Goal: Communication & Community: Answer question/provide support

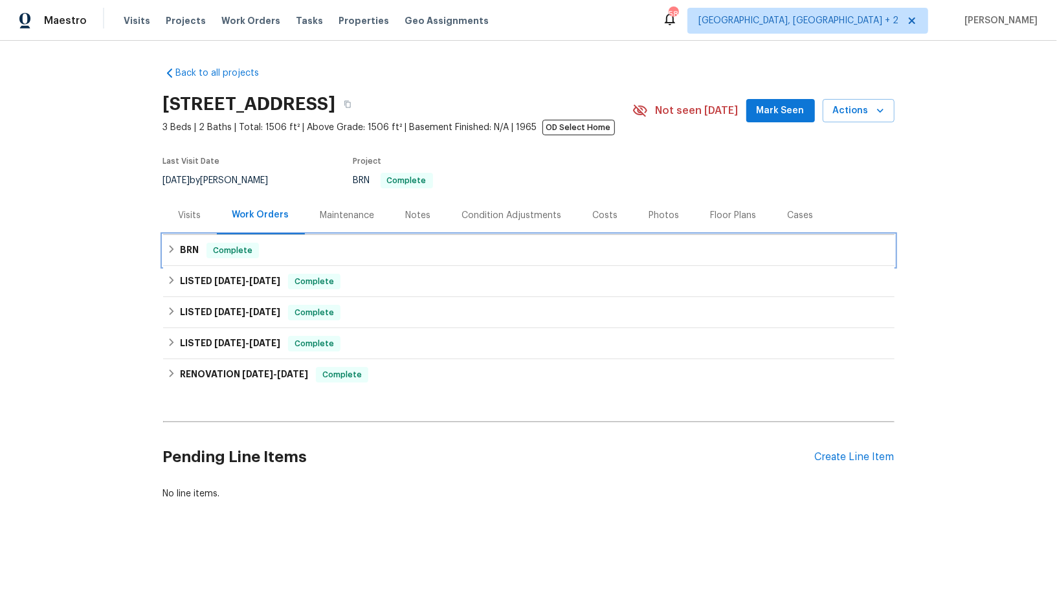
click at [173, 245] on icon at bounding box center [171, 249] width 9 height 9
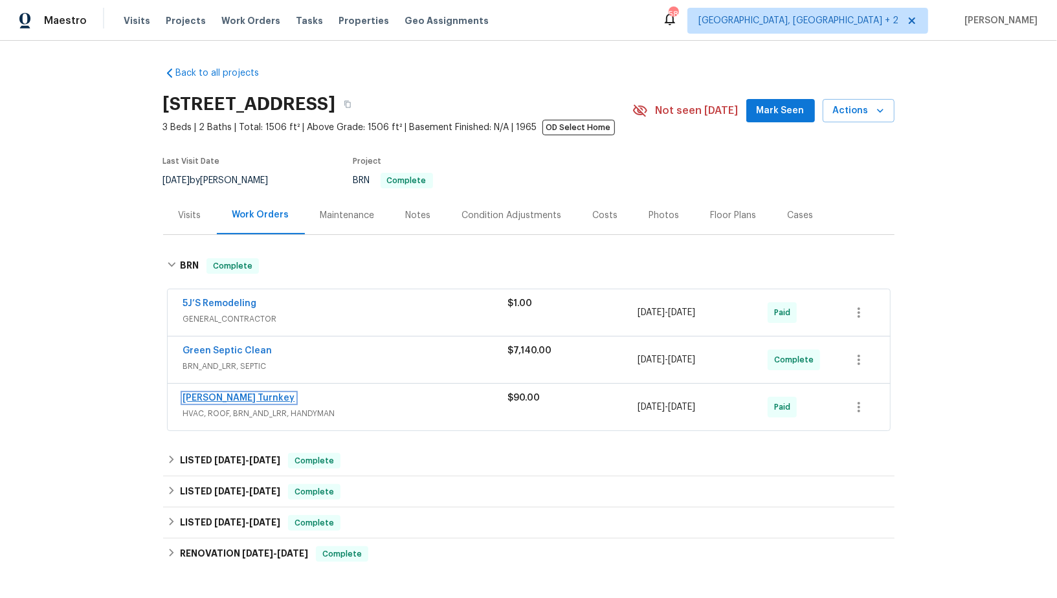
click at [219, 397] on link "Davis Turnkey" at bounding box center [239, 397] width 112 height 9
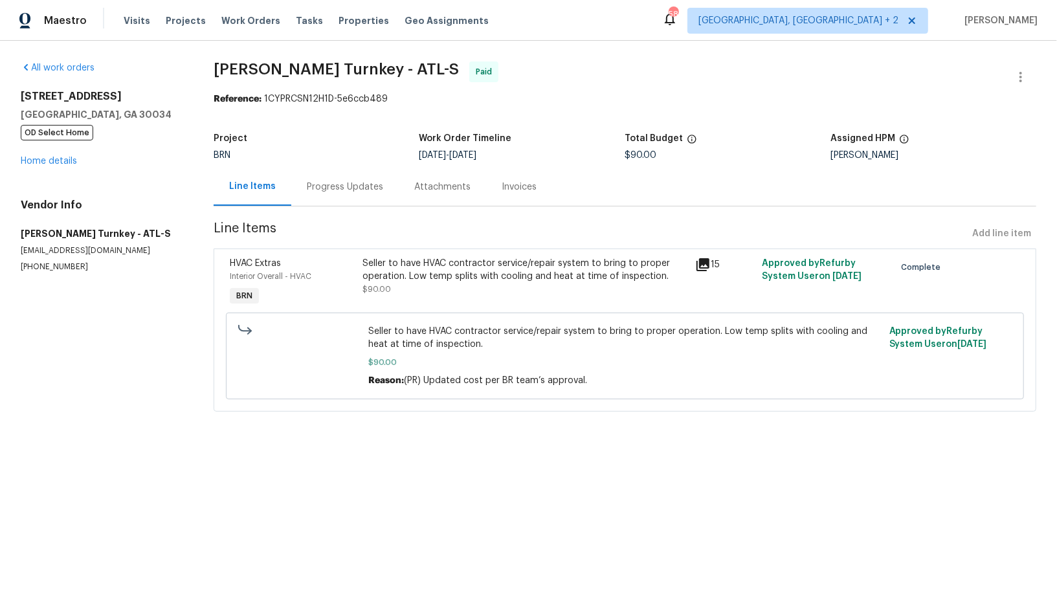
click at [455, 283] on div "Seller to have HVAC contractor service/repair system to bring to proper operati…" at bounding box center [524, 276] width 325 height 39
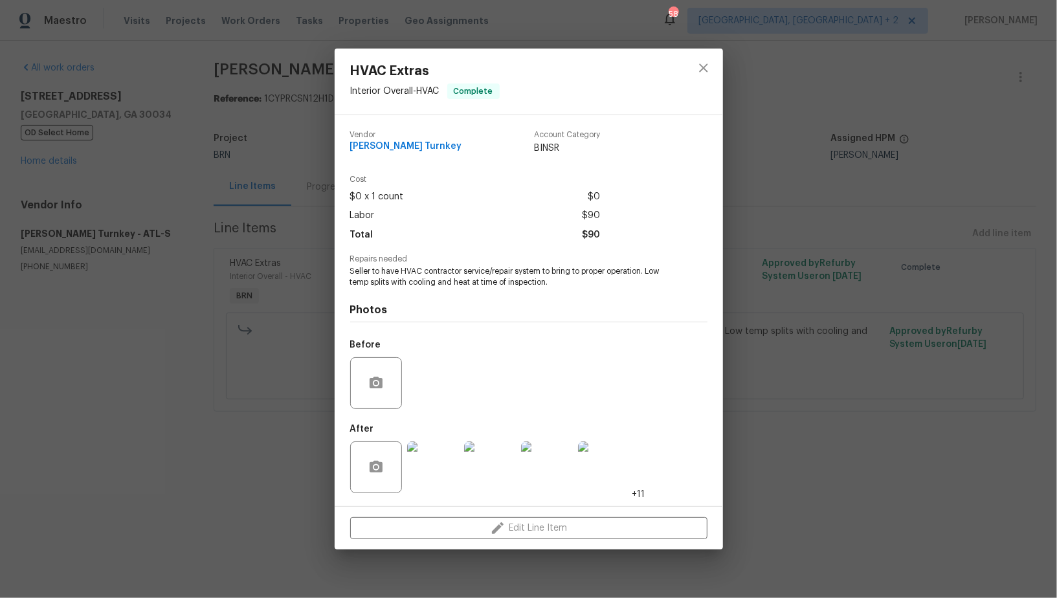
click at [428, 459] on img at bounding box center [433, 467] width 52 height 52
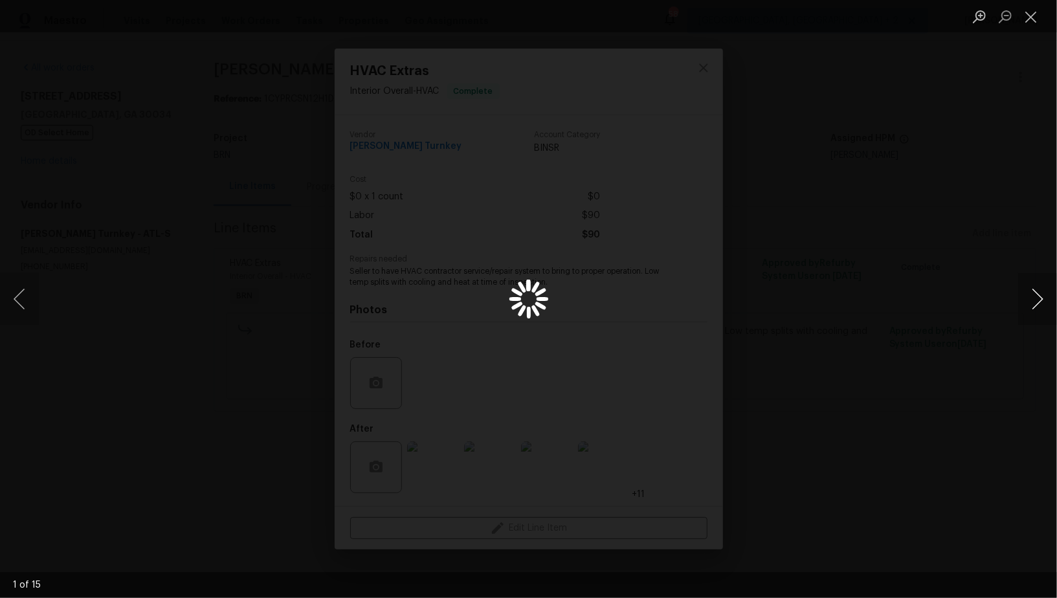
click at [1037, 300] on button "Next image" at bounding box center [1037, 299] width 39 height 52
click at [217, 311] on div "Lightbox" at bounding box center [528, 299] width 1057 height 598
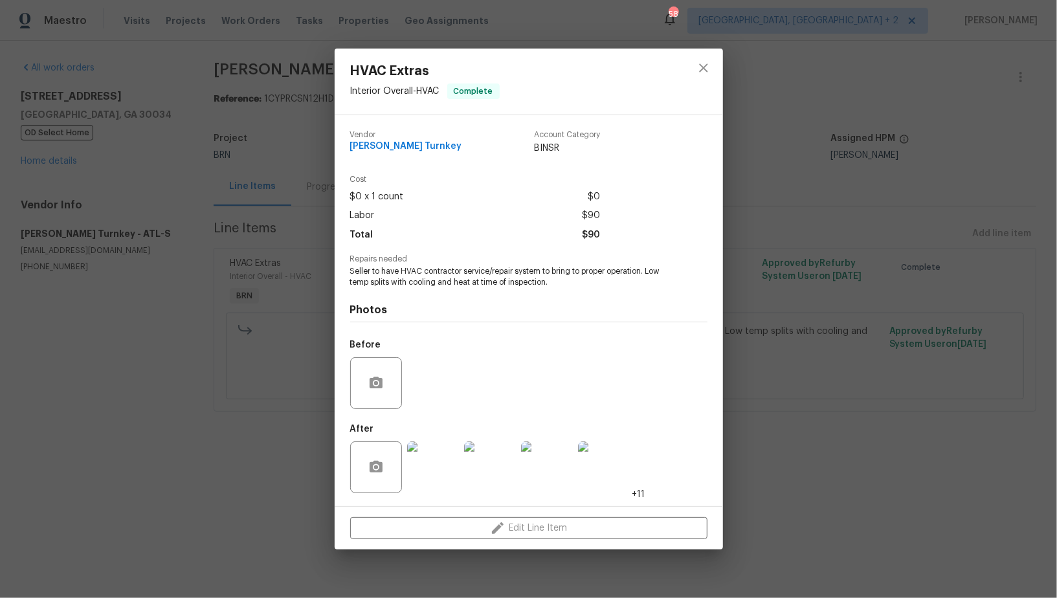
click at [217, 311] on div "HVAC Extras Interior Overall - HVAC Complete Vendor Davis Turnkey Account Categ…" at bounding box center [528, 299] width 1057 height 598
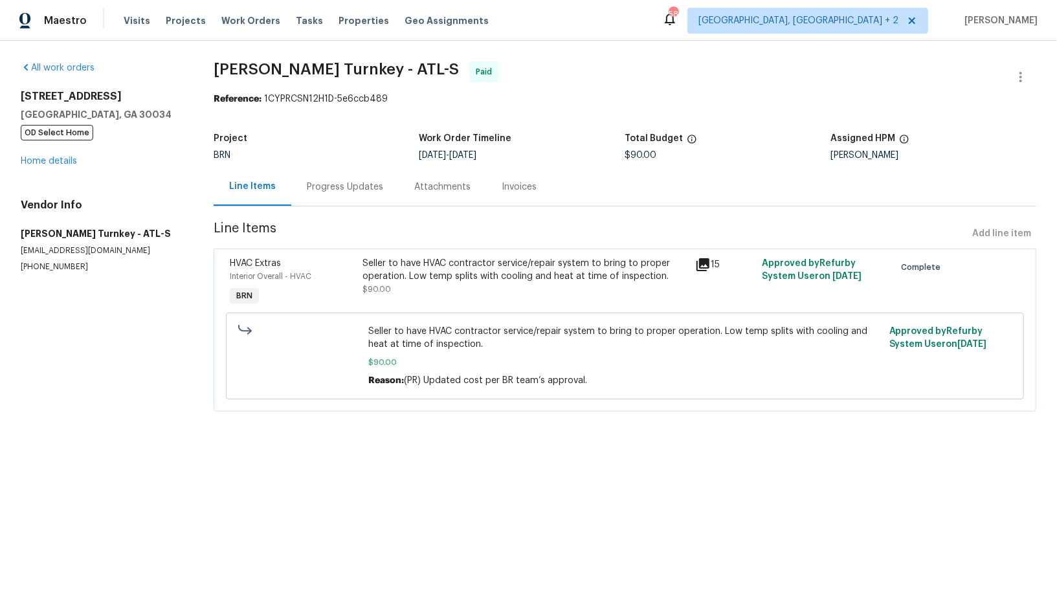
click at [413, 296] on div "Seller to have HVAC contractor service/repair system to bring to proper operati…" at bounding box center [524, 283] width 333 height 60
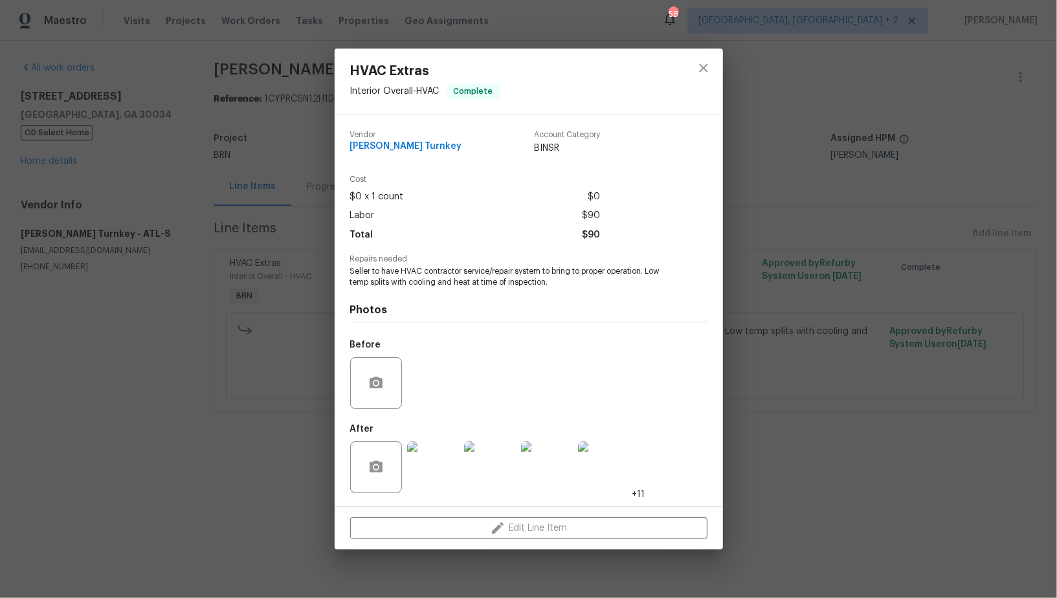
click at [433, 461] on img at bounding box center [433, 467] width 52 height 52
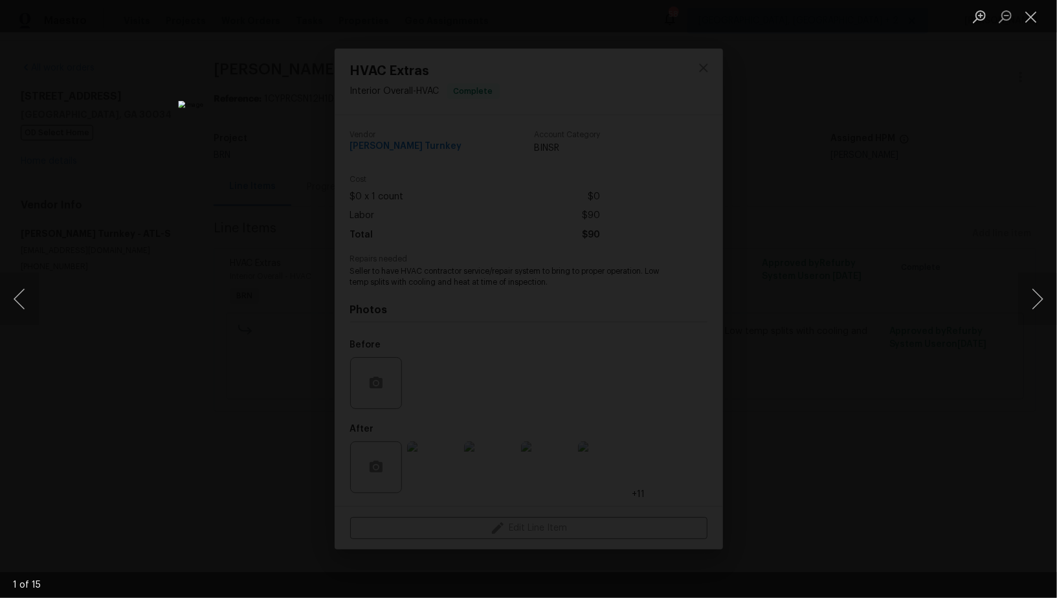
click at [881, 400] on div "Lightbox" at bounding box center [528, 299] width 1057 height 598
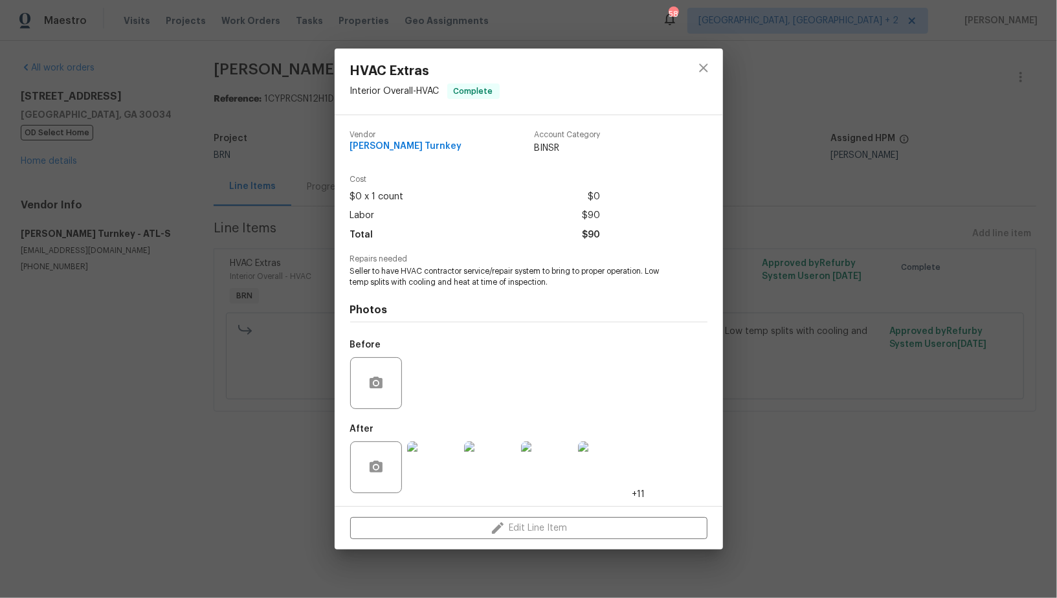
click at [881, 400] on div "HVAC Extras Interior Overall - HVAC Complete Vendor Davis Turnkey Account Categ…" at bounding box center [528, 299] width 1057 height 598
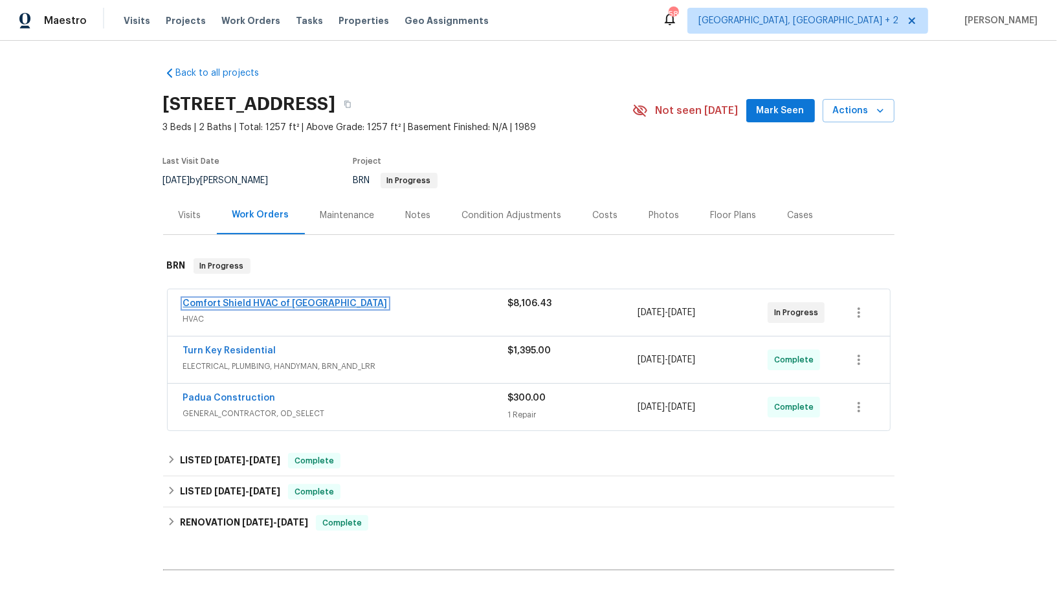
click at [270, 301] on link "Comfort Shield HVAC of [GEOGRAPHIC_DATA]" at bounding box center [285, 303] width 204 height 9
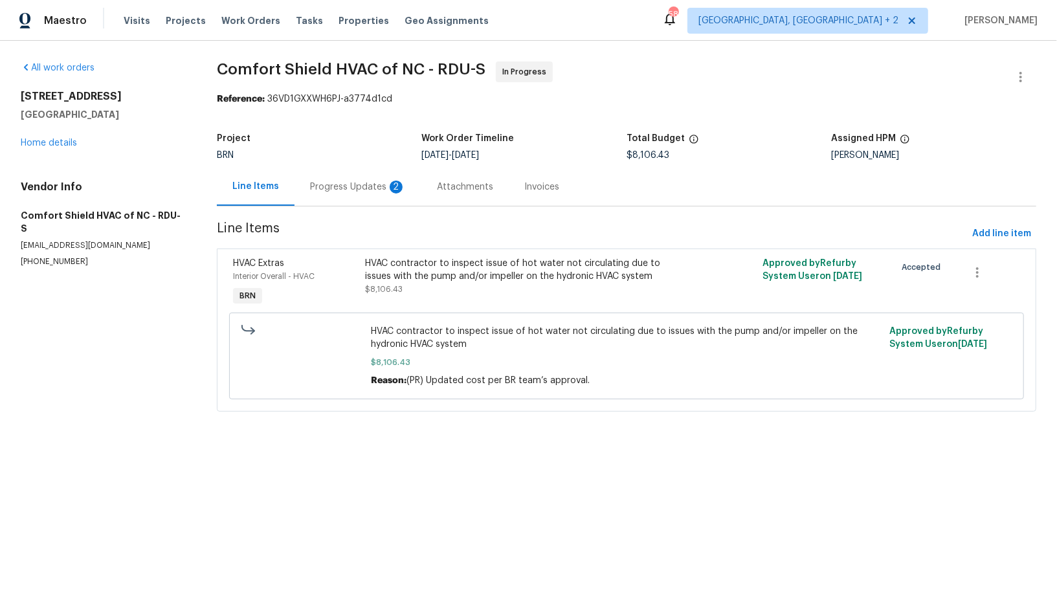
click at [356, 185] on div "Progress Updates 2" at bounding box center [358, 187] width 96 height 13
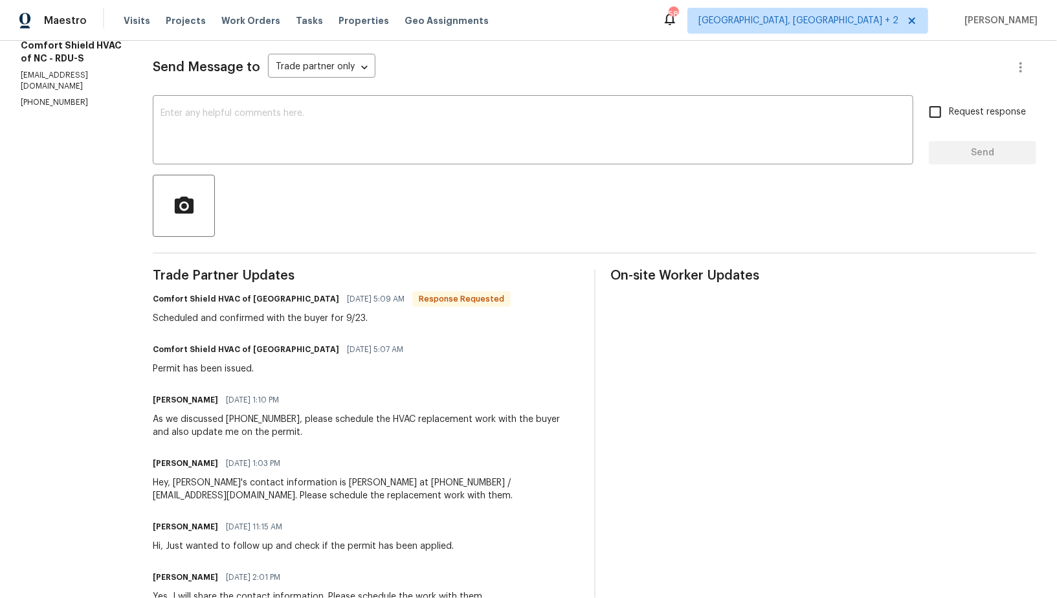
scroll to position [100, 0]
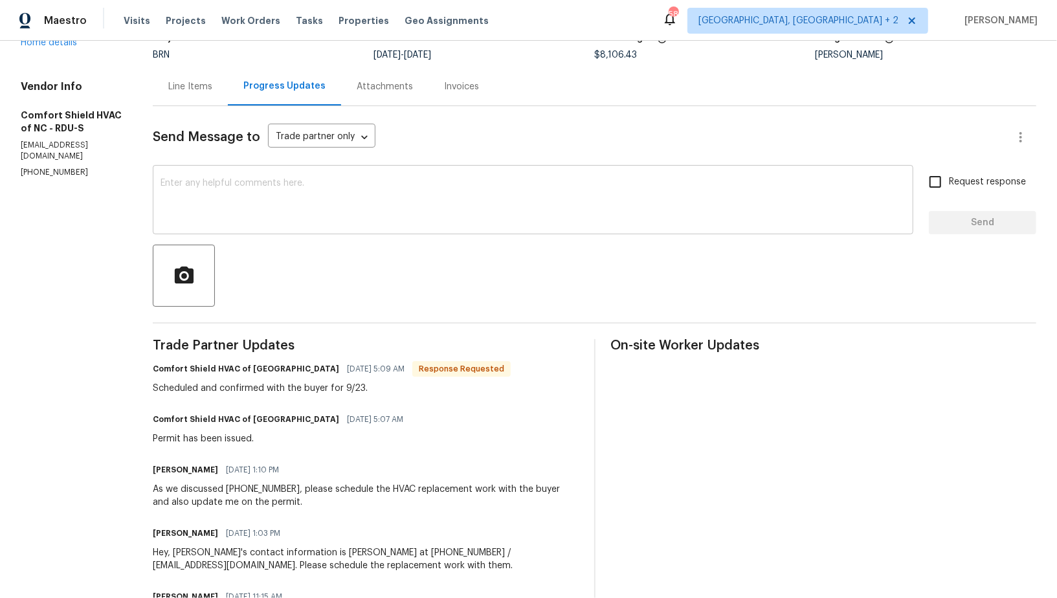
click at [258, 212] on textarea at bounding box center [532, 201] width 745 height 45
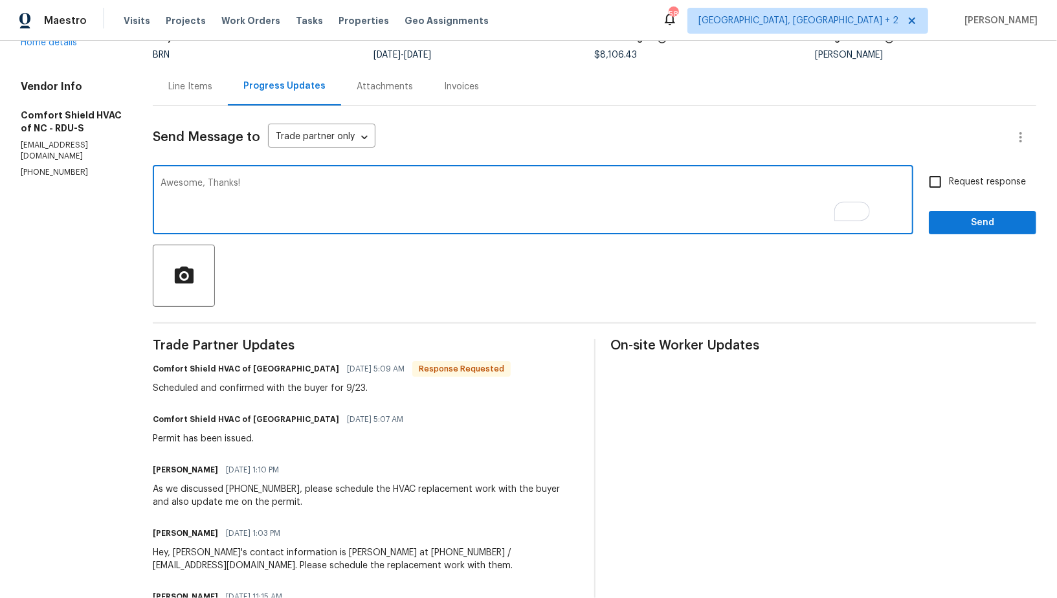
type textarea "Awesome, Thanks!"
click at [936, 180] on input "Request response" at bounding box center [934, 181] width 27 height 27
checkbox input "true"
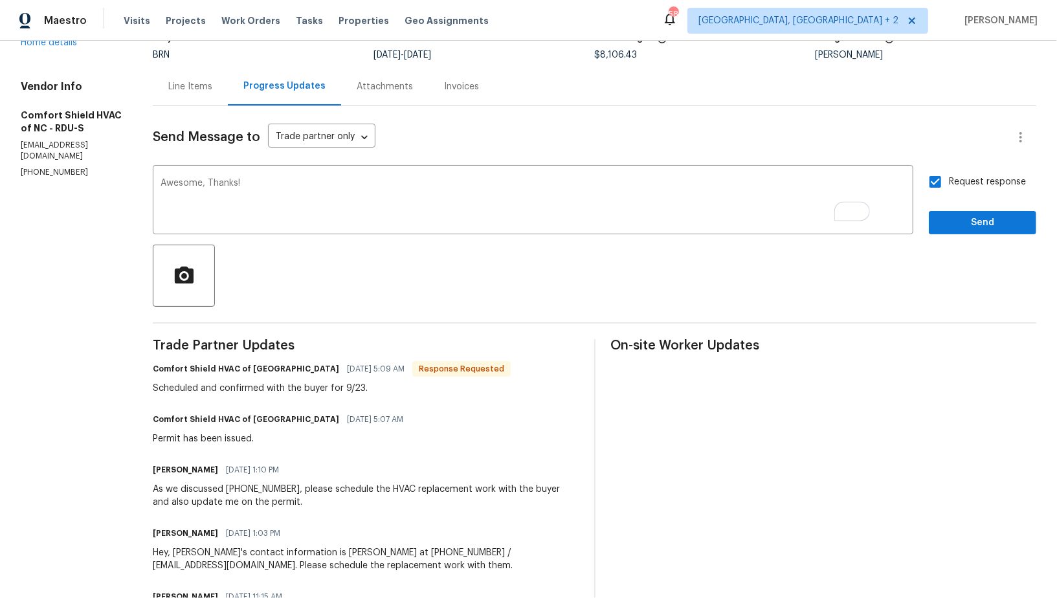
click at [961, 229] on span "Send" at bounding box center [982, 223] width 87 height 16
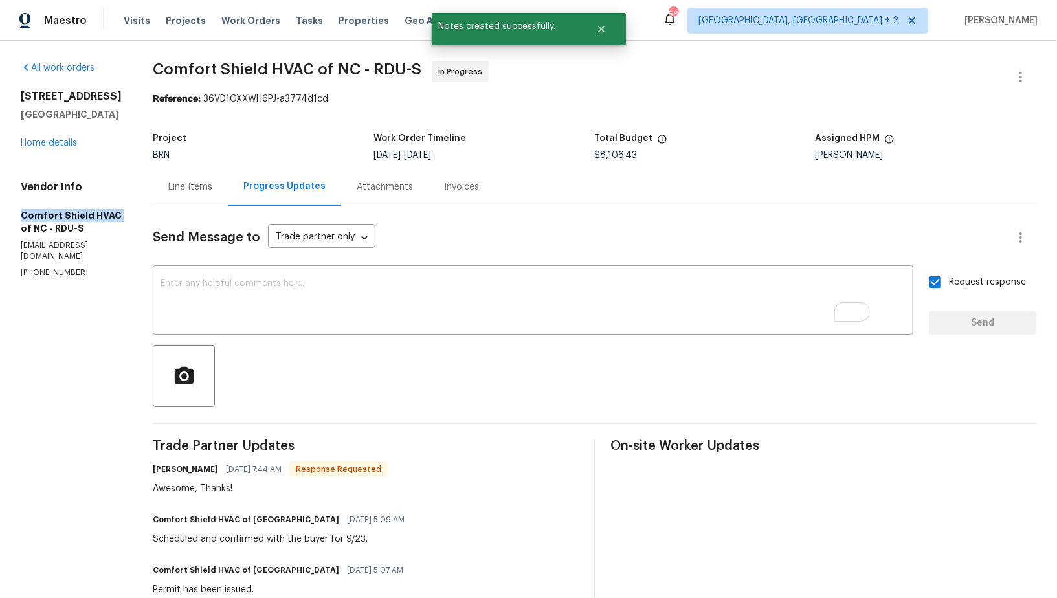
drag, startPoint x: 6, startPoint y: 217, endPoint x: 119, endPoint y: 217, distance: 113.2
copy h5 "Comfort Shield HVAC"
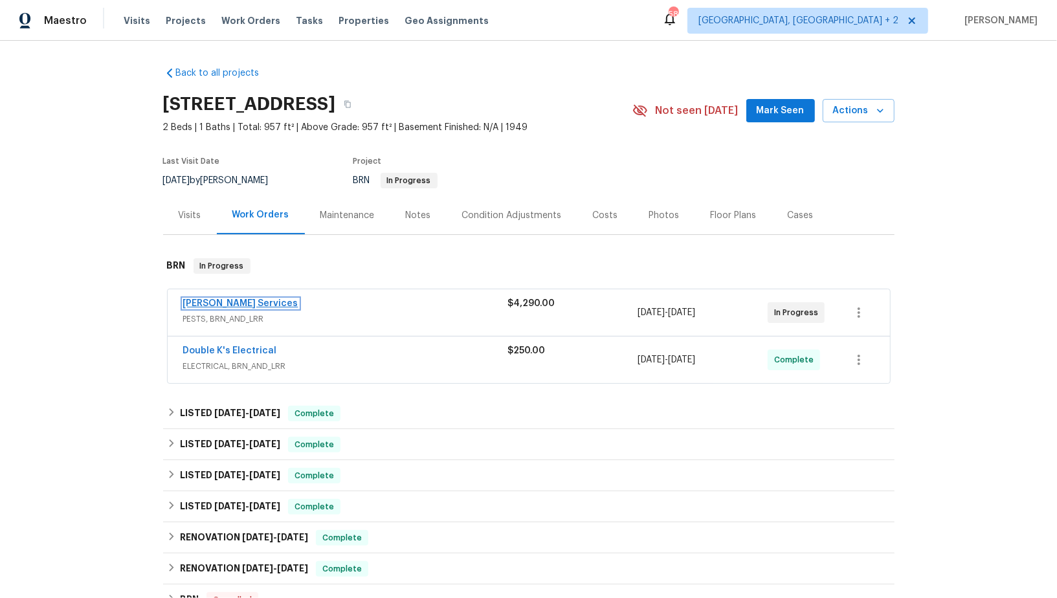
click at [217, 303] on link "Massey Services" at bounding box center [240, 303] width 115 height 9
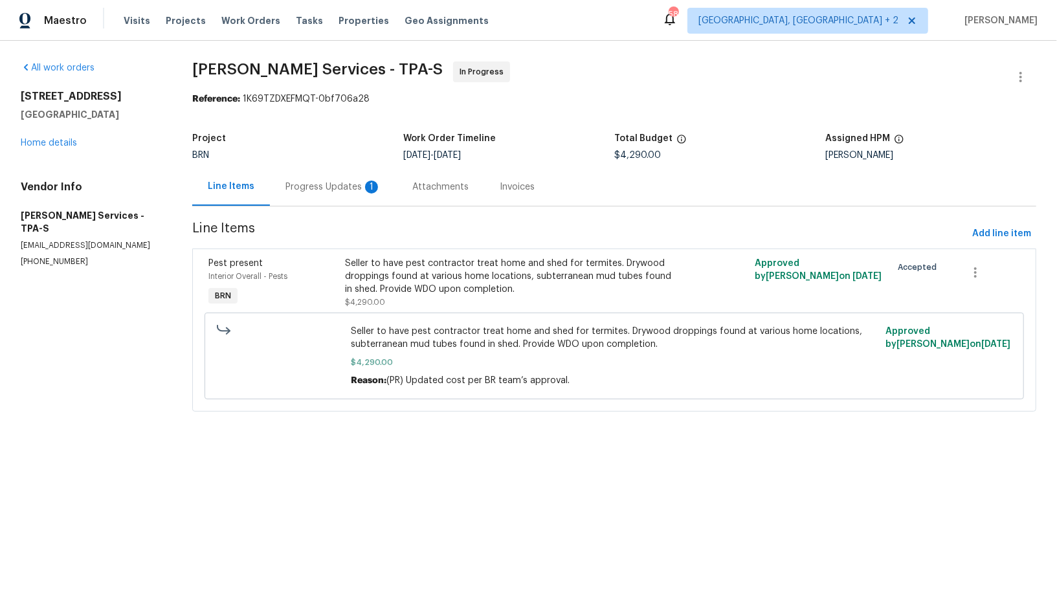
click at [342, 193] on div "Progress Updates 1" at bounding box center [333, 187] width 127 height 38
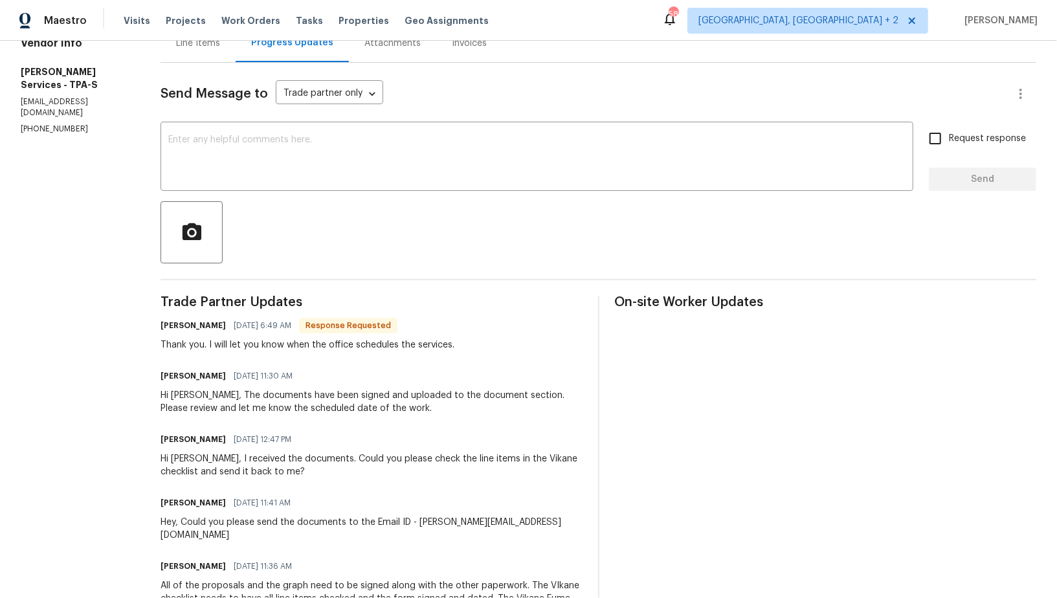
scroll to position [147, 0]
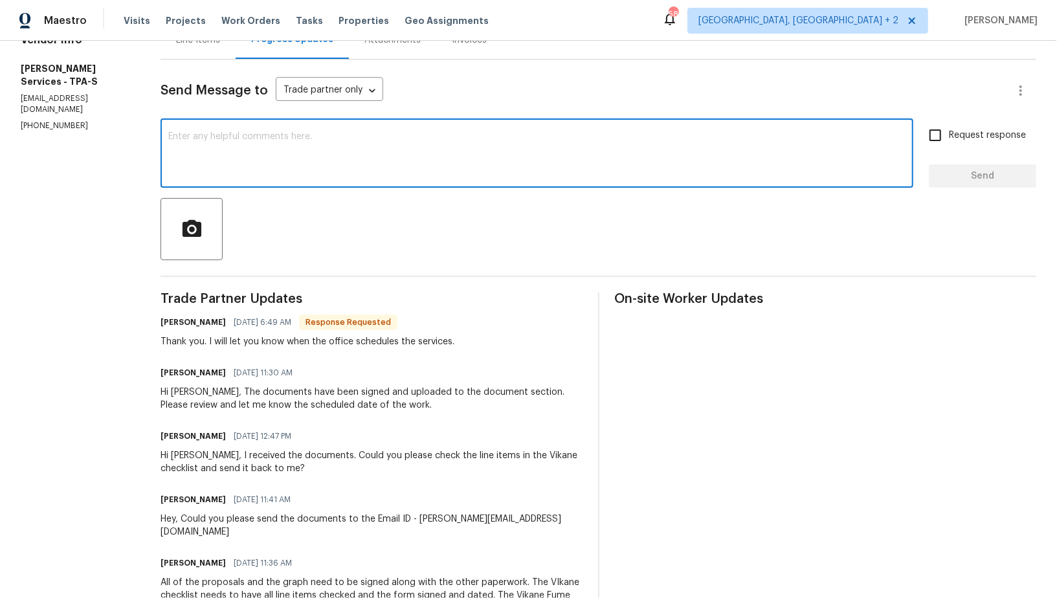
click at [283, 163] on textarea at bounding box center [536, 154] width 737 height 45
type textarea "Hey, P"
type textarea "h"
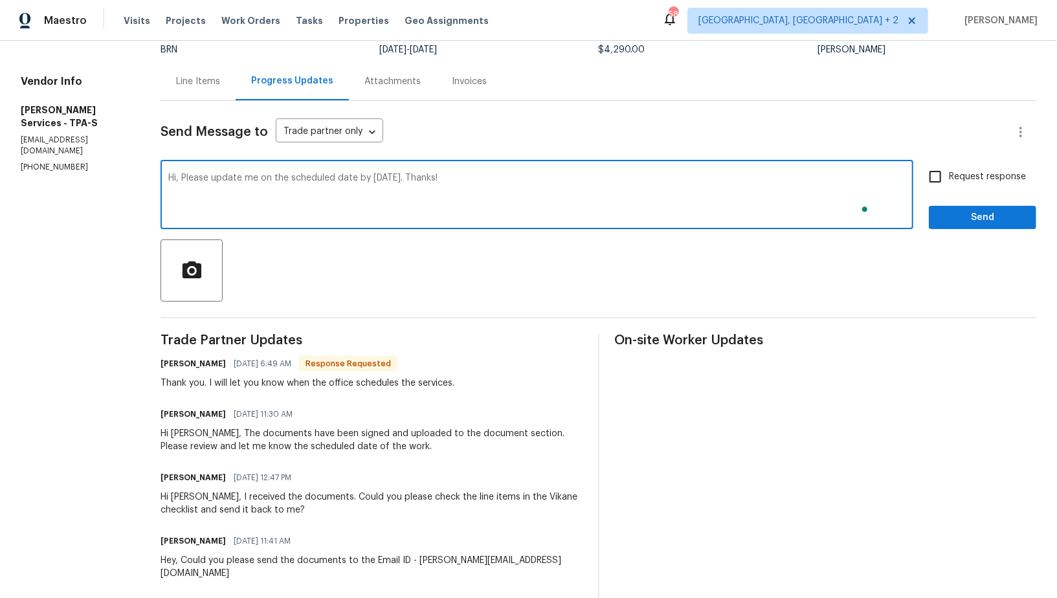
scroll to position [106, 0]
type textarea "Hi, Please update me on the scheduled date by today. Thanks!"
click at [932, 168] on input "Request response" at bounding box center [934, 175] width 27 height 27
checkbox input "true"
click at [232, 177] on textarea "Hi, Please update me on the scheduled date by today. Thanks!" at bounding box center [536, 195] width 737 height 45
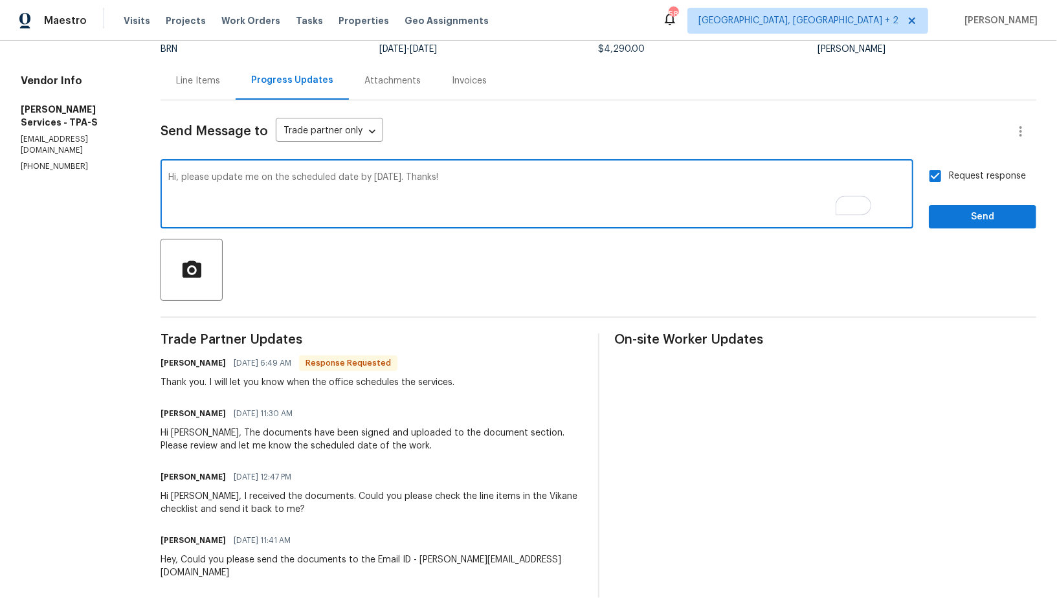
type textarea "Hi, please update me on the scheduled date by today. Thanks!"
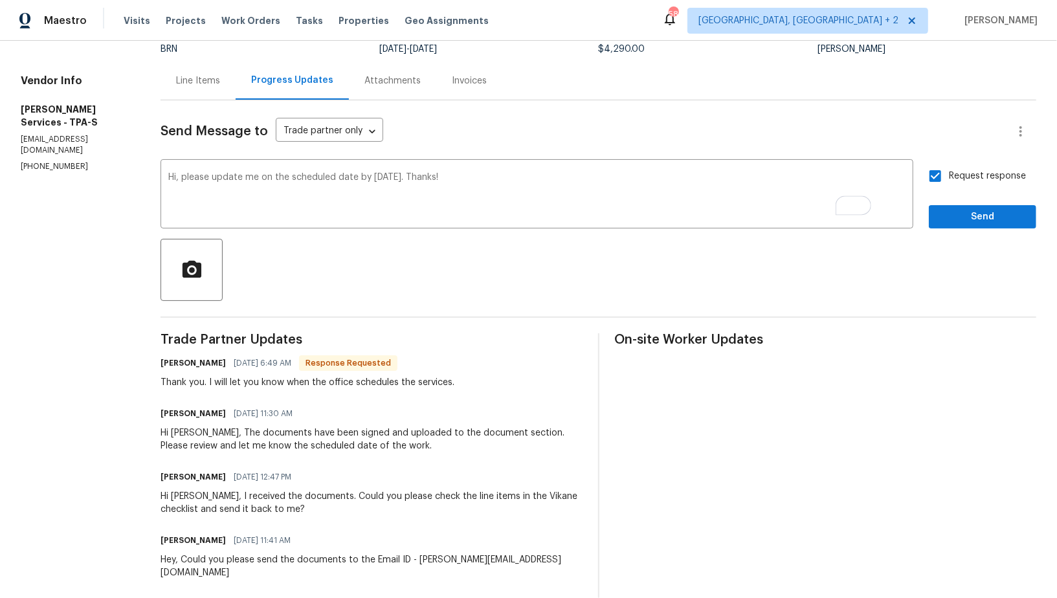
click at [969, 225] on button "Send" at bounding box center [981, 217] width 107 height 24
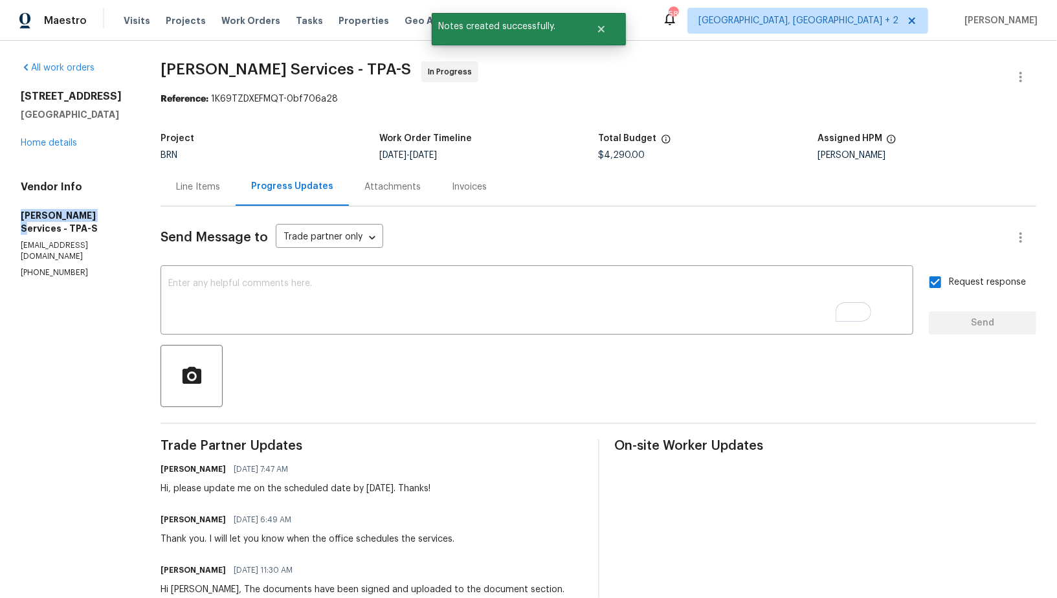
drag, startPoint x: 0, startPoint y: 218, endPoint x: 91, endPoint y: 217, distance: 91.2
copy h5 "Massey Services"
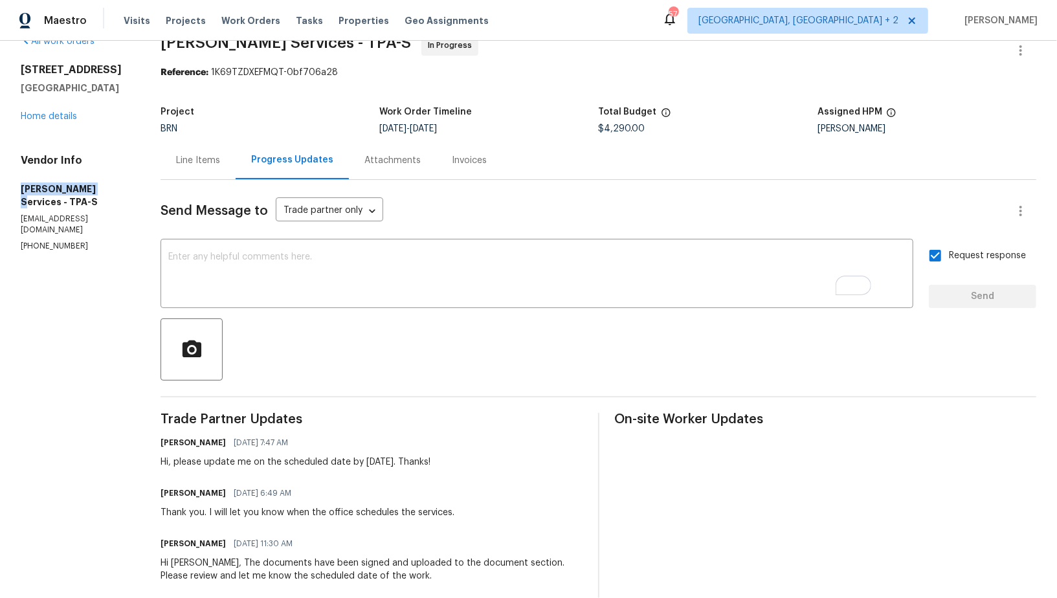
scroll to position [27, 0]
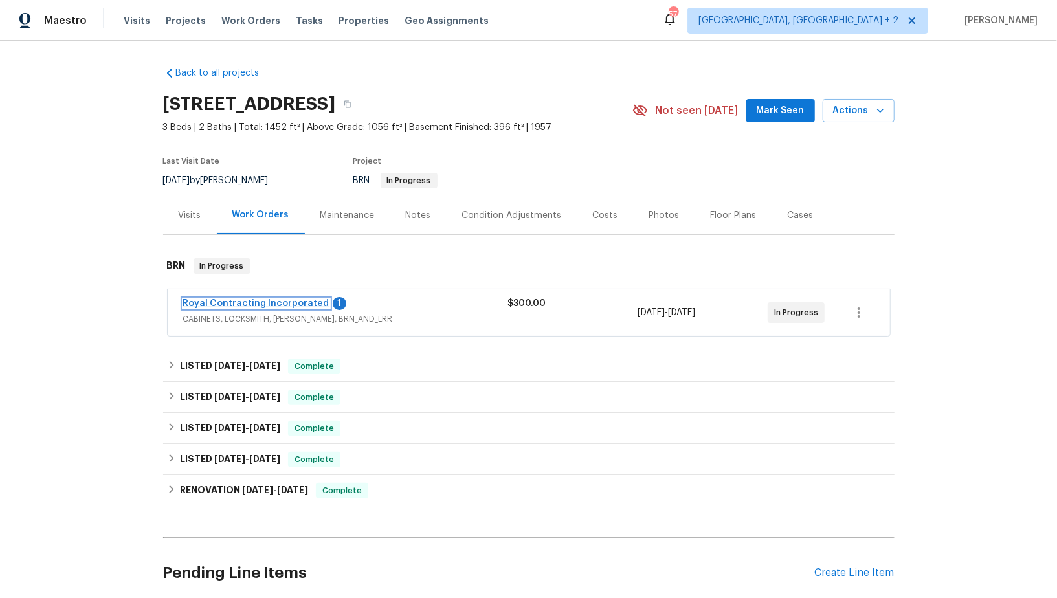
click at [302, 299] on link "Royal Contracting Incorporated" at bounding box center [256, 303] width 146 height 9
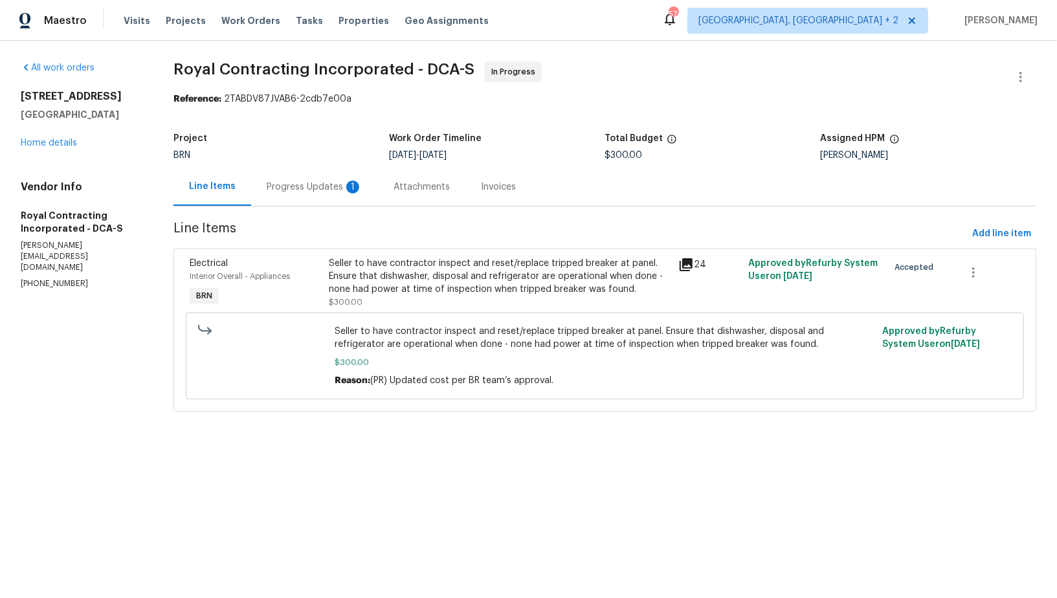
click at [324, 170] on div "Progress Updates 1" at bounding box center [314, 187] width 127 height 38
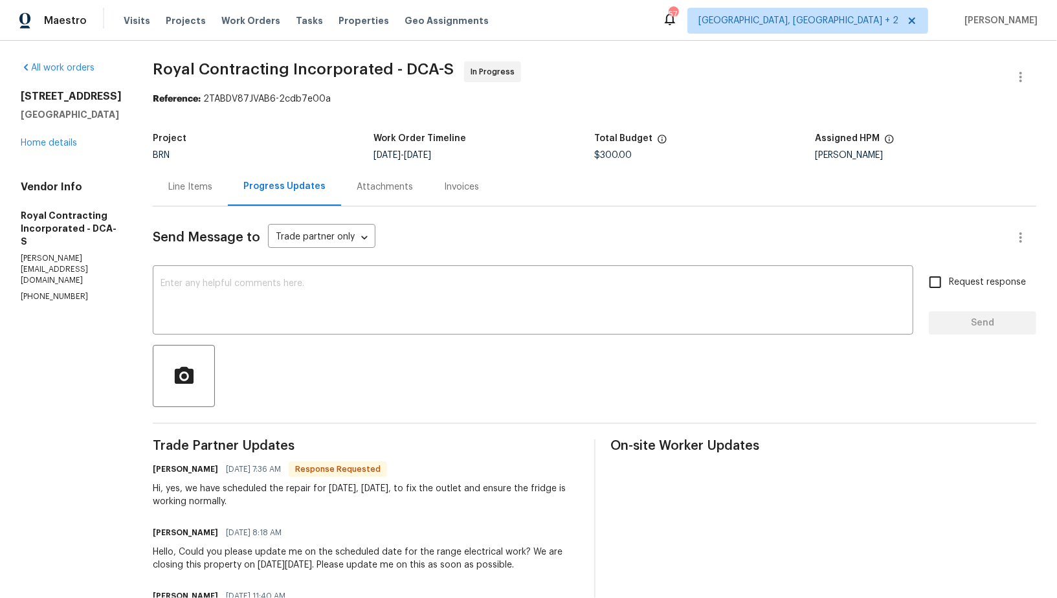
click at [208, 181] on div "Line Items" at bounding box center [190, 187] width 44 height 13
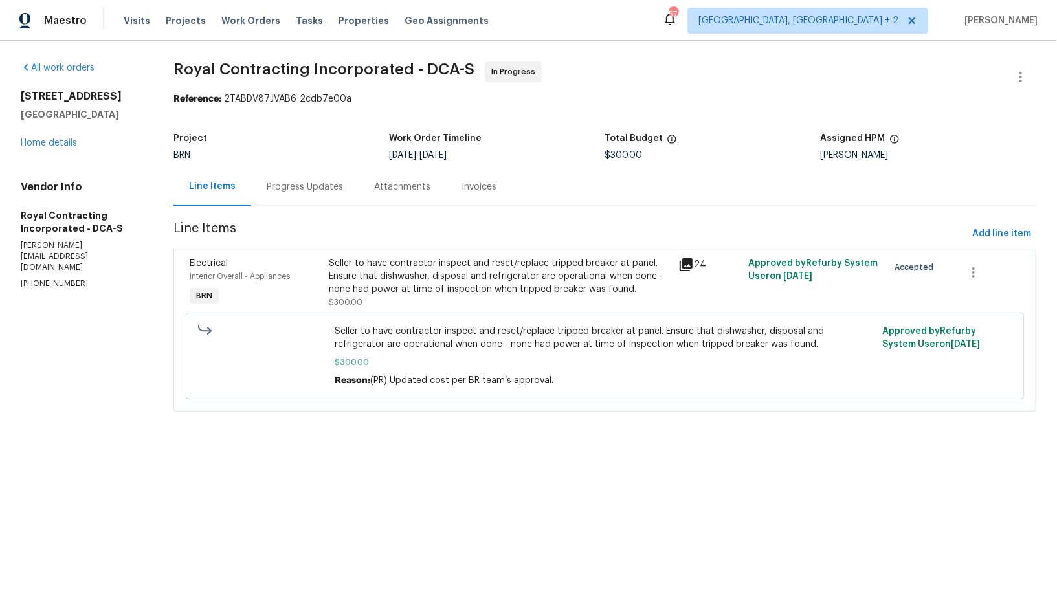
click at [399, 274] on div "Seller to have contractor inspect and reset/replace tripped breaker at panel. E…" at bounding box center [500, 276] width 342 height 39
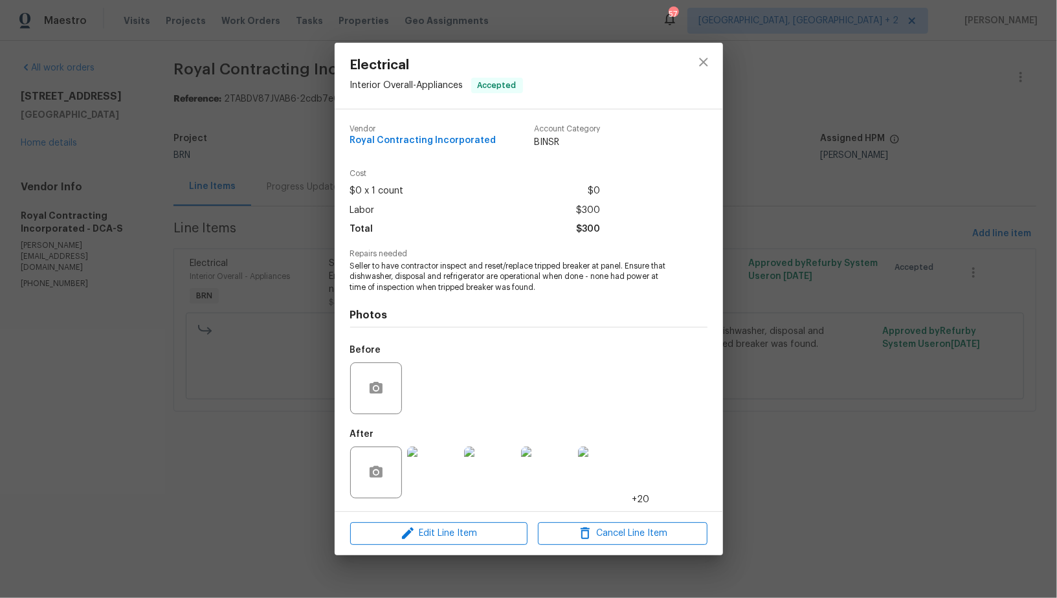
click at [228, 331] on div "Electrical Interior Overall - Appliances Accepted Vendor Royal Contracting Inco…" at bounding box center [528, 299] width 1057 height 598
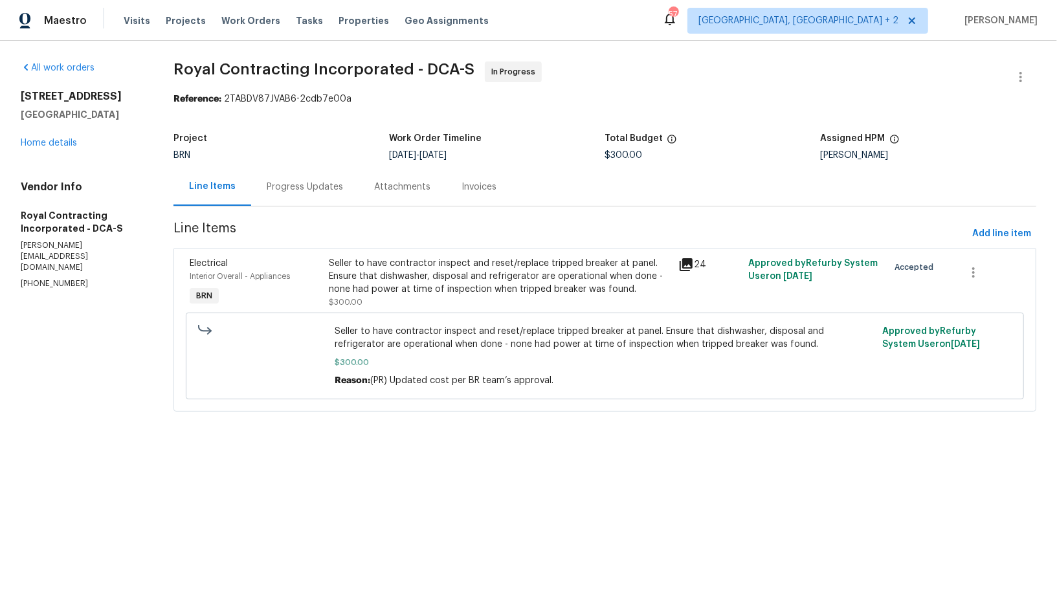
click at [316, 185] on div "Progress Updates" at bounding box center [305, 187] width 76 height 13
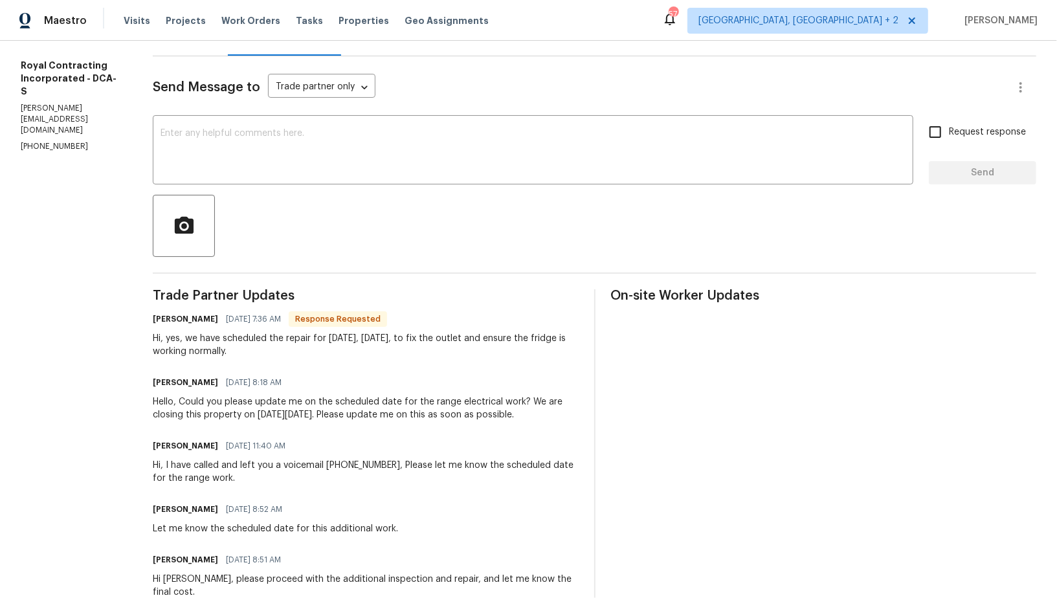
scroll to position [113, 0]
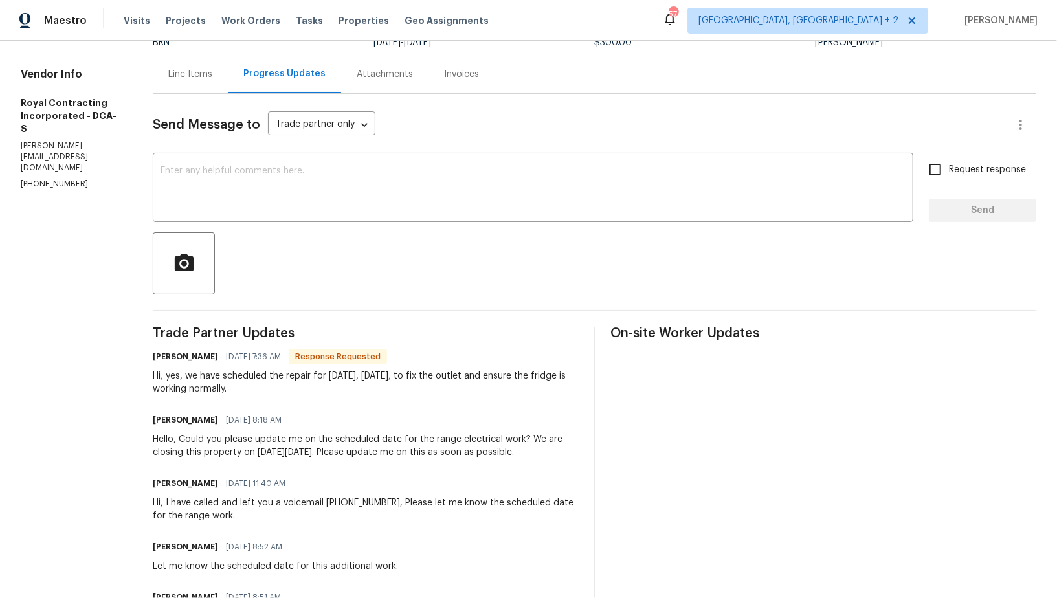
click at [212, 76] on div "Line Items" at bounding box center [190, 74] width 44 height 13
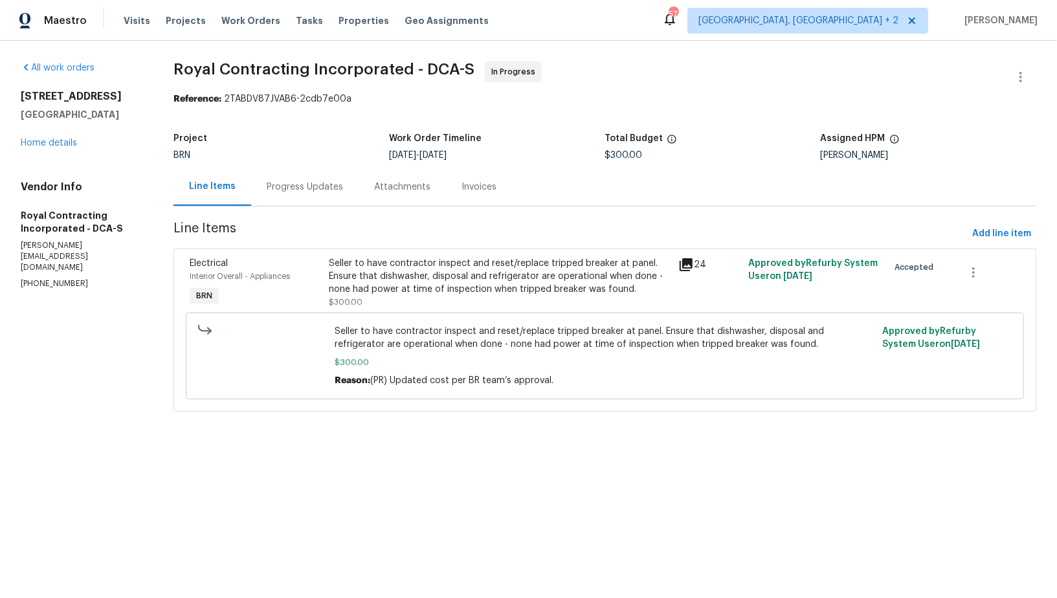
click at [433, 292] on div "Seller to have contractor inspect and reset/replace tripped breaker at panel. E…" at bounding box center [500, 276] width 342 height 39
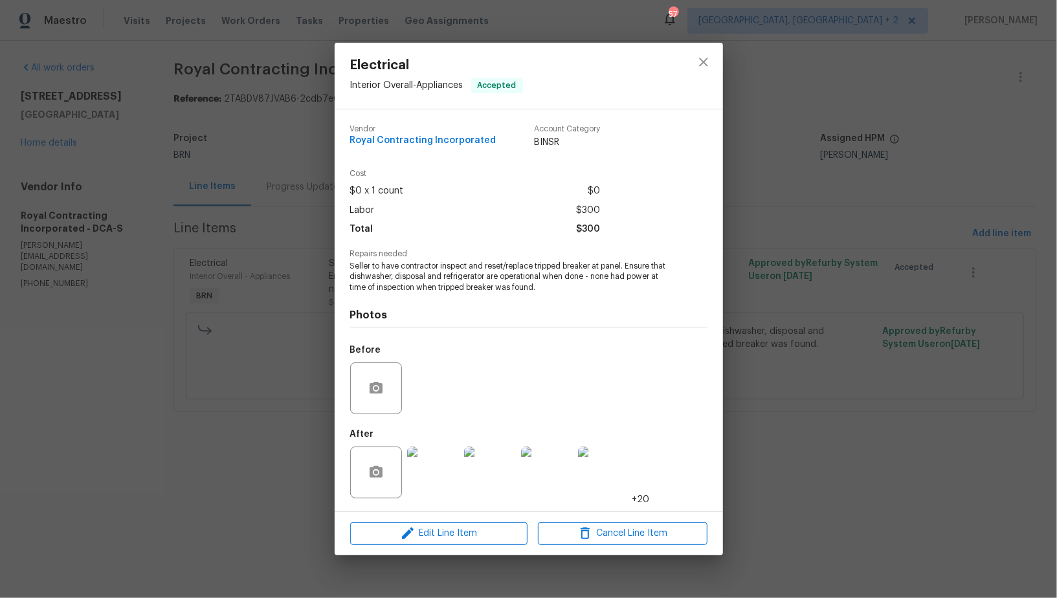
click at [444, 468] on img at bounding box center [433, 472] width 52 height 52
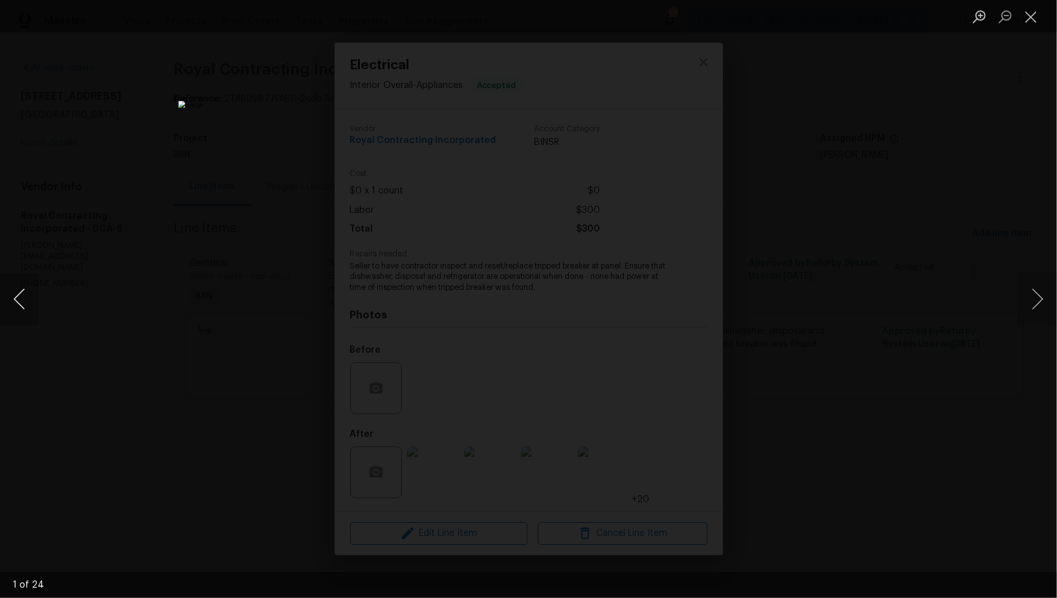
click at [14, 303] on button "Previous image" at bounding box center [19, 299] width 39 height 52
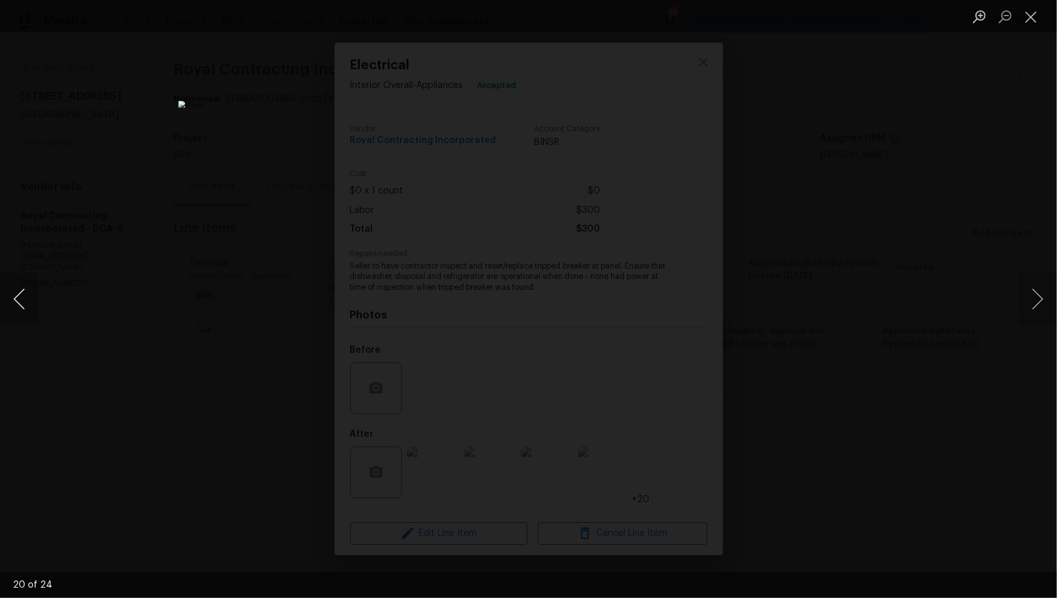
click at [14, 303] on button "Previous image" at bounding box center [19, 299] width 39 height 52
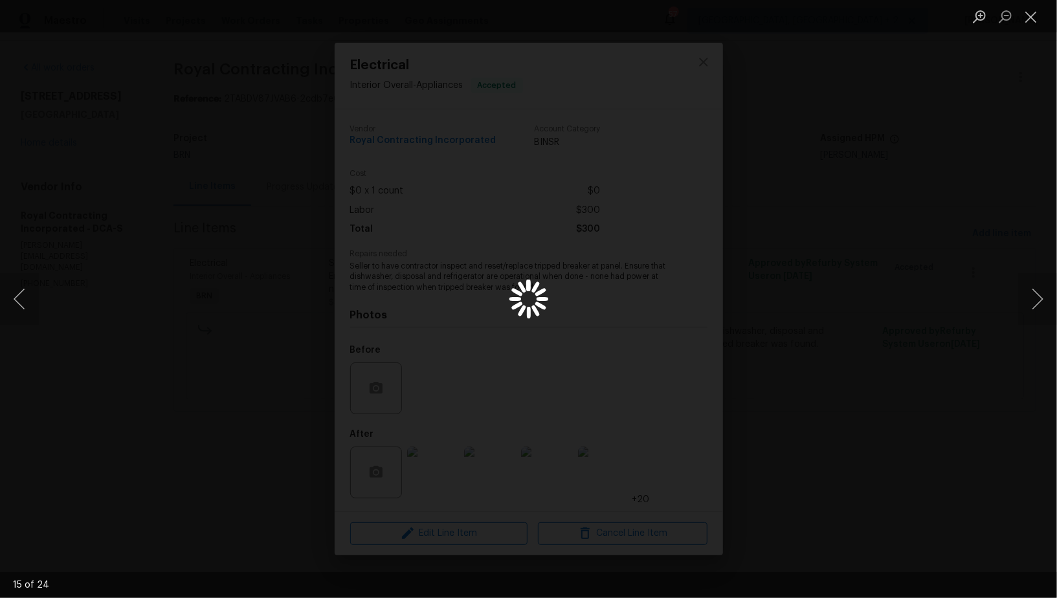
click at [221, 359] on div "Lightbox" at bounding box center [528, 299] width 1057 height 598
click at [1029, 25] on button "Close lightbox" at bounding box center [1031, 16] width 26 height 23
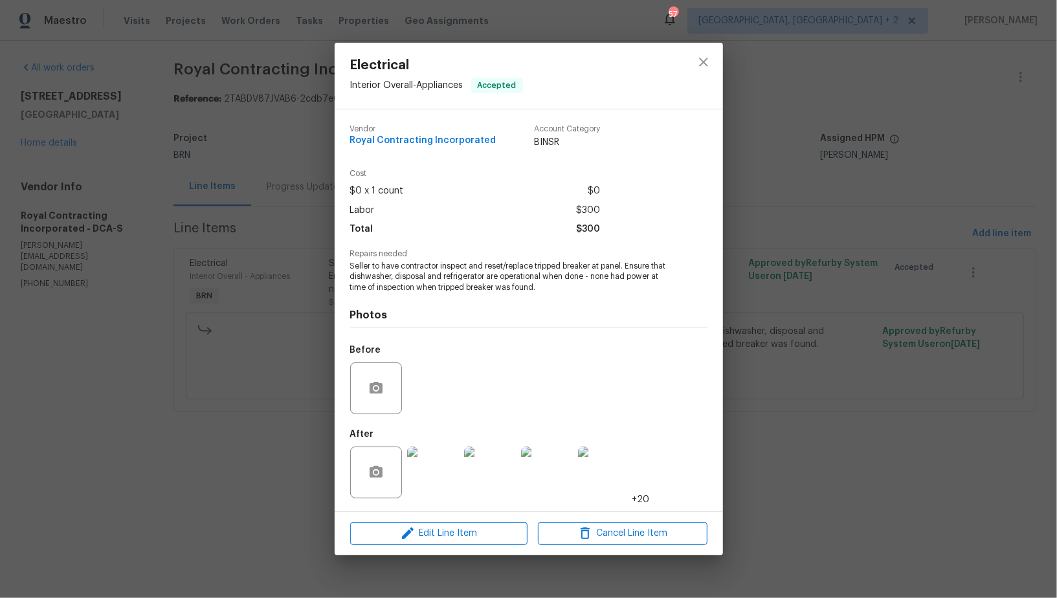
click at [839, 321] on div "Electrical Interior Overall - Appliances Accepted Vendor Royal Contracting Inco…" at bounding box center [528, 299] width 1057 height 598
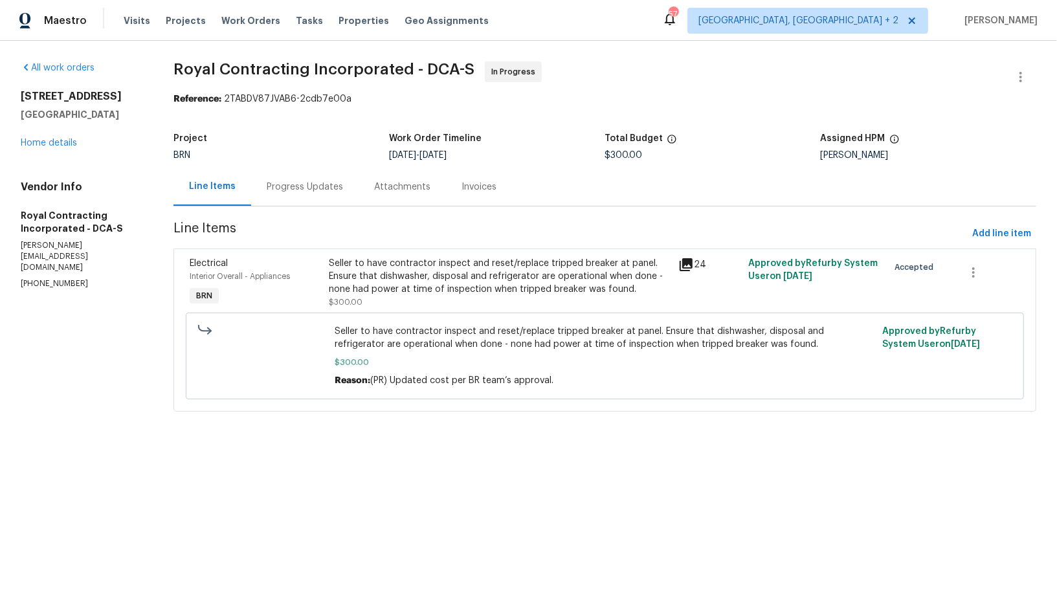
click at [292, 187] on div "Progress Updates" at bounding box center [305, 187] width 76 height 13
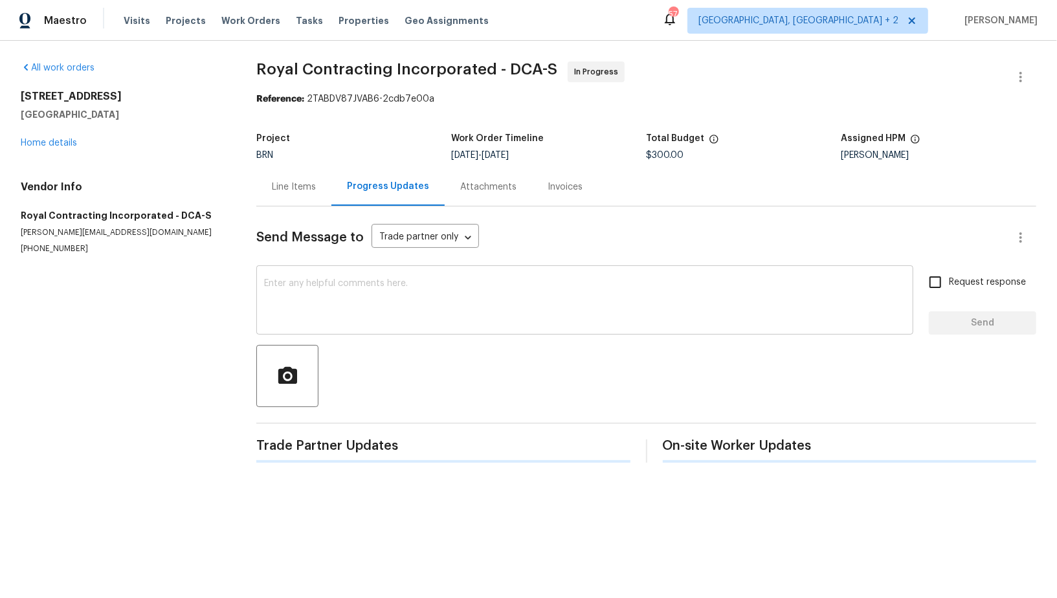
click at [303, 298] on textarea at bounding box center [584, 301] width 641 height 45
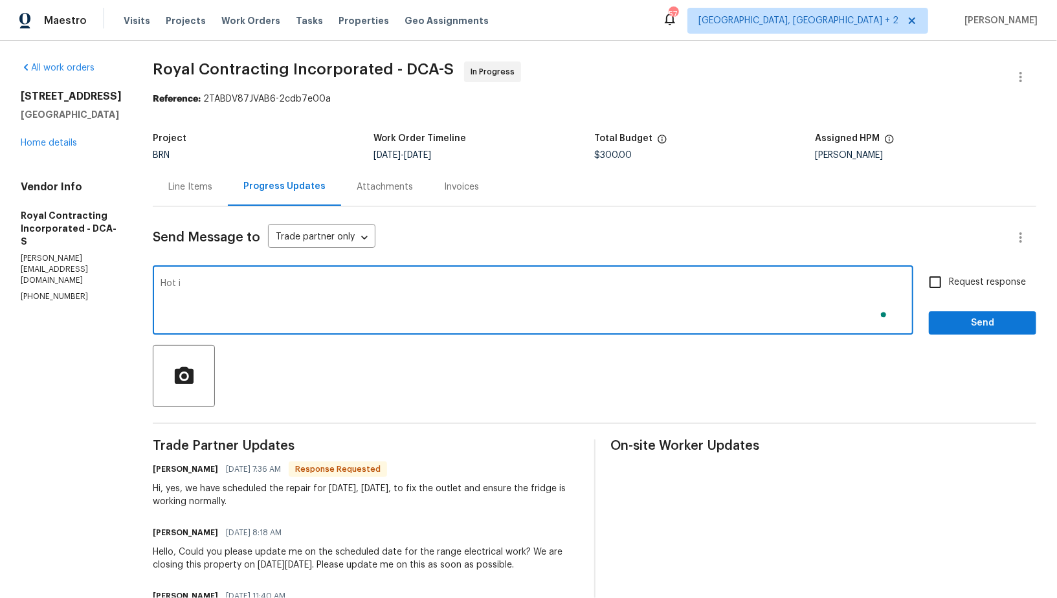
type textarea "Hot it"
click at [178, 282] on textarea "Please provide photos showing" at bounding box center [532, 301] width 745 height 45
click at [351, 283] on textarea "Once the repair is finsihed, Please provide photos showing" at bounding box center [532, 301] width 745 height 45
click at [477, 288] on textarea "Once the repair is finsihed, Please take photos showing" at bounding box center [532, 301] width 745 height 45
type textarea "Once the repair is finsihed, Please take photos showing that the range and refr…"
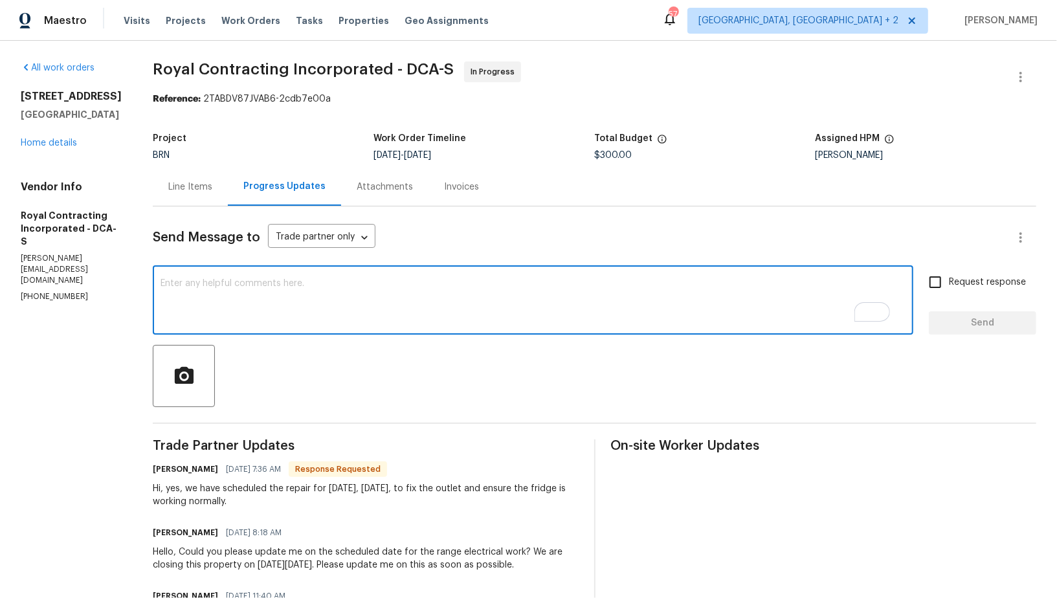
paste textarea "Once the repair is completed, please take photos showing that the range and ref…"
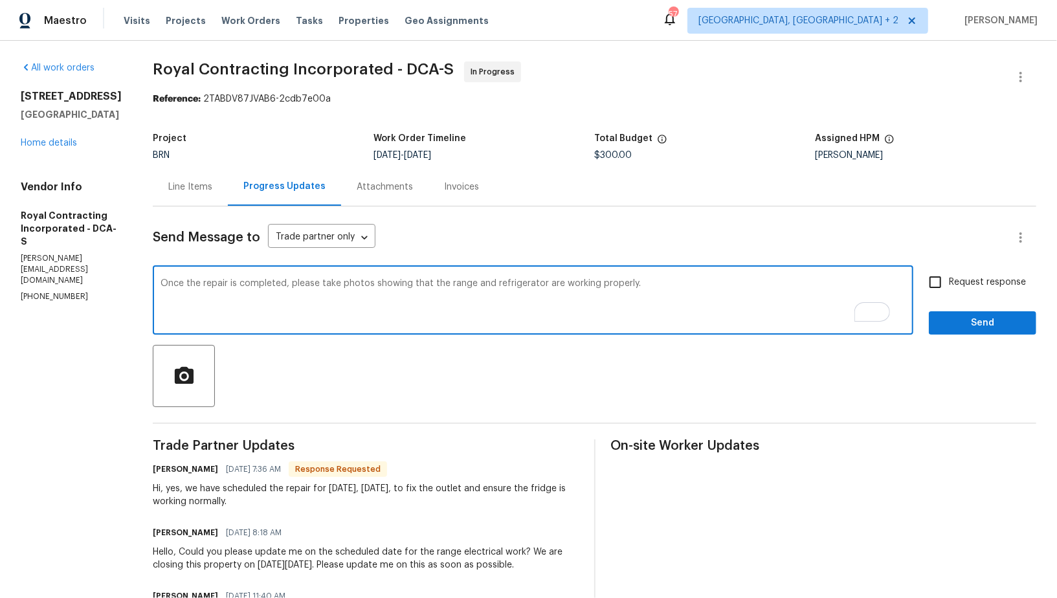
type textarea "Once the repair is completed, please take photos showing that the range and ref…"
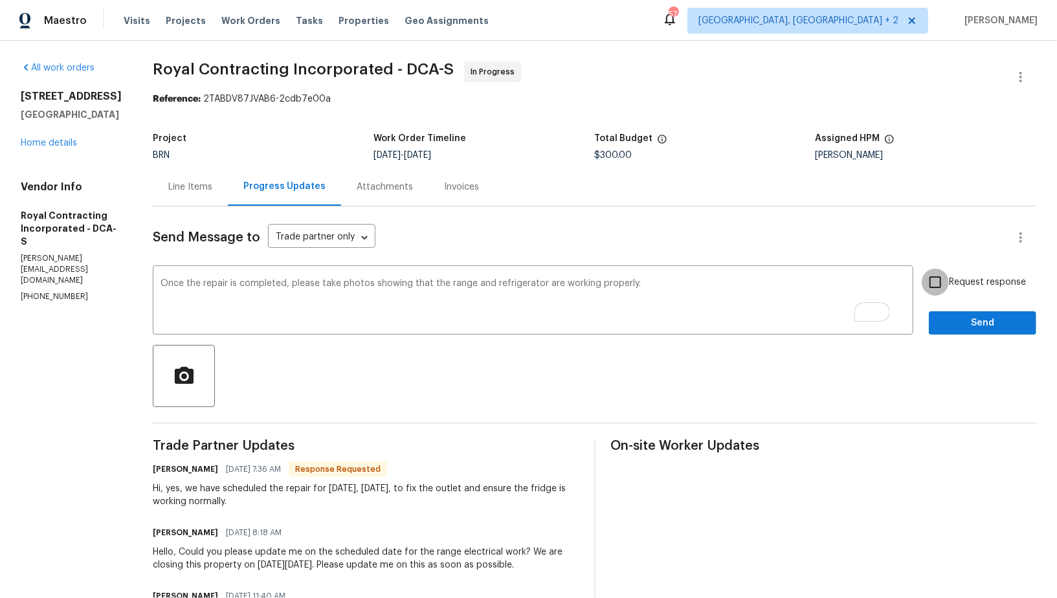
click at [938, 276] on input "Request response" at bounding box center [934, 282] width 27 height 27
checkbox input "true"
click at [956, 325] on span "Send" at bounding box center [982, 323] width 87 height 16
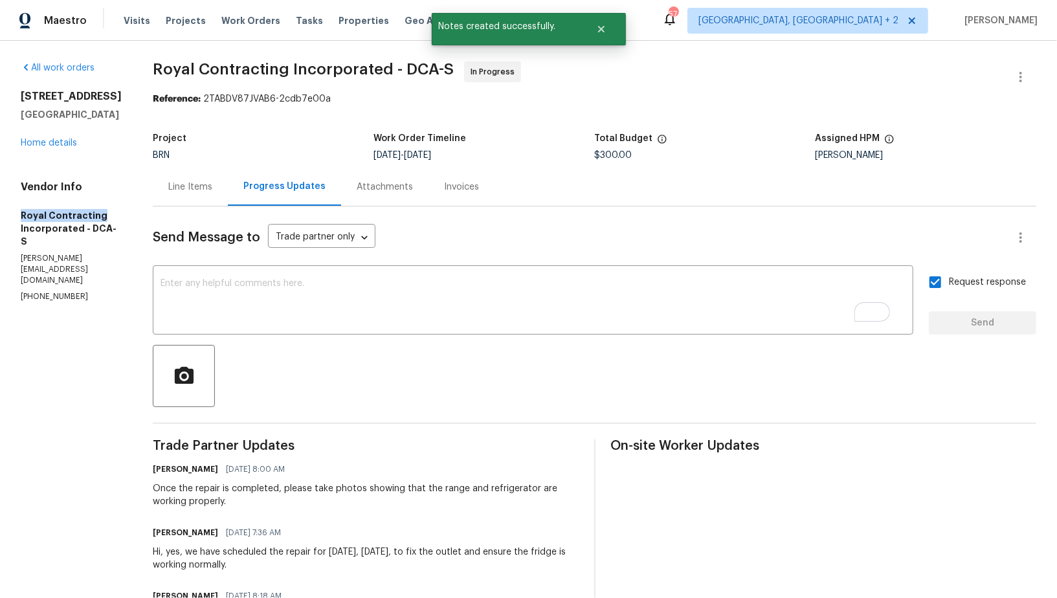
drag, startPoint x: 5, startPoint y: 214, endPoint x: 101, endPoint y: 212, distance: 96.4
copy h5 "Royal Contracting"
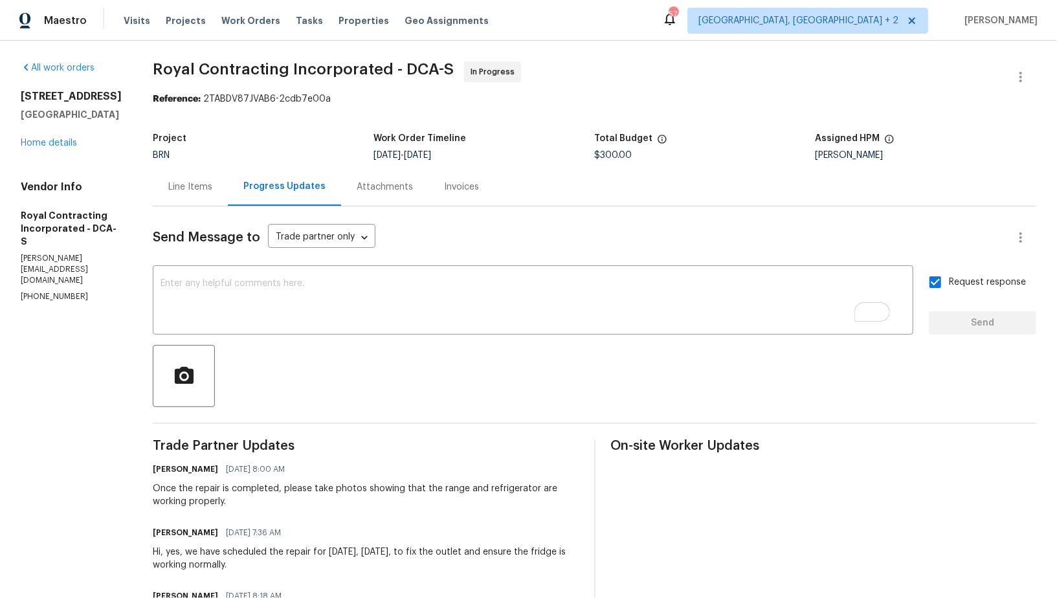
click at [206, 194] on div "Line Items" at bounding box center [190, 187] width 75 height 38
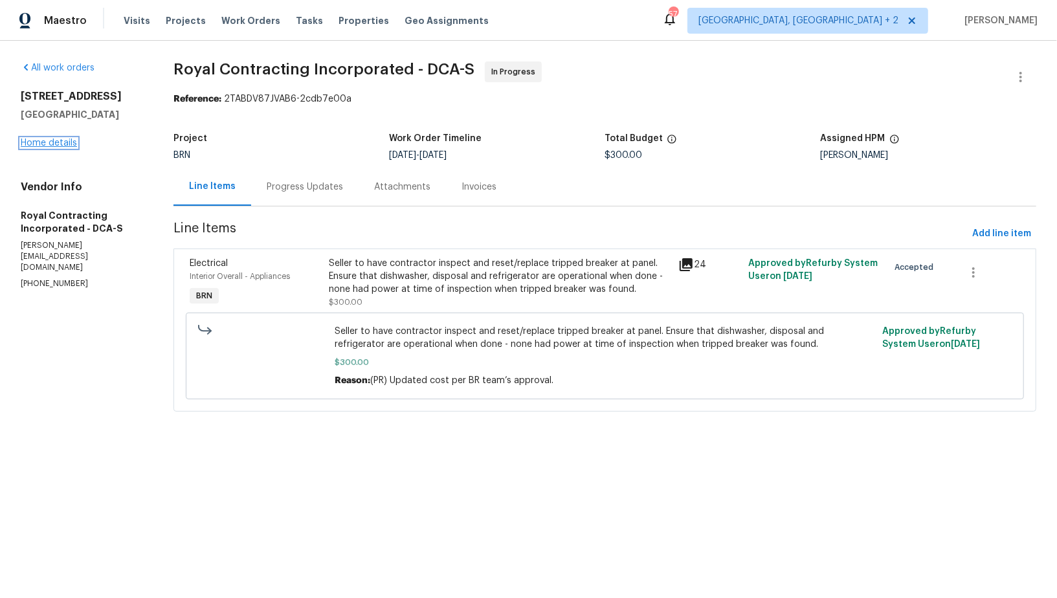
click at [50, 140] on link "Home details" at bounding box center [49, 142] width 56 height 9
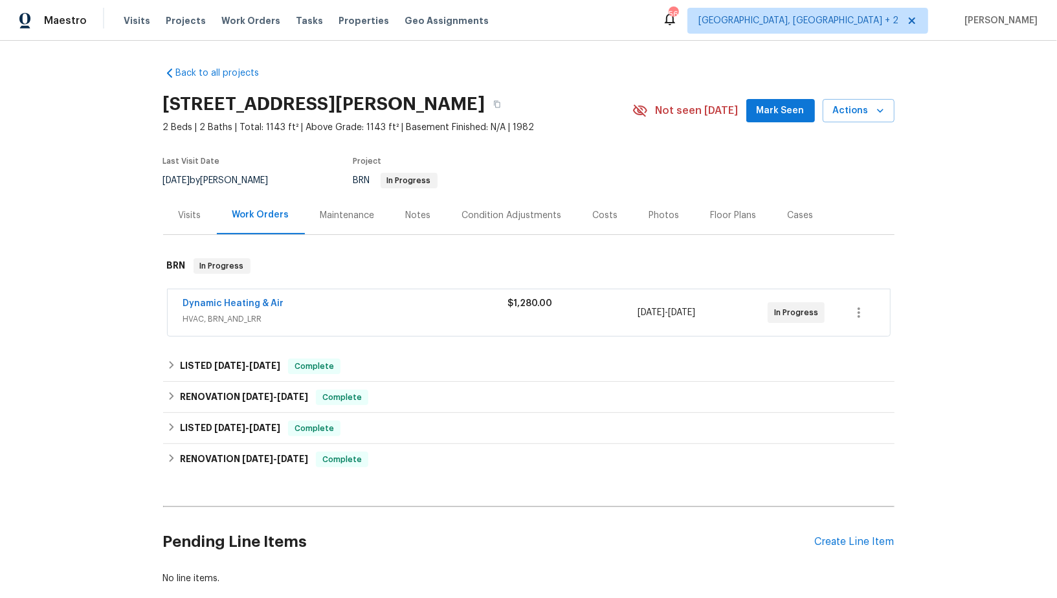
click at [246, 309] on span "Dynamic Heating & Air" at bounding box center [233, 303] width 101 height 13
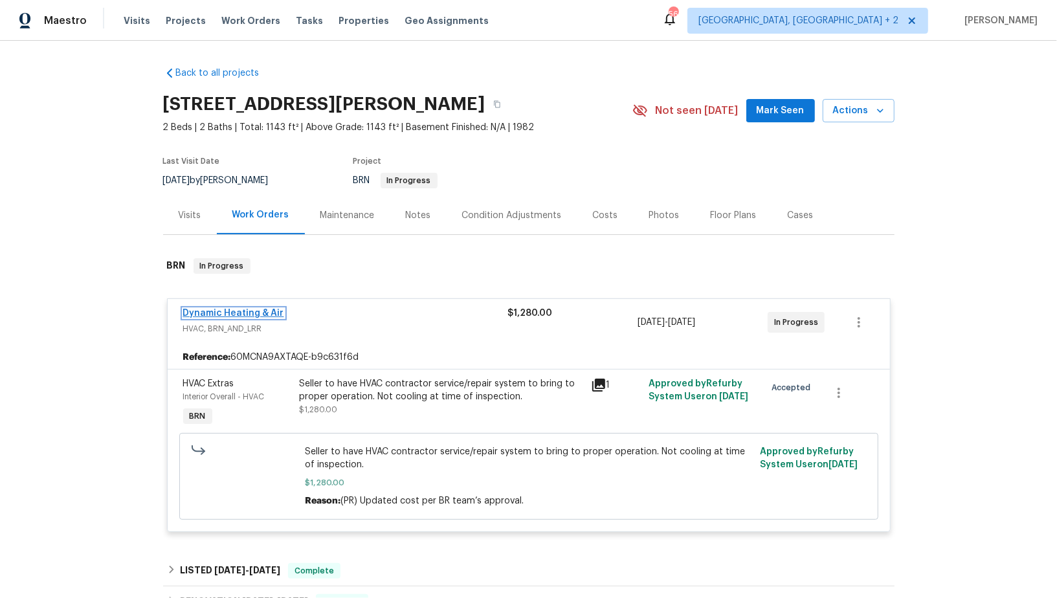
click at [228, 311] on link "Dynamic Heating & Air" at bounding box center [233, 313] width 101 height 9
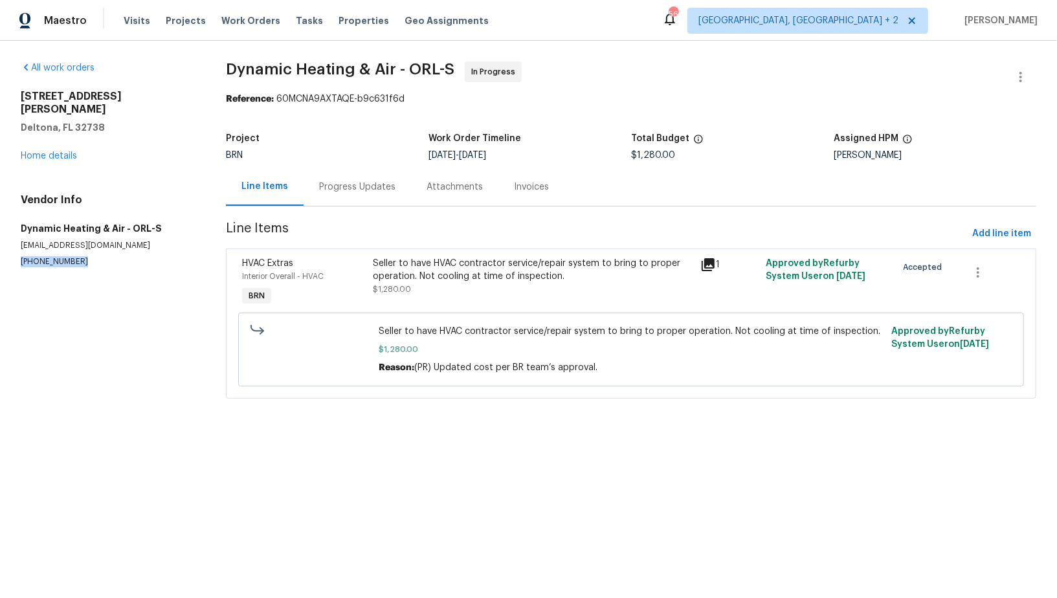
drag, startPoint x: 77, startPoint y: 252, endPoint x: 0, endPoint y: 252, distance: 77.0
click at [0, 252] on div "All work orders 2364 Howland Blvd Deltona, FL 32738 Home details Vendor Info Dy…" at bounding box center [528, 238] width 1057 height 394
copy p "(407) 417-5719"
click at [68, 256] on p "(407) 417-5719" at bounding box center [108, 261] width 174 height 11
drag, startPoint x: 81, startPoint y: 250, endPoint x: 0, endPoint y: 244, distance: 81.1
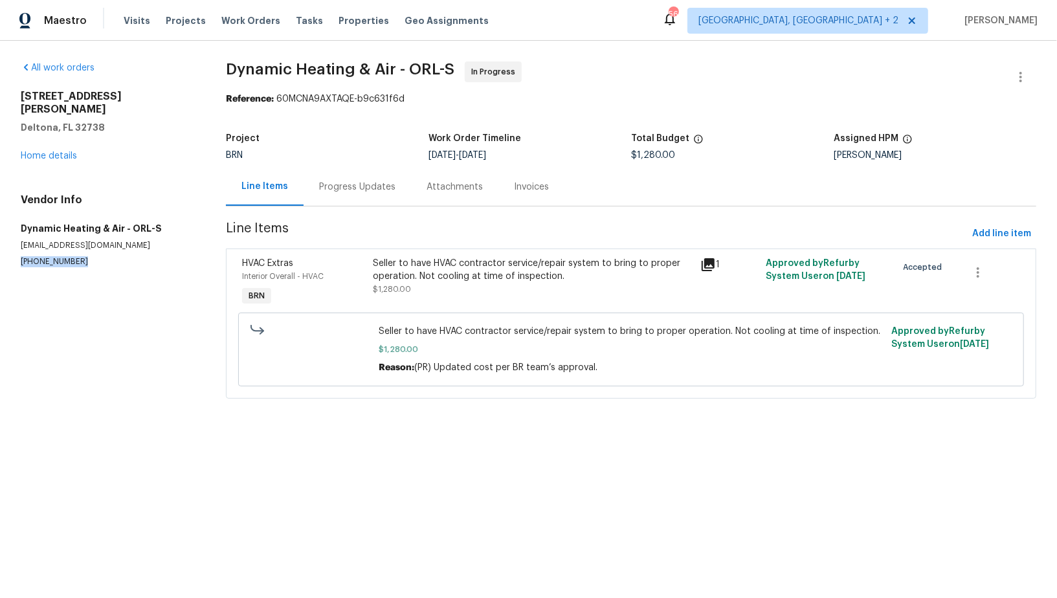
click at [0, 244] on div "All work orders 2364 Howland Blvd Deltona, FL 32738 Home details Vendor Info Dy…" at bounding box center [528, 238] width 1057 height 394
copy p "(407) 417-5719"
click at [350, 183] on div "Progress Updates" at bounding box center [357, 187] width 76 height 13
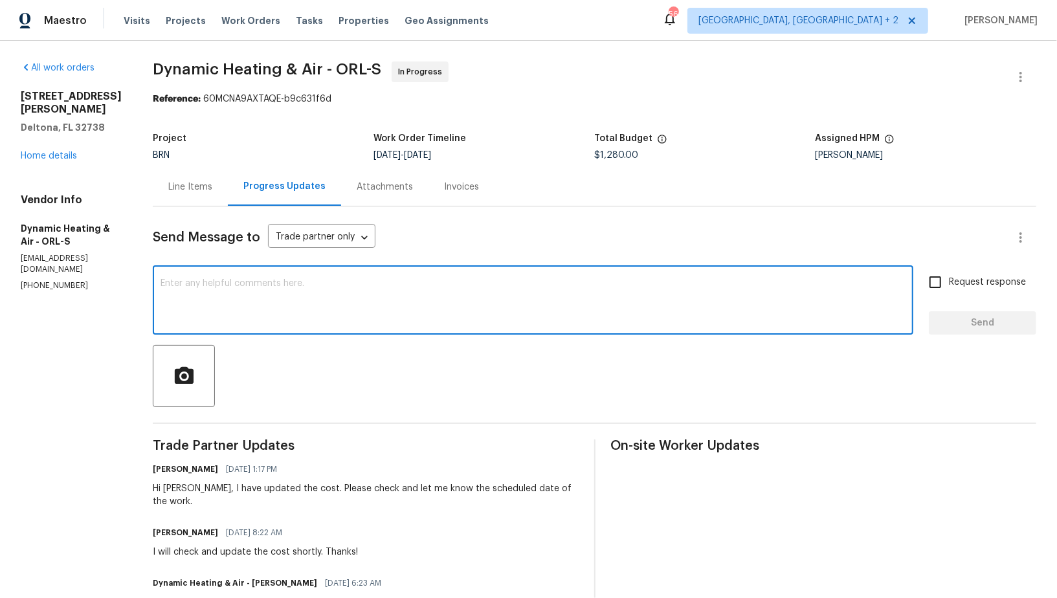
click at [237, 283] on textarea at bounding box center [532, 301] width 745 height 45
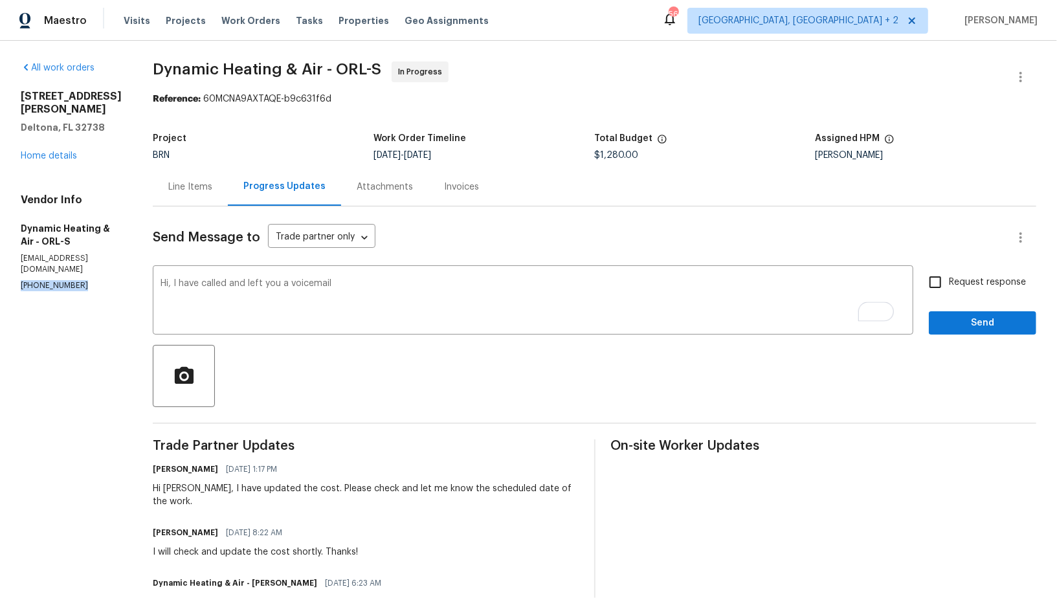
drag, startPoint x: 83, startPoint y: 260, endPoint x: 0, endPoint y: 258, distance: 82.9
click at [0, 258] on div "All work orders 2364 Howland Blvd Deltona, FL 32738 Home details Vendor Info Dy…" at bounding box center [528, 578] width 1057 height 1074
copy p "(407) 417-5719"
click at [382, 276] on div "Hi, I have called and left you a voicemail x ​" at bounding box center [533, 302] width 760 height 66
paste textarea "(407) 417-5719"
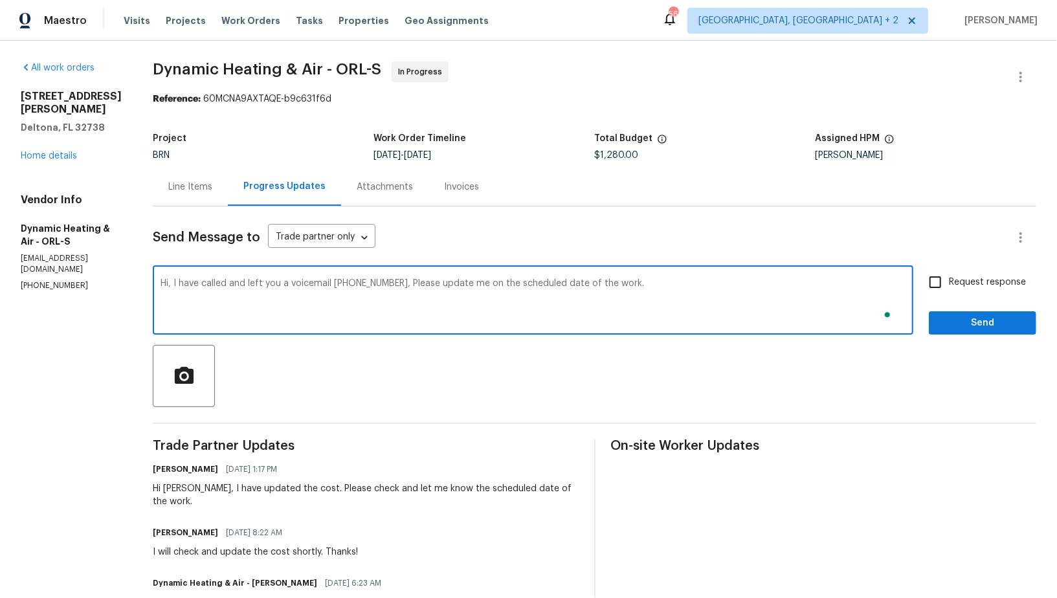
type textarea "Hi, I have called and left you a voicemail (407) 417-5719, Please update me on …"
click at [932, 275] on input "Request response" at bounding box center [934, 282] width 27 height 27
checkbox input "true"
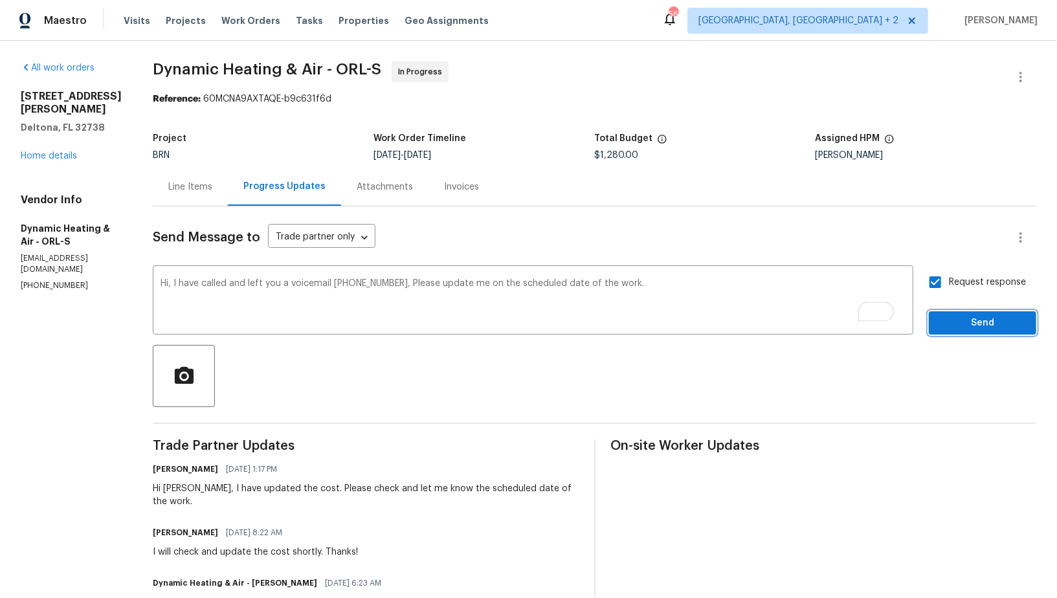
click at [961, 324] on span "Send" at bounding box center [982, 323] width 87 height 16
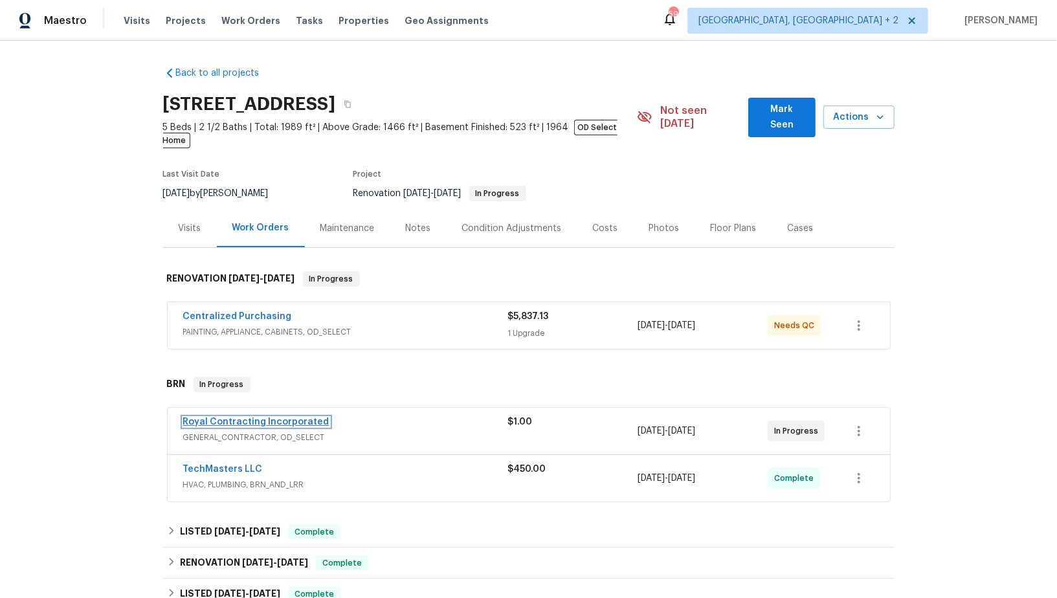
click at [255, 417] on link "Royal Contracting Incorporated" at bounding box center [256, 421] width 146 height 9
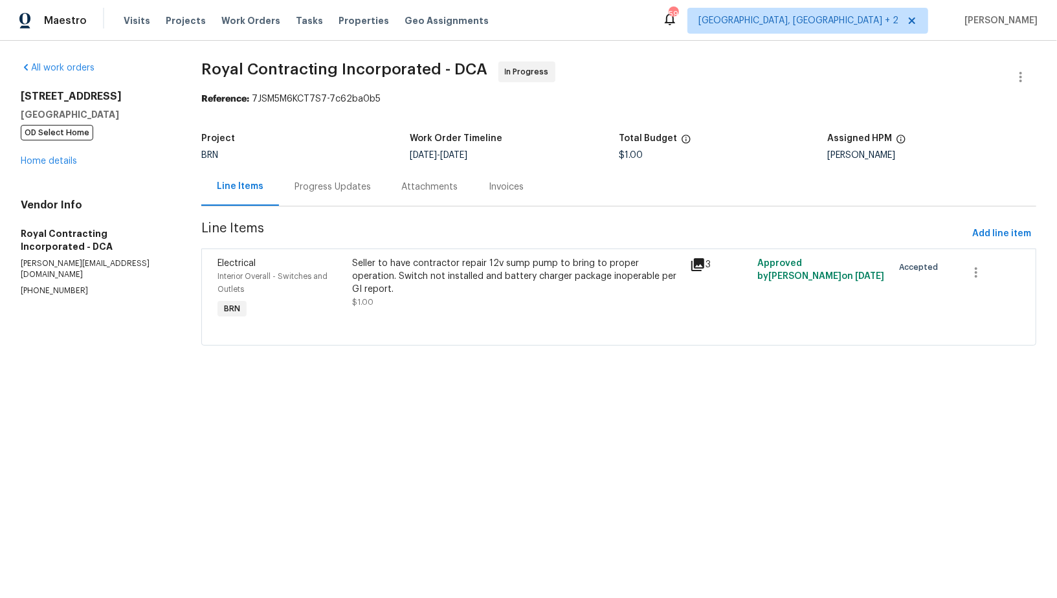
click at [326, 211] on section "Royal Contracting Incorporated - DCA In Progress Reference: 7JSM5M6KCT7S7-7c62b…" at bounding box center [618, 211] width 835 height 300
click at [325, 201] on div "Progress Updates" at bounding box center [332, 187] width 107 height 38
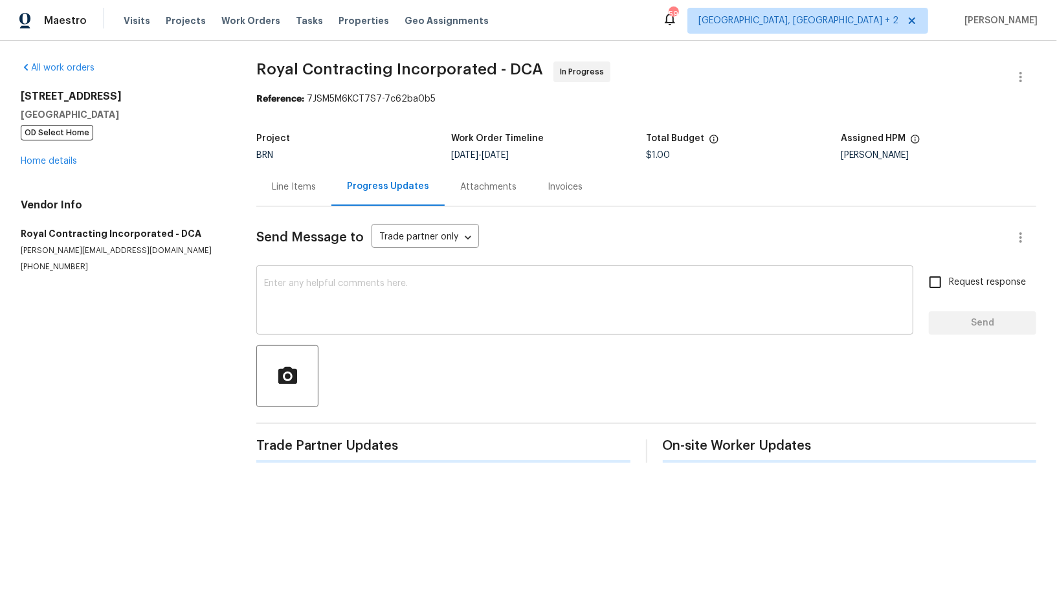
click at [327, 309] on textarea at bounding box center [584, 301] width 641 height 45
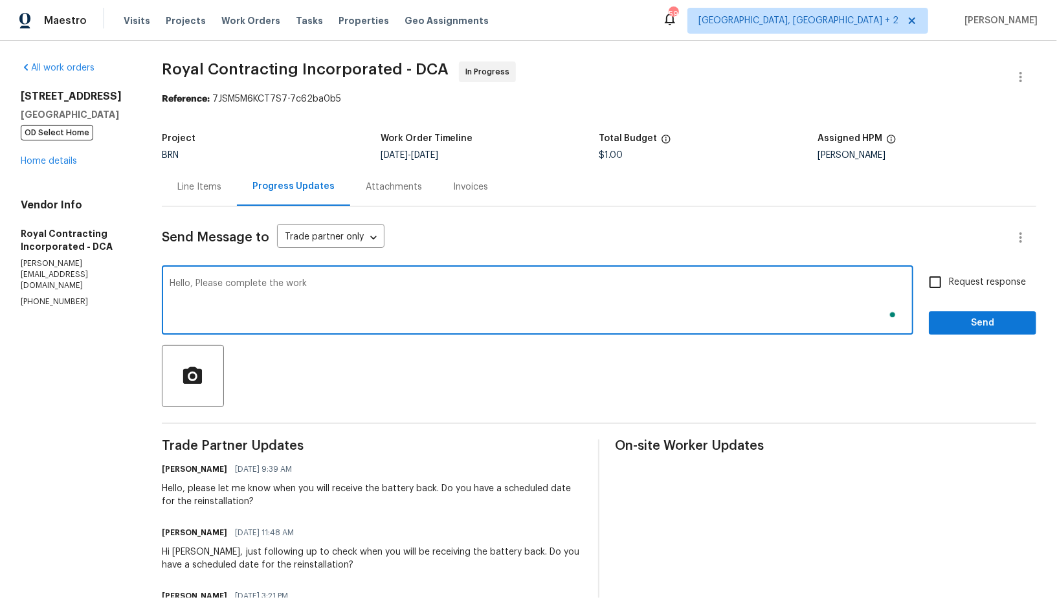
click at [287, 287] on textarea "Hello, Please complete the work" at bounding box center [538, 301] width 736 height 45
click at [326, 287] on textarea "Hello, Please complete this work" at bounding box center [538, 301] width 736 height 45
click at [214, 292] on textarea "Hello, Please complete this work by [DATE] and upload the completion photos as …" at bounding box center [538, 301] width 736 height 45
click at [213, 287] on textarea "Hello, Please complete this work by [DATE] and upload the completion photos as …" at bounding box center [538, 301] width 736 height 45
click at [721, 296] on textarea "Hello, please complete this work by [DATE] and upload the completion photos as …" at bounding box center [538, 301] width 736 height 45
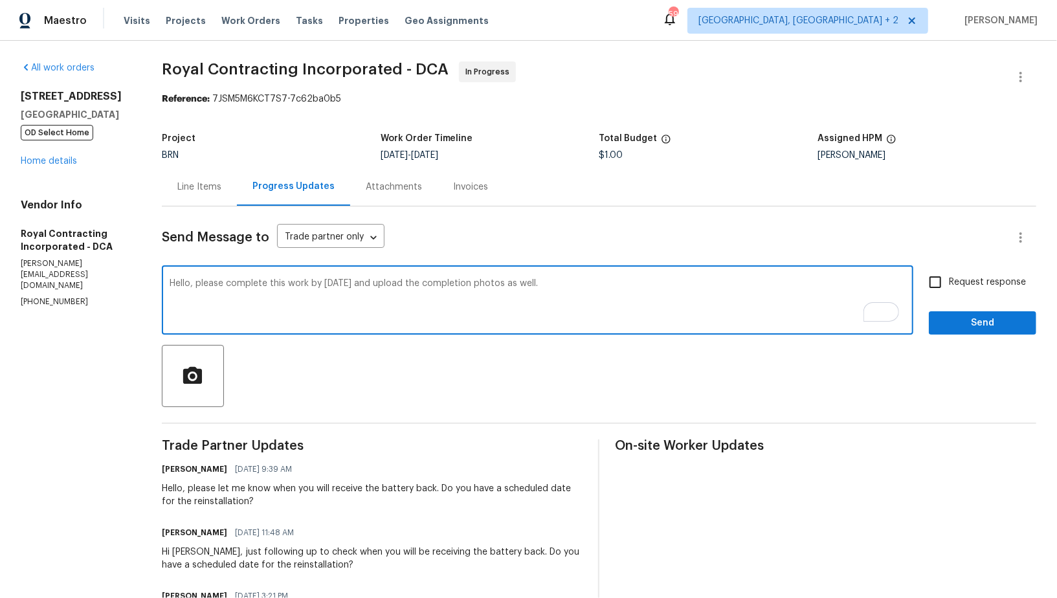
type textarea "Hello, please complete this work by [DATE] and upload the completion photos as …"
click at [947, 292] on input "Request response" at bounding box center [934, 282] width 27 height 27
checkbox input "true"
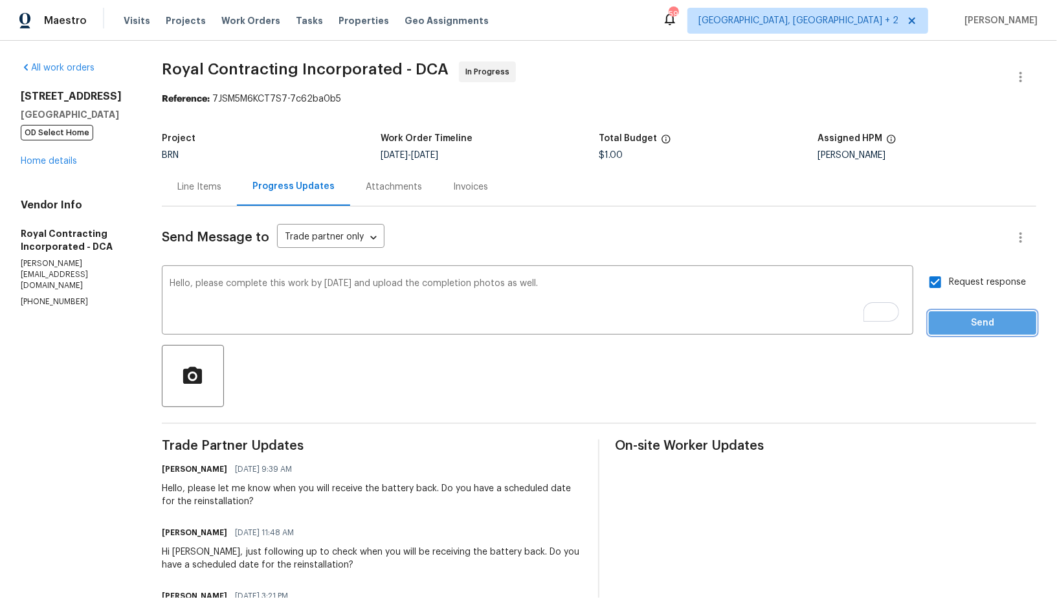
click at [970, 323] on span "Send" at bounding box center [982, 323] width 87 height 16
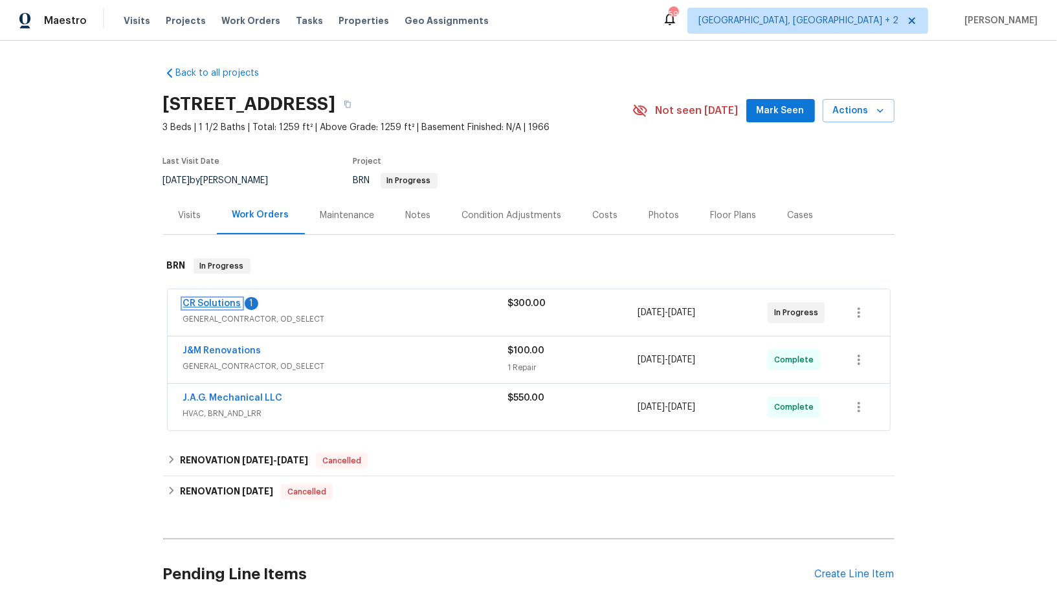
click at [215, 303] on link "CR Solutions" at bounding box center [212, 303] width 58 height 9
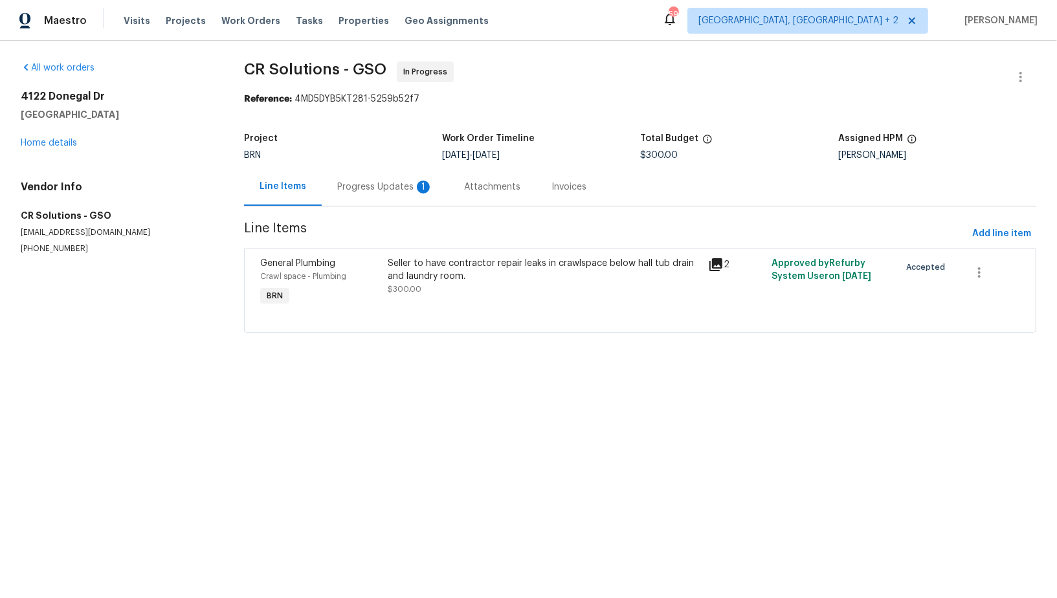
click at [370, 181] on div "Progress Updates 1" at bounding box center [385, 187] width 96 height 13
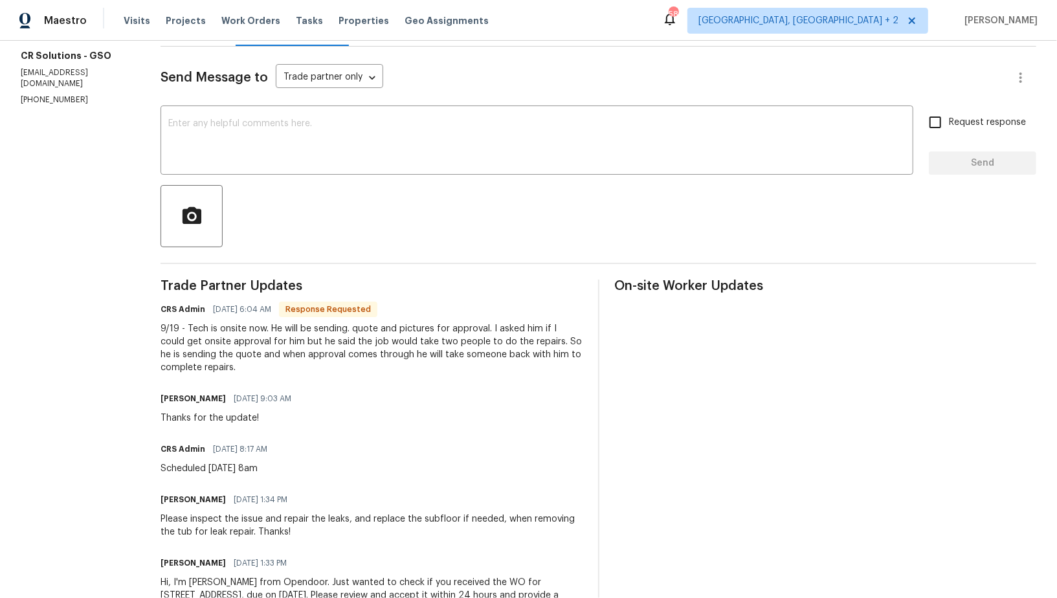
scroll to position [151, 0]
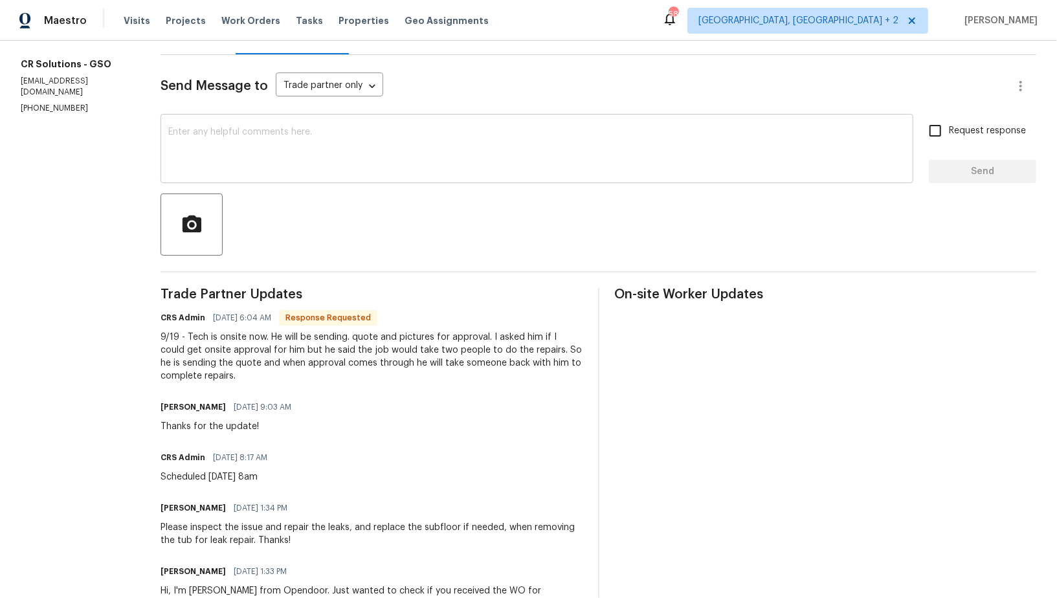
click at [323, 160] on textarea at bounding box center [536, 149] width 737 height 45
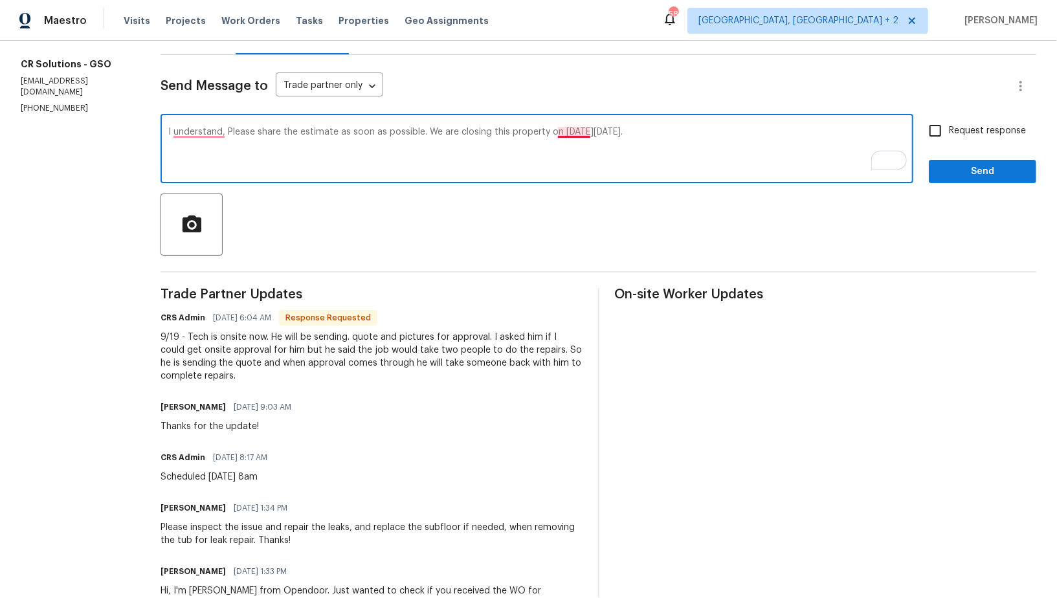
click at [569, 131] on textarea "I understand, Please share the estimate as soon as possible. We are closing thi…" at bounding box center [536, 149] width 737 height 45
click at [199, 132] on textarea "I understand, Please share the estimate as soon as possible. We are closing thi…" at bounding box center [536, 149] width 737 height 45
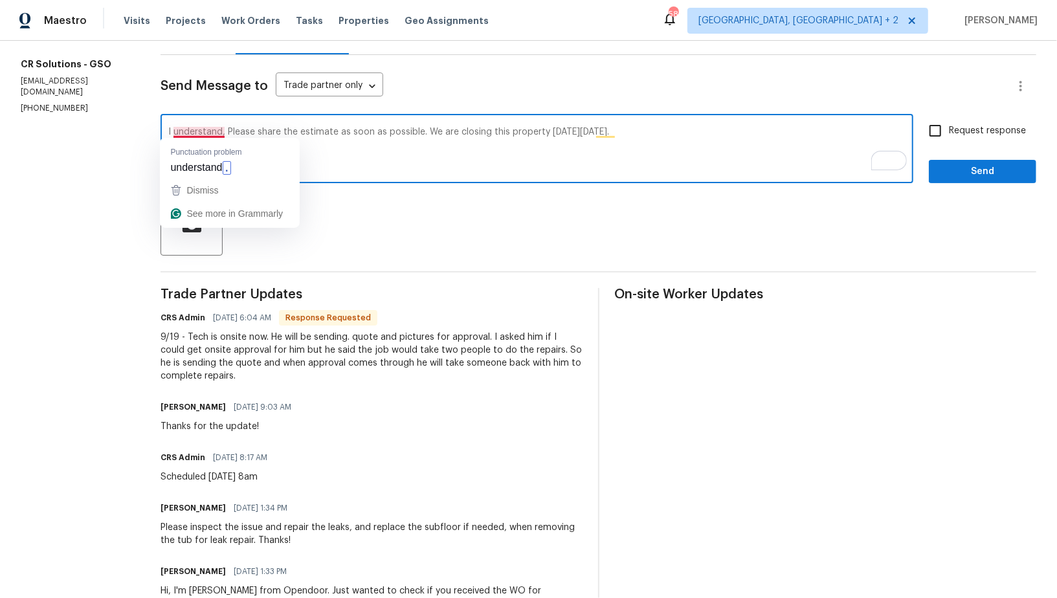
click at [395, 140] on textarea "I understand, Please share the estimate as soon as possible. We are closing thi…" at bounding box center [536, 149] width 737 height 45
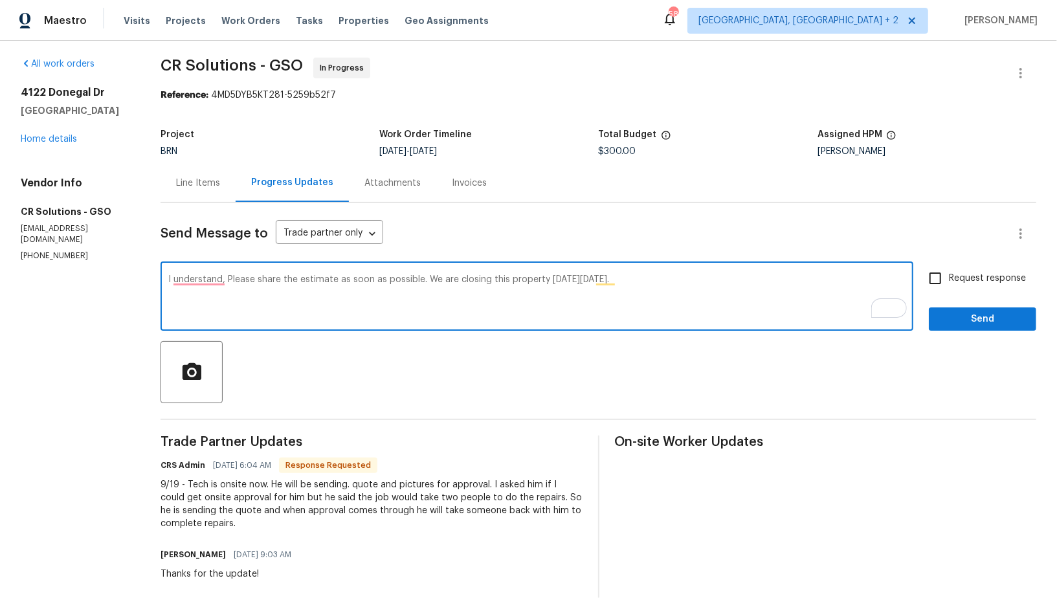
type textarea "I understand, Please share the estimate as soon as possible. We are closing thi…"
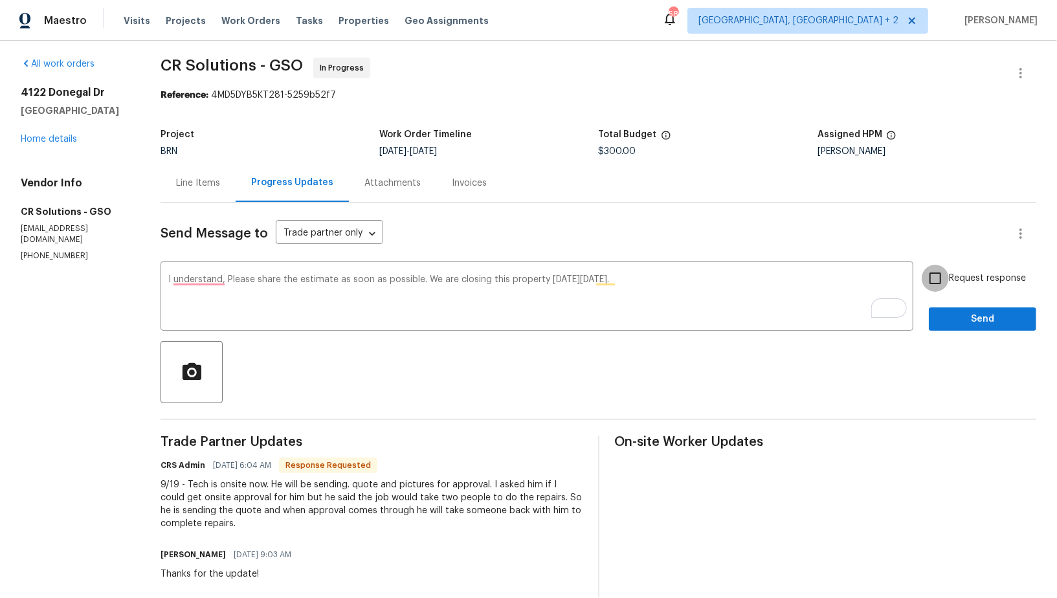
click at [946, 287] on input "Request response" at bounding box center [934, 278] width 27 height 27
checkbox input "true"
click at [963, 318] on span "Send" at bounding box center [982, 319] width 87 height 16
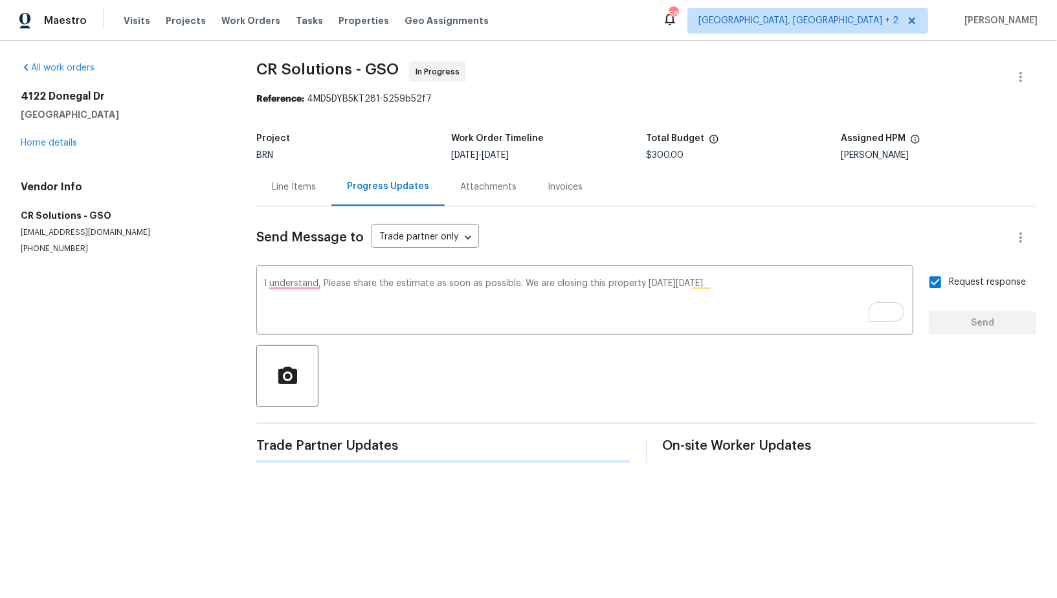
scroll to position [0, 0]
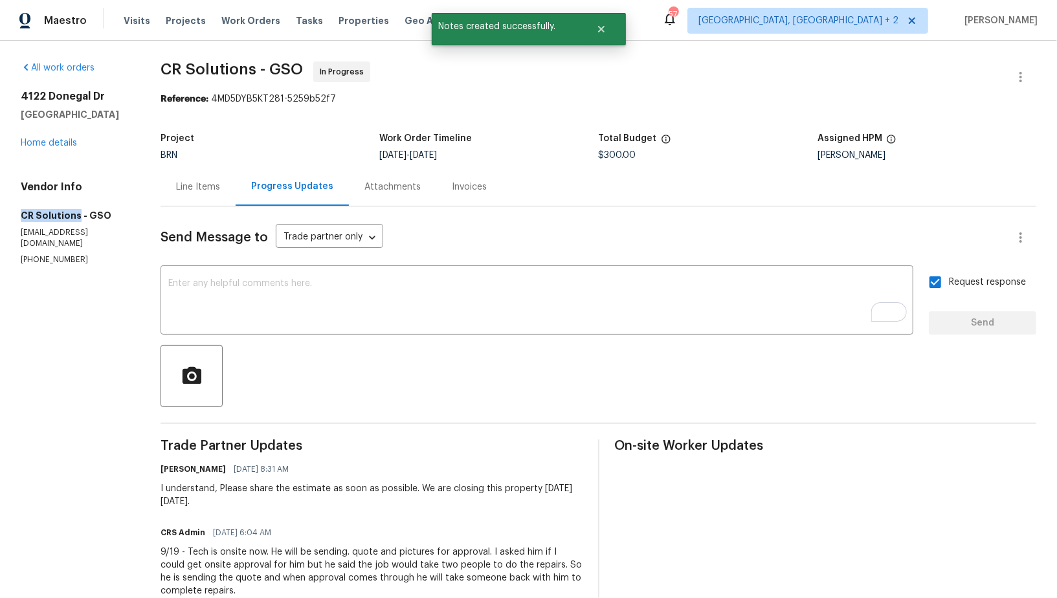
drag, startPoint x: 1, startPoint y: 216, endPoint x: 76, endPoint y: 216, distance: 75.1
click at [76, 216] on div "All work orders [STREET_ADDRESS] Home details Vendor Info CR Solutions - GSO [E…" at bounding box center [528, 464] width 1057 height 846
copy h5 "CR Solutions"
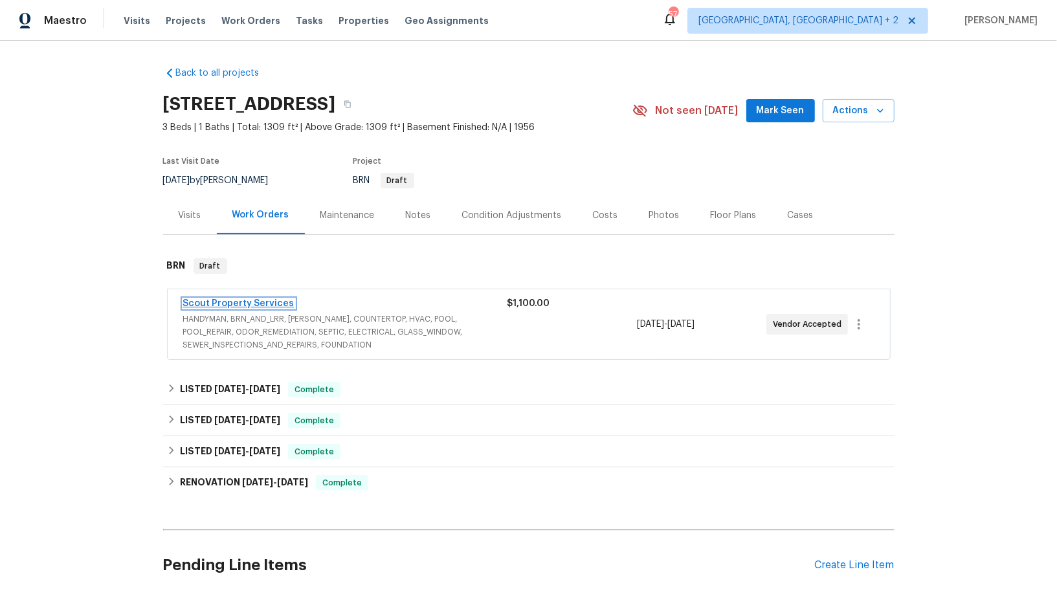
click at [256, 299] on link "Scout Property Services" at bounding box center [238, 303] width 111 height 9
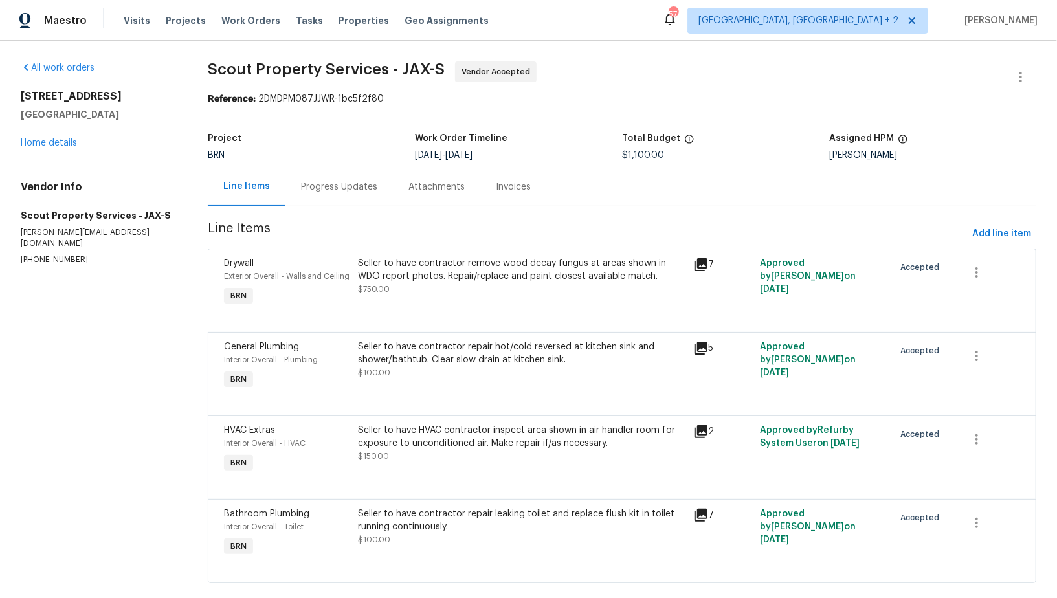
click at [344, 182] on div "Progress Updates" at bounding box center [339, 187] width 76 height 13
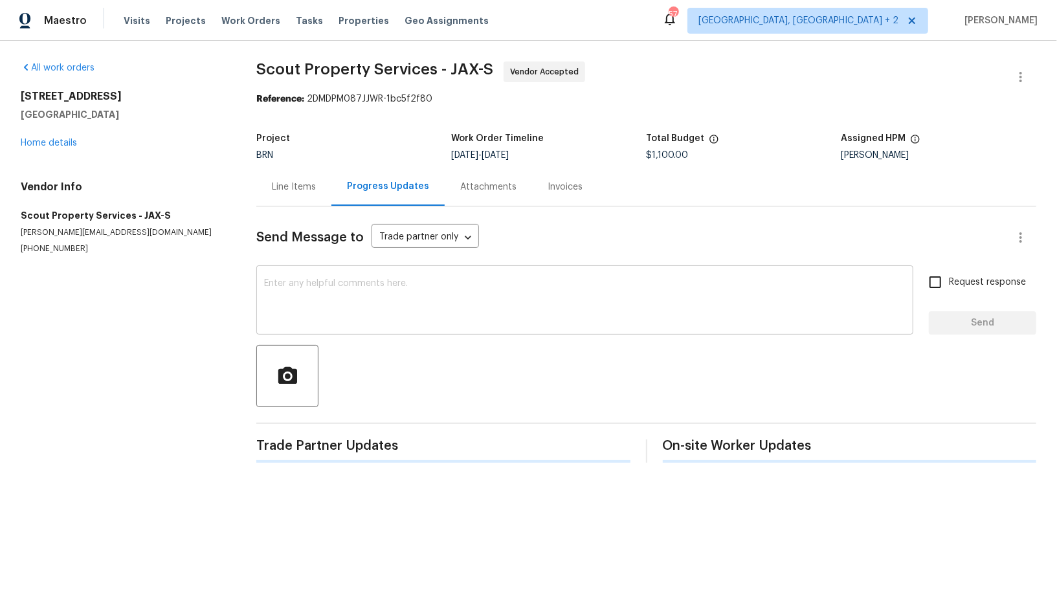
click at [360, 280] on textarea at bounding box center [584, 301] width 641 height 45
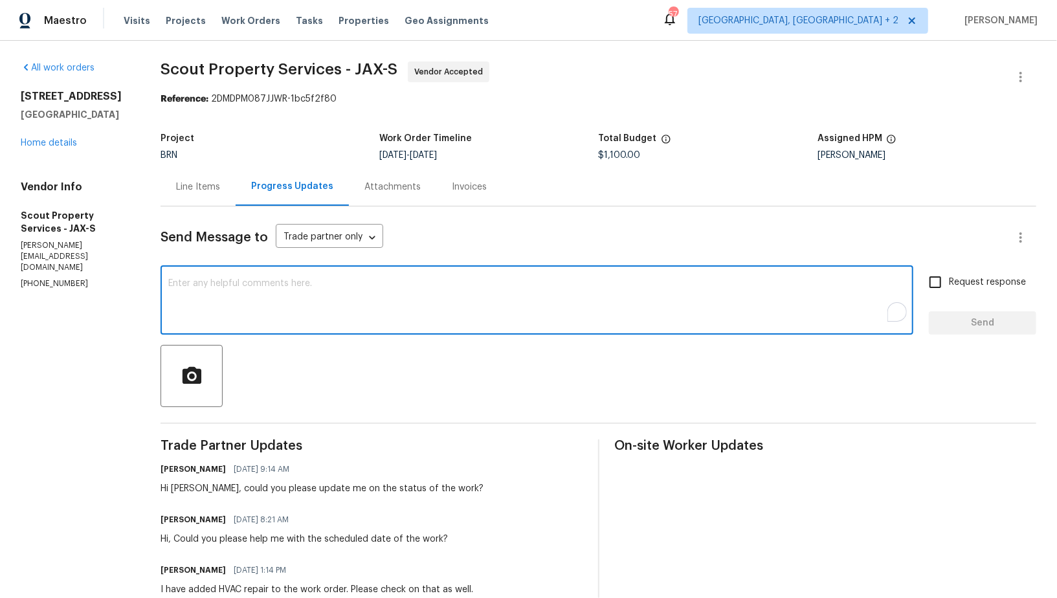
click at [212, 195] on div "Line Items" at bounding box center [197, 187] width 75 height 38
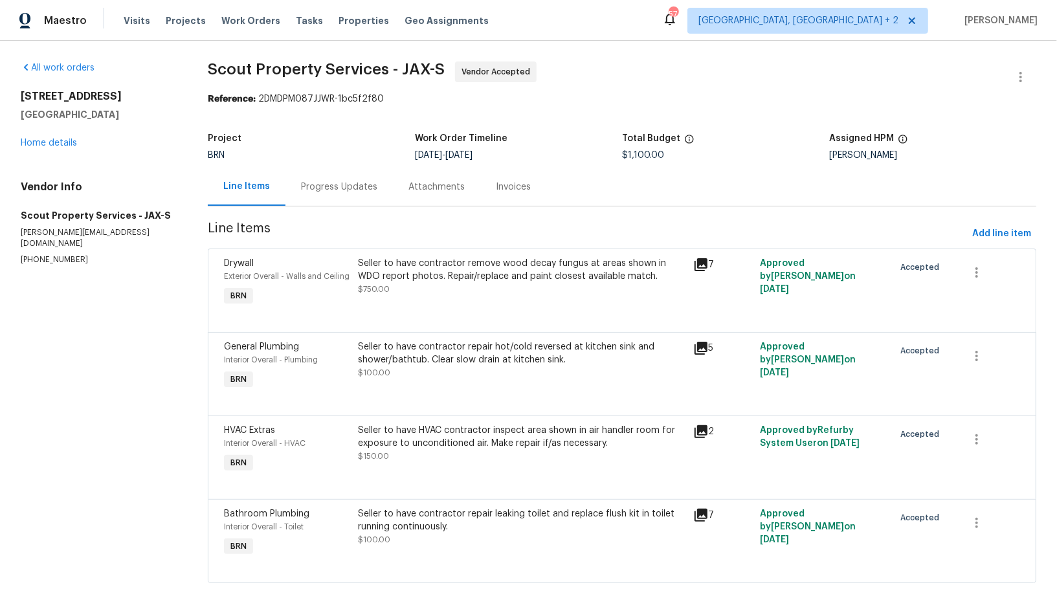
click at [368, 288] on span "$750.00" at bounding box center [374, 289] width 32 height 8
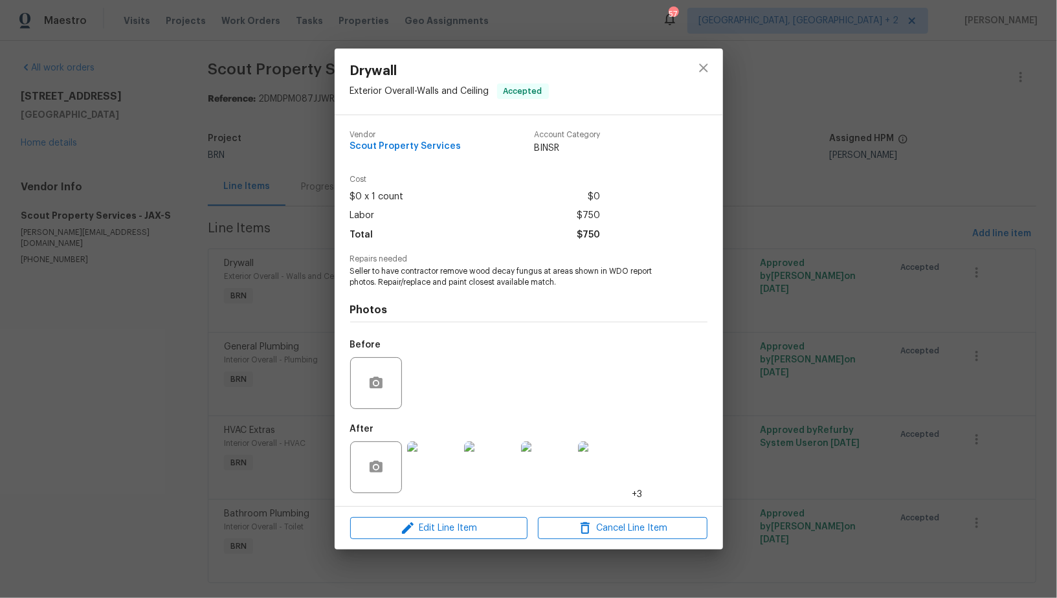
click at [432, 465] on img at bounding box center [433, 467] width 52 height 52
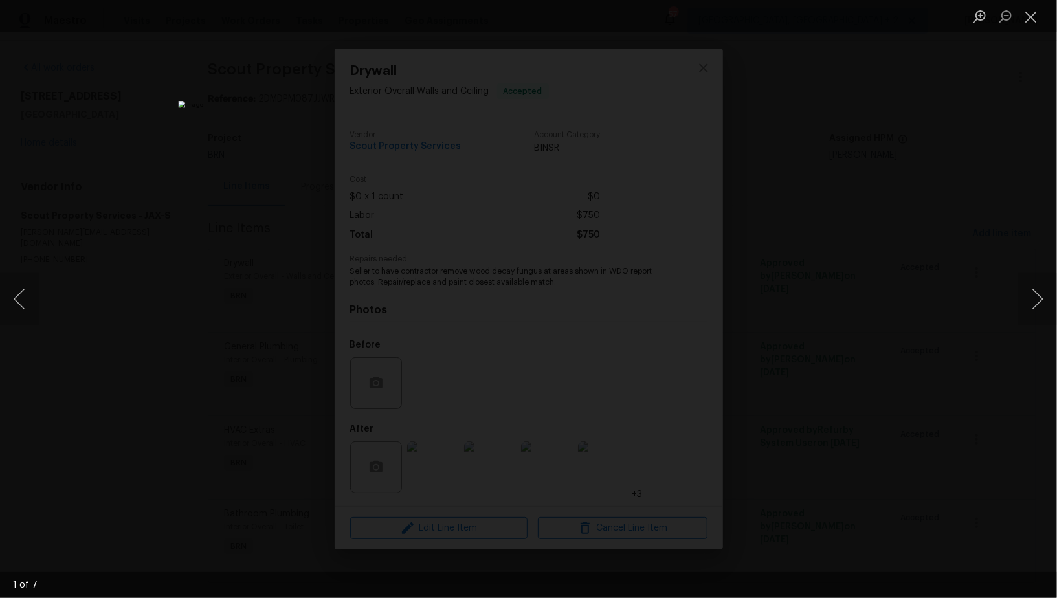
click at [849, 420] on div "Lightbox" at bounding box center [528, 299] width 1057 height 598
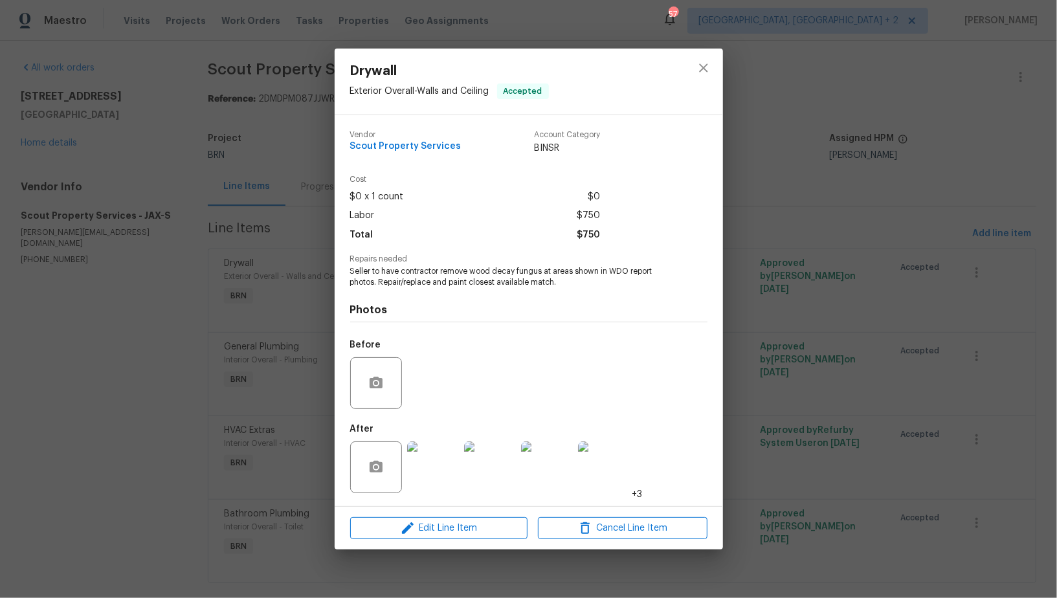
click at [849, 420] on div "Drywall Exterior Overall - Walls and Ceiling Accepted Vendor Scout Property Ser…" at bounding box center [528, 299] width 1057 height 598
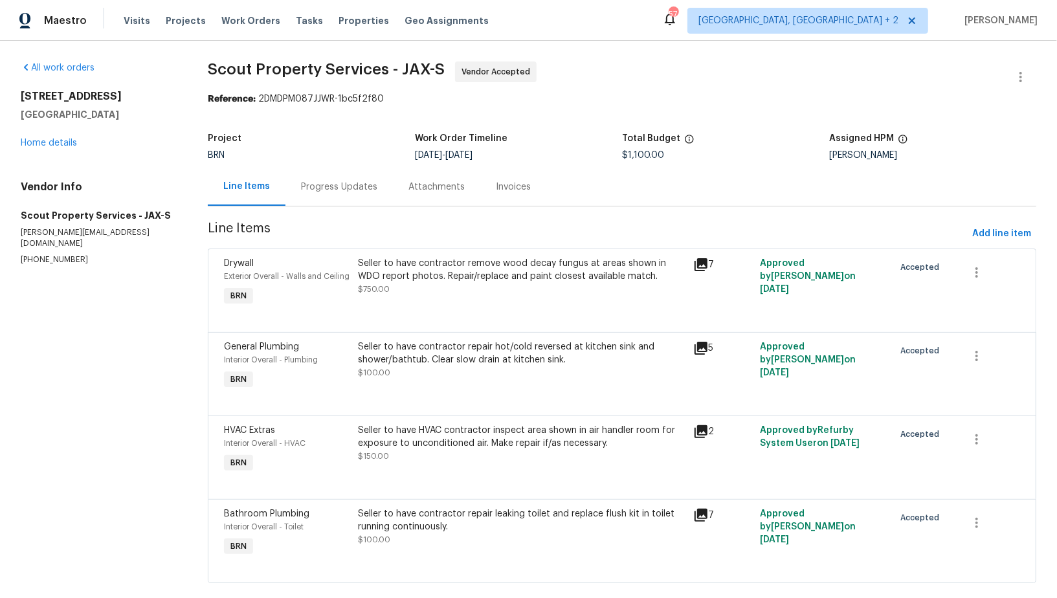
click at [503, 349] on div "Seller to have contractor repair hot/cold reversed at kitchen sink and shower/b…" at bounding box center [521, 353] width 327 height 26
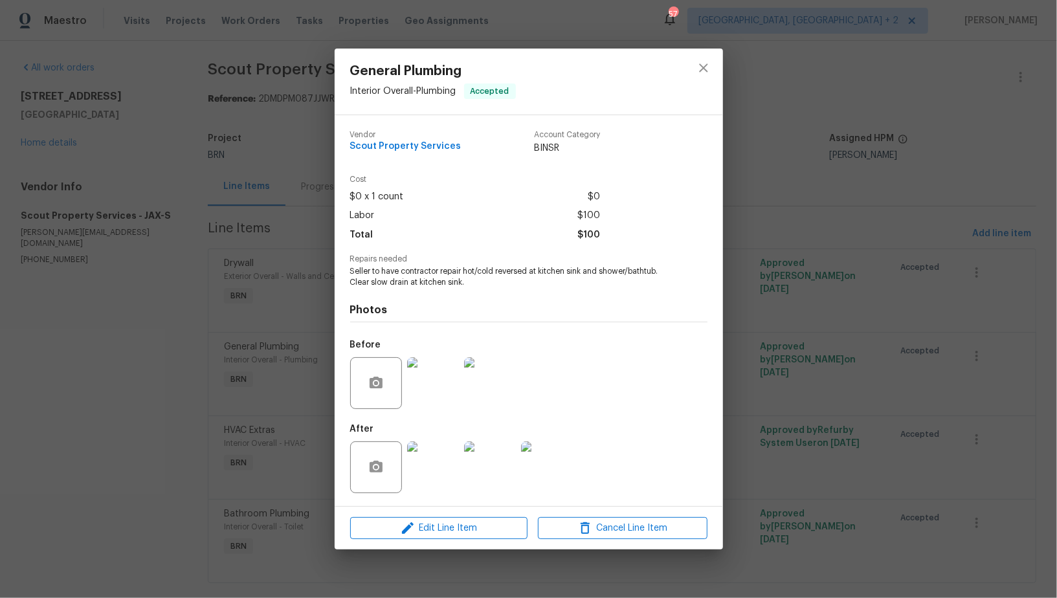
click at [439, 391] on img at bounding box center [433, 383] width 52 height 52
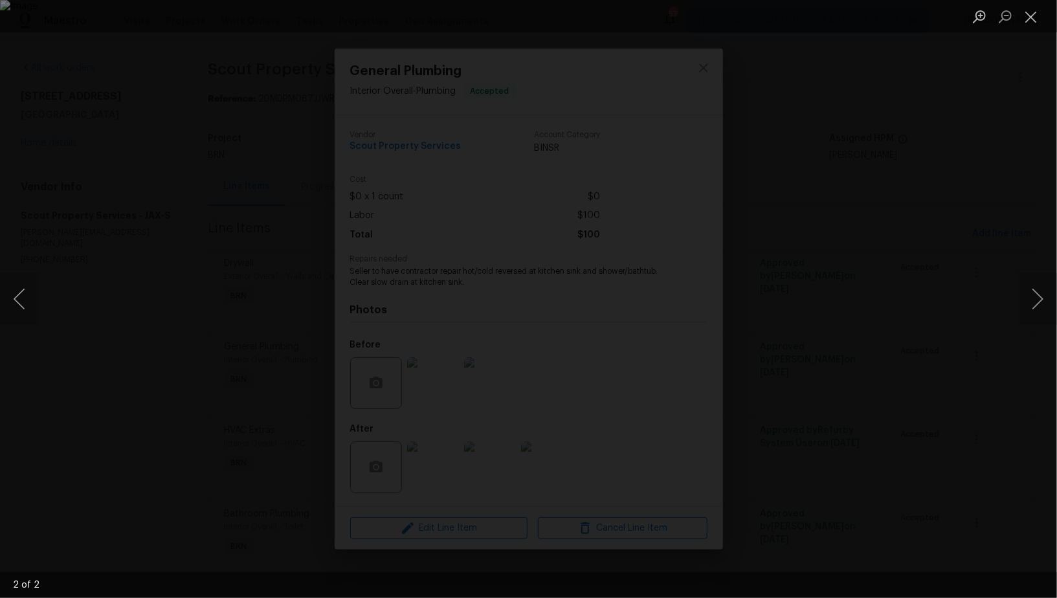
click at [862, 430] on div "Lightbox" at bounding box center [528, 299] width 1057 height 598
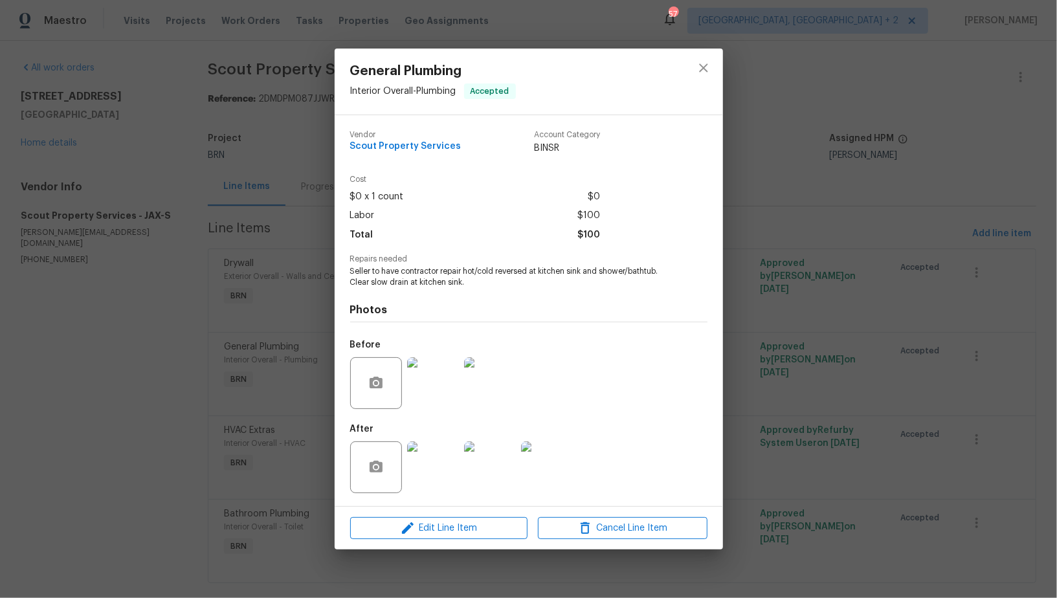
click at [436, 459] on img at bounding box center [433, 467] width 52 height 52
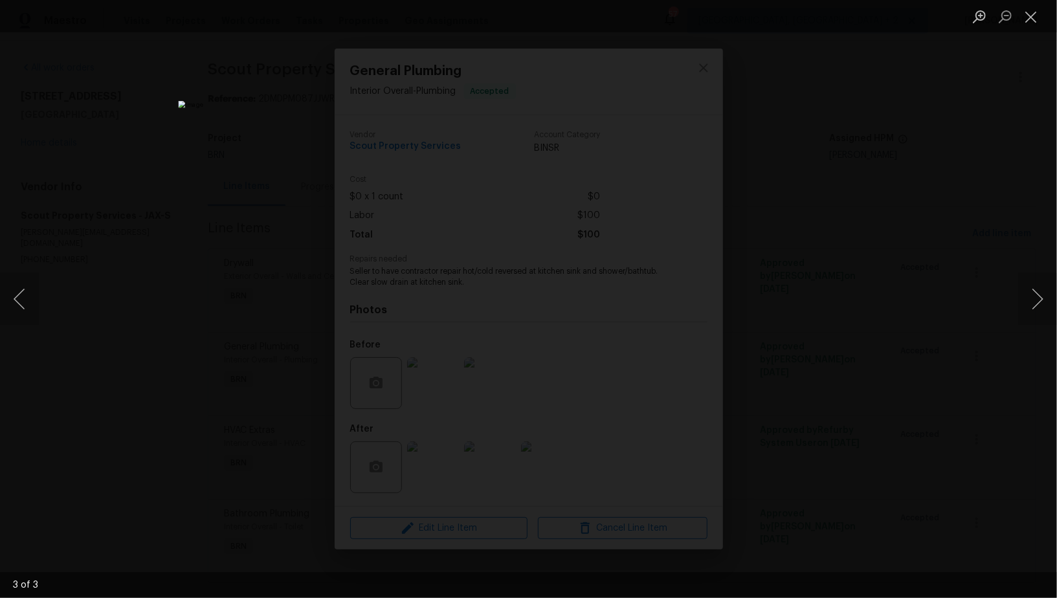
click at [870, 487] on div "Lightbox" at bounding box center [528, 299] width 1057 height 598
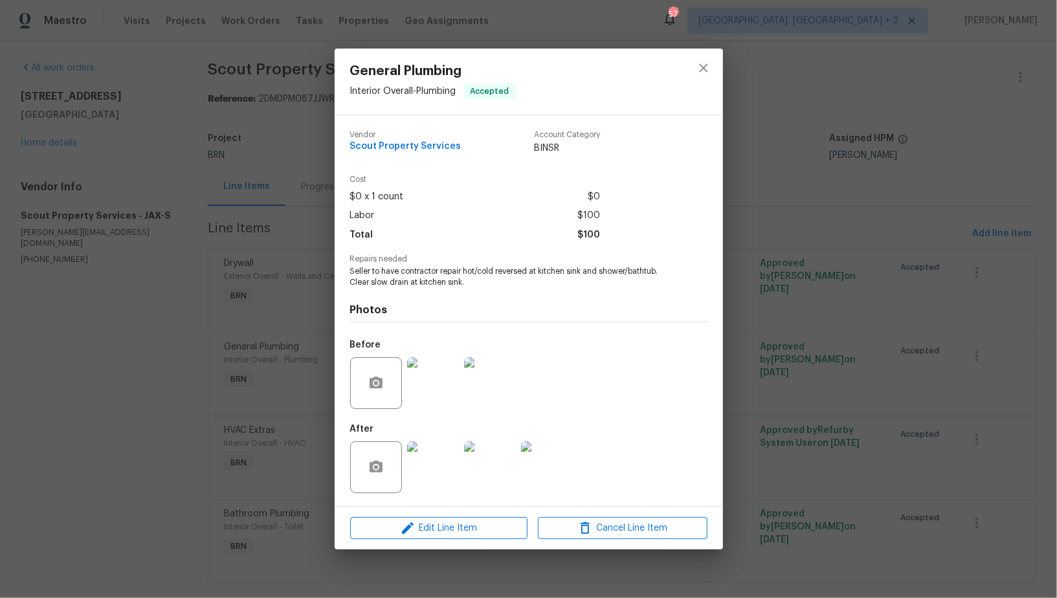
click at [870, 487] on div "General Plumbing Interior Overall - Plumbing Accepted Vendor Scout Property Ser…" at bounding box center [528, 299] width 1057 height 598
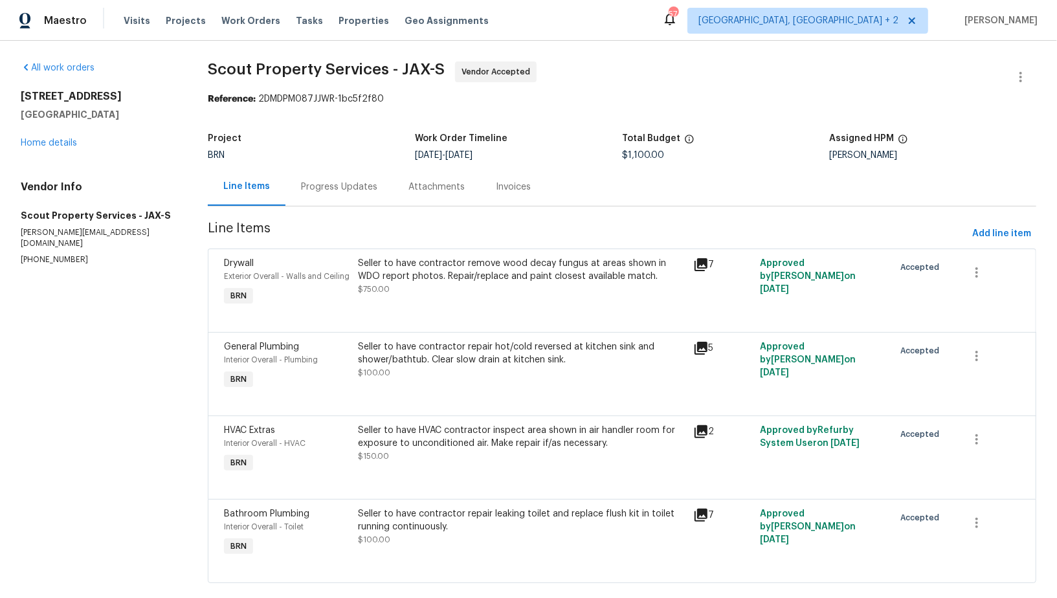
scroll to position [21, 0]
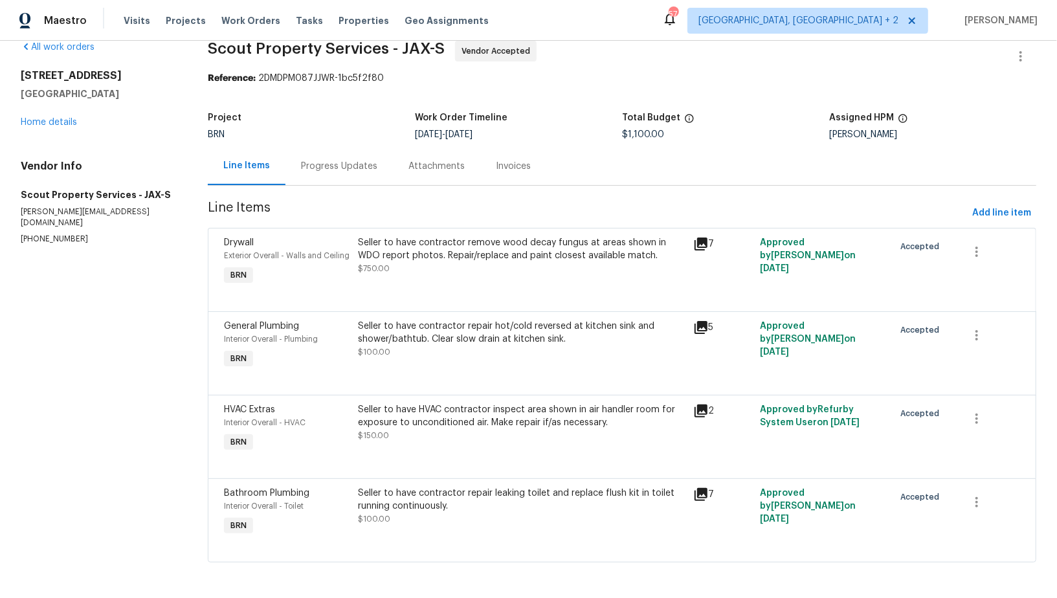
click at [474, 350] on div "Seller to have contractor repair hot/cold reversed at kitchen sink and shower/b…" at bounding box center [521, 339] width 327 height 39
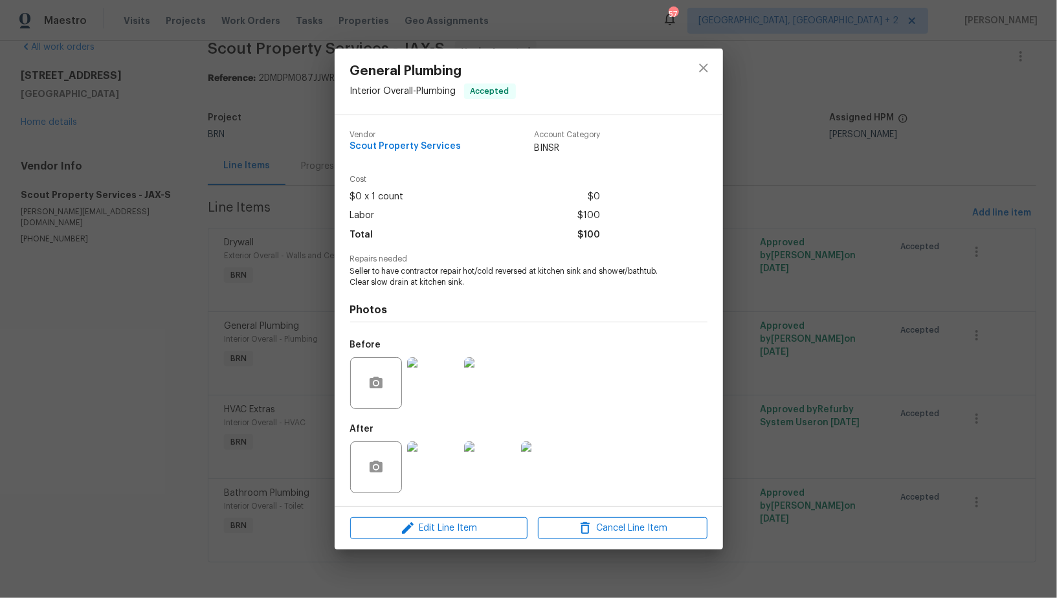
click at [496, 463] on img at bounding box center [490, 467] width 52 height 52
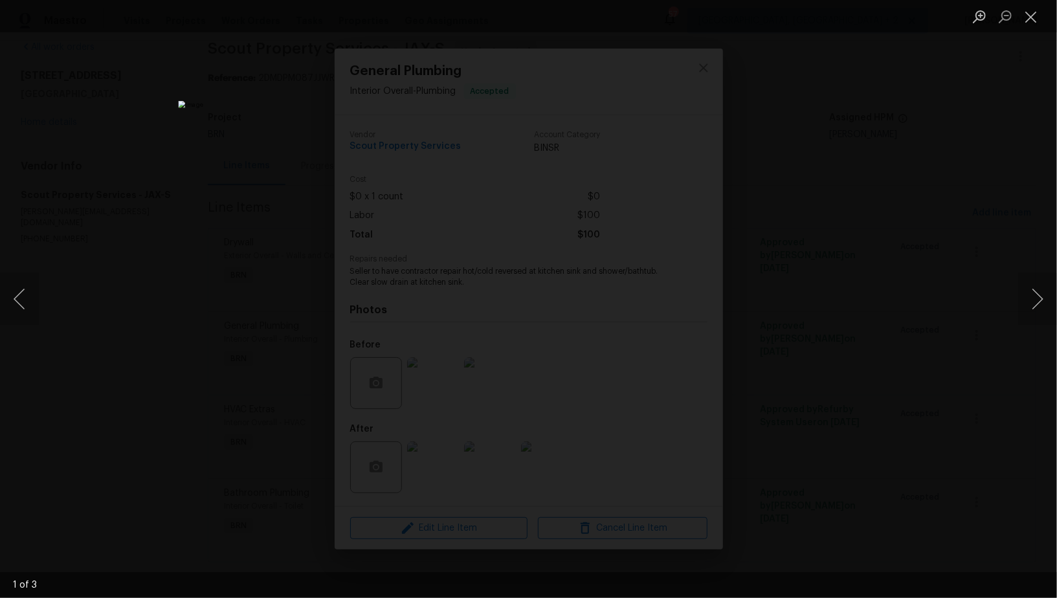
click at [844, 413] on div "Lightbox" at bounding box center [528, 299] width 1057 height 598
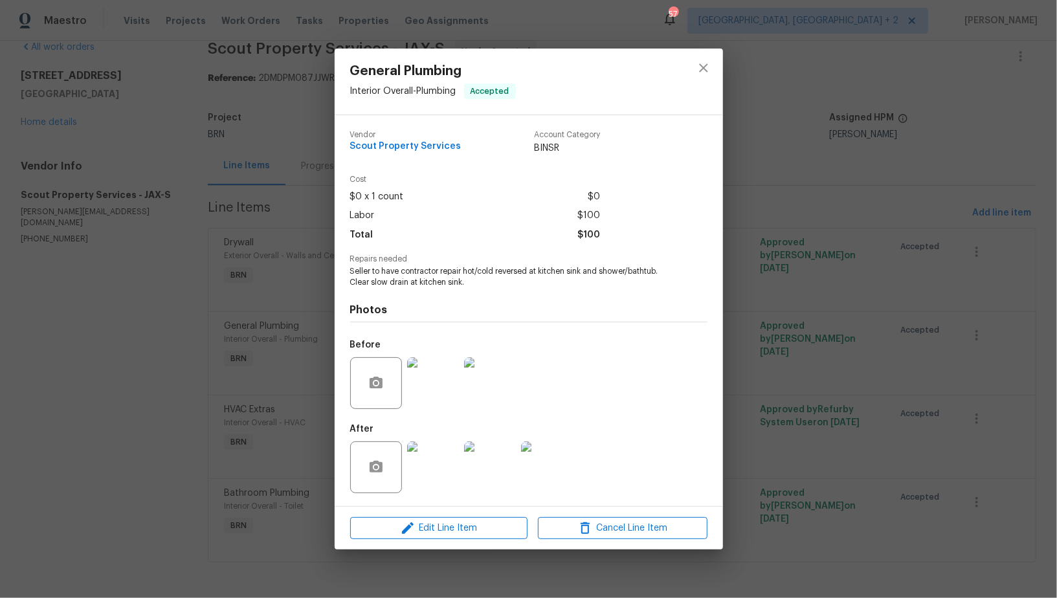
click at [426, 386] on img at bounding box center [433, 383] width 52 height 52
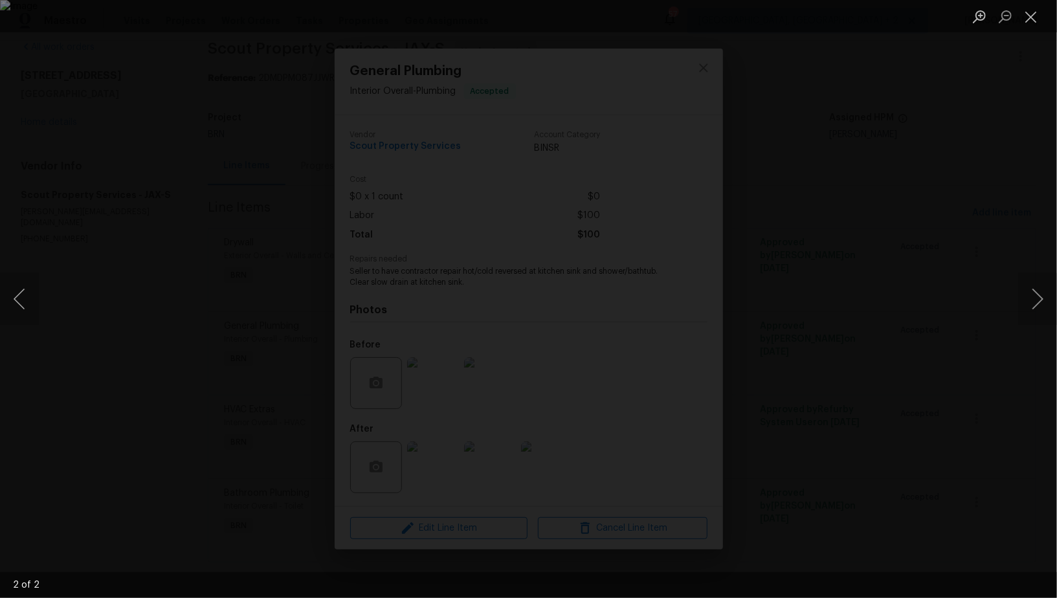
click at [901, 468] on div "Lightbox" at bounding box center [528, 299] width 1057 height 598
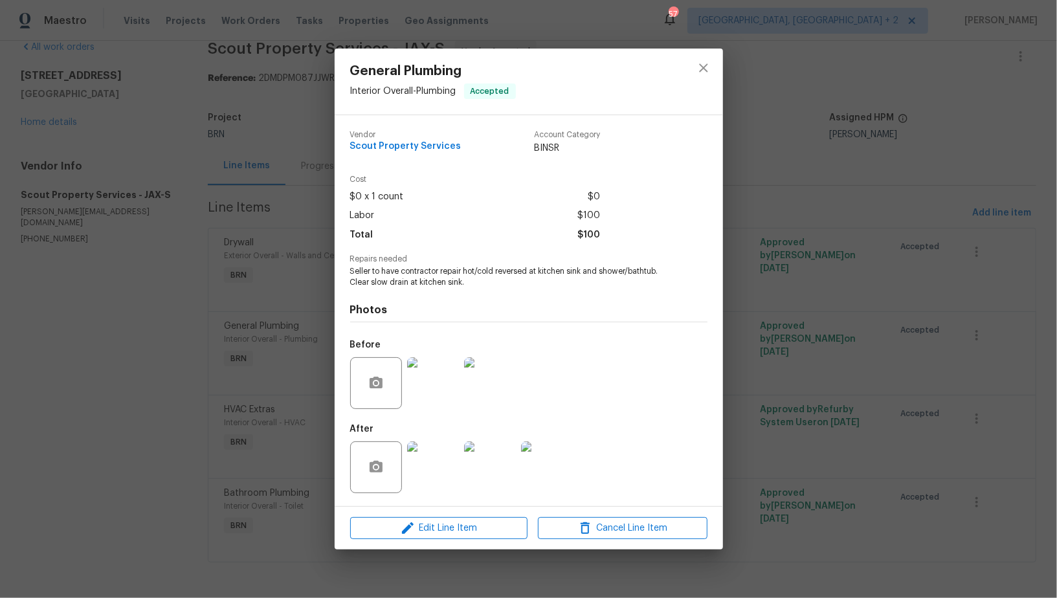
click at [766, 396] on div "General Plumbing Interior Overall - Plumbing Accepted Vendor Scout Property Ser…" at bounding box center [528, 299] width 1057 height 598
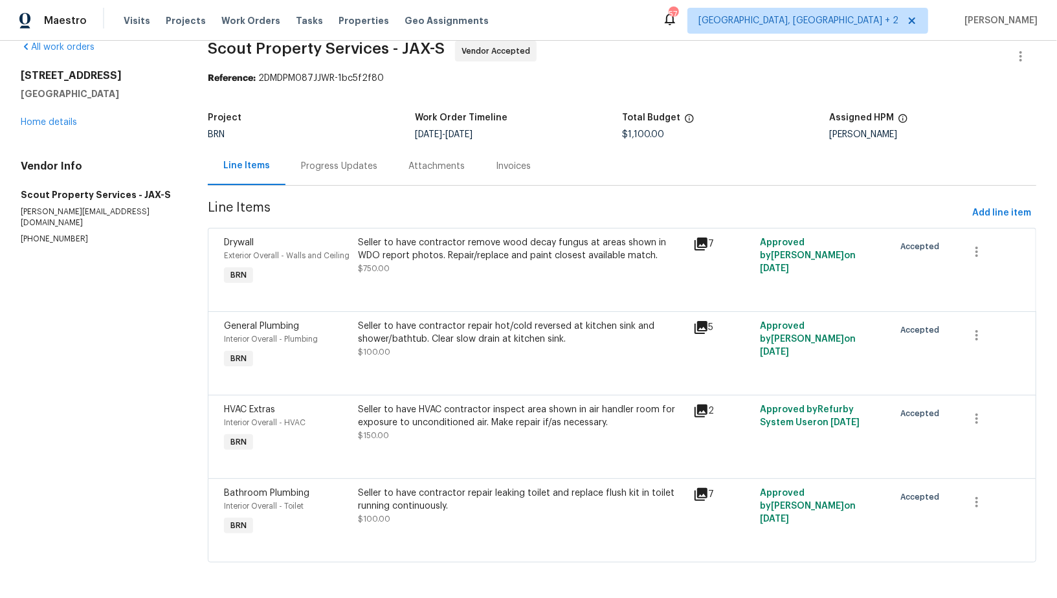
click at [469, 419] on div "Seller to have HVAC contractor inspect area shown in air handler room for expos…" at bounding box center [521, 416] width 327 height 26
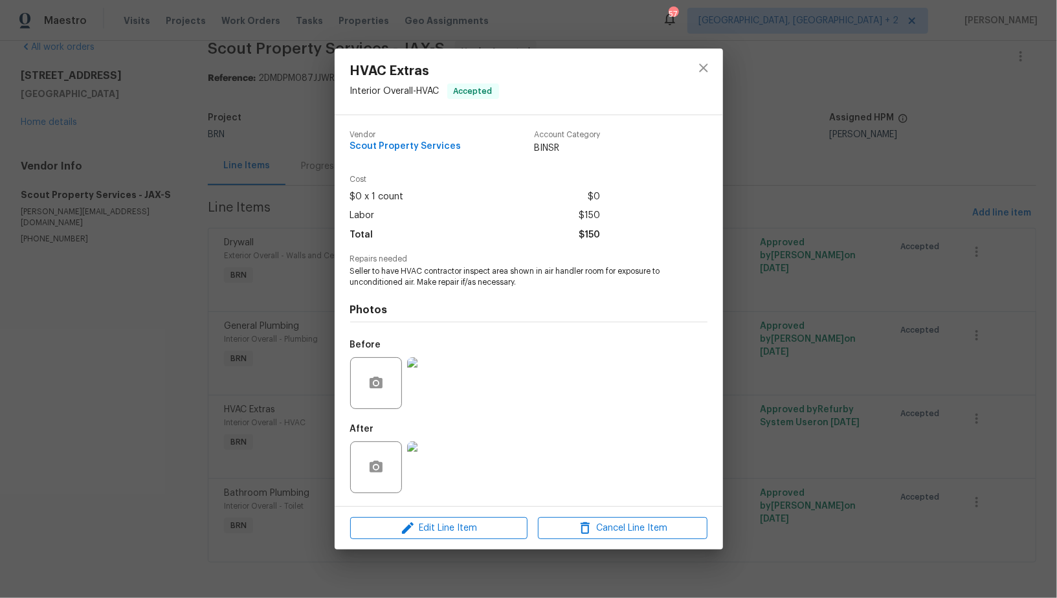
click at [421, 379] on img at bounding box center [433, 383] width 52 height 52
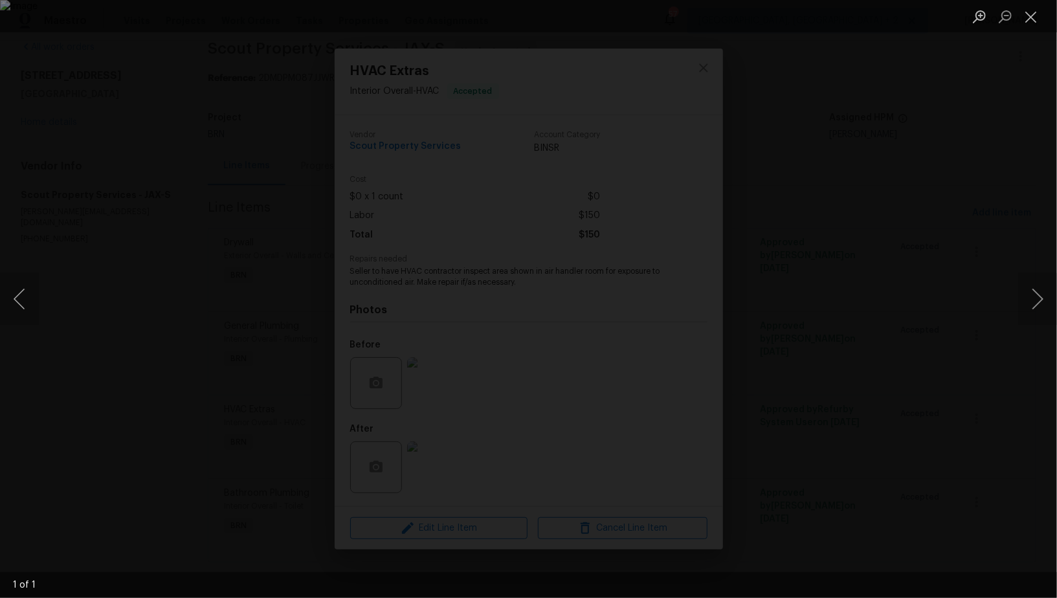
click at [563, 428] on div "Lightbox" at bounding box center [528, 299] width 1057 height 598
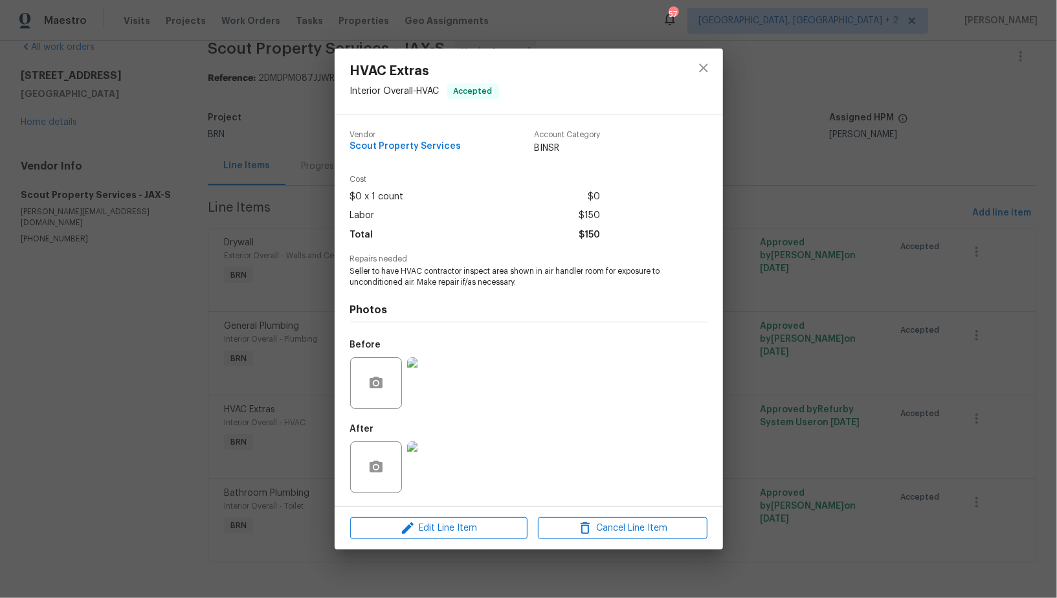
click at [441, 466] on img at bounding box center [433, 467] width 52 height 52
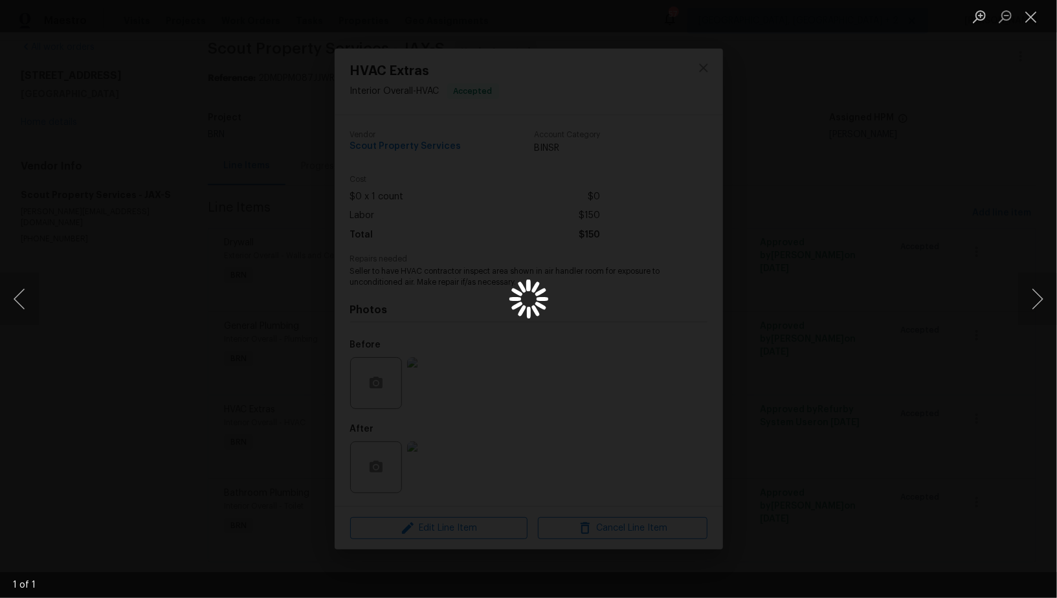
click at [939, 280] on div "Lightbox" at bounding box center [528, 299] width 1057 height 598
click at [1030, 14] on button "Close lightbox" at bounding box center [1031, 16] width 26 height 23
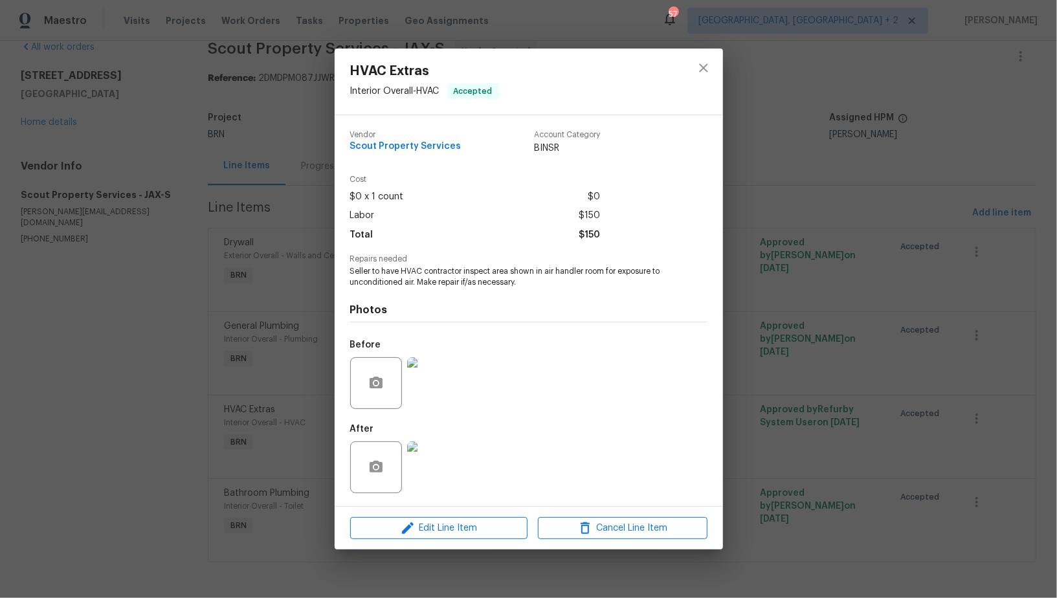
click at [428, 461] on img at bounding box center [433, 467] width 52 height 52
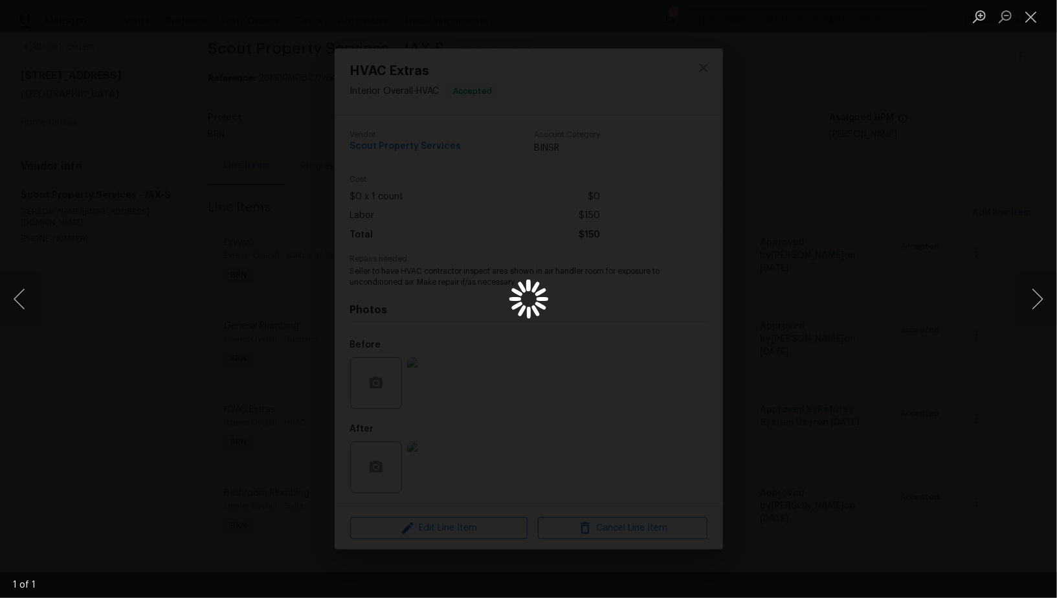
click at [845, 200] on div "Lightbox" at bounding box center [528, 299] width 1057 height 598
click at [1029, 24] on button "Close lightbox" at bounding box center [1031, 16] width 26 height 23
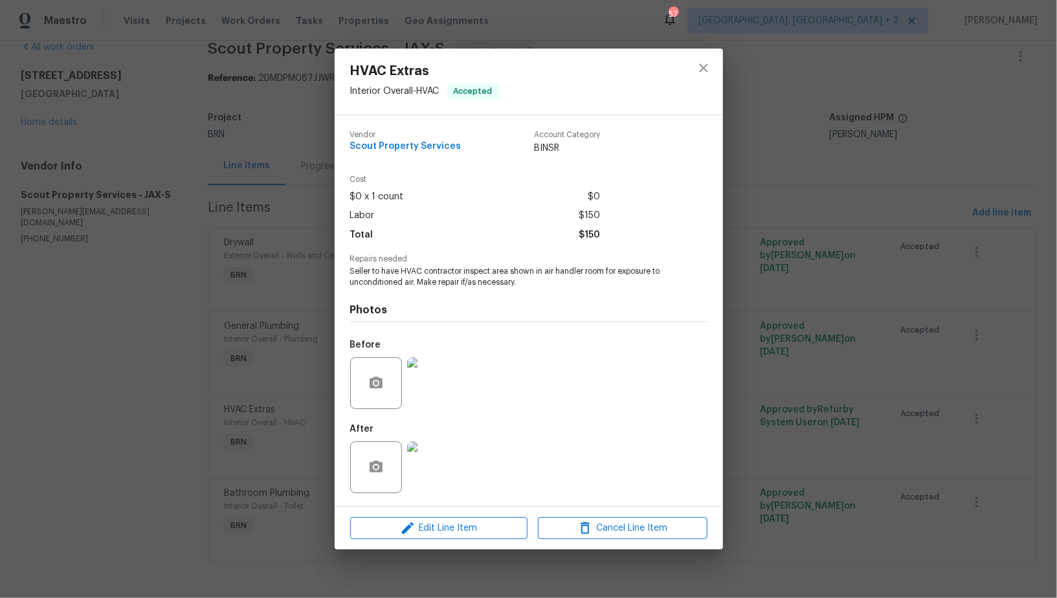
click at [846, 258] on div "HVAC Extras Interior Overall - HVAC Accepted Vendor Scout Property Services Acc…" at bounding box center [528, 299] width 1057 height 598
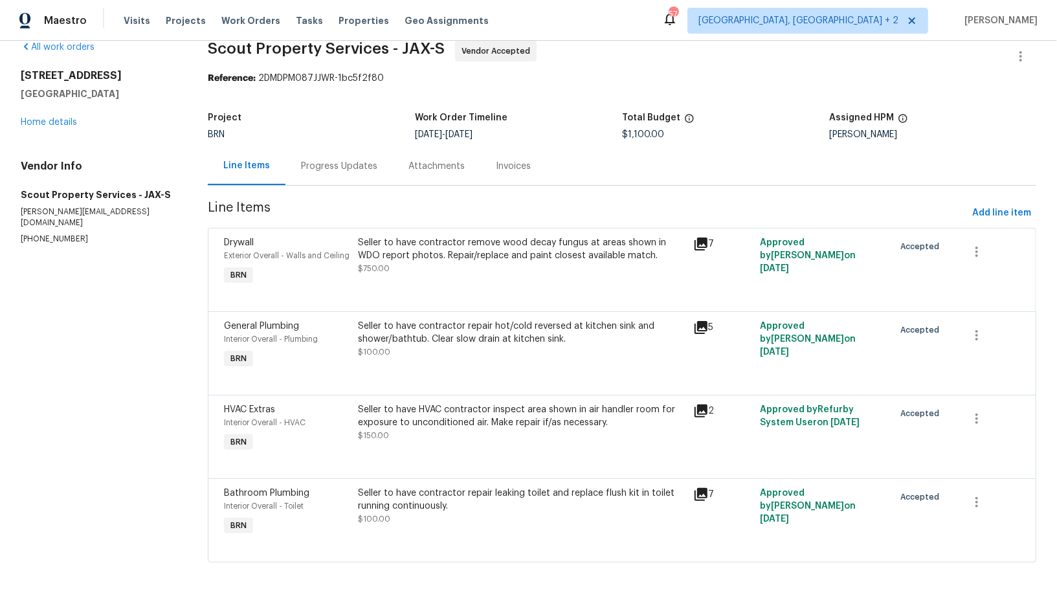
click at [483, 507] on div "Seller to have contractor repair leaking toilet and replace flush kit in toilet…" at bounding box center [521, 500] width 327 height 26
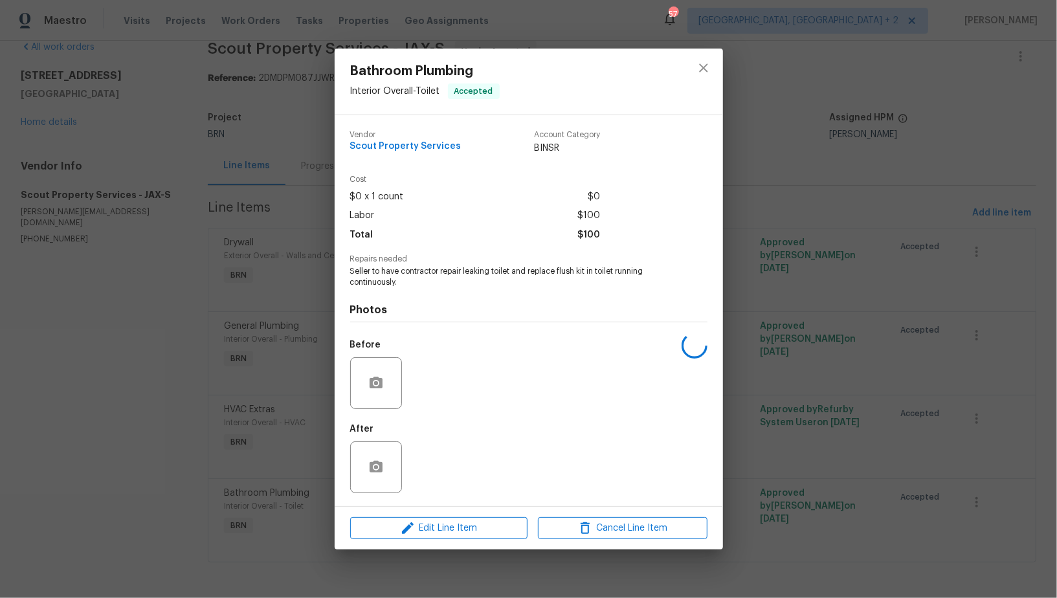
click at [841, 245] on div "Bathroom Plumbing Interior Overall - Toilet Accepted Vendor Scout Property Serv…" at bounding box center [528, 299] width 1057 height 598
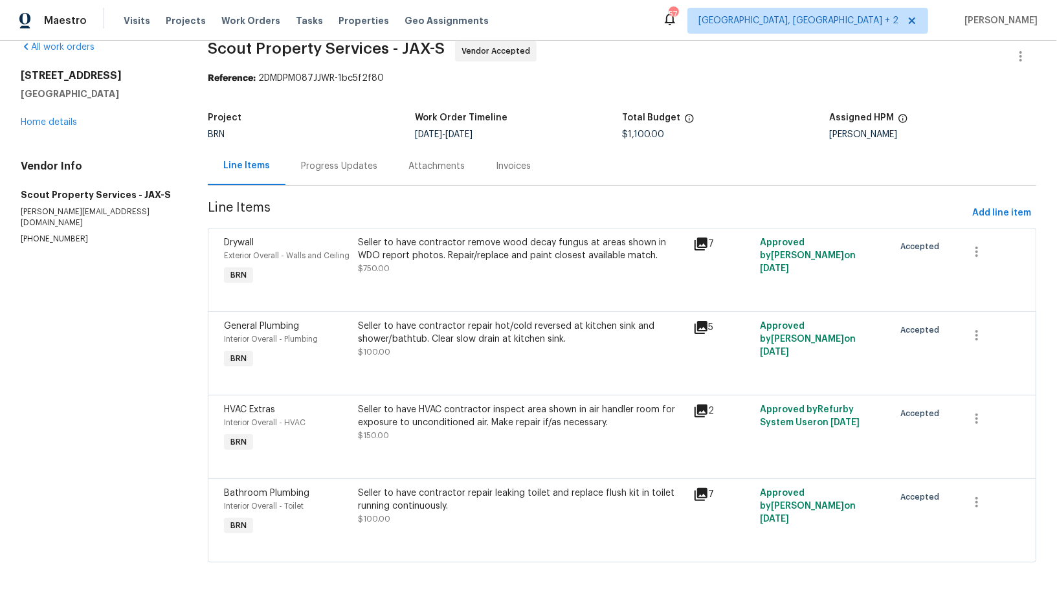
click at [481, 297] on div at bounding box center [622, 296] width 796 height 16
click at [532, 422] on div "Seller to have HVAC contractor inspect area shown in air handler room for expos…" at bounding box center [521, 416] width 327 height 26
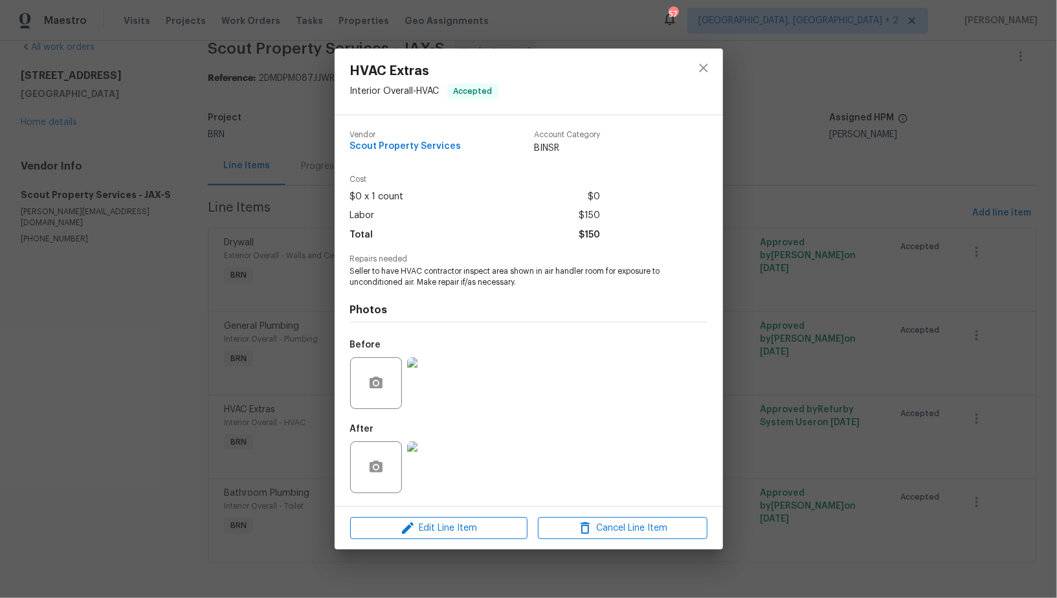
click at [453, 460] on img at bounding box center [433, 467] width 52 height 52
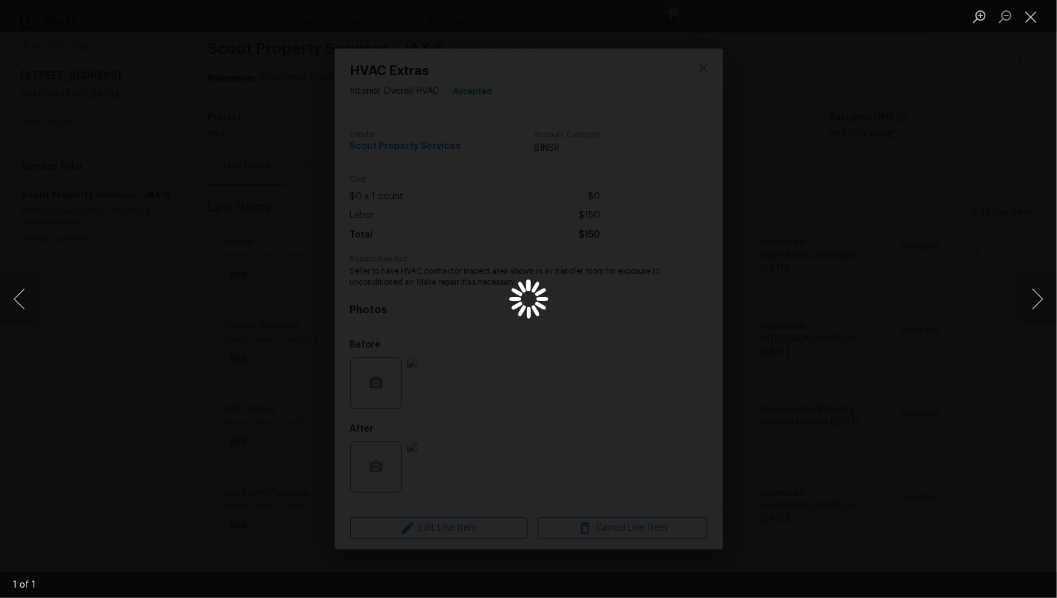
click at [875, 159] on div "Lightbox" at bounding box center [528, 299] width 1057 height 598
click at [864, 356] on div "Lightbox" at bounding box center [528, 299] width 1057 height 598
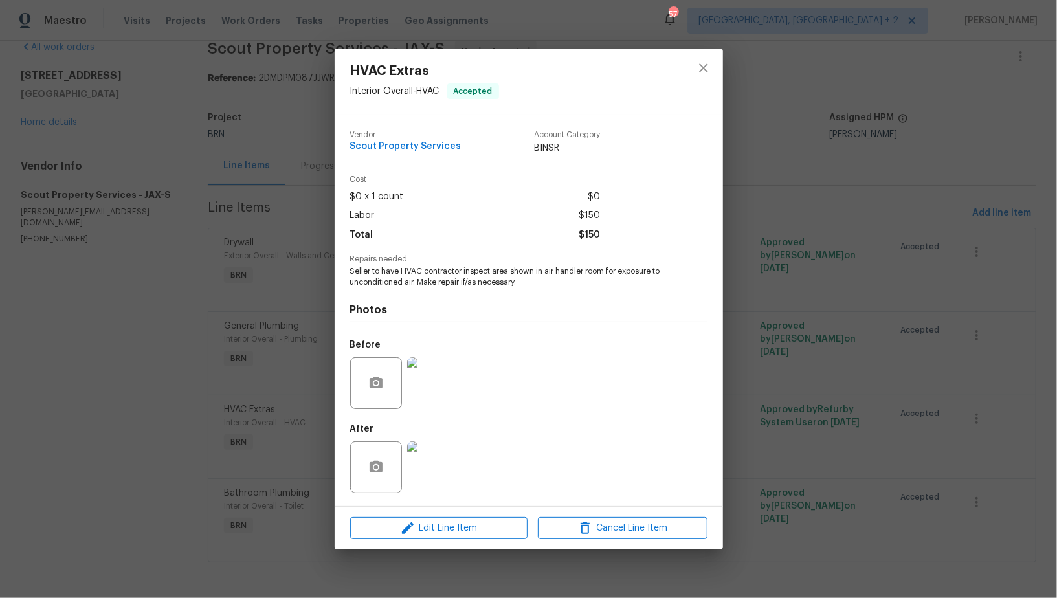
click at [442, 391] on img at bounding box center [433, 383] width 52 height 52
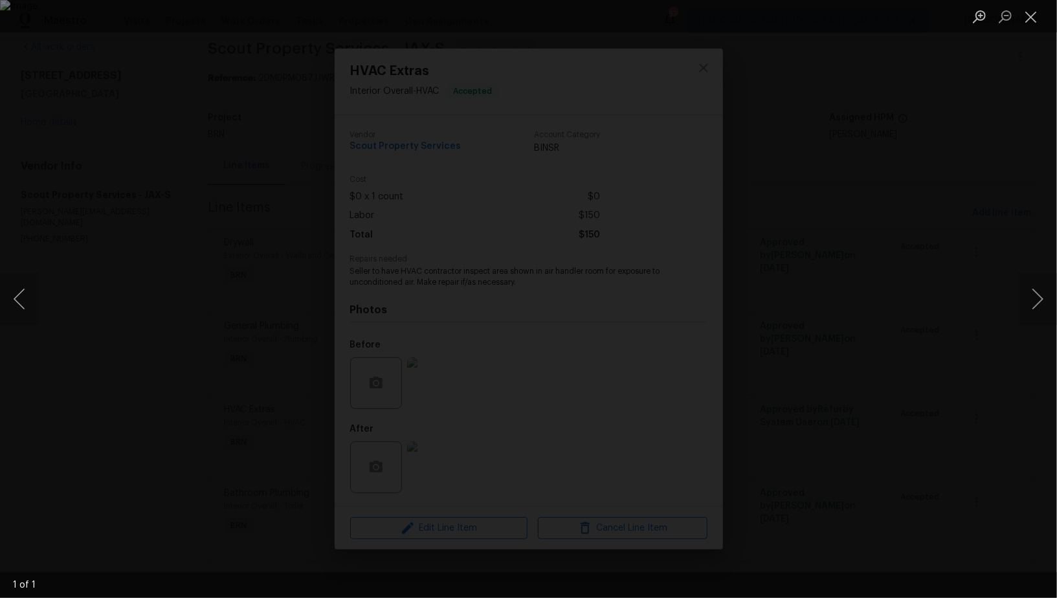
click at [512, 439] on div "Lightbox" at bounding box center [528, 299] width 1057 height 598
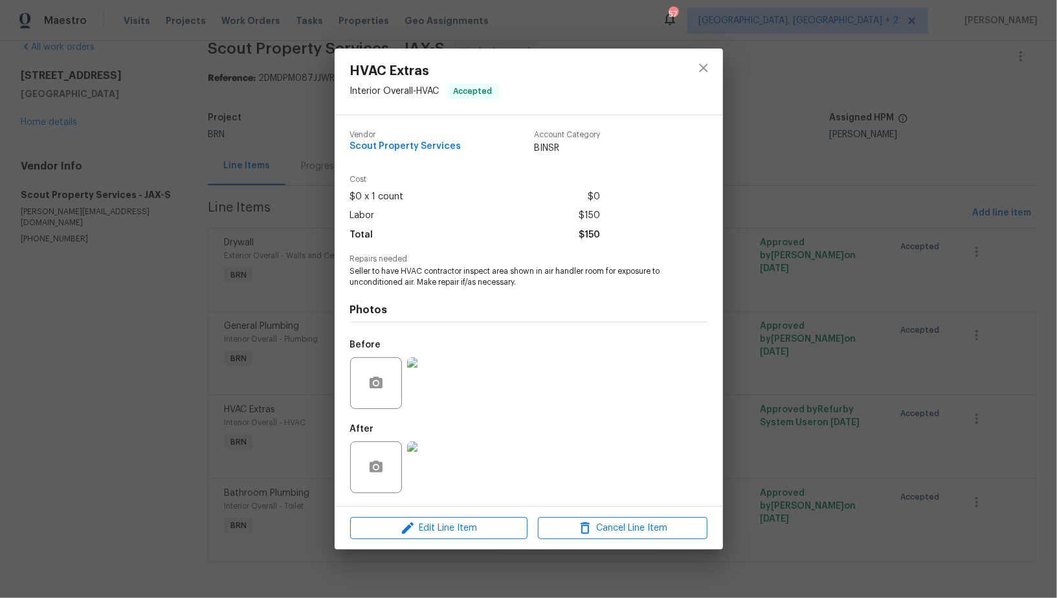
click at [424, 467] on img at bounding box center [433, 467] width 52 height 52
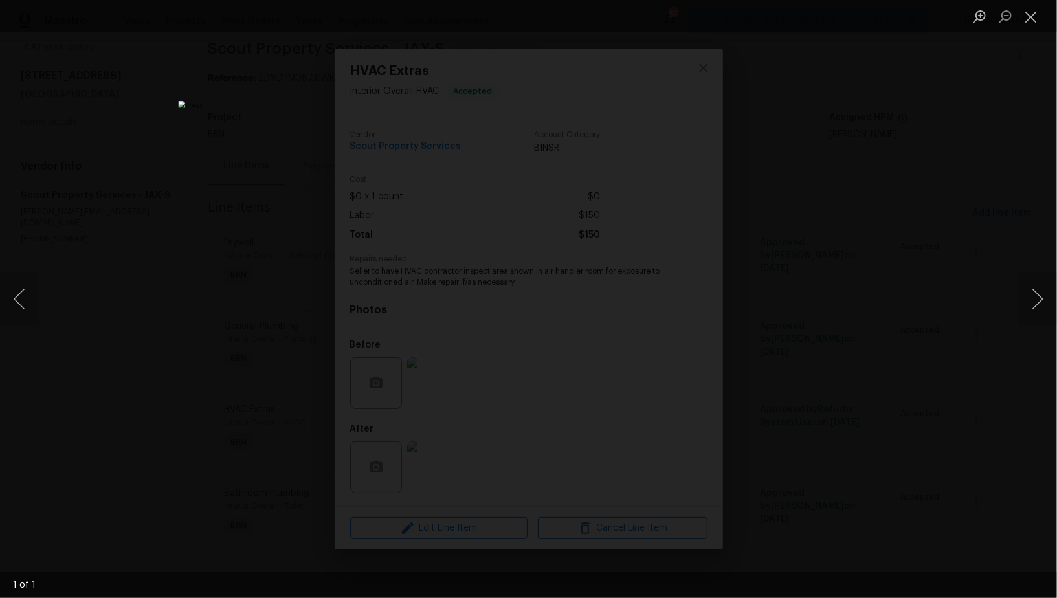
click at [877, 439] on div "Lightbox" at bounding box center [528, 299] width 1057 height 598
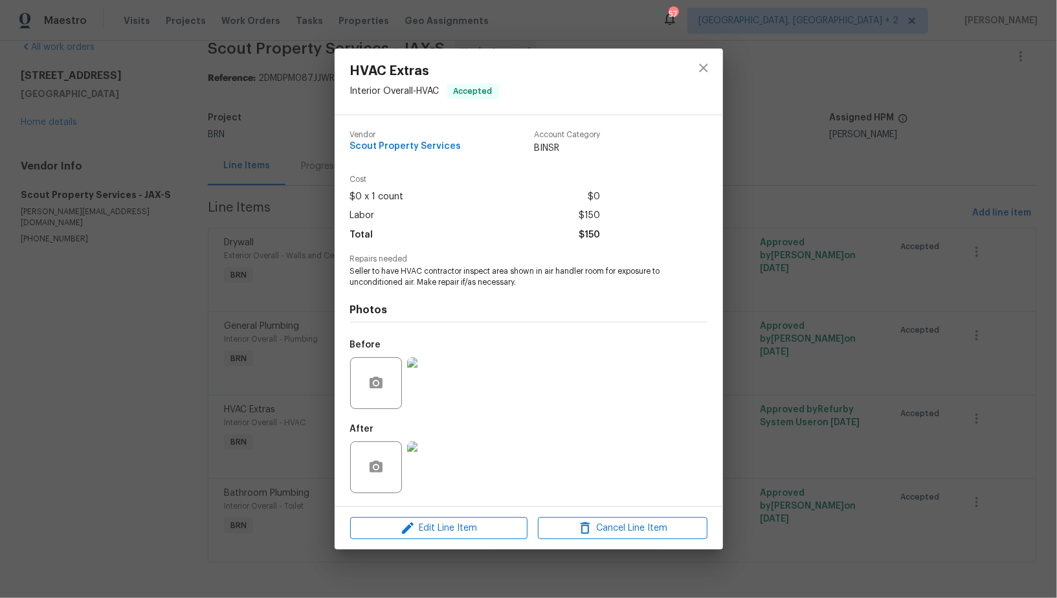
click at [451, 399] on img at bounding box center [433, 383] width 52 height 52
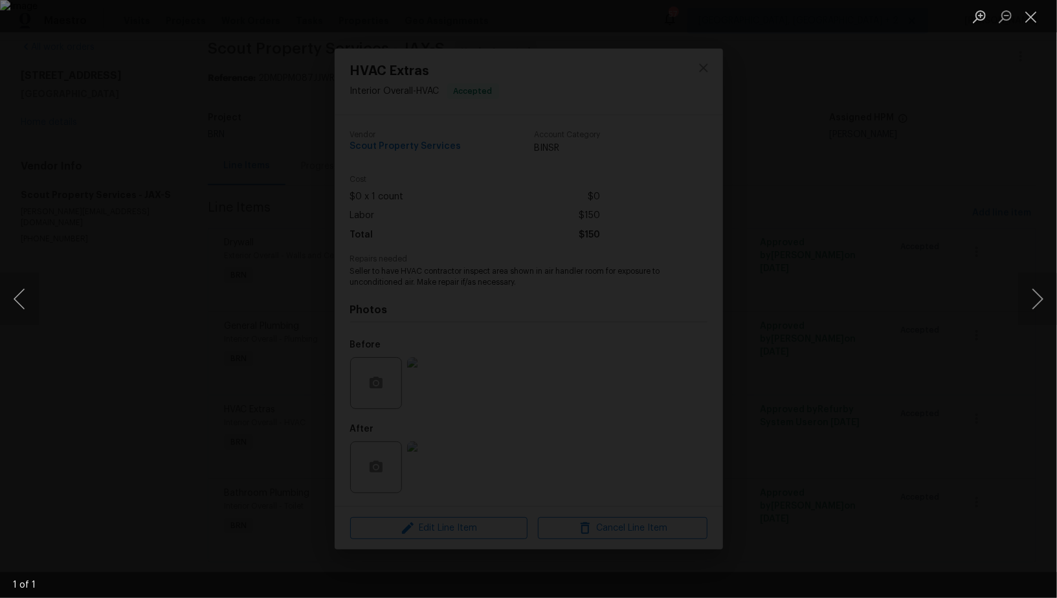
click at [596, 438] on div "Lightbox" at bounding box center [528, 299] width 1057 height 598
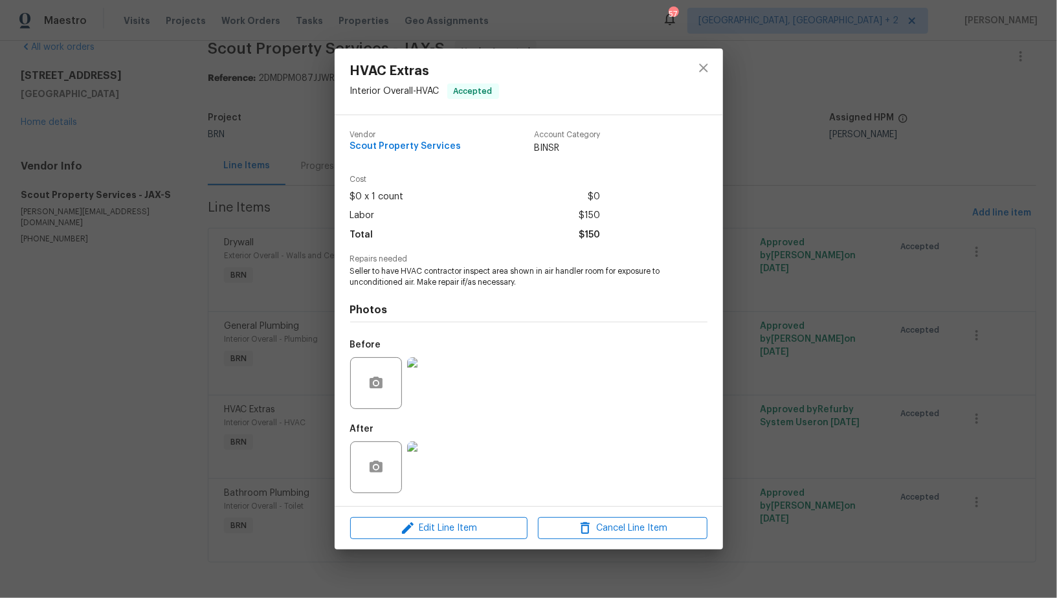
click at [432, 468] on img at bounding box center [433, 467] width 52 height 52
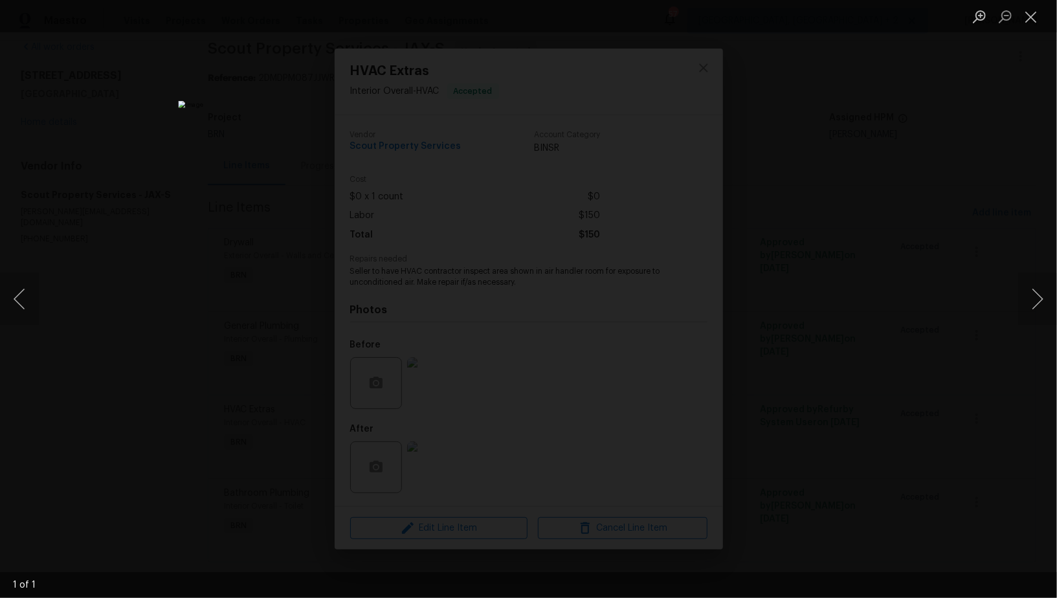
click at [992, 483] on div "Lightbox" at bounding box center [528, 299] width 1057 height 598
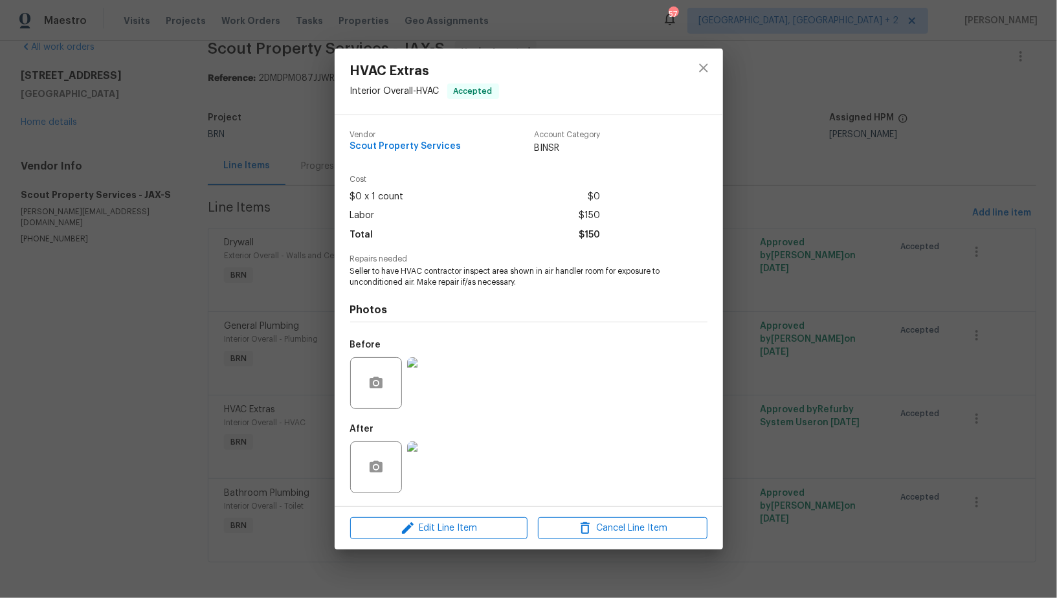
click at [992, 483] on div "HVAC Extras Interior Overall - HVAC Accepted Vendor Scout Property Services Acc…" at bounding box center [528, 299] width 1057 height 598
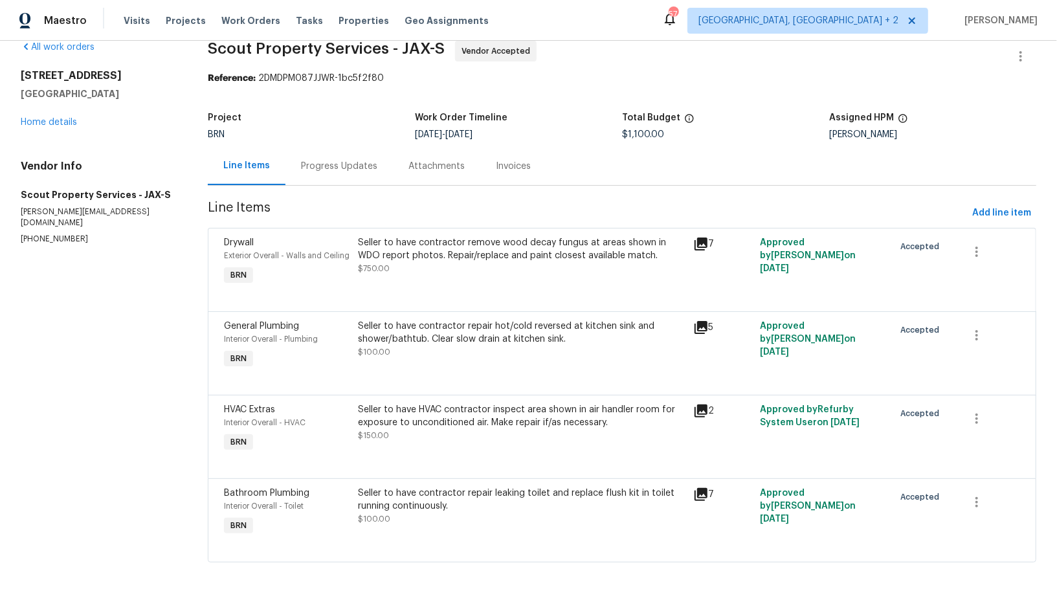
click at [411, 514] on div "Seller to have contractor repair leaking toilet and replace flush kit in toilet…" at bounding box center [521, 506] width 327 height 39
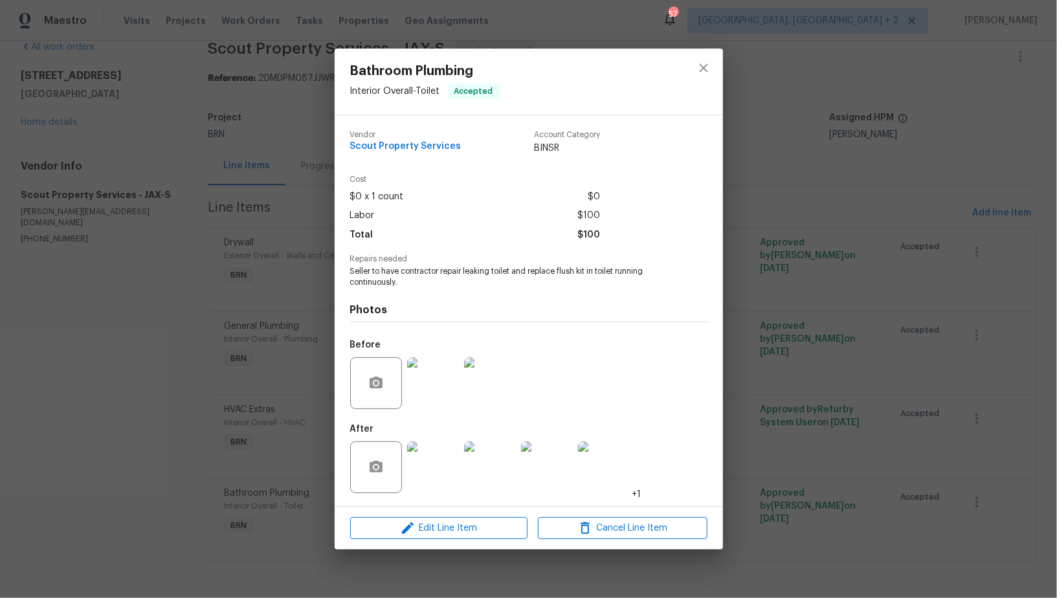
click at [417, 381] on img at bounding box center [433, 383] width 52 height 52
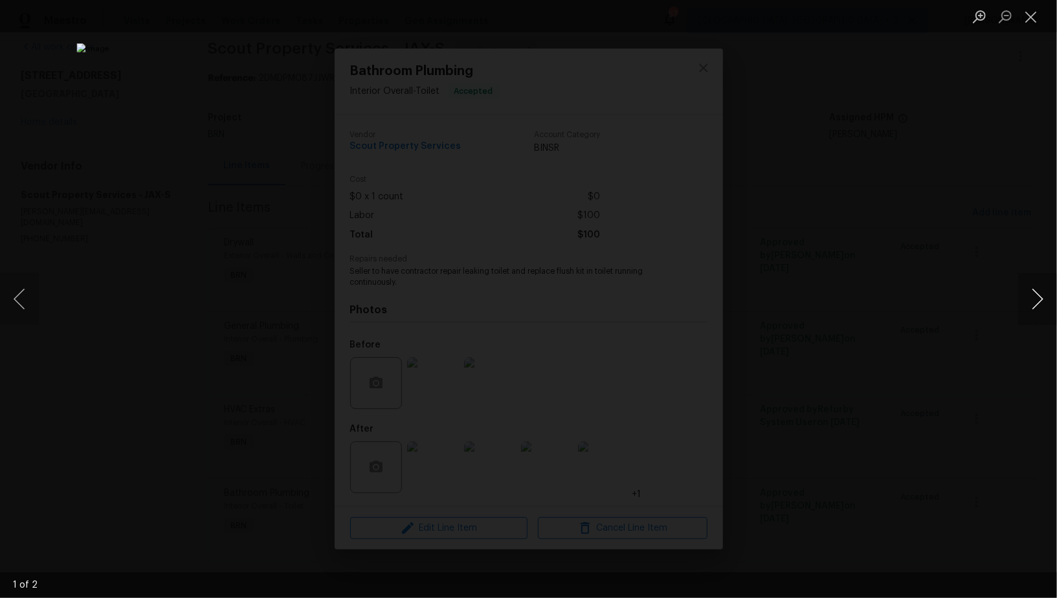
click at [1043, 311] on button "Next image" at bounding box center [1037, 299] width 39 height 52
click at [878, 334] on div "Lightbox" at bounding box center [528, 299] width 1057 height 598
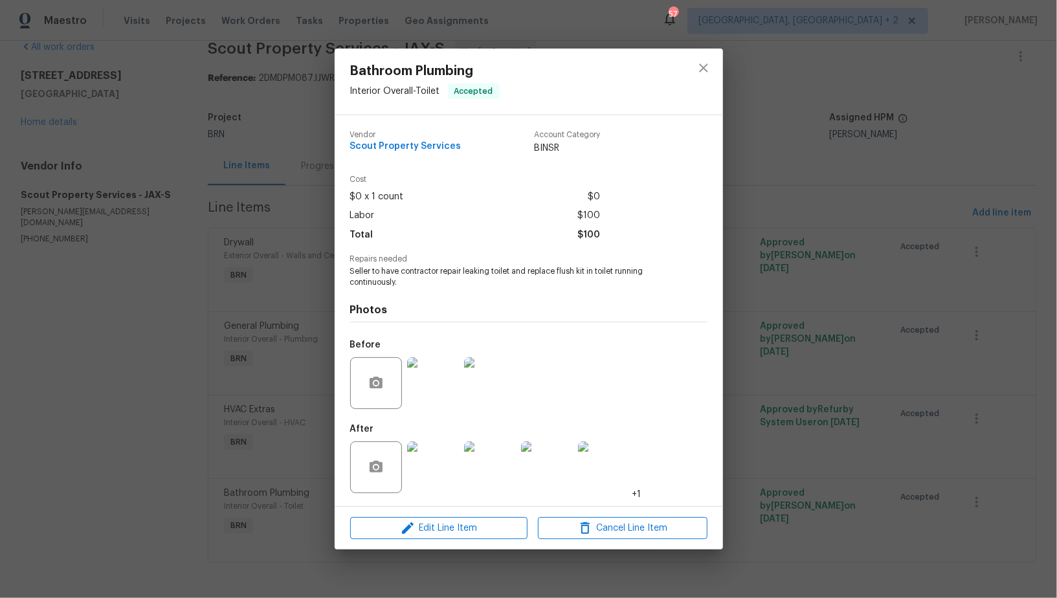
click at [449, 476] on img at bounding box center [433, 467] width 52 height 52
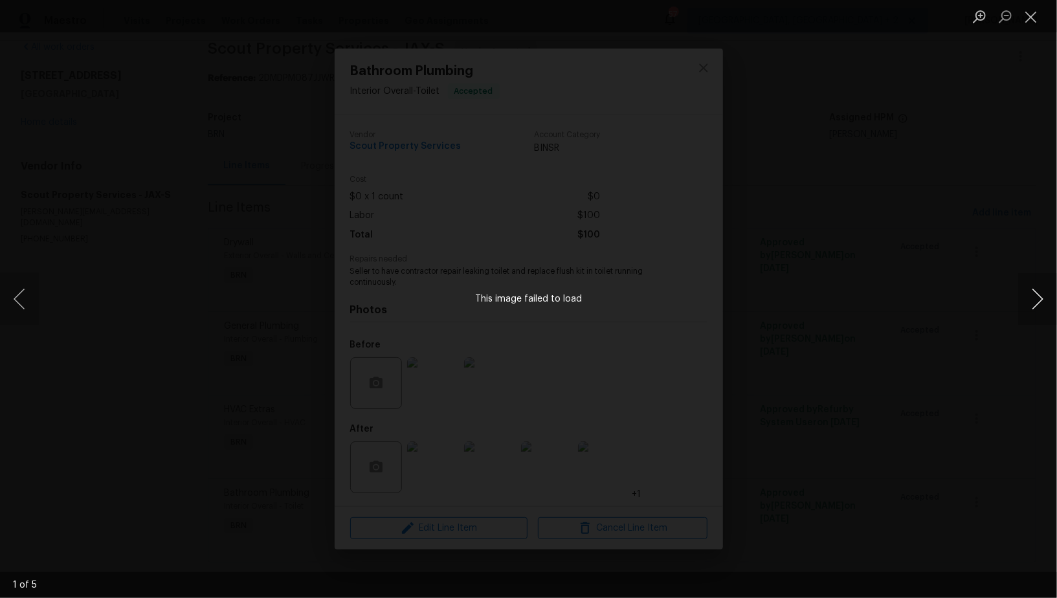
click at [1044, 307] on button "Next image" at bounding box center [1037, 299] width 39 height 52
click at [1032, 306] on button "Next image" at bounding box center [1037, 299] width 39 height 52
click at [29, 307] on button "Previous image" at bounding box center [19, 299] width 39 height 52
click at [867, 466] on div "Lightbox" at bounding box center [528, 299] width 1057 height 598
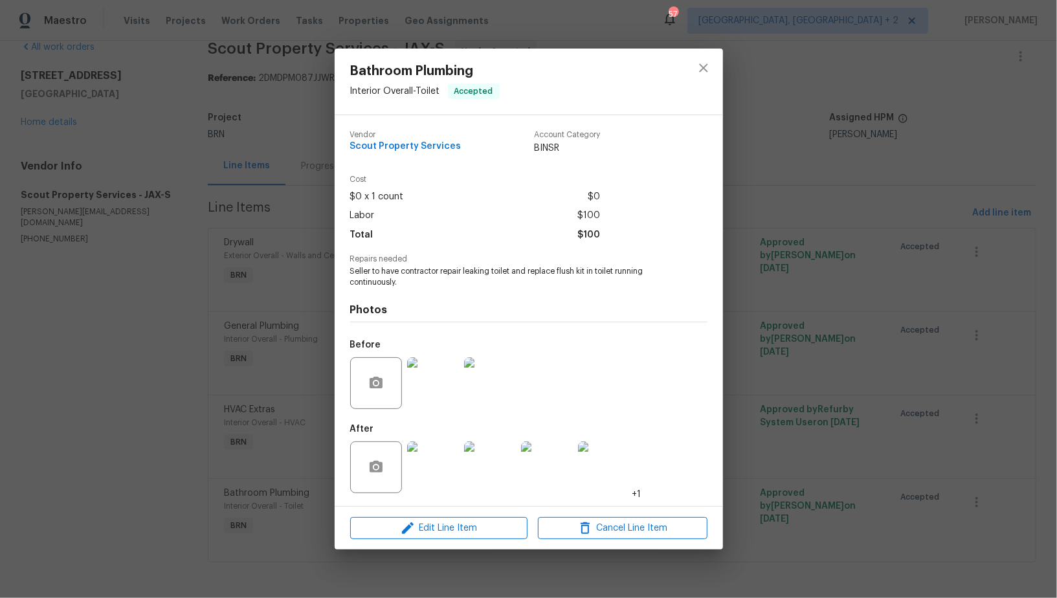
click at [867, 466] on div "Bathroom Plumbing Interior Overall - Toilet Accepted Vendor Scout Property Serv…" at bounding box center [528, 299] width 1057 height 598
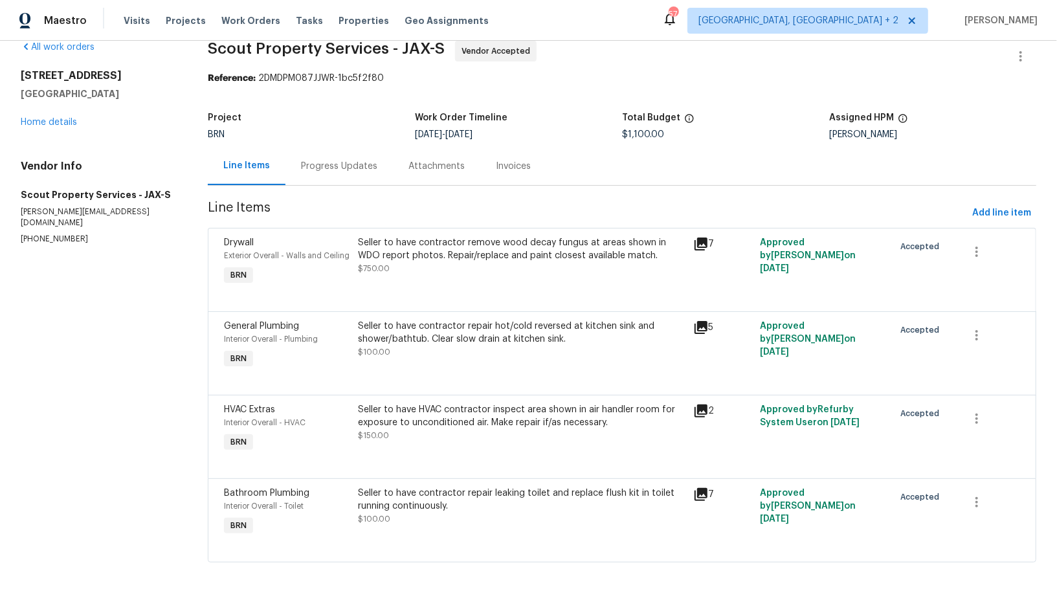
click at [308, 177] on div "Progress Updates" at bounding box center [338, 166] width 107 height 38
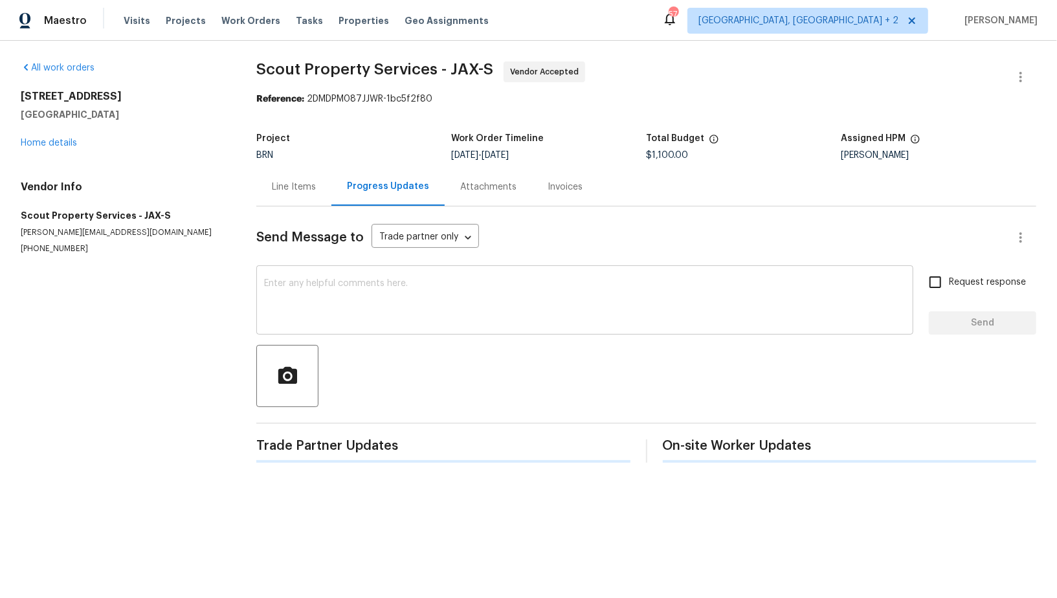
click at [309, 301] on textarea at bounding box center [584, 301] width 641 height 45
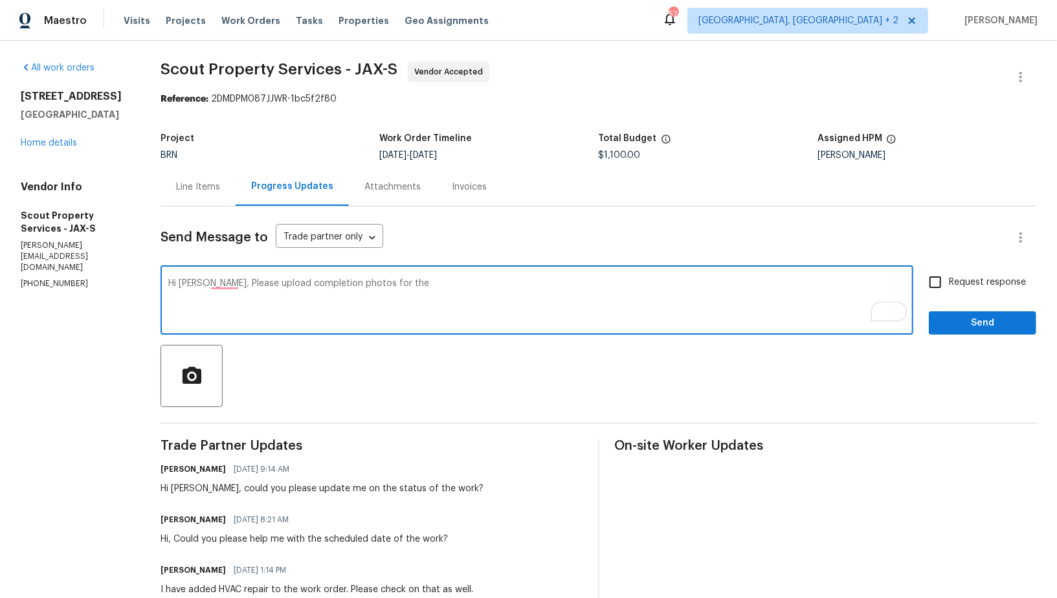
paste textarea "shower/bathtub"
click at [379, 282] on textarea "Hi Trevor, Please upload completion photos for the shower/bathtub" at bounding box center [536, 301] width 737 height 45
paste textarea "hot/cold reversed"
click at [534, 283] on textarea "Hi Trevor, Please upload completion photos for hot/cold reversed at shower/bath…" at bounding box center [536, 301] width 737 height 45
type textarea "Hi Trevor, Please upload completion photos for hot/cold reversed at shower/bath…"
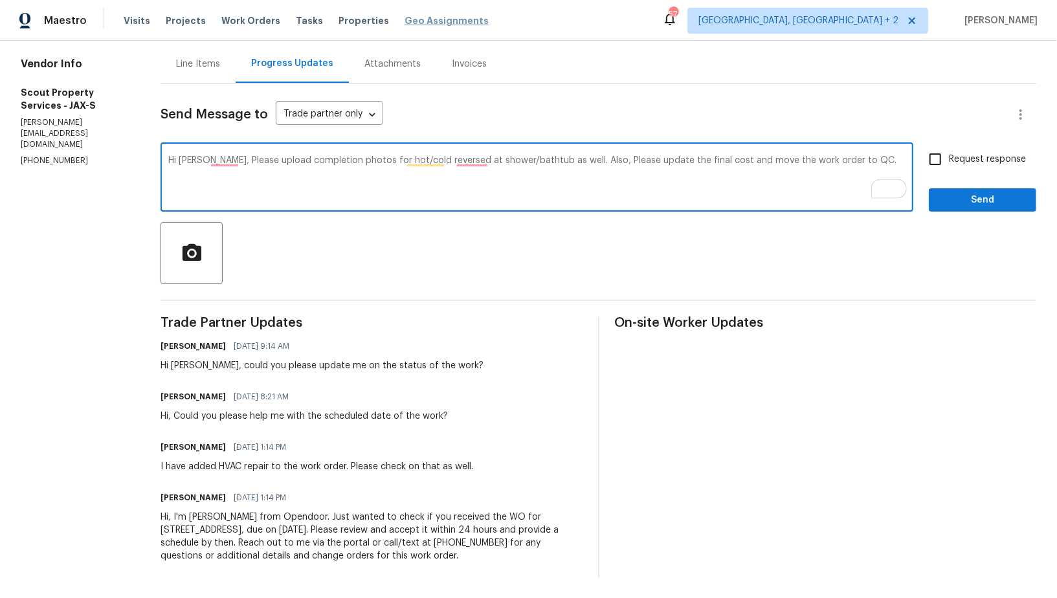
scroll to position [123, 0]
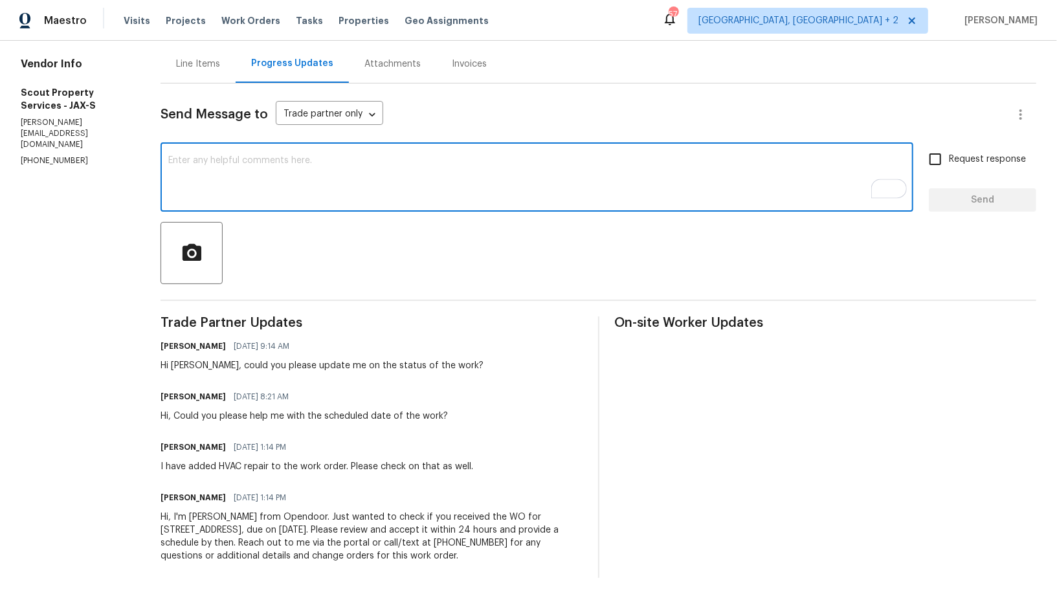
paste textarea "Hi Trevor, Please upload the completion photos for the hot/cold reversal at the…"
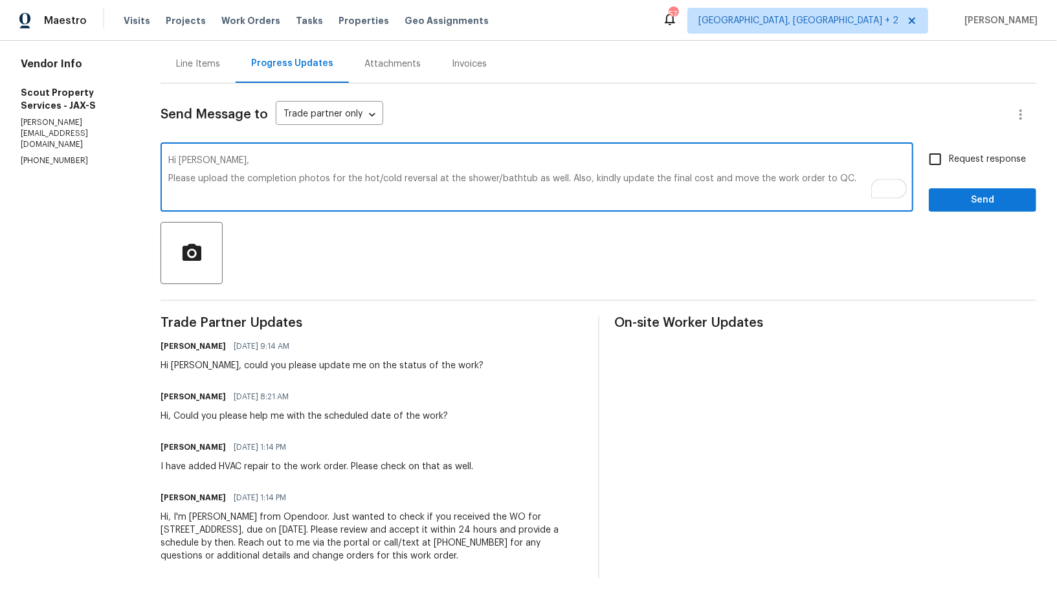
click at [168, 176] on textarea "Hi Trevor, Please upload the completion photos for the hot/cold reversal at the…" at bounding box center [536, 178] width 737 height 45
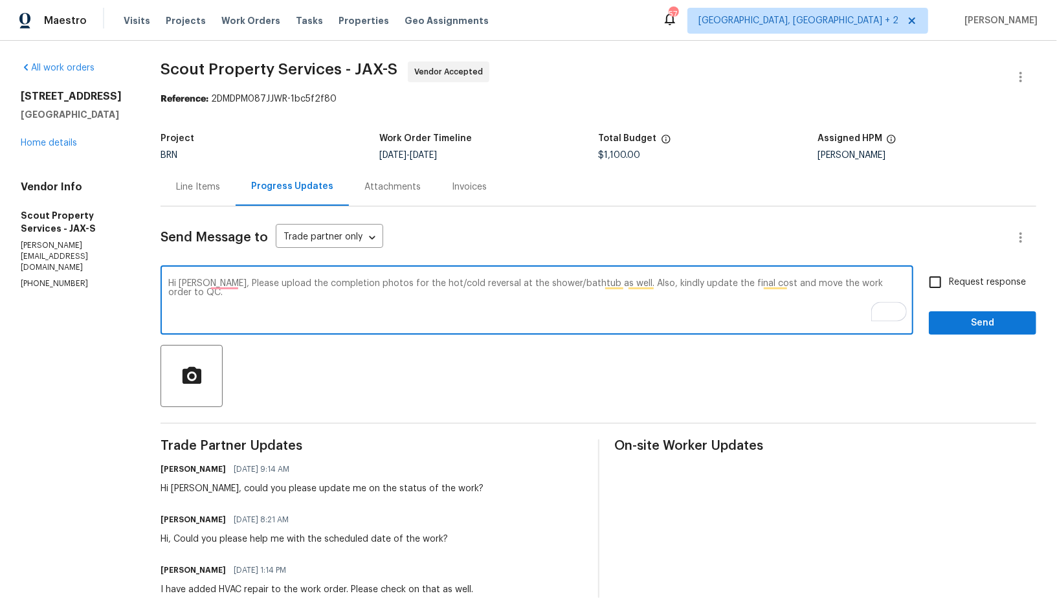
scroll to position [0, 0]
type textarea "Hi Trevor, Please upload the completion photos for the hot/cold reversal at the…"
drag, startPoint x: 952, startPoint y: 285, endPoint x: 928, endPoint y: 289, distance: 24.4
click at [952, 285] on span "Request response" at bounding box center [986, 283] width 77 height 14
click at [948, 285] on input "Request response" at bounding box center [934, 282] width 27 height 27
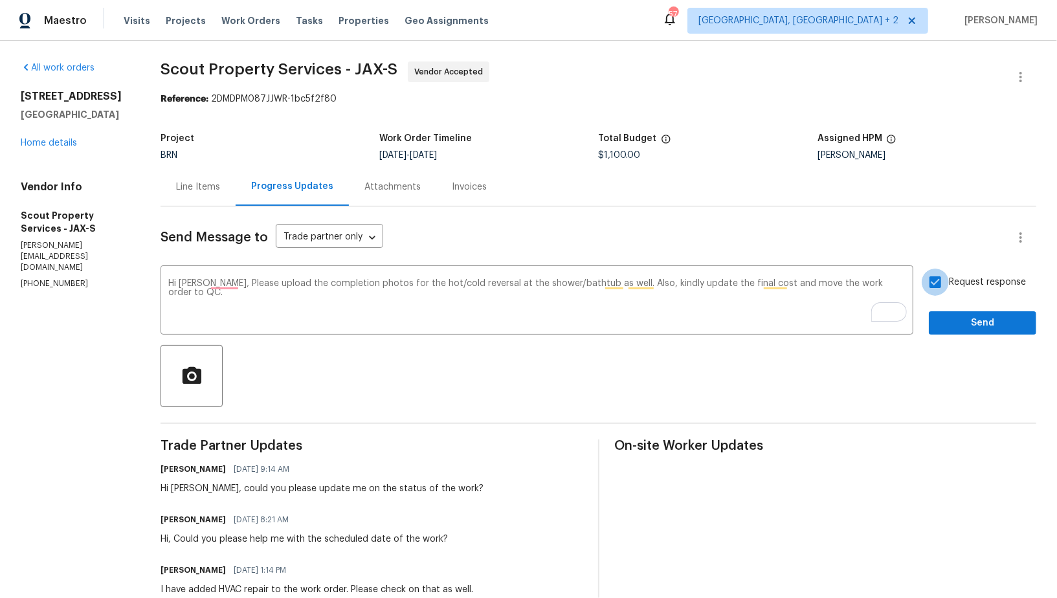
click at [928, 285] on input "Request response" at bounding box center [934, 282] width 27 height 27
click at [937, 292] on input "Request response" at bounding box center [934, 282] width 27 height 27
checkbox input "true"
click at [954, 326] on span "Send" at bounding box center [982, 323] width 87 height 16
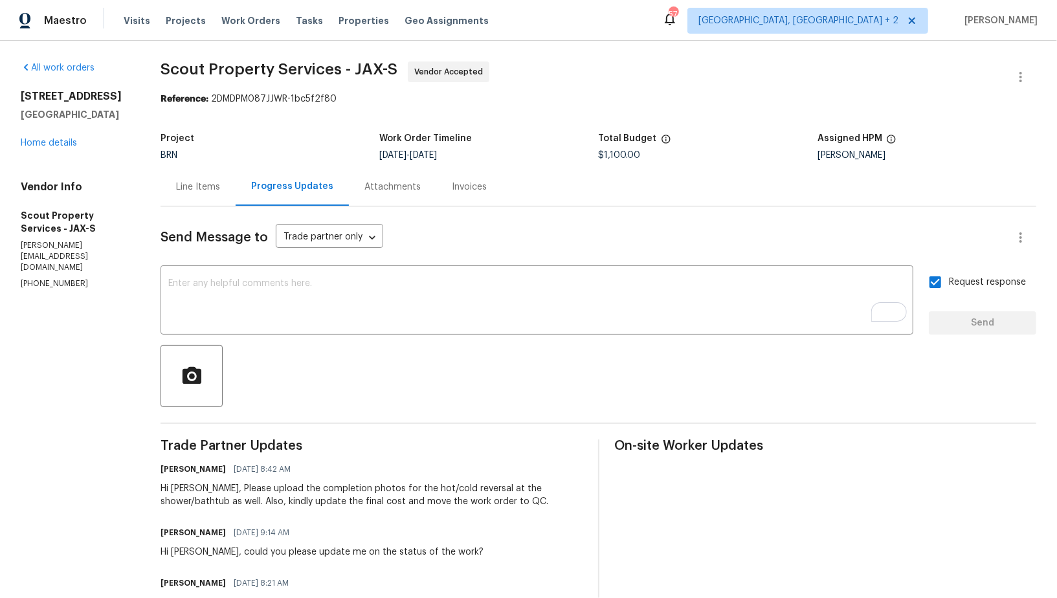
scroll to position [70, 0]
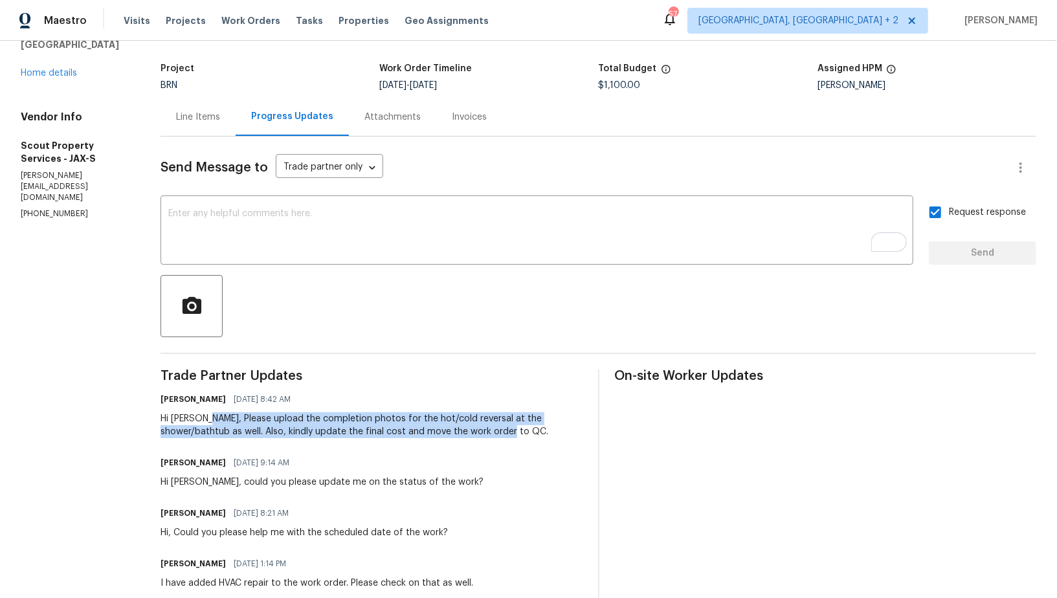
drag, startPoint x: 200, startPoint y: 416, endPoint x: 485, endPoint y: 433, distance: 285.8
click at [485, 433] on div "Hi Trevor, Please upload the completion photos for the hot/cold reversal at the…" at bounding box center [370, 425] width 421 height 26
copy div "Please upload the completion photos for the hot/cold reversal at the shower/bat…"
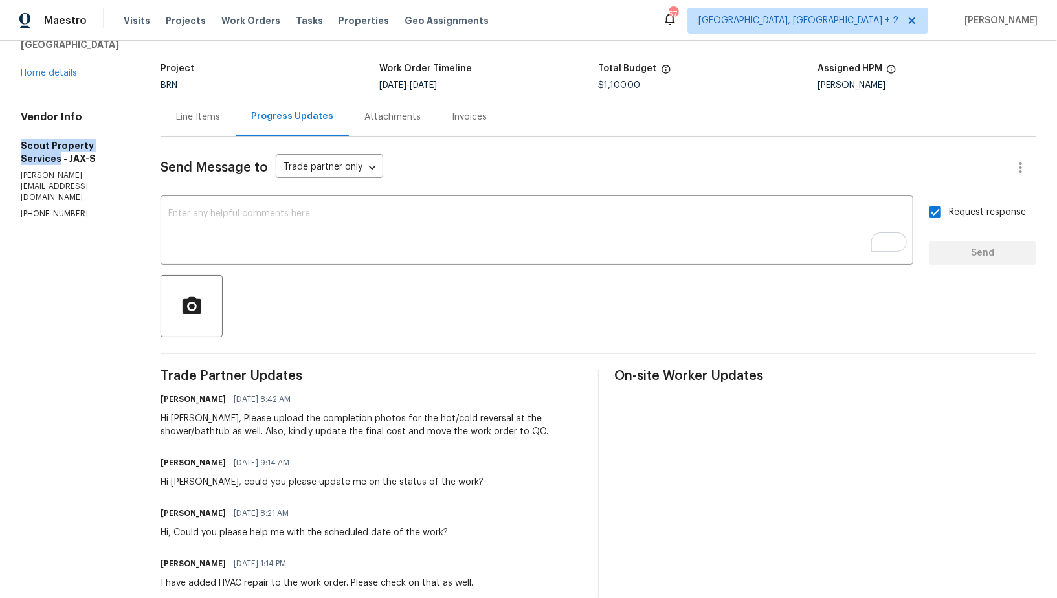
drag, startPoint x: 9, startPoint y: 146, endPoint x: 134, endPoint y: 148, distance: 124.9
click at [134, 148] on div "All work orders 949 Granville Rd Jacksonville, FL 32205 Home details Vendor Inf…" at bounding box center [528, 343] width 1057 height 744
copy h5 "Scout Property Services"
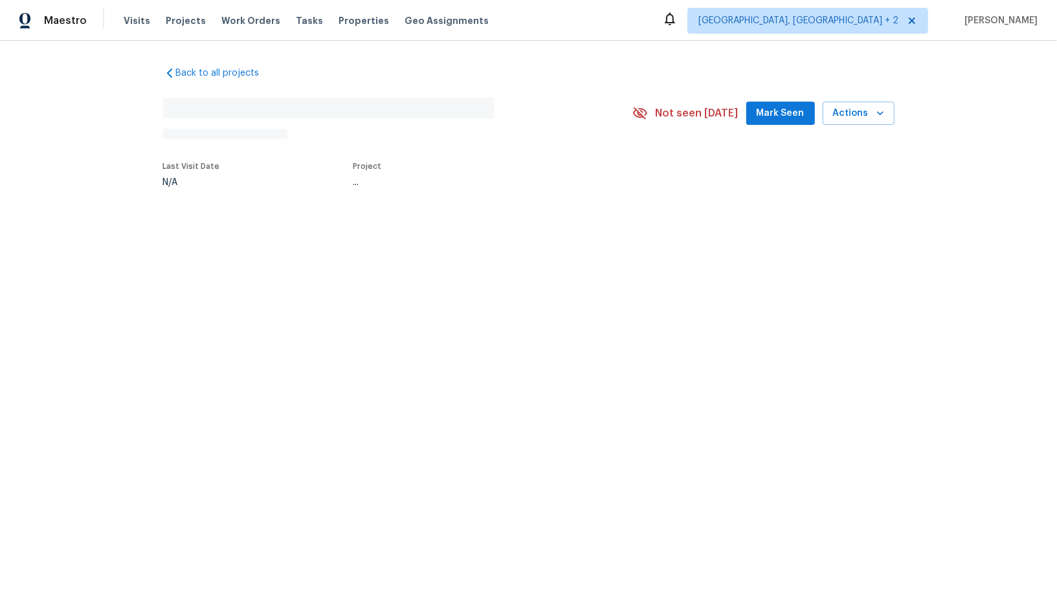
click at [657, 272] on html "Maestro Visits Projects Work Orders Tasks Properties Geo Assignments [GEOGRAPHI…" at bounding box center [528, 136] width 1057 height 272
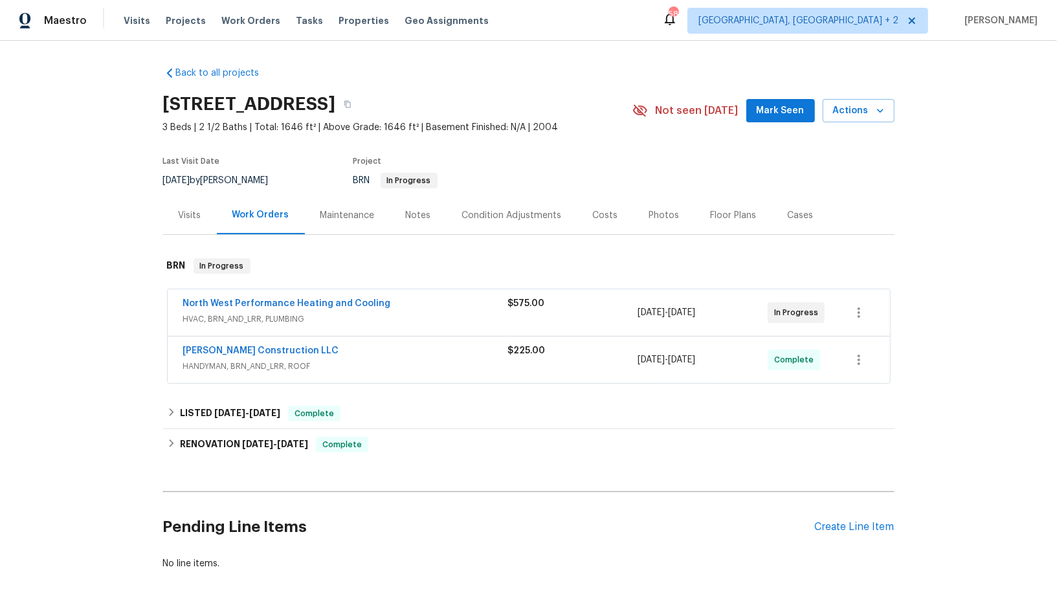
click at [630, 109] on div "[STREET_ADDRESS]" at bounding box center [397, 104] width 469 height 34
click at [231, 303] on link "North West Performance Heating and Cooling" at bounding box center [287, 303] width 208 height 9
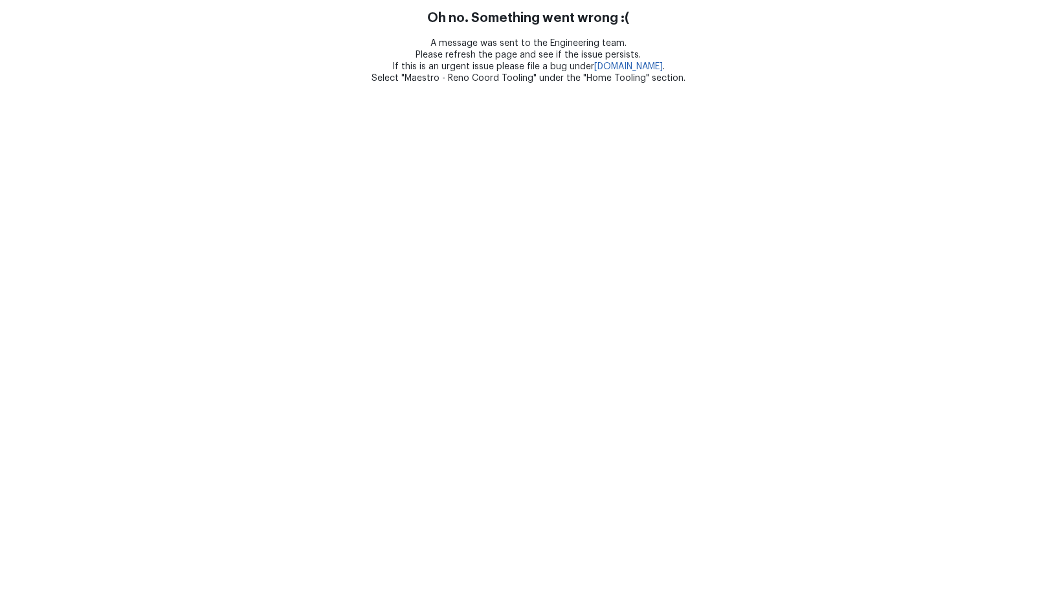
click at [579, 84] on html "Oh no. Something went wrong :( A message was sent to the Engineering team. Plea…" at bounding box center [528, 42] width 1057 height 84
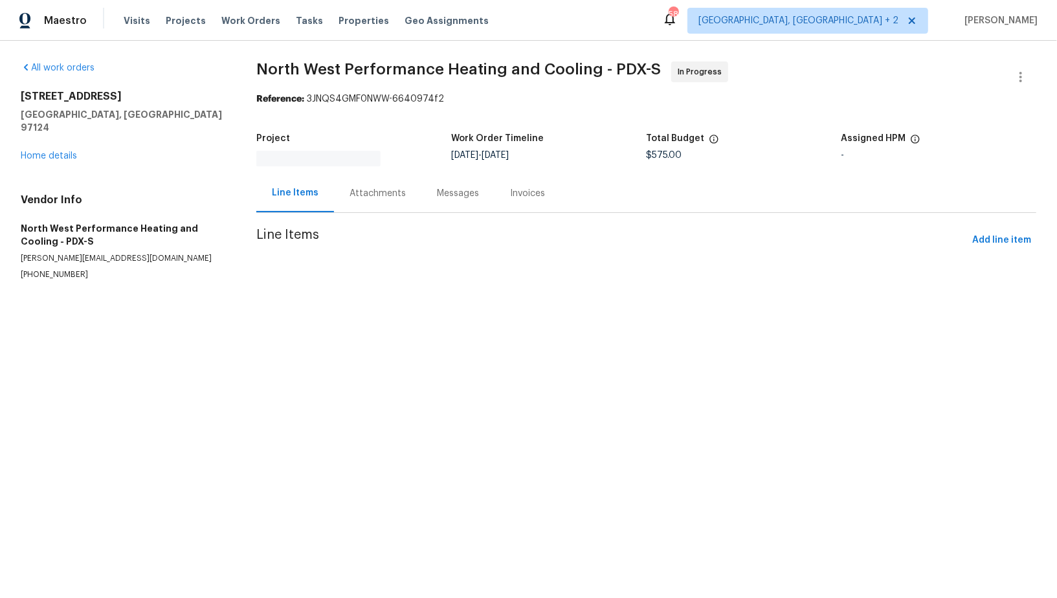
click at [355, 204] on div "Attachments" at bounding box center [377, 193] width 87 height 38
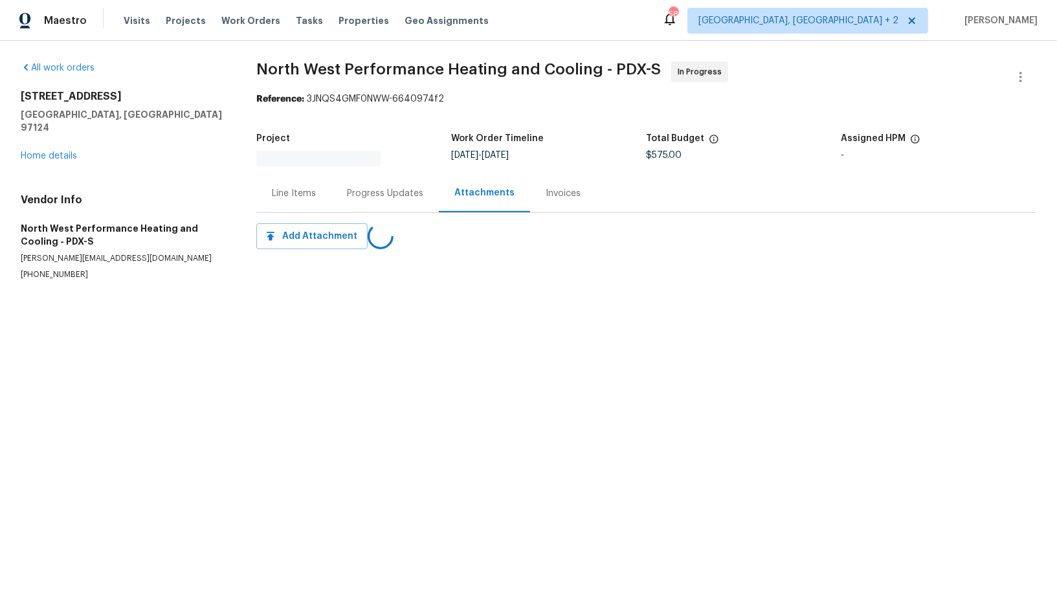
click at [280, 201] on div "Line Items" at bounding box center [293, 193] width 75 height 38
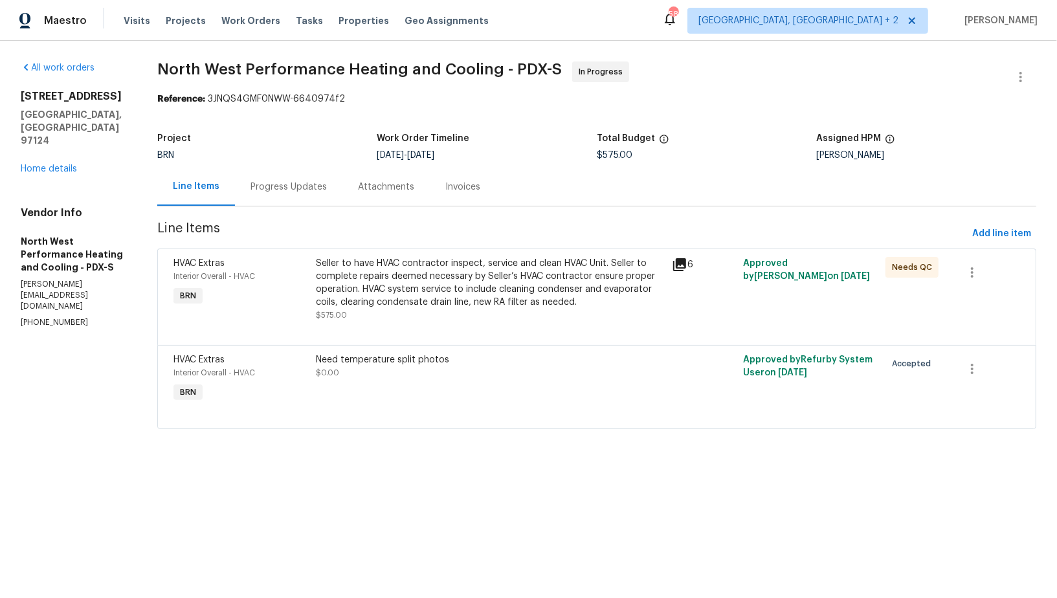
click at [327, 188] on div "Progress Updates" at bounding box center [288, 187] width 76 height 13
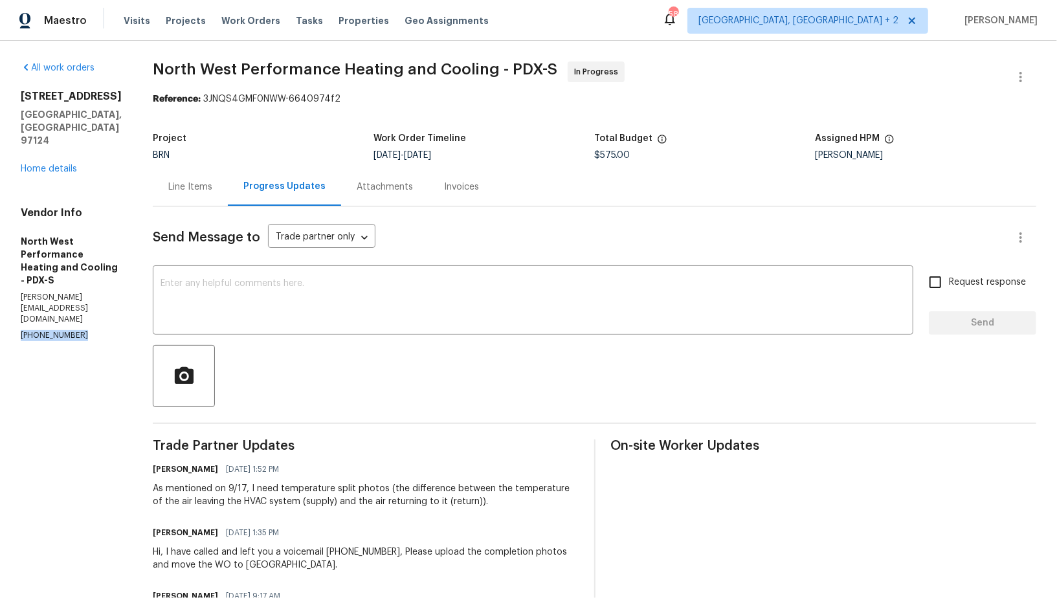
drag, startPoint x: 86, startPoint y: 264, endPoint x: 0, endPoint y: 263, distance: 86.1
click at [0, 263] on div "All work orders [STREET_ADDRESS] Home details Vendor Info North West Performanc…" at bounding box center [528, 527] width 1057 height 973
copy p "[PHONE_NUMBER]"
click at [184, 165] on div "All work orders [STREET_ADDRESS] Home details Vendor Info North West Performanc…" at bounding box center [528, 527] width 1057 height 973
click at [212, 181] on div "Line Items" at bounding box center [190, 187] width 44 height 13
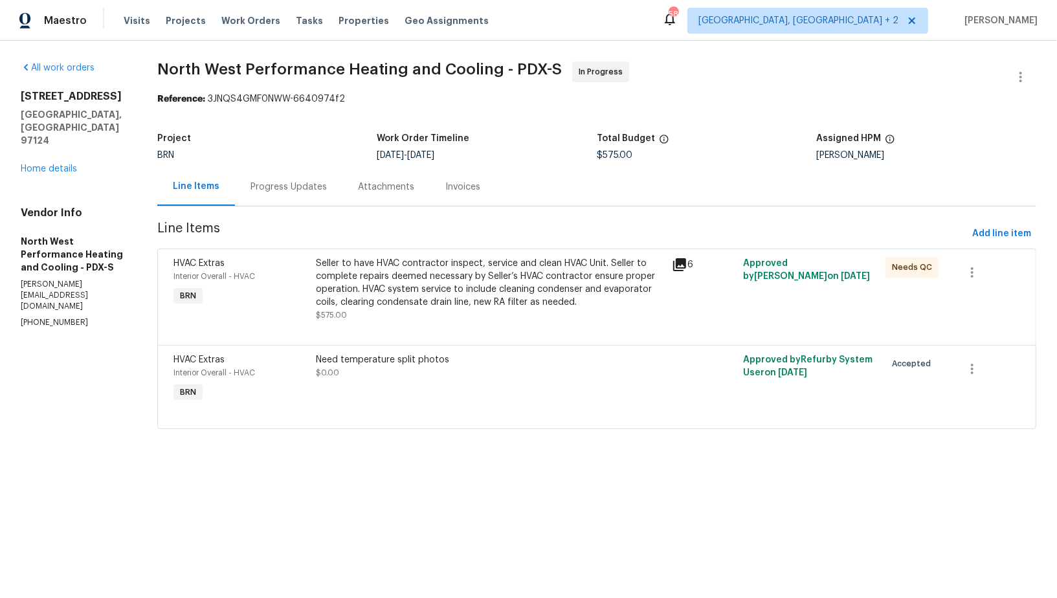
click at [411, 287] on div "Seller to have HVAC contractor inspect, service and clean HVAC Unit. Seller to …" at bounding box center [490, 283] width 348 height 52
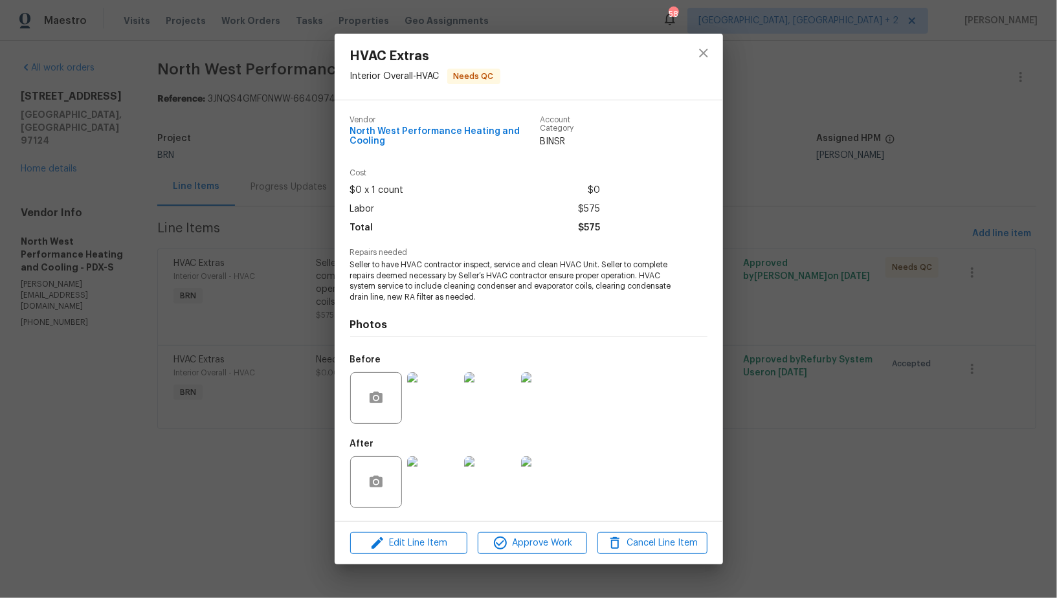
click at [422, 476] on img at bounding box center [433, 482] width 52 height 52
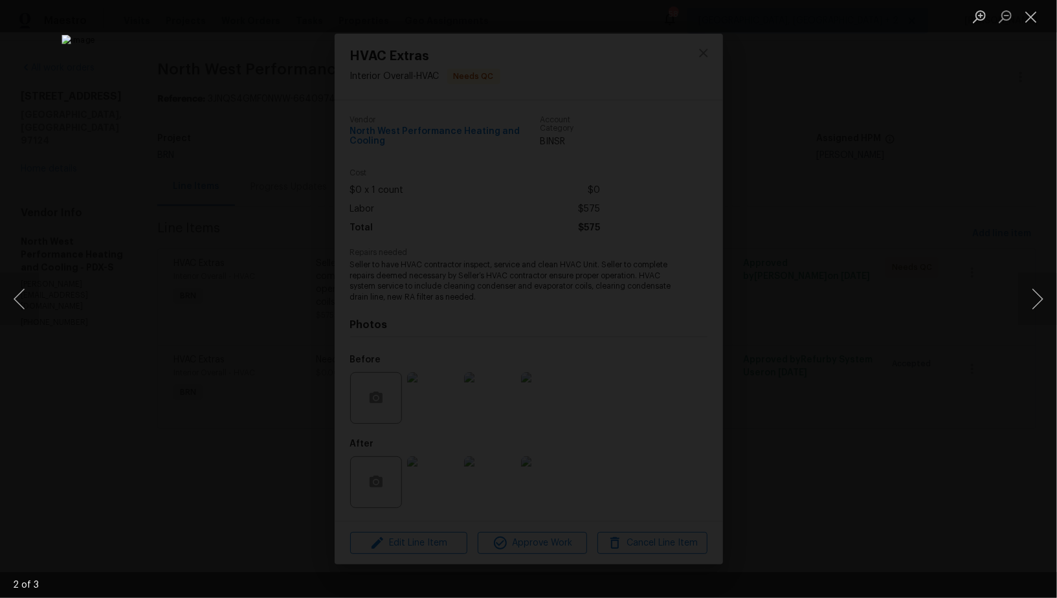
click at [803, 412] on div "Lightbox" at bounding box center [528, 299] width 1057 height 598
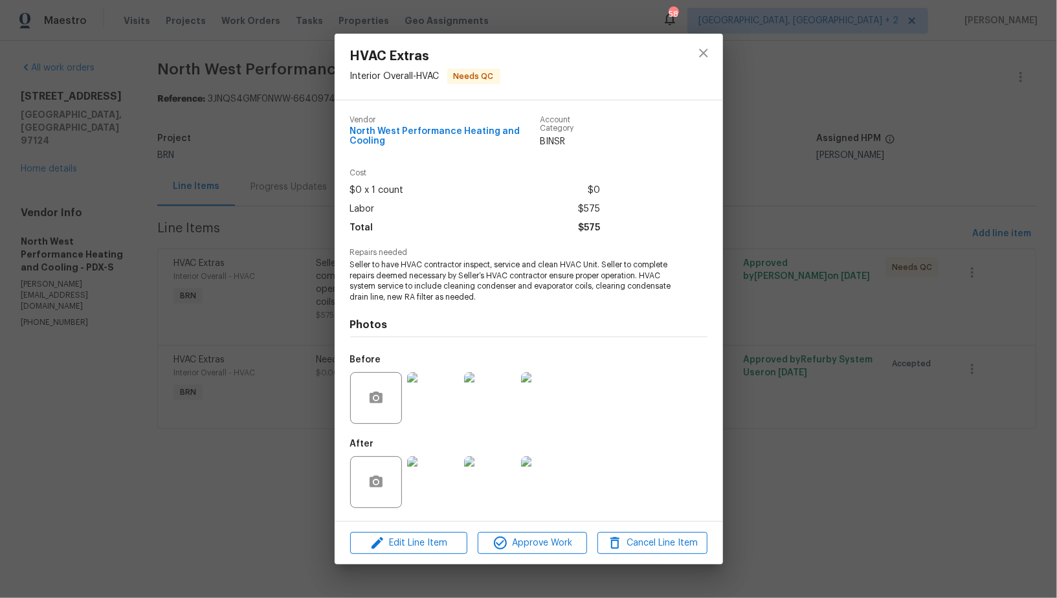
click at [802, 412] on div "HVAC Extras Interior Overall - HVAC Needs QC Vendor North West Performance Heat…" at bounding box center [528, 299] width 1057 height 598
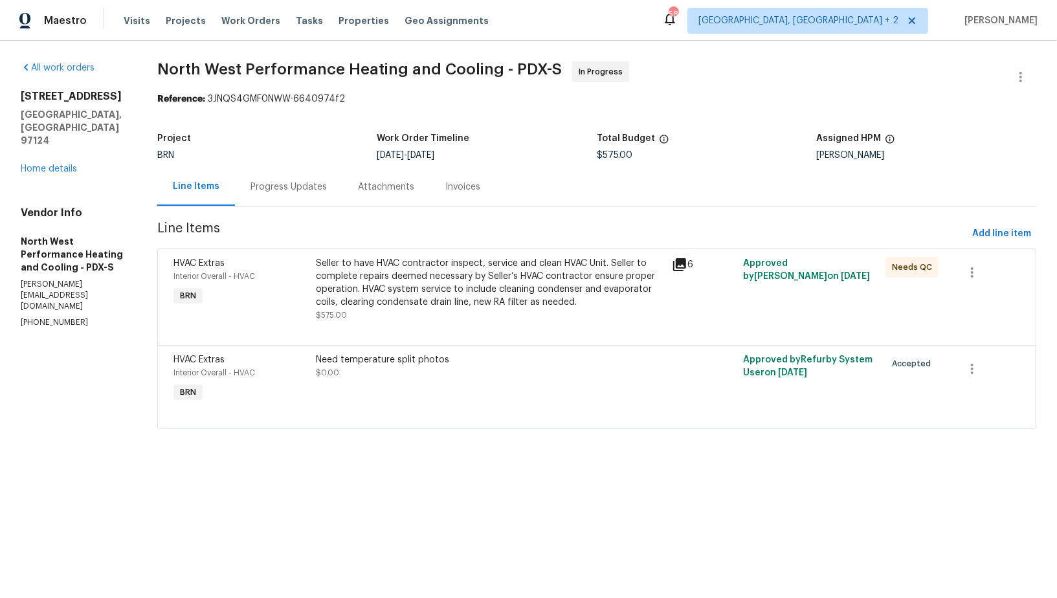
click at [303, 197] on div "Progress Updates" at bounding box center [288, 187] width 107 height 38
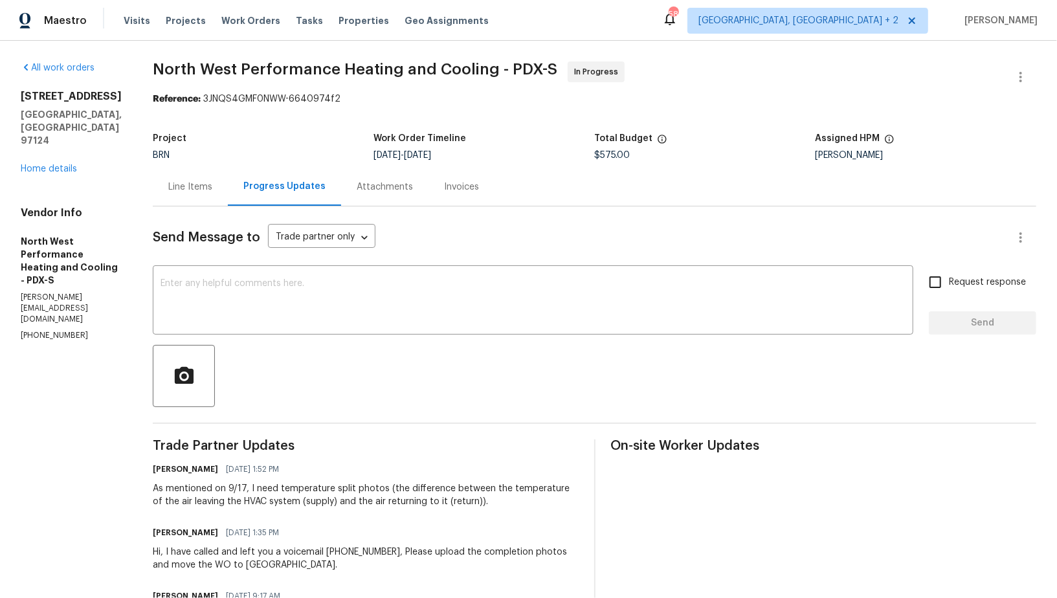
click at [212, 193] on div "Line Items" at bounding box center [190, 187] width 44 height 13
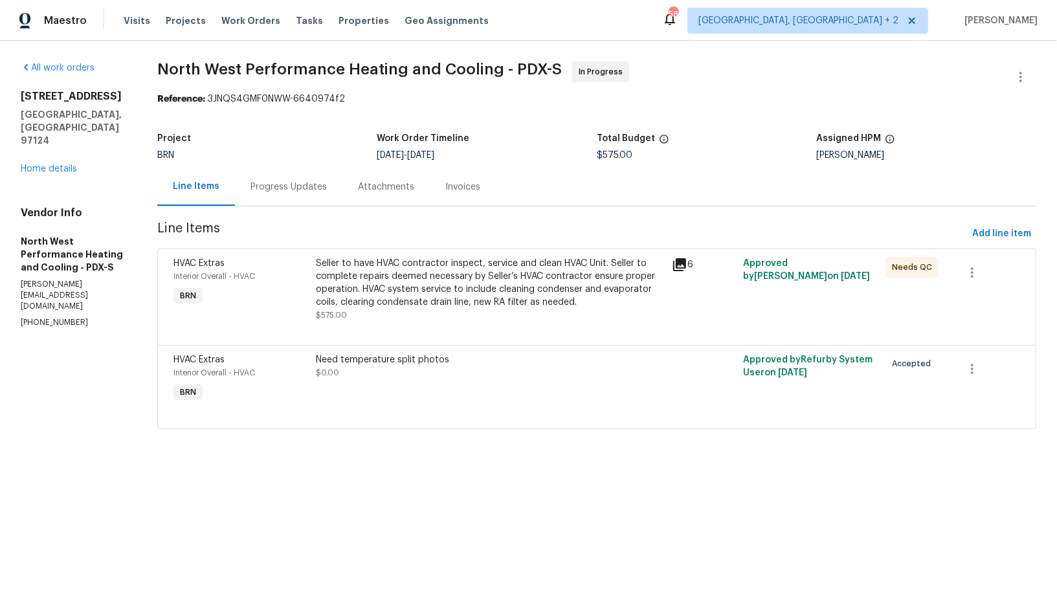
click at [424, 280] on div "Seller to have HVAC contractor inspect, service and clean HVAC Unit. Seller to …" at bounding box center [490, 283] width 348 height 52
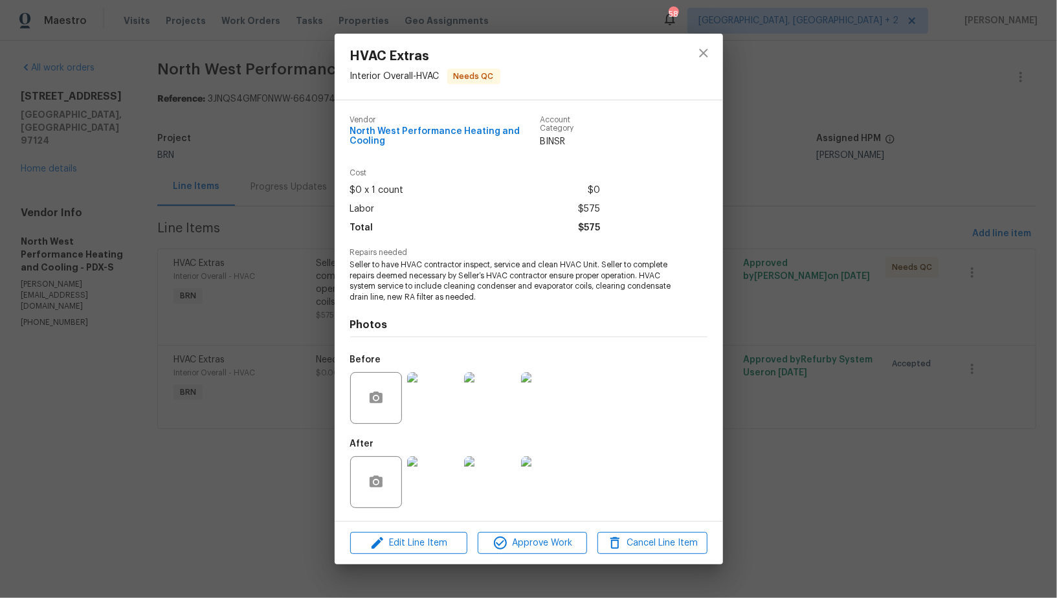
click at [504, 494] on img at bounding box center [490, 482] width 52 height 52
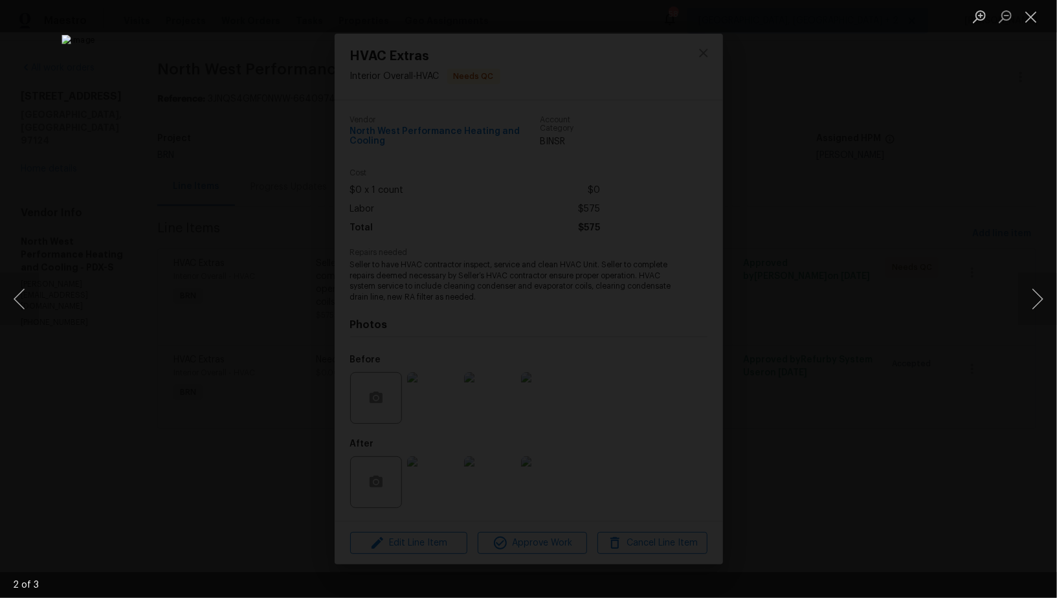
click at [845, 426] on div "Lightbox" at bounding box center [528, 299] width 1057 height 598
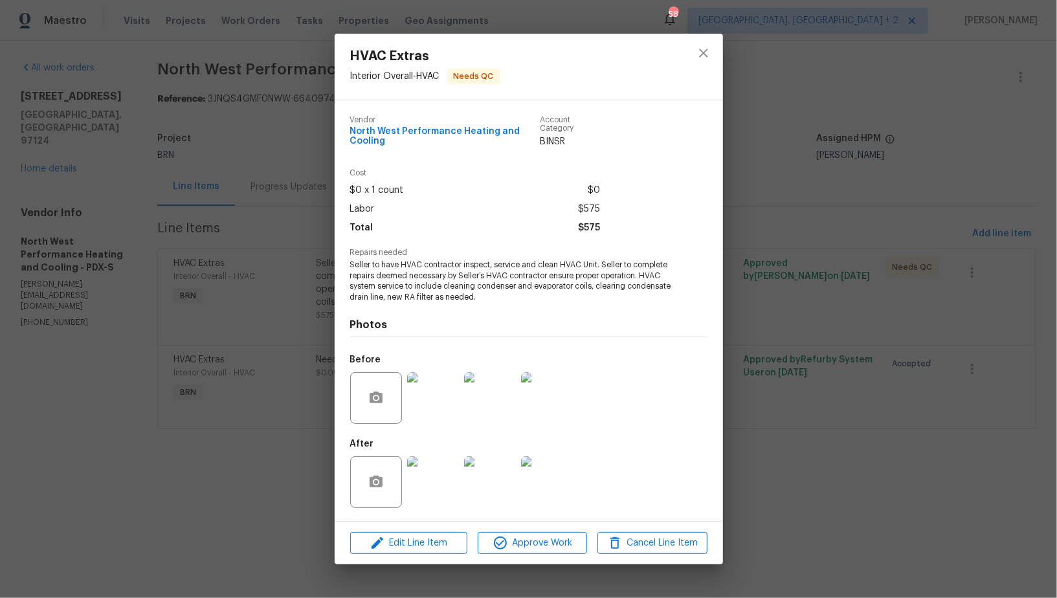
click at [845, 426] on div "HVAC Extras Interior Overall - HVAC Needs QC Vendor North West Performance Heat…" at bounding box center [528, 299] width 1057 height 598
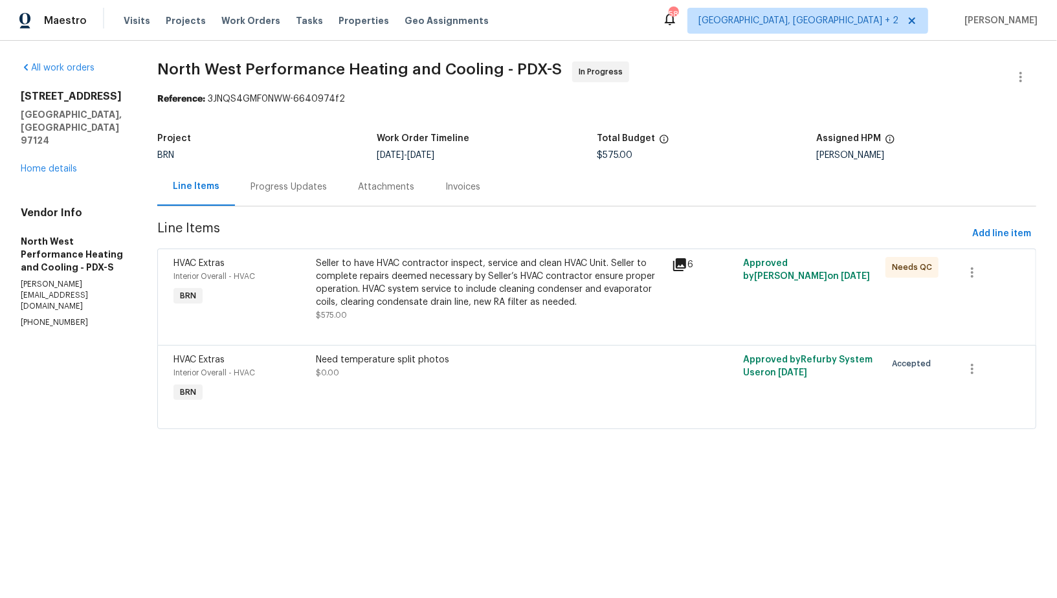
click at [327, 193] on div "Progress Updates" at bounding box center [288, 187] width 76 height 13
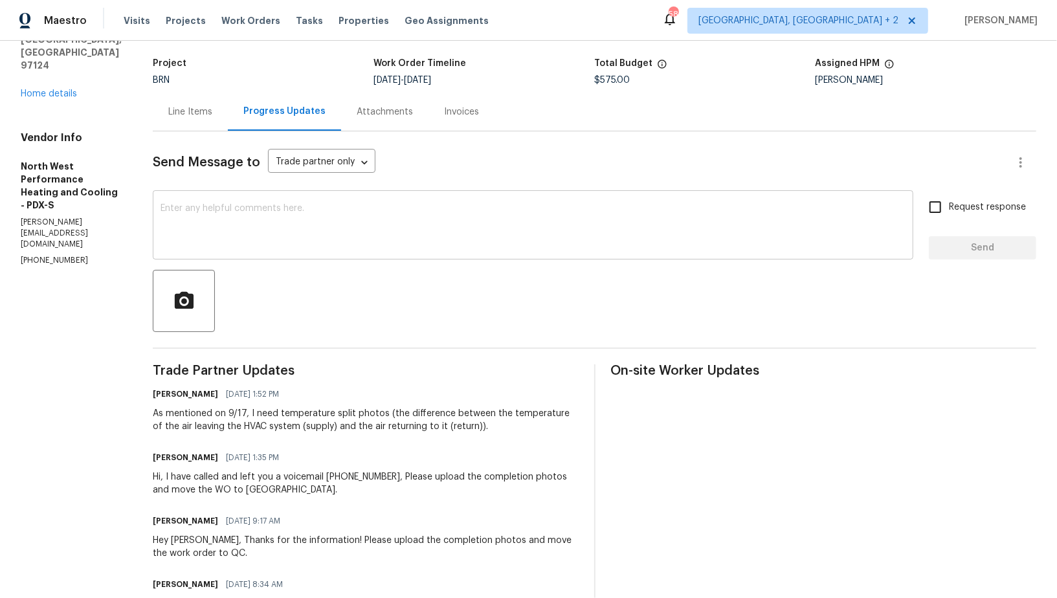
scroll to position [92, 0]
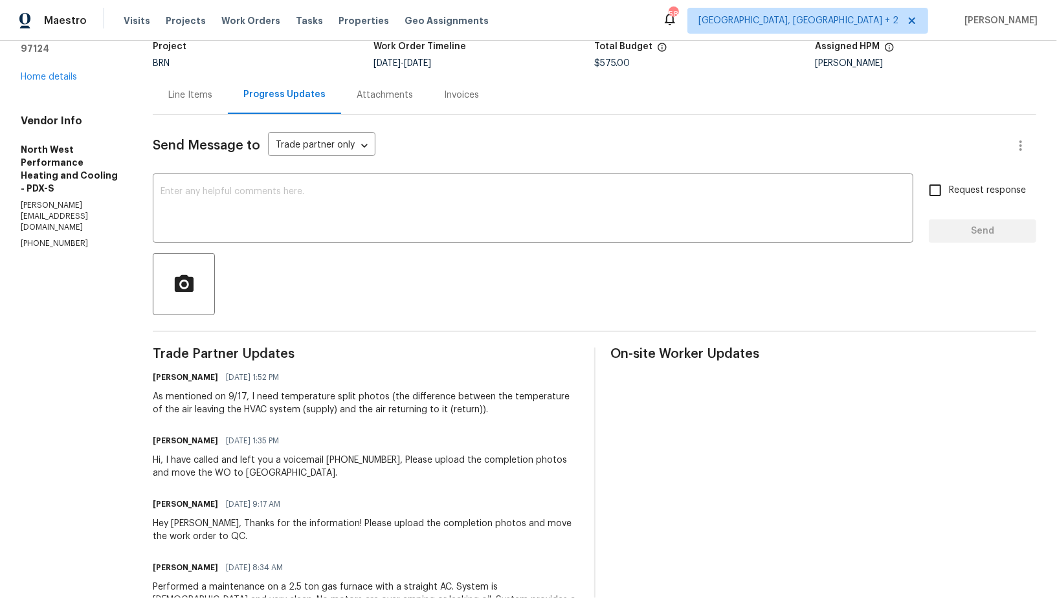
click at [226, 109] on div "Line Items" at bounding box center [190, 95] width 75 height 38
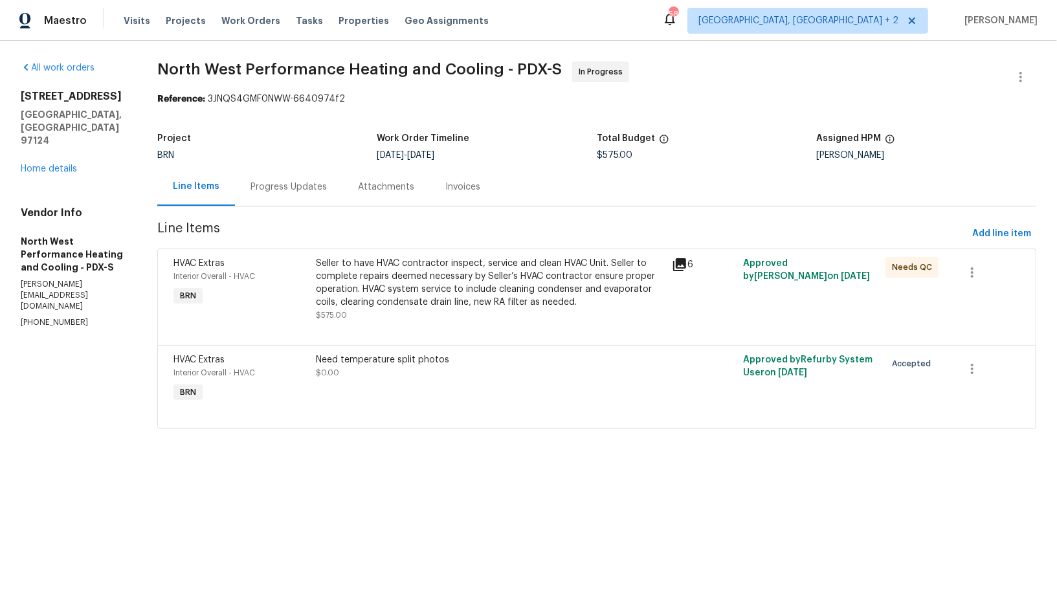
click at [327, 190] on div "Progress Updates" at bounding box center [288, 187] width 76 height 13
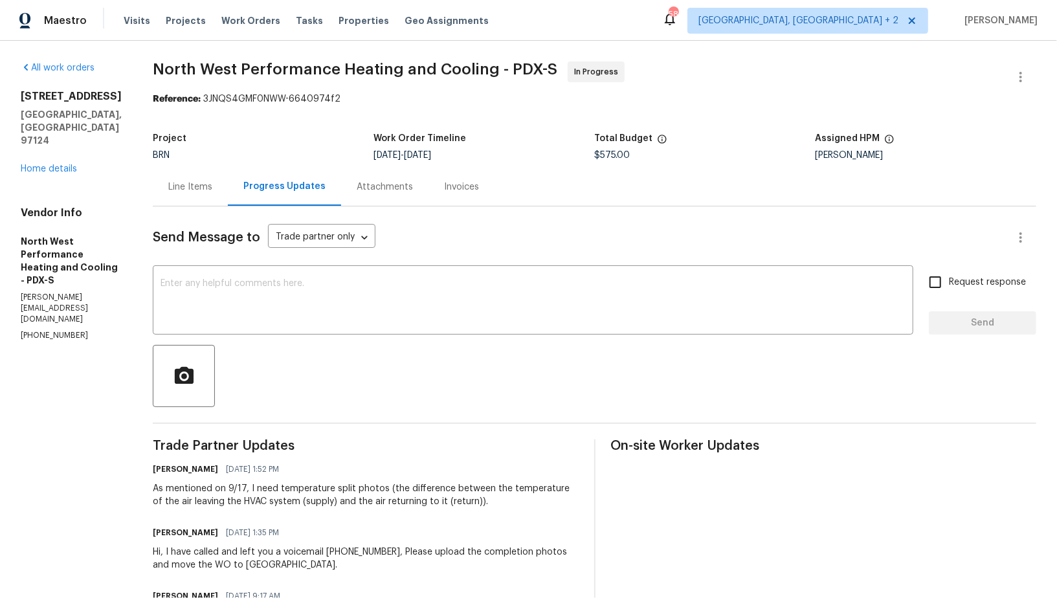
click at [212, 181] on div "Line Items" at bounding box center [190, 187] width 44 height 13
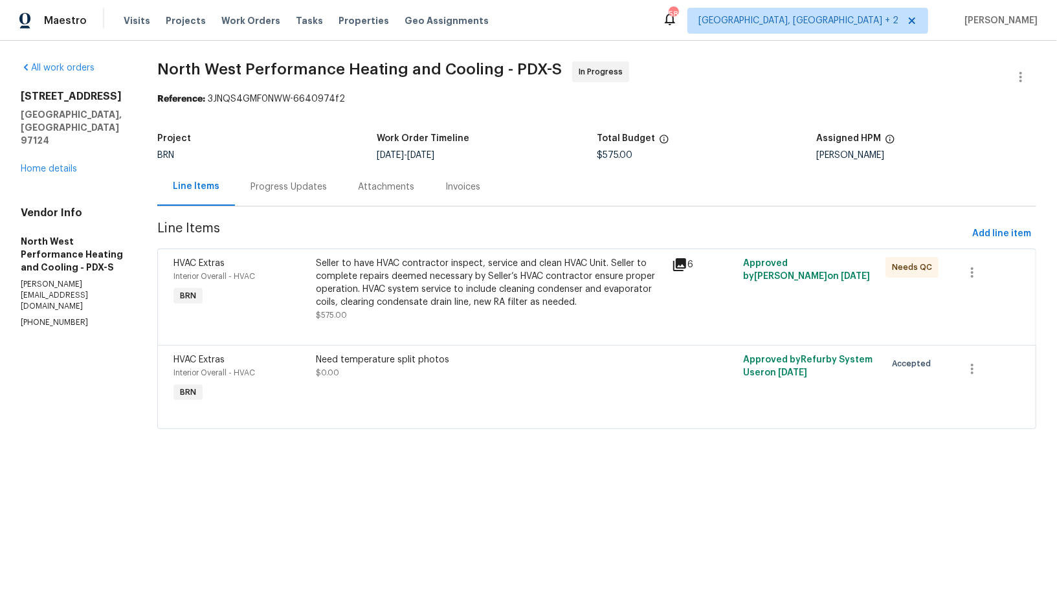
click at [386, 237] on span "Line Items" at bounding box center [561, 234] width 809 height 24
click at [394, 263] on div "Seller to have HVAC contractor inspect, service and clean HVAC Unit. Seller to …" at bounding box center [490, 283] width 348 height 52
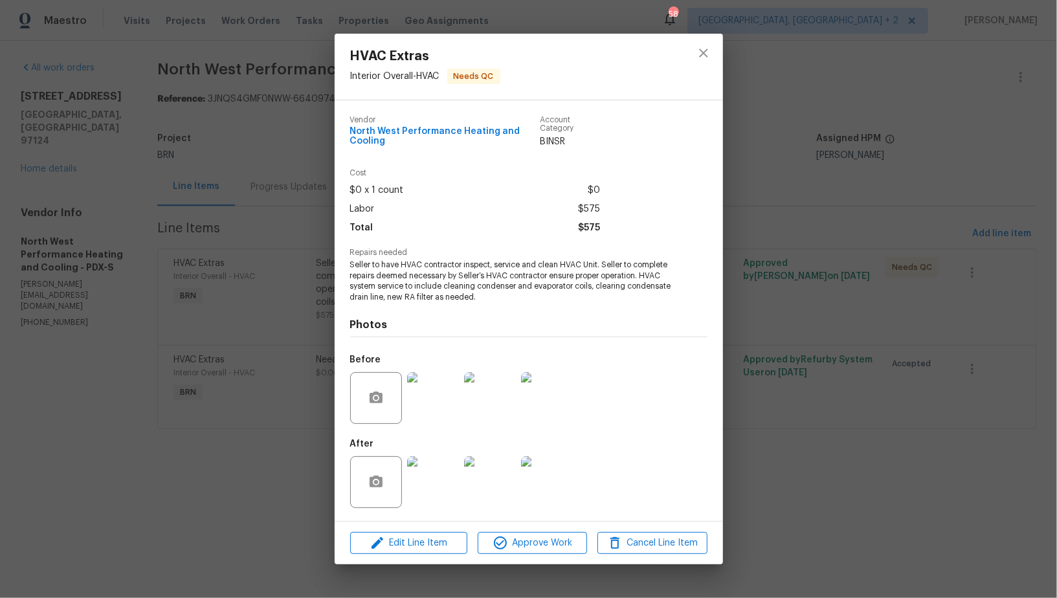
click at [426, 469] on img at bounding box center [433, 482] width 52 height 52
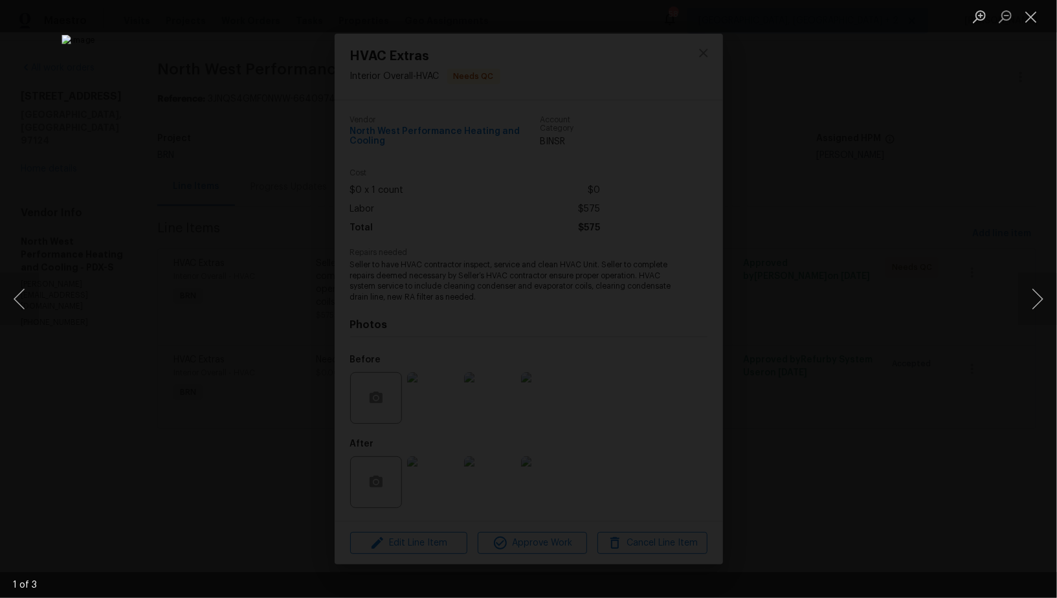
click at [747, 340] on img "Lightbox" at bounding box center [527, 299] width 933 height 528
click at [785, 280] on div "Lightbox" at bounding box center [528, 299] width 1057 height 598
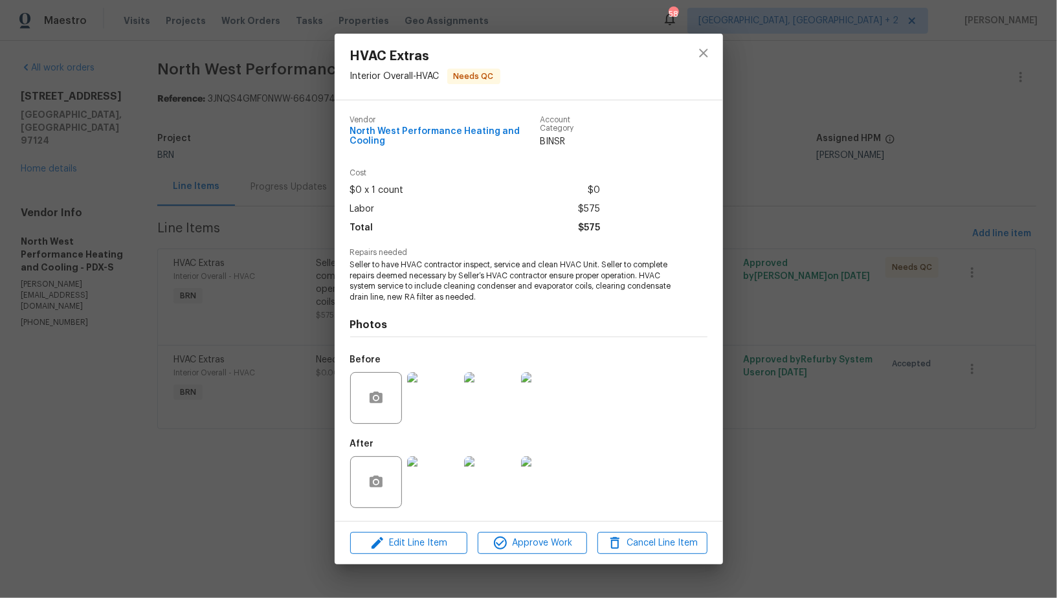
click at [785, 280] on div "HVAC Extras Interior Overall - HVAC Needs QC Vendor North West Performance Heat…" at bounding box center [528, 299] width 1057 height 598
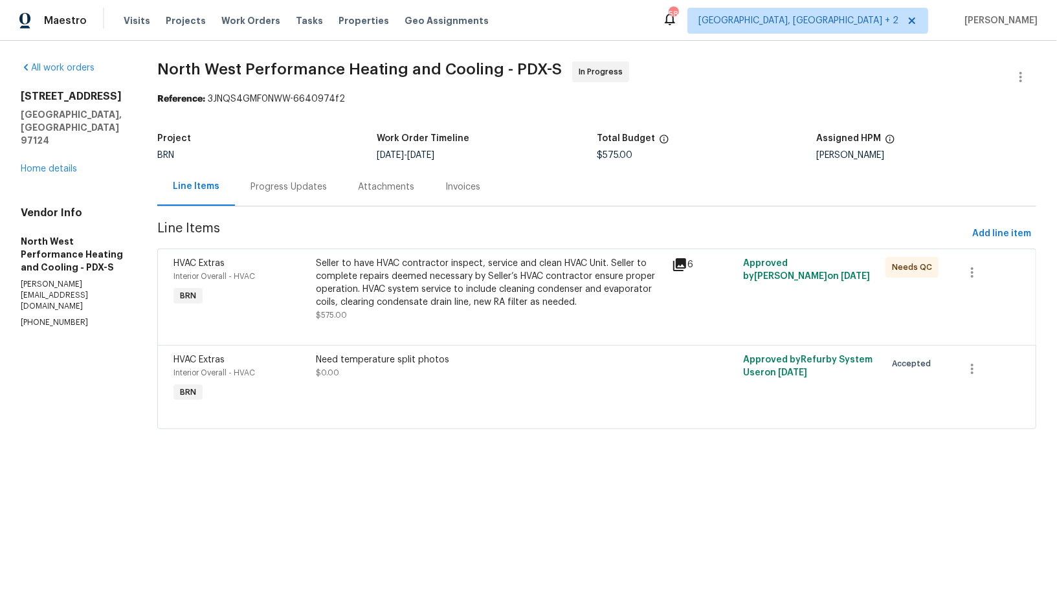
click at [307, 177] on div "Progress Updates" at bounding box center [288, 187] width 107 height 38
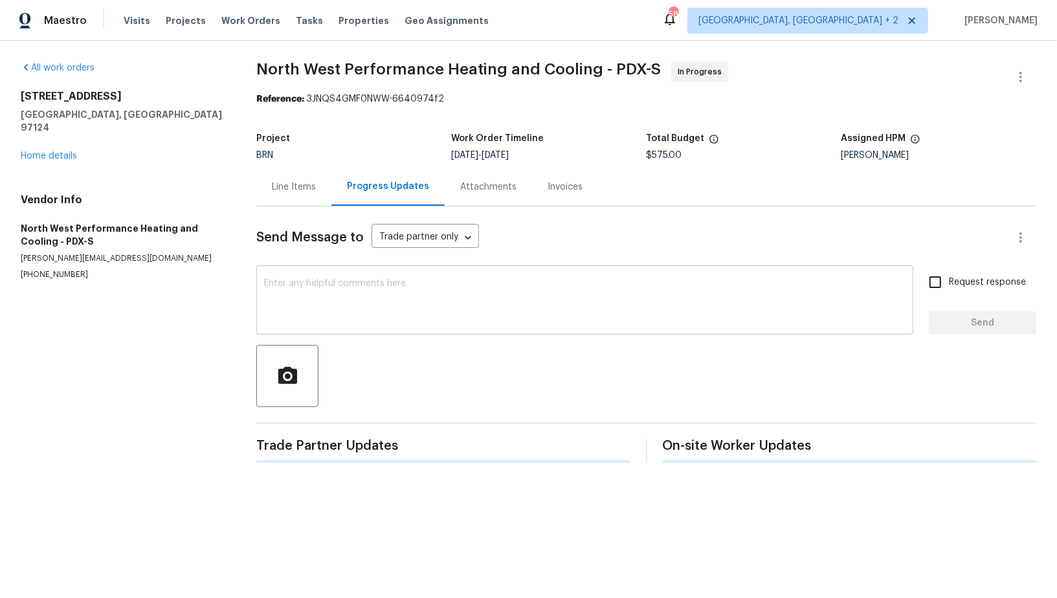
click at [324, 316] on textarea at bounding box center [584, 301] width 641 height 45
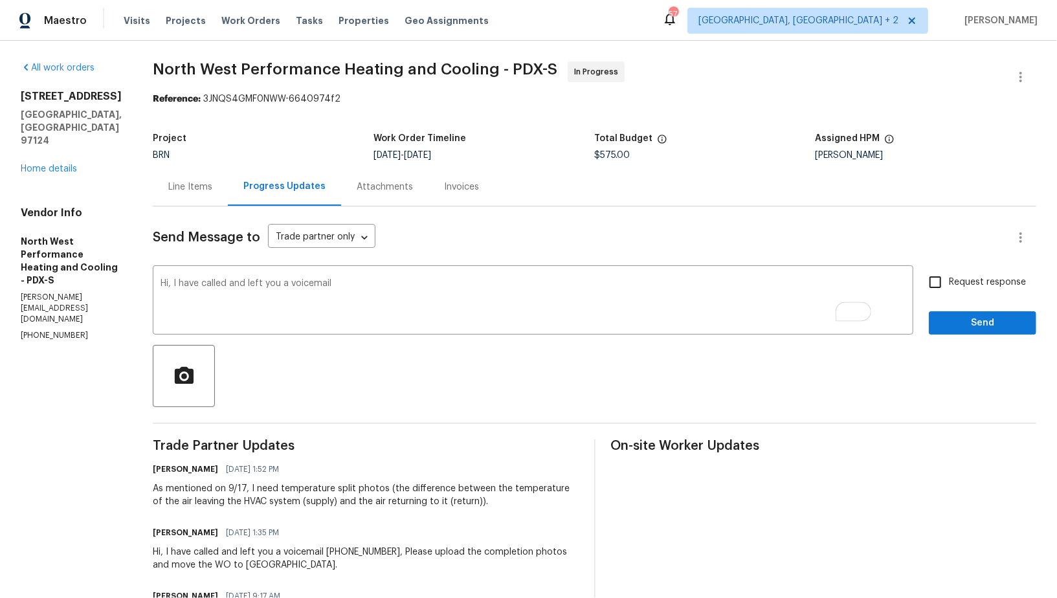
drag, startPoint x: 356, startPoint y: 551, endPoint x: 422, endPoint y: 559, distance: 66.5
click at [422, 559] on div "Hi, I have called and left you a voicemail [PHONE_NUMBER], Please upload the co…" at bounding box center [366, 558] width 426 height 26
drag, startPoint x: 358, startPoint y: 552, endPoint x: 426, endPoint y: 553, distance: 67.3
click at [426, 553] on div "Hi, I have called and left you a voicemail [PHONE_NUMBER], Please upload the co…" at bounding box center [366, 558] width 426 height 26
copy div "[PHONE_NUMBER],"
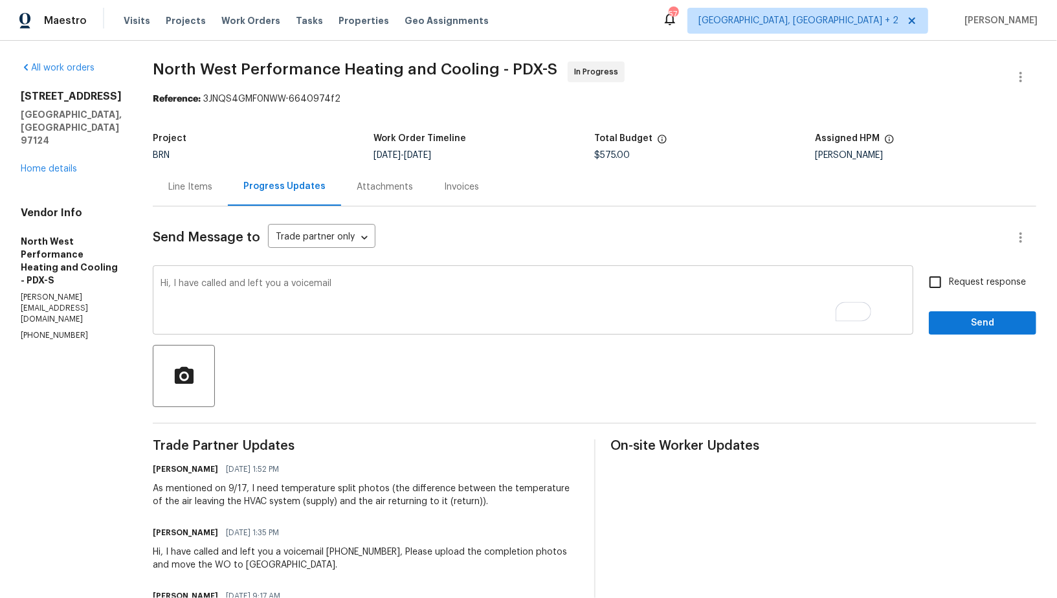
click at [383, 289] on textarea "Hi, I have called and left you a voicemail" at bounding box center [532, 301] width 745 height 45
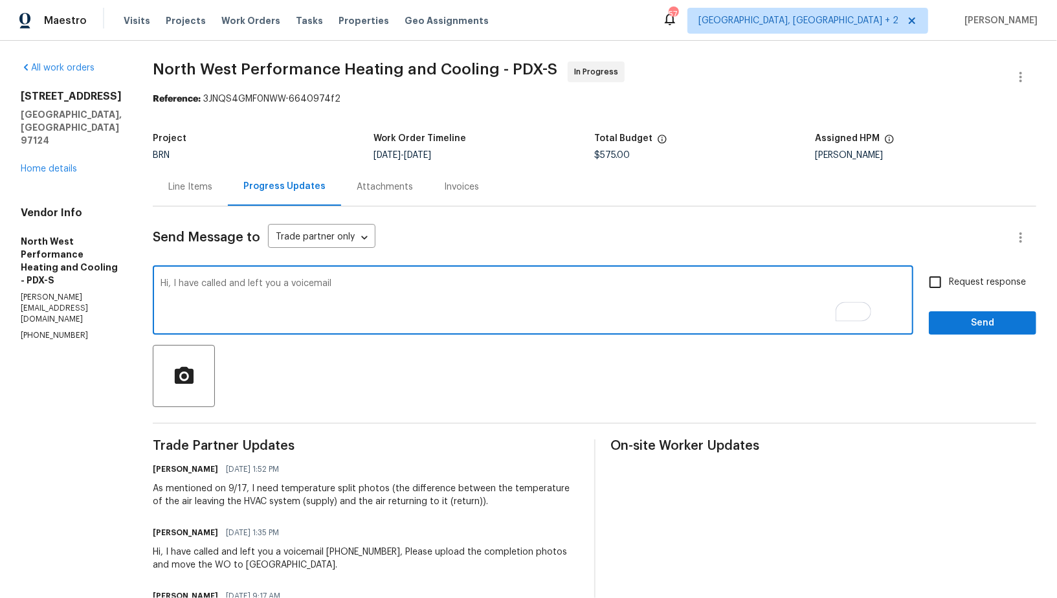
paste textarea "[PHONE_NUMBER],"
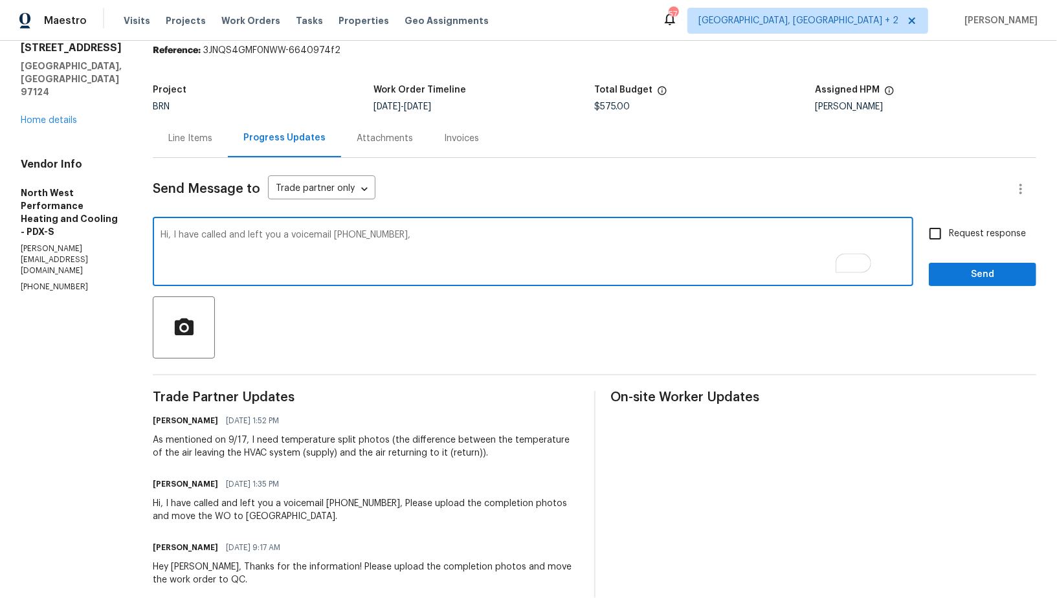
scroll to position [49, 0]
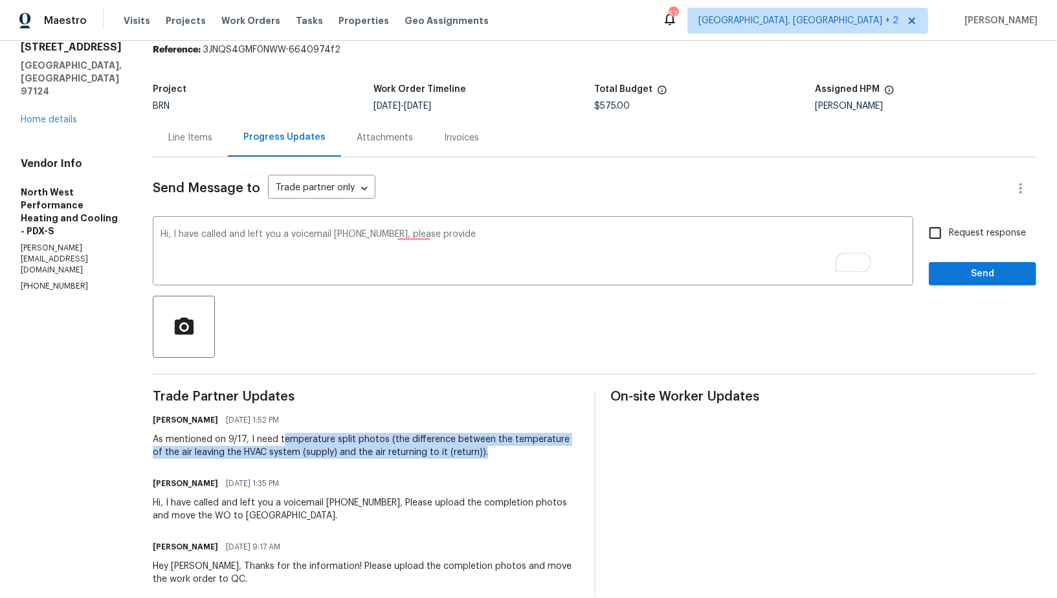
drag, startPoint x: 312, startPoint y: 440, endPoint x: 524, endPoint y: 459, distance: 212.4
copy div "emperature split photos (the difference between the temperature of the air leav…"
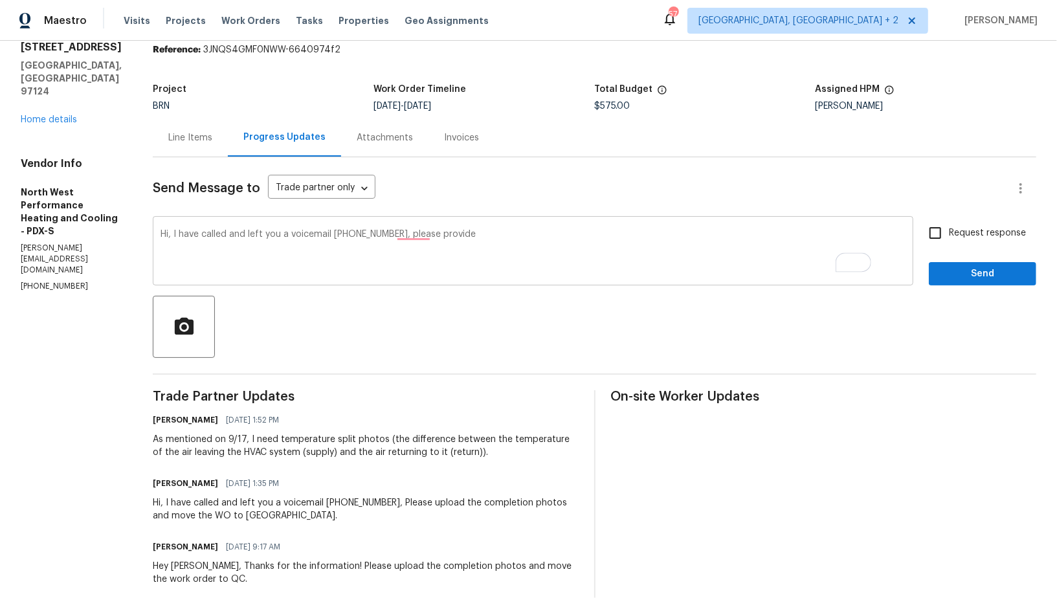
click at [504, 234] on textarea "Hi, I have called and left you a voicemail [PHONE_NUMBER], please provide" at bounding box center [532, 252] width 745 height 45
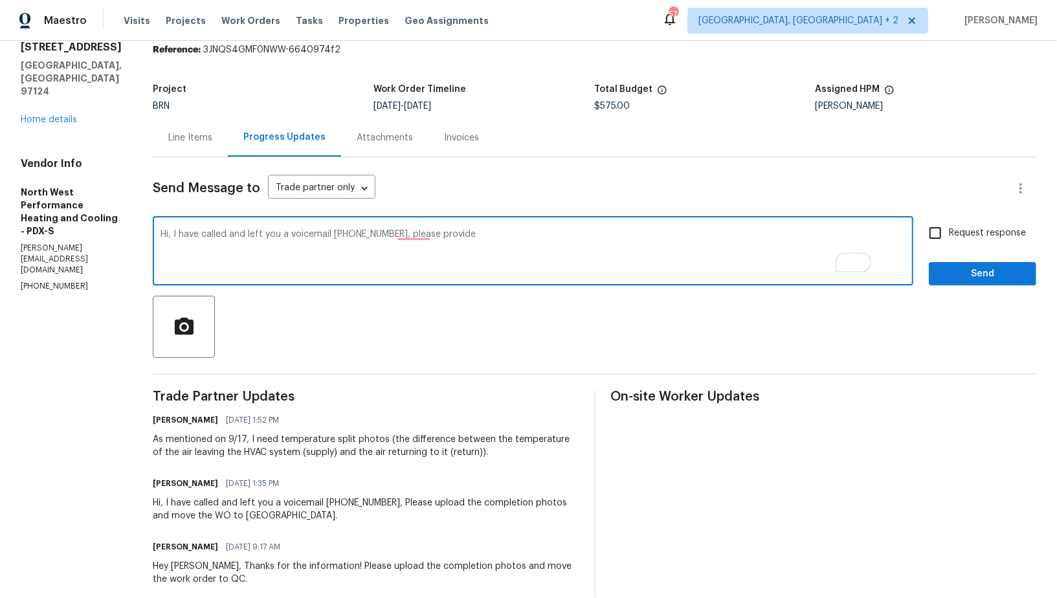
paste textarea "emperature split photos (the difference between the temperature of the air leav…"
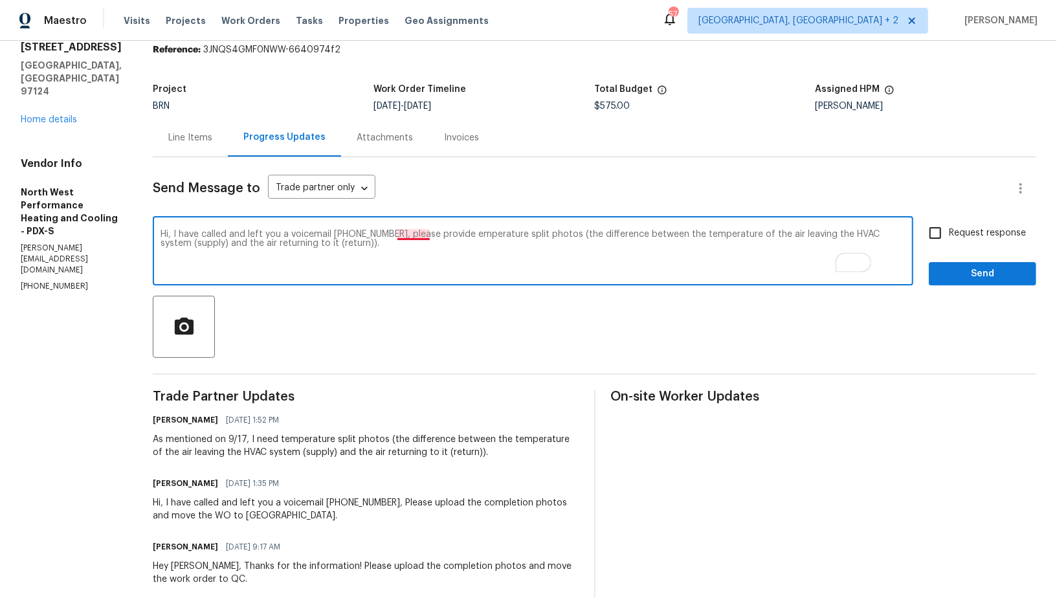
click at [443, 234] on textarea "Hi, I have called and left you a voicemail [PHONE_NUMBER], please provide emper…" at bounding box center [532, 252] width 745 height 45
click at [443, 236] on textarea "Hi, I have called and left you a voicemail [PHONE_NUMBER], please provide emper…" at bounding box center [532, 252] width 745 height 45
click at [509, 234] on textarea "Hi, I have called and left you a voicemail [PHONE_NUMBER]. Please provide emper…" at bounding box center [532, 252] width 745 height 45
click at [434, 232] on textarea "Hi, I have called and left you a voicemail [PHONE_NUMBER]. Please provide tempe…" at bounding box center [532, 252] width 745 height 45
type textarea "Hi, I have called and left you a voicemail [PHONE_NUMBER], Please provide tempe…"
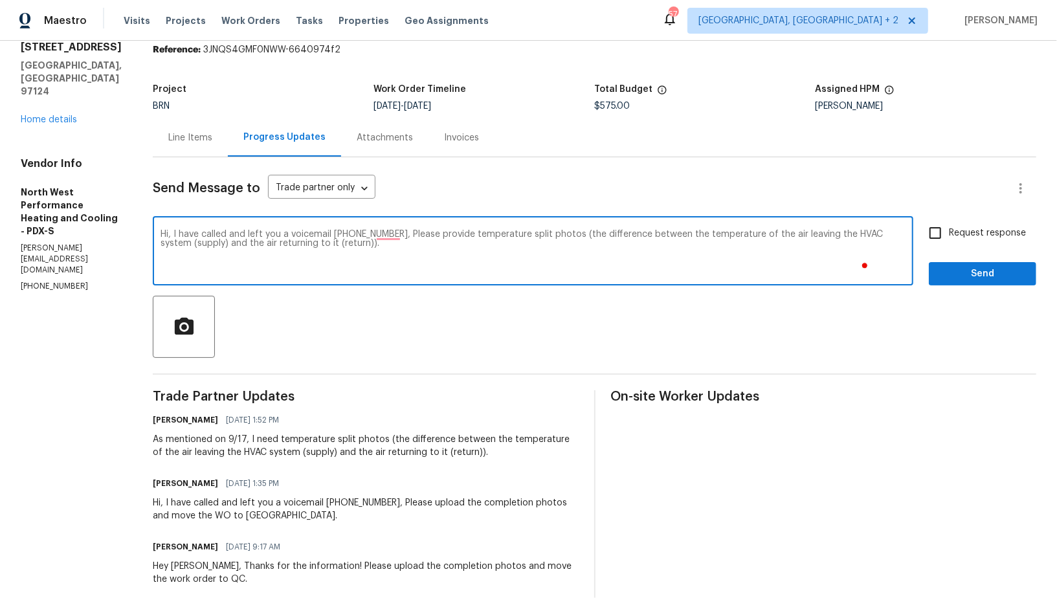
click at [932, 236] on input "Request response" at bounding box center [934, 232] width 27 height 27
checkbox input "true"
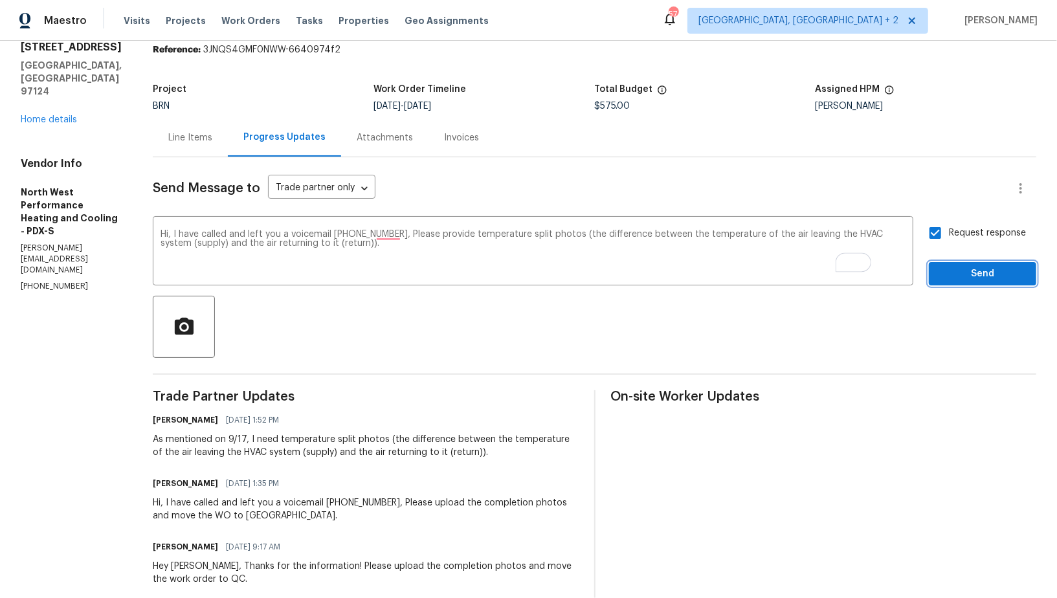
click at [947, 262] on button "Send" at bounding box center [981, 274] width 107 height 24
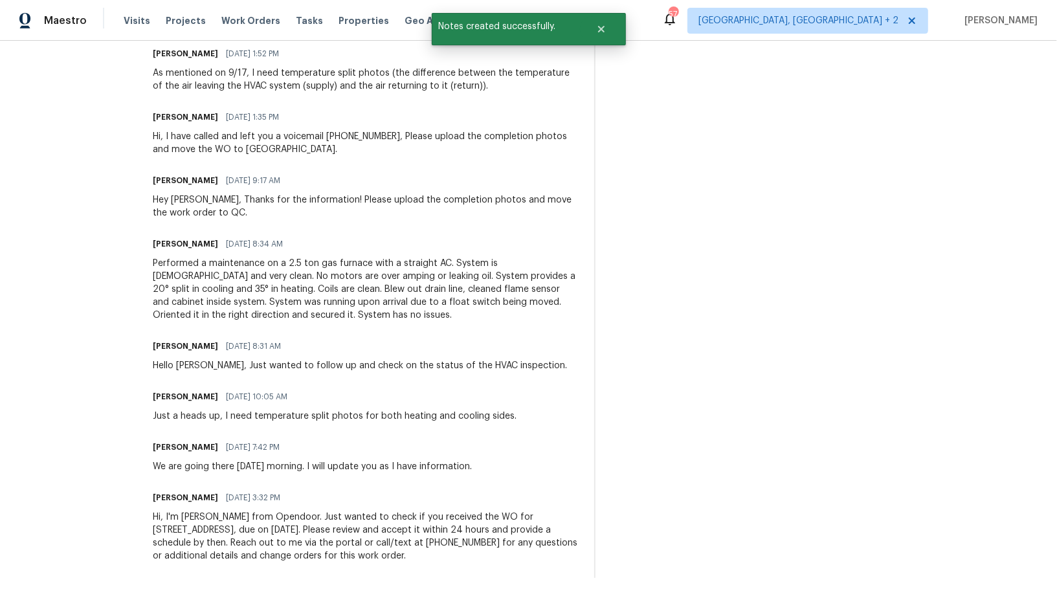
scroll to position [0, 0]
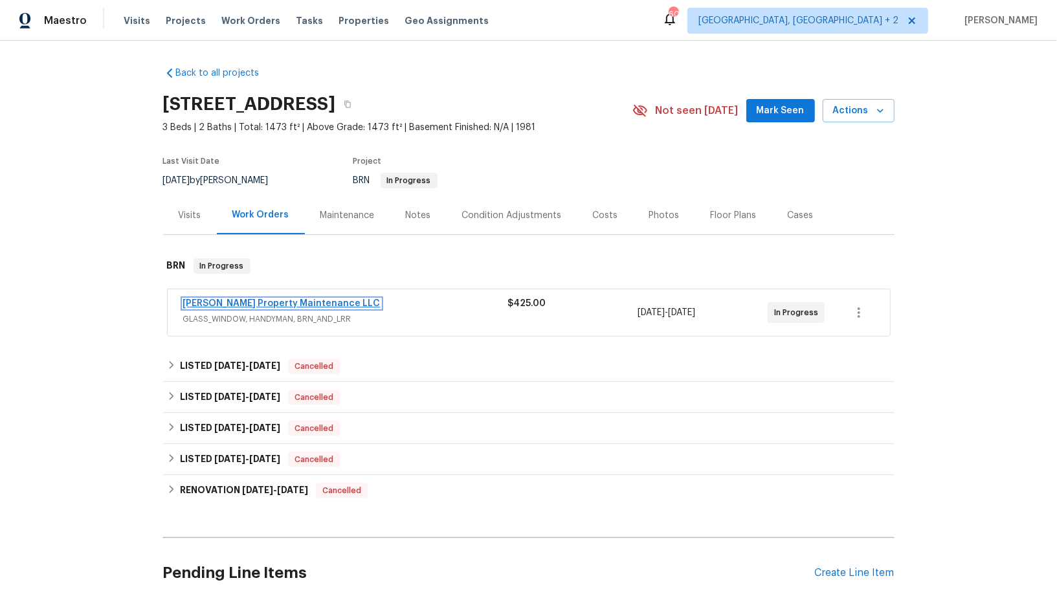
click at [239, 305] on link "[PERSON_NAME] Property Maintenance LLC" at bounding box center [281, 303] width 197 height 9
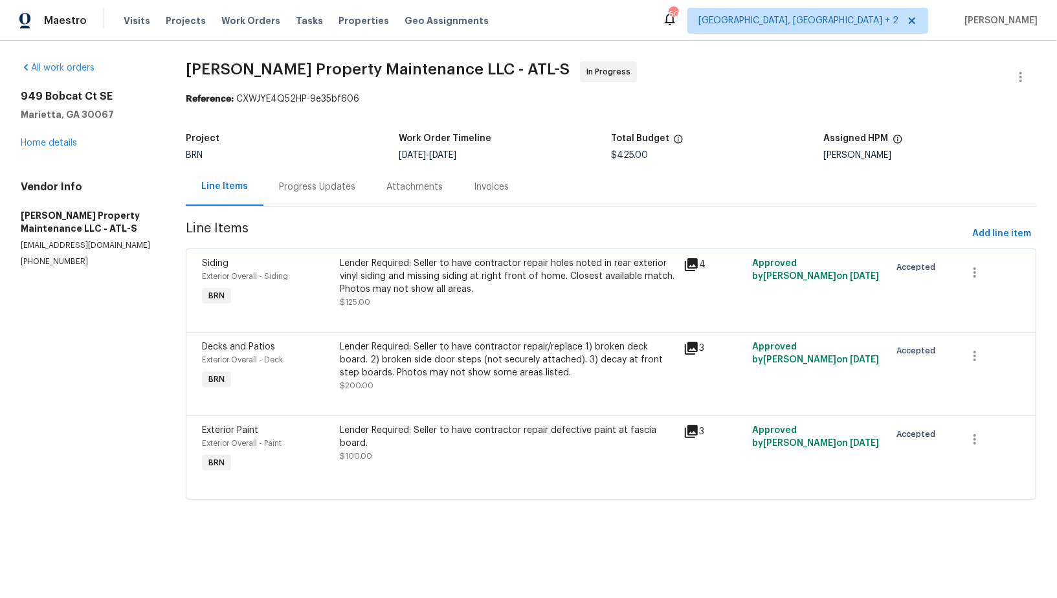
click at [327, 181] on div "Progress Updates" at bounding box center [317, 187] width 76 height 13
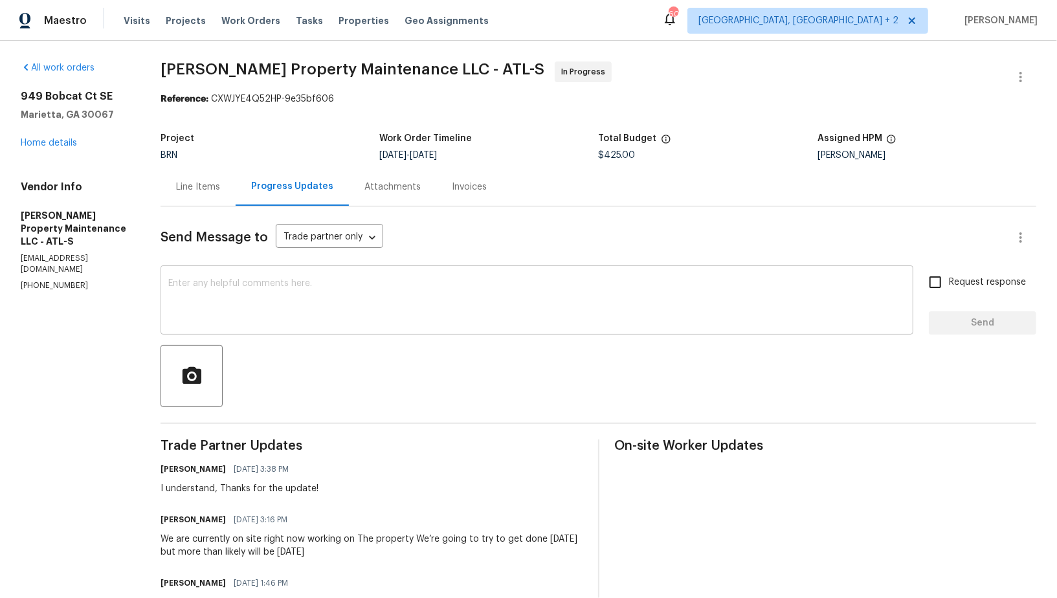
click at [318, 285] on textarea at bounding box center [536, 301] width 737 height 45
click at [210, 191] on div "Line Items" at bounding box center [198, 187] width 44 height 13
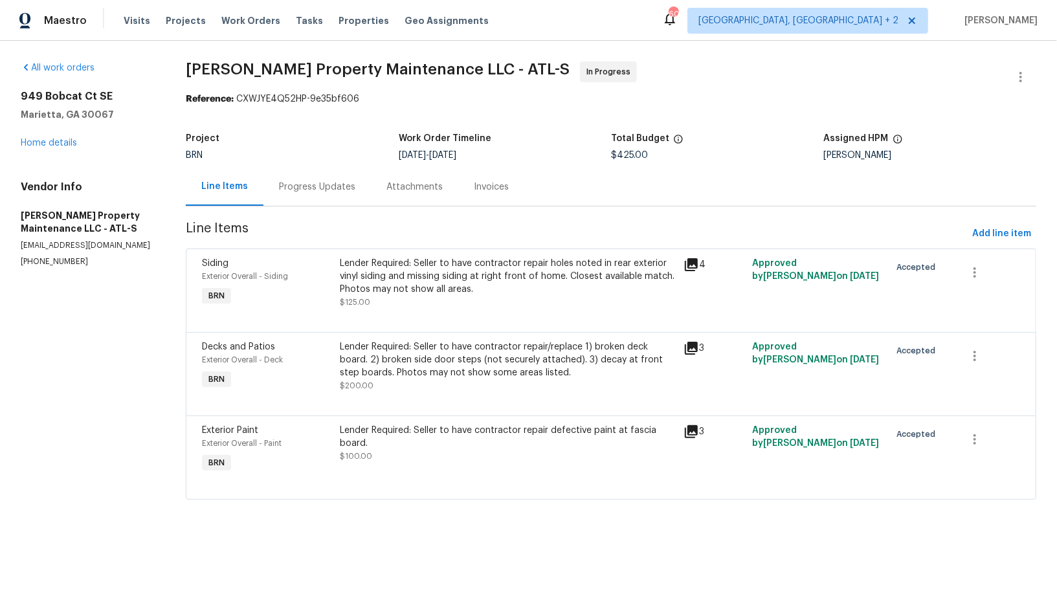
click at [410, 301] on div "Lender Required: Seller to have contractor repair holes noted in rear exterior …" at bounding box center [508, 283] width 336 height 52
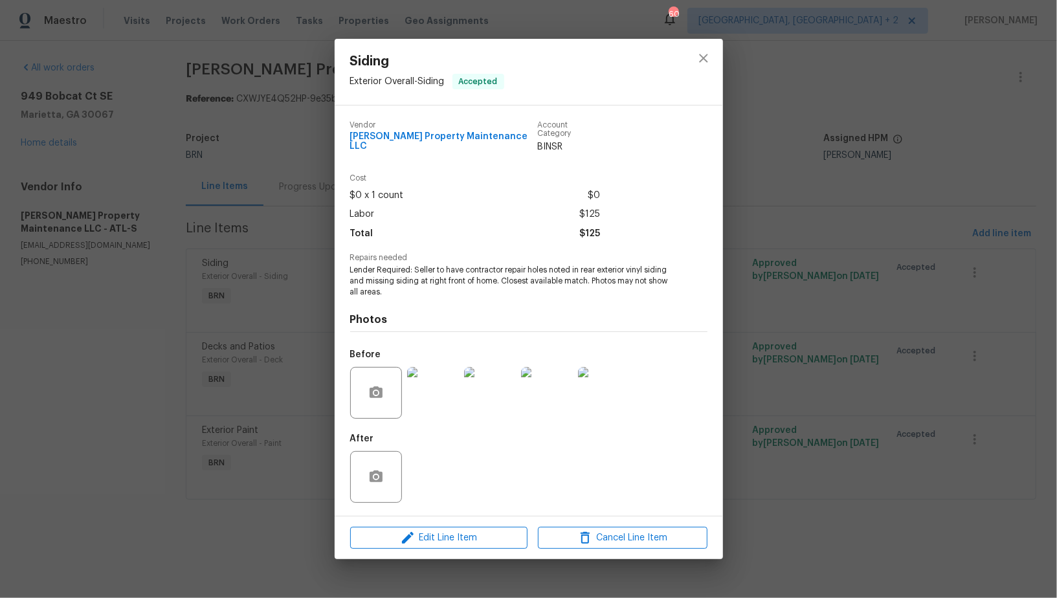
click at [179, 393] on div "Siding Exterior Overall - Siding Accepted Vendor Glen Property Maintenance LLC …" at bounding box center [528, 299] width 1057 height 598
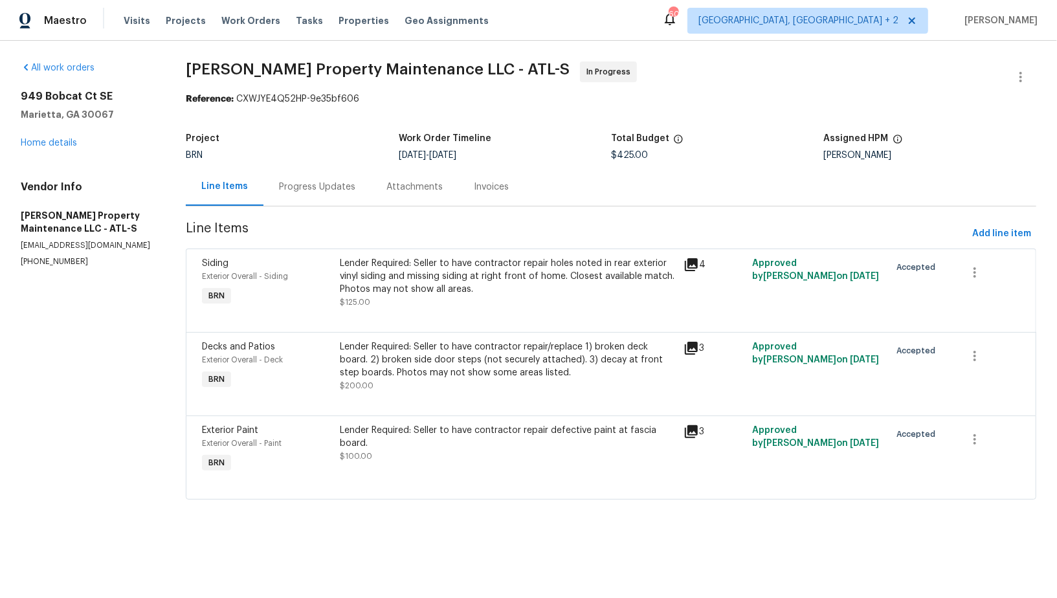
click at [331, 177] on div "Progress Updates" at bounding box center [316, 187] width 107 height 38
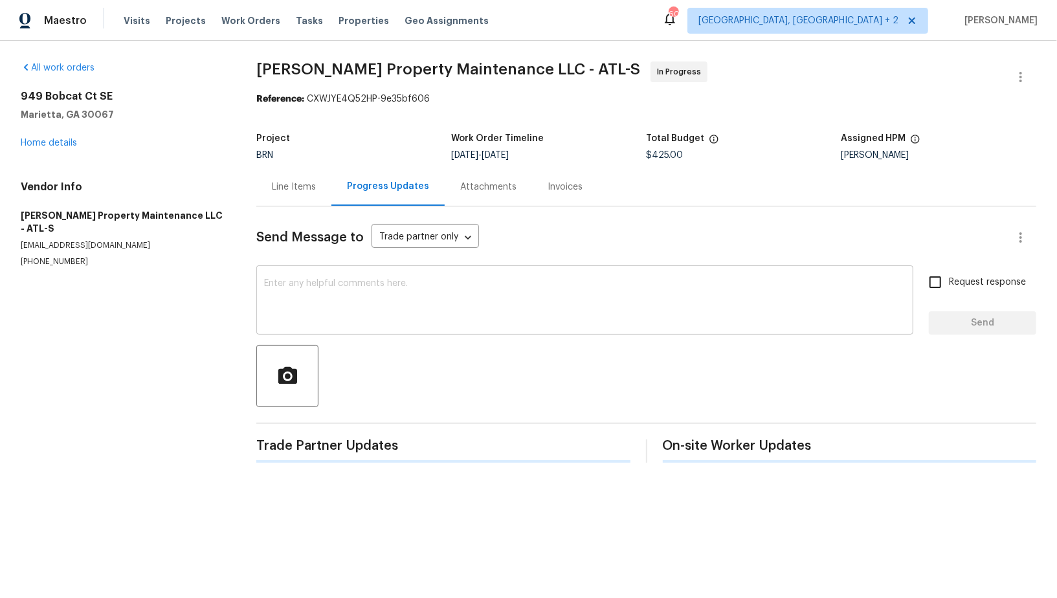
click at [308, 328] on div "x ​" at bounding box center [584, 302] width 657 height 66
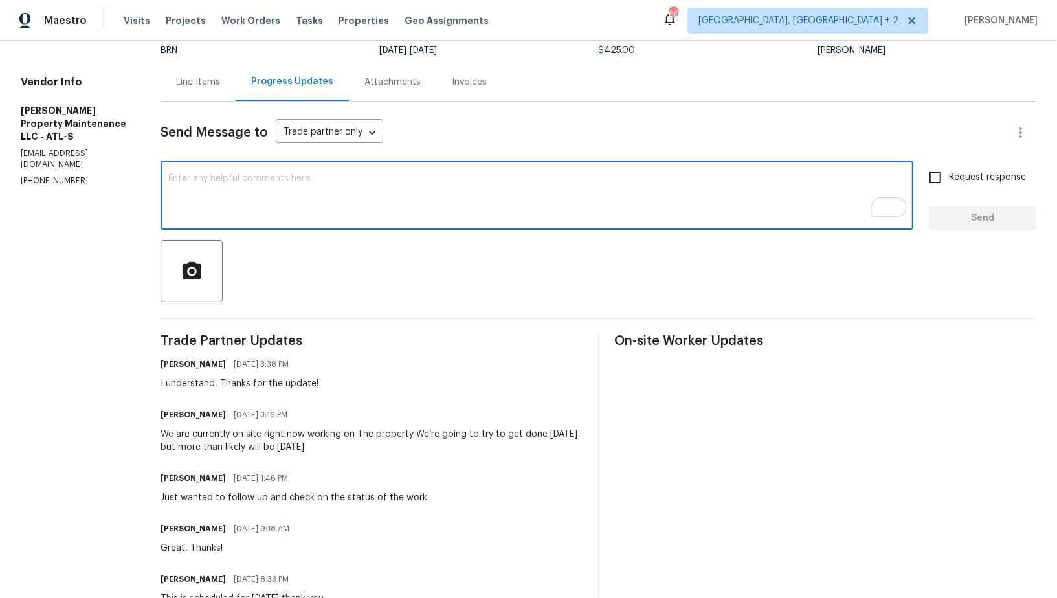
scroll to position [105, 0]
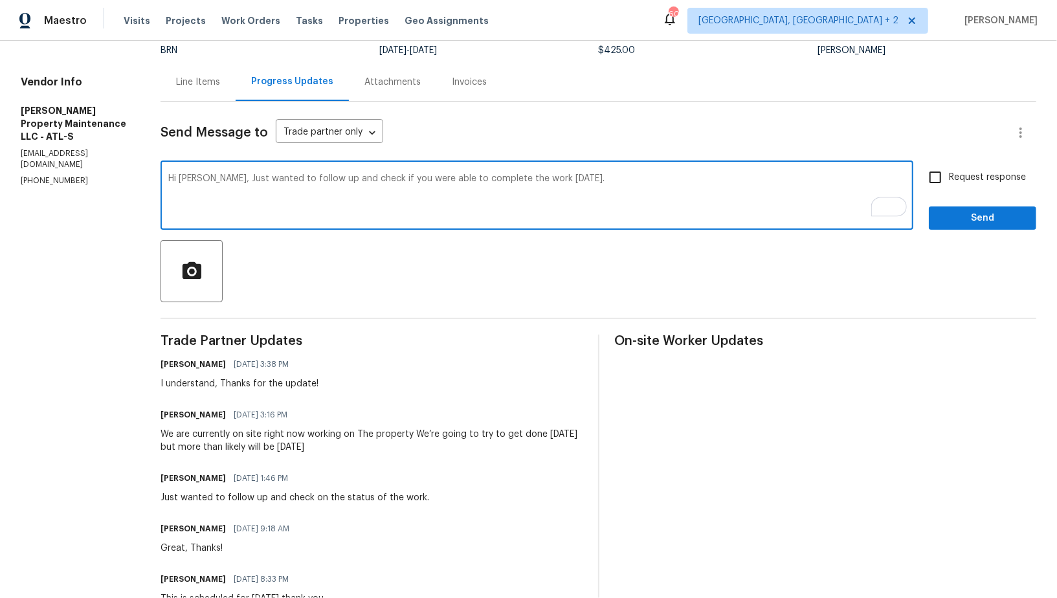
type textarea "Hi Daniel, Just wanted to follow up and check if you were able to complete the …"
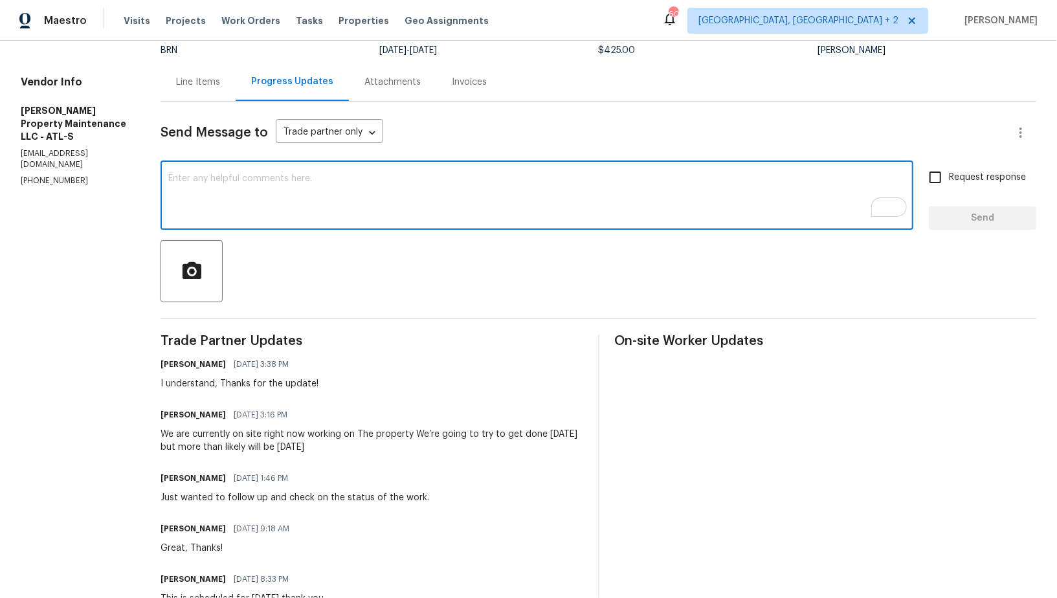
paste textarea "Hi Daniel, I just wanted to follow up to check if you were able to complete the…"
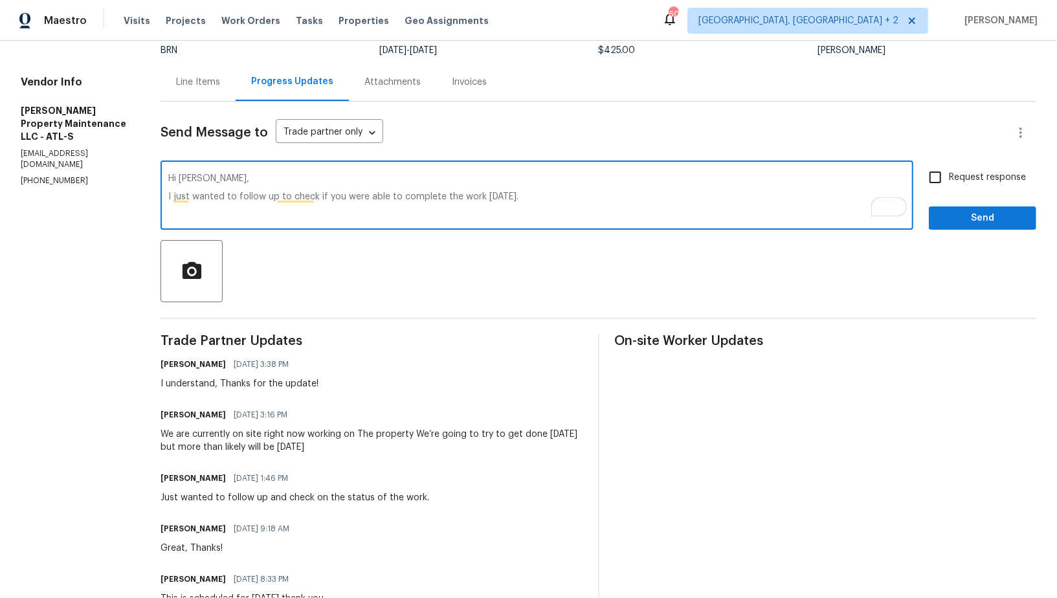
click at [168, 199] on textarea "Hi Daniel, I just wanted to follow up to check if you were able to complete the…" at bounding box center [536, 196] width 737 height 45
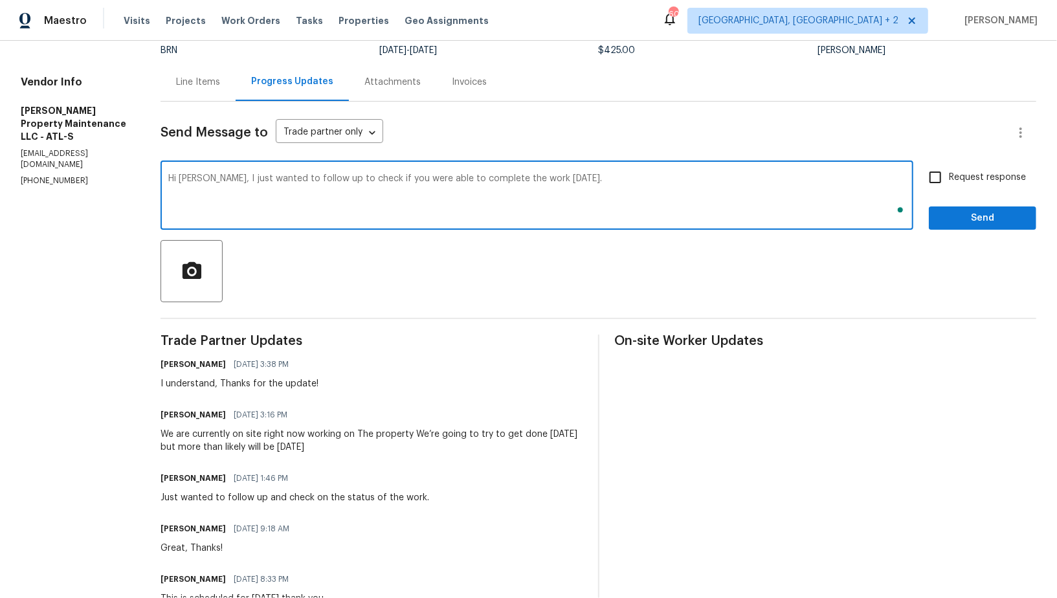
type textarea "Hi Daniel, I just wanted to follow up to check if you were able to complete the…"
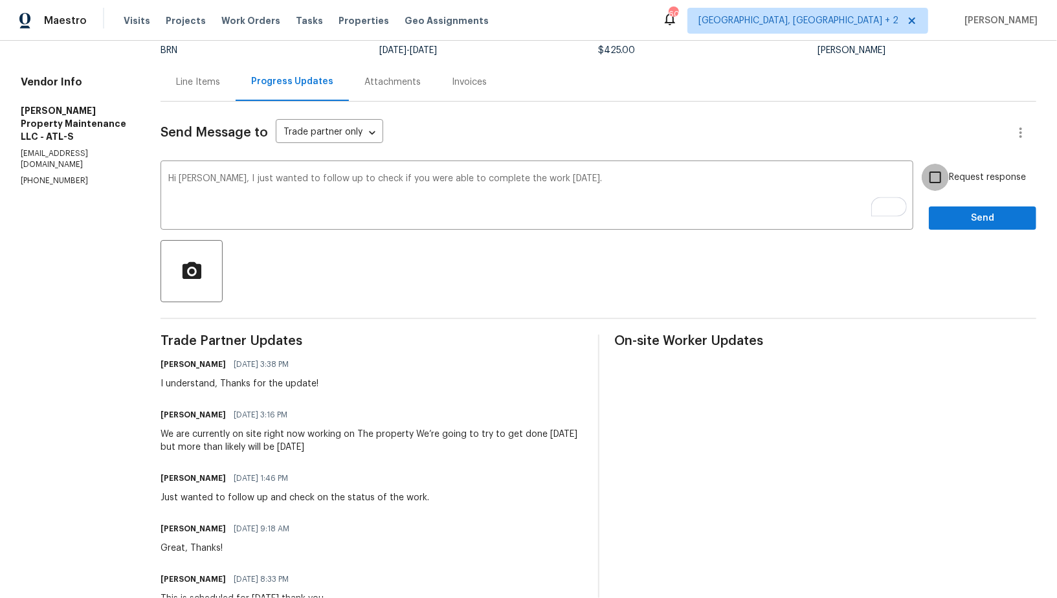
click at [938, 185] on input "Request response" at bounding box center [934, 177] width 27 height 27
checkbox input "true"
click at [953, 213] on span "Send" at bounding box center [982, 218] width 87 height 16
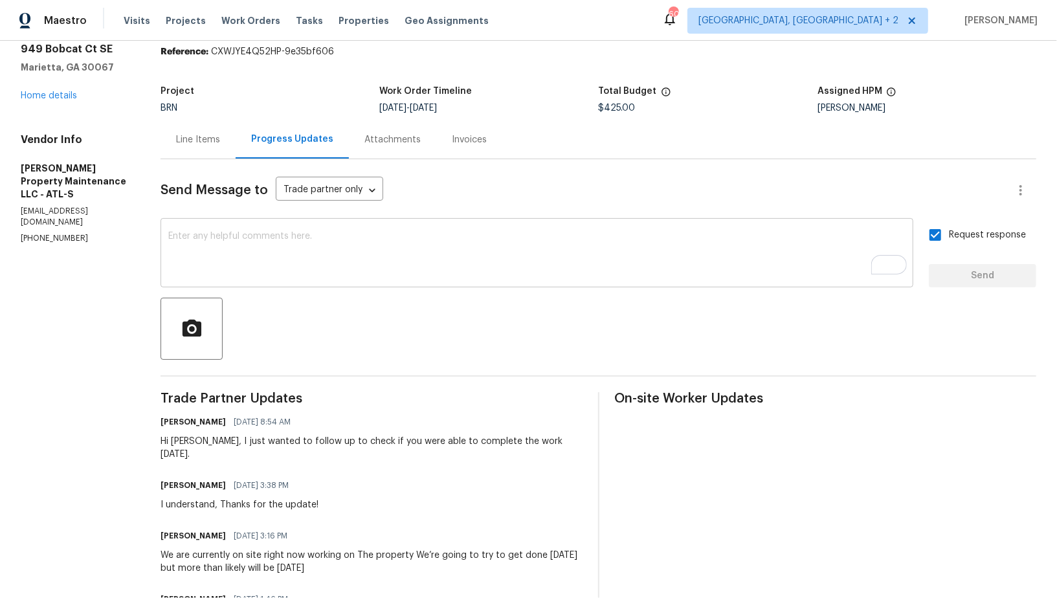
scroll to position [82, 0]
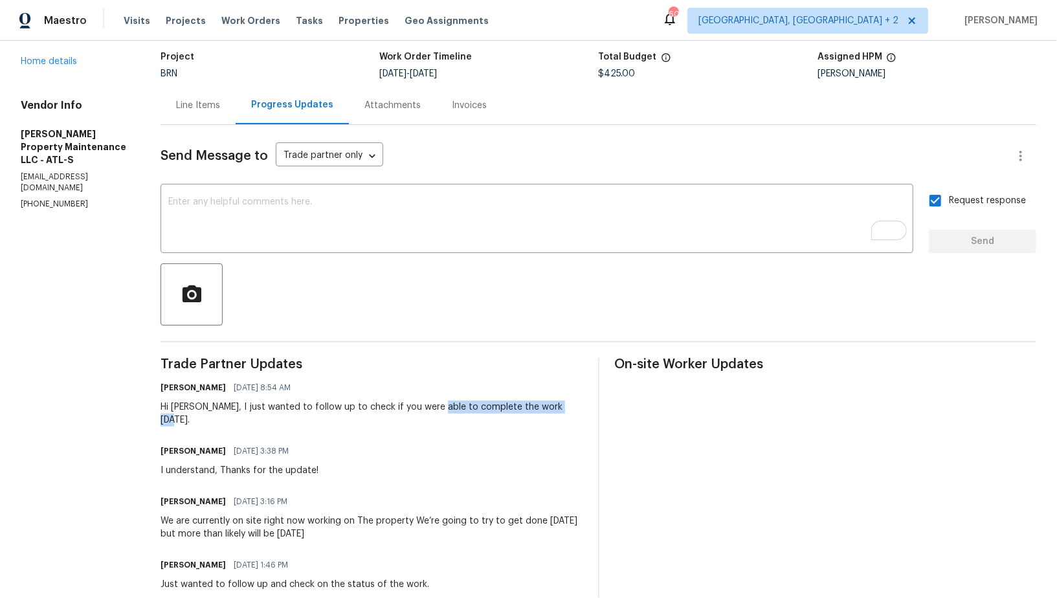
drag, startPoint x: 428, startPoint y: 406, endPoint x: 556, endPoint y: 410, distance: 128.2
click at [556, 410] on div "Padmapriya R 09/19/2025 8:54 AM Hi Daniel, I just wanted to follow up to check …" at bounding box center [370, 402] width 421 height 48
copy div "complete the work yesterday."
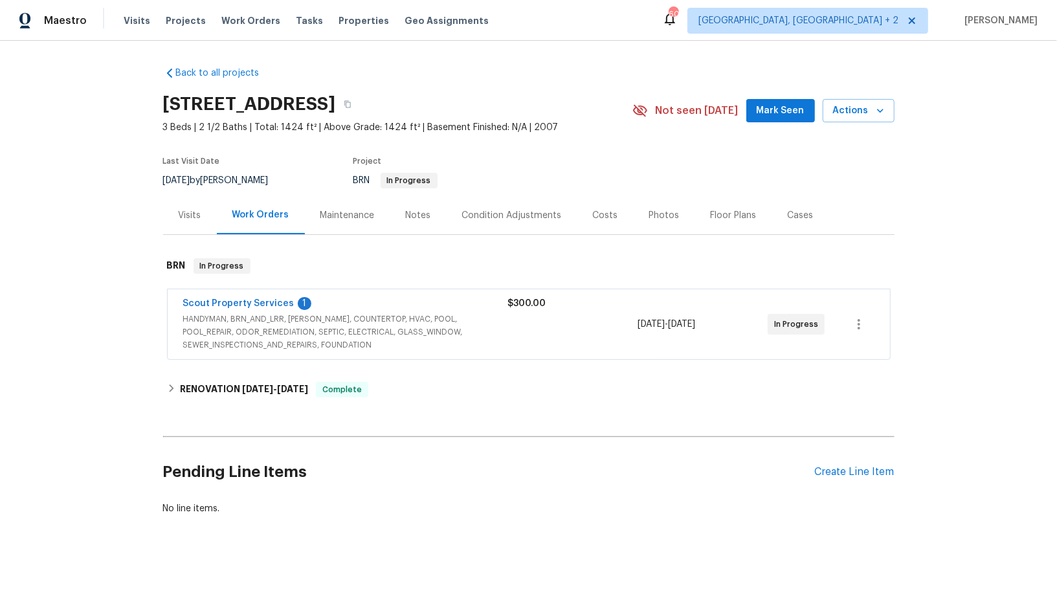
click at [238, 294] on div "Scout Property Services 1 HANDYMAN, BRN_AND_LRR, [PERSON_NAME], COUNTERTOP, HVA…" at bounding box center [529, 324] width 722 height 70
click at [236, 302] on link "Scout Property Services" at bounding box center [238, 303] width 111 height 9
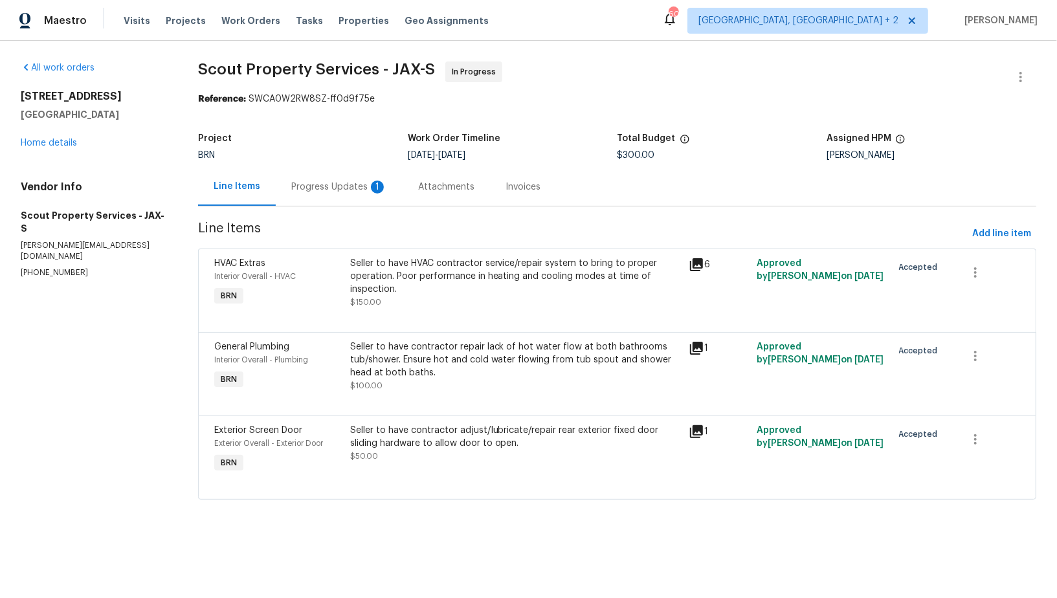
click at [375, 190] on div "1" at bounding box center [377, 187] width 13 height 13
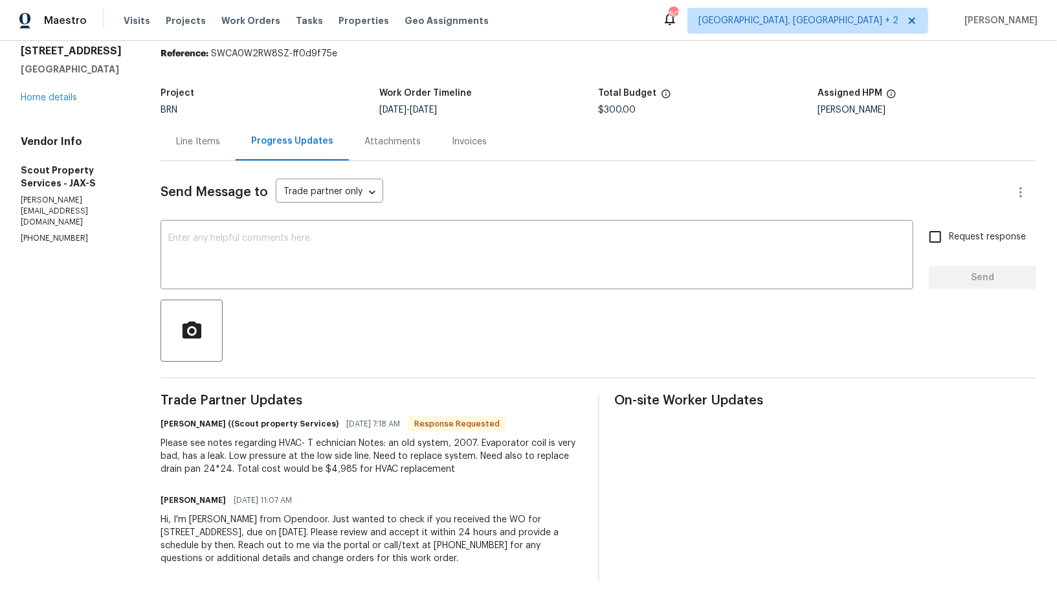
scroll to position [47, 0]
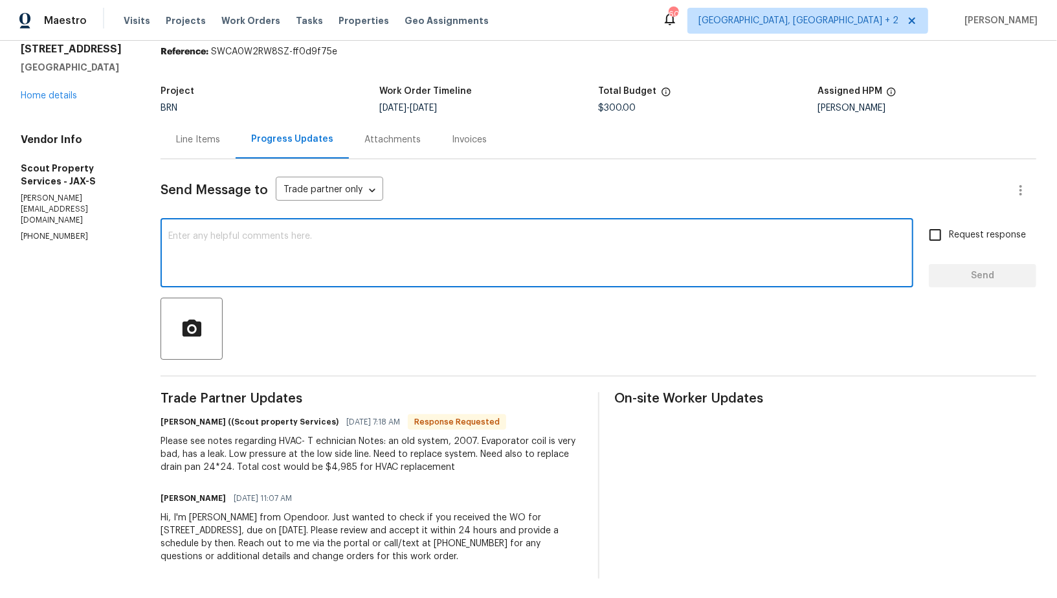
click at [253, 234] on textarea at bounding box center [536, 254] width 737 height 45
type textarea "Hey [PERSON_NAME], I will check update you on this shortly. Thanks!"
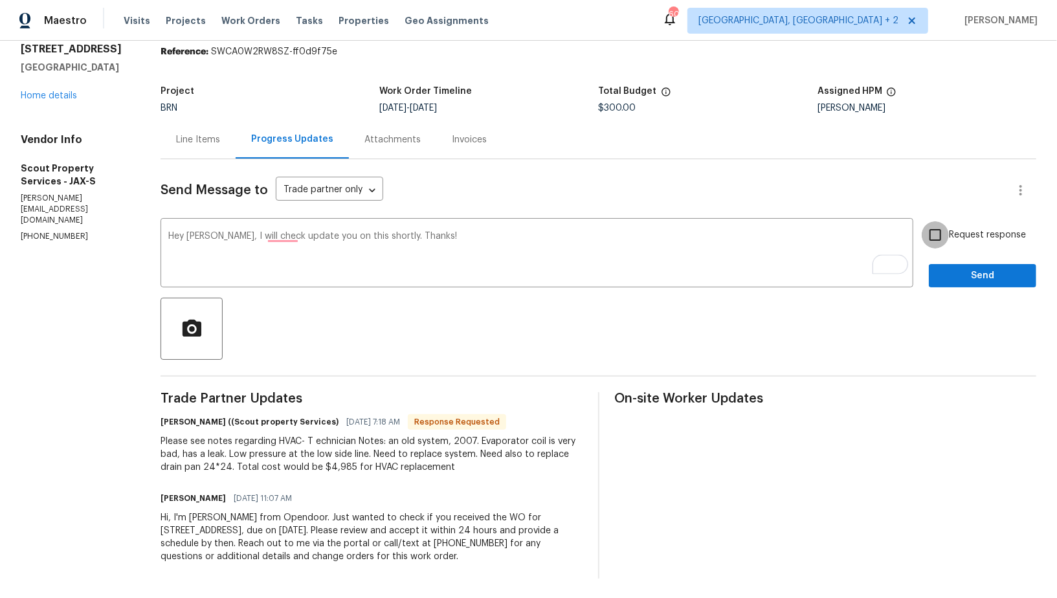
click at [939, 230] on input "Request response" at bounding box center [934, 234] width 27 height 27
checkbox input "true"
click at [943, 265] on button "Send" at bounding box center [981, 276] width 107 height 24
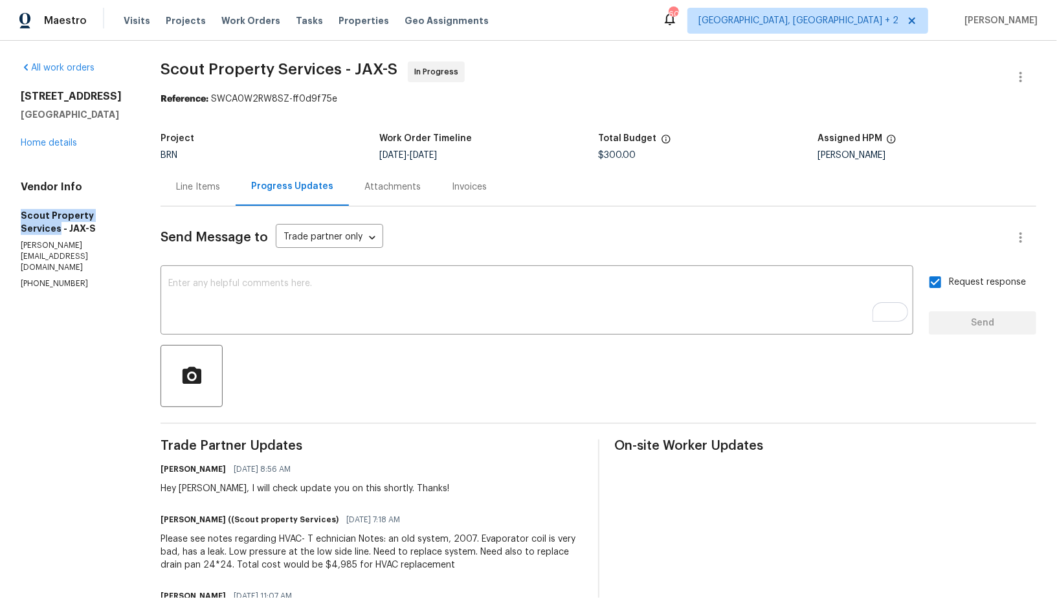
drag, startPoint x: 17, startPoint y: 227, endPoint x: 59, endPoint y: 241, distance: 44.2
click at [59, 241] on div "All work orders [STREET_ADDRESS] Home details Vendor Info Scout Property Servic…" at bounding box center [528, 369] width 1057 height 656
copy h5 "Scout Property Services"
click at [193, 187] on div "Line Items" at bounding box center [198, 187] width 44 height 13
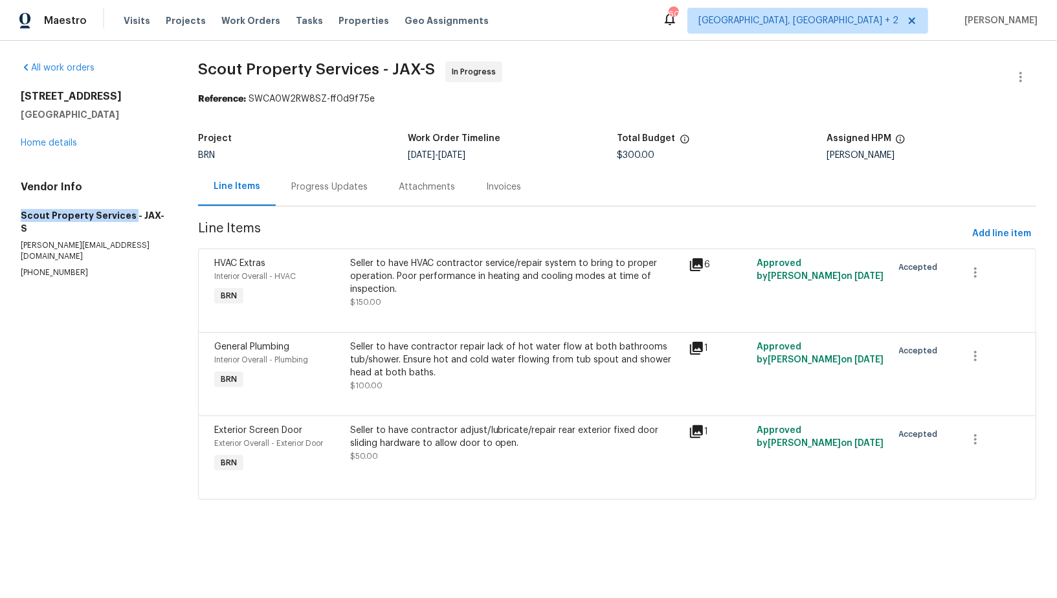
drag, startPoint x: 0, startPoint y: 211, endPoint x: 127, endPoint y: 214, distance: 127.5
click at [127, 214] on div "All work orders [STREET_ADDRESS] Home details Vendor Info Scout Property Servic…" at bounding box center [528, 288] width 1057 height 495
copy h5 "Scout Property Services"
click at [407, 291] on div "Seller to have HVAC contractor service/repair system to bring to proper operati…" at bounding box center [515, 276] width 331 height 39
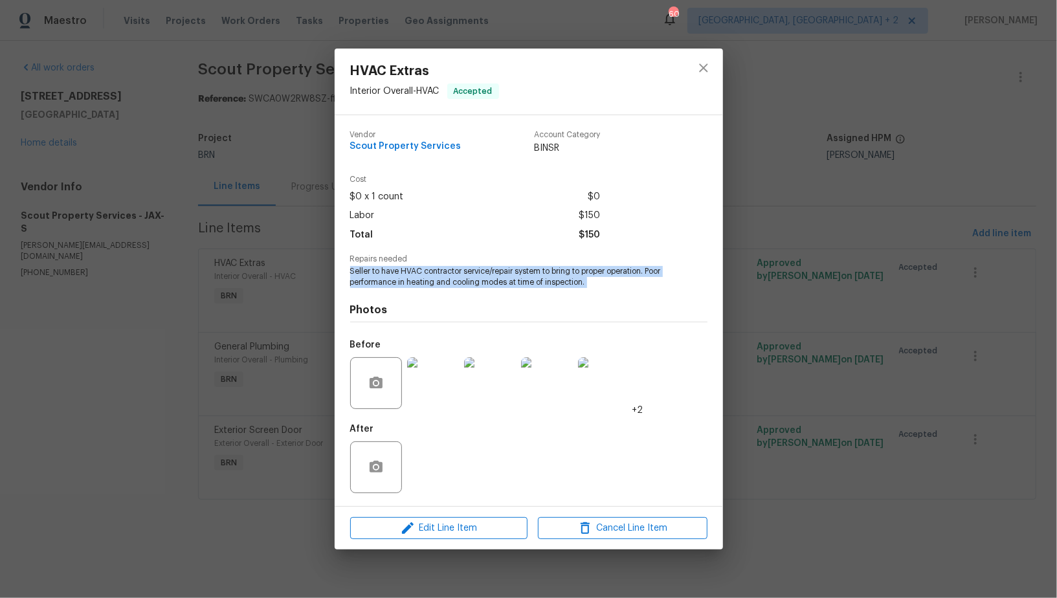
drag, startPoint x: 345, startPoint y: 274, endPoint x: 621, endPoint y: 292, distance: 276.8
click at [621, 292] on div "Vendor Scout Property Services Account Category BINSR Cost $0 x 1 count $0 Labo…" at bounding box center [528, 310] width 388 height 391
copy span "Seller to have HVAC contractor service/repair system to bring to proper operati…"
click at [439, 382] on img at bounding box center [433, 383] width 52 height 52
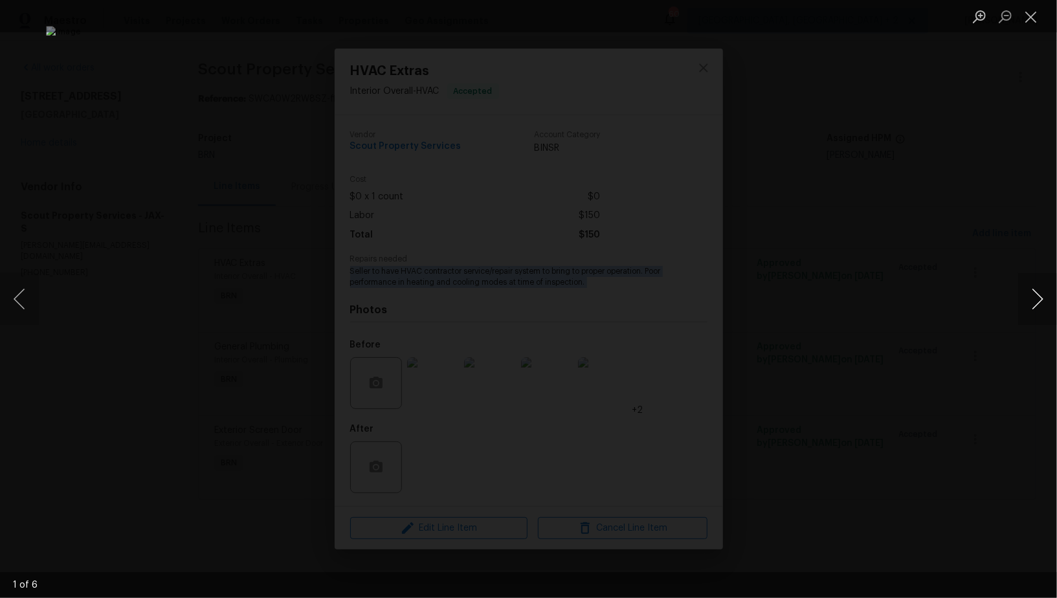
click at [1040, 299] on button "Next image" at bounding box center [1037, 299] width 39 height 52
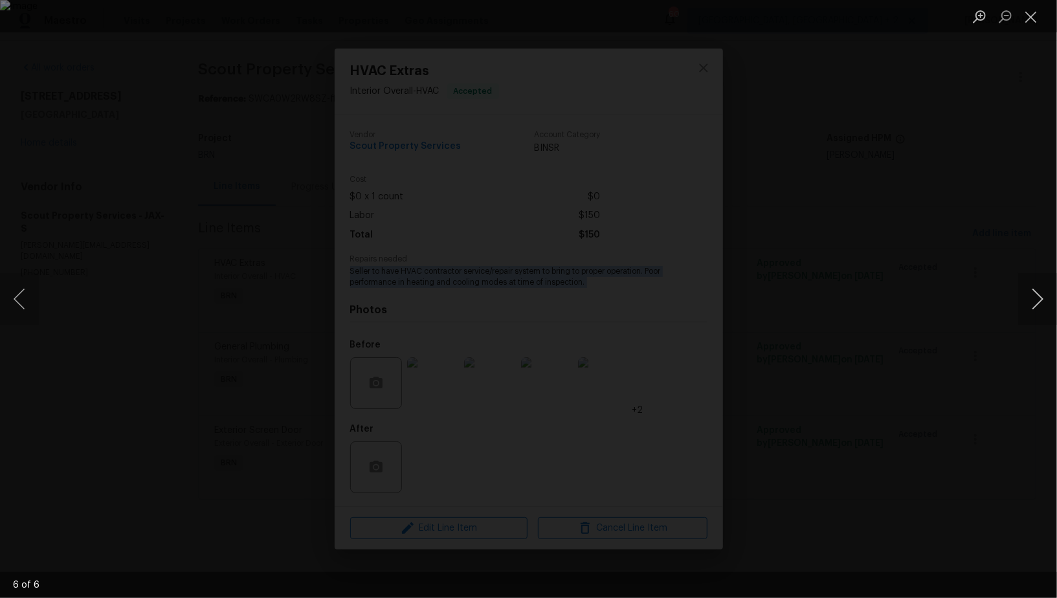
click at [1048, 314] on button "Next image" at bounding box center [1037, 299] width 39 height 52
click at [954, 312] on div "Lightbox" at bounding box center [528, 299] width 1057 height 598
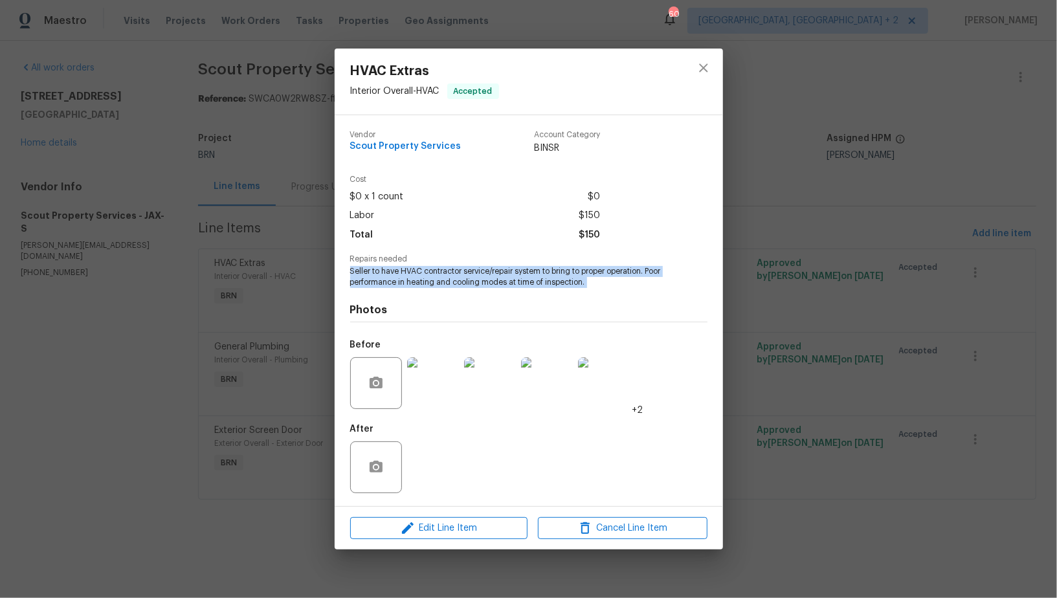
click at [954, 312] on div "HVAC Extras Interior Overall - HVAC Accepted Vendor Scout Property Services Acc…" at bounding box center [528, 299] width 1057 height 598
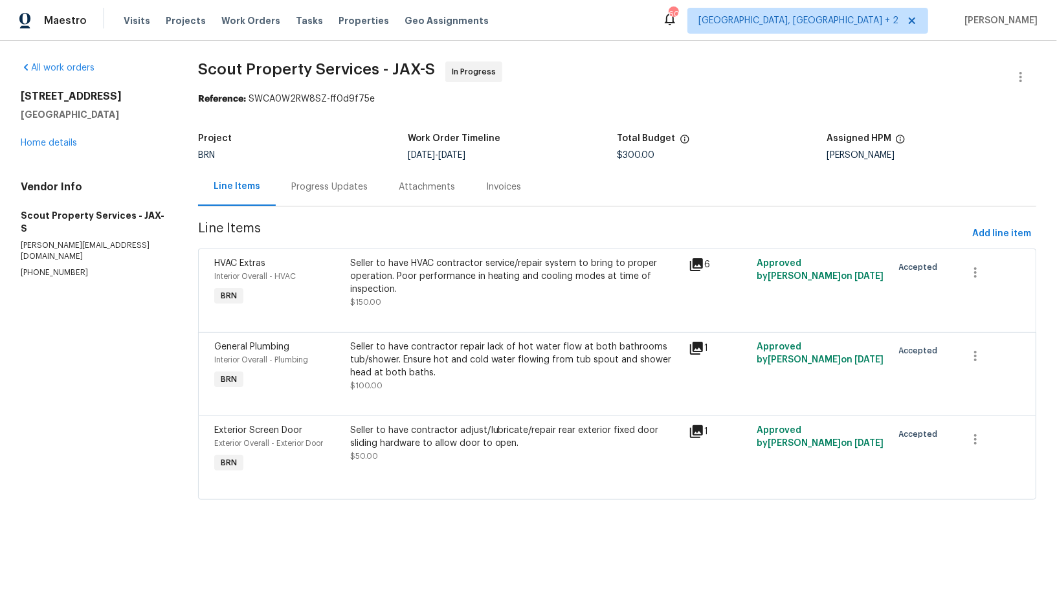
click at [332, 175] on div "Progress Updates" at bounding box center [329, 187] width 107 height 38
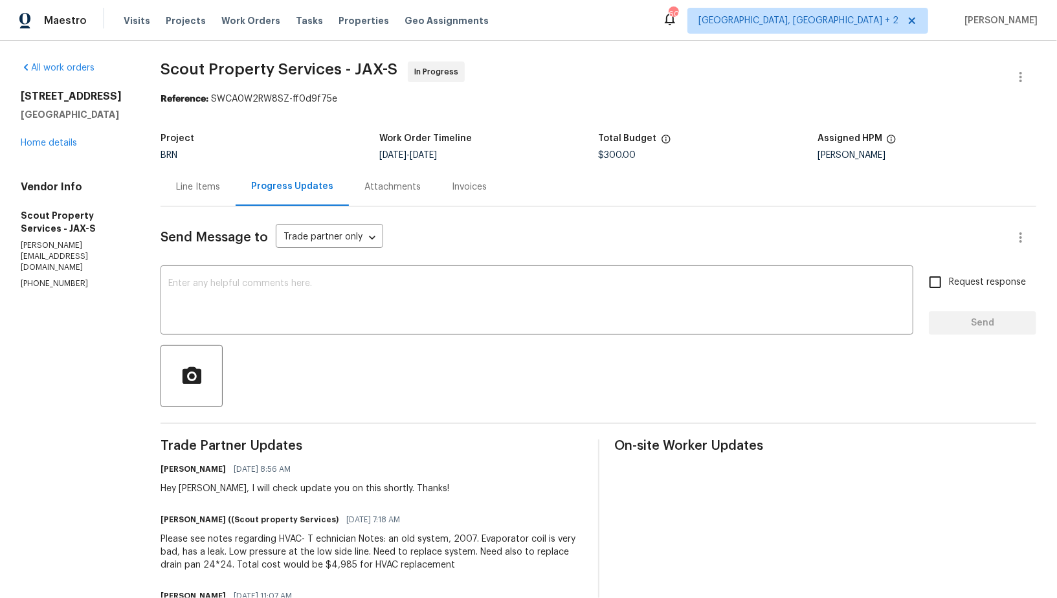
scroll to position [98, 0]
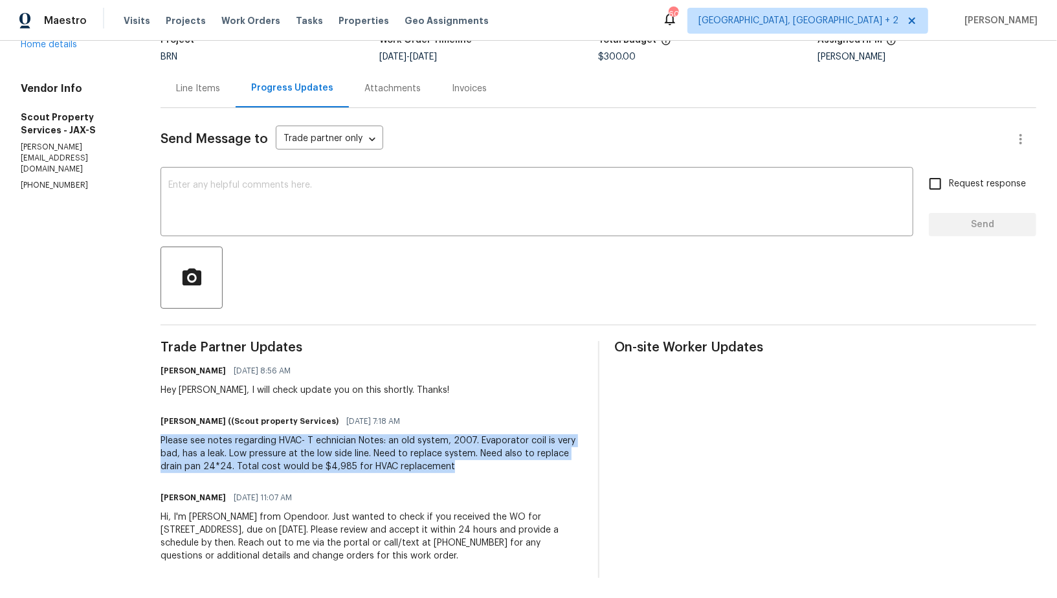
drag, startPoint x: 153, startPoint y: 439, endPoint x: 477, endPoint y: 469, distance: 326.2
click at [477, 469] on div "All work orders 611 Drake Bay Ter Saint Augustine, FL 32084 Home details Vendor…" at bounding box center [528, 270] width 1057 height 656
copy div "Please see notes regarding HVAC- T echnician Notes: an old system, 2007. Evapor…"
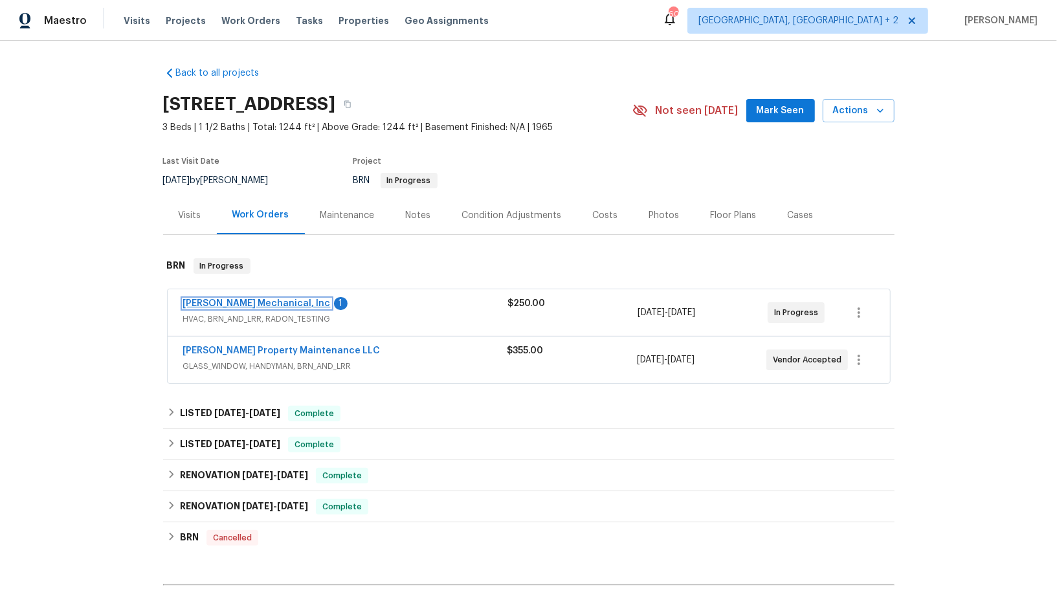
click at [262, 302] on link "[PERSON_NAME] Mechanical, Inc" at bounding box center [257, 303] width 148 height 9
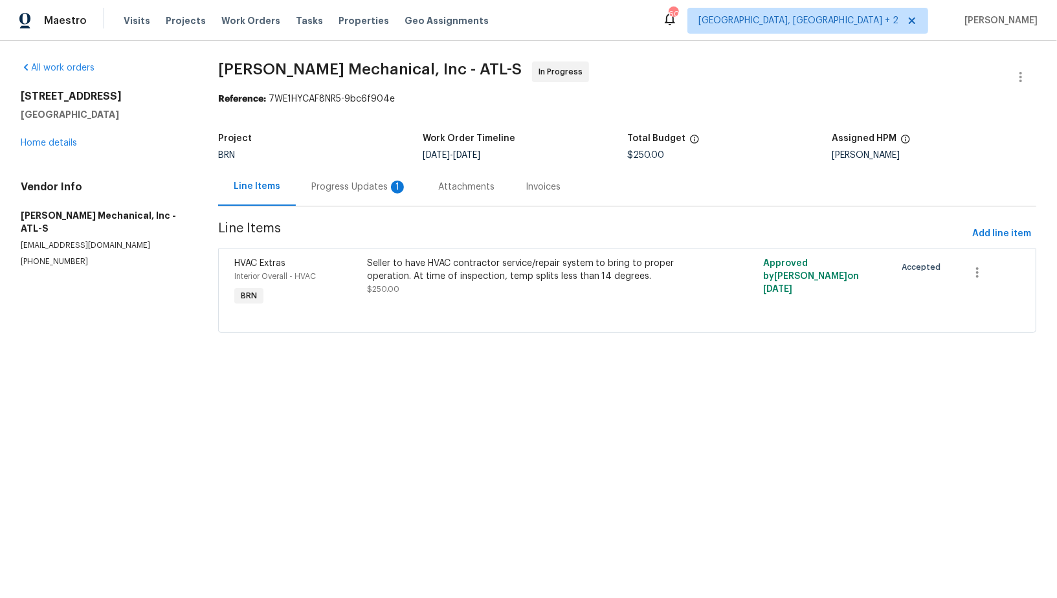
click at [368, 186] on div "Progress Updates 1" at bounding box center [359, 187] width 96 height 13
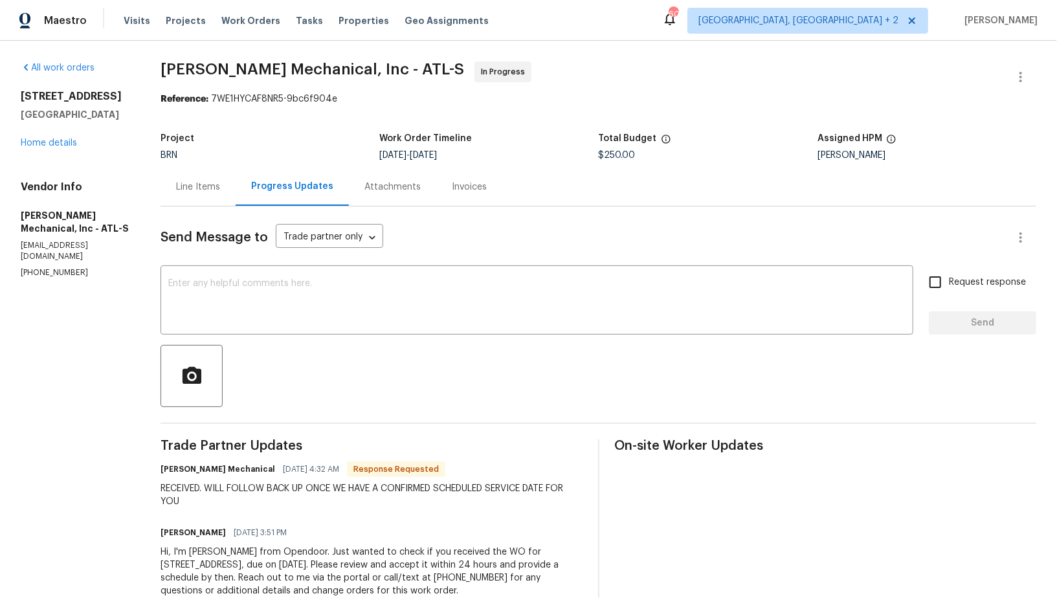
scroll to position [14, 0]
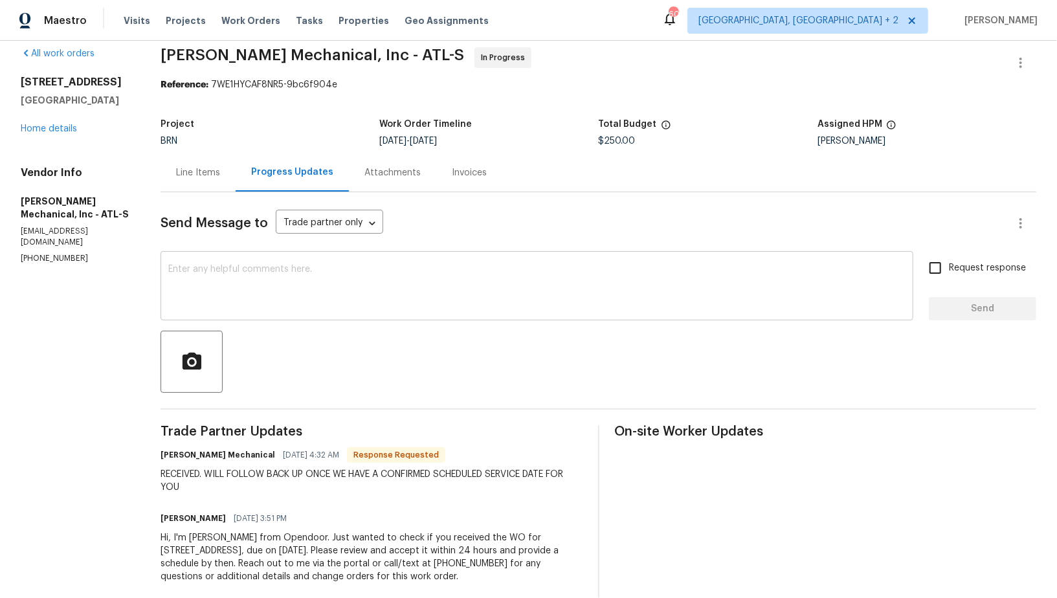
click at [359, 303] on textarea at bounding box center [536, 287] width 737 height 45
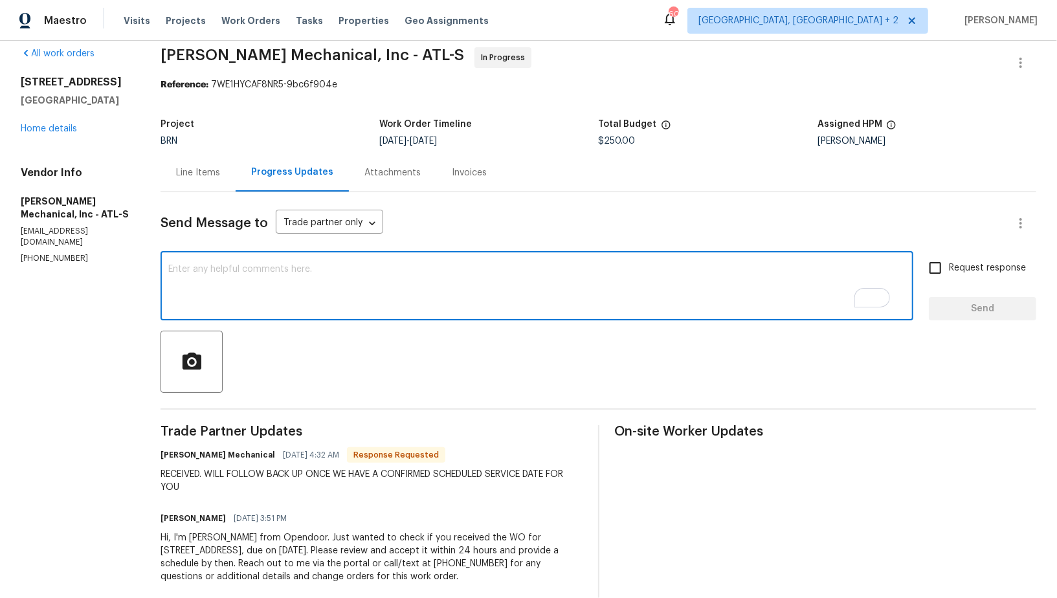
click at [259, 312] on div "x ​" at bounding box center [536, 287] width 752 height 66
type textarea "Hi, Is there any update on the scheduled date of this work?"
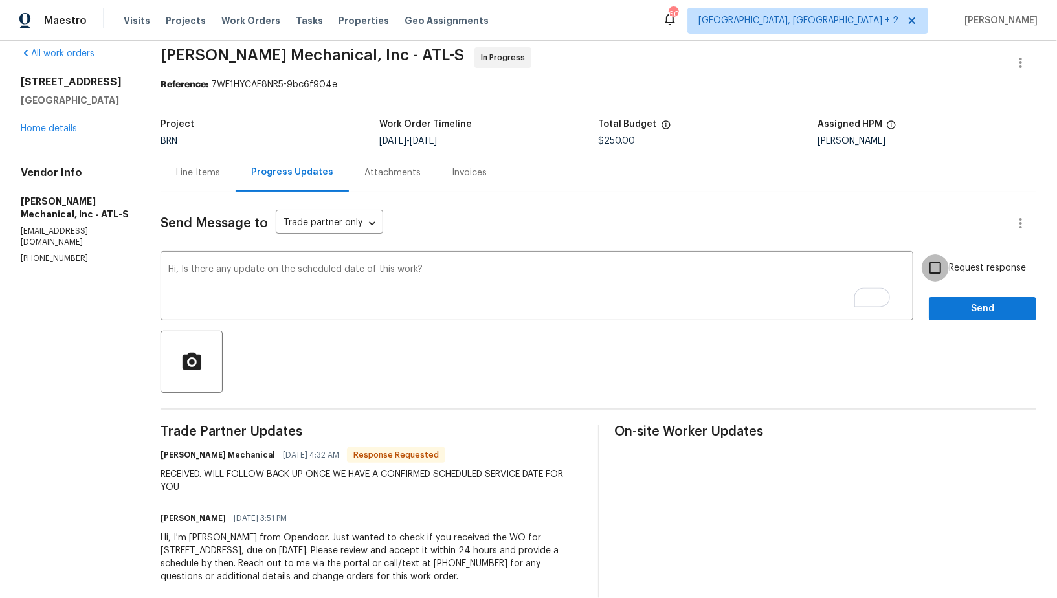
click at [922, 270] on input "Request response" at bounding box center [934, 267] width 27 height 27
checkbox input "true"
click at [953, 308] on span "Send" at bounding box center [982, 309] width 87 height 16
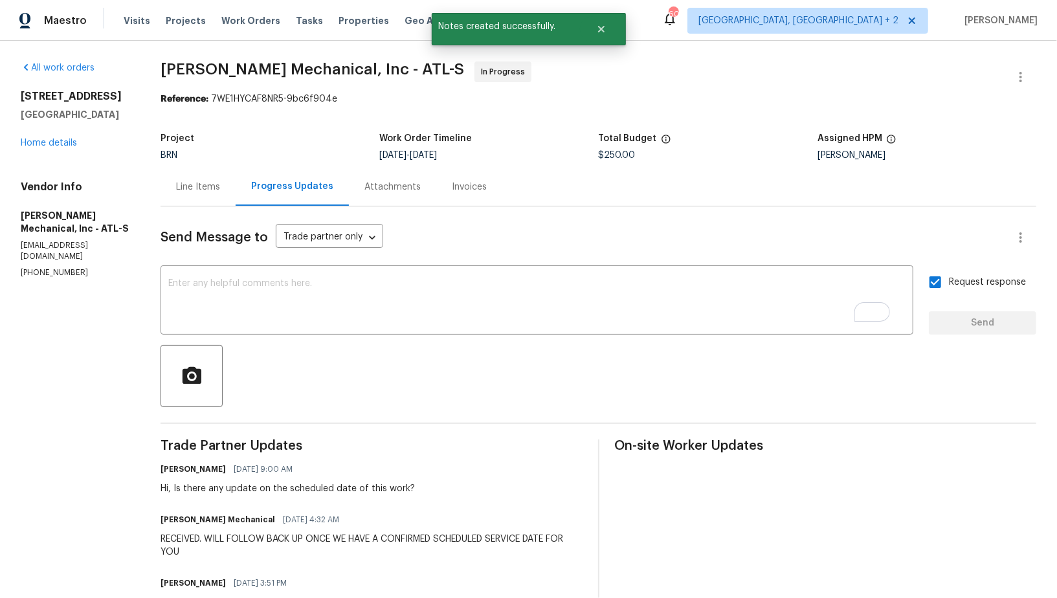
click at [192, 192] on div "Line Items" at bounding box center [198, 187] width 44 height 13
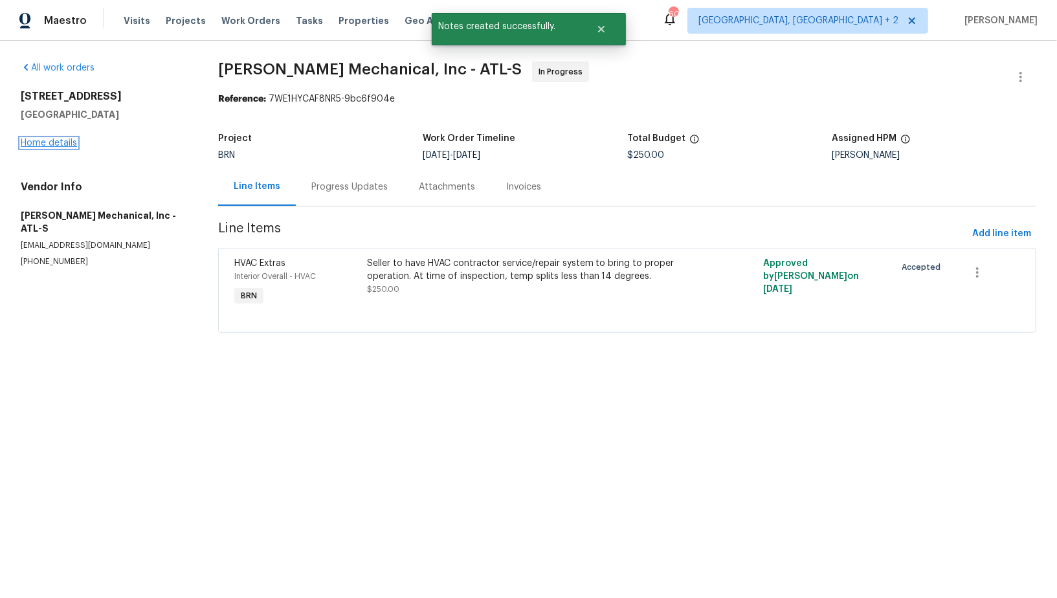
click at [62, 144] on link "Home details" at bounding box center [49, 142] width 56 height 9
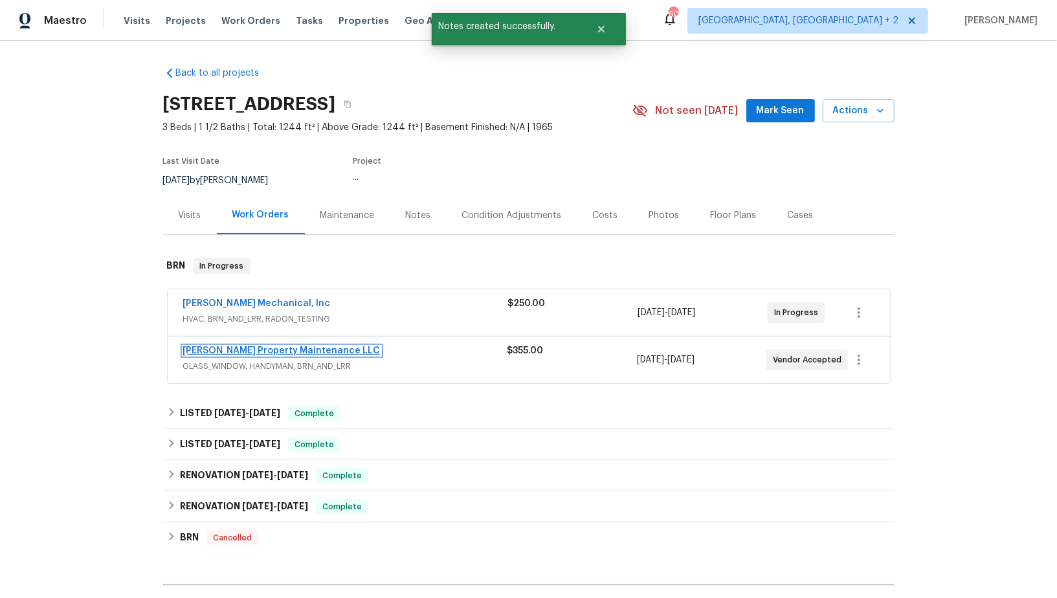
click at [283, 347] on link "Glen Property Maintenance LLC" at bounding box center [281, 350] width 197 height 9
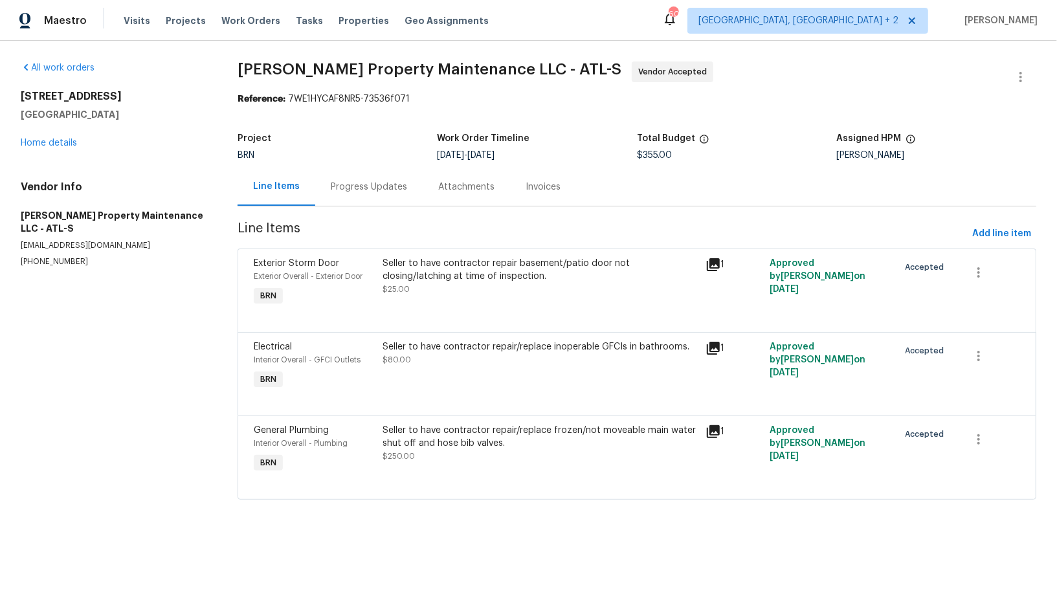
click at [346, 188] on div "Progress Updates" at bounding box center [369, 187] width 76 height 13
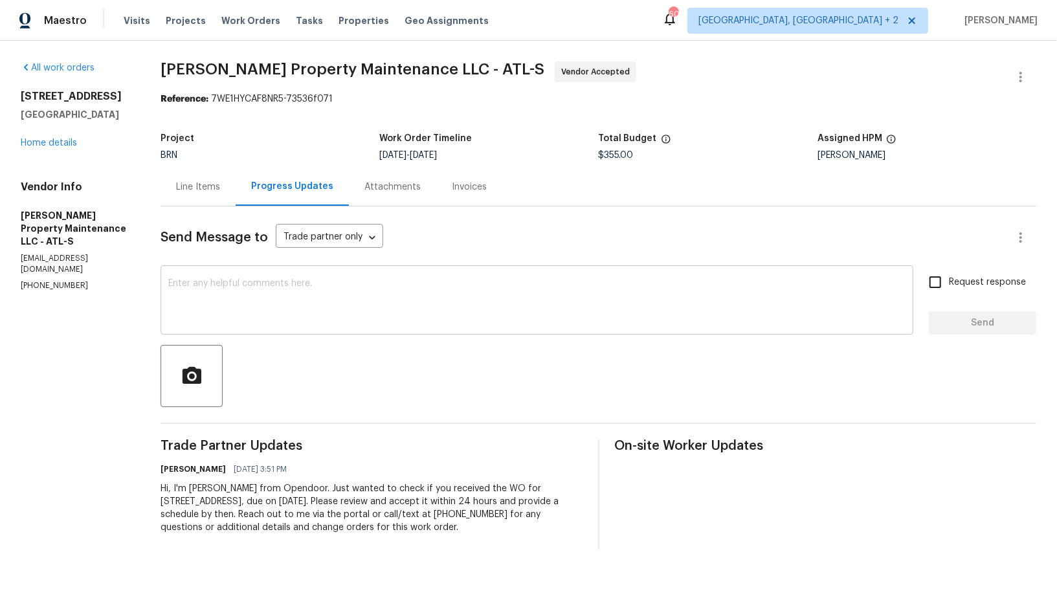
click at [236, 299] on textarea at bounding box center [536, 301] width 737 height 45
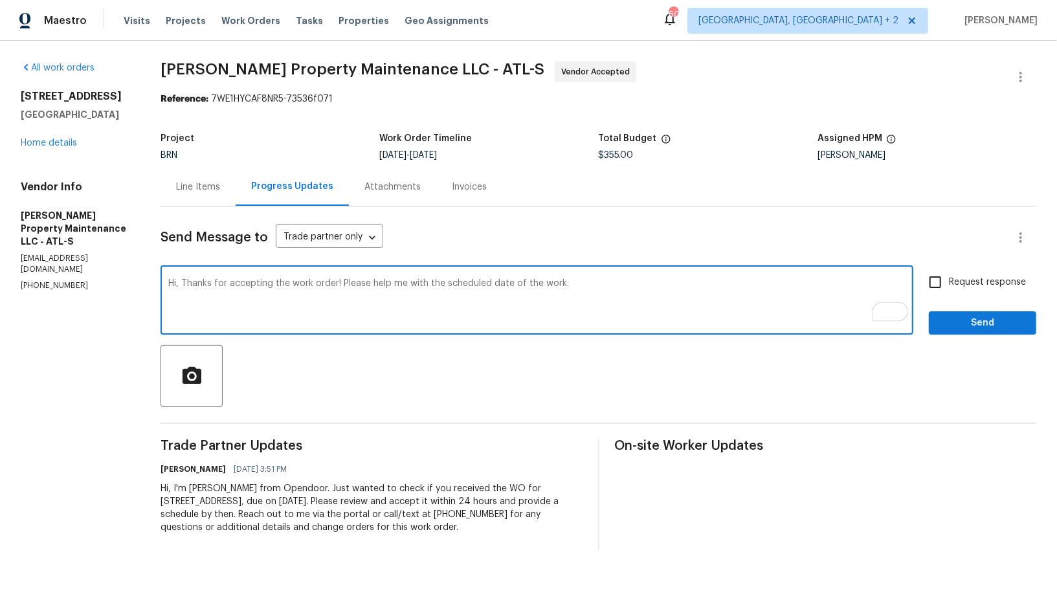
type textarea "Hi, Thanks for accepting the work order! Please help me with the scheduled date…"
click at [930, 281] on input "Request response" at bounding box center [934, 282] width 27 height 27
checkbox input "true"
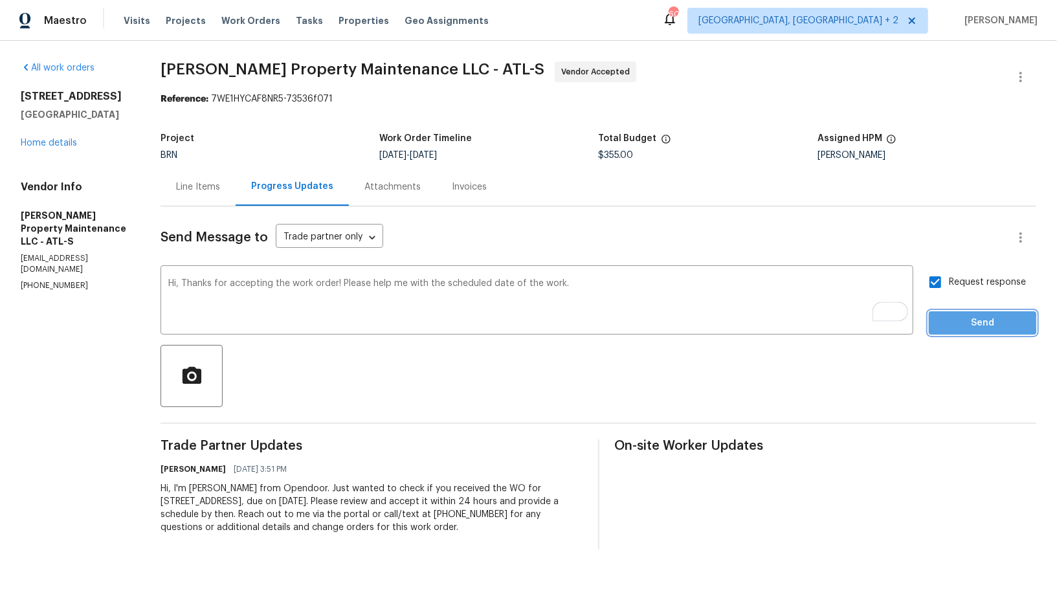
click at [947, 323] on span "Send" at bounding box center [982, 323] width 87 height 16
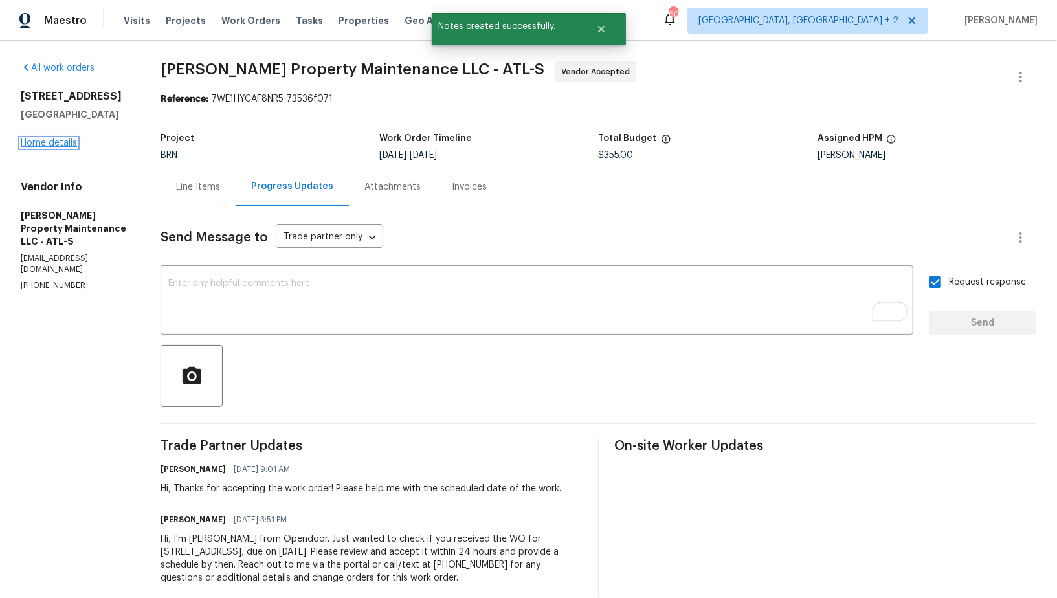
click at [56, 148] on link "Home details" at bounding box center [49, 142] width 56 height 9
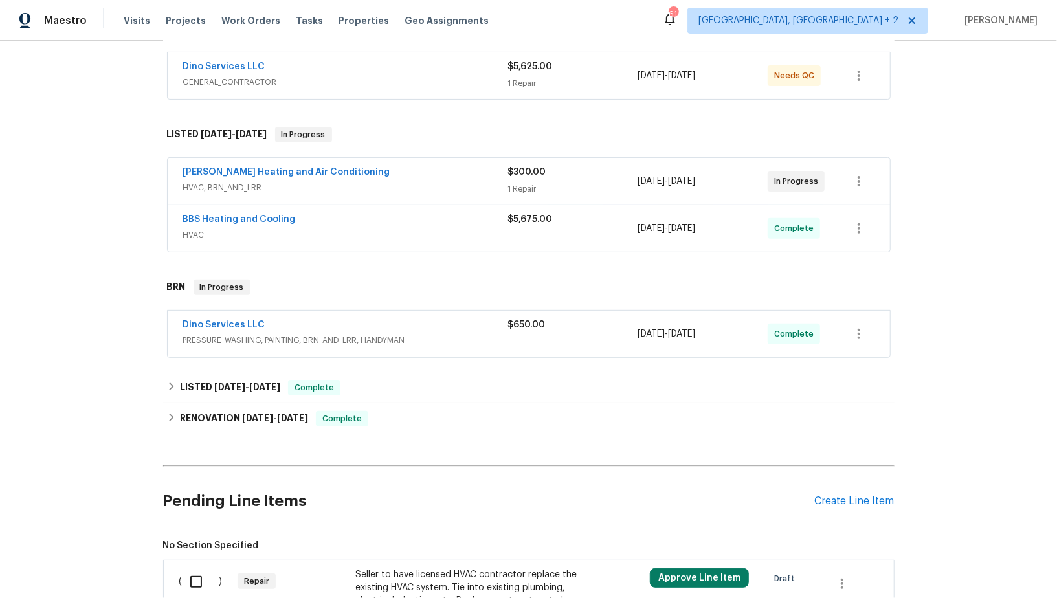
scroll to position [269, 0]
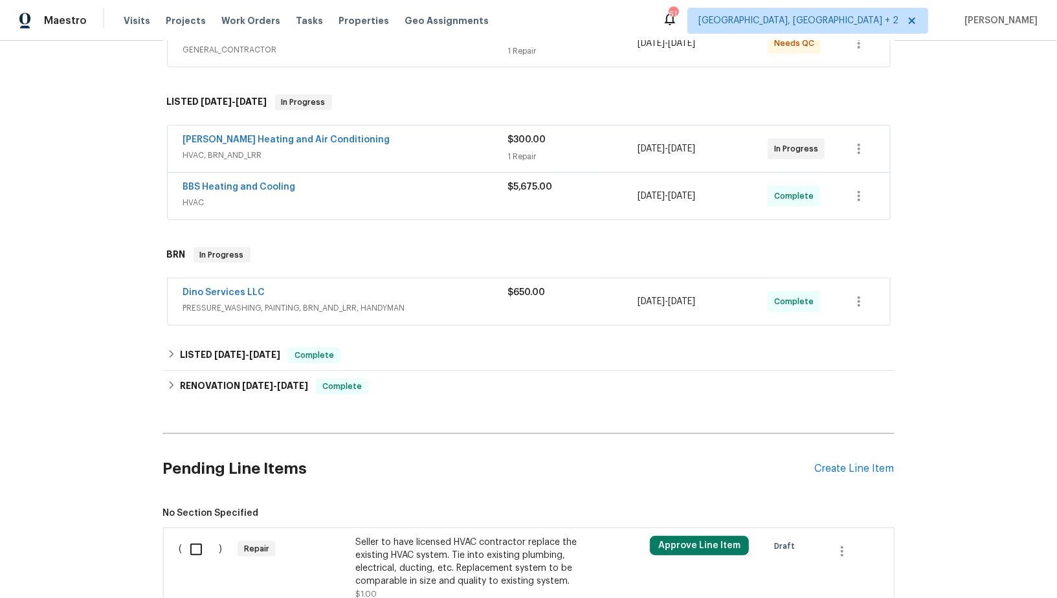
click at [174, 332] on div "Back to all projects 1507 Watch Tower Ln, Henrico, VA 23228 2 Beds | 2 1/2 Bath…" at bounding box center [528, 267] width 731 height 960
click at [174, 349] on icon at bounding box center [171, 353] width 9 height 9
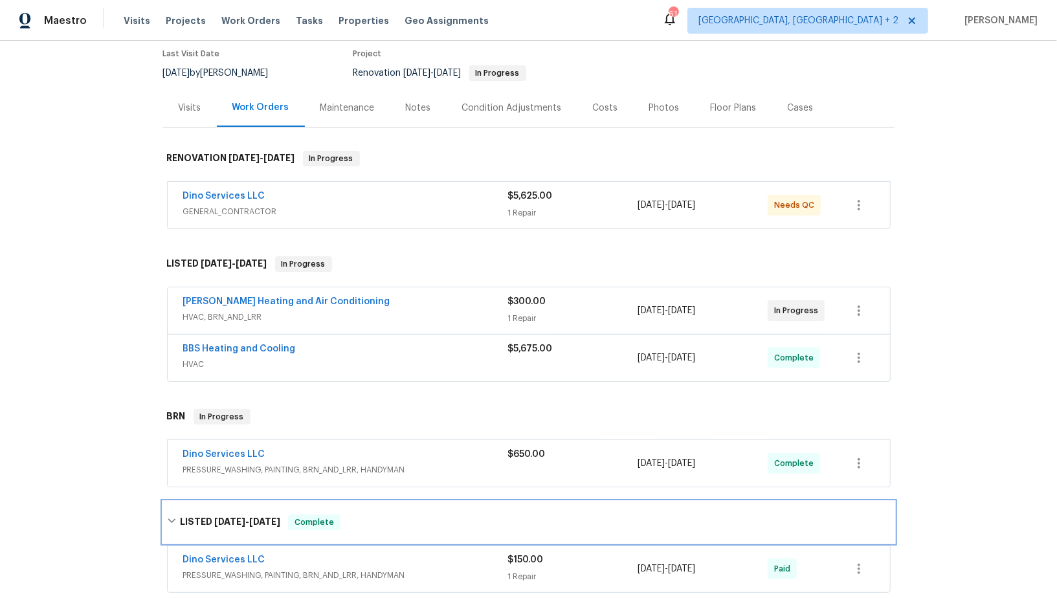
scroll to position [117, 0]
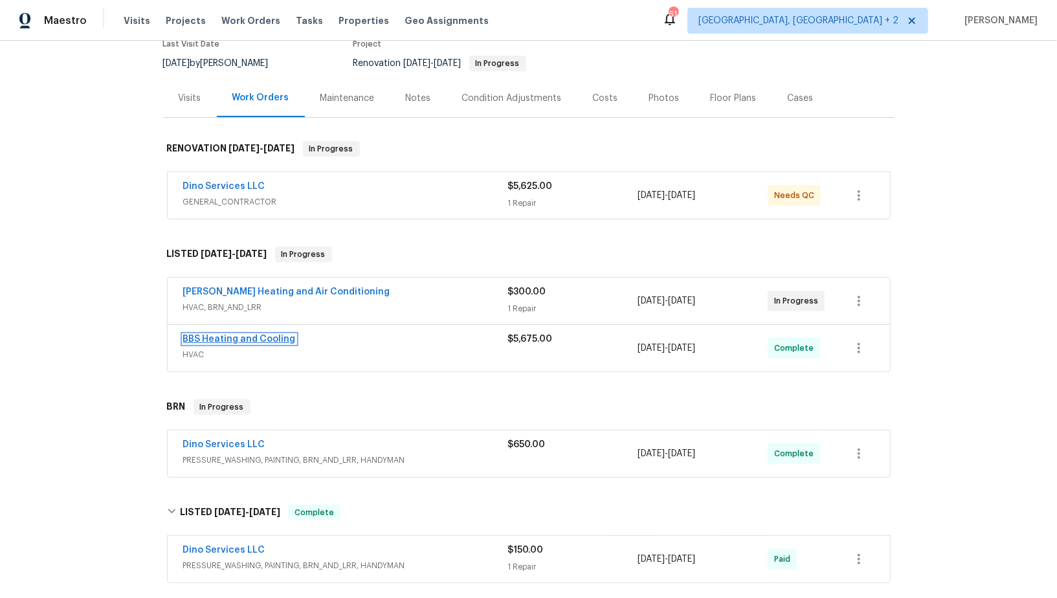
click at [259, 340] on link "BBS Heating and Cooling" at bounding box center [239, 338] width 113 height 9
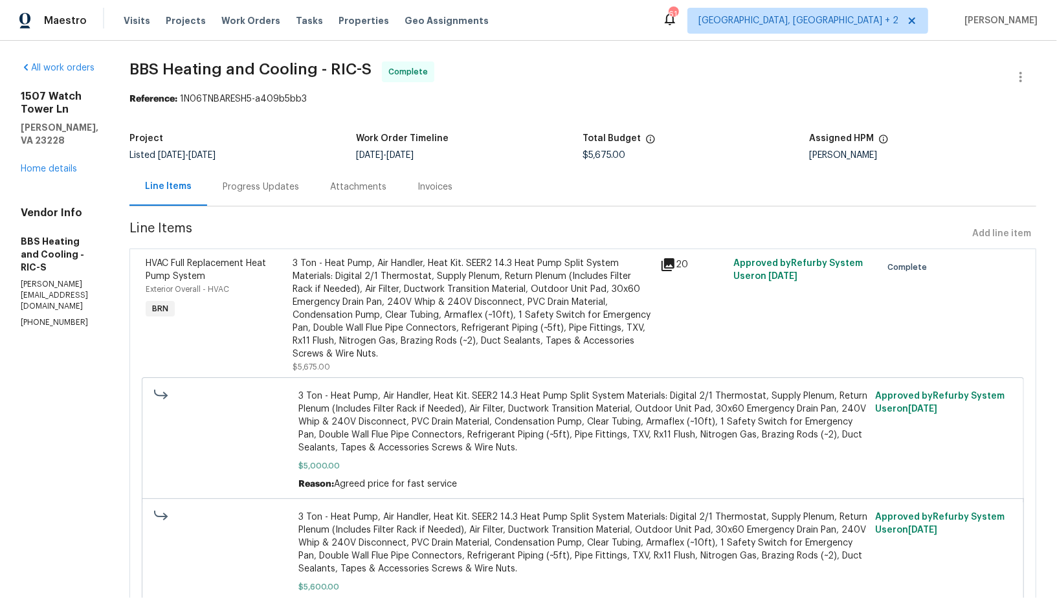
click at [452, 184] on div "Invoices" at bounding box center [434, 187] width 35 height 13
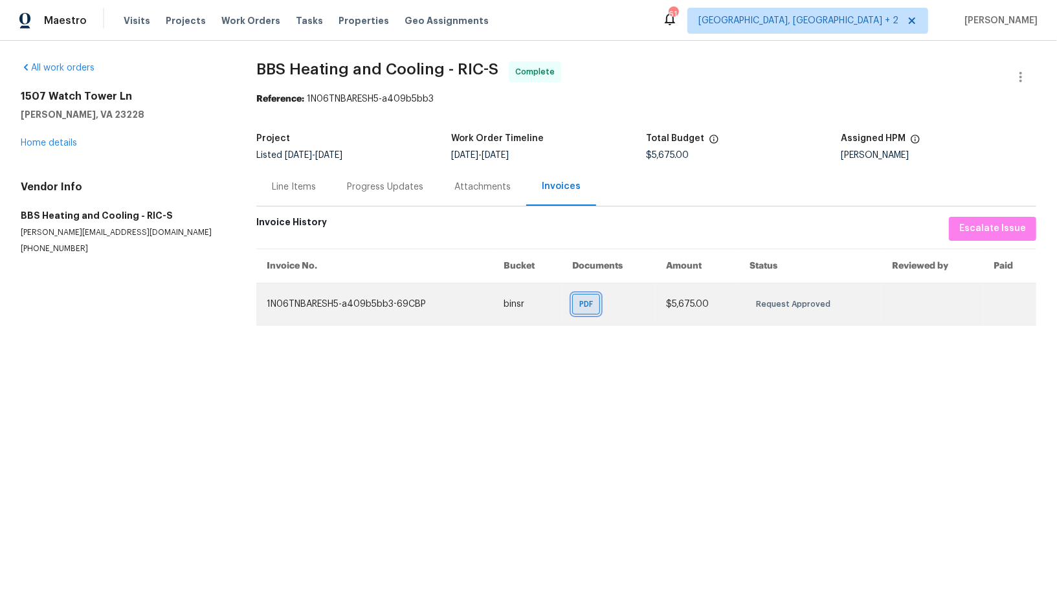
click at [580, 304] on div "PDF" at bounding box center [586, 304] width 28 height 21
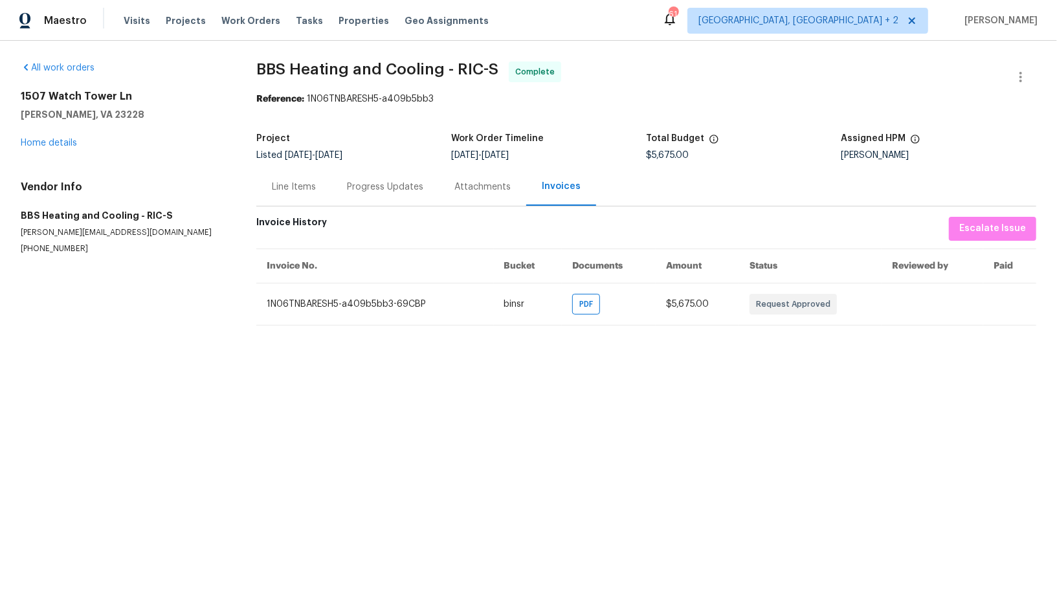
click at [290, 200] on div "Line Items" at bounding box center [293, 187] width 75 height 38
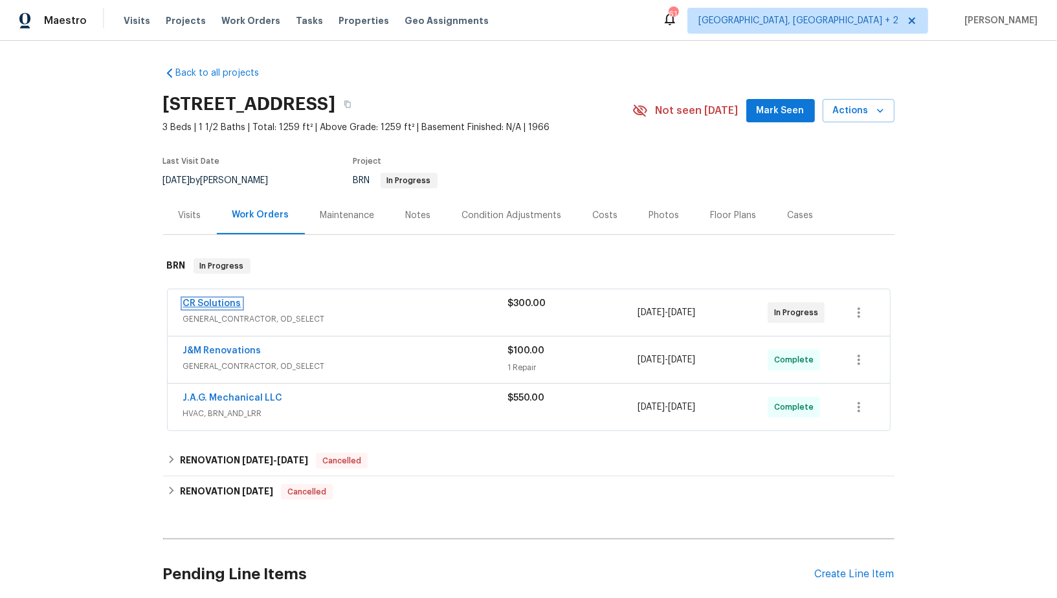
click at [214, 303] on link "CR Solutions" at bounding box center [212, 303] width 58 height 9
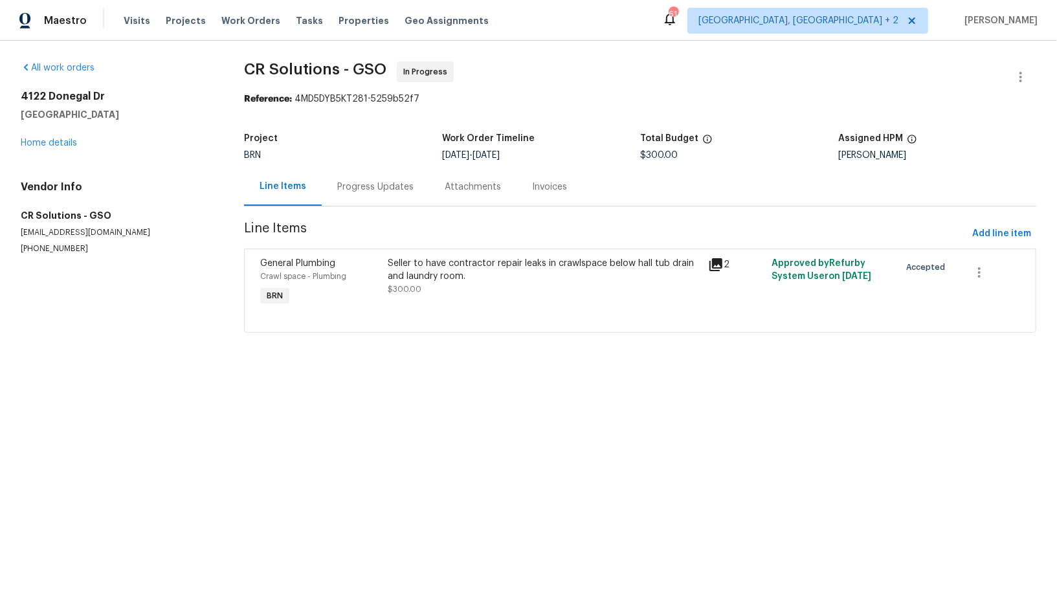
click at [367, 190] on div "Progress Updates" at bounding box center [375, 187] width 76 height 13
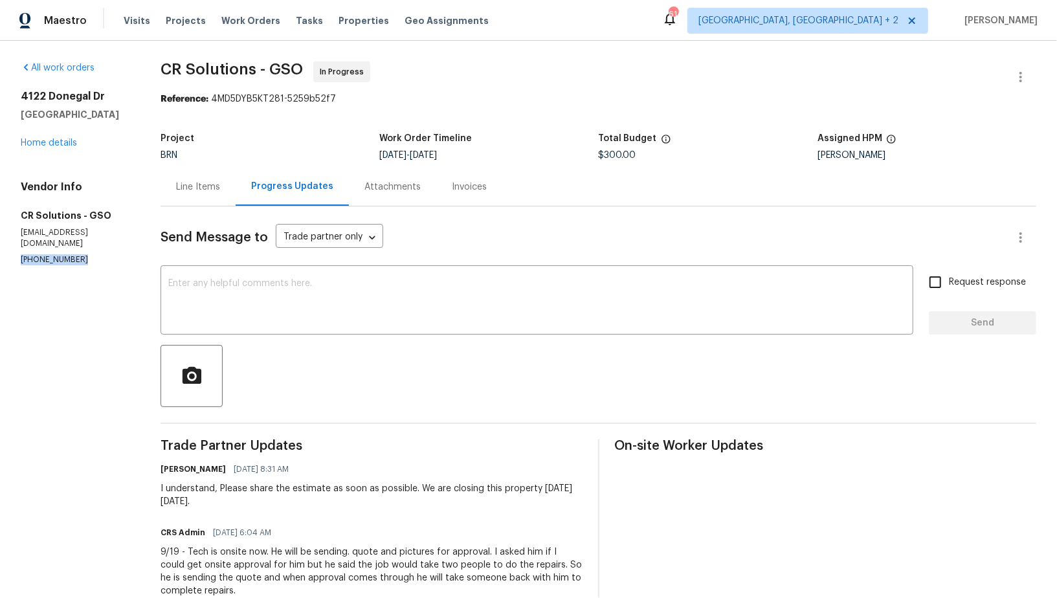
drag, startPoint x: 83, startPoint y: 250, endPoint x: 0, endPoint y: 250, distance: 83.5
click at [0, 250] on div "All work orders [STREET_ADDRESS] Home details Vendor Info CR Solutions - GSO [E…" at bounding box center [528, 464] width 1057 height 846
copy p "[PHONE_NUMBER]"
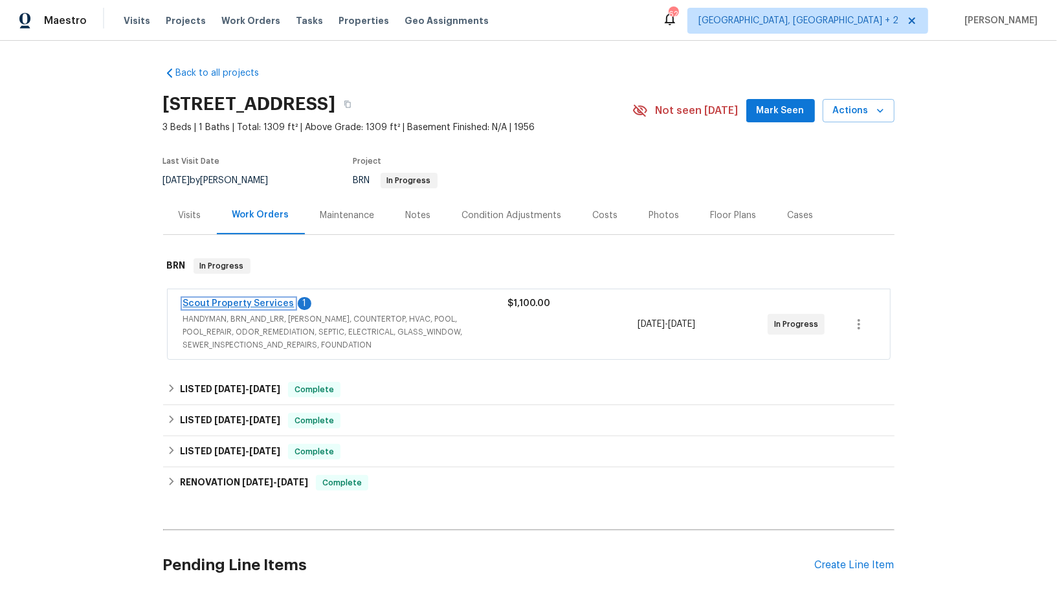
click at [245, 305] on link "Scout Property Services" at bounding box center [238, 303] width 111 height 9
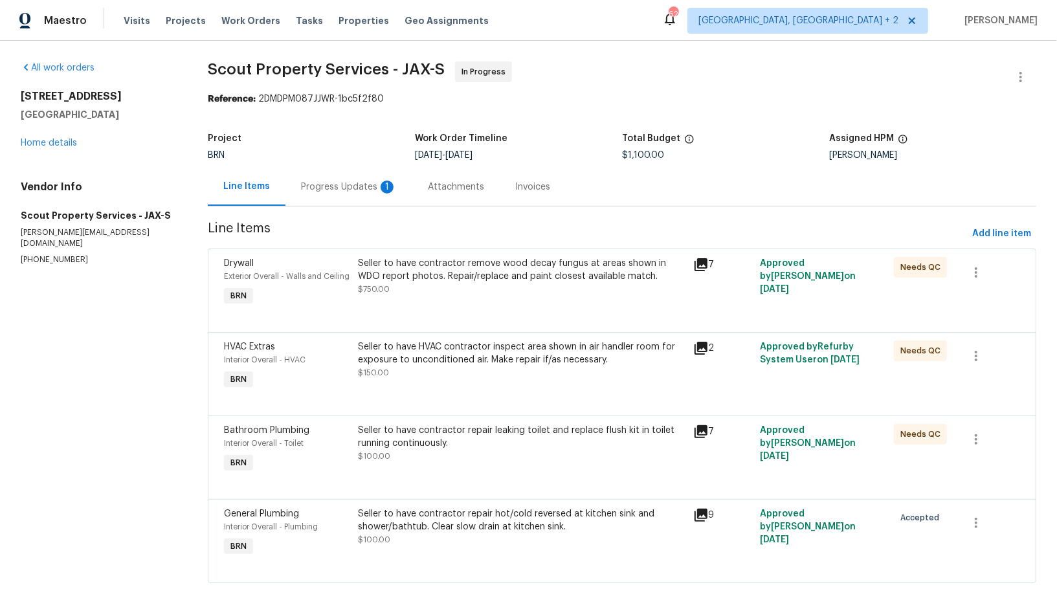
scroll to position [20, 0]
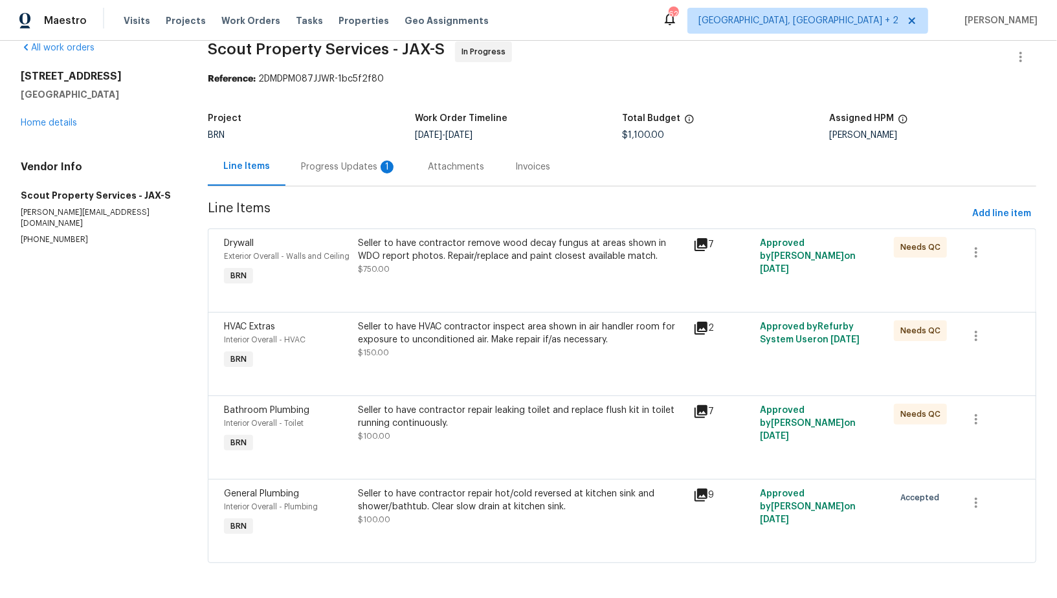
click at [336, 171] on div "Progress Updates 1" at bounding box center [349, 166] width 96 height 13
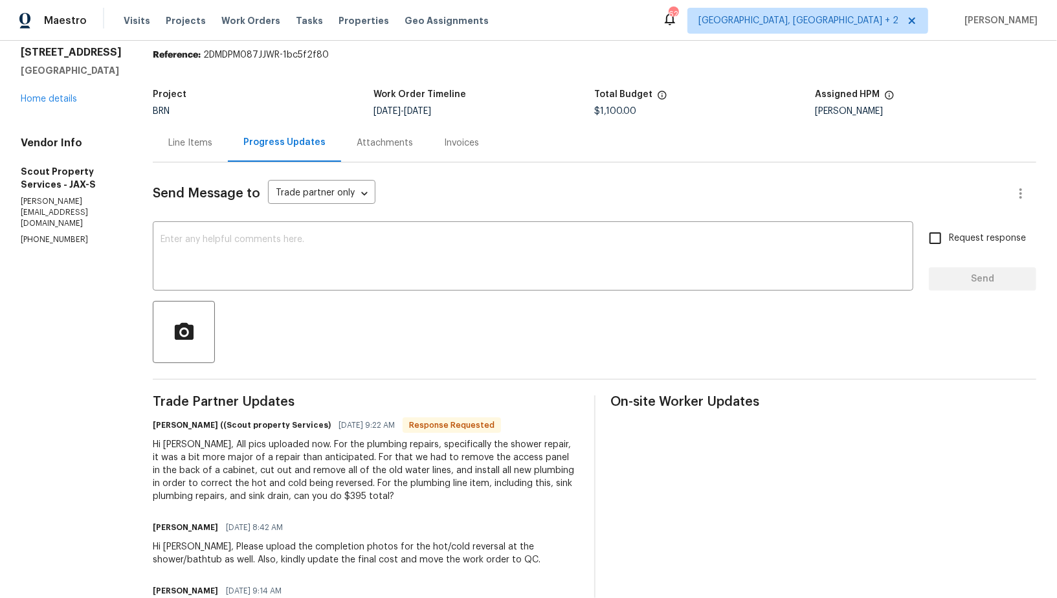
scroll to position [55, 0]
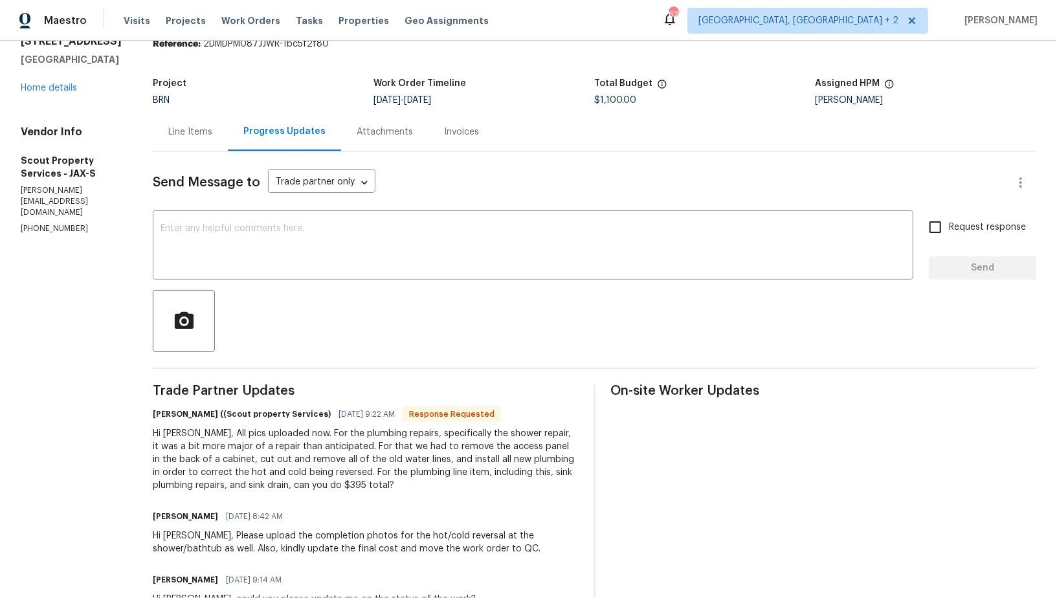
click at [171, 127] on div "Line Items" at bounding box center [190, 132] width 44 height 13
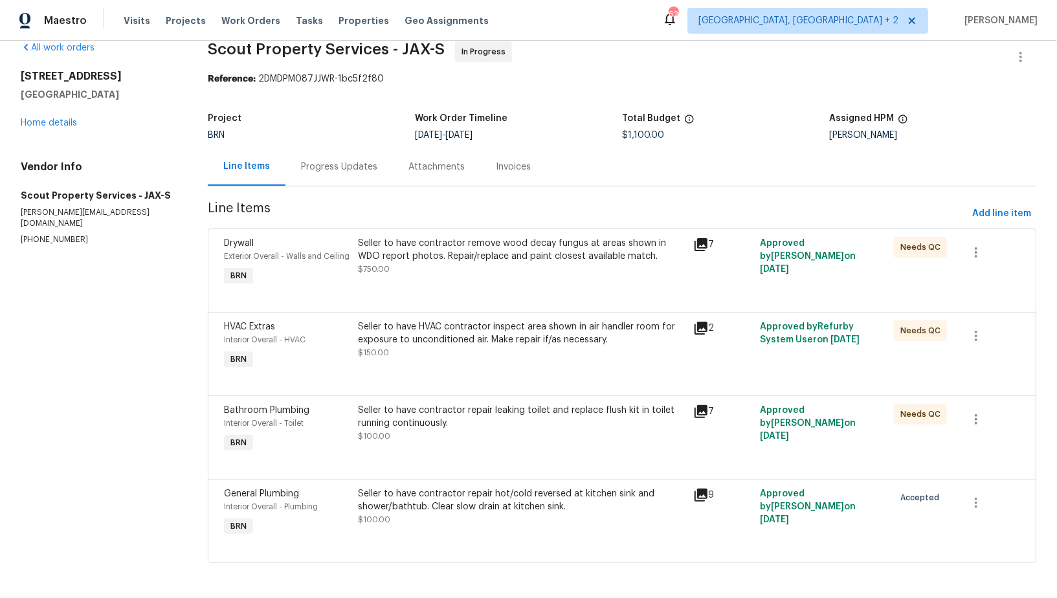
click at [320, 170] on div "Progress Updates" at bounding box center [339, 166] width 76 height 13
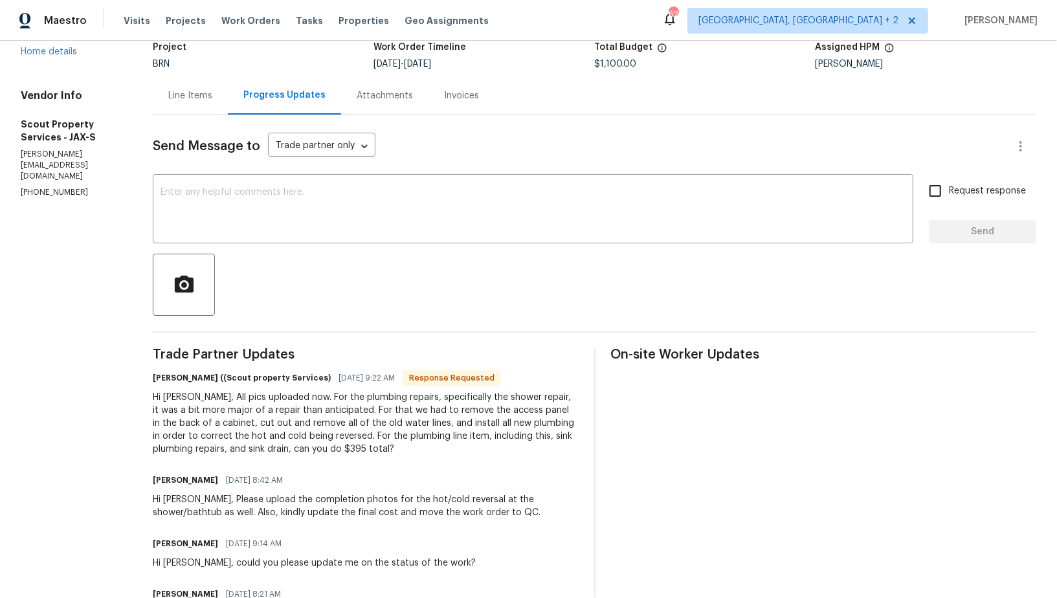
scroll to position [92, 0]
drag, startPoint x: 260, startPoint y: 446, endPoint x: 275, endPoint y: 446, distance: 14.9
click at [275, 446] on div "Hi Padma, All pics uploaded now. For the plumbing repairs, specifically the sho…" at bounding box center [366, 422] width 426 height 65
copy div "395"
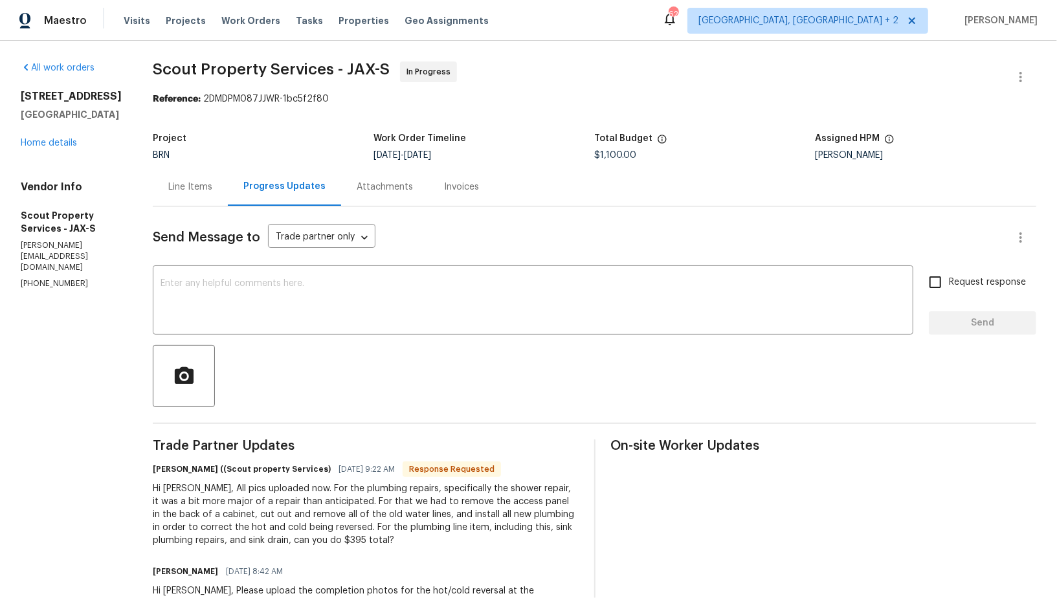
click at [185, 190] on div "Line Items" at bounding box center [190, 187] width 44 height 13
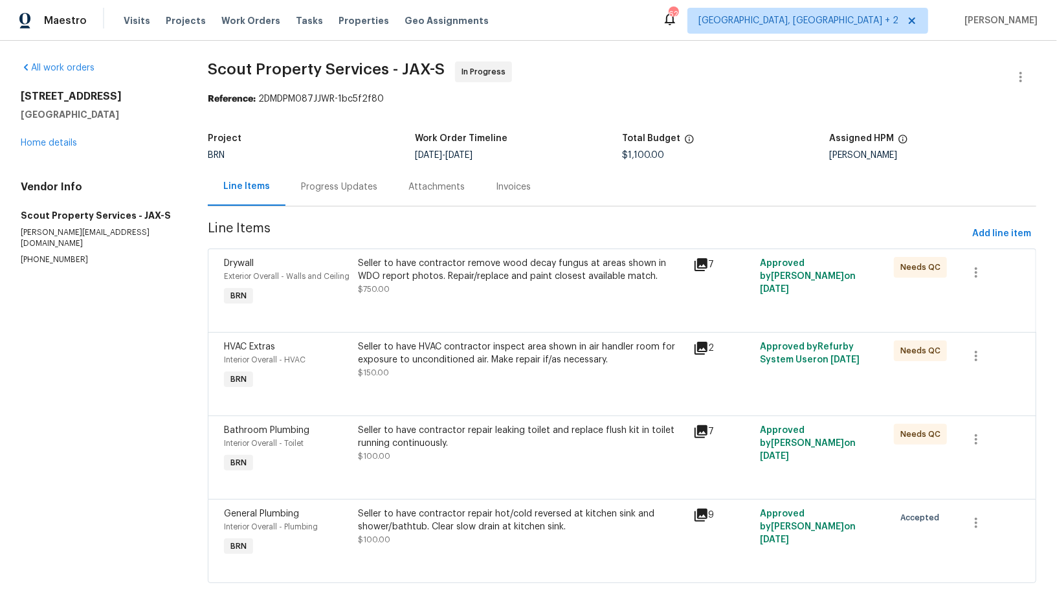
scroll to position [20, 0]
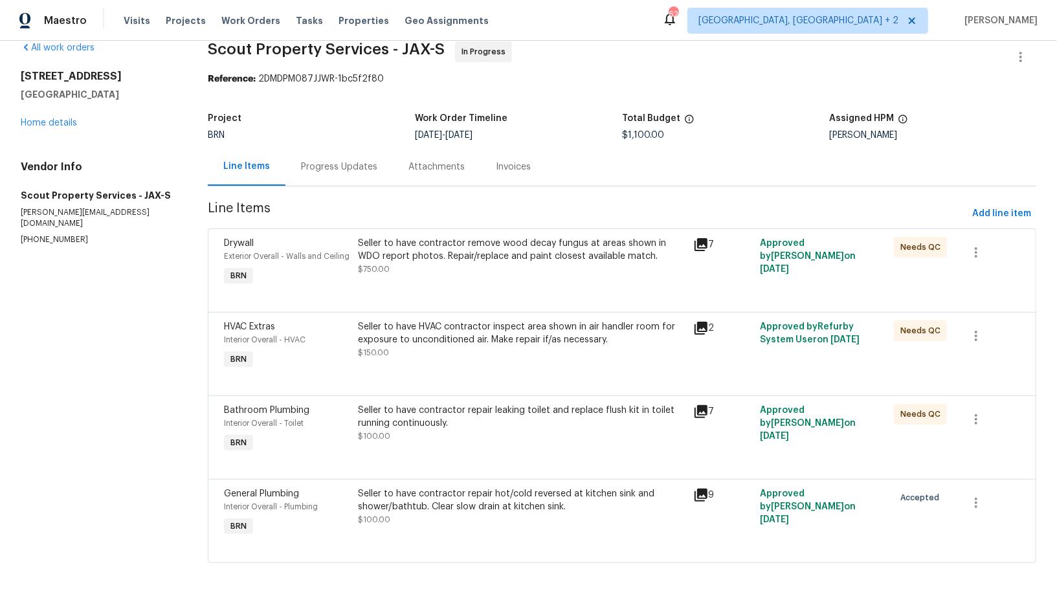
click at [450, 492] on div "Seller to have contractor repair hot/cold reversed at kitchen sink and shower/b…" at bounding box center [521, 500] width 327 height 26
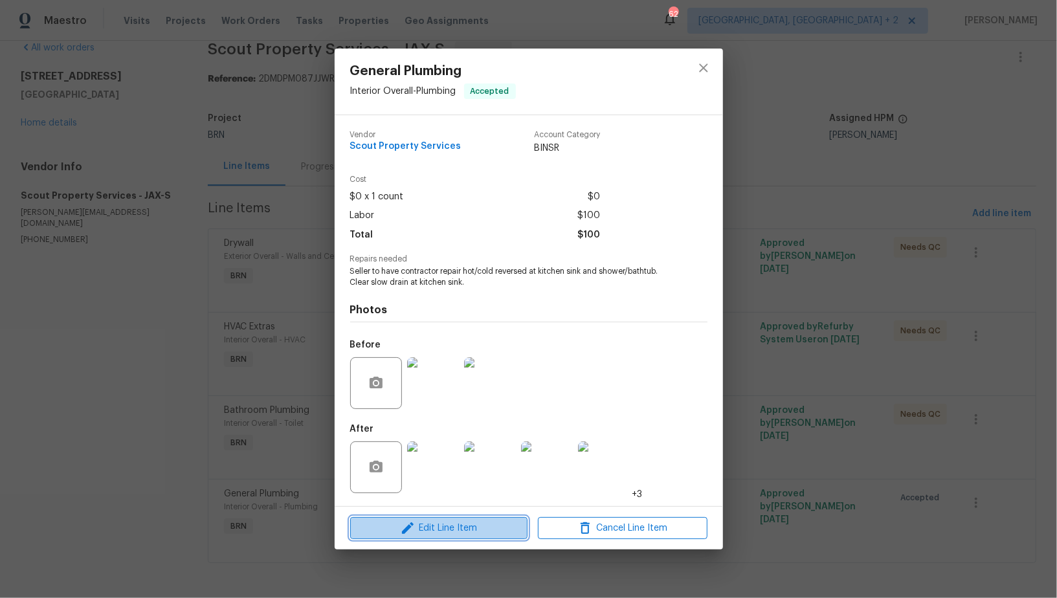
click at [447, 529] on span "Edit Line Item" at bounding box center [439, 528] width 170 height 16
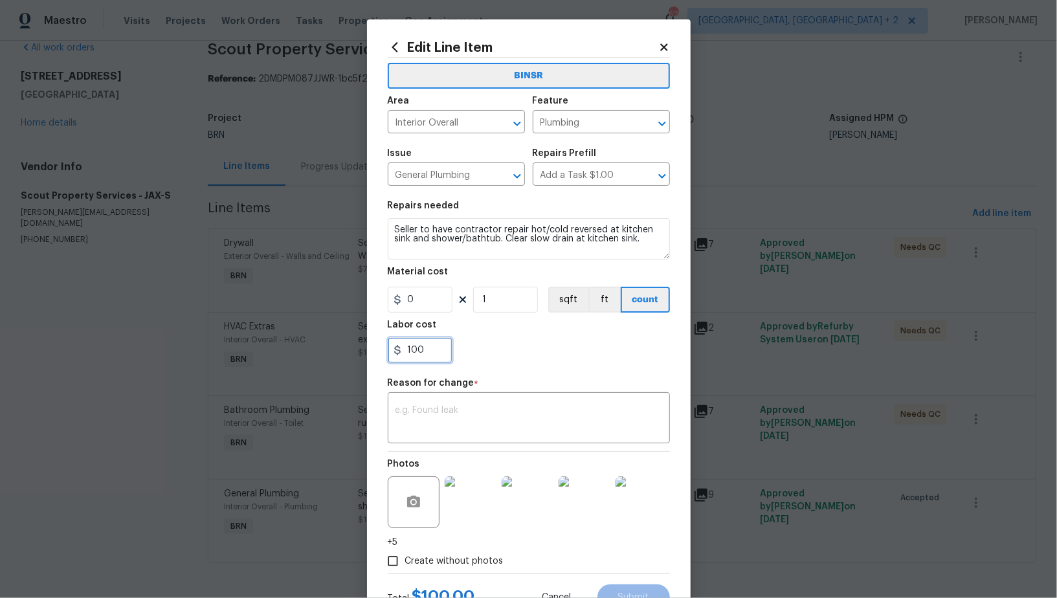
click at [437, 343] on input "100" at bounding box center [420, 350] width 65 height 26
paste input "395"
type input "395"
click at [462, 432] on textarea at bounding box center [528, 419] width 267 height 27
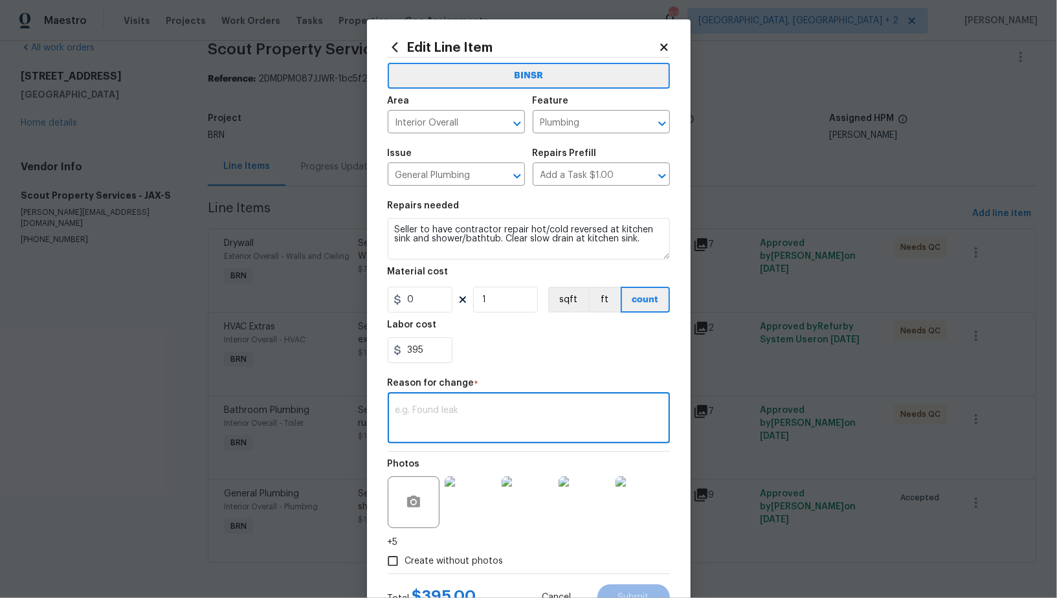
paste textarea "(PR) Updated per vendors final cost."
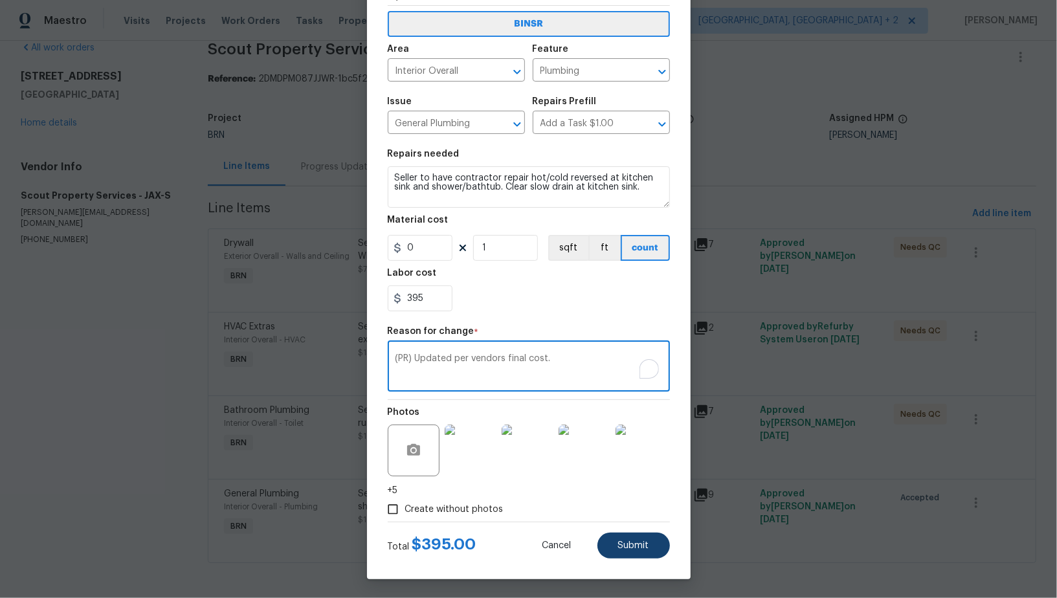
type textarea "(PR) Updated per vendors final cost."
click at [637, 541] on span "Submit" at bounding box center [633, 546] width 31 height 10
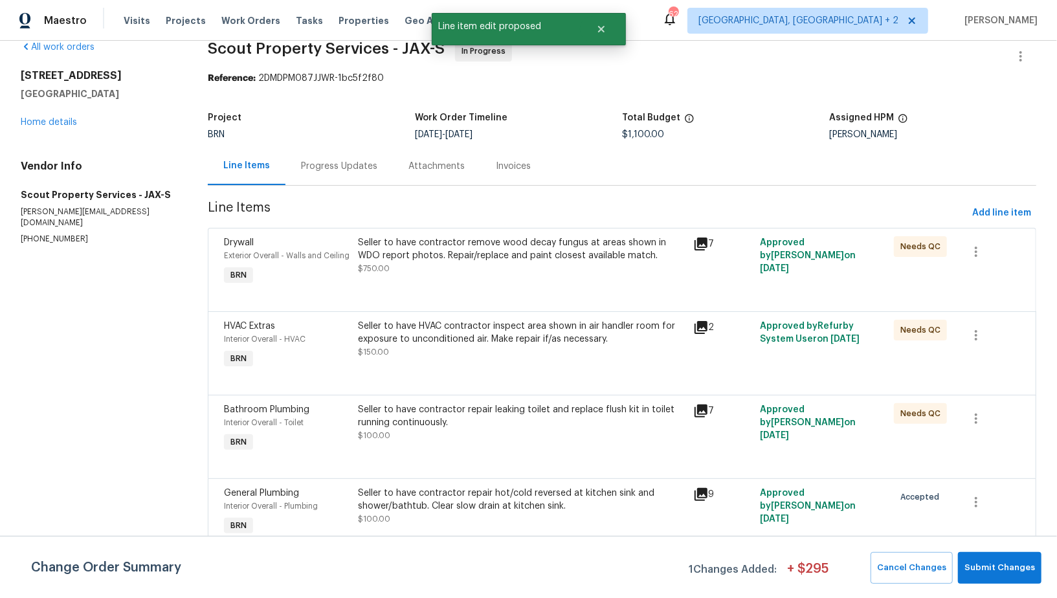
scroll to position [0, 0]
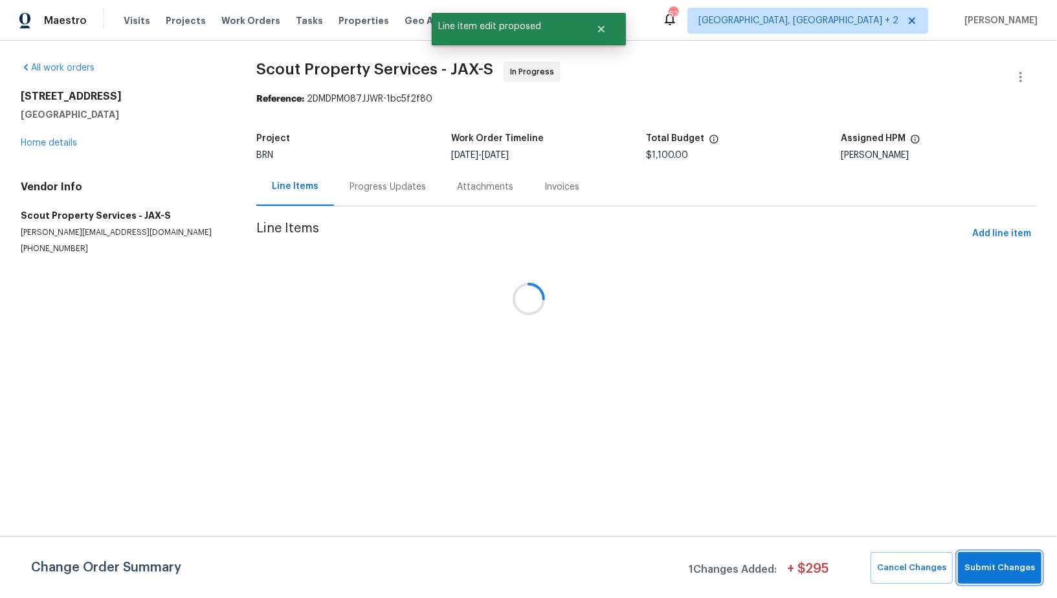
click at [984, 558] on button "Submit Changes" at bounding box center [999, 568] width 83 height 32
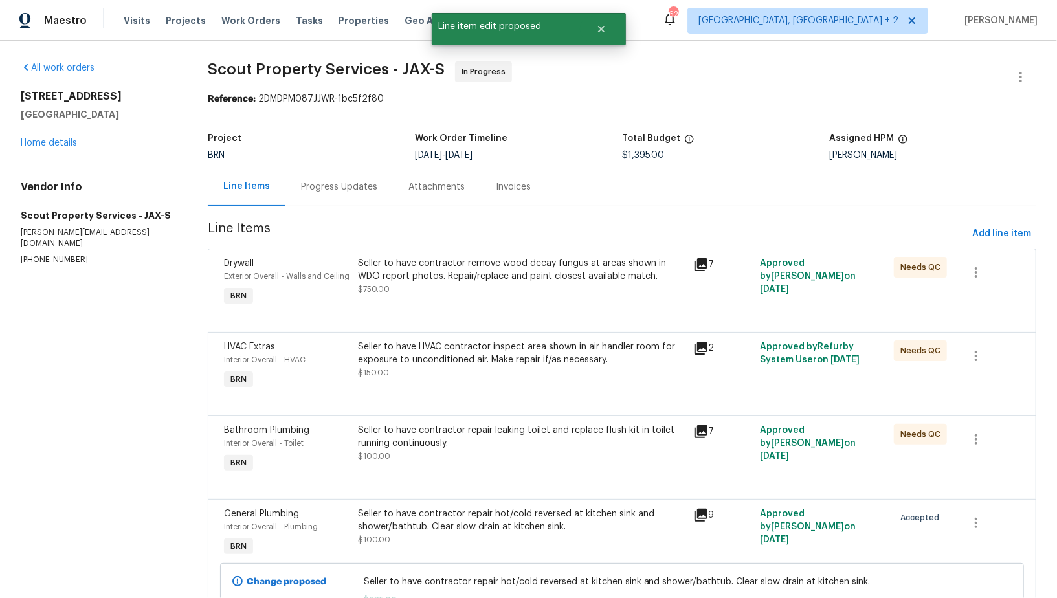
scroll to position [86, 0]
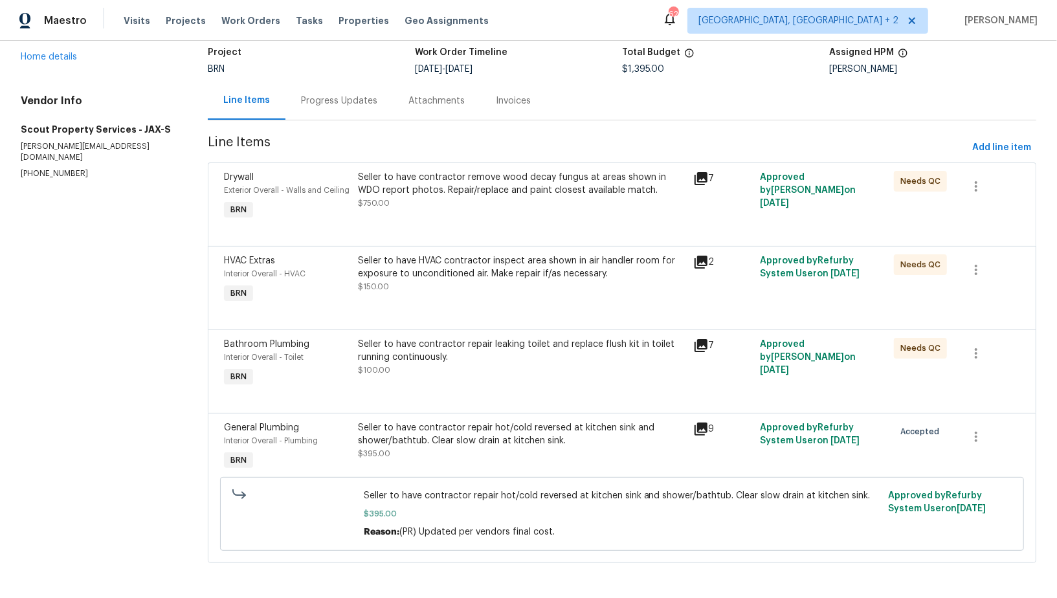
click at [351, 116] on div "Progress Updates" at bounding box center [338, 101] width 107 height 38
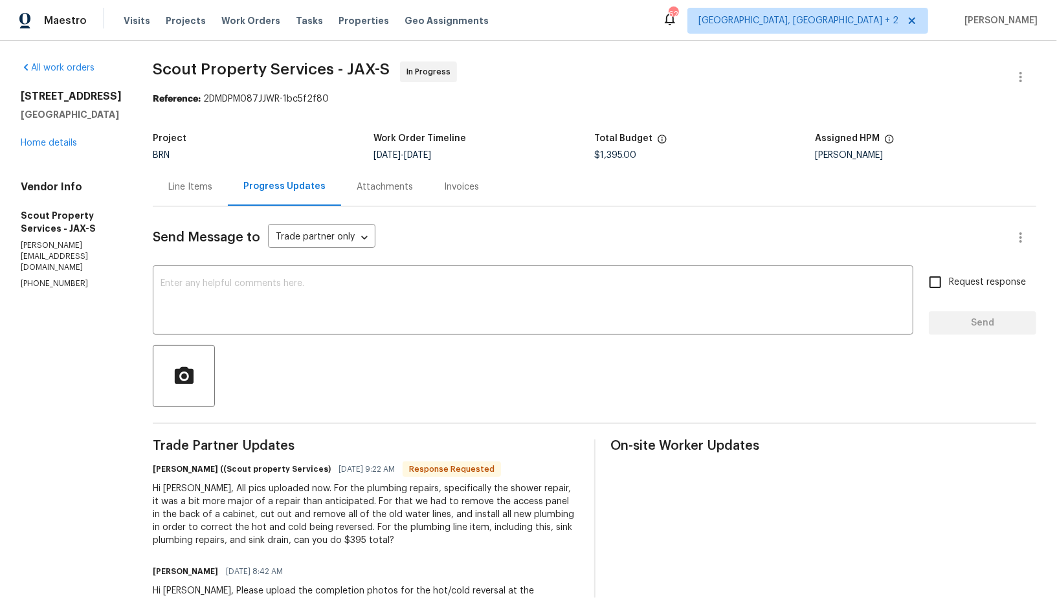
click at [186, 181] on div "Line Items" at bounding box center [190, 187] width 44 height 13
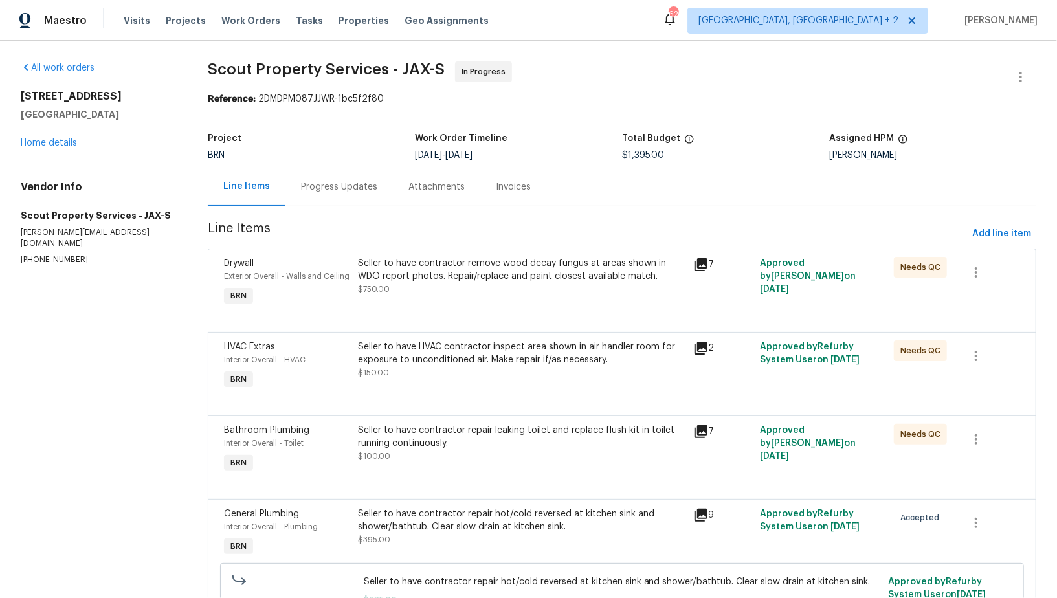
click at [342, 193] on div "Progress Updates" at bounding box center [338, 187] width 107 height 38
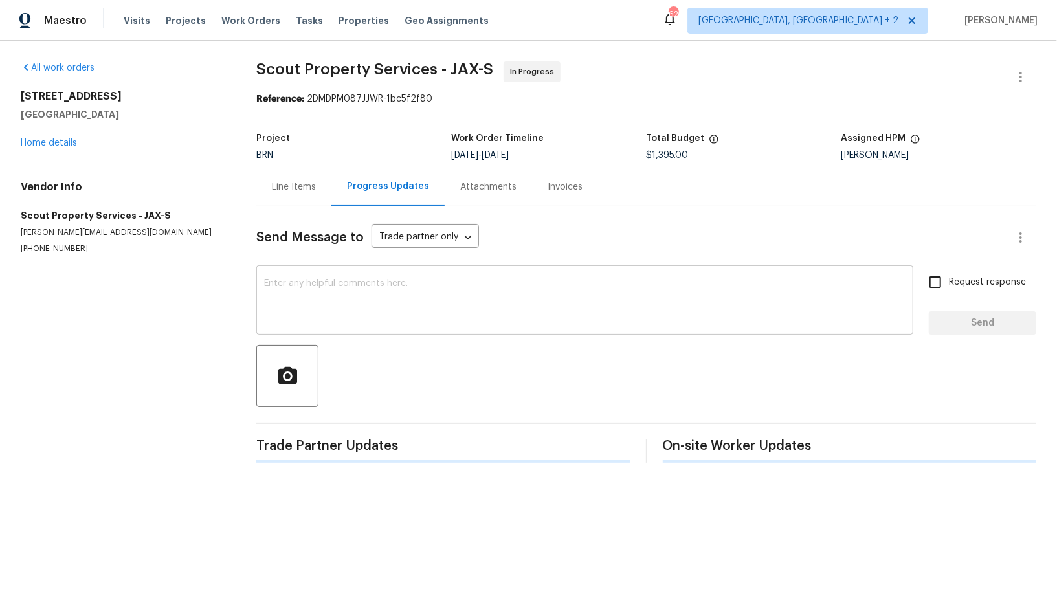
click at [309, 281] on textarea at bounding box center [584, 301] width 641 height 45
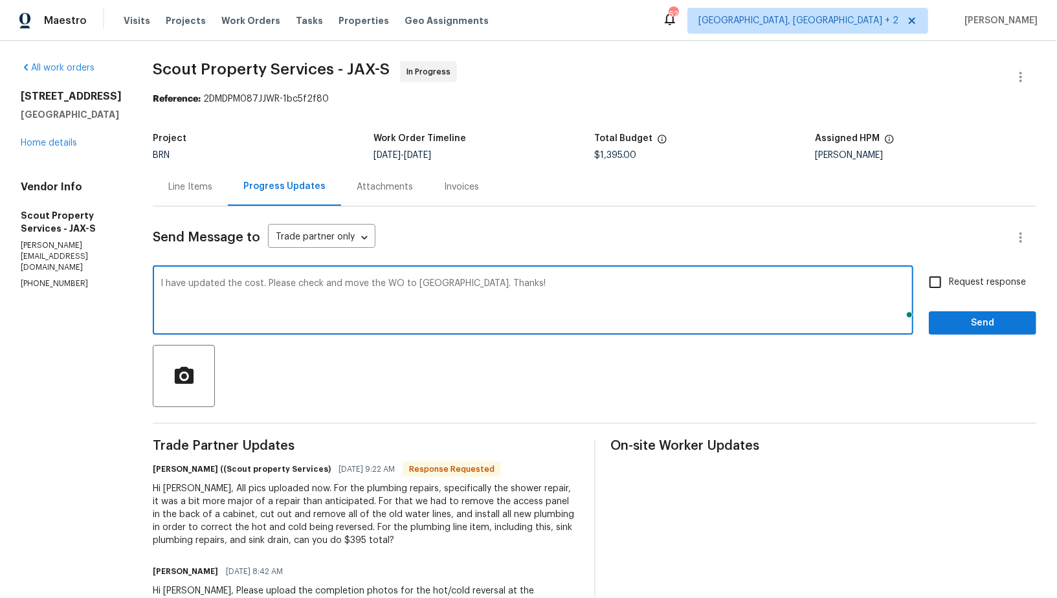
type textarea "I have updated the cost. Please check and move the WO to QC. Thanks!"
click at [932, 273] on input "Request response" at bounding box center [934, 282] width 27 height 27
checkbox input "true"
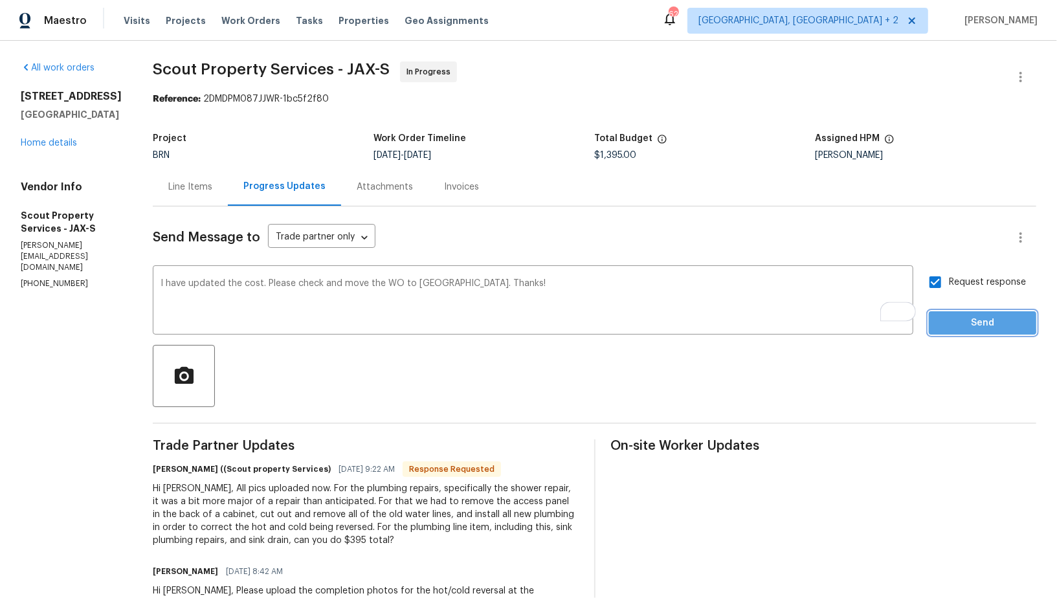
click at [950, 320] on span "Send" at bounding box center [982, 323] width 87 height 16
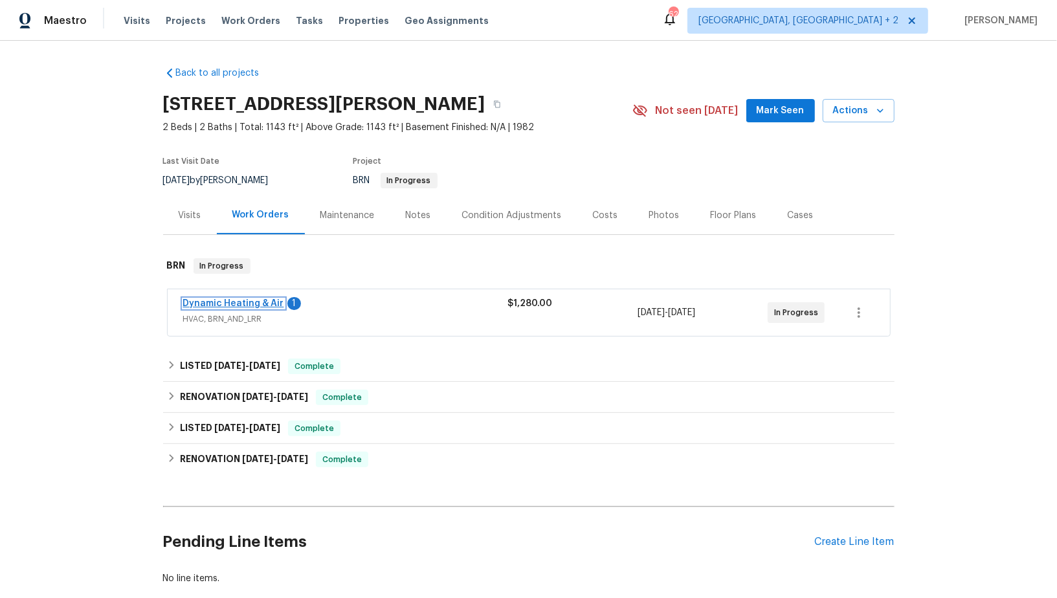
click at [252, 300] on link "Dynamic Heating & Air" at bounding box center [233, 303] width 101 height 9
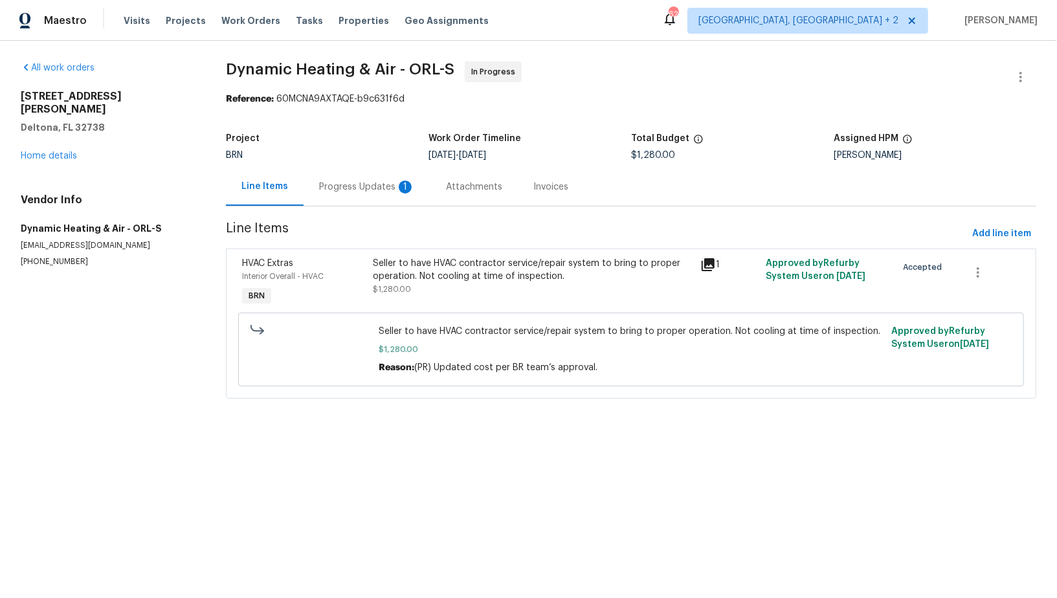
click at [344, 183] on div "Progress Updates 1" at bounding box center [367, 187] width 96 height 13
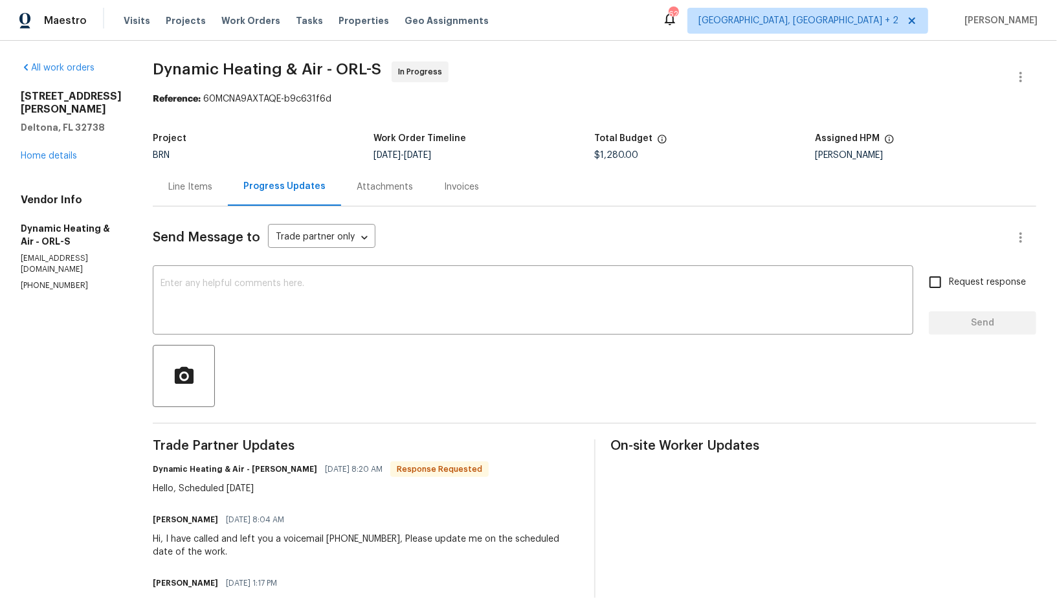
scroll to position [15, 0]
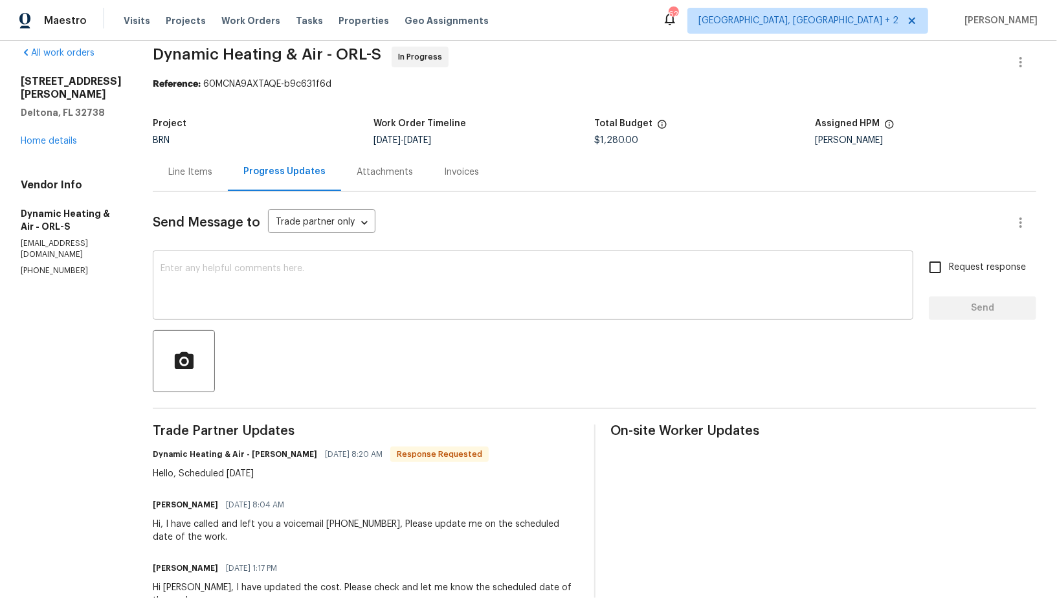
click at [309, 316] on div "x ​" at bounding box center [533, 287] width 760 height 66
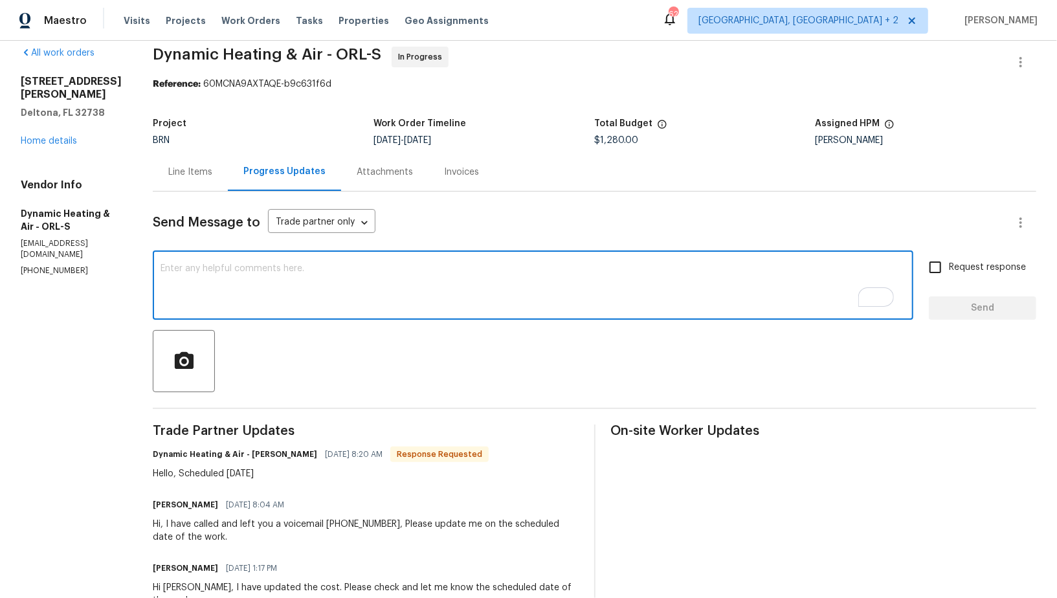
click at [205, 281] on textarea "To enrich screen reader interactions, please activate Accessibility in Grammarl…" at bounding box center [532, 286] width 745 height 45
type textarea "Hey Mike, Is there any possibility to schedule the work on Monday?"
paste textarea "Hey Mike, Is there any chance we could schedule the work for Monday?"
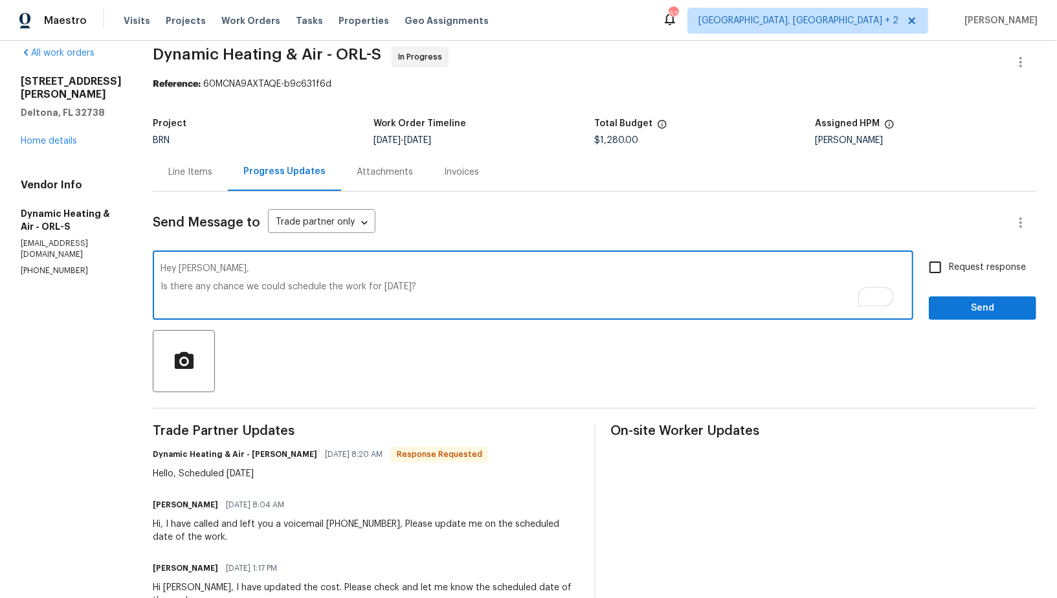
click at [173, 286] on textarea "Hey Mike, Is there any chance we could schedule the work for Monday?" at bounding box center [532, 286] width 745 height 45
type textarea "Hey Mike, Is there any chance we could schedule the work for Monday?"
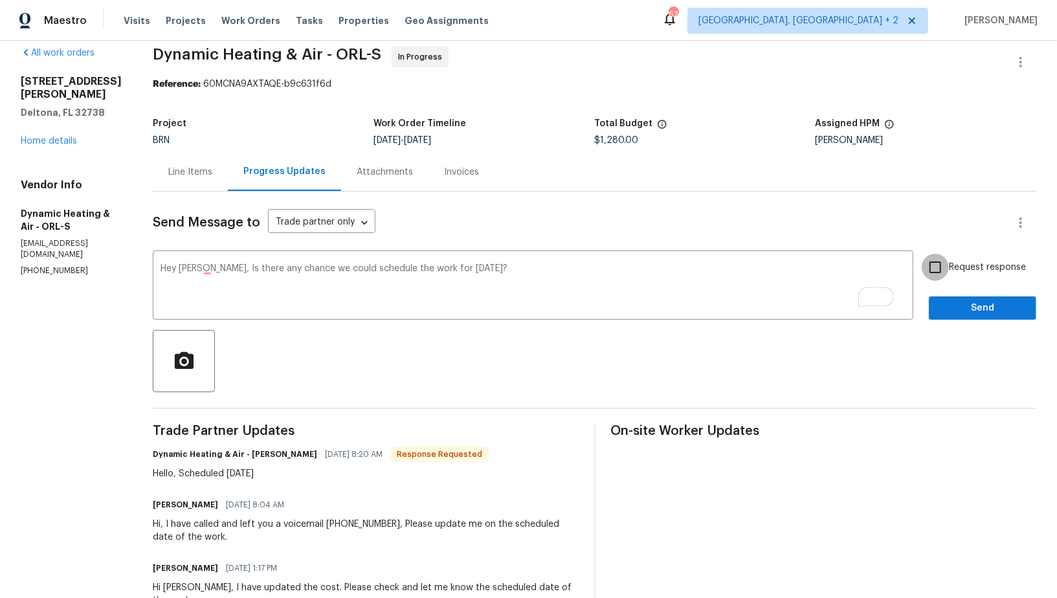
click at [937, 261] on input "Request response" at bounding box center [934, 267] width 27 height 27
checkbox input "true"
click at [967, 307] on span "Send" at bounding box center [982, 308] width 87 height 16
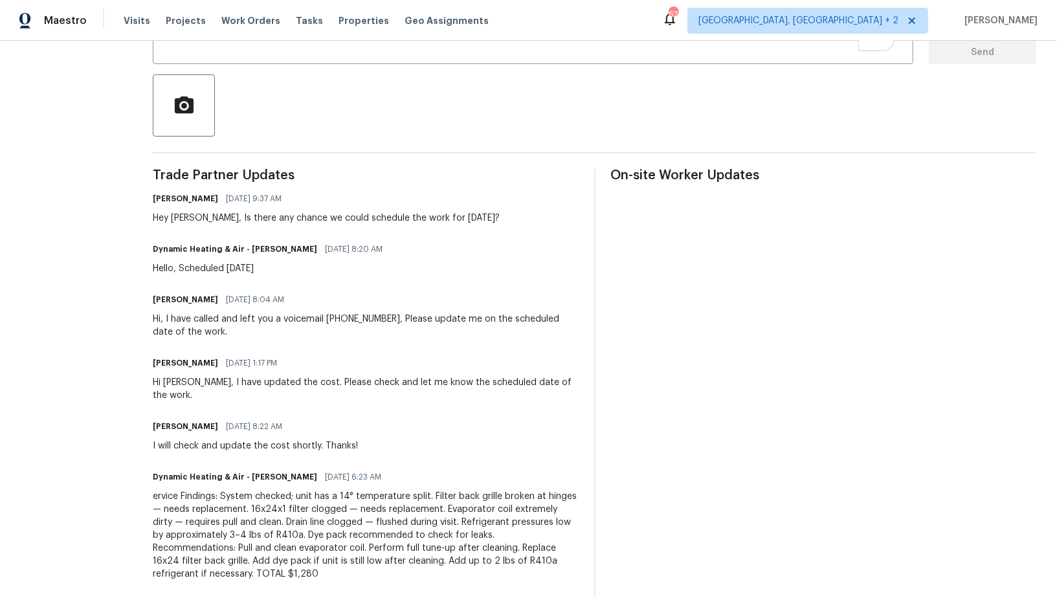
scroll to position [0, 0]
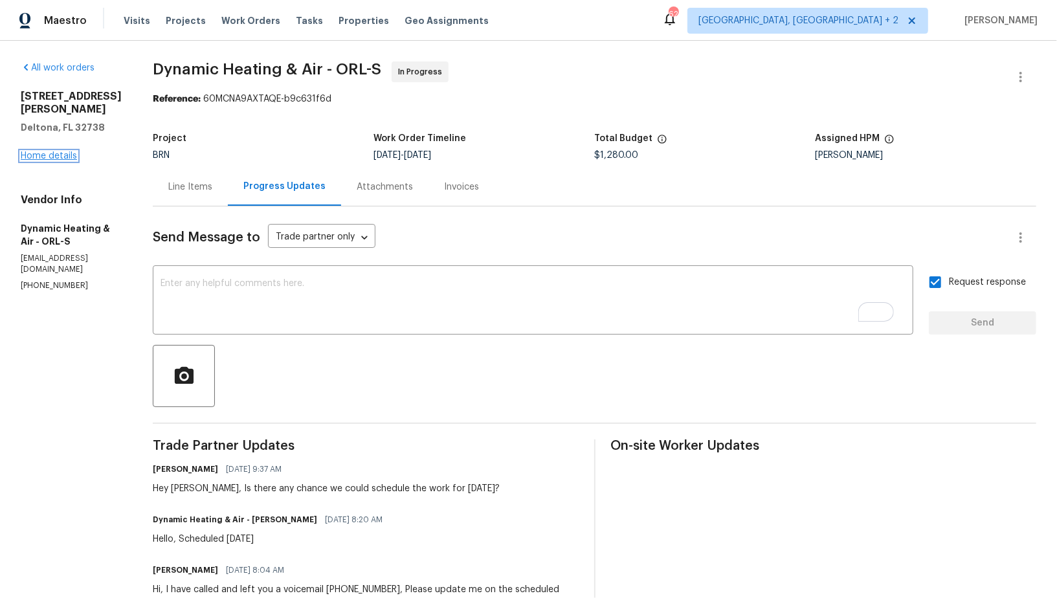
click at [45, 151] on link "Home details" at bounding box center [49, 155] width 56 height 9
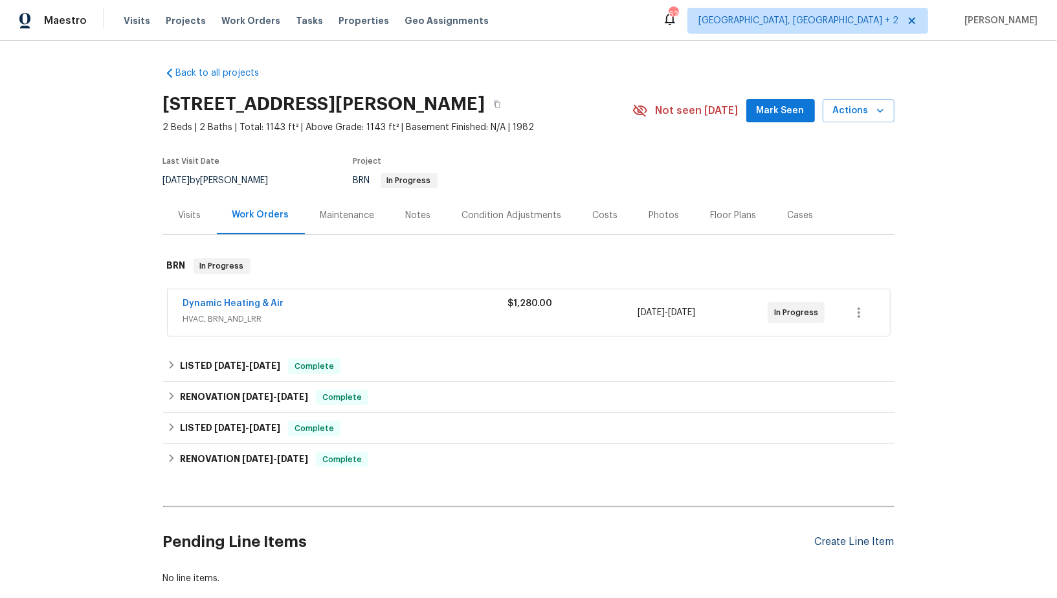
click at [840, 540] on div "Create Line Item" at bounding box center [855, 542] width 80 height 12
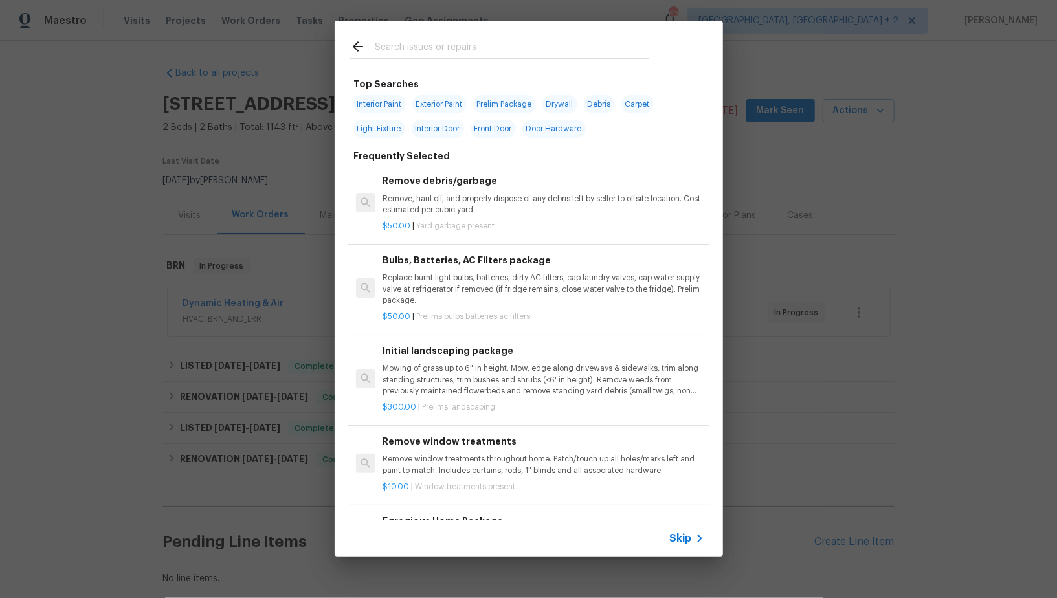
click at [690, 542] on span "Skip" at bounding box center [681, 538] width 22 height 13
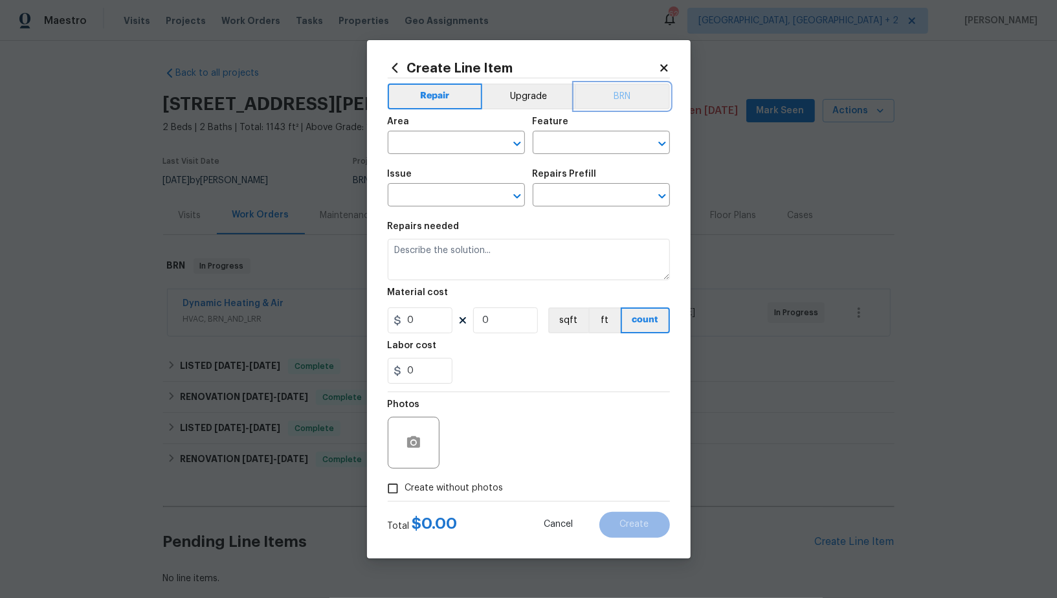
click at [623, 100] on button "BRN" at bounding box center [622, 96] width 95 height 26
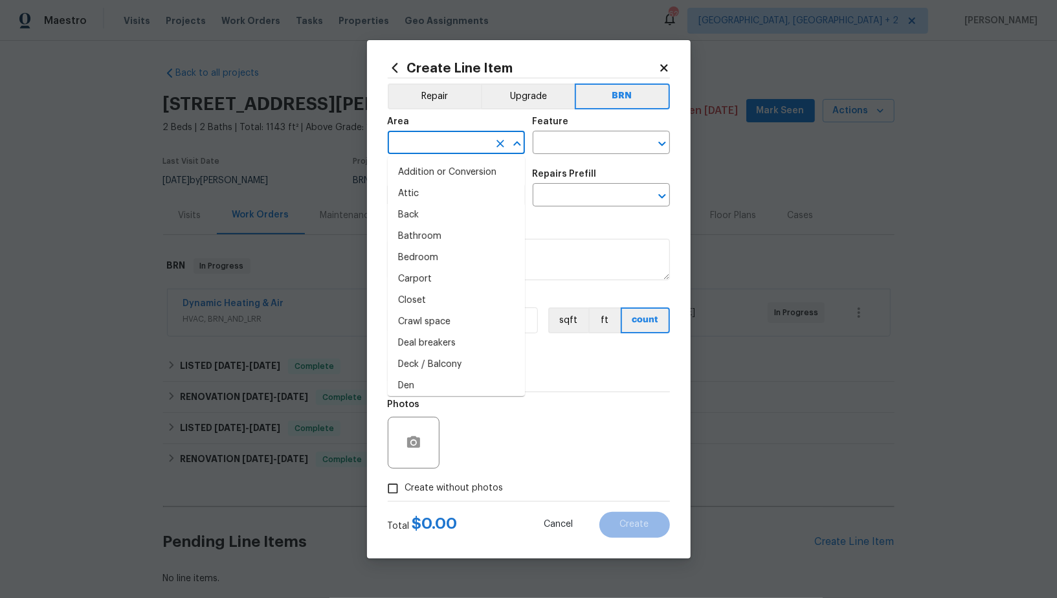
click at [462, 146] on input "text" at bounding box center [438, 144] width 101 height 20
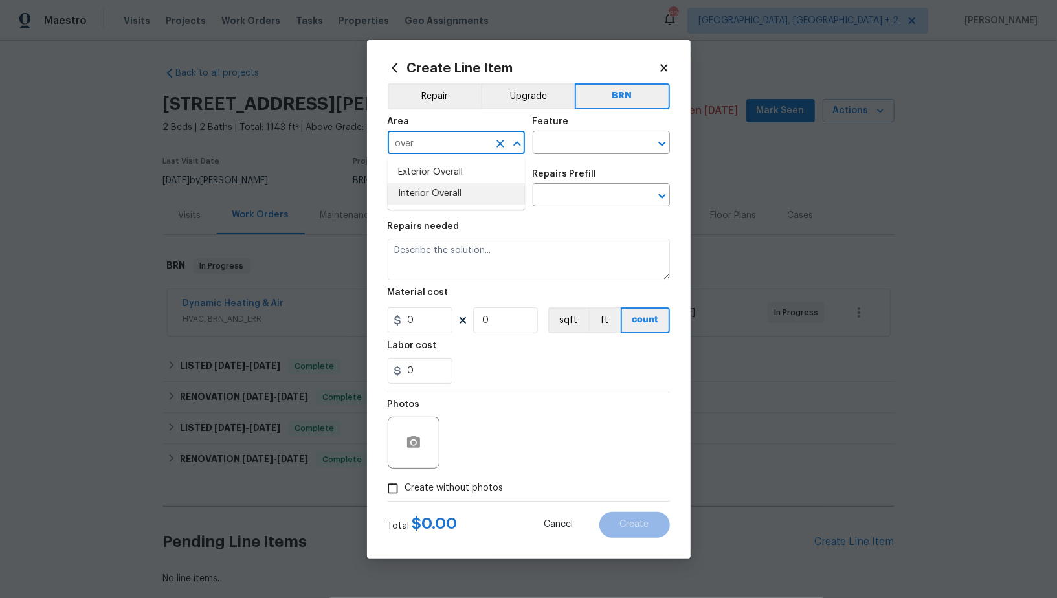
drag, startPoint x: 441, startPoint y: 192, endPoint x: 466, endPoint y: 181, distance: 27.3
click at [441, 192] on li "Interior Overall" at bounding box center [456, 193] width 137 height 21
type input "Interior Overall"
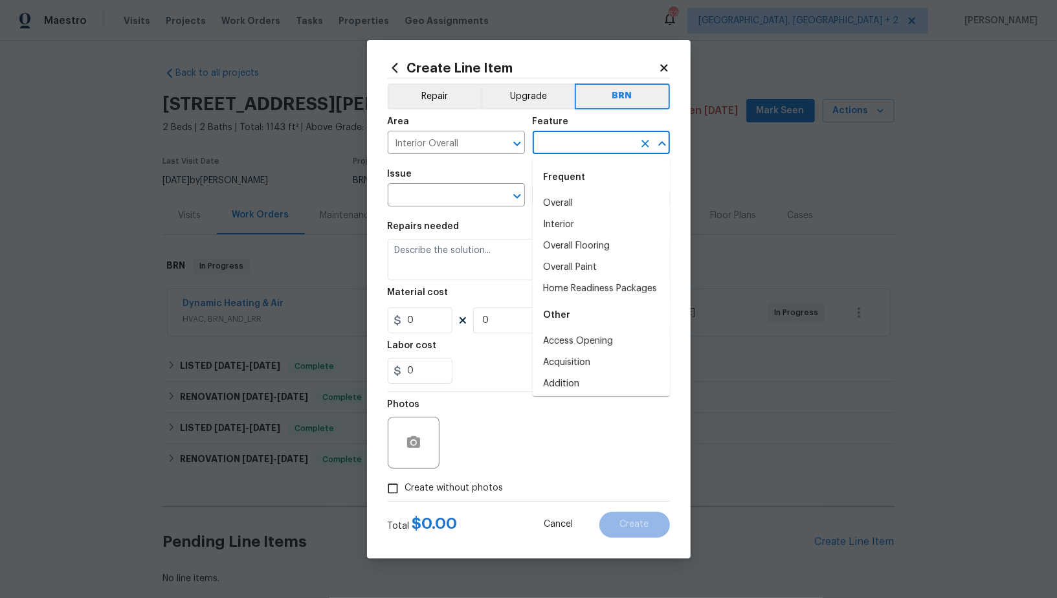
click at [587, 146] on input "text" at bounding box center [582, 144] width 101 height 20
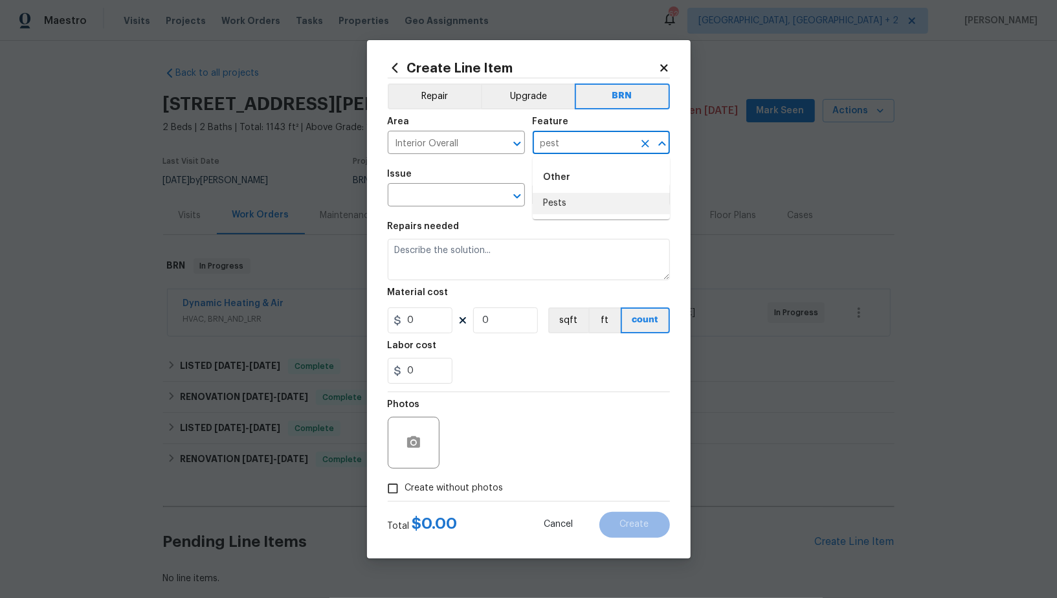
click at [552, 210] on li "Pests" at bounding box center [600, 203] width 137 height 21
type input "Pests"
click at [461, 199] on input "text" at bounding box center [438, 196] width 101 height 20
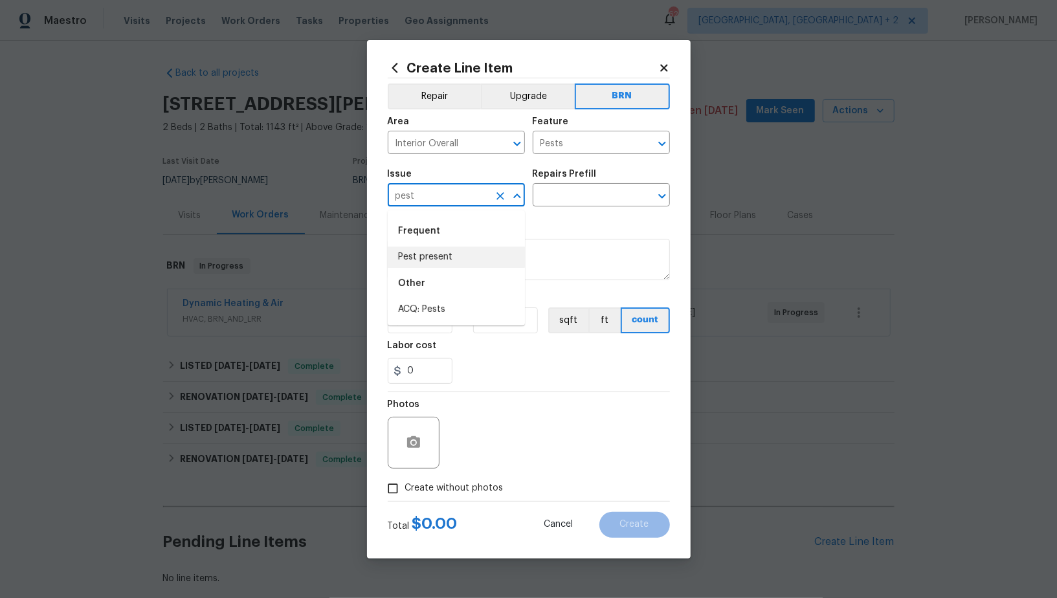
click at [449, 251] on li "Pest present" at bounding box center [456, 257] width 137 height 21
type input "Pest present"
click at [556, 208] on div "Issue Pest present ​ Repairs Prefill ​" at bounding box center [529, 188] width 282 height 52
click at [556, 203] on input "text" at bounding box center [582, 196] width 101 height 20
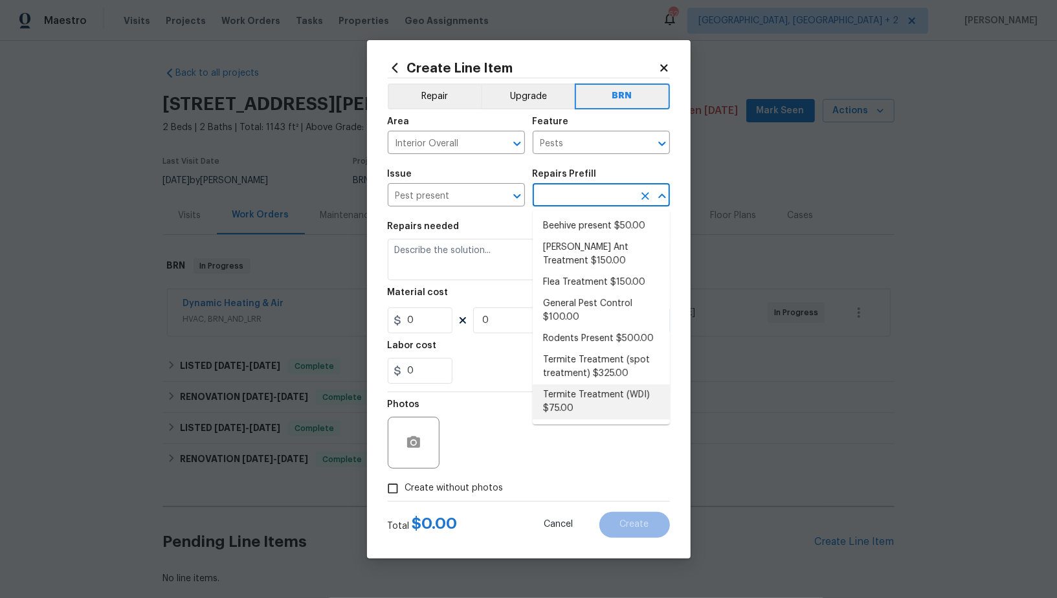
click at [582, 399] on li "Termite Treatment (WDI) $75.00" at bounding box center [600, 401] width 137 height 35
type input "Termite Treatment (WDI) $75.00"
type textarea "Pre-treat for areas conducive to WDI infestation and provide a clean WDI report."
type input "75"
type input "1"
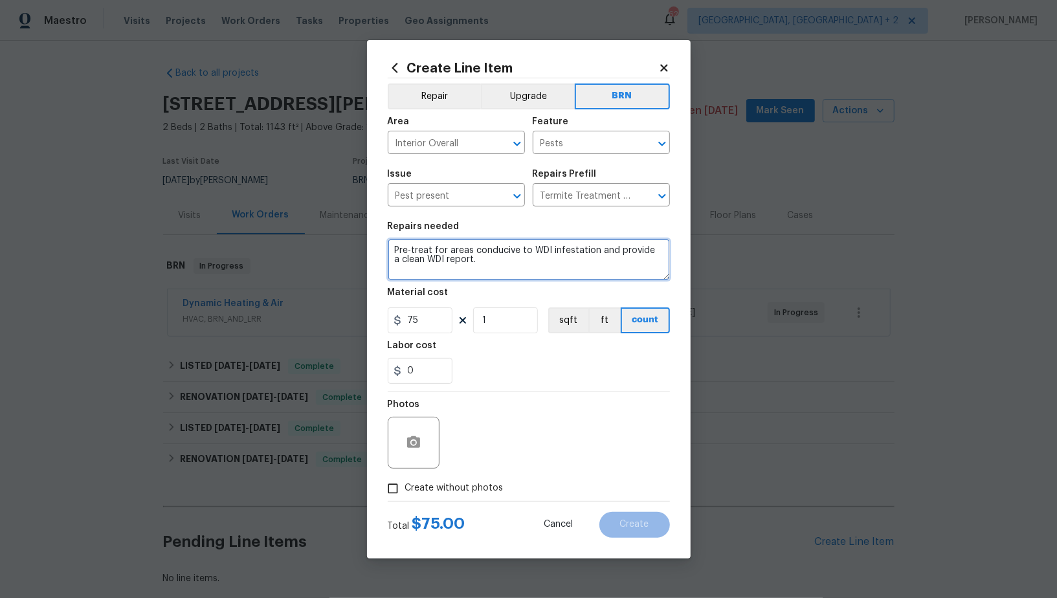
click at [503, 267] on textarea "Pre-treat for areas conducive to WDI infestation and provide a clean WDI report." at bounding box center [529, 259] width 282 height 41
paste textarea "Seller to have pest control contractor perform termite treatment, and provide c…"
type textarea "Seller to have pest control contractor perform termite treatment, and provide c…"
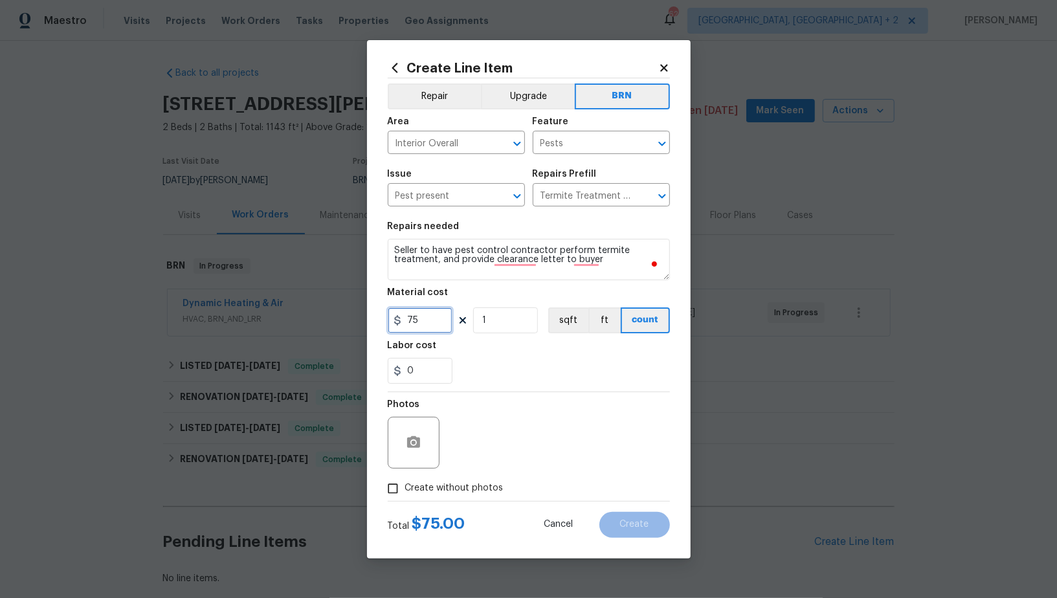
click at [421, 314] on input "75" at bounding box center [420, 320] width 65 height 26
type input "0"
click at [418, 374] on input "0" at bounding box center [420, 371] width 65 height 26
type input "250"
click at [393, 487] on input "Create without photos" at bounding box center [392, 488] width 25 height 25
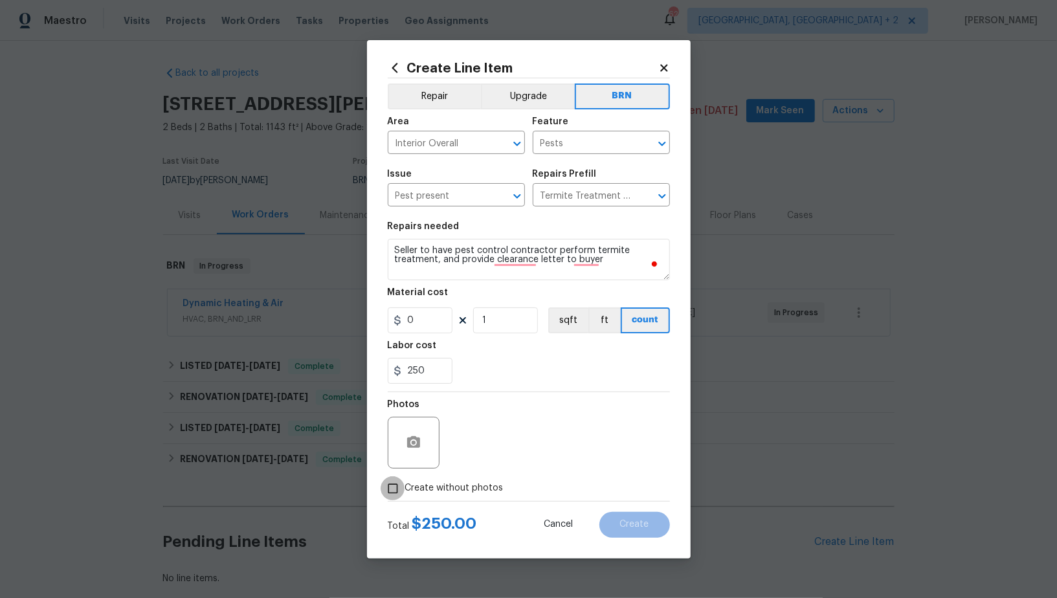
checkbox input "true"
click at [589, 451] on textarea at bounding box center [560, 443] width 220 height 52
click at [648, 514] on button "Create" at bounding box center [634, 525] width 71 height 26
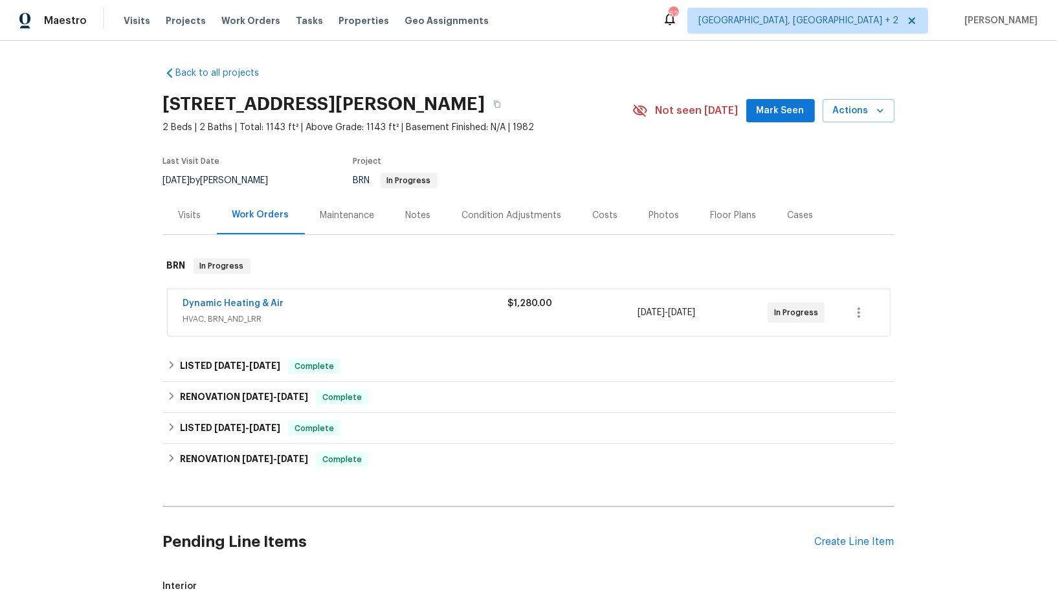
scroll to position [220, 0]
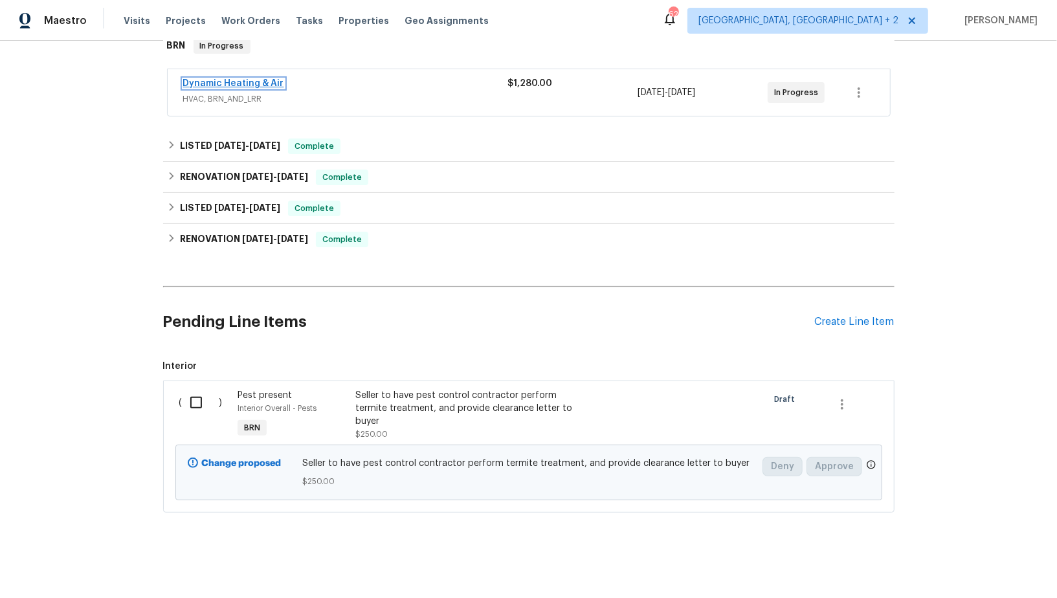
click at [237, 84] on link "Dynamic Heating & Air" at bounding box center [233, 83] width 101 height 9
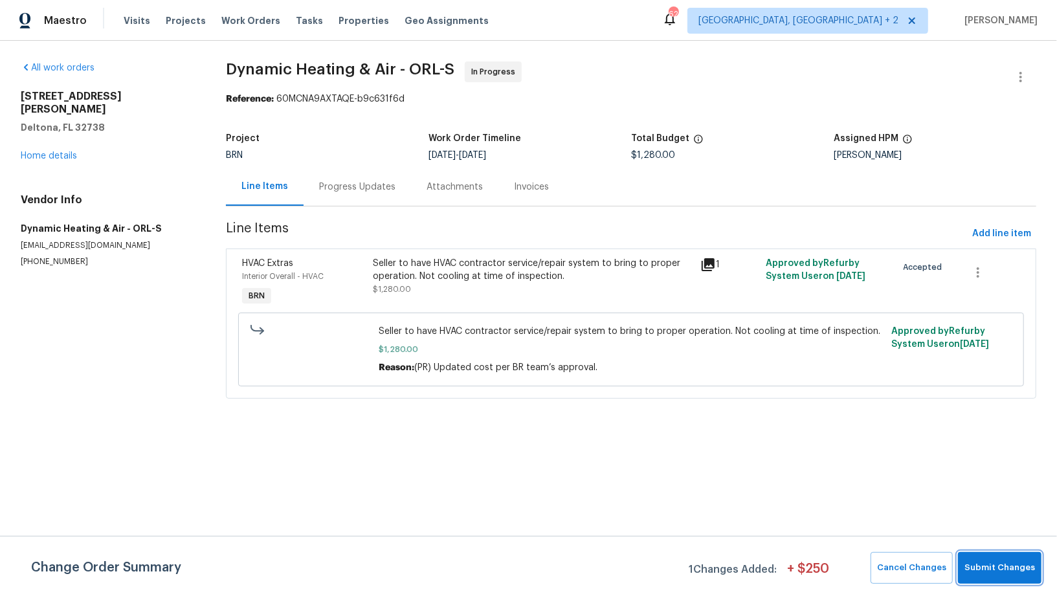
click at [1011, 565] on span "Submit Changes" at bounding box center [999, 567] width 71 height 15
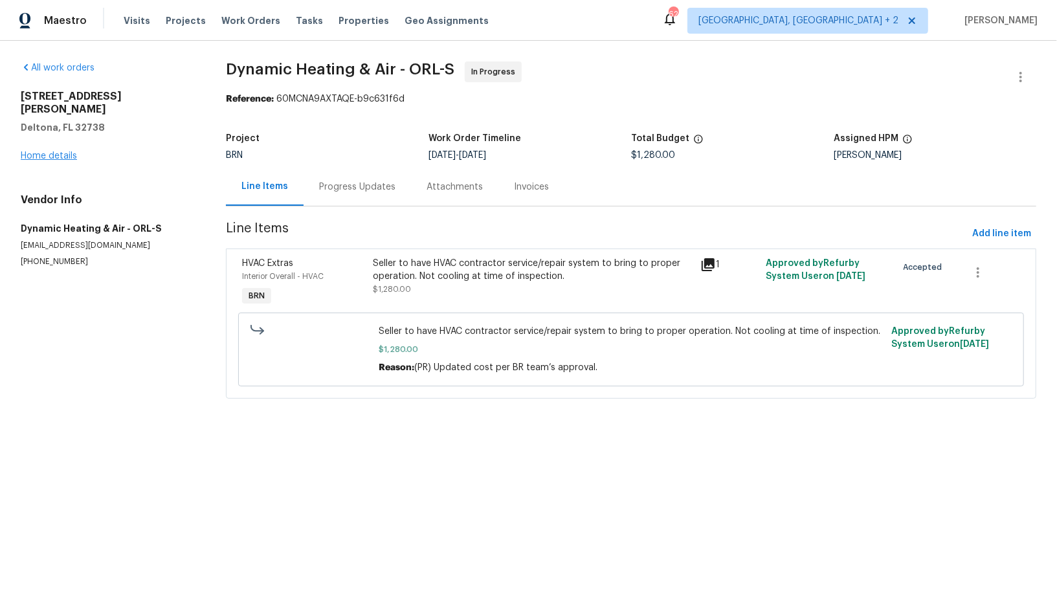
click at [49, 147] on div "2364 Howland Blvd Deltona, FL 32738 Home details" at bounding box center [108, 126] width 174 height 72
click at [48, 151] on link "Home details" at bounding box center [49, 155] width 56 height 9
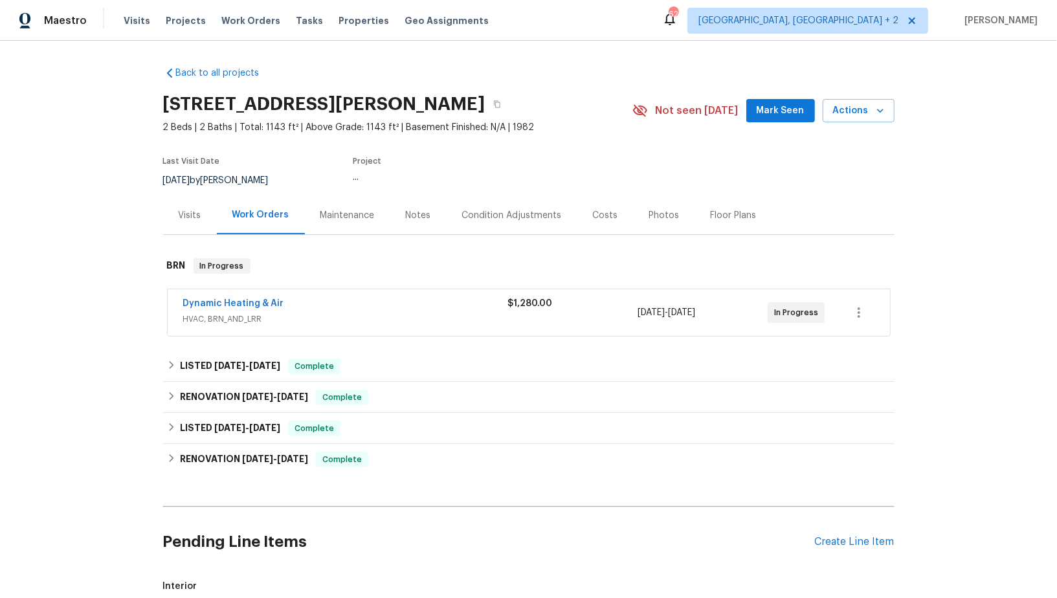
scroll to position [172, 0]
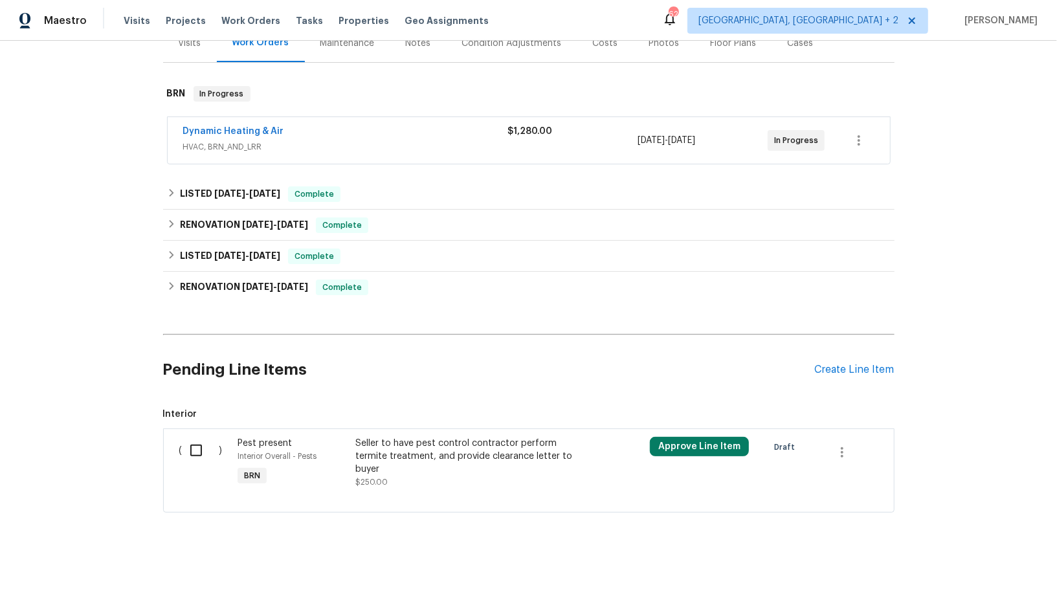
click at [192, 448] on input "checkbox" at bounding box center [200, 450] width 37 height 27
checkbox input "false"
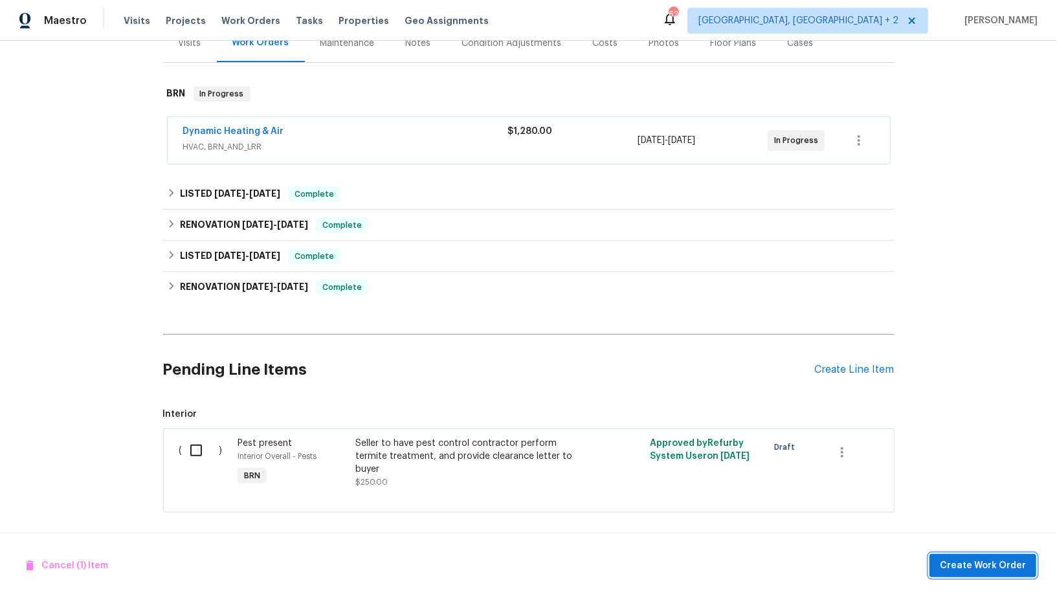
click at [996, 571] on span "Create Work Order" at bounding box center [982, 566] width 86 height 16
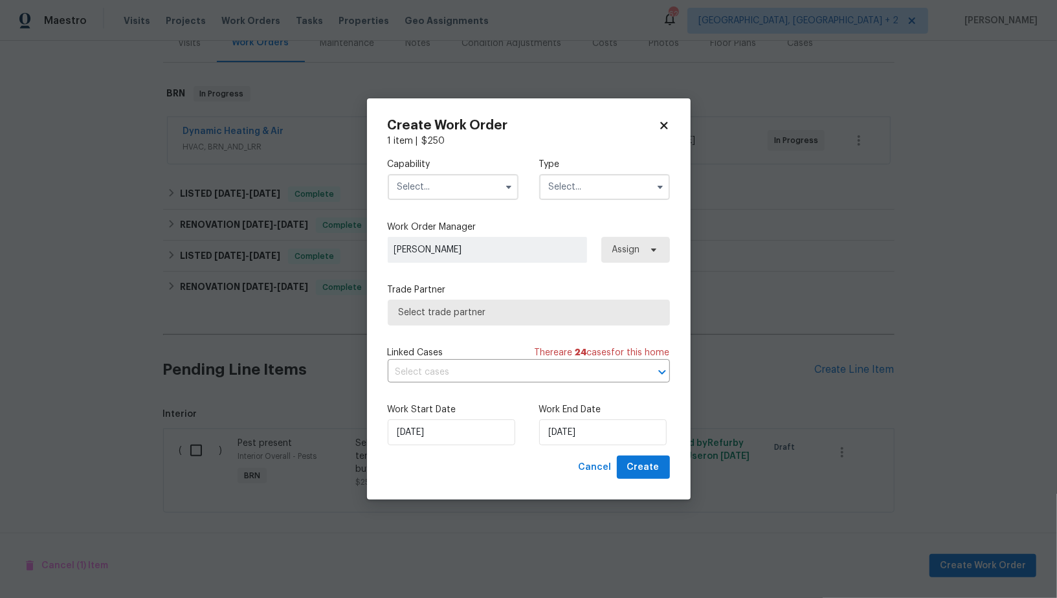
click at [432, 179] on input "text" at bounding box center [453, 187] width 131 height 26
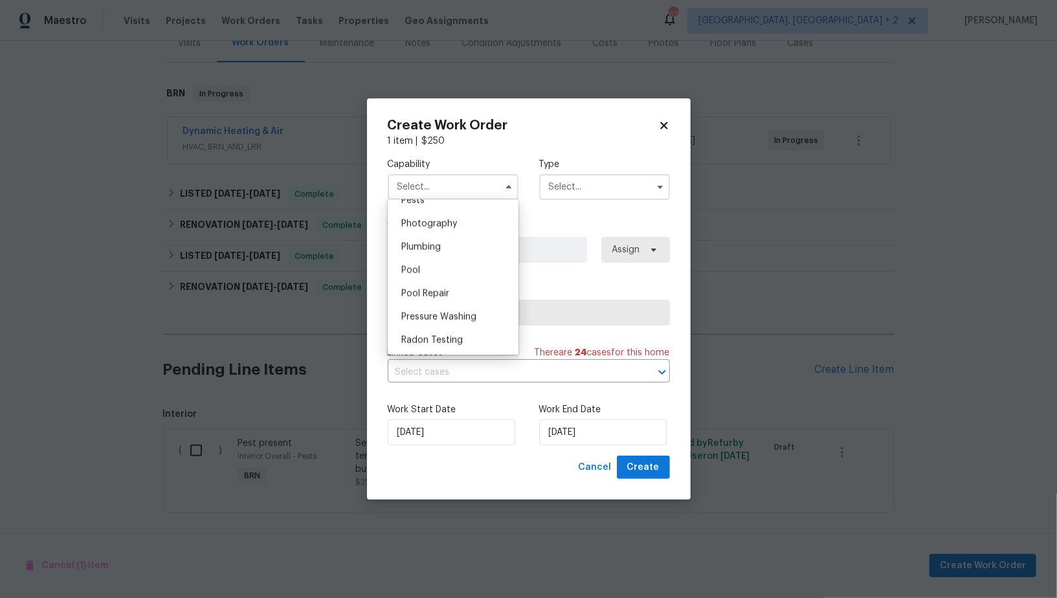
scroll to position [1038, 0]
click at [431, 289] on div "Pests" at bounding box center [453, 286] width 124 height 23
type input "Pests"
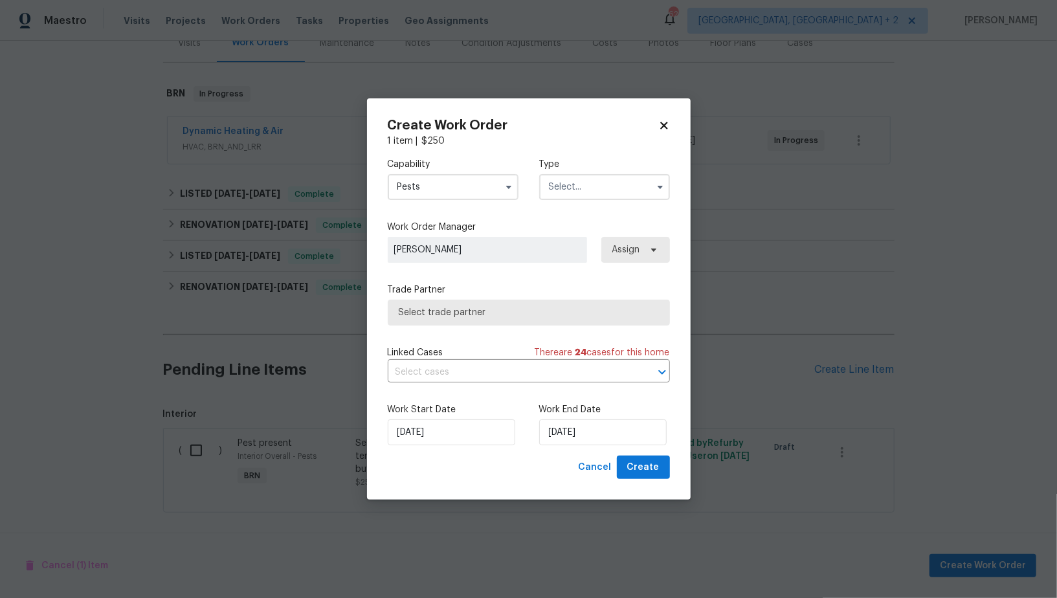
click at [620, 171] on div "Type" at bounding box center [604, 179] width 131 height 42
click at [615, 175] on input "text" at bounding box center [604, 187] width 131 height 26
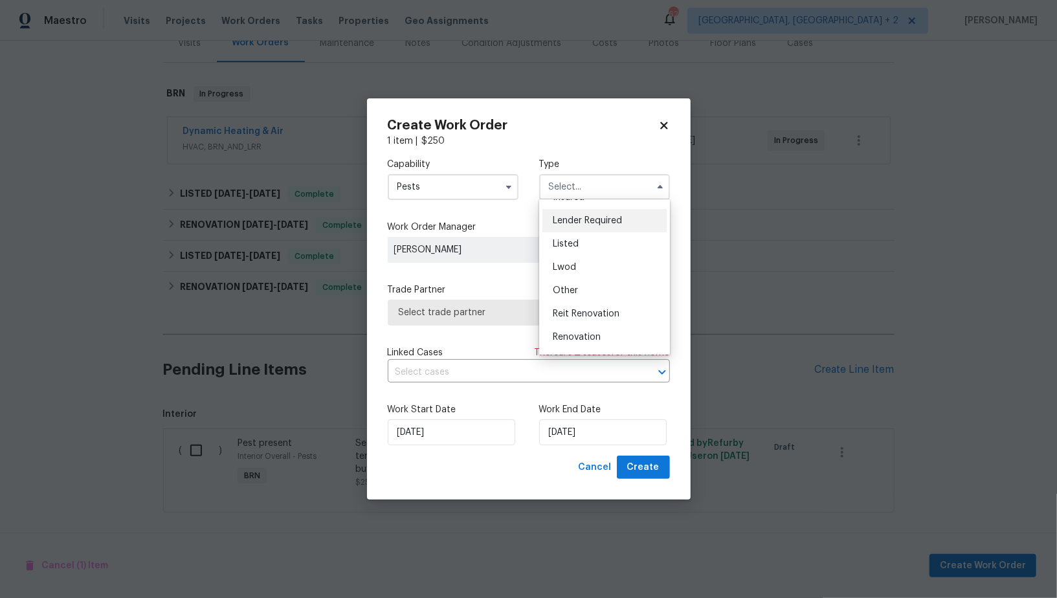
scroll to position [153, 0]
click at [584, 296] on div "Resale" at bounding box center [604, 293] width 124 height 23
type input "Resale"
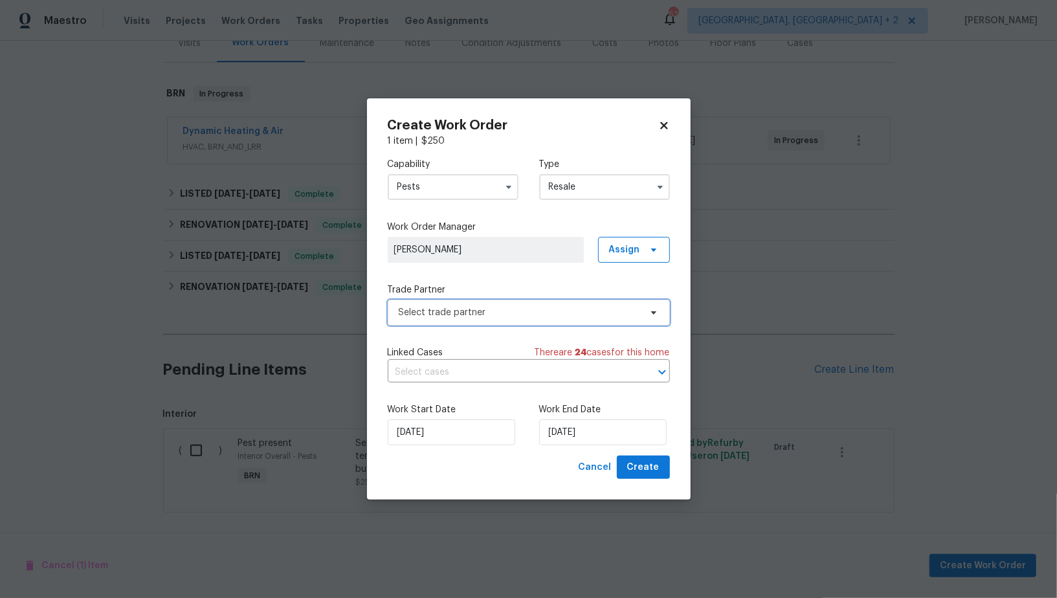
click at [502, 312] on span "Select trade partner" at bounding box center [519, 312] width 241 height 13
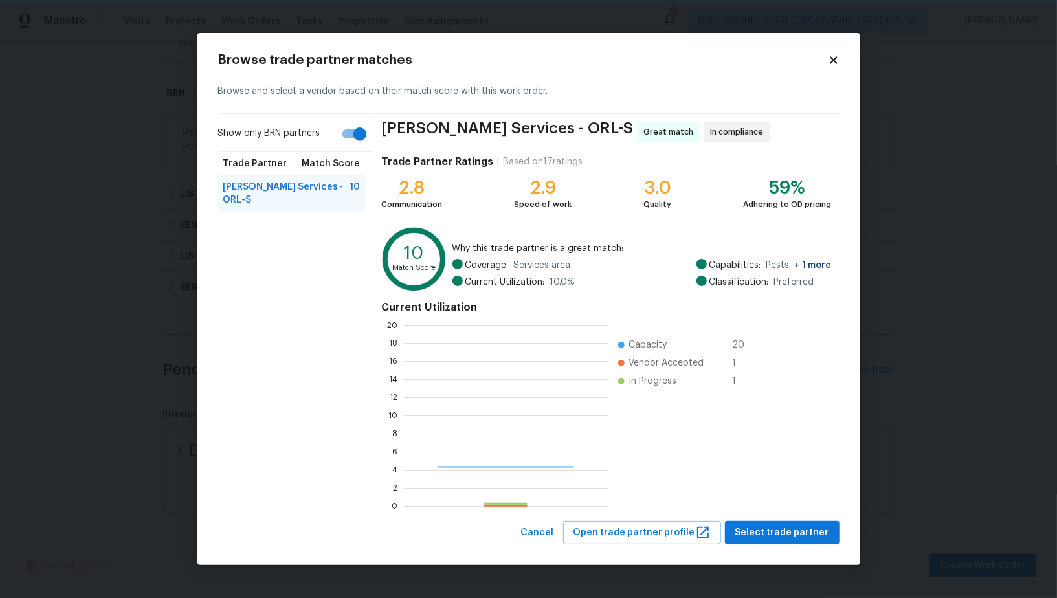
scroll to position [181, 204]
click at [793, 527] on span "Select trade partner" at bounding box center [782, 533] width 94 height 16
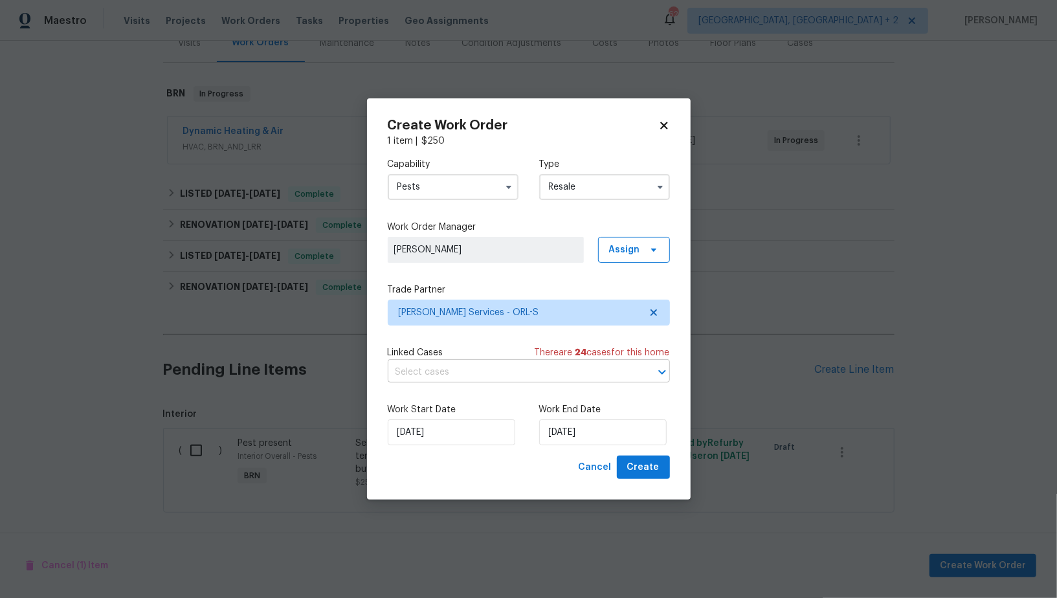
click at [528, 378] on input "text" at bounding box center [511, 372] width 246 height 20
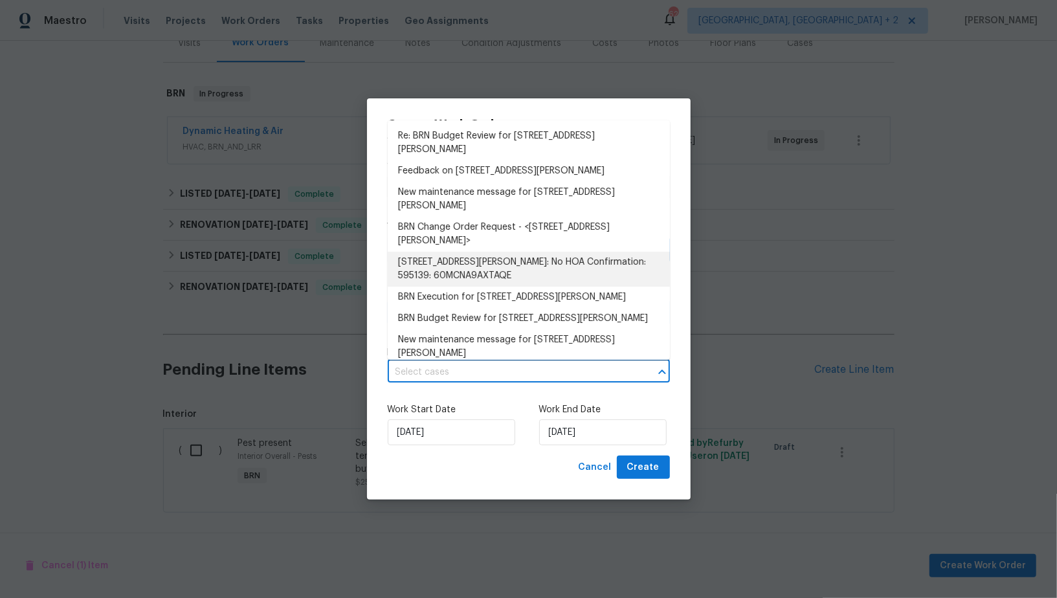
click at [481, 290] on li "BRN Execution for 2364 Howland Blvd, Deltona, FL 32738" at bounding box center [529, 297] width 282 height 21
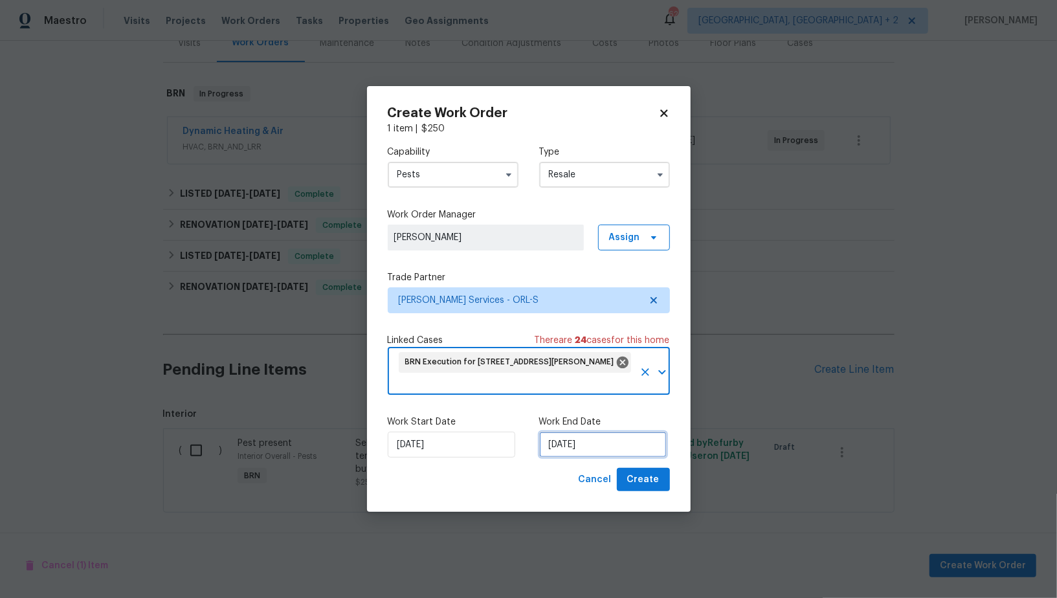
click at [573, 441] on input "19/09/2025" at bounding box center [602, 445] width 127 height 26
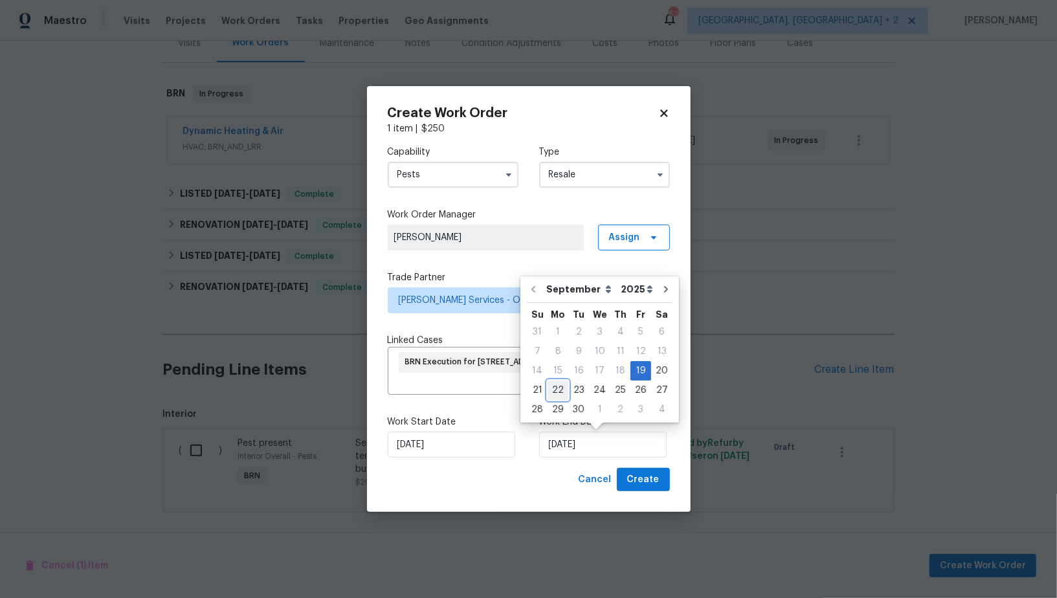
click at [559, 391] on div "22" at bounding box center [557, 390] width 21 height 18
type input "22/09/2025"
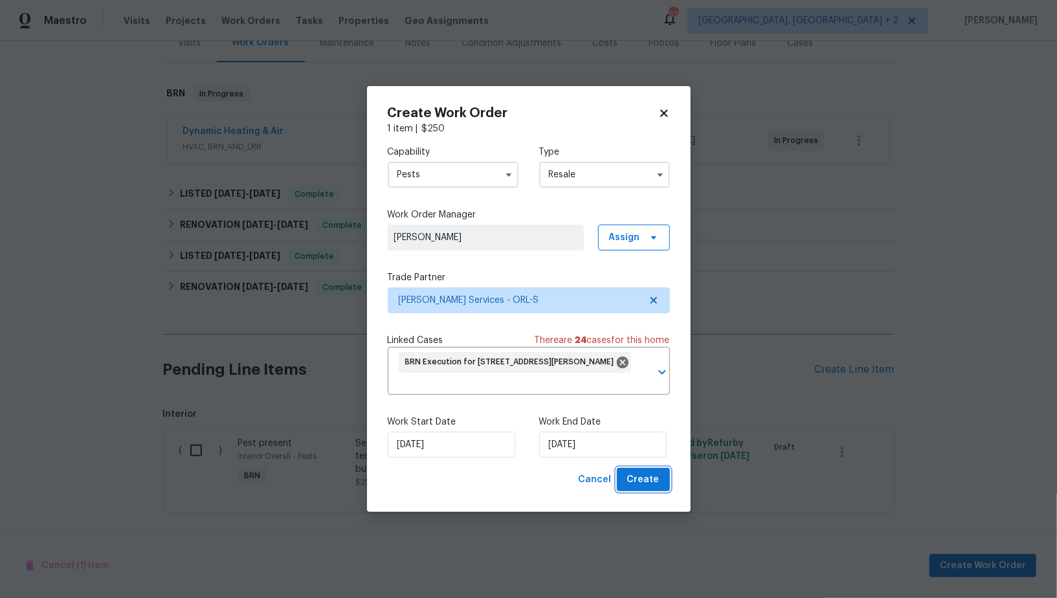
click at [649, 476] on span "Create" at bounding box center [643, 480] width 32 height 16
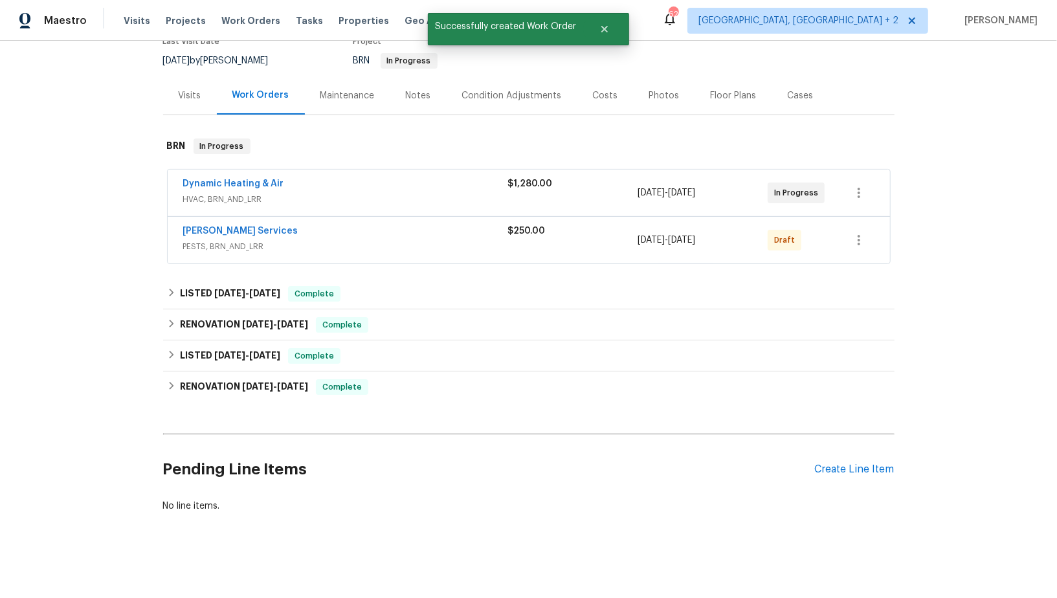
scroll to position [120, 0]
click at [239, 232] on link "Massey Services" at bounding box center [240, 230] width 115 height 9
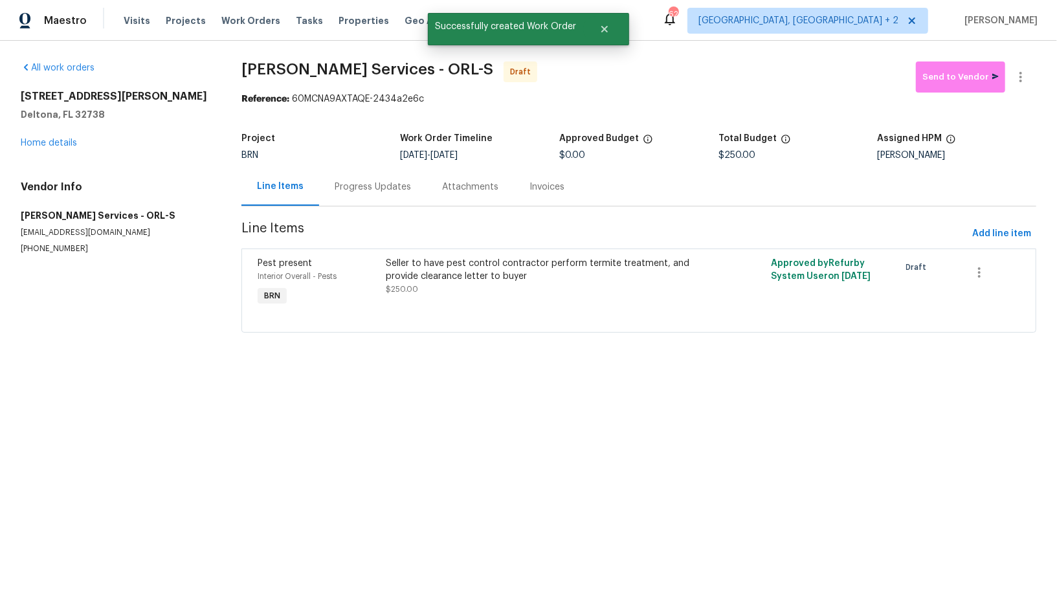
click at [356, 193] on div "Progress Updates" at bounding box center [372, 187] width 107 height 38
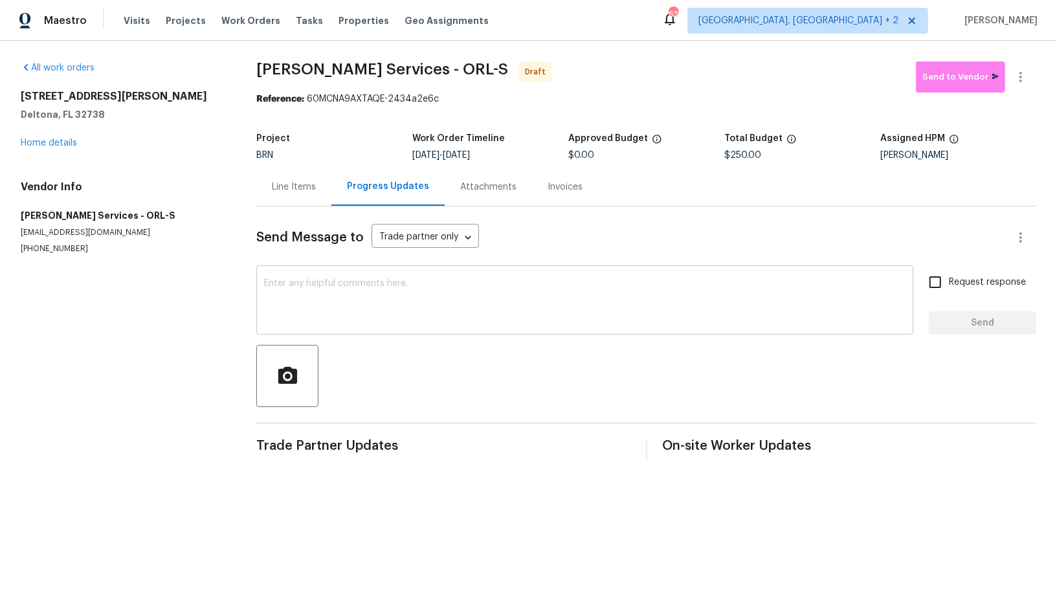
drag, startPoint x: 328, startPoint y: 280, endPoint x: 395, endPoint y: 288, distance: 67.8
click at [328, 280] on textarea at bounding box center [584, 301] width 641 height 45
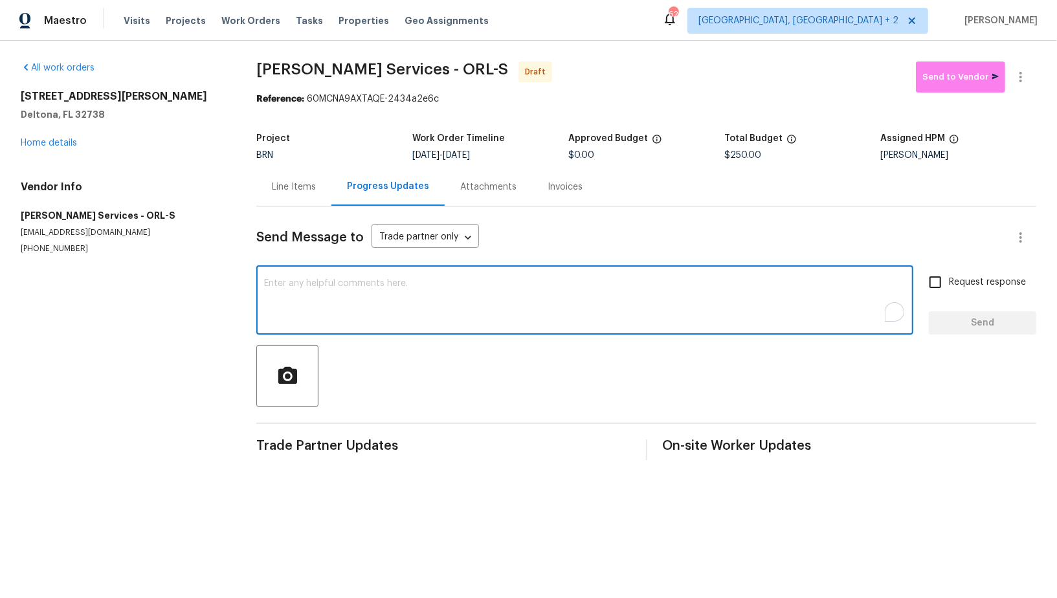
paste textarea "Hi, I'm Padmapriya from Opendoor. Just wanted to check if you received the WO f…"
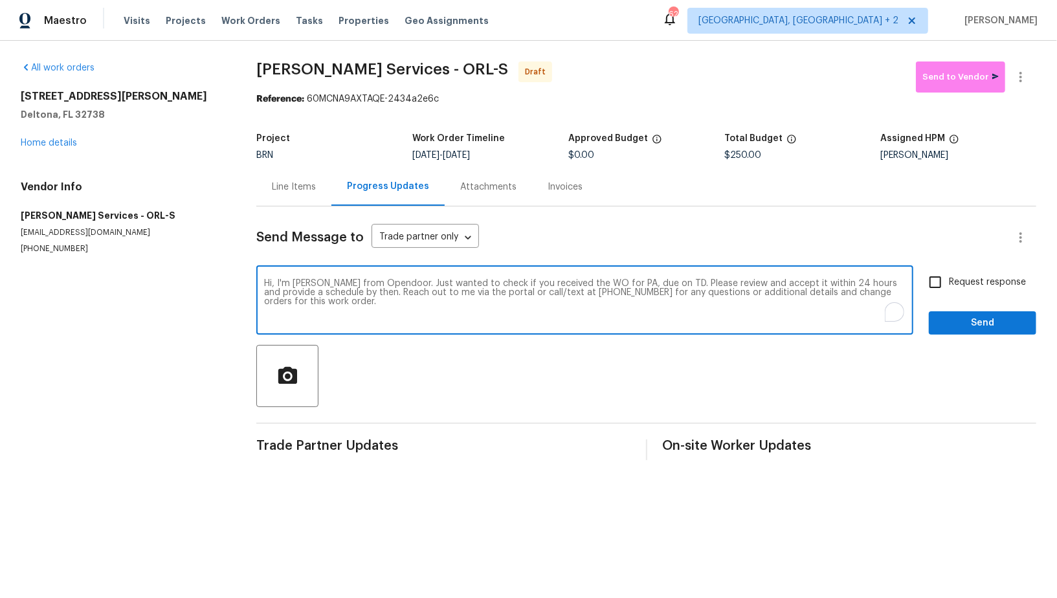
click at [628, 282] on textarea "Hi, I'm Padmapriya from Opendoor. Just wanted to check if you received the WO f…" at bounding box center [584, 301] width 641 height 45
paste textarea "2364 Howland Blvd, Deltona, FL 32738"
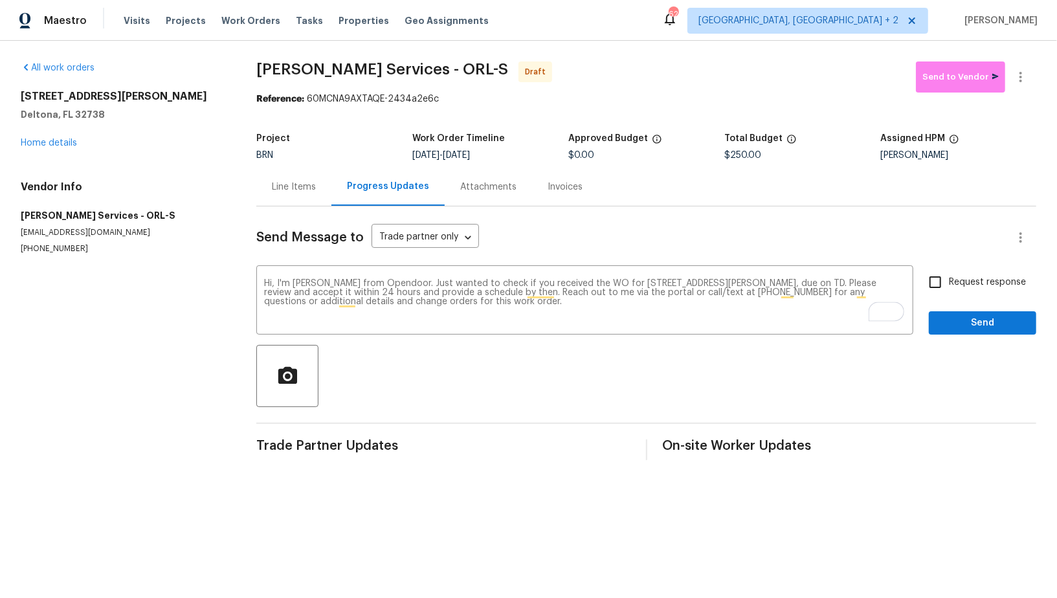
drag, startPoint x: 462, startPoint y: 155, endPoint x: 516, endPoint y: 155, distance: 53.7
click at [516, 155] on div "9/19/2025 - 9/22/2025" at bounding box center [490, 155] width 156 height 9
copy span "9/22/2025"
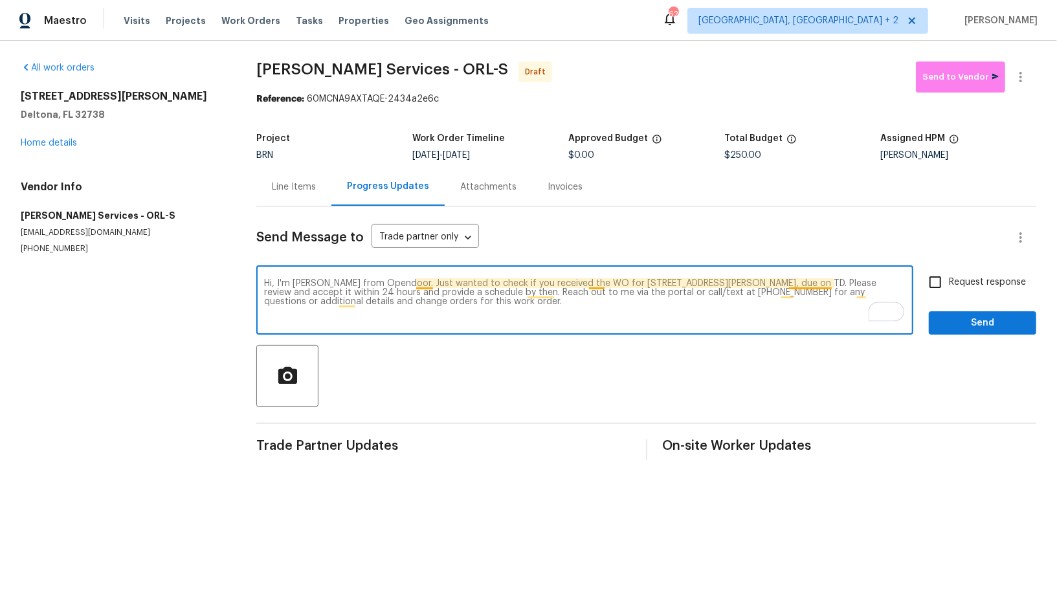
click at [829, 280] on textarea "Hi, I'm Padmapriya from Opendoor. Just wanted to check if you received the WO f…" at bounding box center [584, 301] width 641 height 45
paste textarea "9/22/2025"
type textarea "Hi, I'm Padmapriya from Opendoor. Just wanted to check if you received the WO f…"
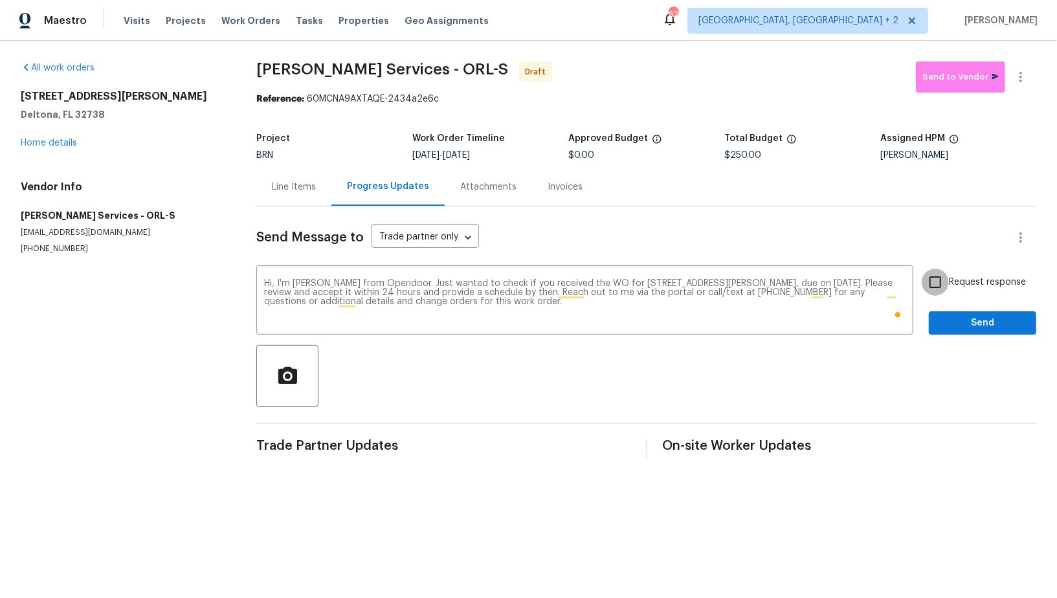
click at [934, 288] on input "Request response" at bounding box center [934, 282] width 27 height 27
checkbox input "true"
click at [962, 336] on div "Send Message to Trade partner only Trade partner only ​ Hi, I'm Padmapriya from…" at bounding box center [646, 333] width 780 height 254
click at [954, 329] on span "Send" at bounding box center [982, 323] width 87 height 16
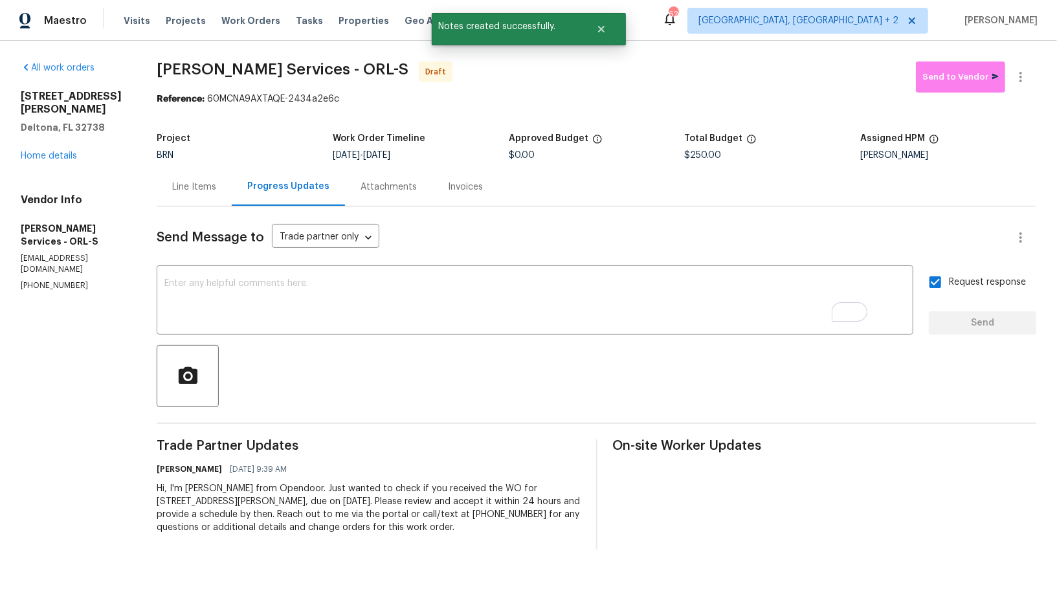
click at [216, 184] on div "Line Items" at bounding box center [194, 187] width 44 height 13
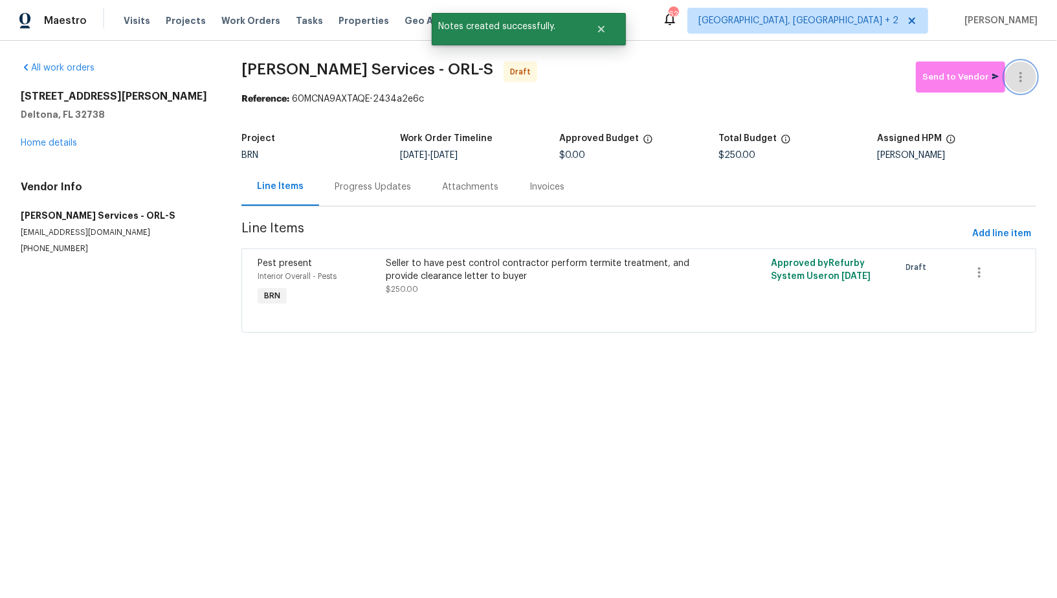
click at [1023, 75] on icon "button" at bounding box center [1021, 77] width 16 height 16
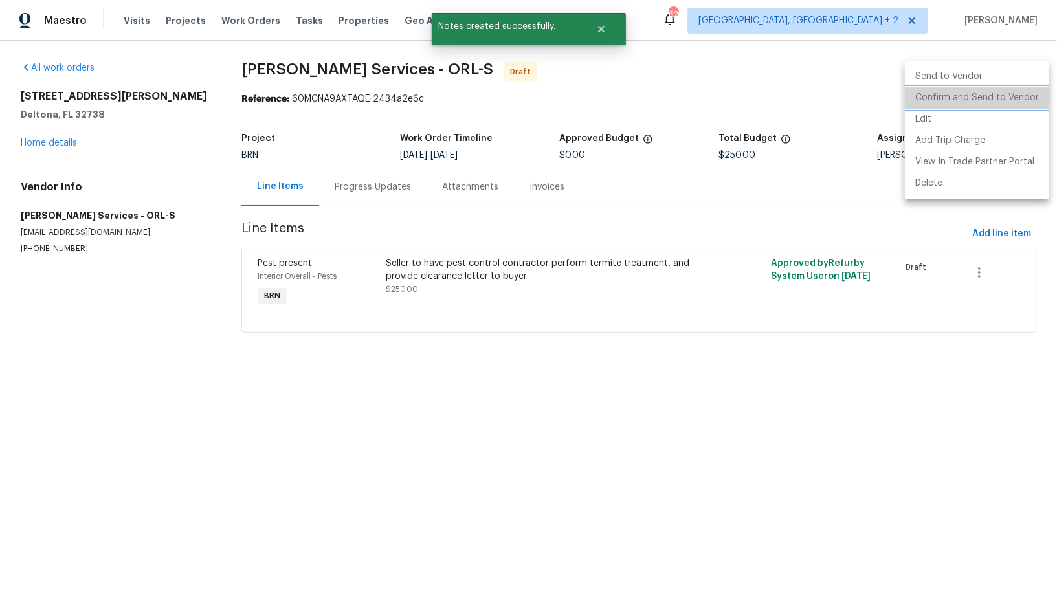
click at [1003, 98] on li "Confirm and Send to Vendor" at bounding box center [976, 97] width 144 height 21
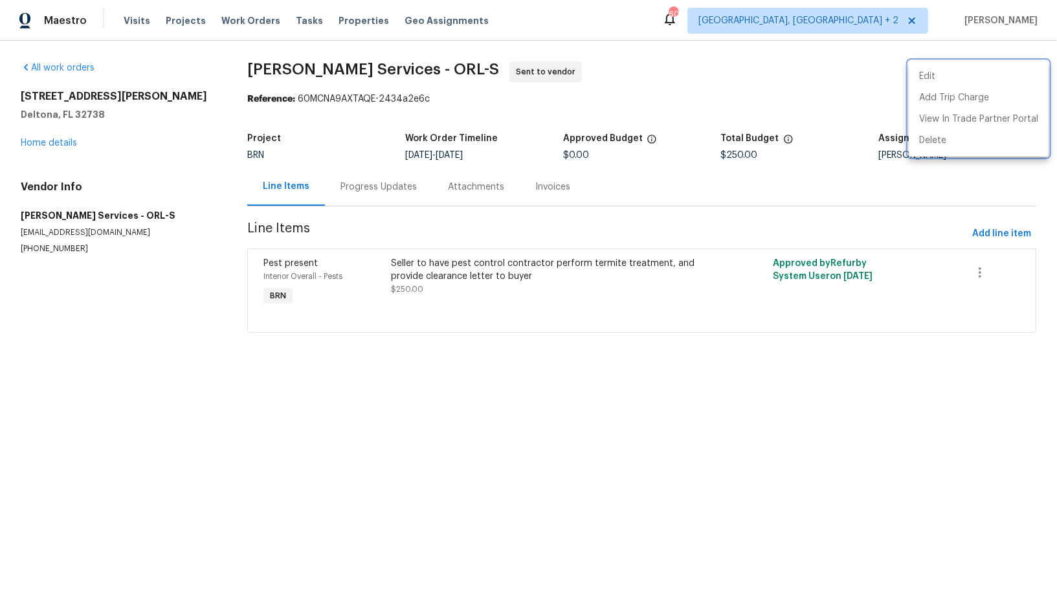
click at [50, 134] on div at bounding box center [528, 299] width 1057 height 598
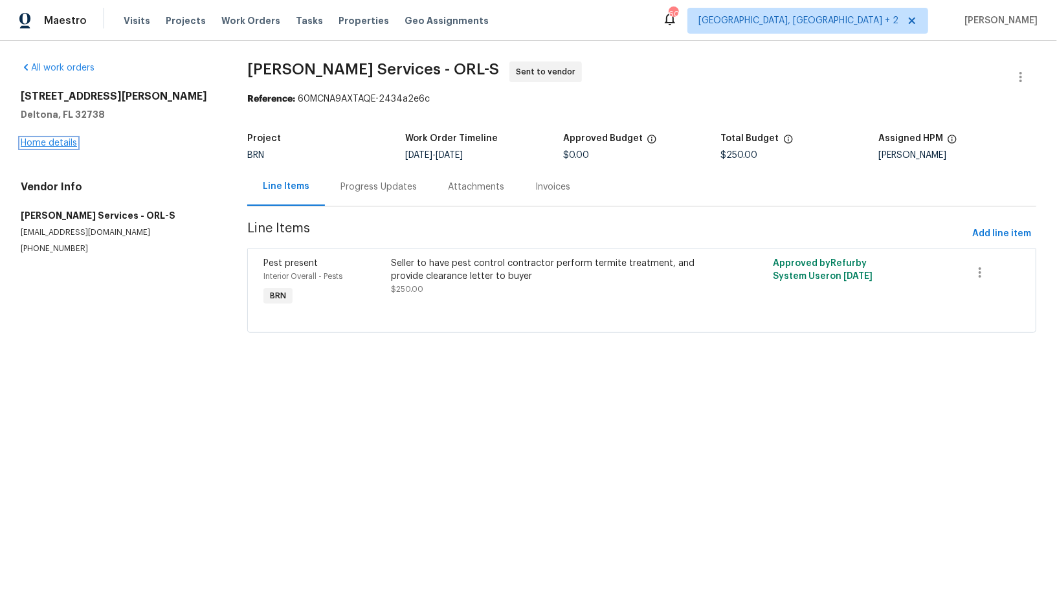
click at [50, 140] on link "Home details" at bounding box center [49, 142] width 56 height 9
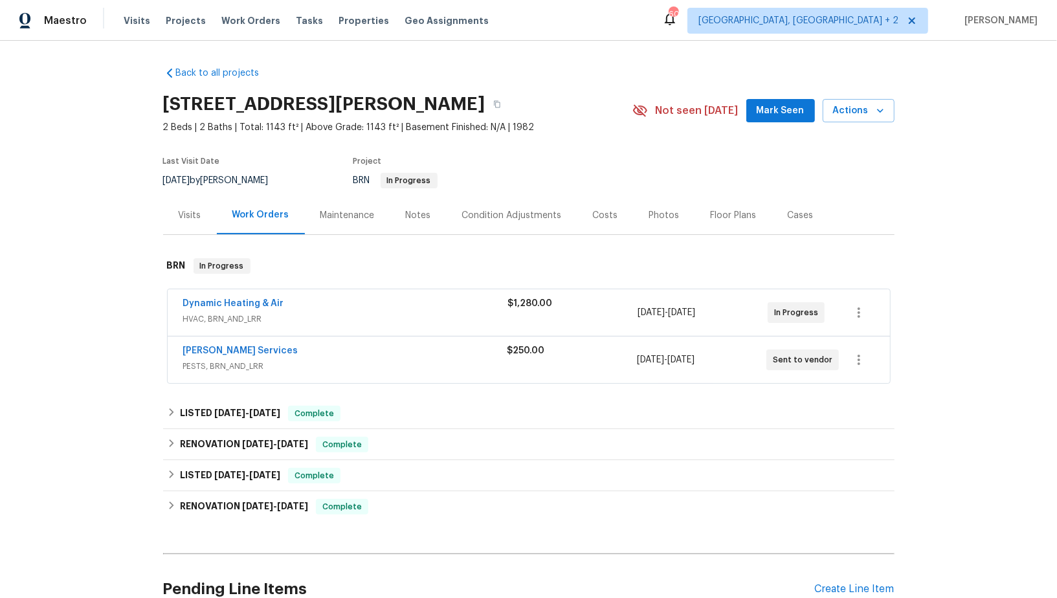
scroll to position [120, 0]
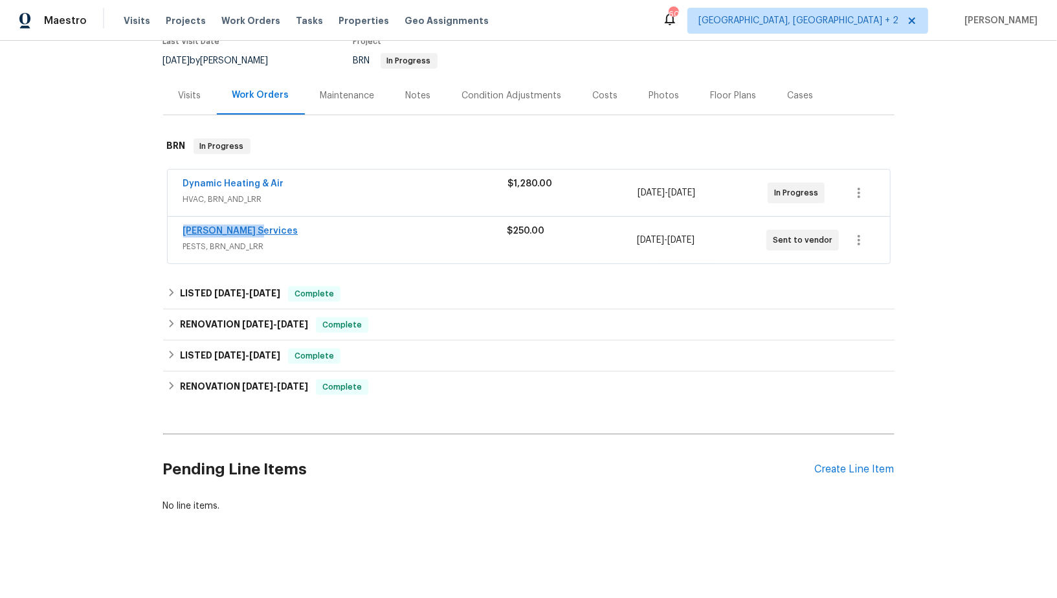
drag, startPoint x: 263, startPoint y: 228, endPoint x: 186, endPoint y: 230, distance: 77.0
click at [185, 230] on div "Massey Services" at bounding box center [345, 233] width 324 height 16
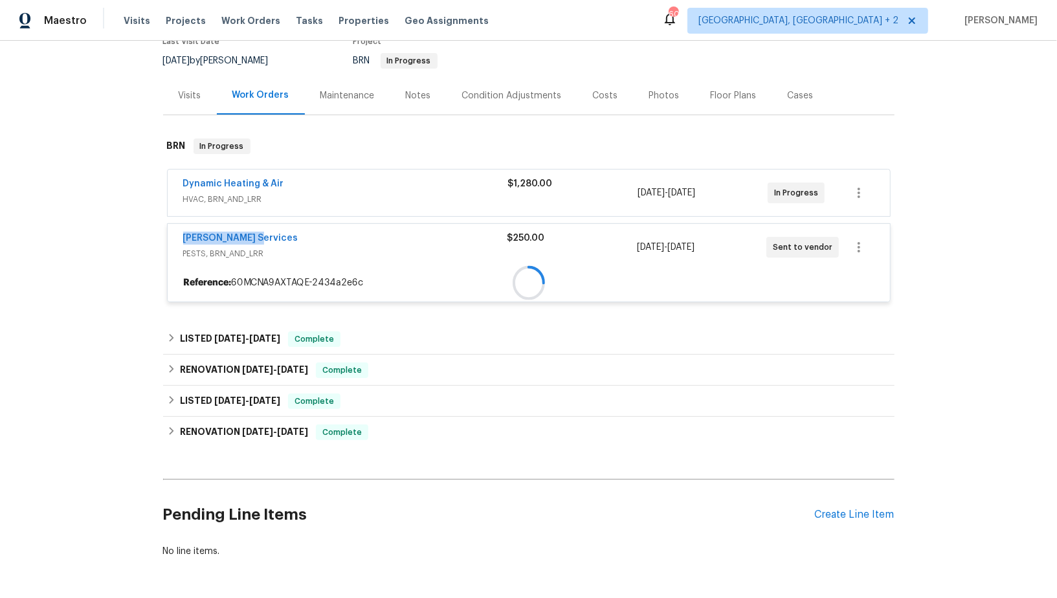
copy link "Massey Services"
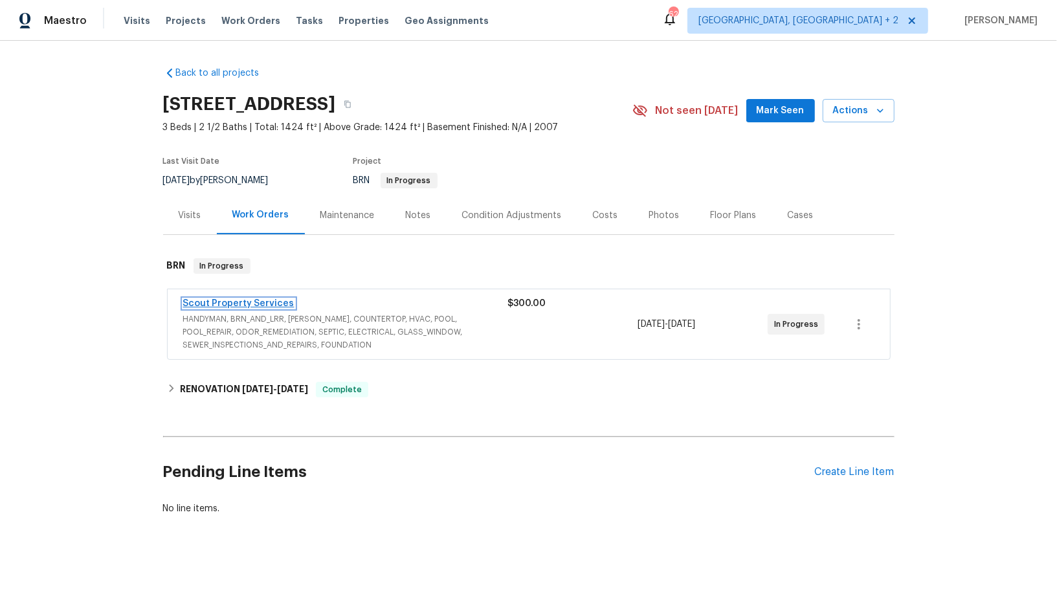
click at [251, 303] on link "Scout Property Services" at bounding box center [238, 303] width 111 height 9
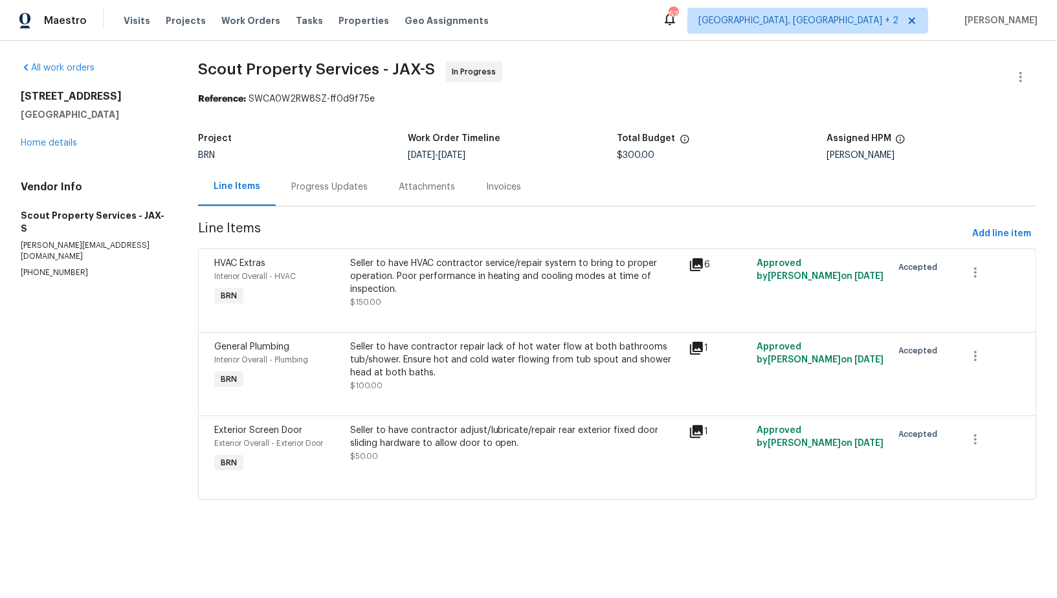
click at [417, 282] on div "Seller to have HVAC contractor service/repair system to bring to proper operati…" at bounding box center [515, 276] width 331 height 39
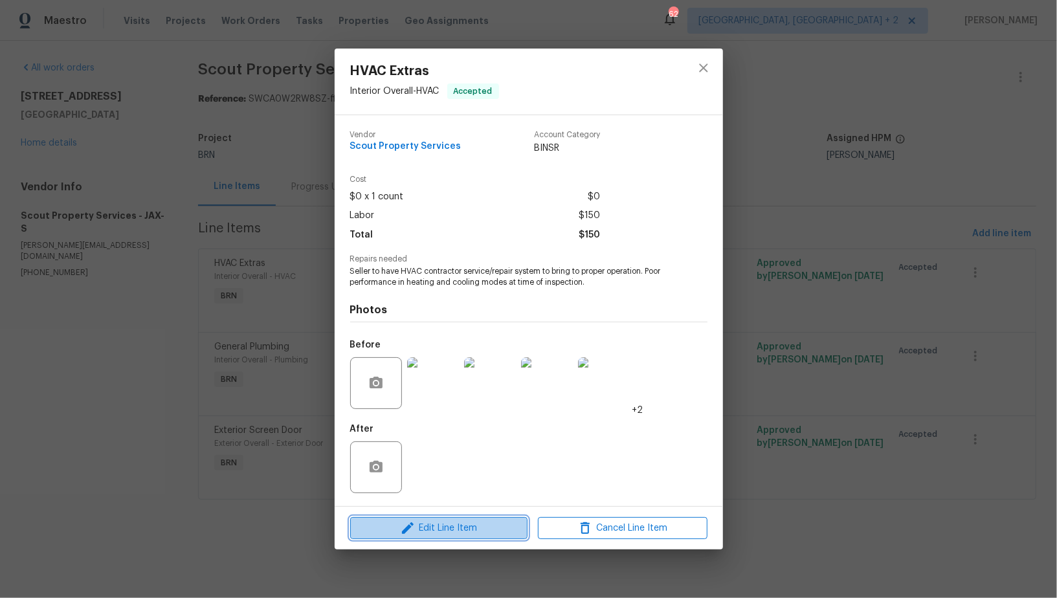
click at [444, 533] on span "Edit Line Item" at bounding box center [439, 528] width 170 height 16
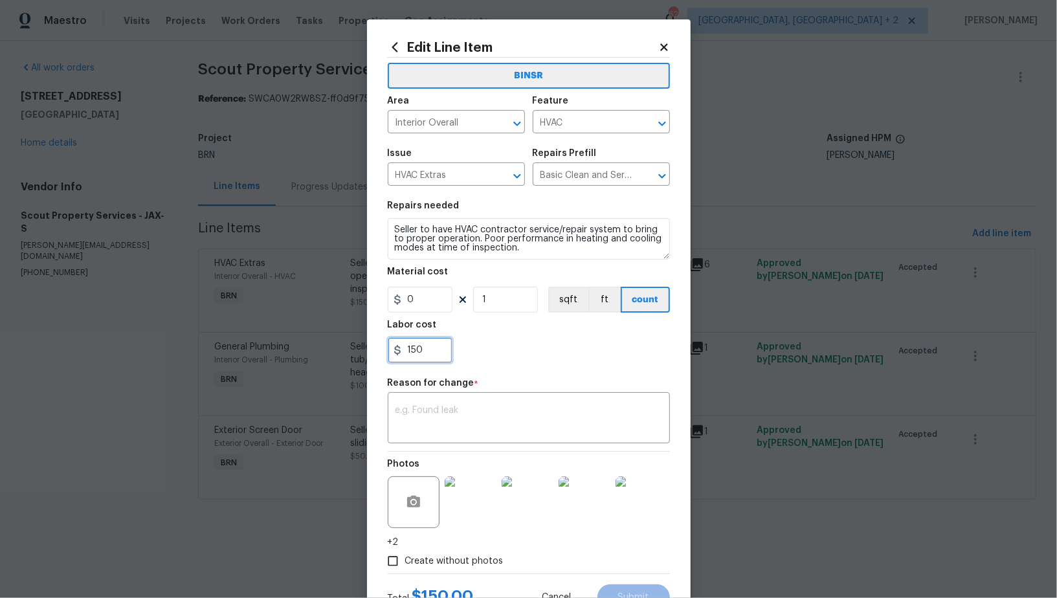
click at [444, 348] on input "150" at bounding box center [420, 350] width 65 height 26
paste input "4985"
type input "4985"
click at [424, 431] on textarea at bounding box center [528, 419] width 267 height 27
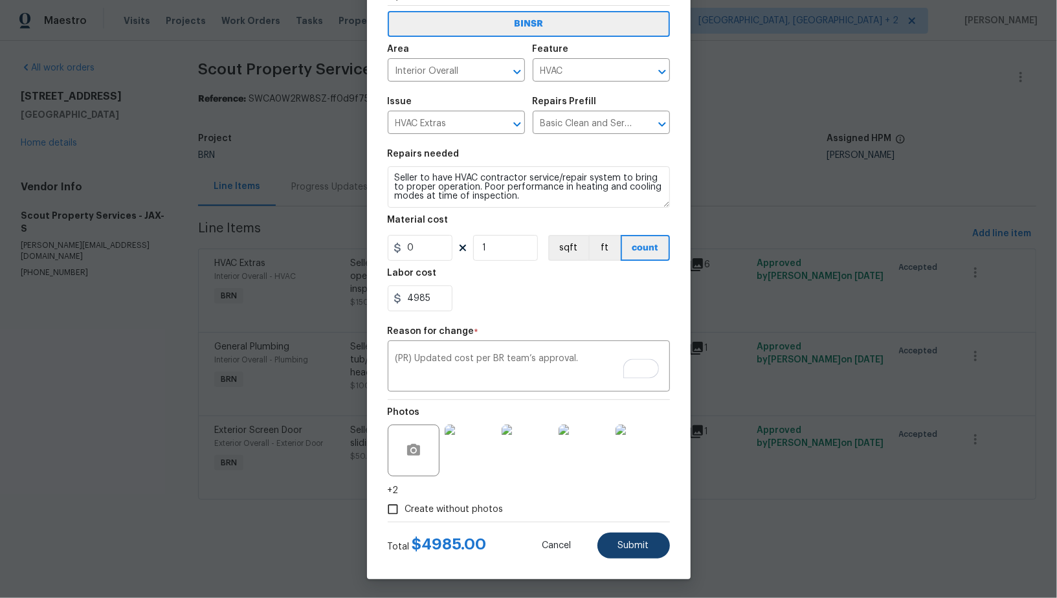
type textarea "(PR) Updated cost per BR team’s approval."
click at [639, 541] on span "Submit" at bounding box center [633, 546] width 31 height 10
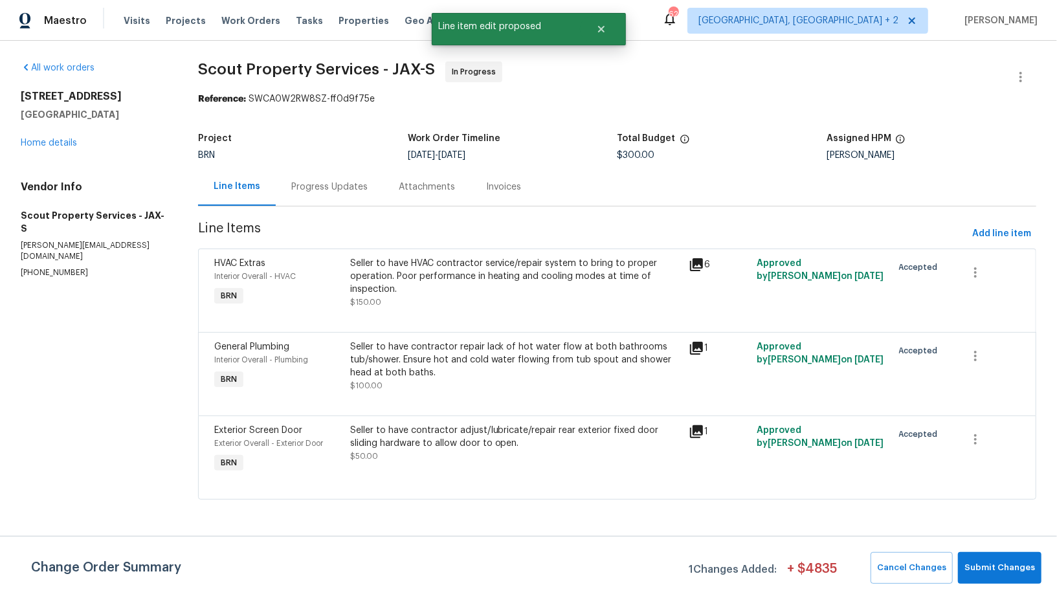
scroll to position [0, 0]
click at [992, 571] on span "Submit Changes" at bounding box center [999, 567] width 71 height 15
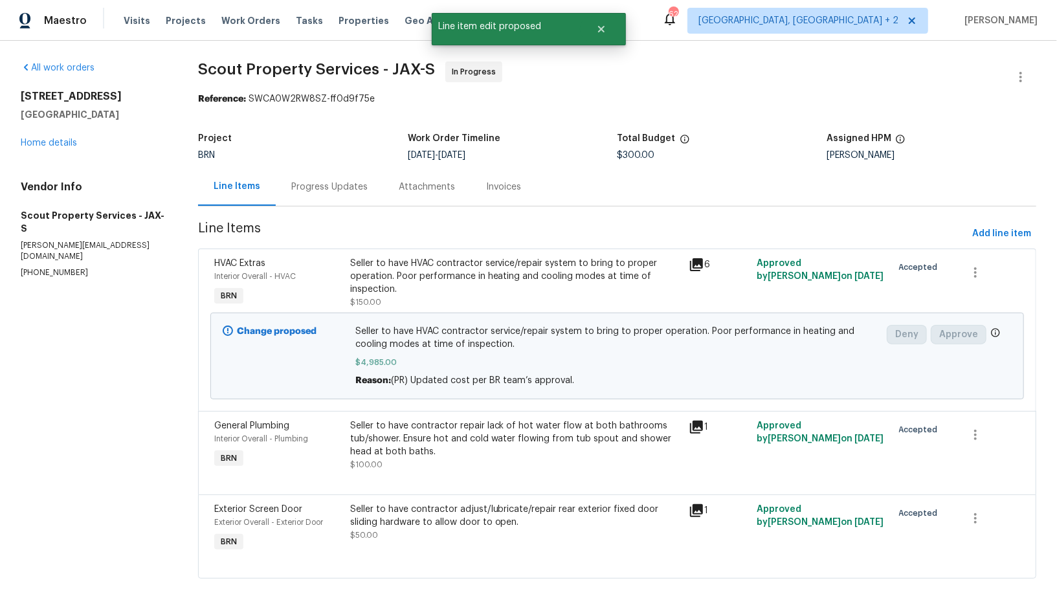
click at [336, 188] on div "Progress Updates" at bounding box center [329, 187] width 76 height 13
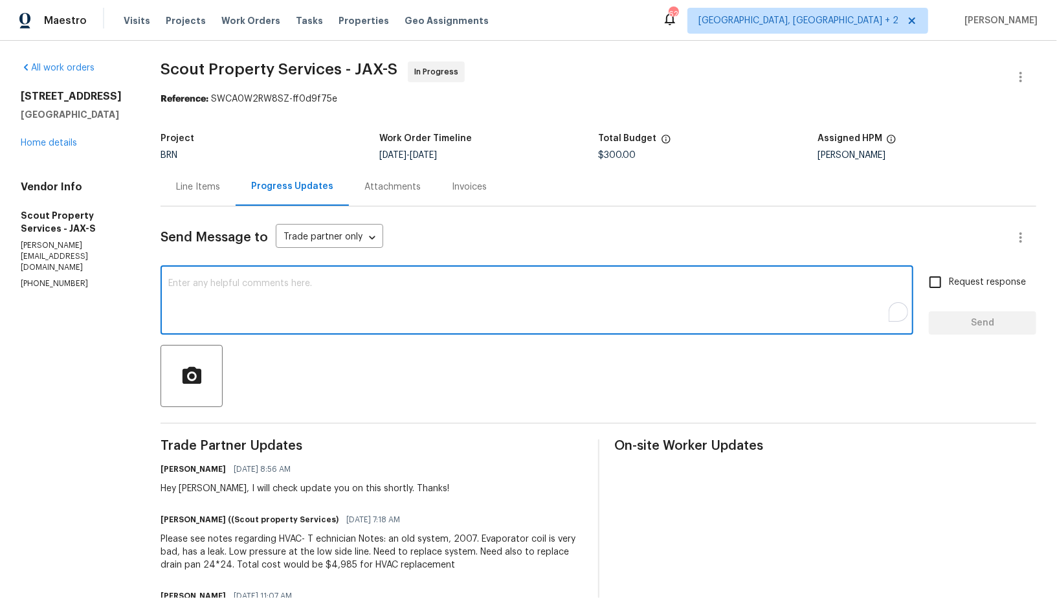
click at [250, 294] on textarea "To enrich screen reader interactions, please activate Accessibility in Grammarl…" at bounding box center [536, 301] width 737 height 45
type textarea "H"
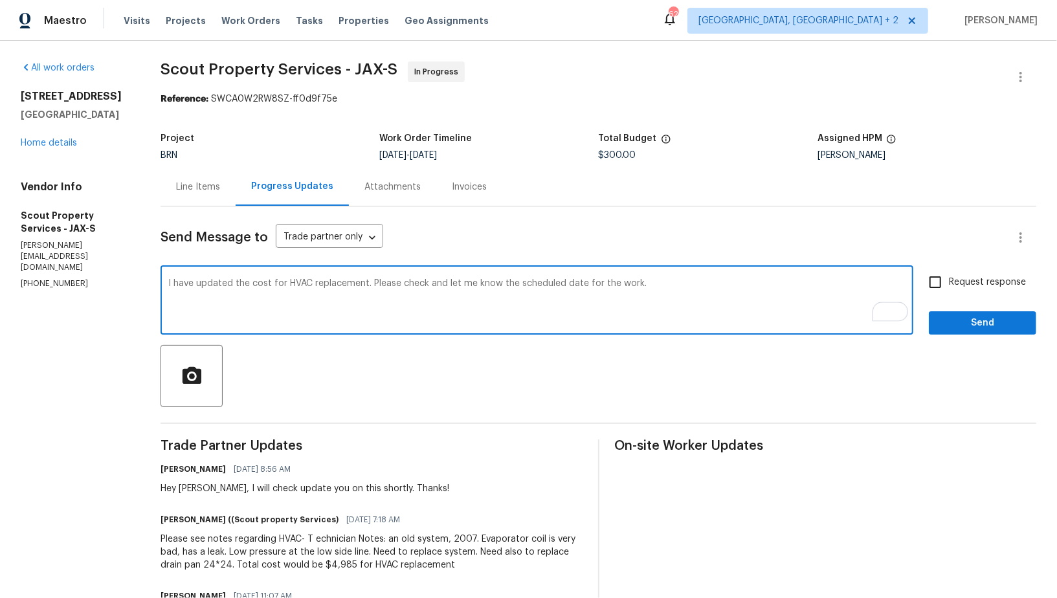
type textarea "I have updated the cost for HVAC replacement. Please check and let me know the …"
click at [947, 285] on input "Request response" at bounding box center [934, 282] width 27 height 27
checkbox input "true"
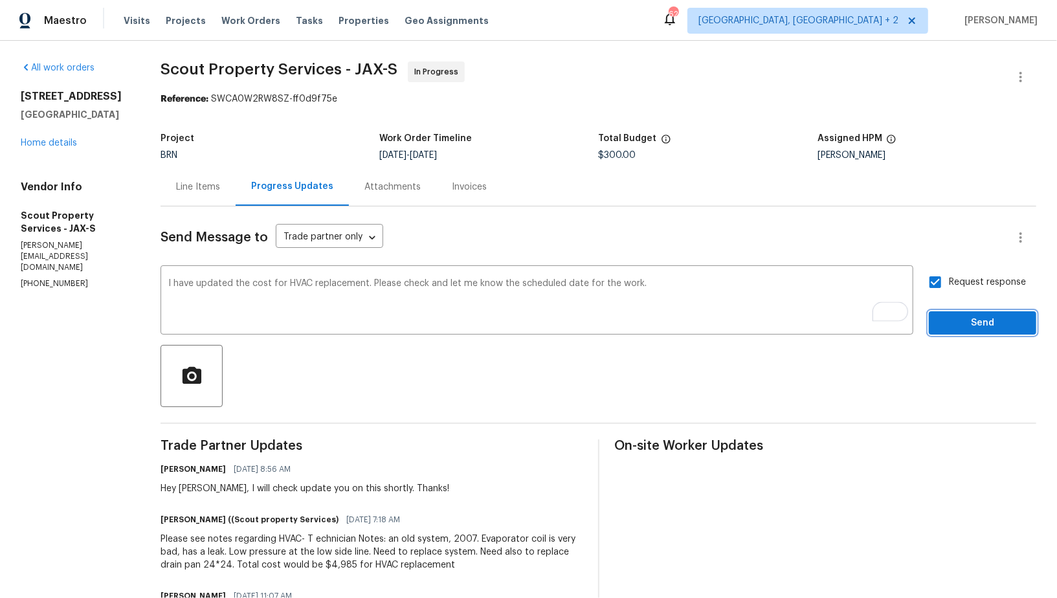
click at [958, 316] on span "Send" at bounding box center [982, 323] width 87 height 16
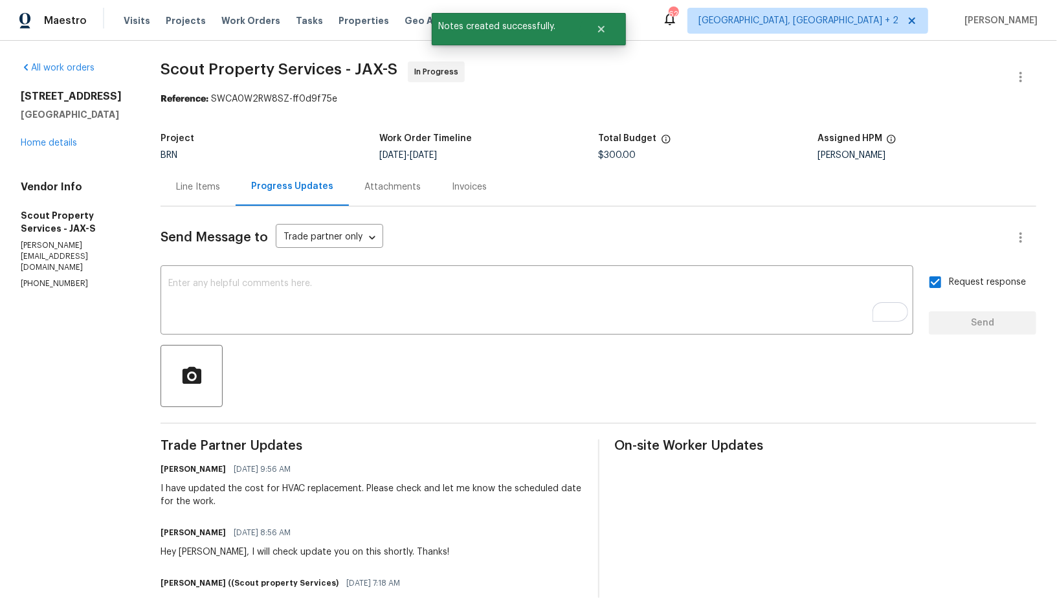
click at [204, 186] on div "Line Items" at bounding box center [198, 187] width 44 height 13
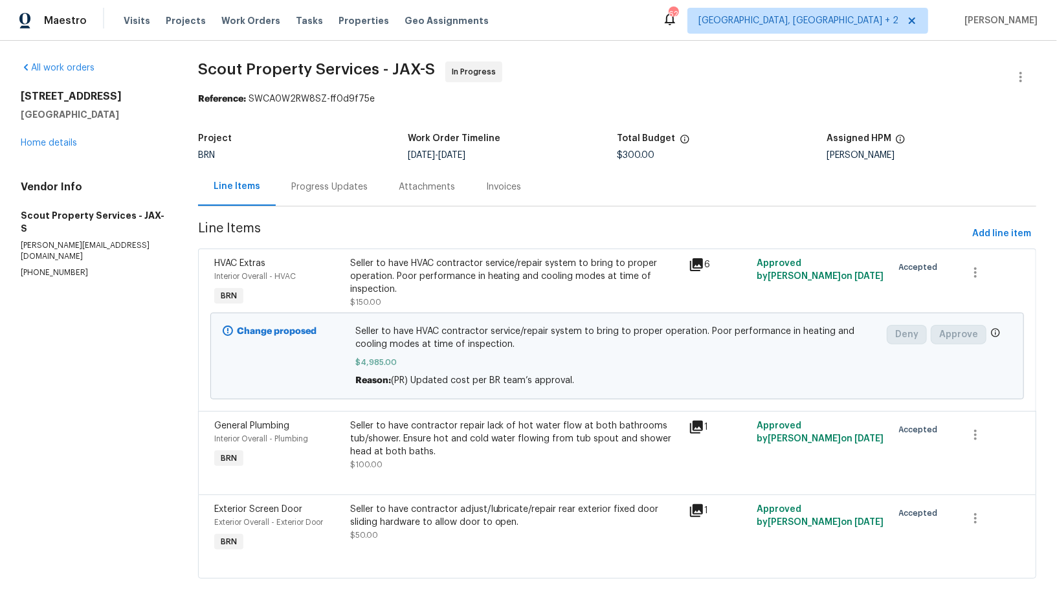
click at [335, 187] on div "Progress Updates" at bounding box center [329, 187] width 76 height 13
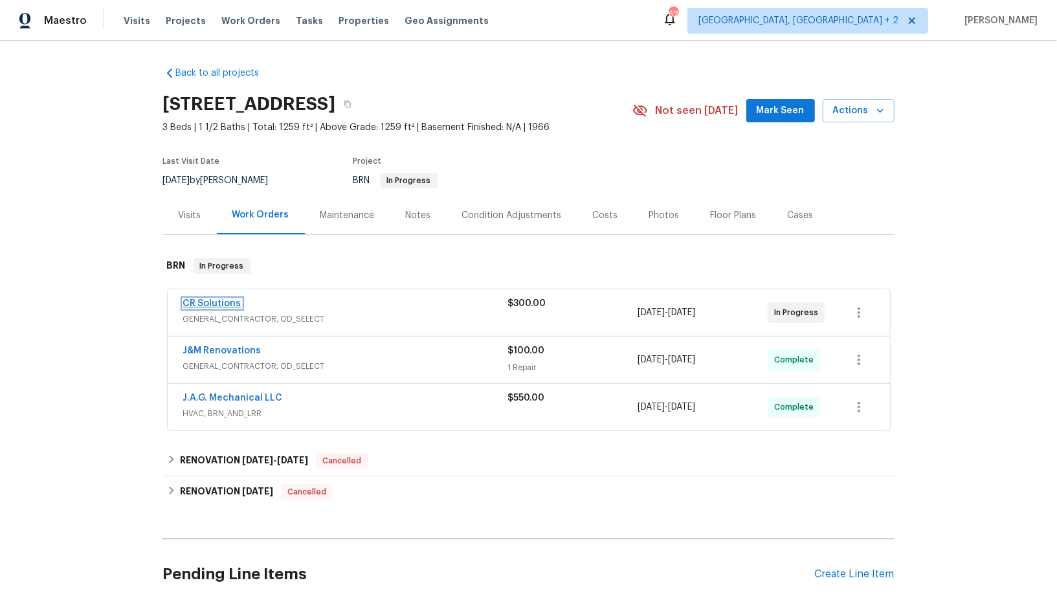
click at [208, 303] on link "CR Solutions" at bounding box center [212, 303] width 58 height 9
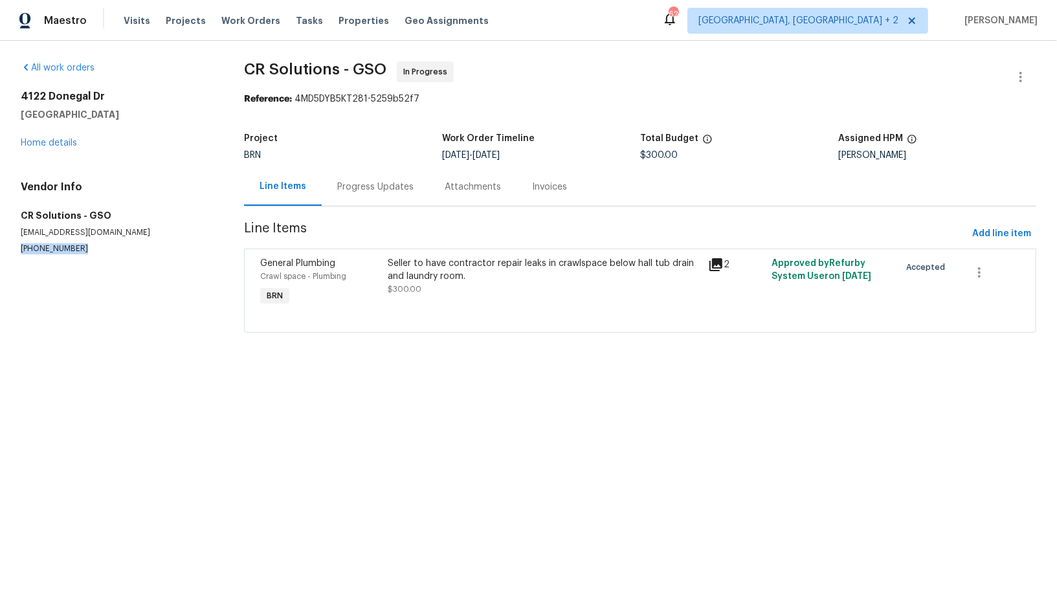
drag, startPoint x: 83, startPoint y: 251, endPoint x: 0, endPoint y: 251, distance: 82.8
click at [0, 251] on div "All work orders [STREET_ADDRESS] Home details Vendor Info CR Solutions - GSO [E…" at bounding box center [528, 205] width 1057 height 328
copy p "[PHONE_NUMBER]"
click at [353, 172] on div "Progress Updates" at bounding box center [375, 187] width 107 height 38
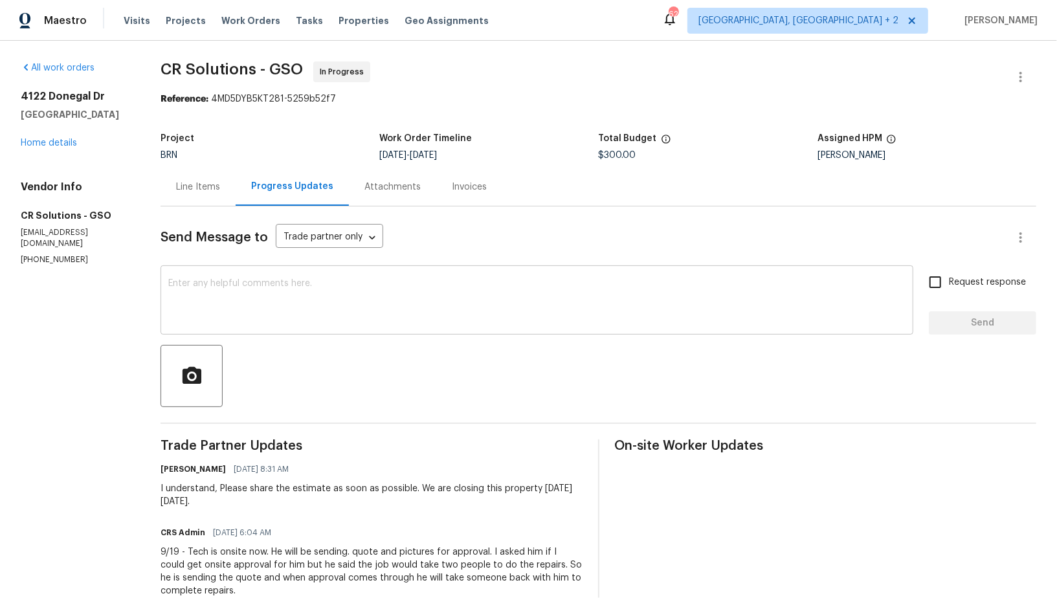
click at [414, 289] on textarea at bounding box center [536, 301] width 737 height 45
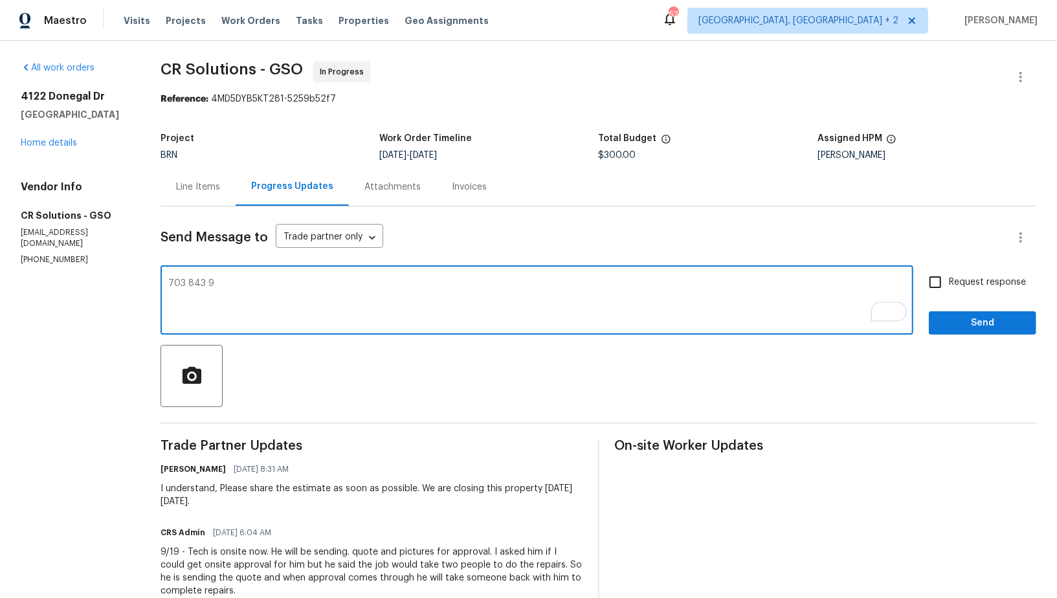
type textarea "703 843 9"
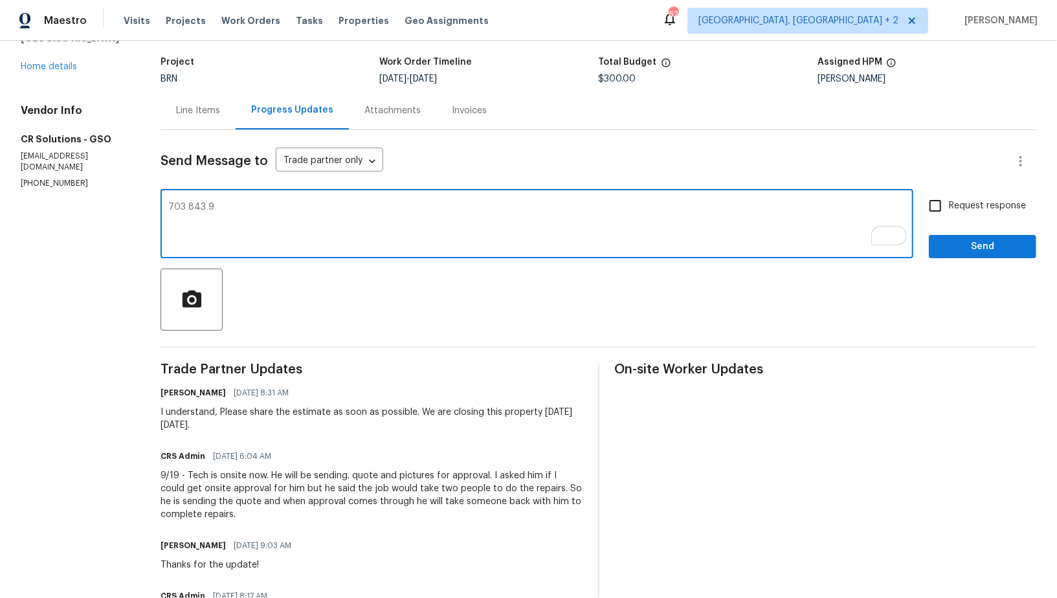
scroll to position [87, 0]
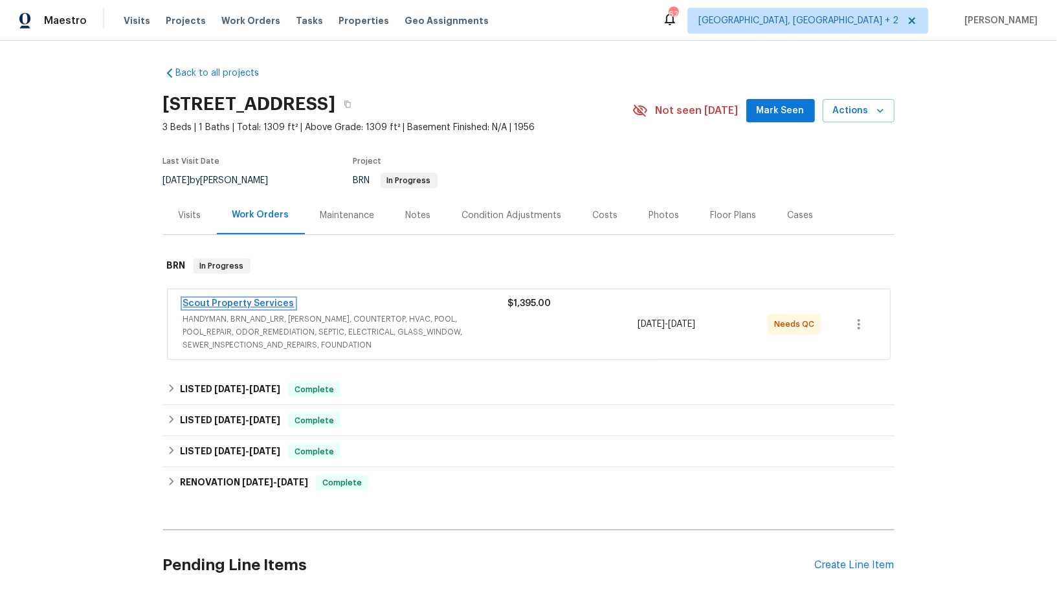
click at [270, 303] on link "Scout Property Services" at bounding box center [238, 303] width 111 height 9
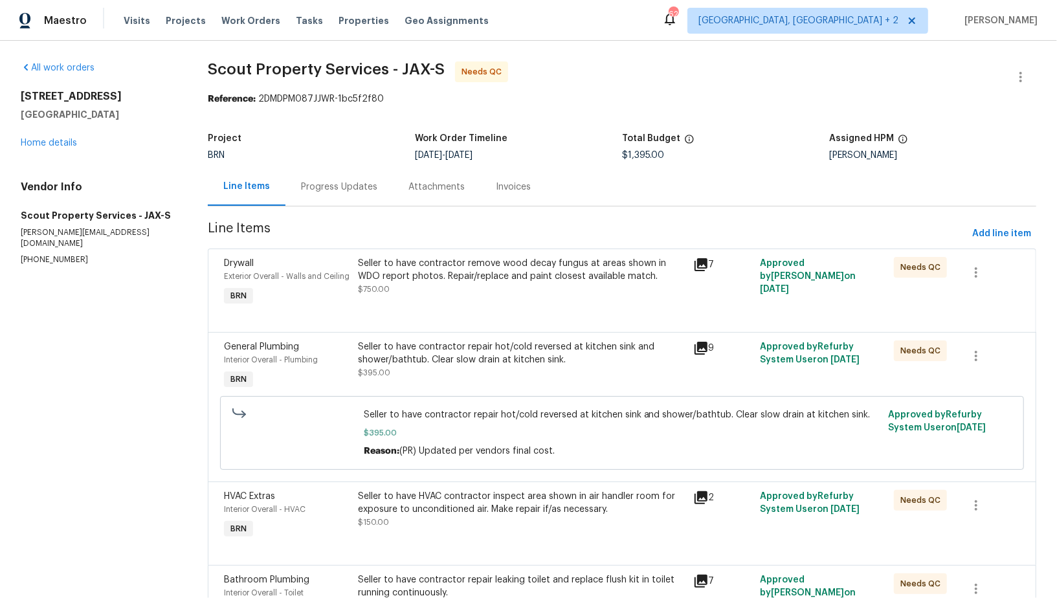
scroll to position [86, 0]
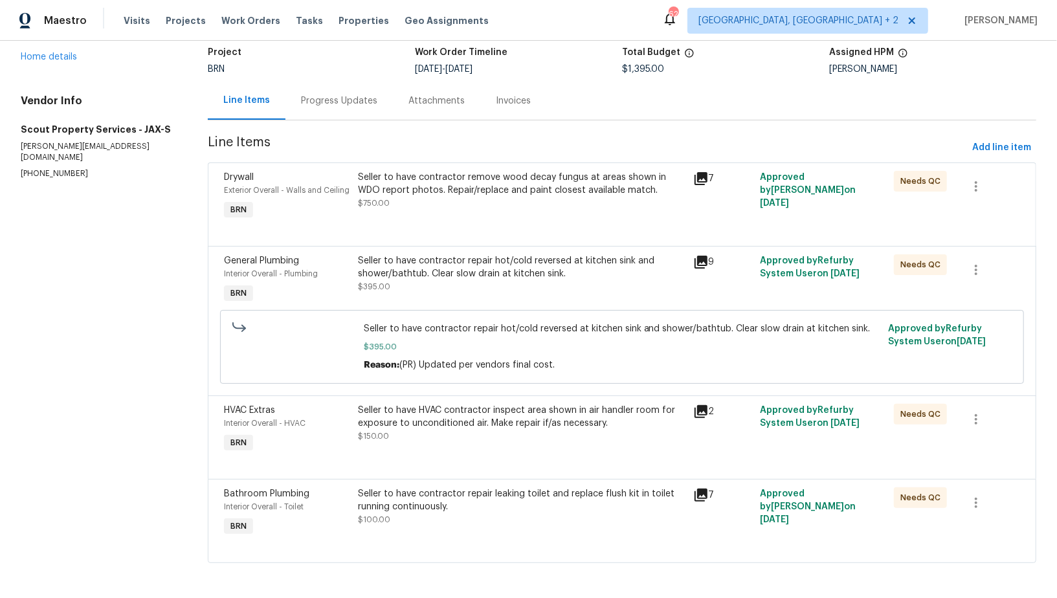
click at [484, 426] on div "Seller to have HVAC contractor inspect area shown in air handler room for expos…" at bounding box center [521, 417] width 327 height 26
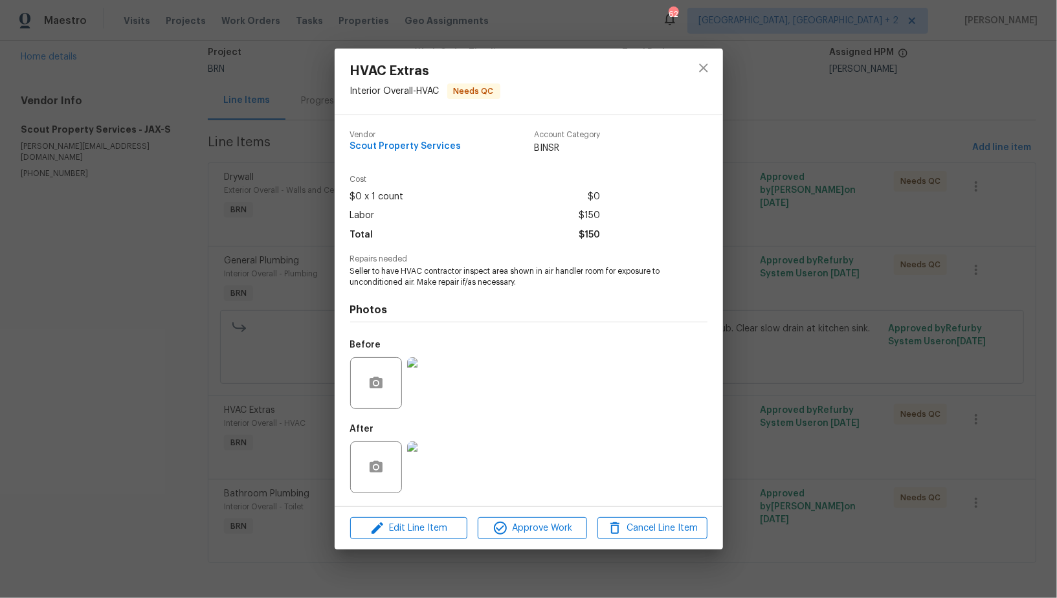
click at [434, 402] on img at bounding box center [433, 383] width 52 height 52
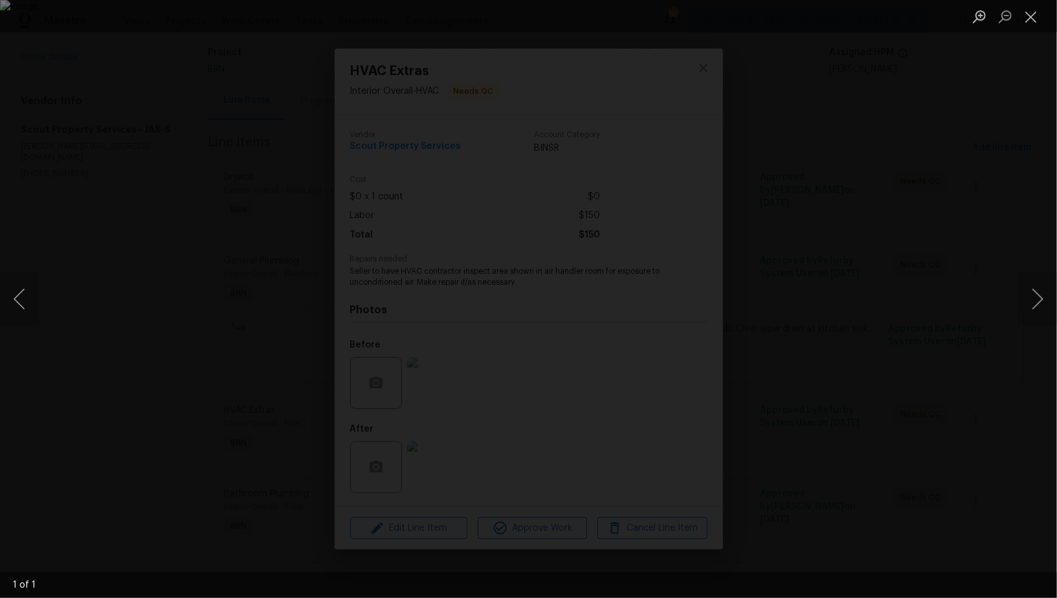
click at [743, 432] on div "Lightbox" at bounding box center [528, 299] width 1057 height 598
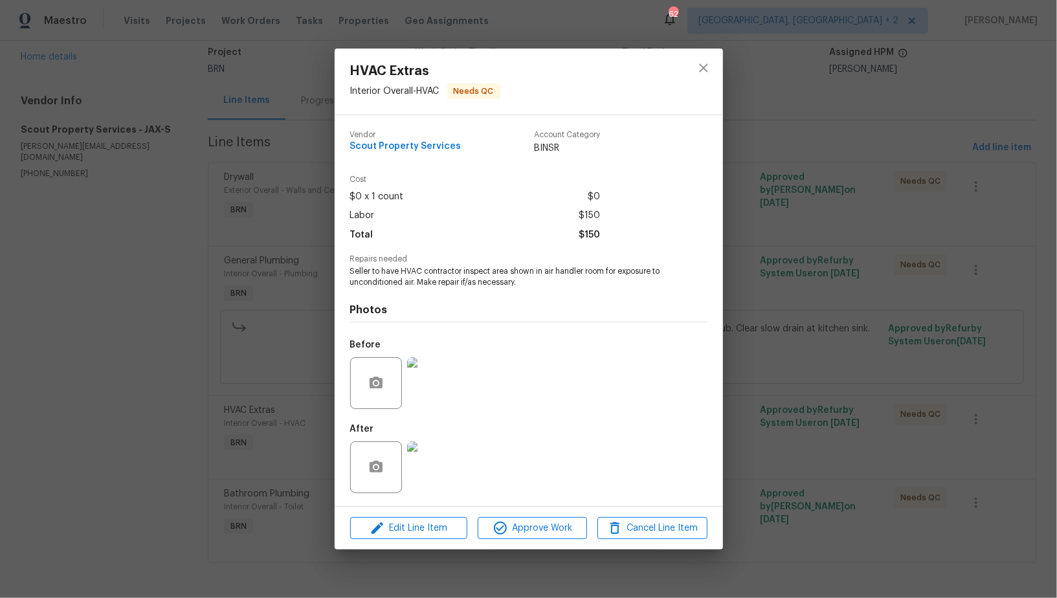
click at [476, 486] on div "After" at bounding box center [528, 459] width 357 height 84
click at [437, 481] on img at bounding box center [433, 467] width 52 height 52
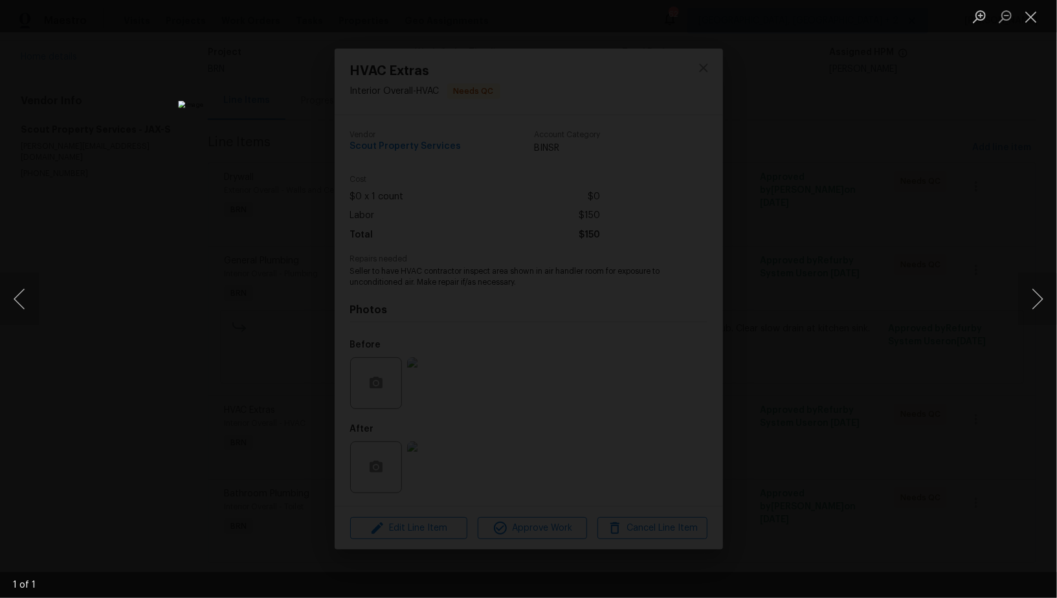
click at [228, 250] on div "Lightbox" at bounding box center [528, 299] width 1057 height 598
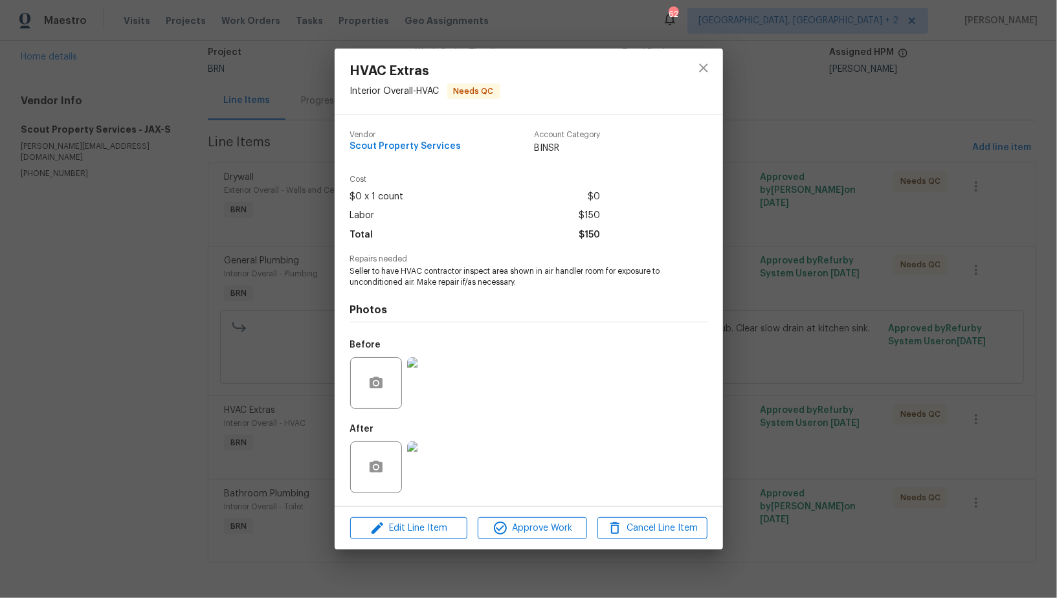
click at [419, 371] on img at bounding box center [433, 383] width 52 height 52
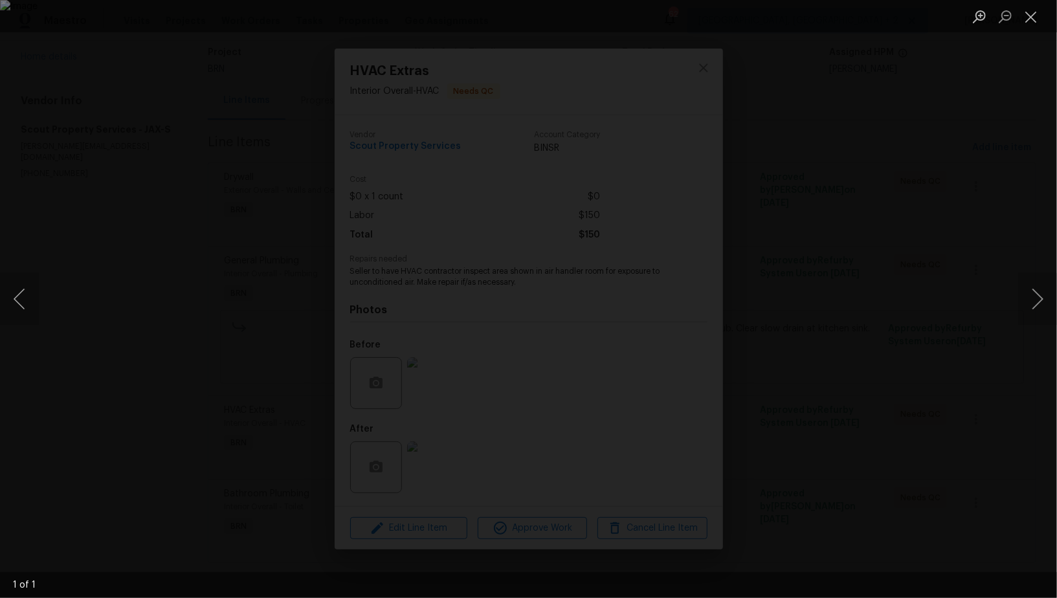
click at [433, 485] on div "Lightbox" at bounding box center [528, 299] width 1057 height 598
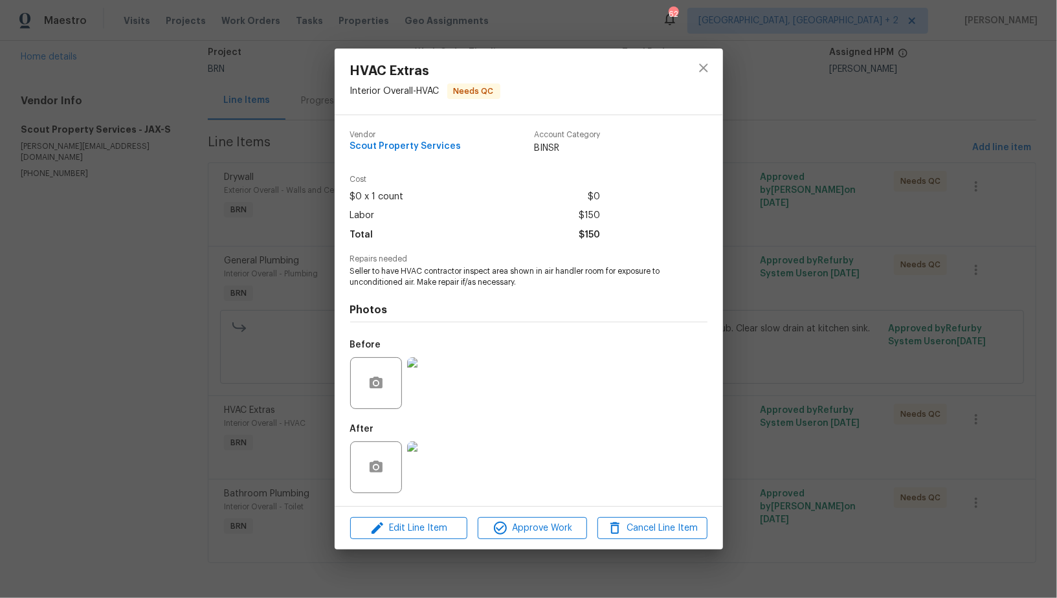
click at [433, 485] on img at bounding box center [433, 467] width 52 height 52
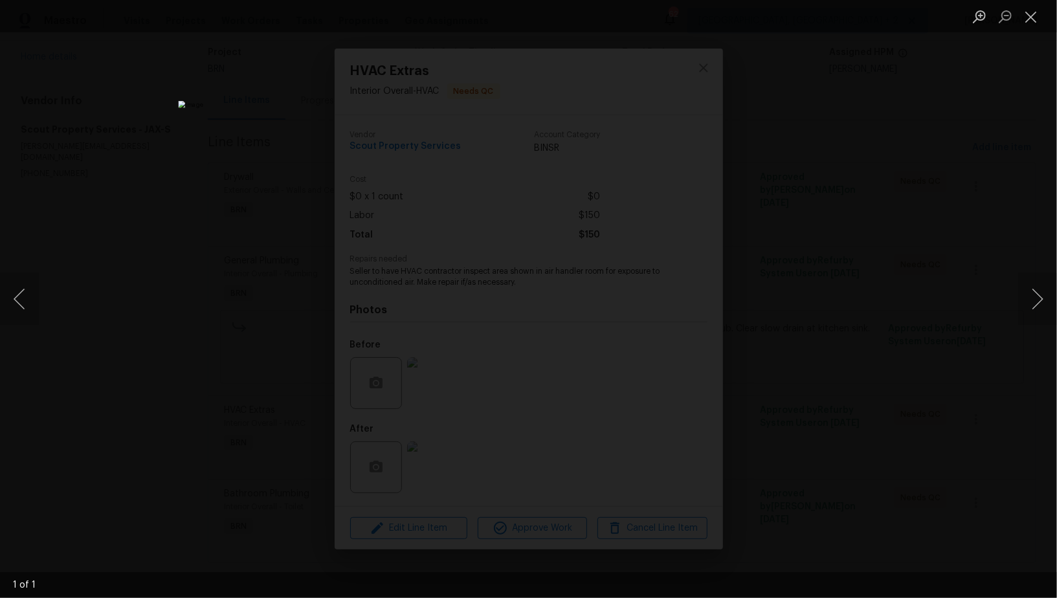
click at [921, 436] on div "Lightbox" at bounding box center [528, 299] width 1057 height 598
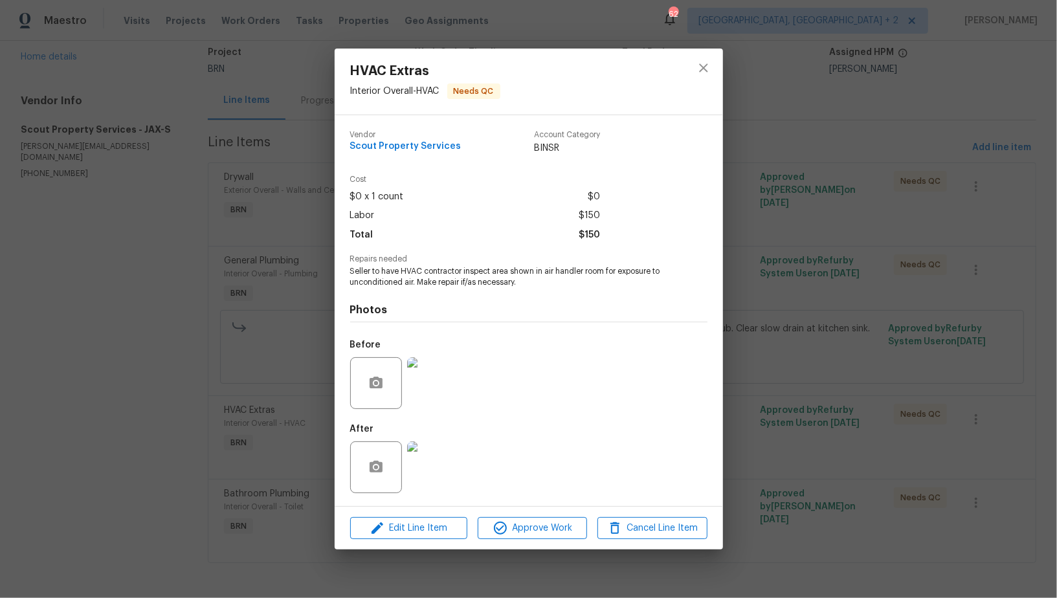
click at [921, 436] on div "HVAC Extras Interior Overall - HVAC Needs QC Vendor Scout Property Services Acc…" at bounding box center [528, 299] width 1057 height 598
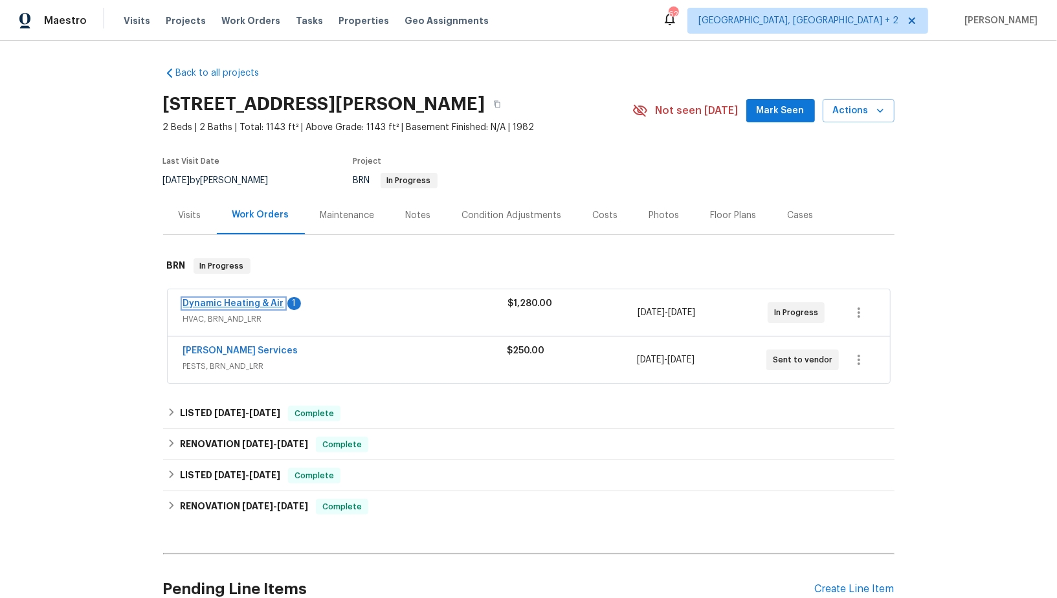
click at [262, 305] on link "Dynamic Heating & Air" at bounding box center [233, 303] width 101 height 9
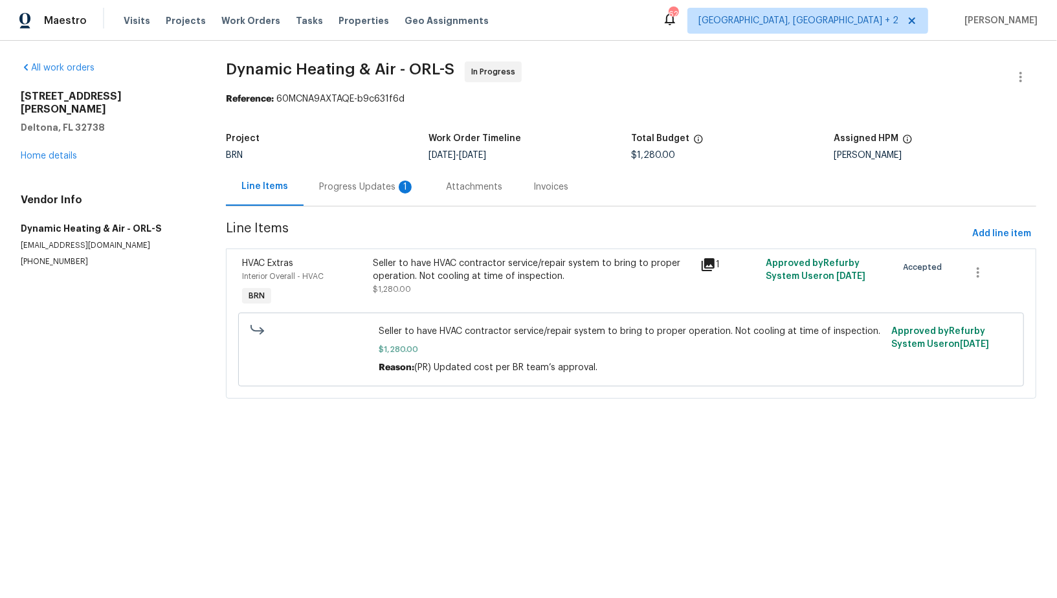
click at [356, 182] on div "Progress Updates 1" at bounding box center [367, 187] width 96 height 13
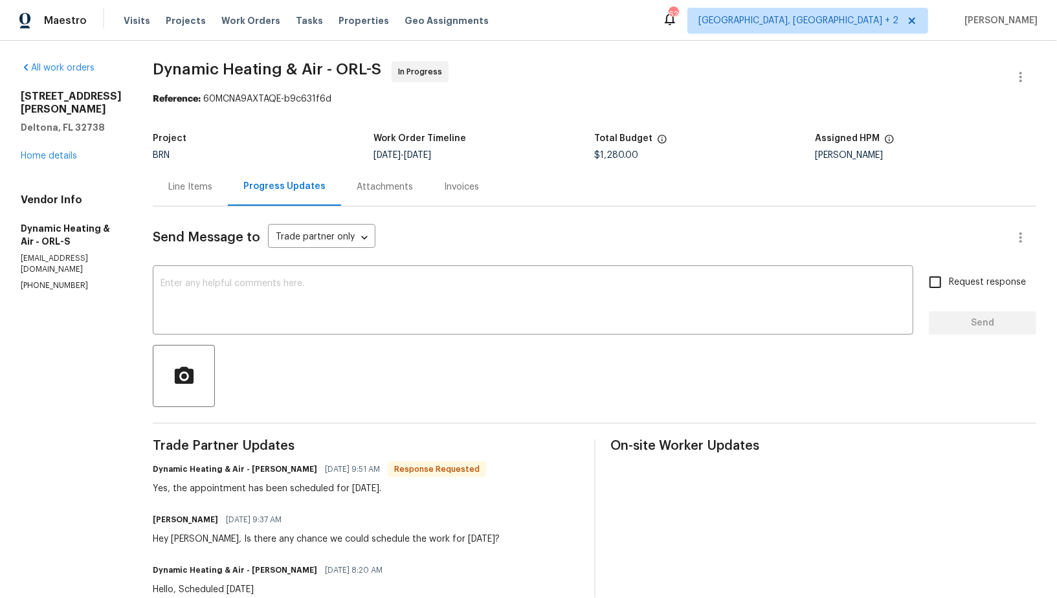
scroll to position [10, 0]
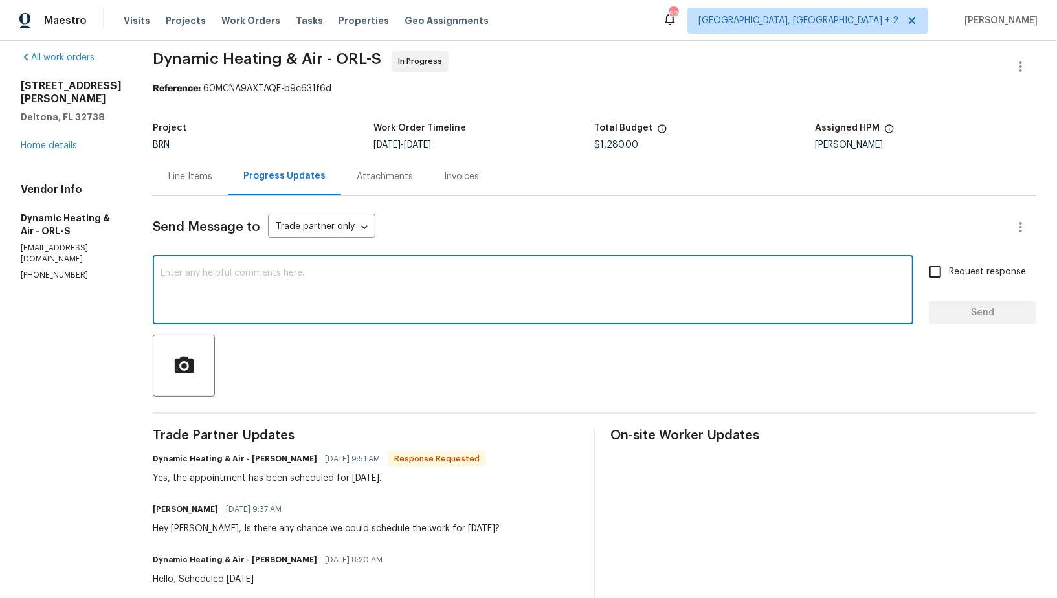
click at [368, 306] on textarea at bounding box center [532, 291] width 745 height 45
type textarea "Thank you!"
click at [962, 271] on span "Request response" at bounding box center [986, 272] width 77 height 14
click at [948, 271] on input "Request response" at bounding box center [934, 271] width 27 height 27
checkbox input "true"
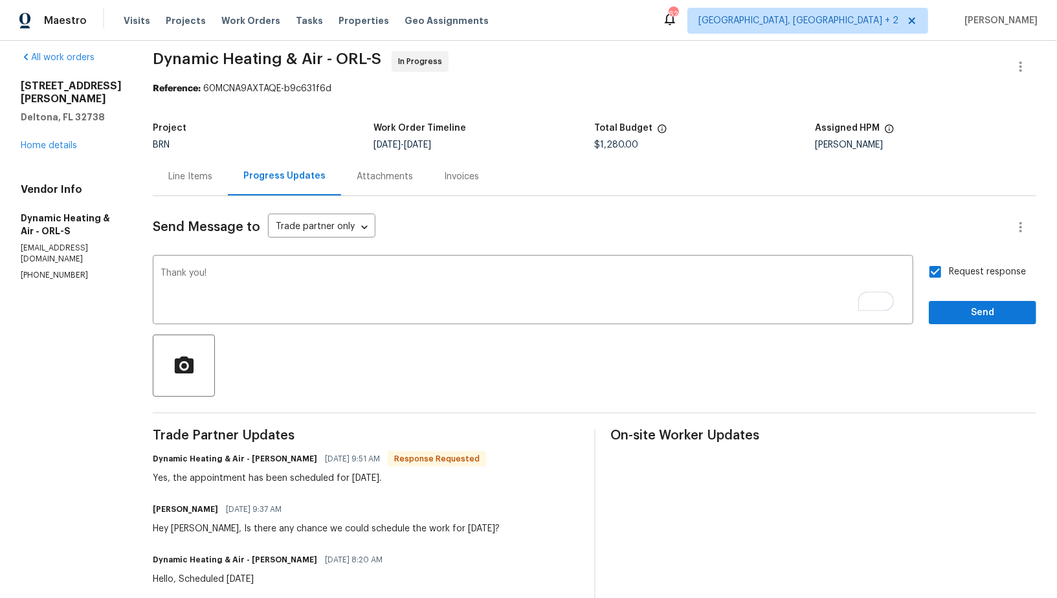
click at [974, 322] on button "Send" at bounding box center [981, 313] width 107 height 24
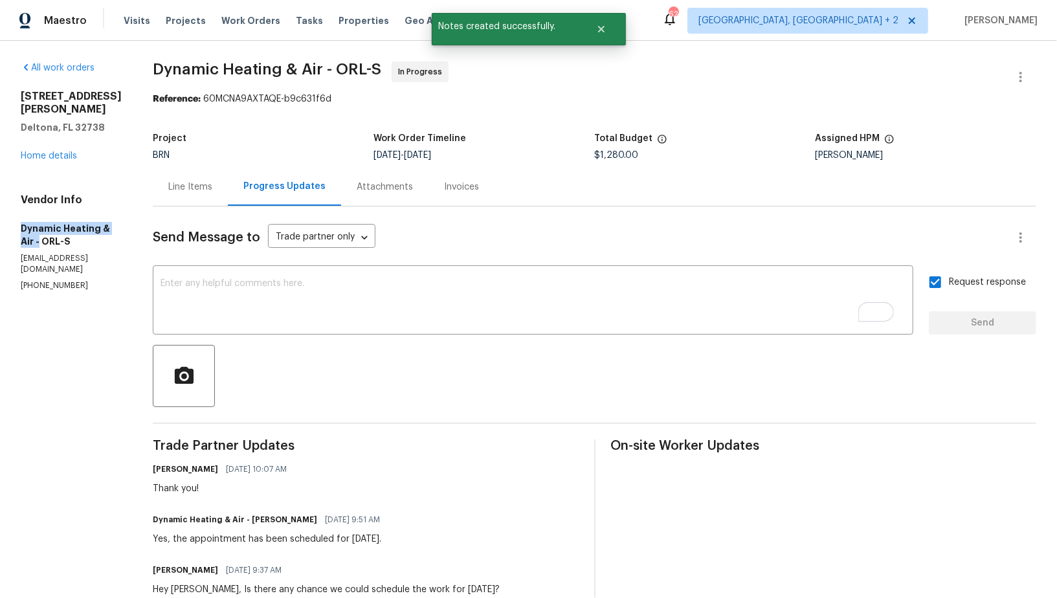
drag, startPoint x: 8, startPoint y: 212, endPoint x: 123, endPoint y: 212, distance: 115.2
copy h5 "Dynamic Heating & Air -"
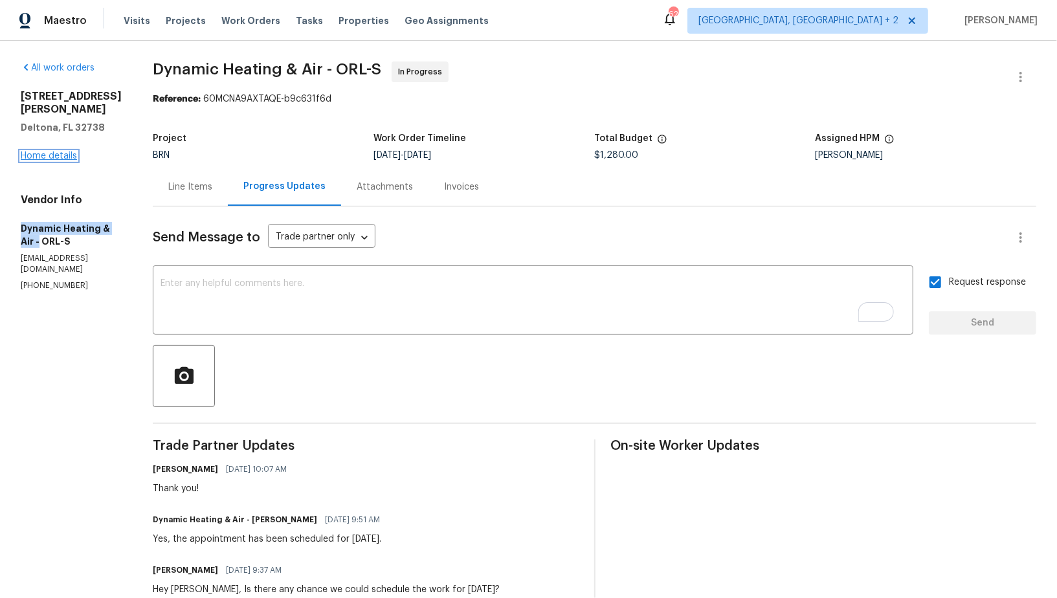
click at [65, 151] on link "Home details" at bounding box center [49, 155] width 56 height 9
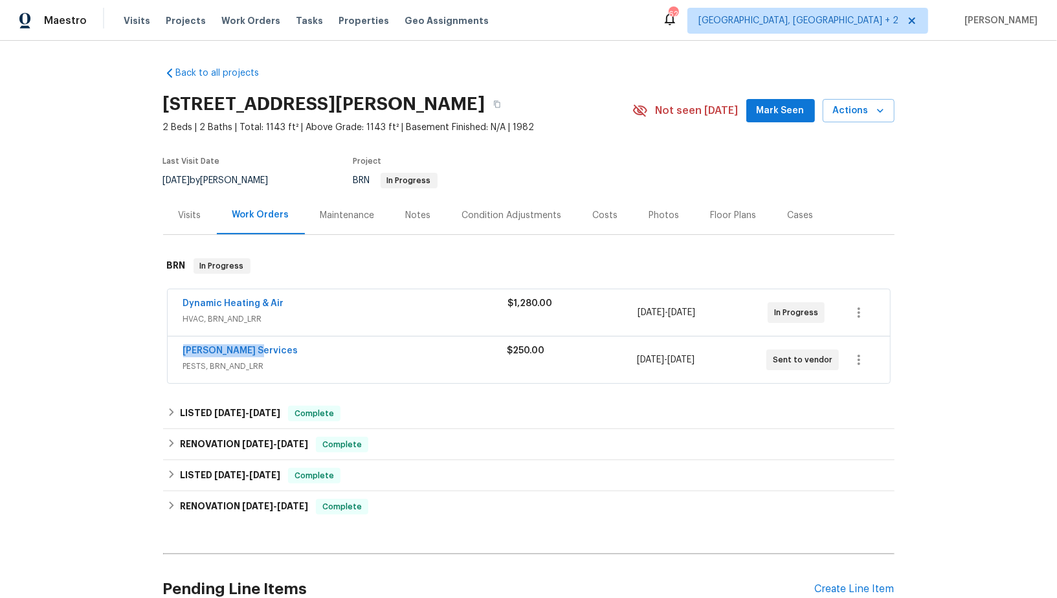
drag, startPoint x: 269, startPoint y: 349, endPoint x: 173, endPoint y: 348, distance: 95.8
click at [173, 348] on div "Massey Services PESTS, BRN_AND_LRR $250.00 9/19/2025 - 9/22/2025 Sent to vendor" at bounding box center [529, 359] width 722 height 47
copy link "Massey Services"
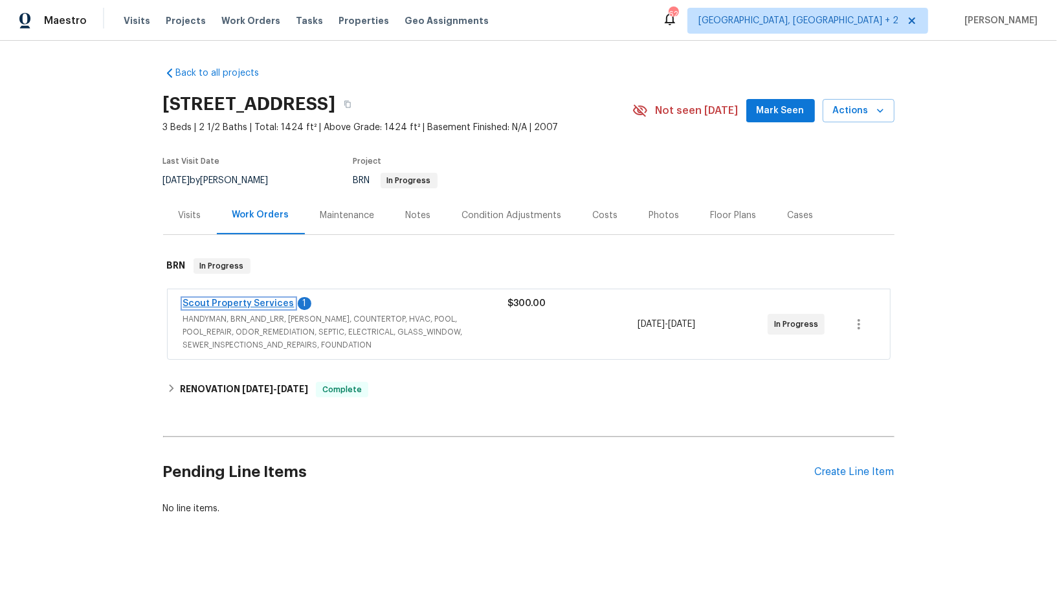
click at [248, 303] on link "Scout Property Services" at bounding box center [238, 303] width 111 height 9
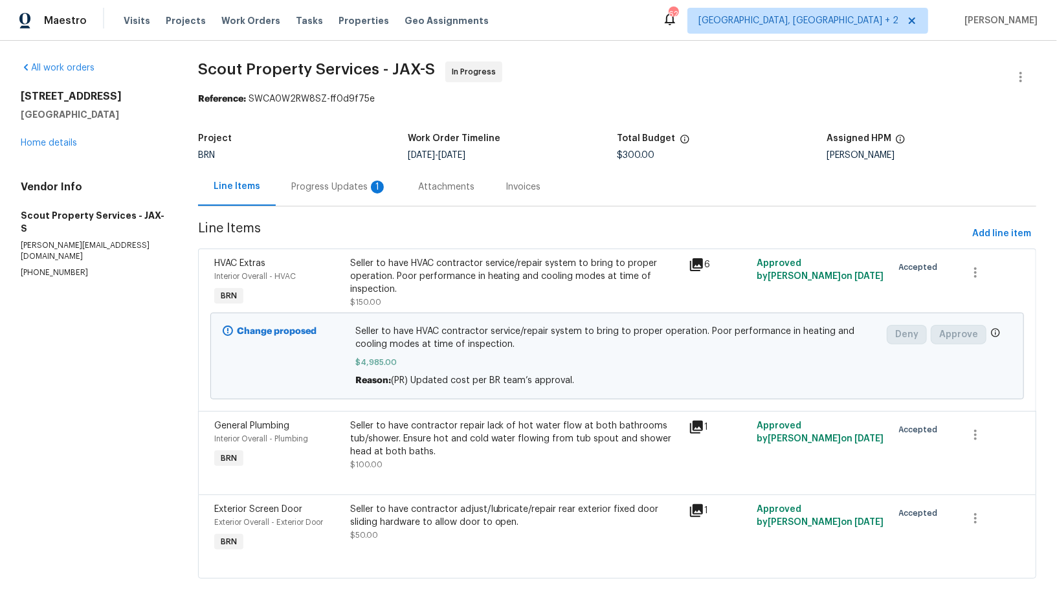
click at [362, 192] on div "Progress Updates 1" at bounding box center [339, 187] width 96 height 13
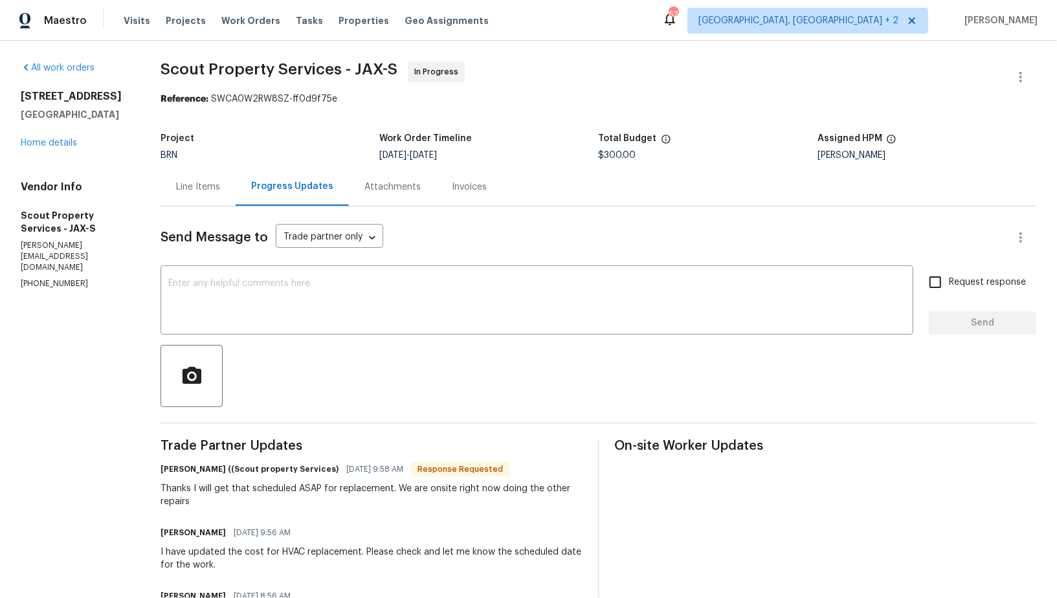
scroll to position [10, 0]
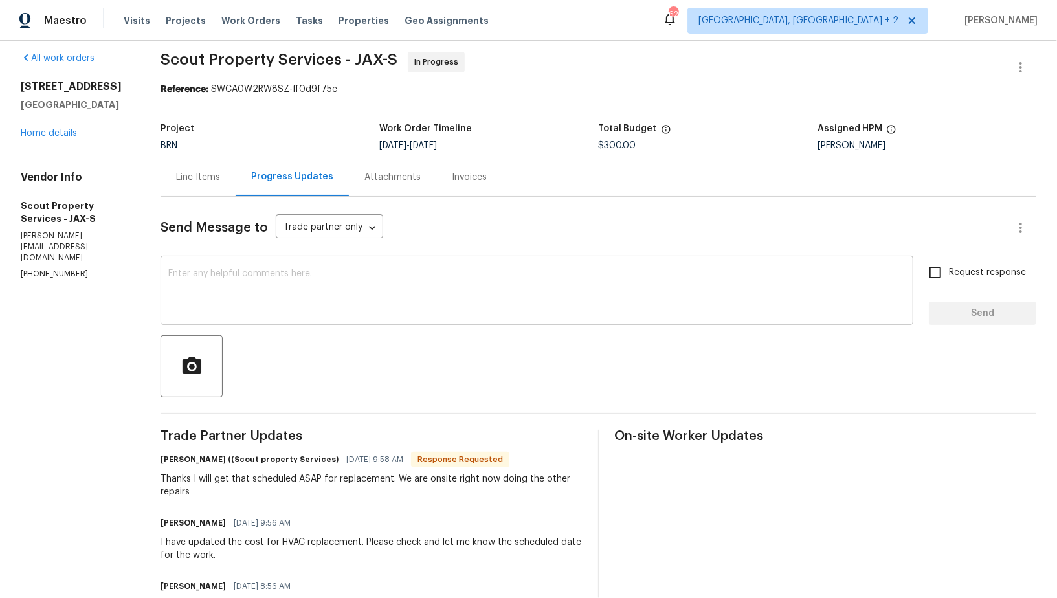
click at [329, 287] on textarea at bounding box center [536, 291] width 737 height 45
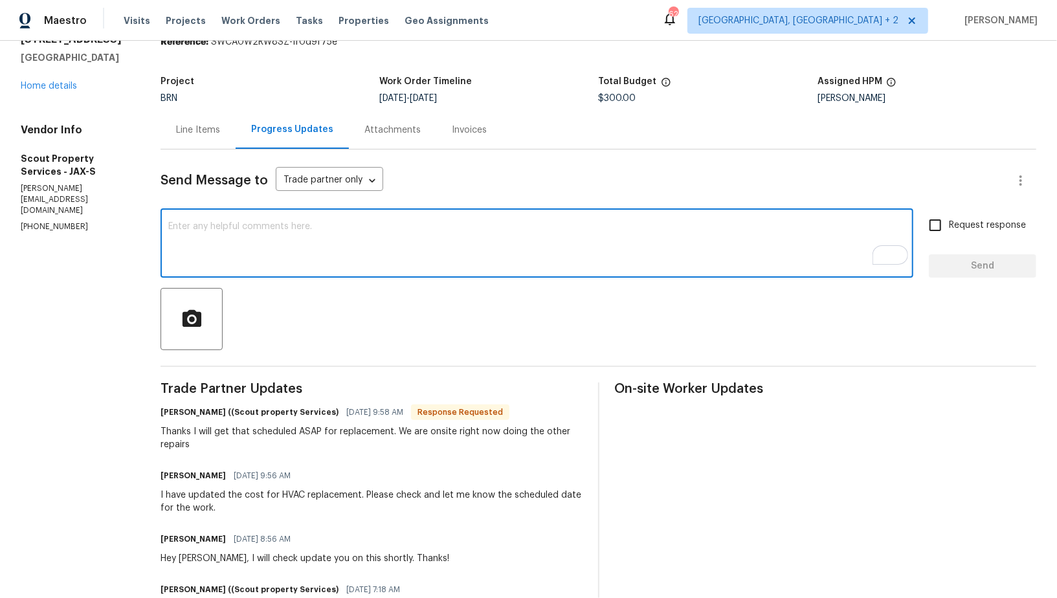
scroll to position [57, 0]
type textarea "Perfect, Thank you!"
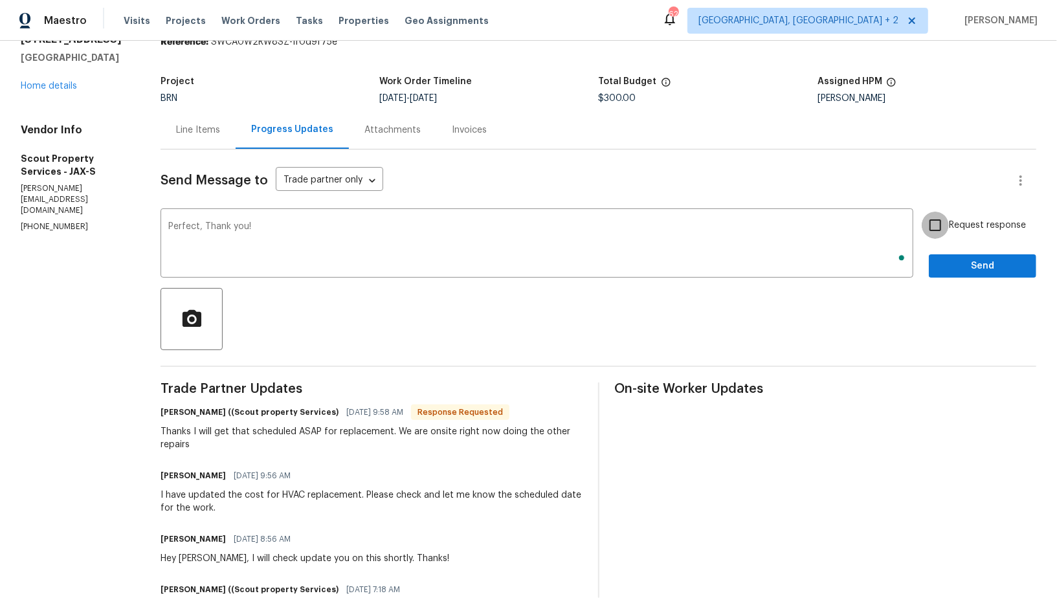
click at [934, 229] on input "Request response" at bounding box center [934, 225] width 27 height 27
checkbox input "true"
click at [947, 255] on button "Send" at bounding box center [981, 266] width 107 height 24
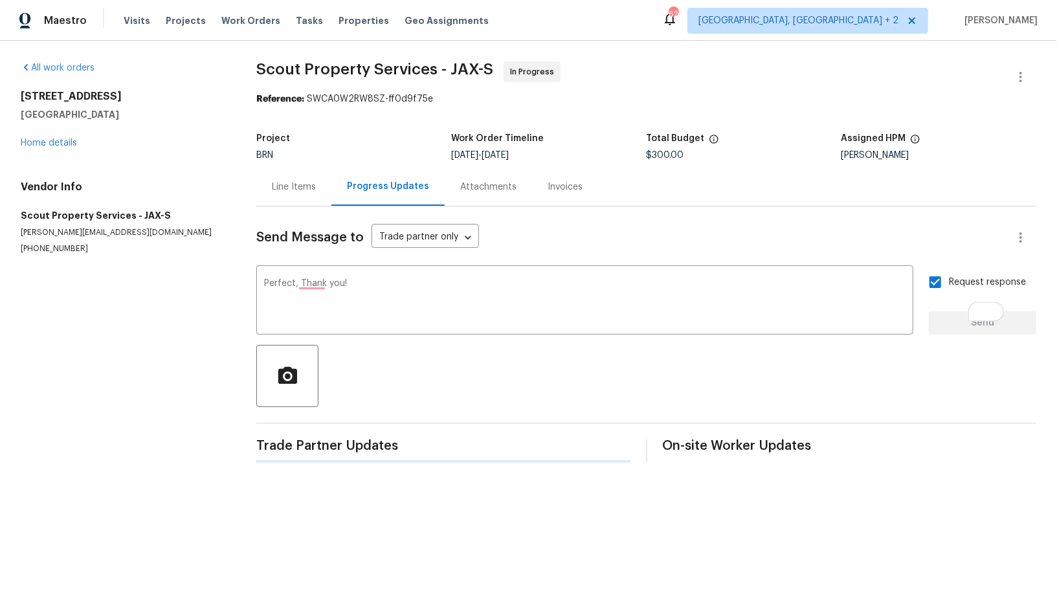
scroll to position [0, 0]
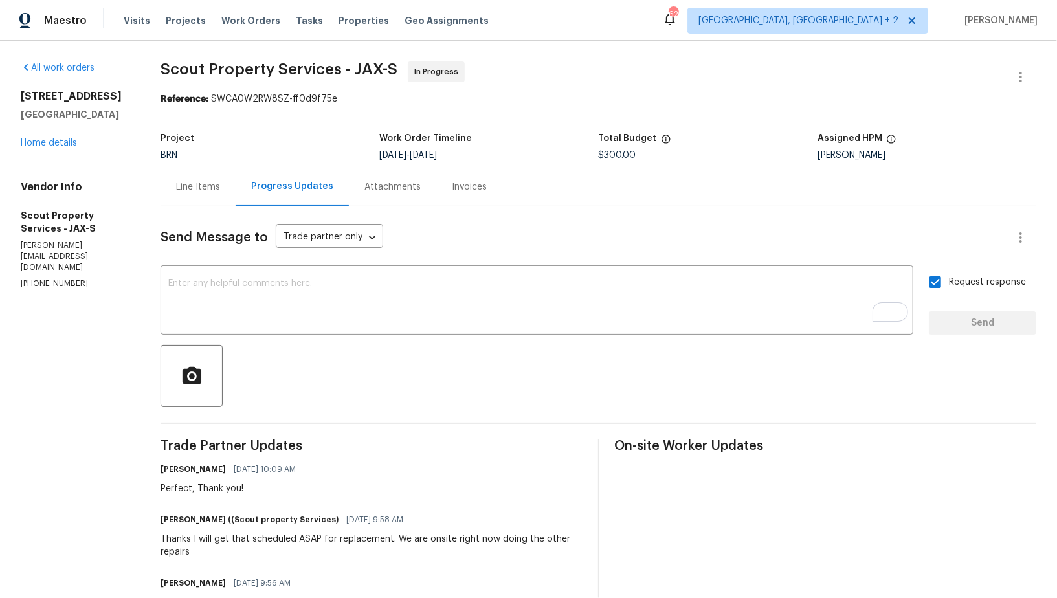
click at [192, 179] on div "Line Items" at bounding box center [197, 187] width 75 height 38
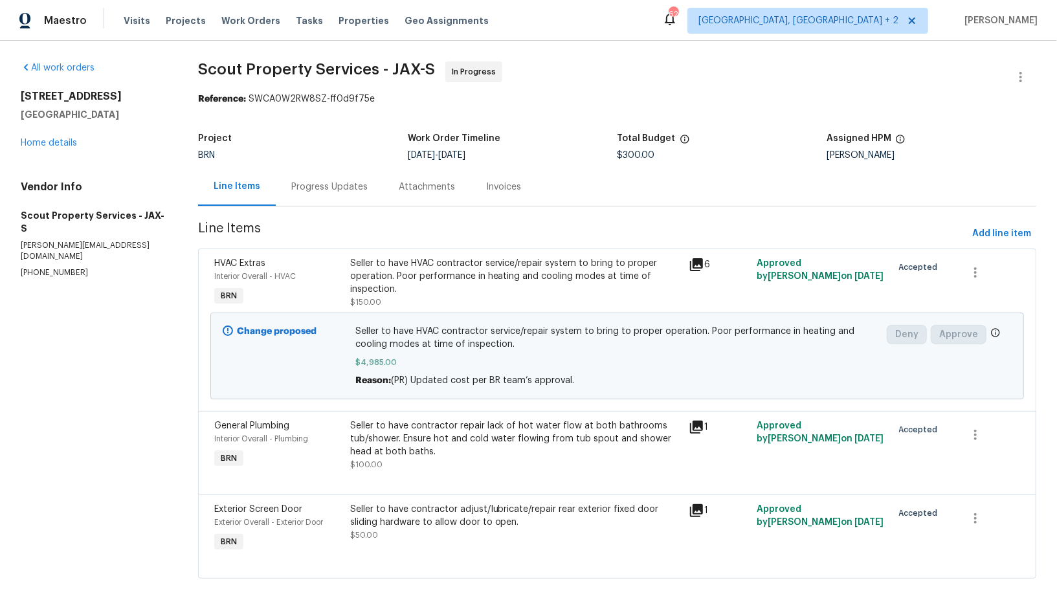
scroll to position [16, 0]
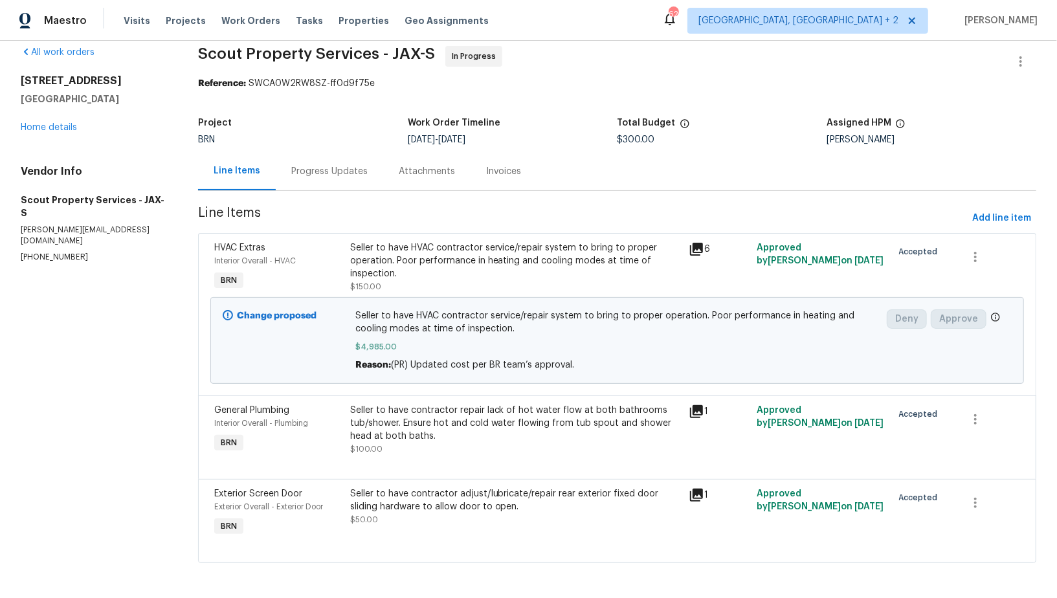
click at [419, 435] on div "Seller to have contractor repair lack of hot water flow at both bathrooms tub/s…" at bounding box center [515, 423] width 331 height 39
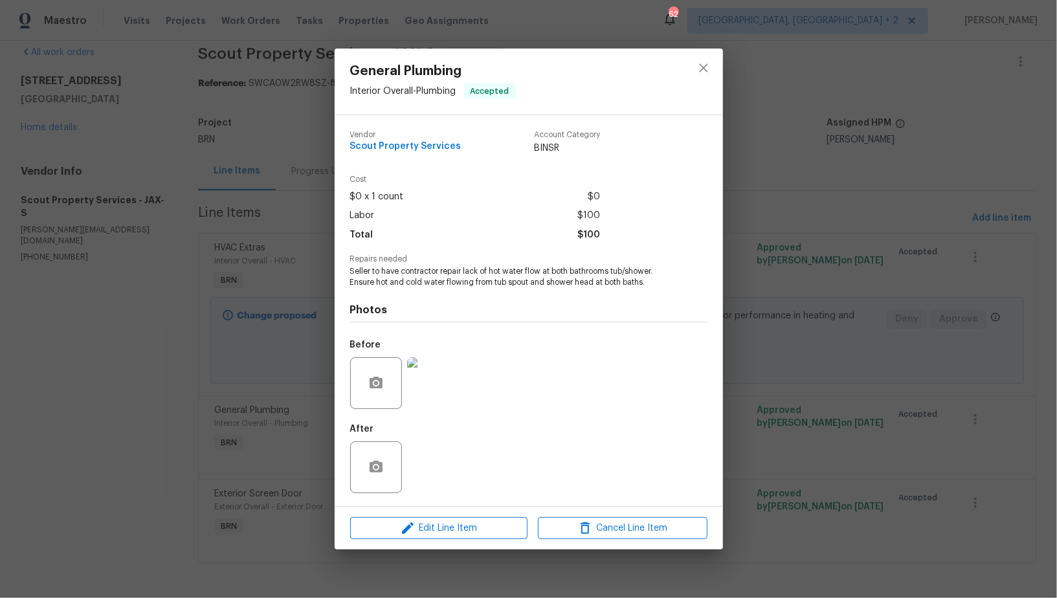
click at [434, 378] on img at bounding box center [433, 383] width 52 height 52
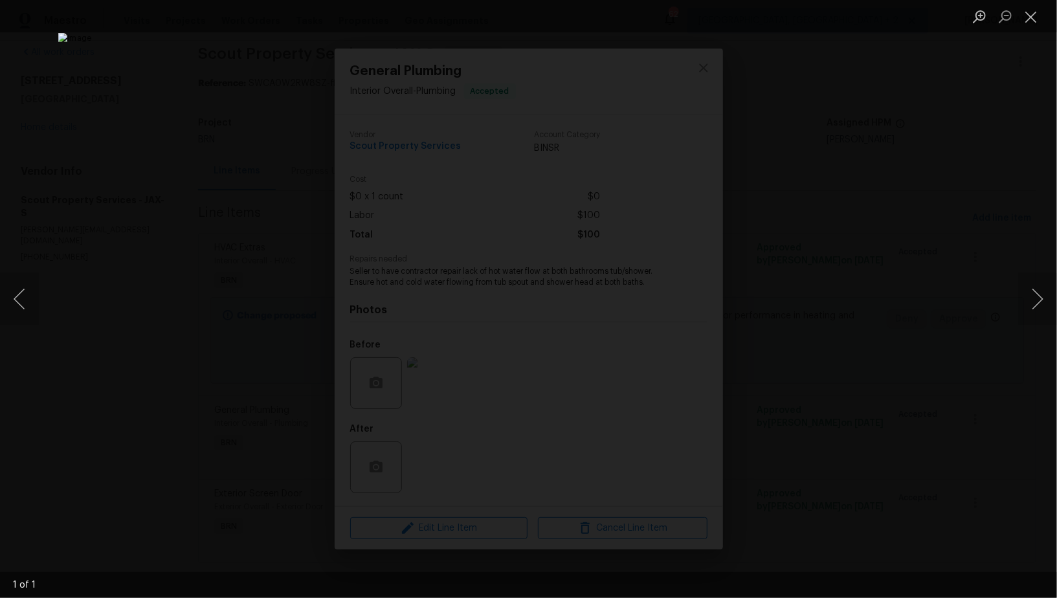
click at [884, 407] on div "Lightbox" at bounding box center [528, 299] width 1057 height 598
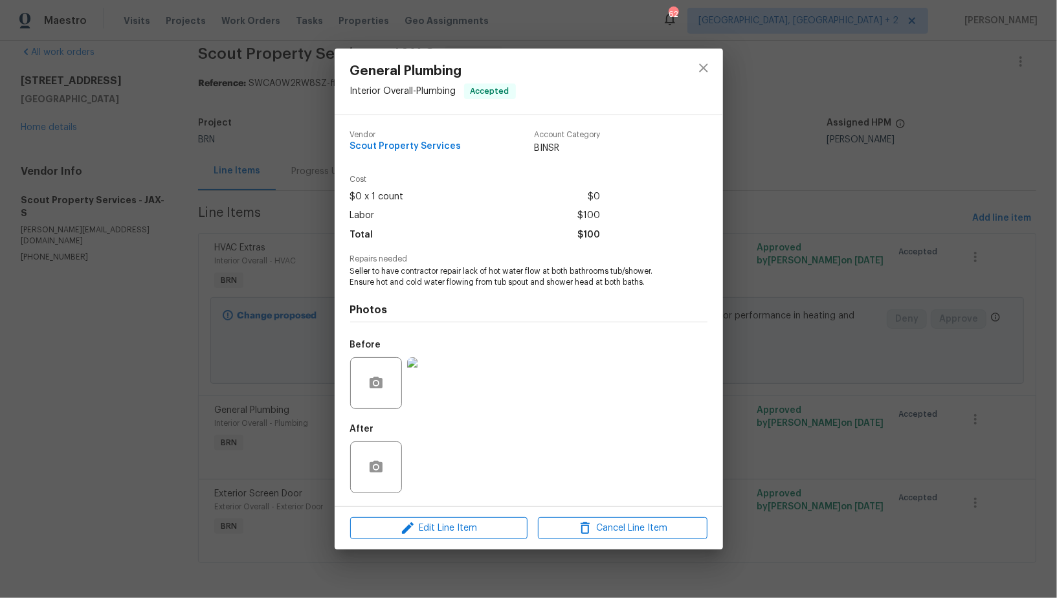
click at [884, 407] on div "General Plumbing Interior Overall - Plumbing Accepted Vendor Scout Property Ser…" at bounding box center [528, 299] width 1057 height 598
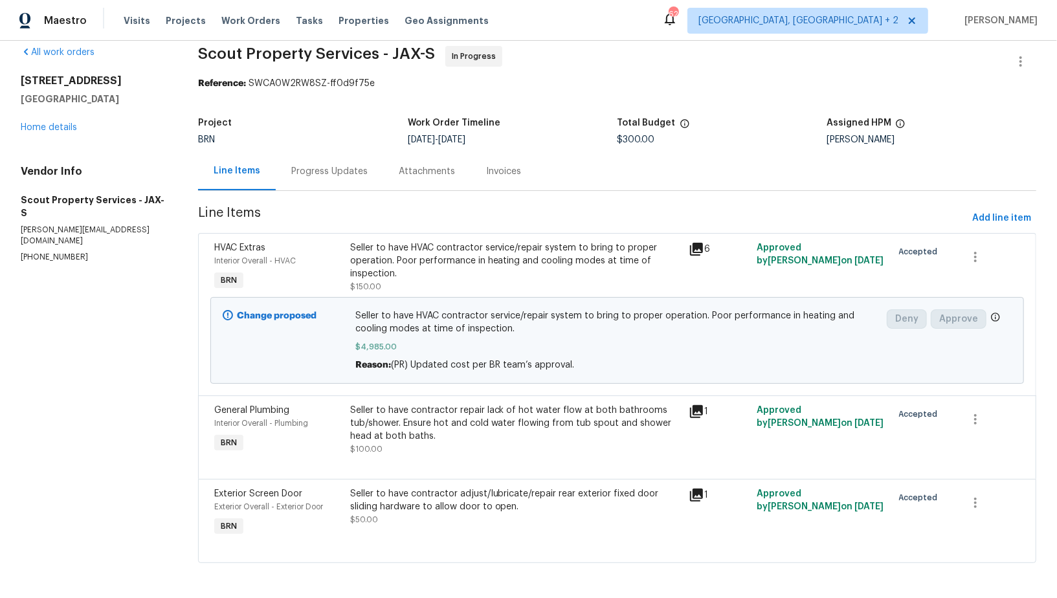
click at [484, 502] on div "Seller to have contractor adjust/lubricate/repair rear exterior fixed door slid…" at bounding box center [515, 500] width 331 height 26
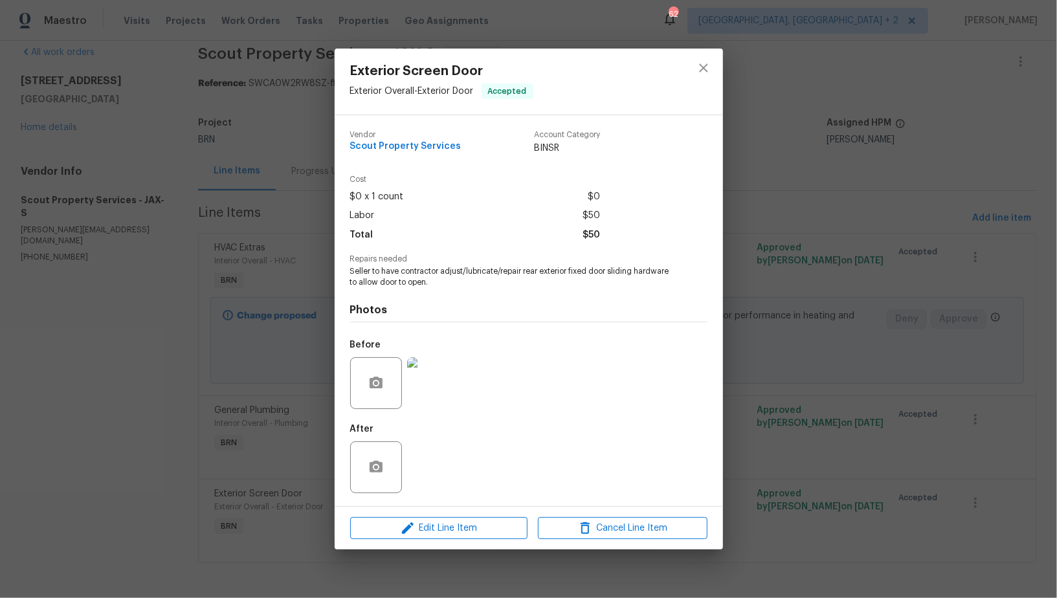
click at [455, 392] on img at bounding box center [433, 383] width 52 height 52
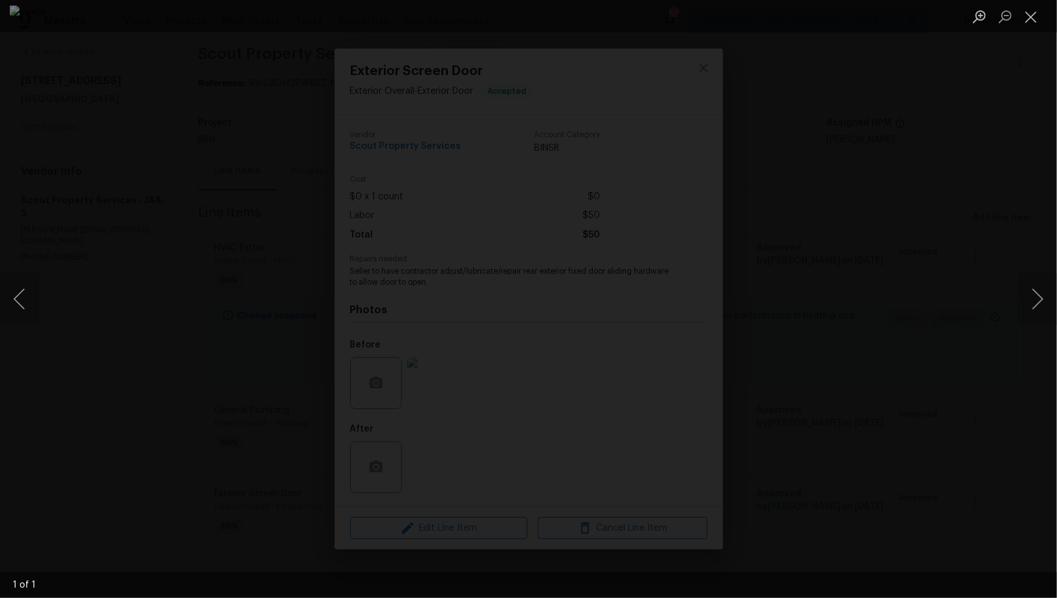
click at [903, 406] on div "Lightbox" at bounding box center [528, 299] width 1057 height 598
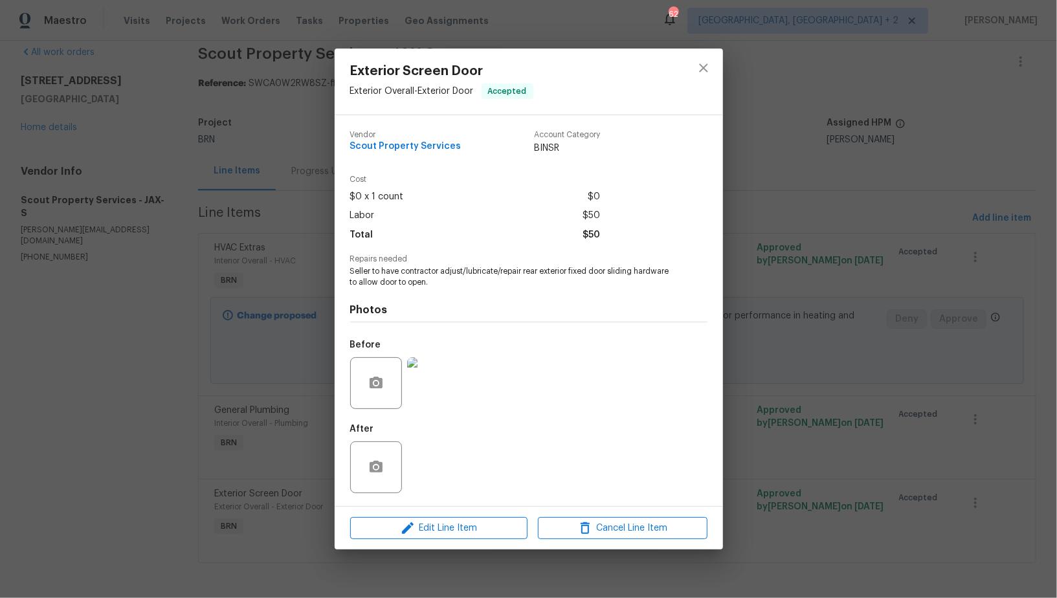
click at [903, 406] on div "Exterior Screen Door Exterior Overall - Exterior Door Accepted Vendor Scout Pro…" at bounding box center [528, 299] width 1057 height 598
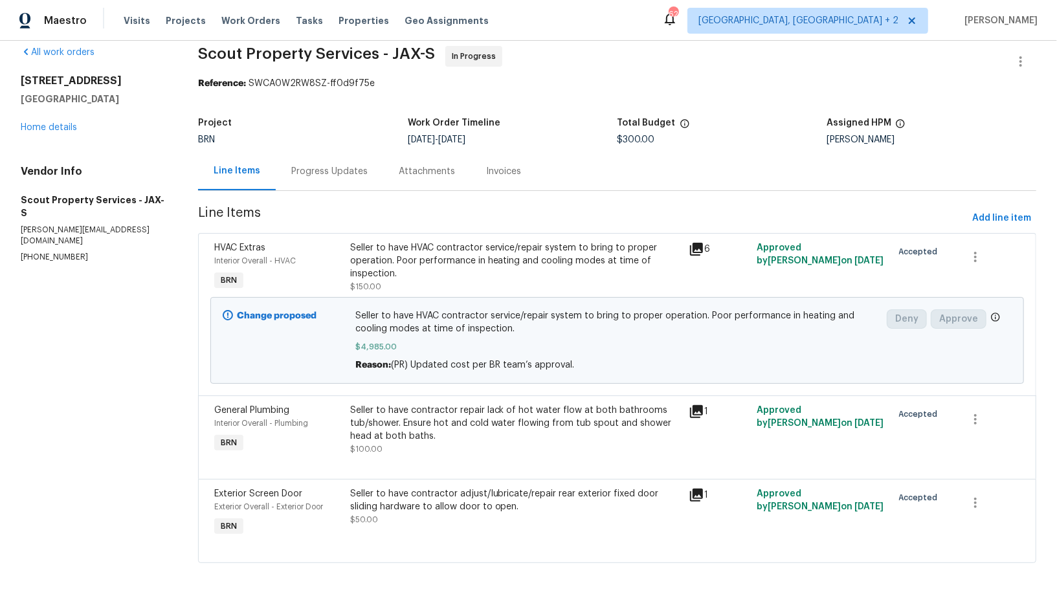
click at [330, 181] on div "Progress Updates" at bounding box center [329, 171] width 107 height 38
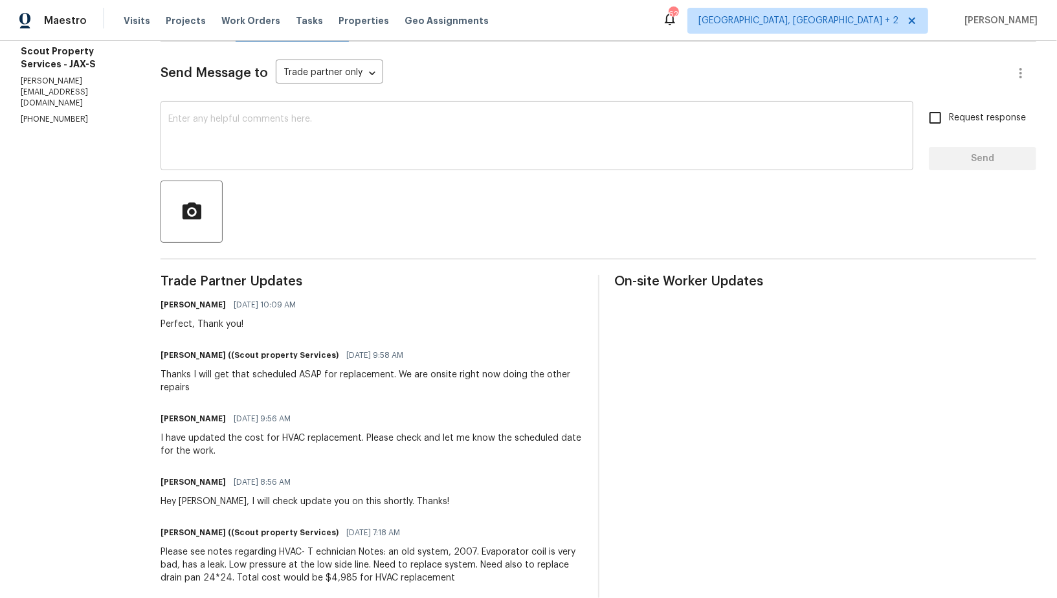
scroll to position [276, 0]
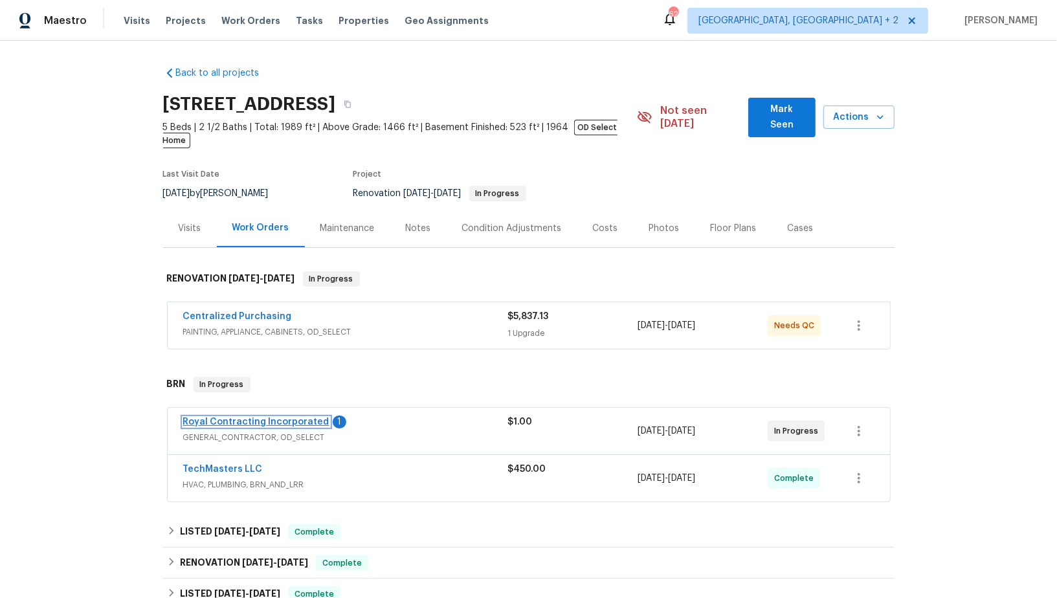
click at [254, 417] on link "Royal Contracting Incorporated" at bounding box center [256, 421] width 146 height 9
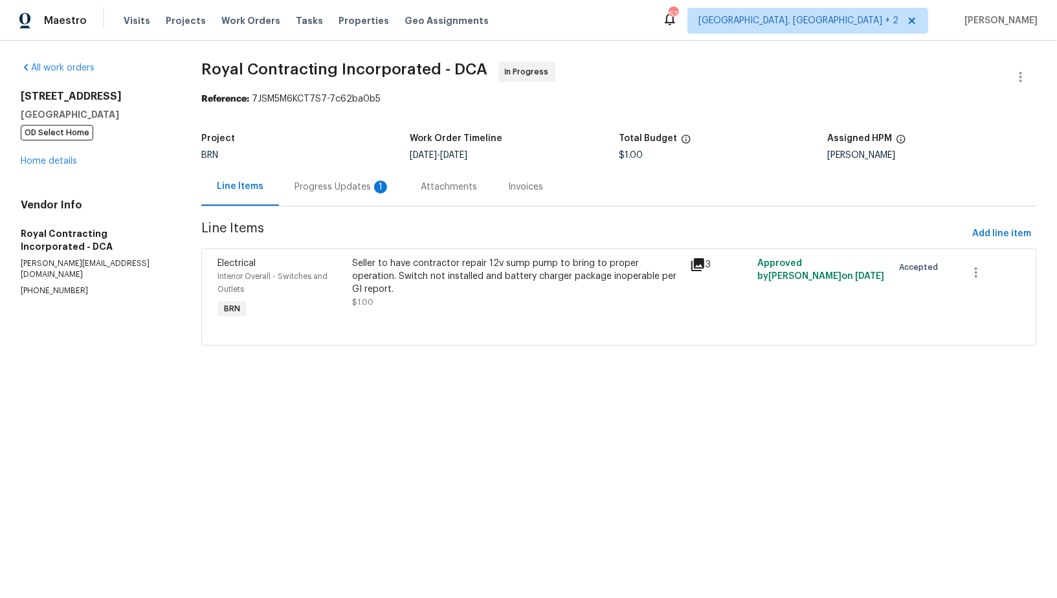
click at [347, 189] on div "Progress Updates 1" at bounding box center [342, 187] width 96 height 13
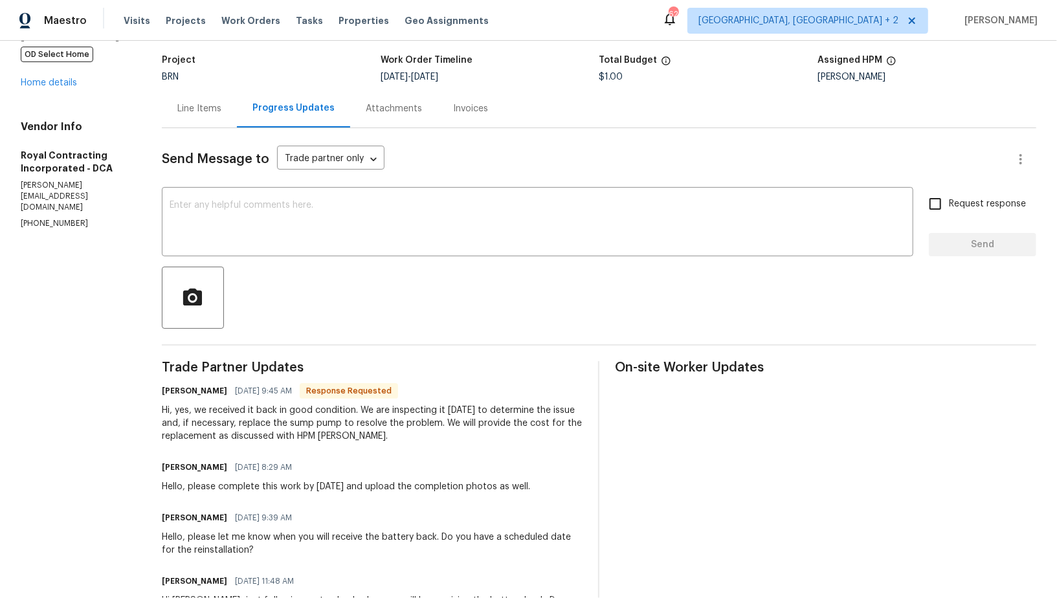
scroll to position [78, 0]
click at [226, 199] on div "x ​" at bounding box center [537, 224] width 751 height 66
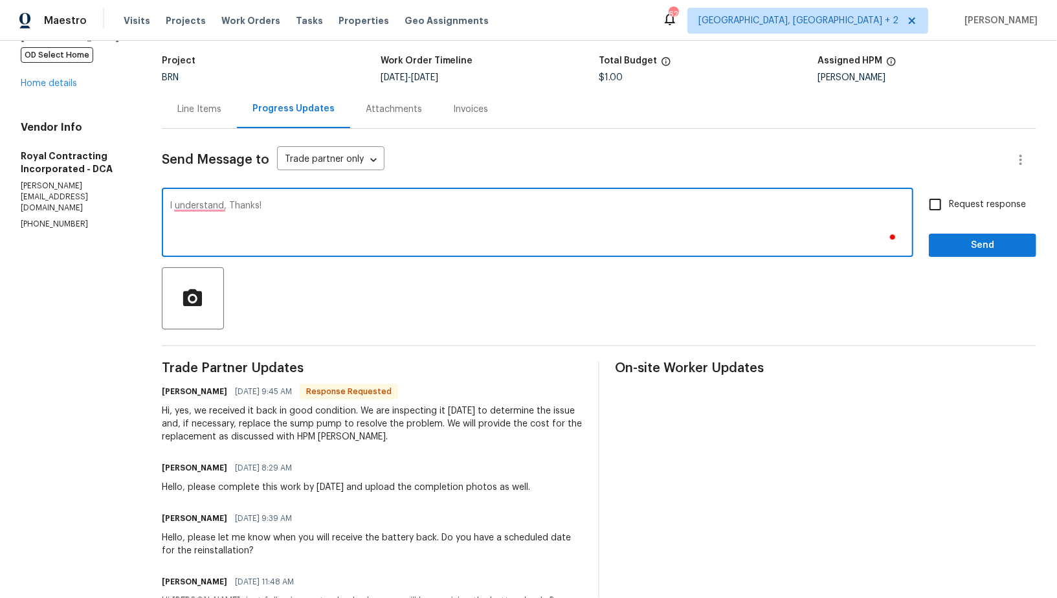
type textarea "I understand, Thanks!"
click at [945, 213] on input "Request response" at bounding box center [934, 204] width 27 height 27
checkbox input "true"
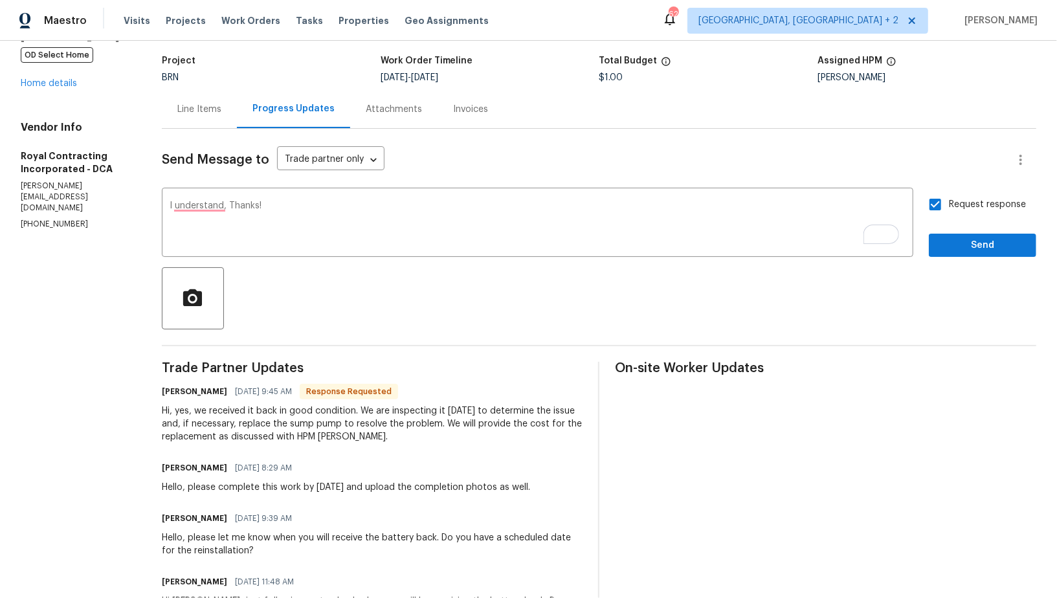
click at [972, 230] on div "Request response Send" at bounding box center [981, 224] width 107 height 66
click at [968, 237] on span "Send" at bounding box center [982, 245] width 87 height 16
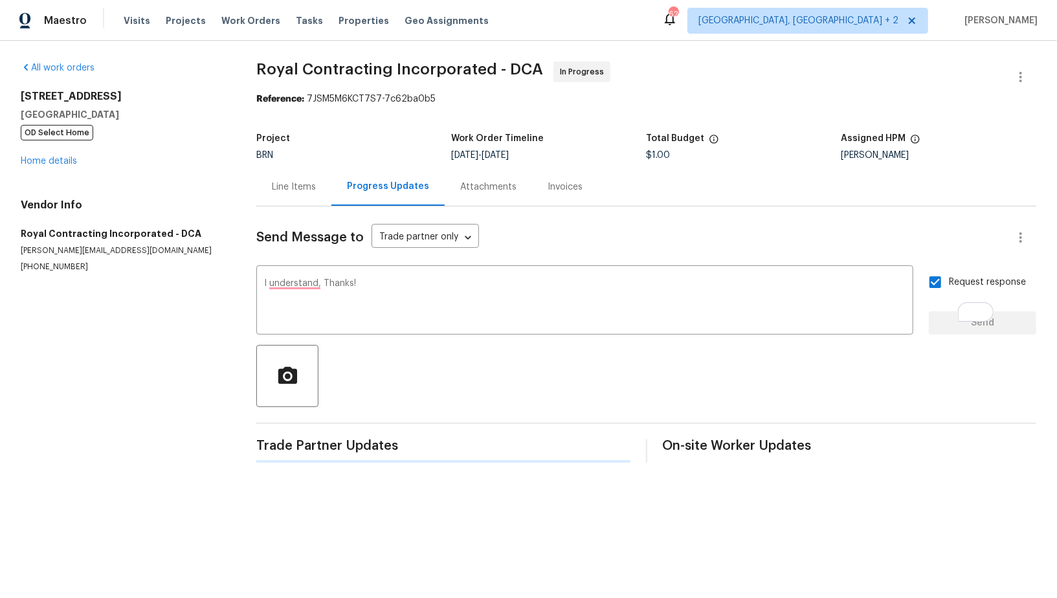
scroll to position [0, 0]
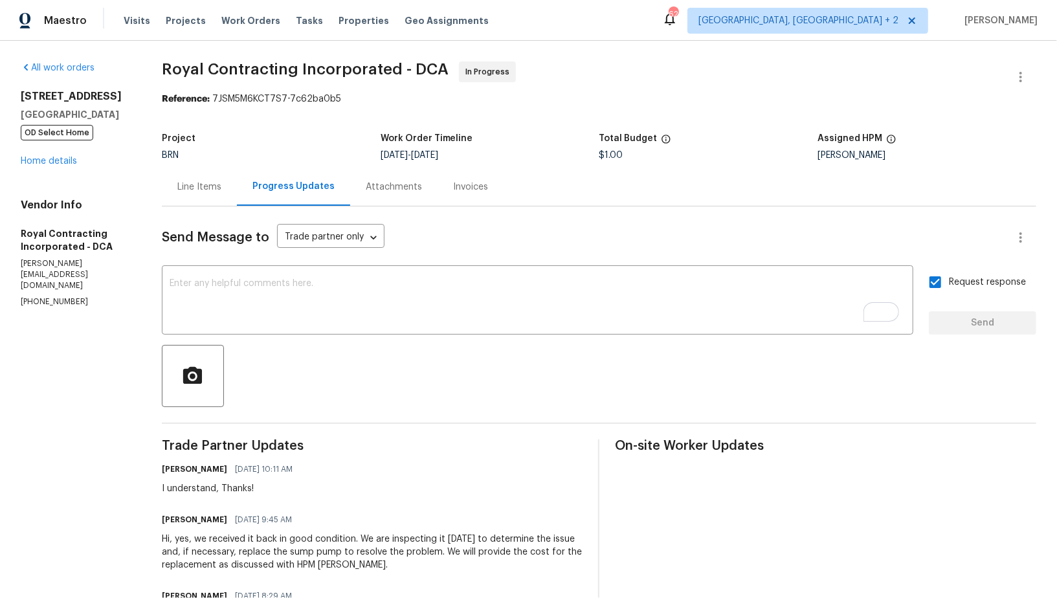
drag, startPoint x: 6, startPoint y: 230, endPoint x: 164, endPoint y: 230, distance: 157.9
click at [164, 230] on div "All work orders 7804 Alberta Ct Springfield, VA 22152 OD Select Home Home detai…" at bounding box center [528, 546] width 1057 height 1011
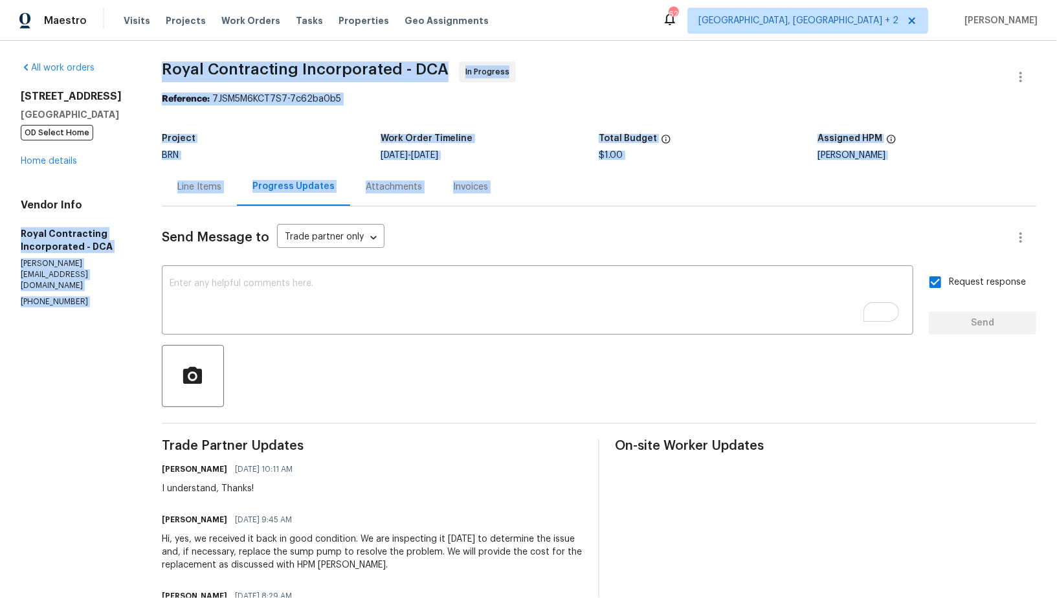
click at [107, 230] on h5 "Royal Contracting Incorporated - DCA" at bounding box center [76, 240] width 110 height 26
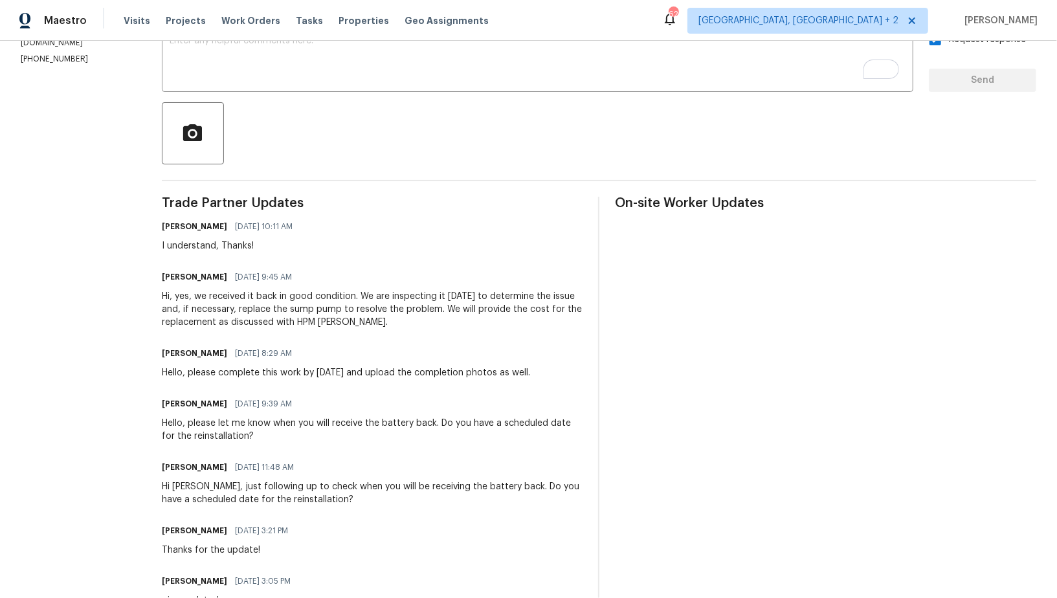
scroll to position [246, 0]
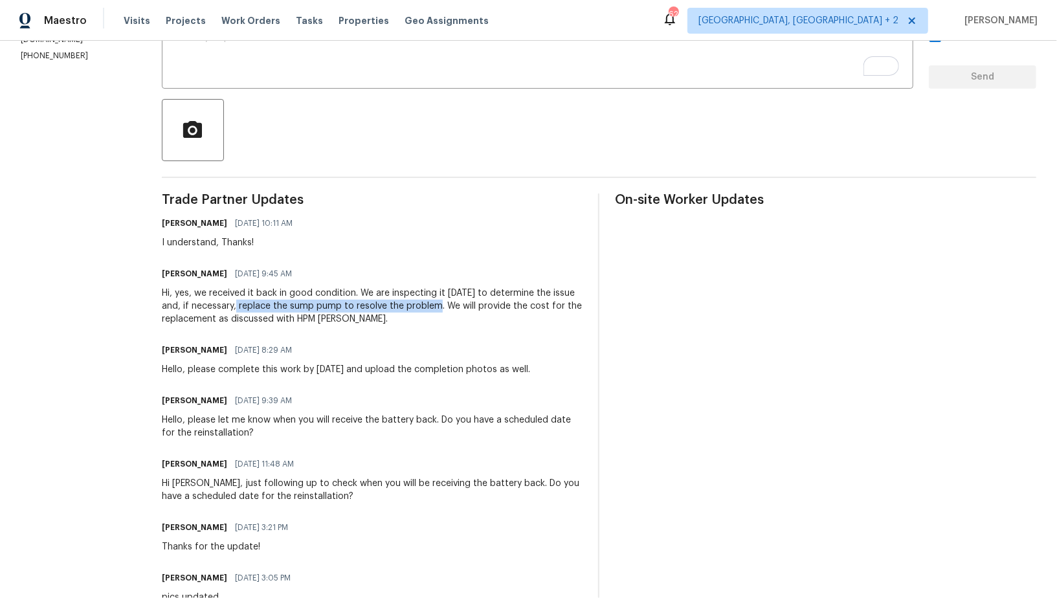
drag, startPoint x: 244, startPoint y: 307, endPoint x: 445, endPoint y: 309, distance: 201.2
click at [445, 309] on div "Hi, yes, we received it back in good condition. We are inspecting it today to d…" at bounding box center [372, 306] width 421 height 39
copy div "replace the sump pump to resolve the problem."
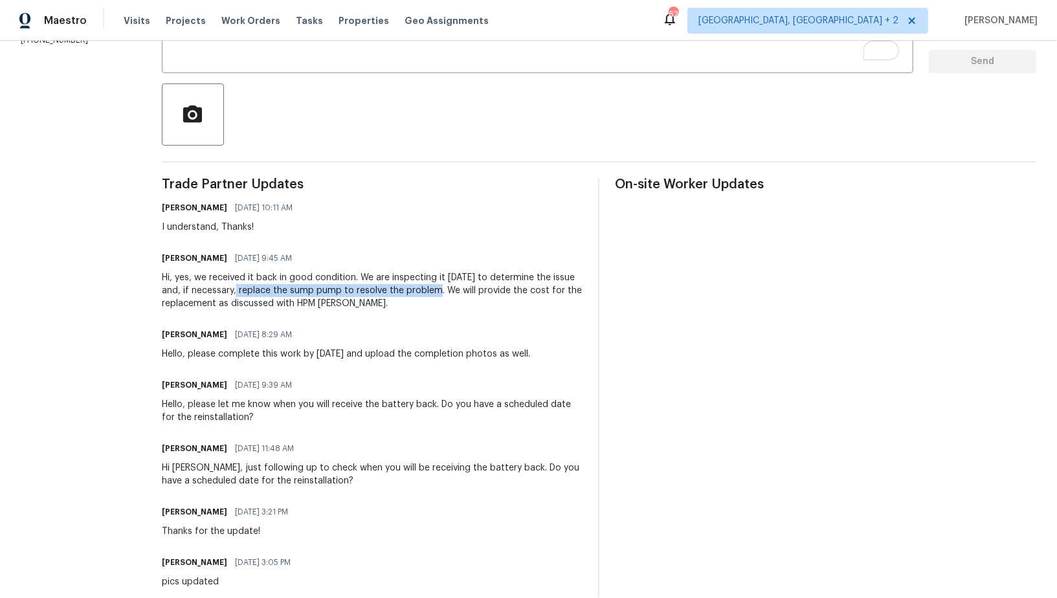
click at [476, 307] on div "Hi, yes, we received it back in good condition. We are inspecting it today to d…" at bounding box center [372, 290] width 421 height 39
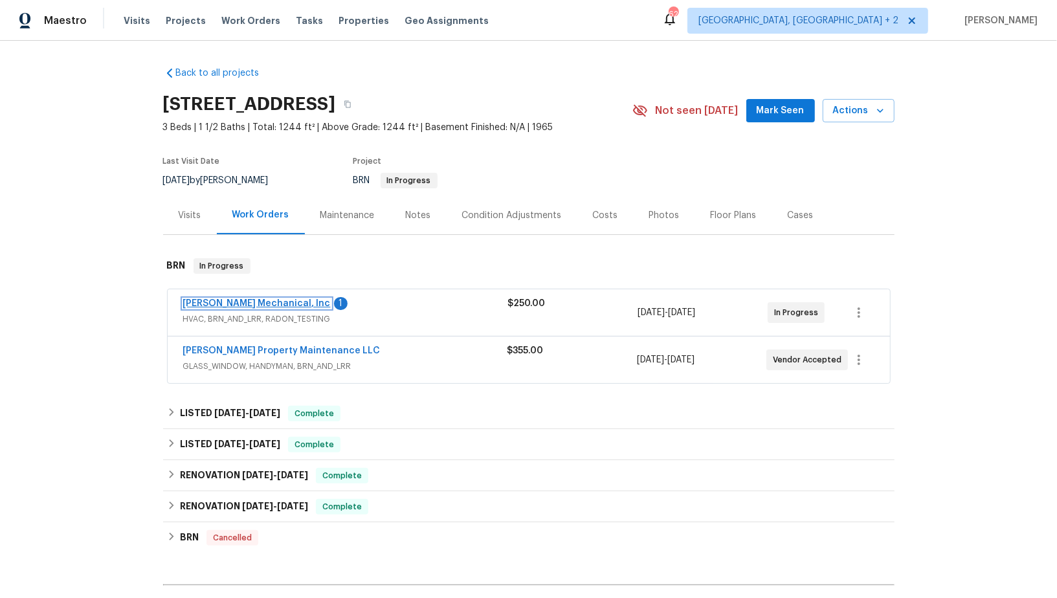
click at [206, 301] on link "[PERSON_NAME] Mechanical, Inc" at bounding box center [257, 303] width 148 height 9
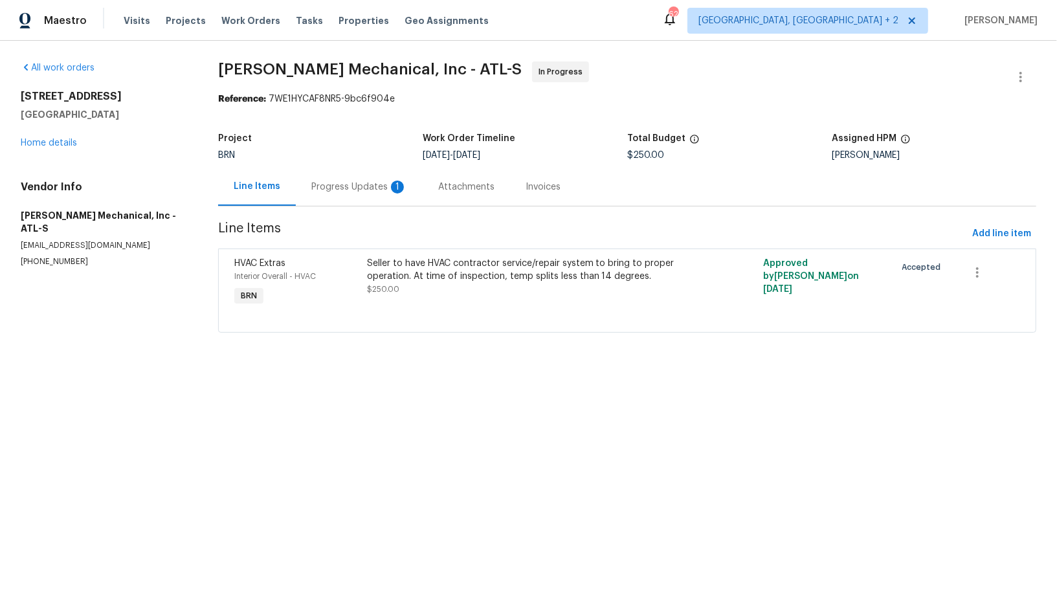
click at [382, 192] on div "Progress Updates 1" at bounding box center [359, 187] width 96 height 13
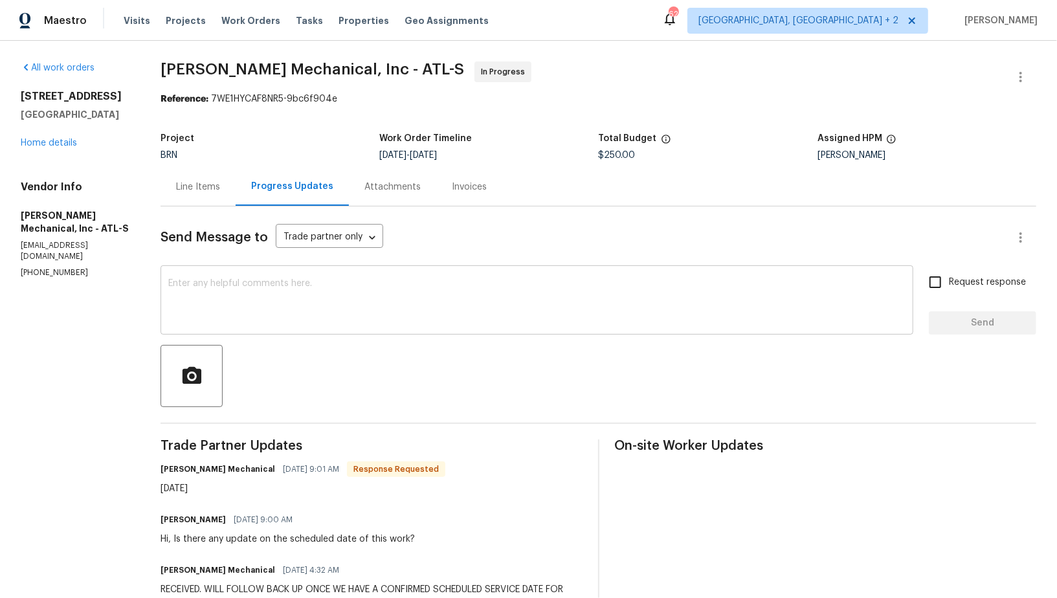
click at [354, 283] on textarea at bounding box center [536, 301] width 737 height 45
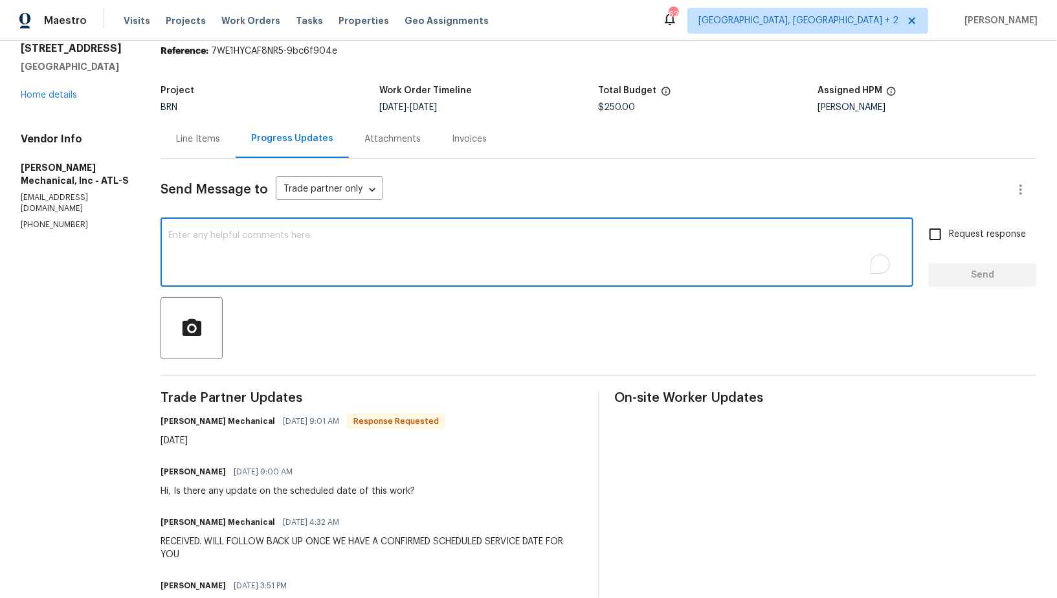
scroll to position [61, 0]
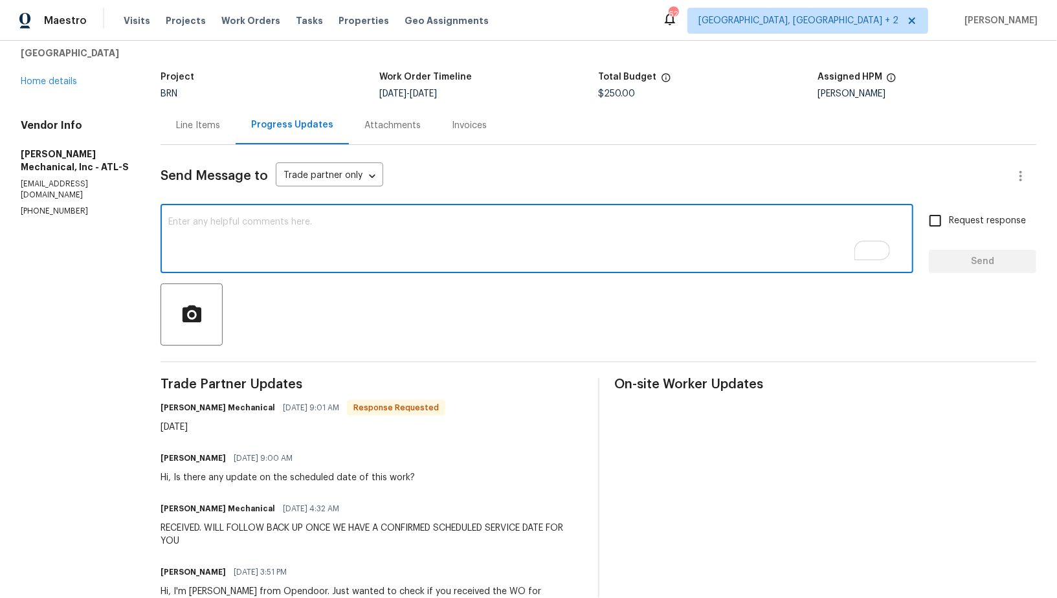
click at [355, 240] on textarea "To enrich screen reader interactions, please activate Accessibility in Grammarl…" at bounding box center [536, 239] width 737 height 45
type textarea "Got it, Thank you!"
click at [945, 227] on input "Request response" at bounding box center [934, 220] width 27 height 27
checkbox input "true"
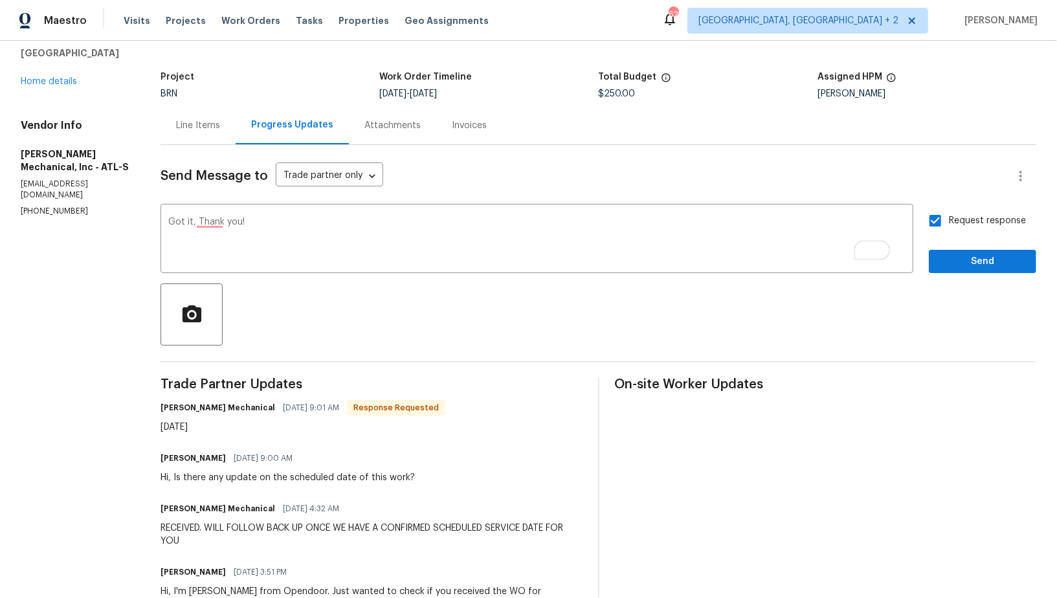
click at [954, 247] on div "Request response Send" at bounding box center [981, 240] width 107 height 66
click at [948, 261] on span "Send" at bounding box center [982, 262] width 87 height 16
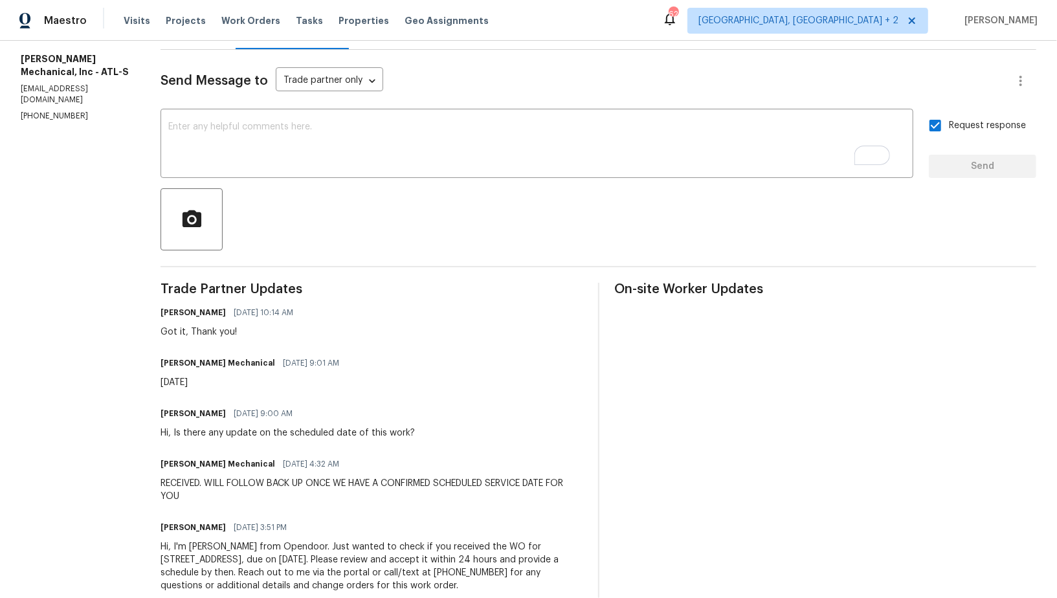
scroll to position [0, 0]
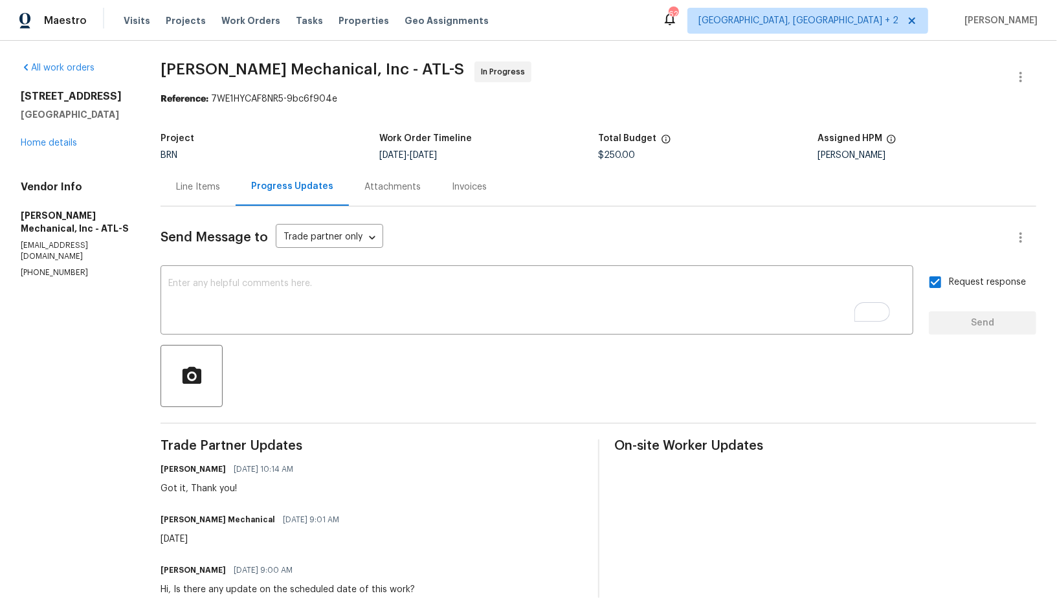
click at [64, 134] on div "[STREET_ADDRESS] Home details" at bounding box center [75, 120] width 109 height 60
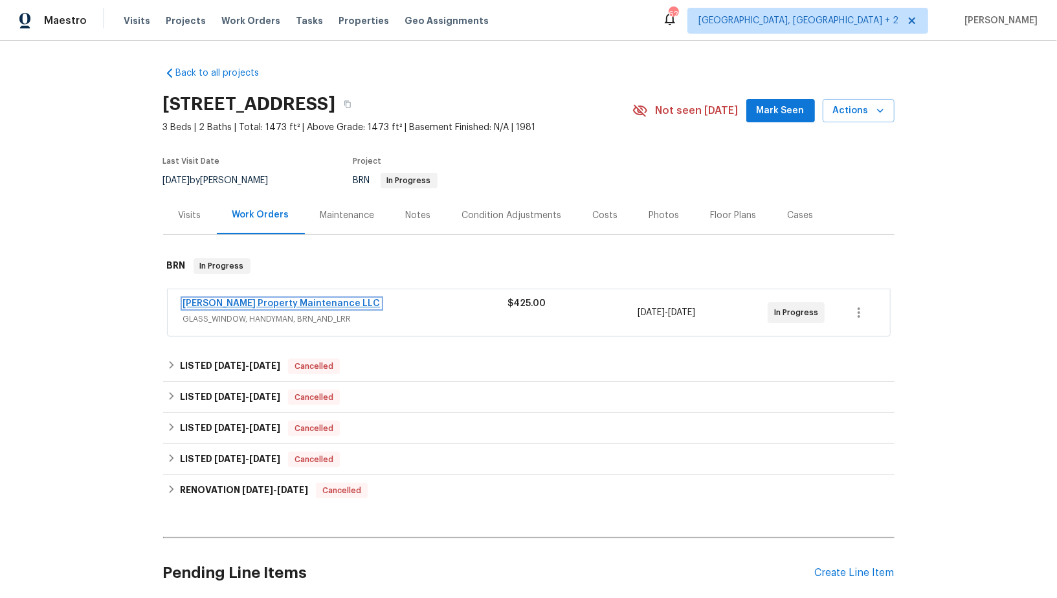
click at [282, 299] on link "[PERSON_NAME] Property Maintenance LLC" at bounding box center [281, 303] width 197 height 9
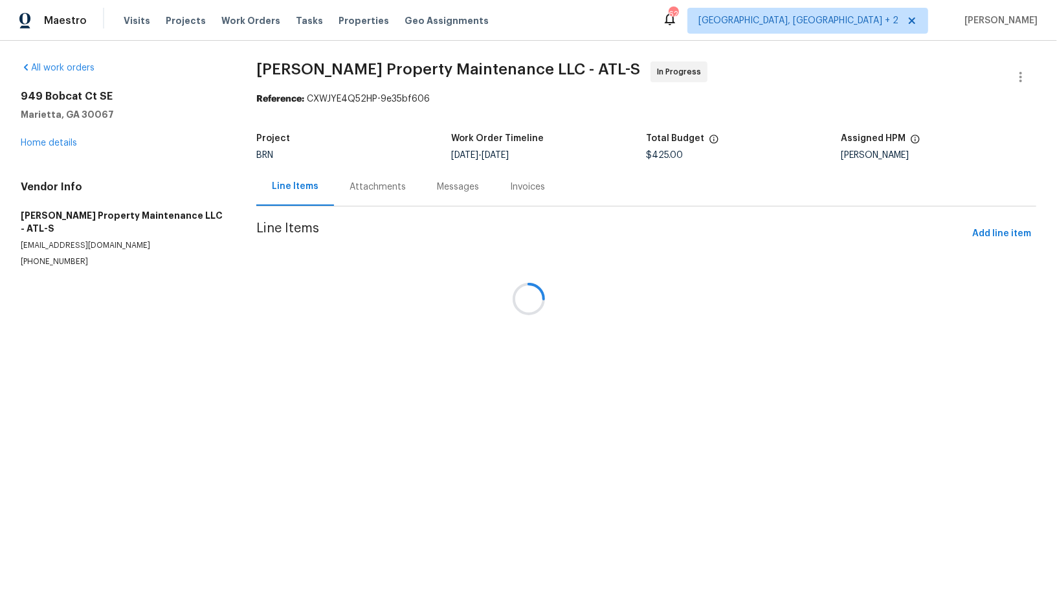
click at [367, 206] on section "[PERSON_NAME] Property Maintenance LLC - ATL-S In Progress Reference: CXWJYE4Q5…" at bounding box center [646, 179] width 780 height 237
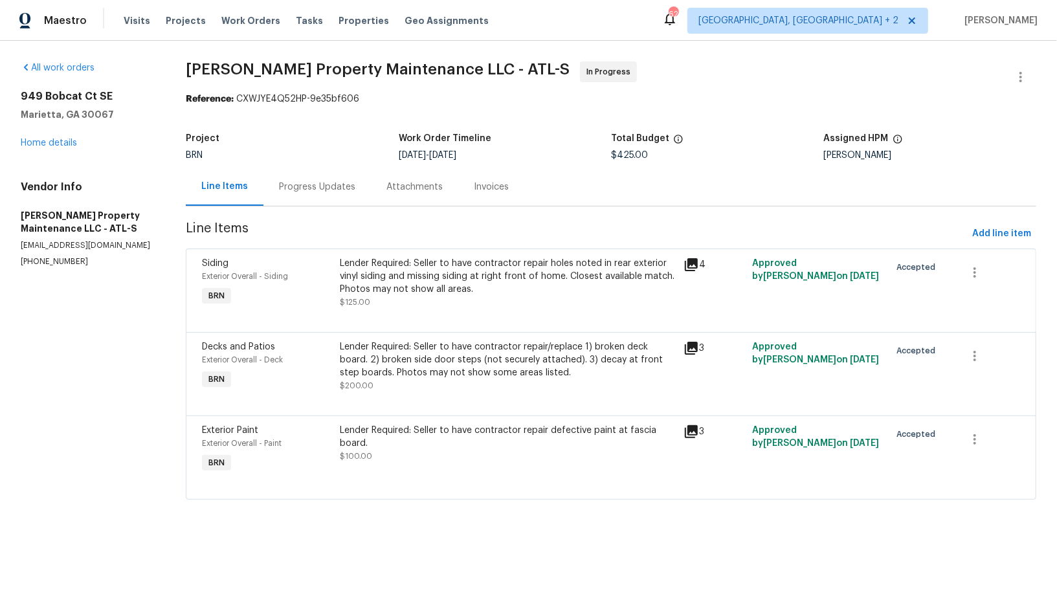
click at [345, 193] on div "Progress Updates" at bounding box center [317, 187] width 76 height 13
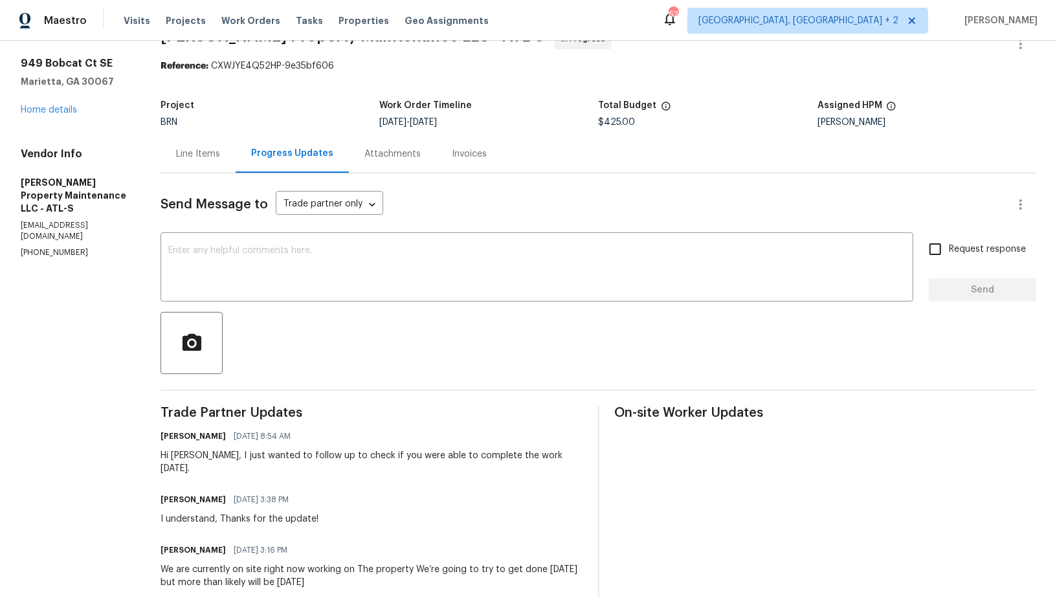
scroll to position [57, 0]
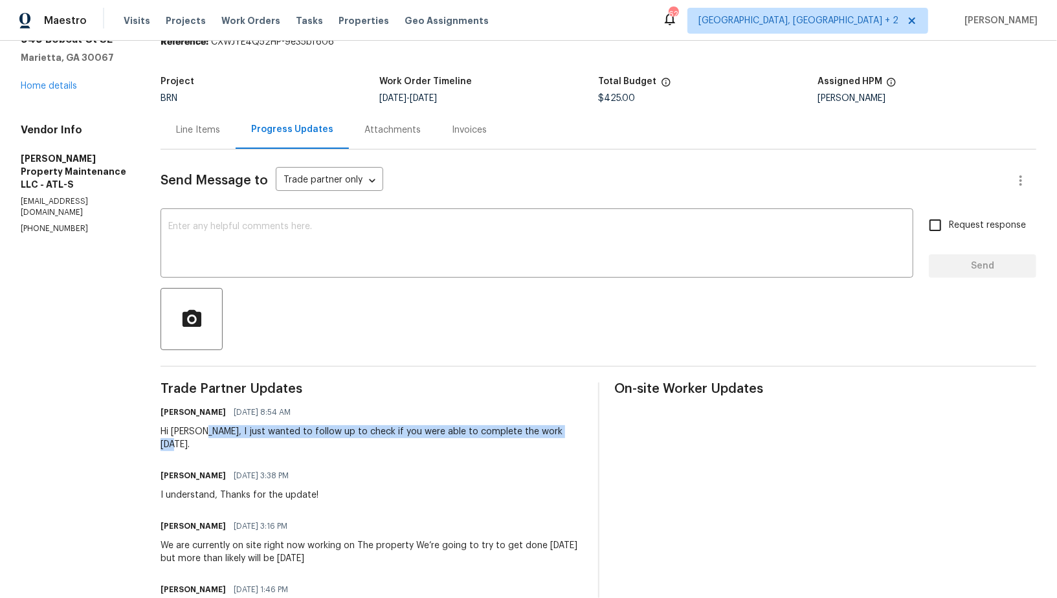
drag, startPoint x: 199, startPoint y: 430, endPoint x: 570, endPoint y: 430, distance: 370.7
click at [570, 430] on div "Padmapriya R 09/19/2025 8:54 AM Hi Daniel, I just wanted to follow up to check …" at bounding box center [370, 427] width 421 height 48
copy div "I just wanted to follow up to check if you were able to complete the work yeste…"
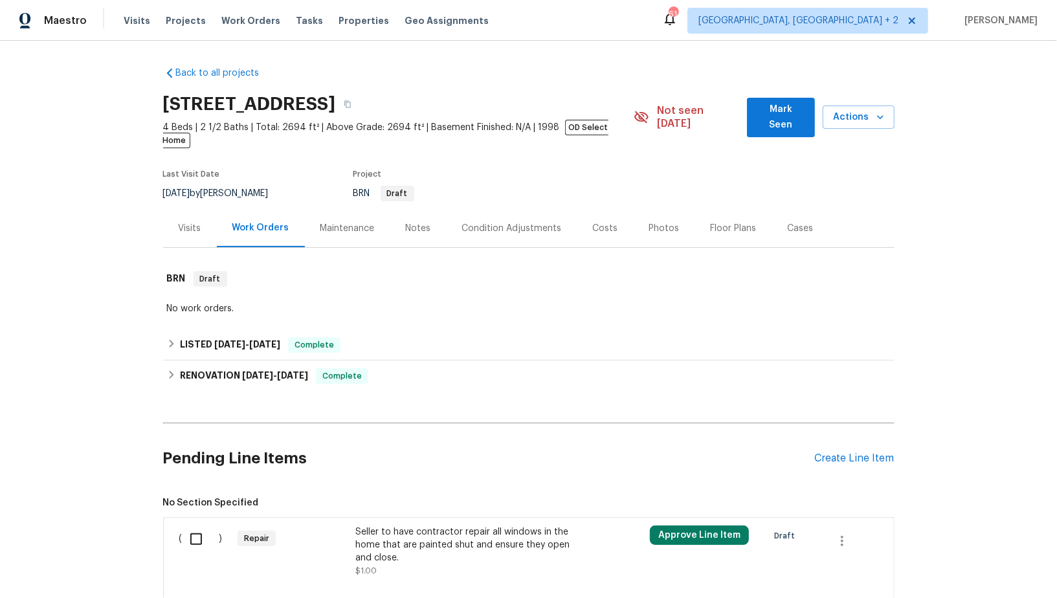
scroll to position [148, 0]
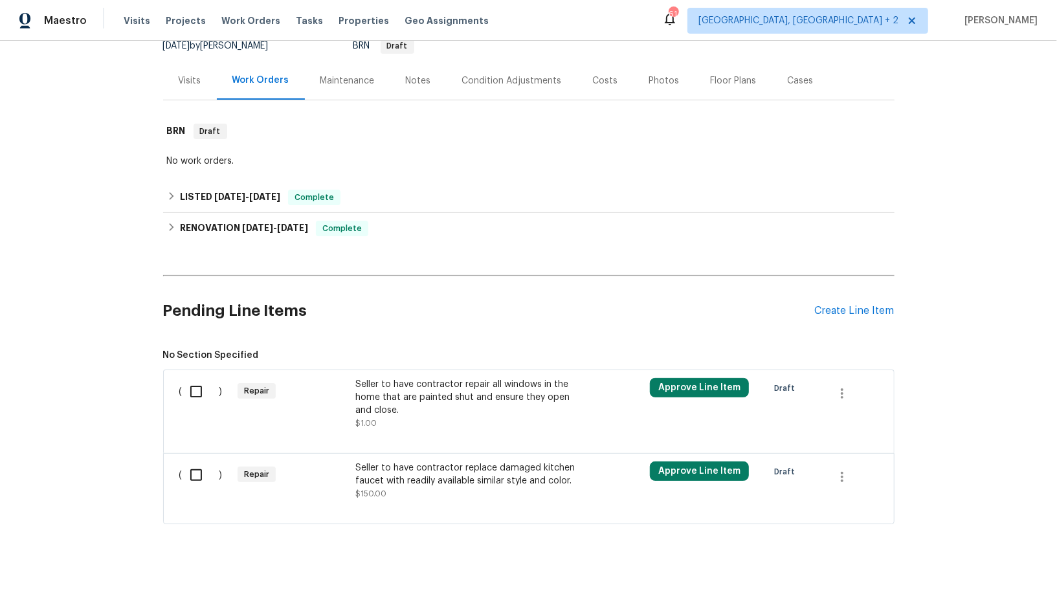
click at [427, 430] on div at bounding box center [528, 438] width 699 height 16
click at [421, 403] on div "Seller to have contractor repair all windows in the home that are painted shut …" at bounding box center [469, 404] width 228 height 52
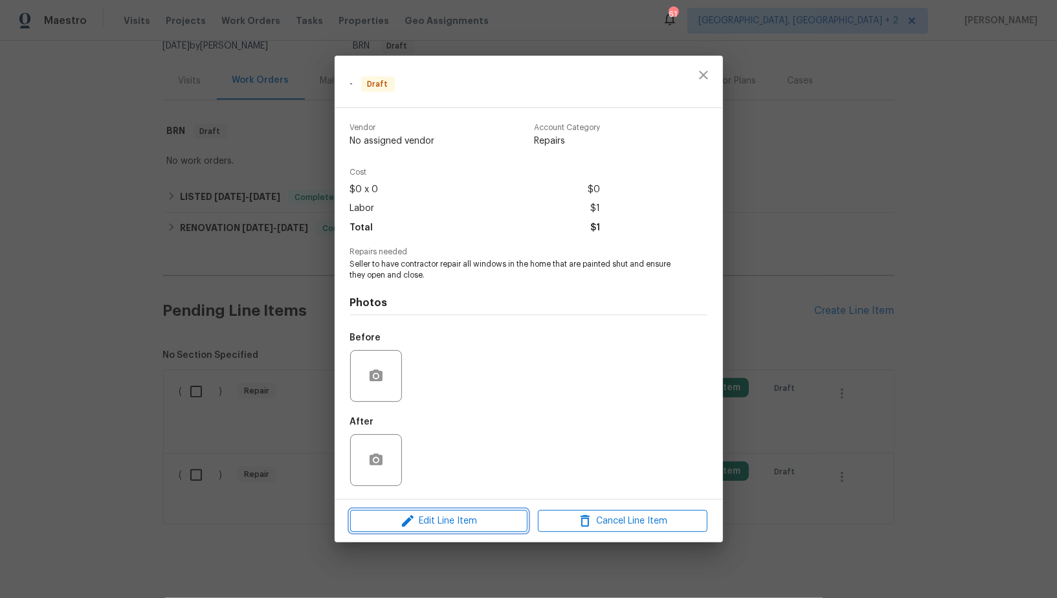
click at [441, 517] on span "Edit Line Item" at bounding box center [439, 521] width 170 height 16
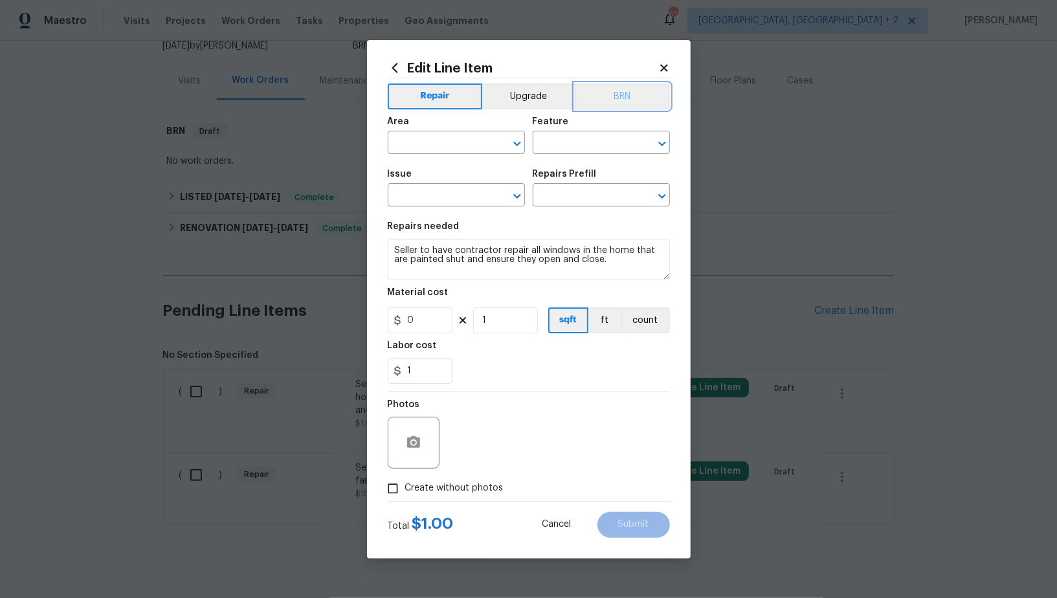
click at [621, 91] on button "BRN" at bounding box center [622, 96] width 95 height 26
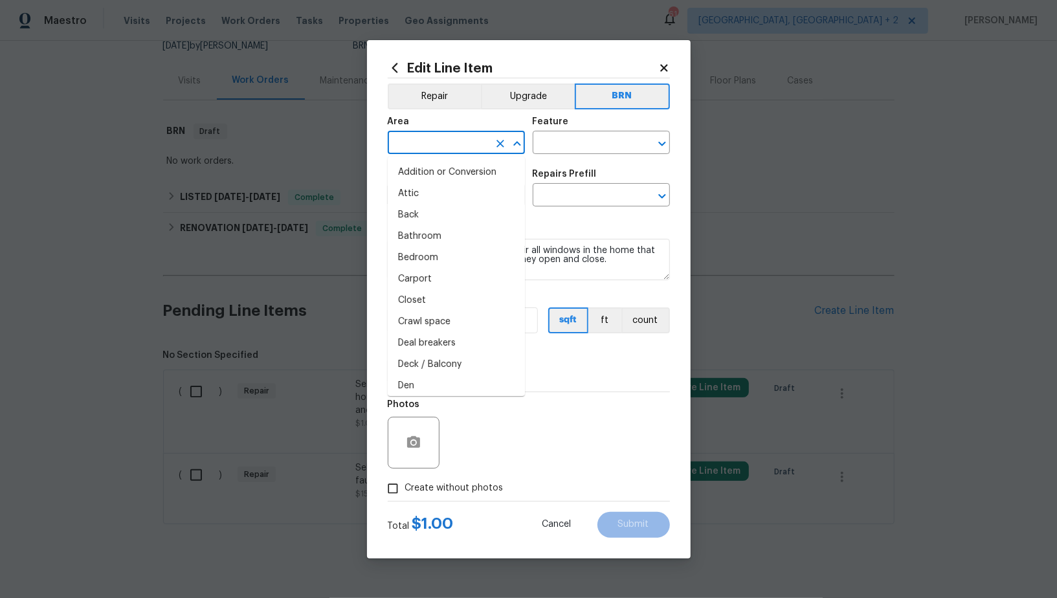
click at [443, 138] on input "text" at bounding box center [438, 144] width 101 height 20
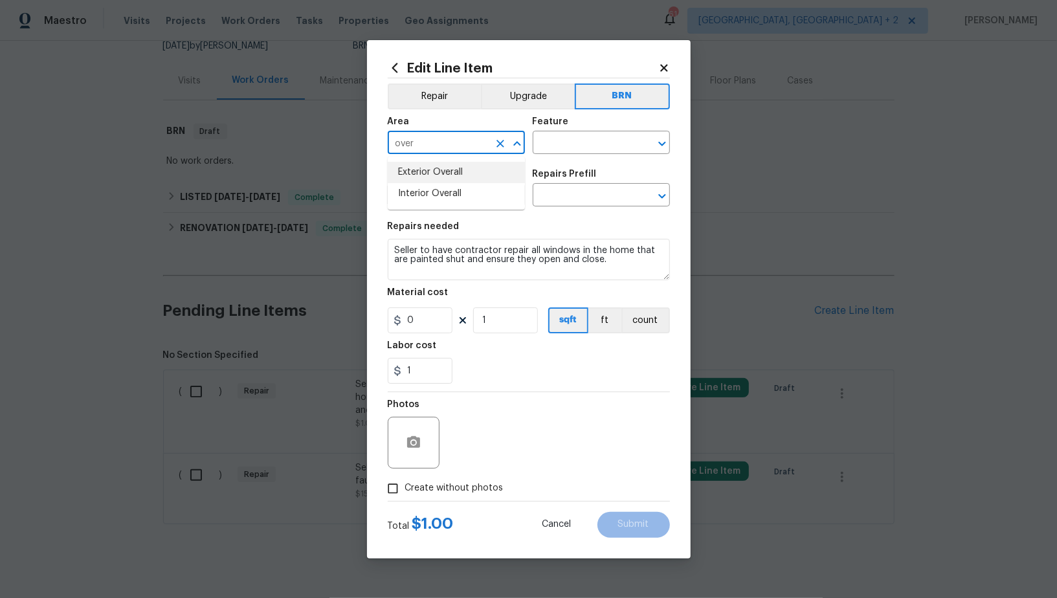
click at [459, 171] on li "Exterior Overall" at bounding box center [456, 172] width 137 height 21
type input "Exterior Overall"
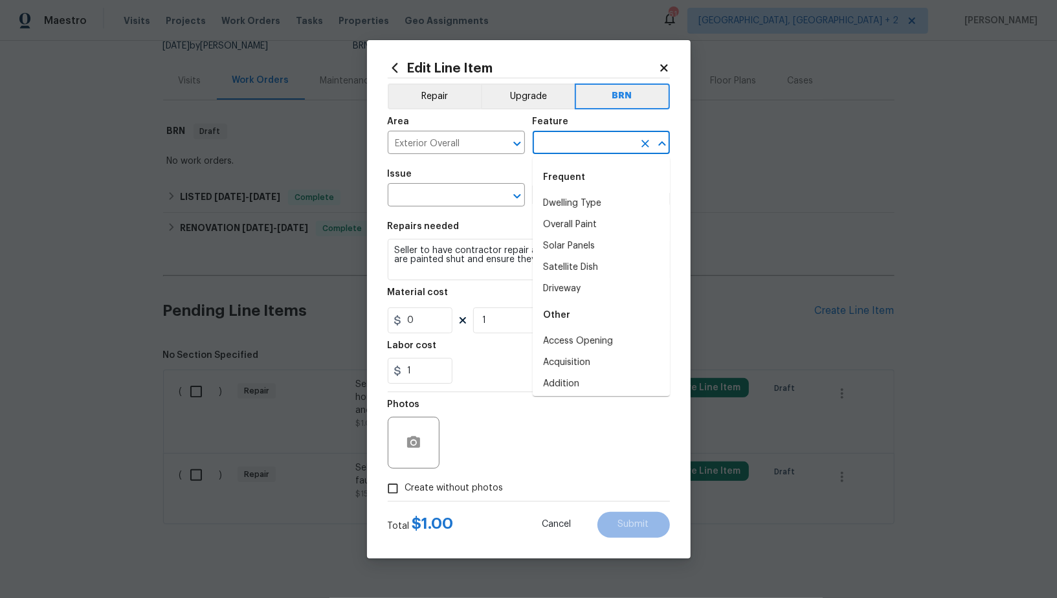
click at [556, 148] on input "text" at bounding box center [582, 144] width 101 height 20
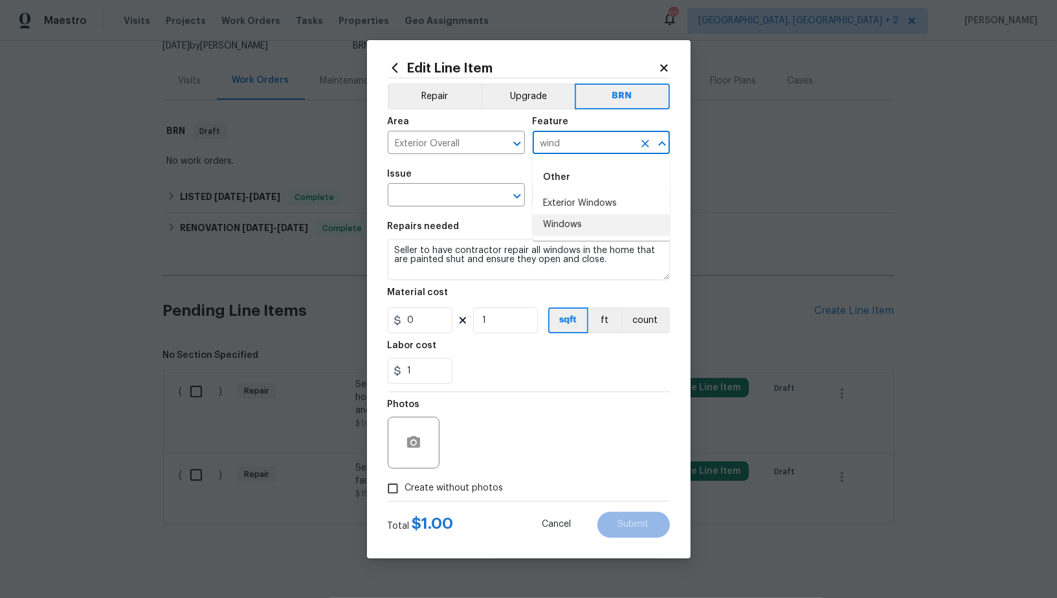
click at [583, 227] on li "Windows" at bounding box center [600, 224] width 137 height 21
type input "Windows"
click at [461, 201] on input "text" at bounding box center [438, 196] width 101 height 20
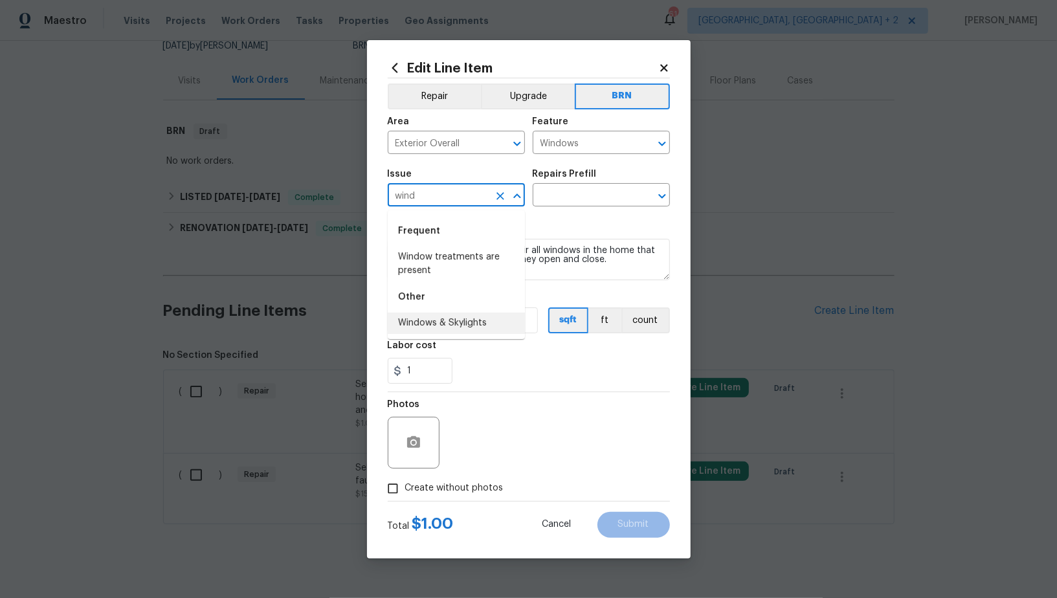
click at [464, 318] on li "Windows & Skylights" at bounding box center [456, 322] width 137 height 21
type input "Windows & Skylights"
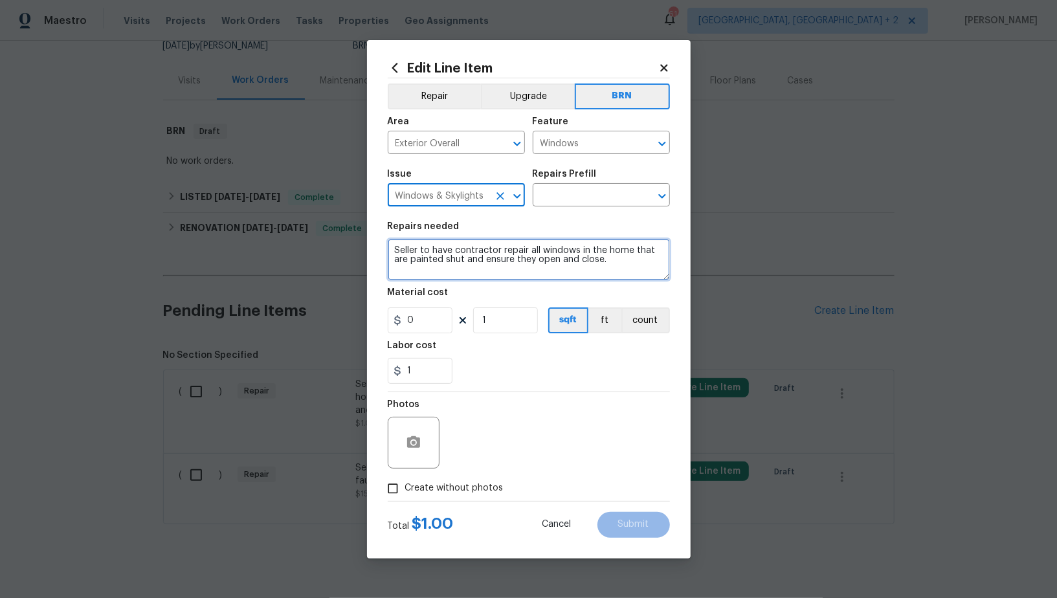
click at [569, 250] on textarea "Seller to have contractor repair all windows in the home that are painted shut …" at bounding box center [529, 259] width 282 height 41
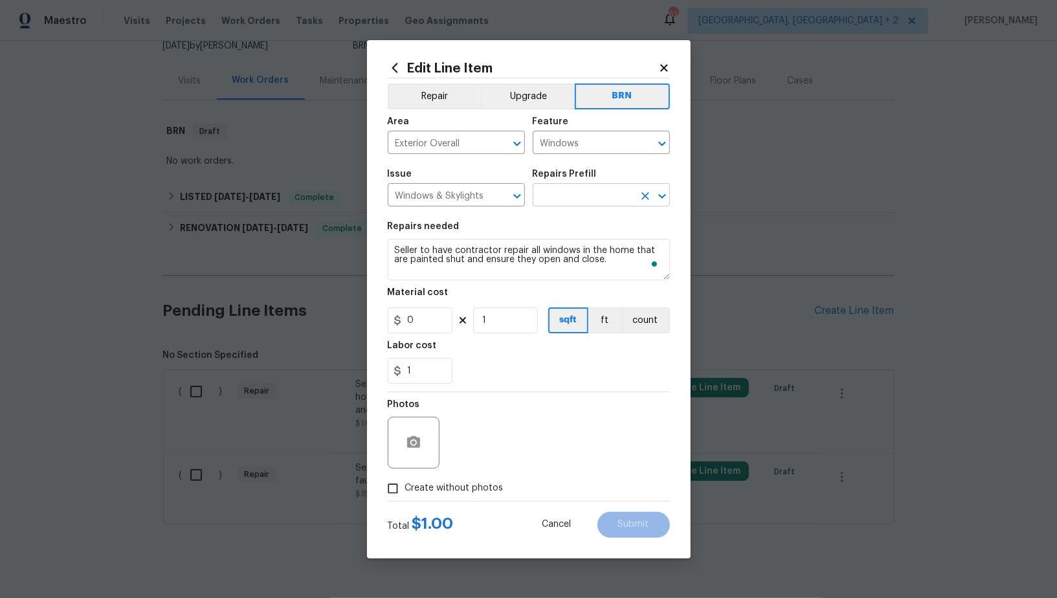
click at [582, 199] on input "text" at bounding box center [582, 196] width 101 height 20
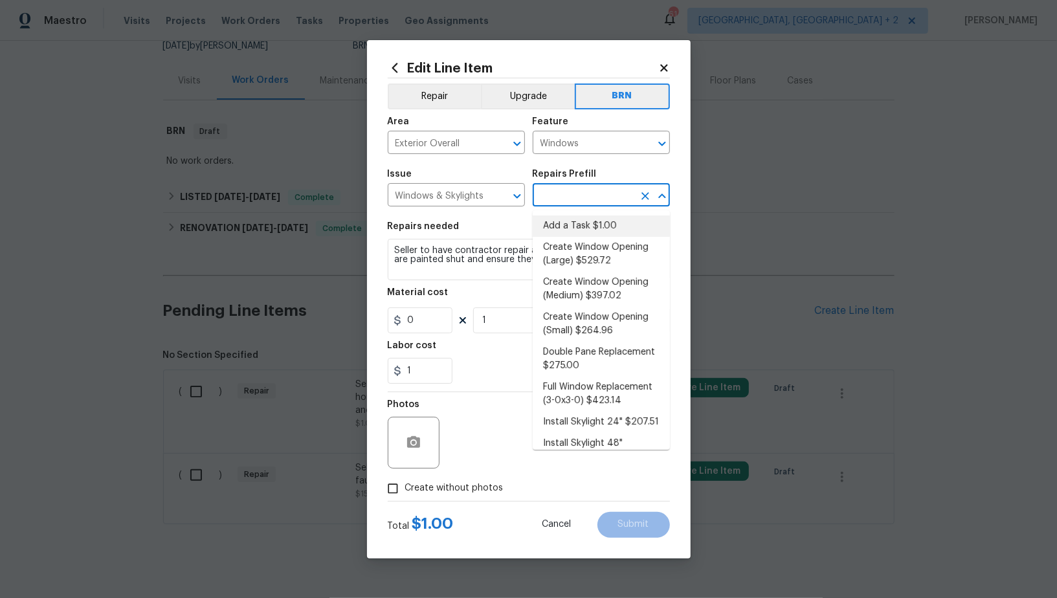
click at [576, 228] on li "Add a Task $1.00" at bounding box center [600, 225] width 137 height 21
type input "Add a Task $1.00"
type textarea "HPM to detail"
type input "1"
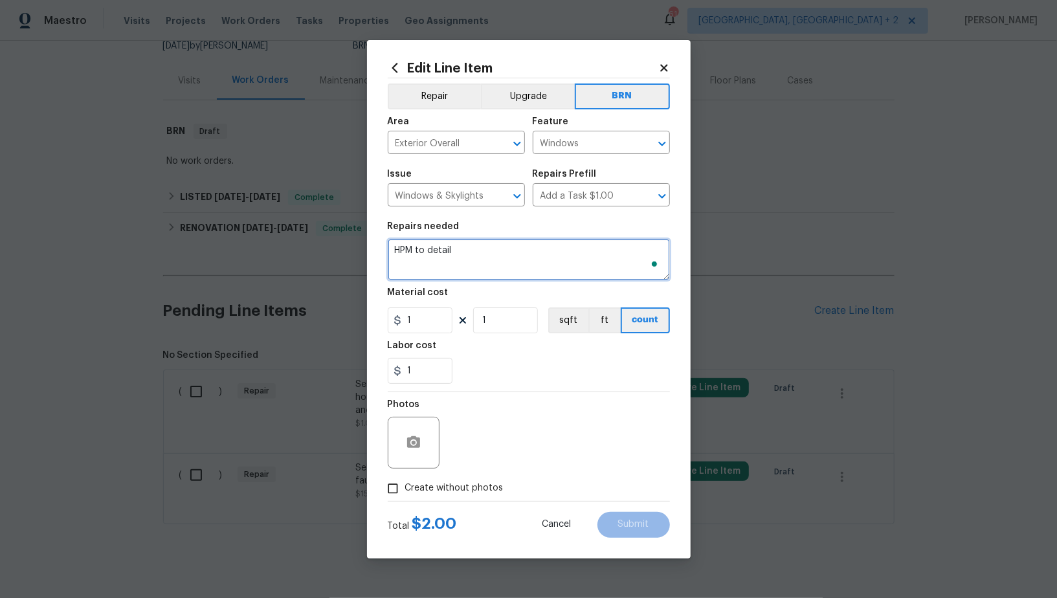
click at [512, 256] on textarea "HPM to detail" at bounding box center [529, 259] width 282 height 41
paste textarea "Seller to have contractor repair all windows in the home that are painted shut …"
type textarea "Seller to have contractor repair all windows in the home that are painted shut …"
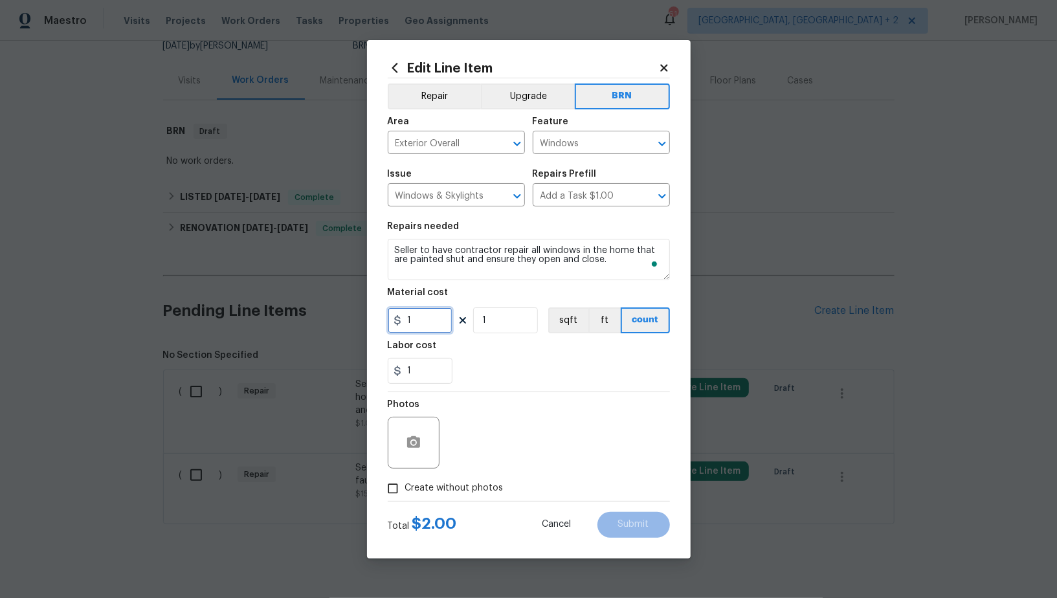
click at [419, 322] on input "1" at bounding box center [420, 320] width 65 height 26
type input "0"
click at [420, 441] on icon "button" at bounding box center [414, 443] width 16 height 16
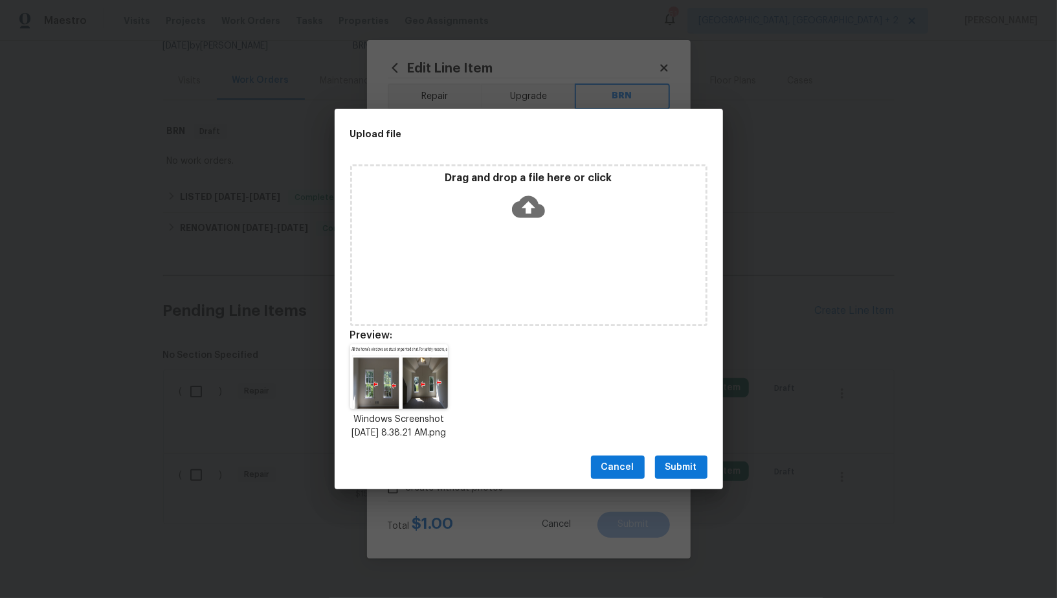
click at [672, 479] on button "Submit" at bounding box center [681, 467] width 52 height 24
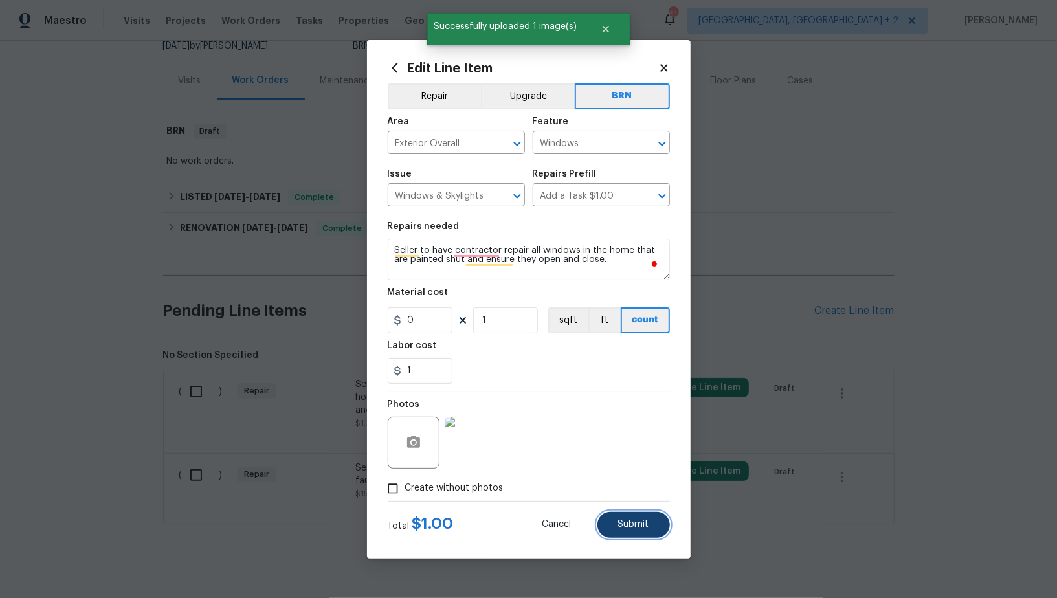
click at [637, 533] on button "Submit" at bounding box center [633, 525] width 72 height 26
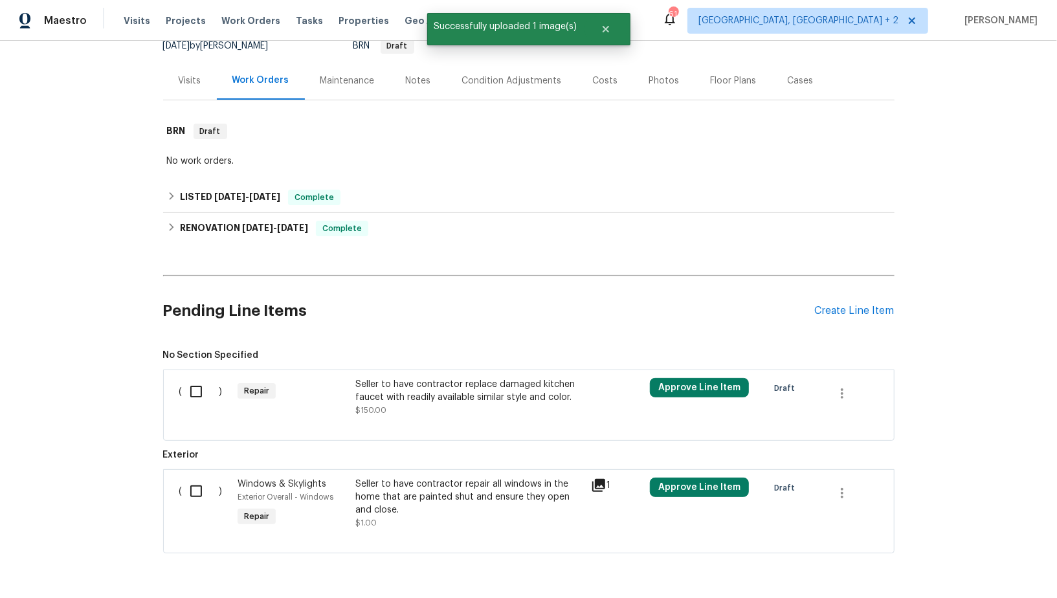
scroll to position [176, 0]
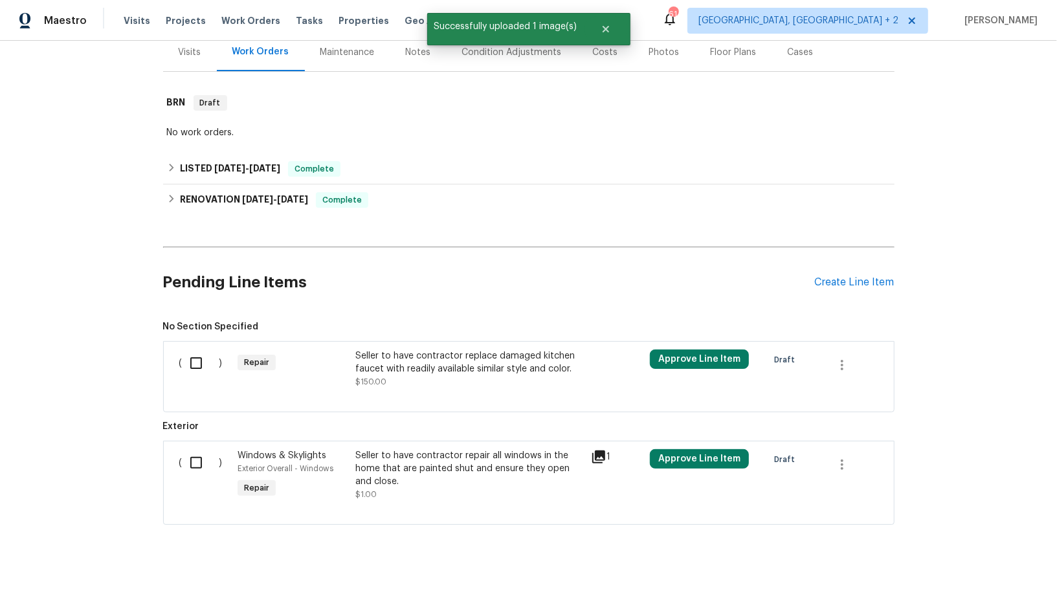
click at [393, 349] on div "Seller to have contractor replace damaged kitchen faucet with readily available…" at bounding box center [469, 362] width 228 height 26
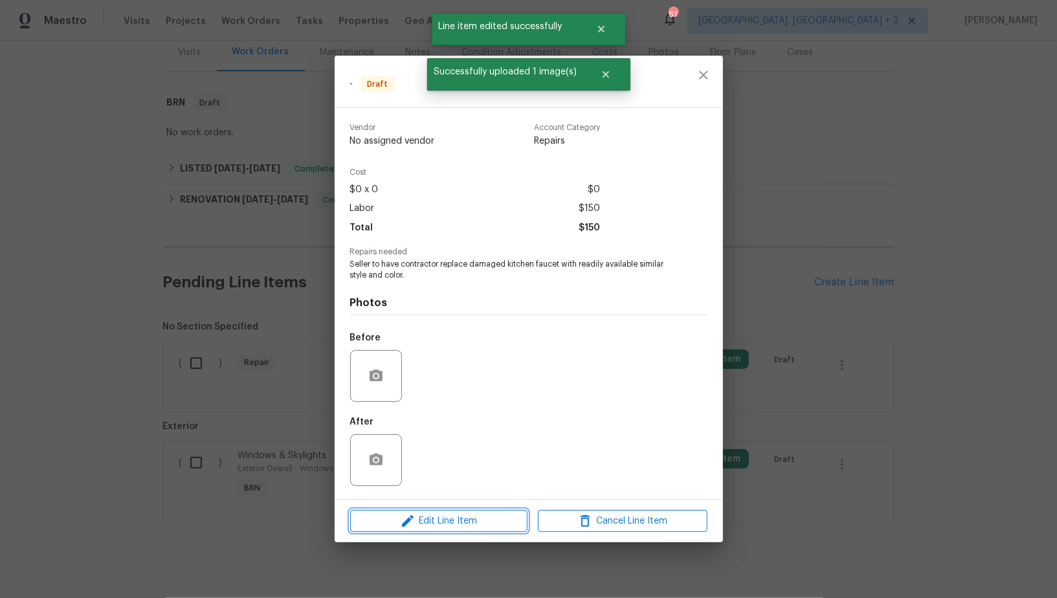
click at [409, 519] on icon "button" at bounding box center [408, 521] width 12 height 12
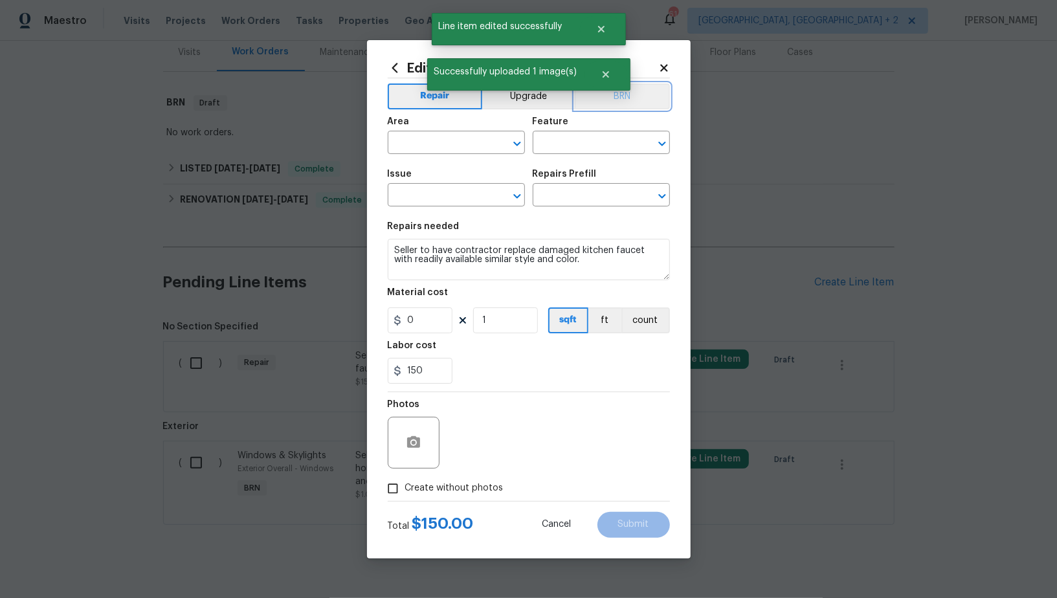
click at [614, 100] on button "BRN" at bounding box center [622, 96] width 95 height 26
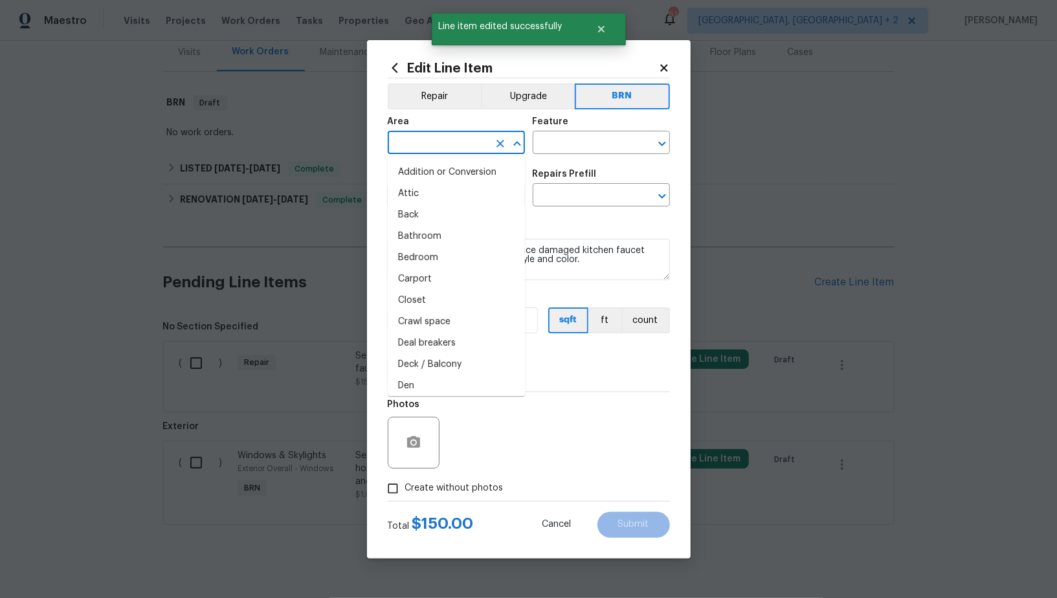
click at [461, 141] on input "text" at bounding box center [438, 144] width 101 height 20
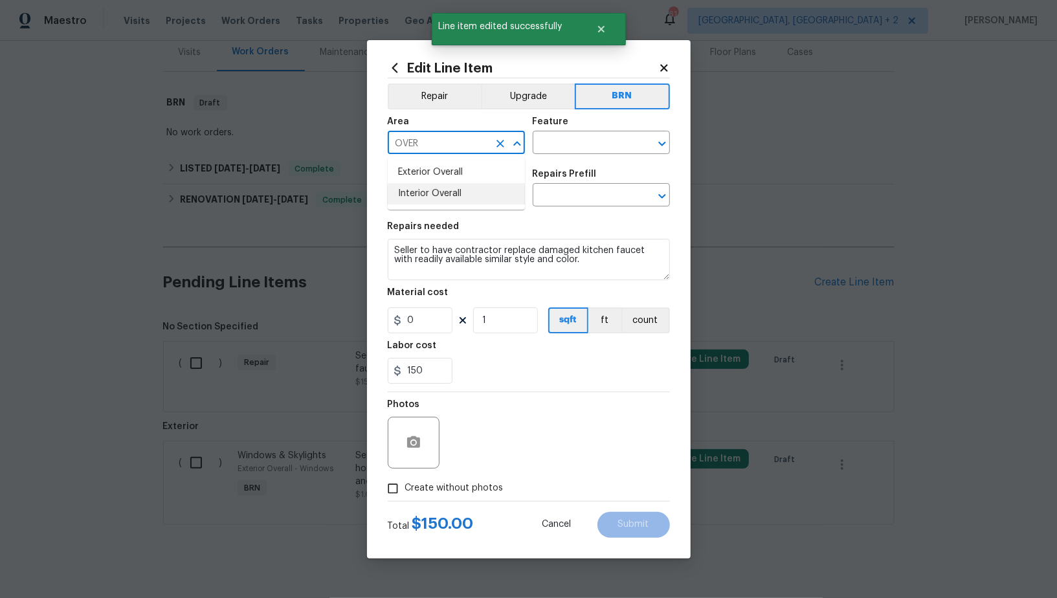
click at [462, 195] on li "Interior Overall" at bounding box center [456, 193] width 137 height 21
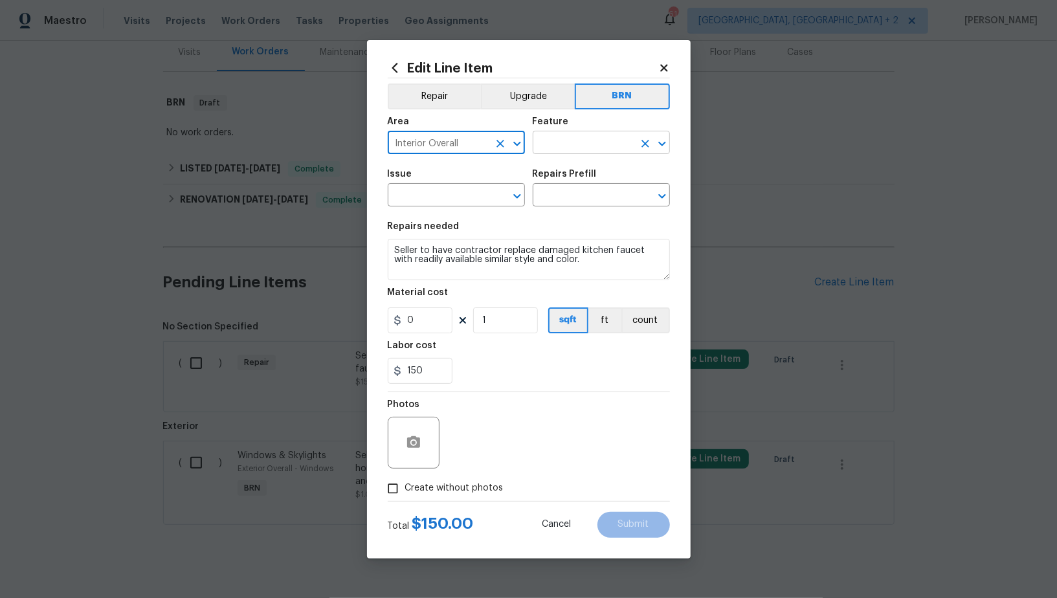
type input "Interior Overall"
click at [573, 146] on input "text" at bounding box center [582, 144] width 101 height 20
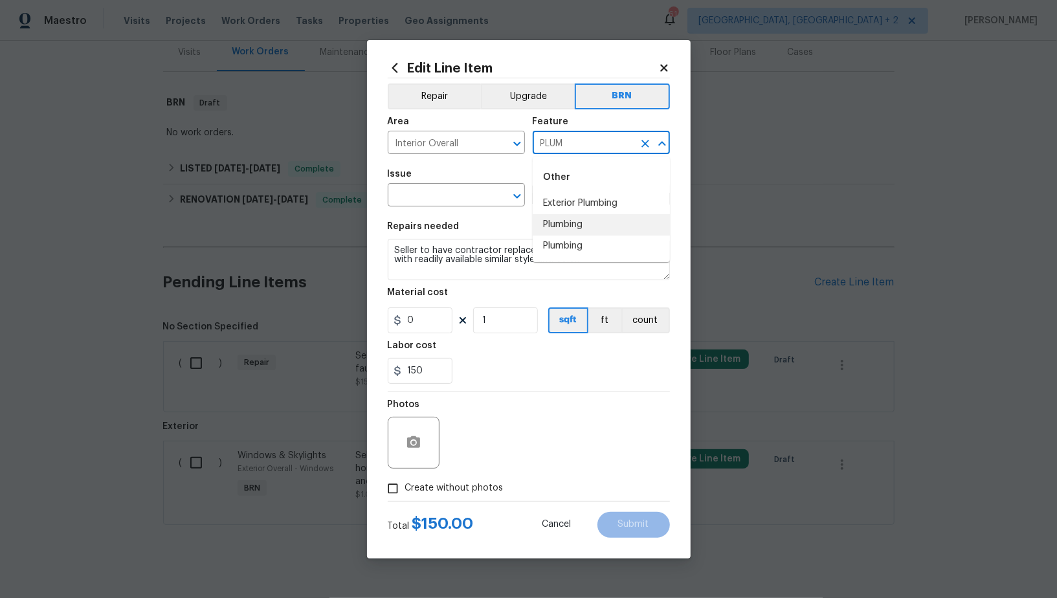
drag, startPoint x: 577, startPoint y: 228, endPoint x: 459, endPoint y: 207, distance: 119.7
click at [577, 228] on li "Plumbing" at bounding box center [600, 224] width 137 height 21
type input "Plumbing"
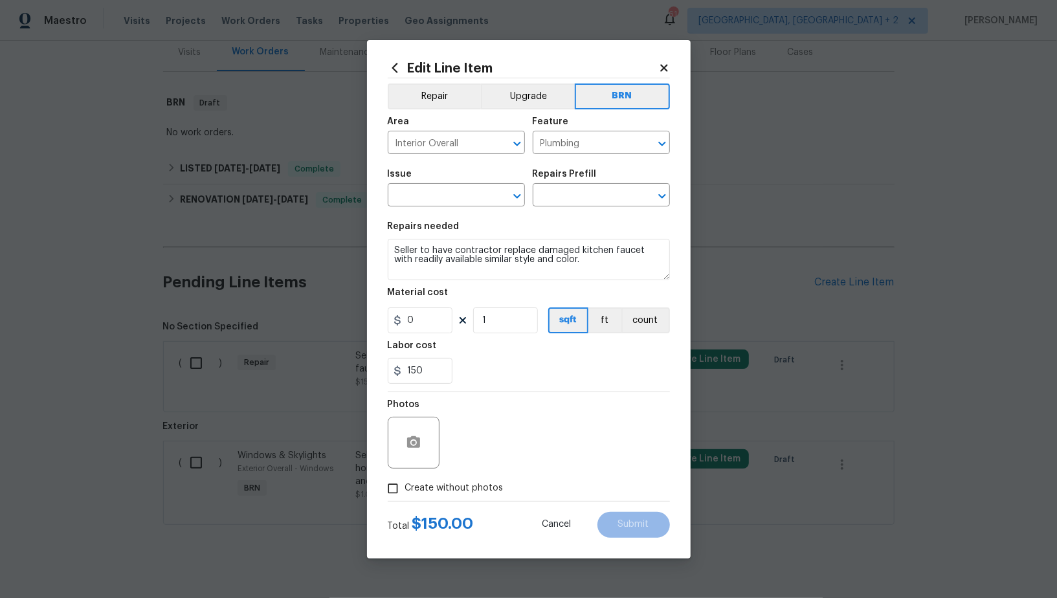
click at [459, 207] on span "Issue ​" at bounding box center [456, 188] width 137 height 52
click at [445, 199] on input "text" at bounding box center [438, 196] width 101 height 20
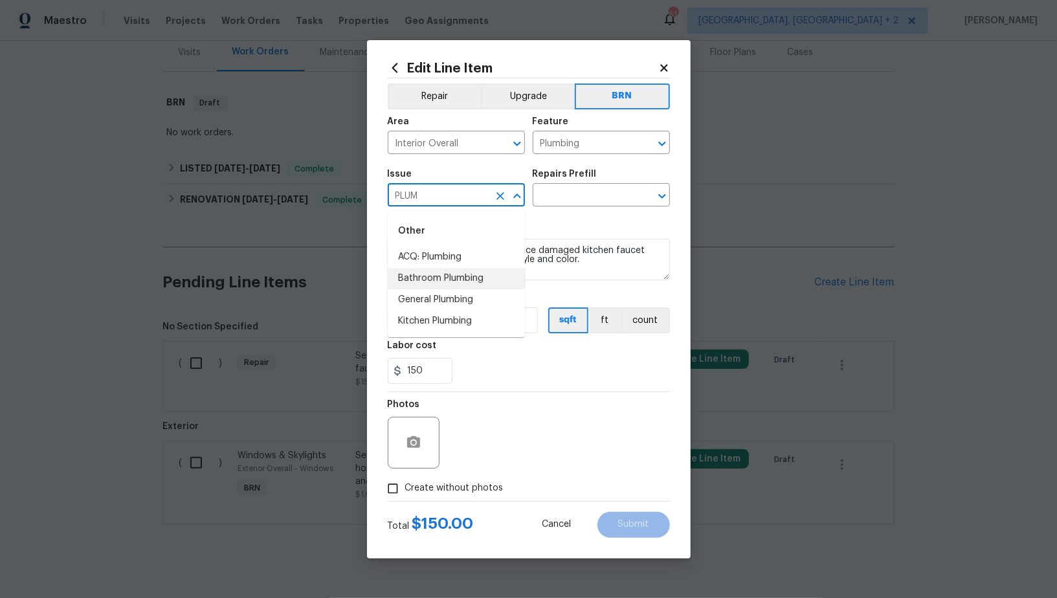
click at [455, 281] on li "Bathroom Plumbing" at bounding box center [456, 278] width 137 height 21
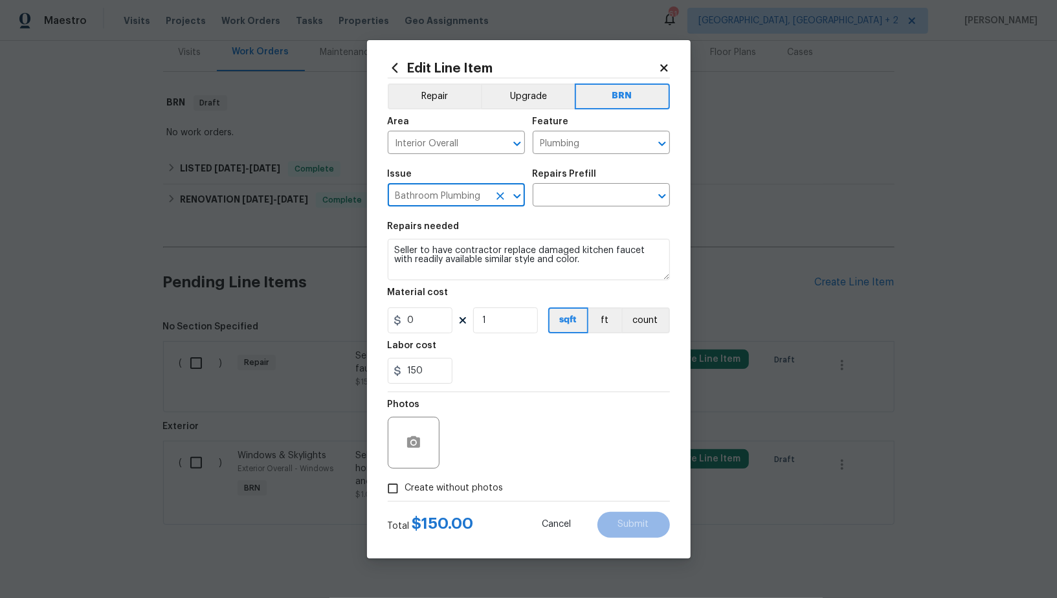
type input "Bathroom Plumbing"
click at [508, 263] on textarea "Seller to have contractor replace damaged kitchen faucet with readily available…" at bounding box center [529, 259] width 282 height 41
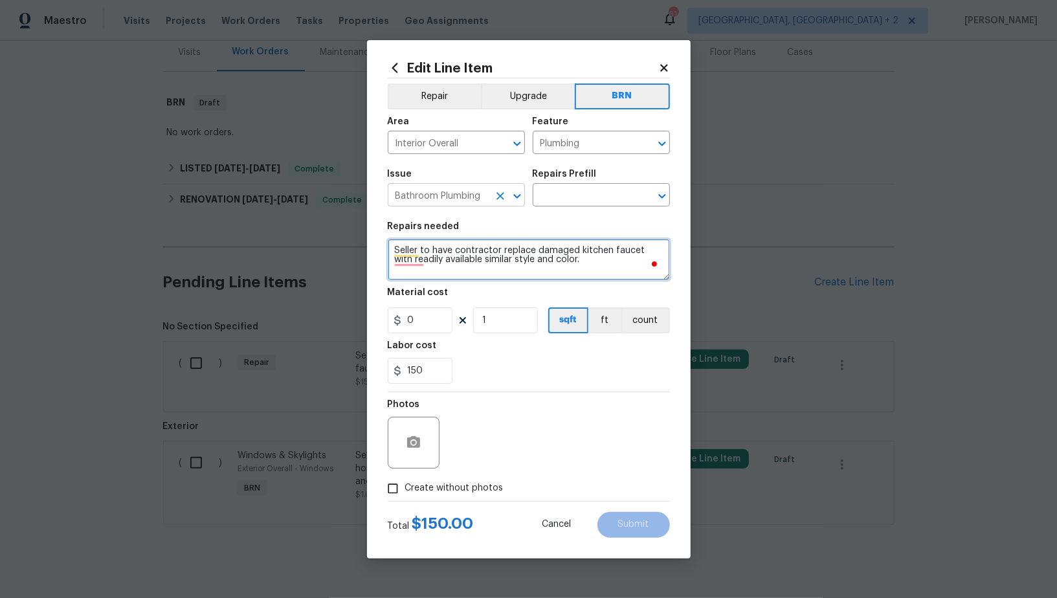
click at [505, 198] on icon "Clear" at bounding box center [500, 196] width 13 height 13
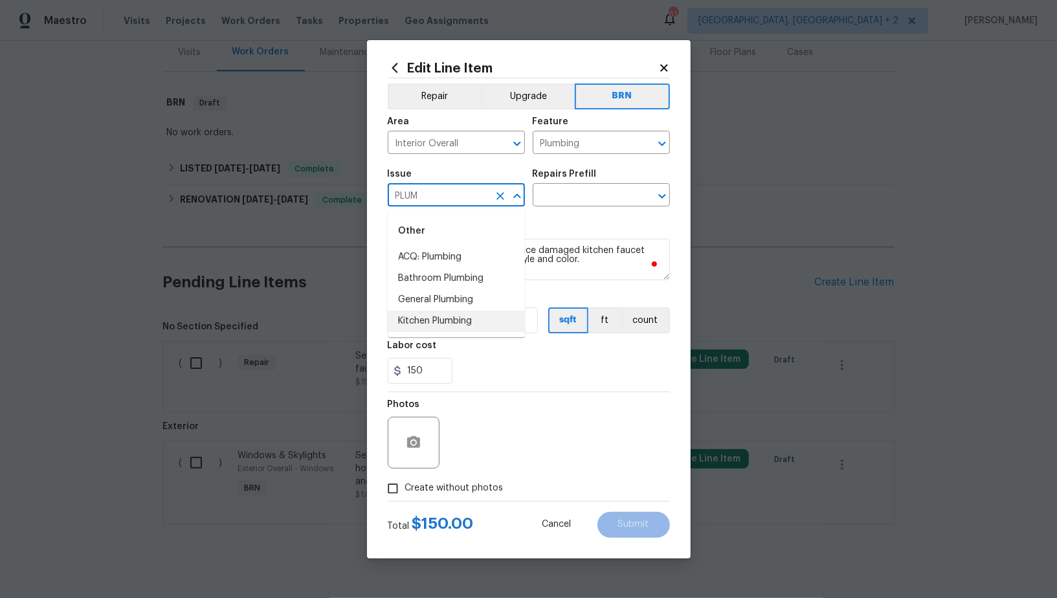
drag, startPoint x: 450, startPoint y: 325, endPoint x: 587, endPoint y: 232, distance: 166.2
click at [449, 325] on li "Kitchen Plumbing" at bounding box center [456, 321] width 137 height 21
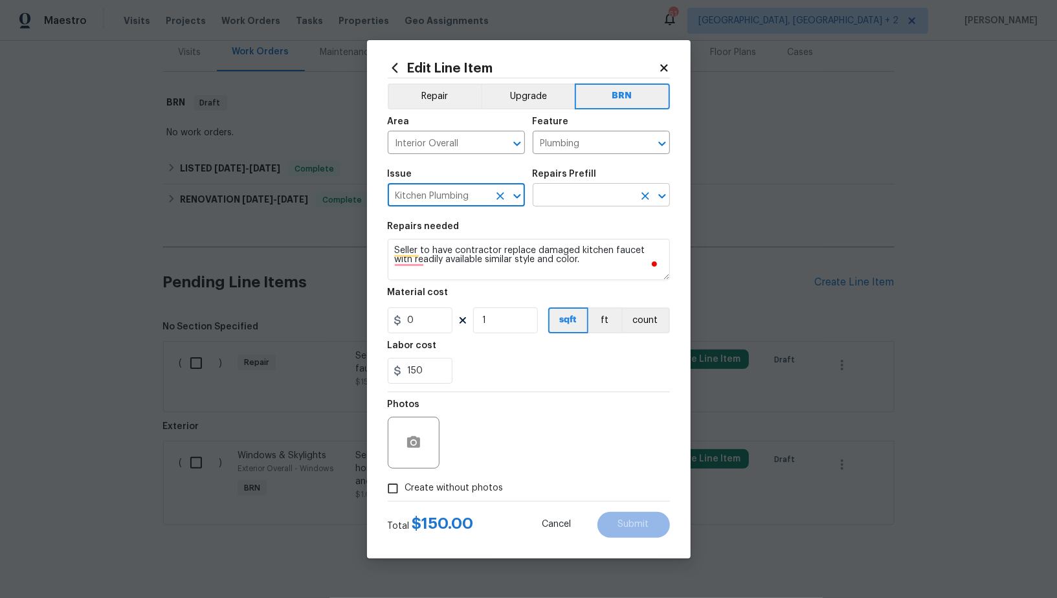
type input "Kitchen Plumbing"
click at [587, 197] on input "text" at bounding box center [582, 196] width 101 height 20
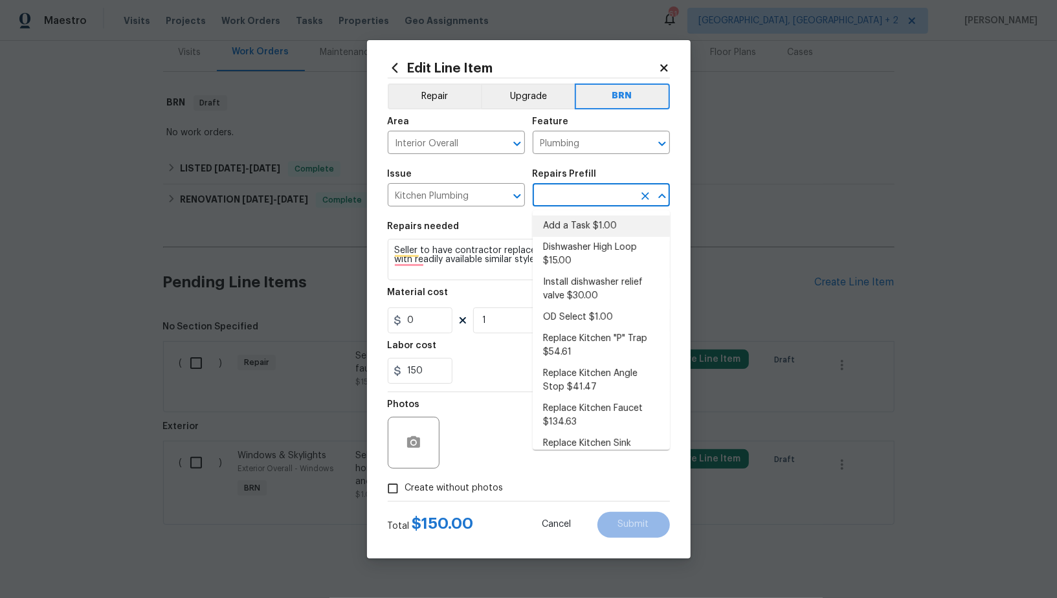
click at [582, 230] on li "Add a Task $1.00" at bounding box center [600, 225] width 137 height 21
type input "Add a Task $1.00"
type textarea "HPM to detail"
type input "1"
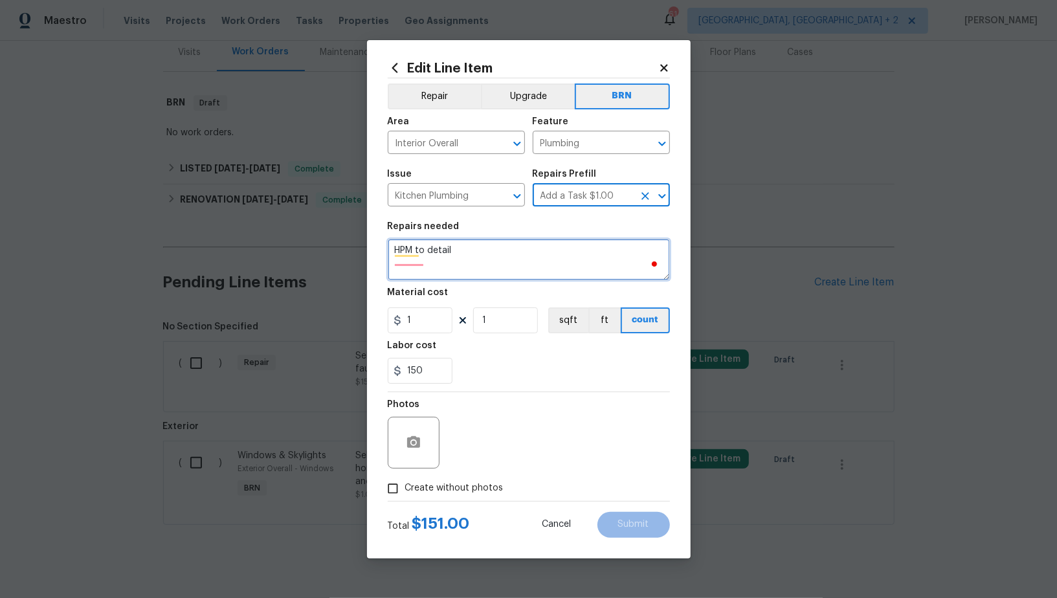
click at [546, 259] on textarea "HPM to detail" at bounding box center [529, 259] width 282 height 41
paste textarea "Seller to have contractor replace damaged kitchen faucet with readily available…"
type textarea "Seller to have contractor replace damaged kitchen faucet with readily available…"
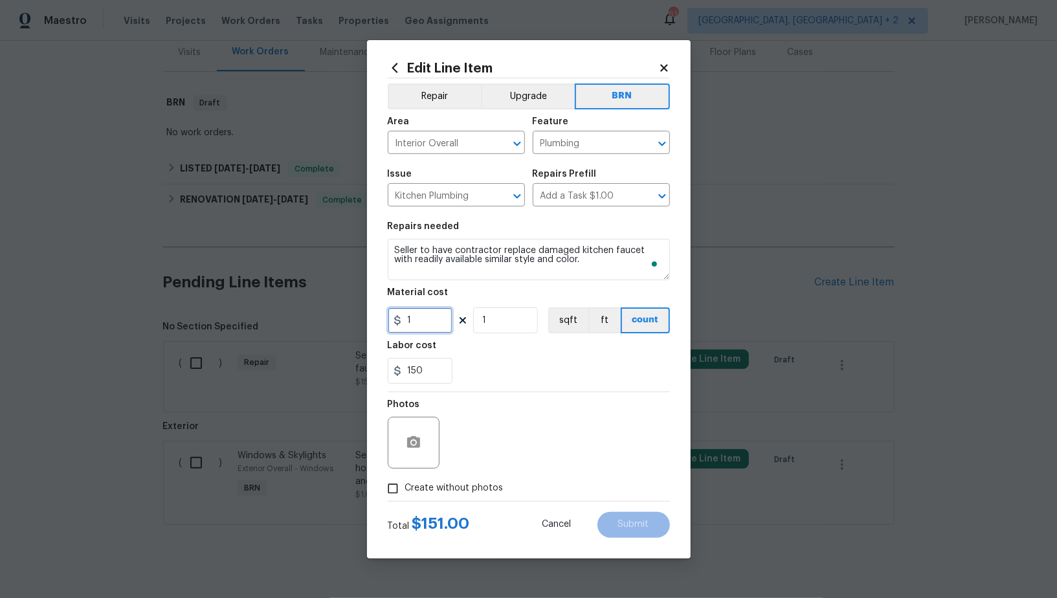
click at [432, 327] on input "1" at bounding box center [420, 320] width 65 height 26
type input "0"
click at [410, 432] on button "button" at bounding box center [413, 442] width 31 height 31
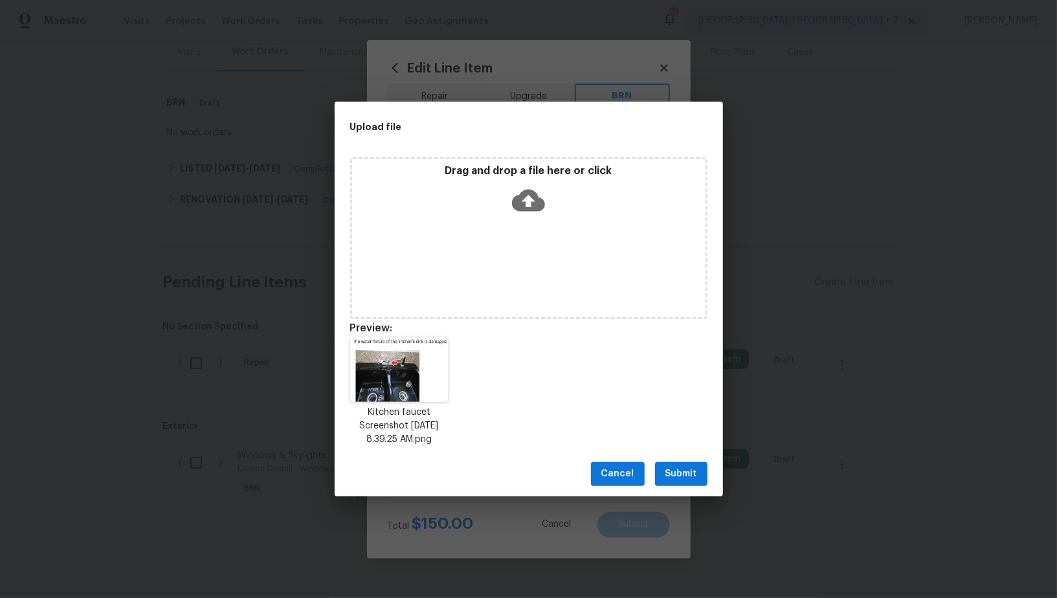
click at [679, 473] on span "Submit" at bounding box center [681, 474] width 32 height 16
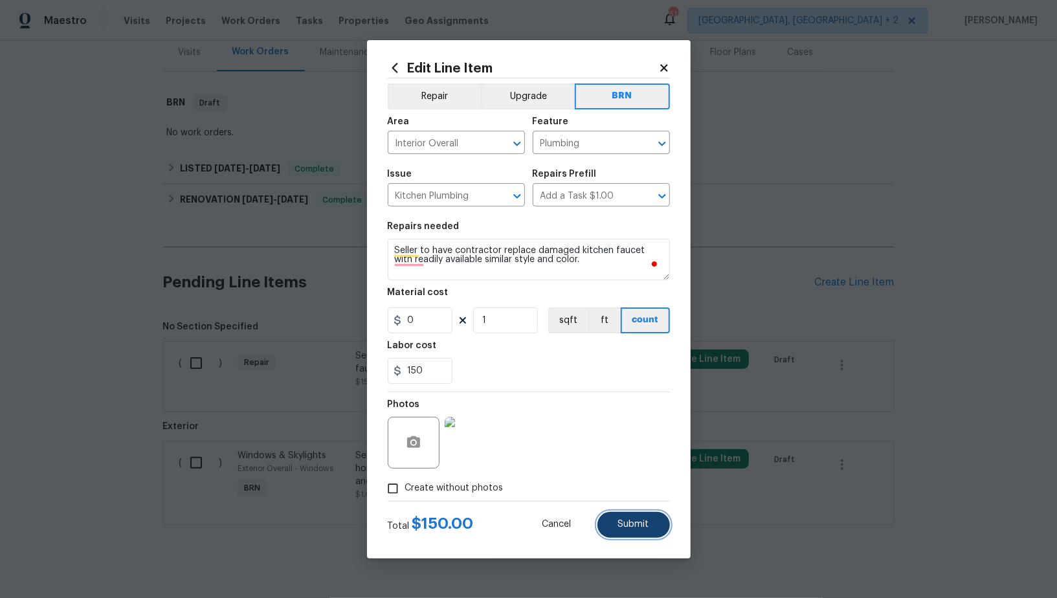
click at [613, 520] on button "Submit" at bounding box center [633, 525] width 72 height 26
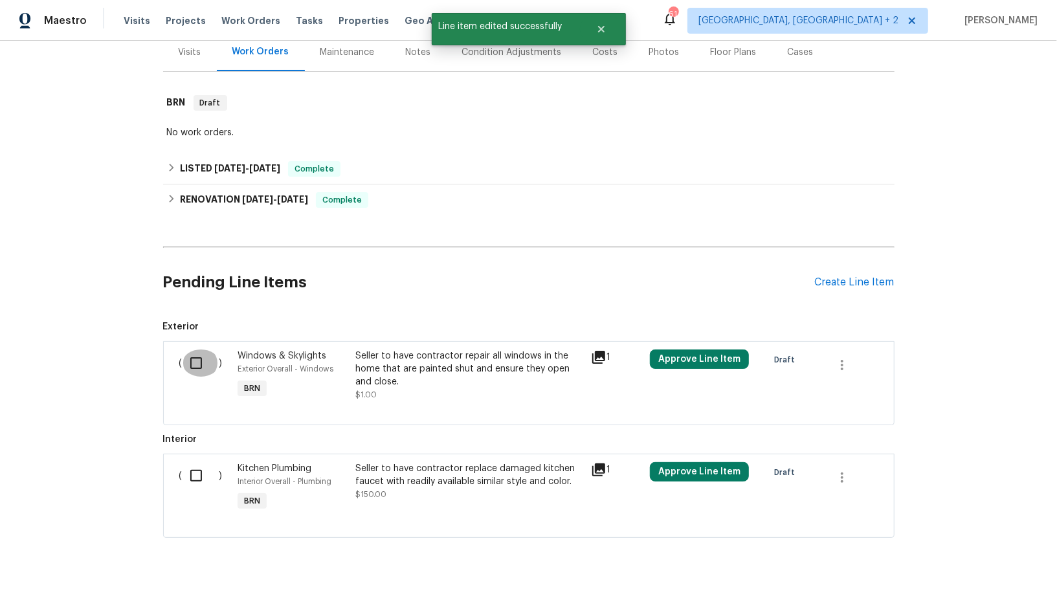
click at [194, 349] on input "checkbox" at bounding box center [200, 362] width 37 height 27
checkbox input "true"
click at [195, 462] on input "checkbox" at bounding box center [200, 475] width 37 height 27
checkbox input "true"
click at [956, 573] on button "Create Work Order" at bounding box center [982, 566] width 107 height 24
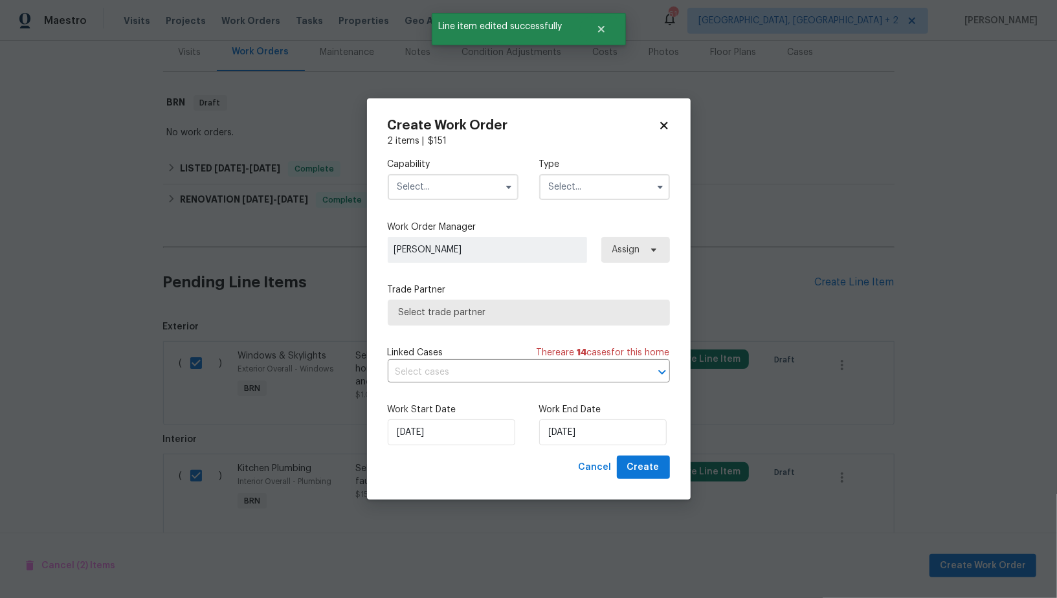
click at [478, 166] on label "Capability" at bounding box center [453, 164] width 131 height 13
click at [468, 188] on input "text" at bounding box center [453, 187] width 131 height 26
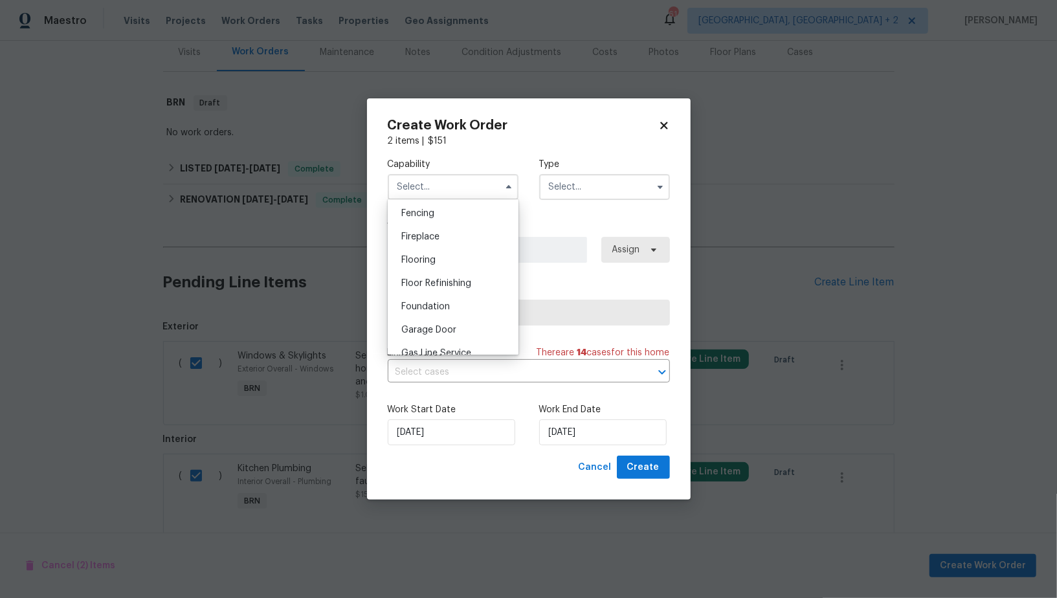
scroll to position [532, 0]
click at [446, 307] on div "General Contractor" at bounding box center [453, 300] width 124 height 23
type input "General Contractor"
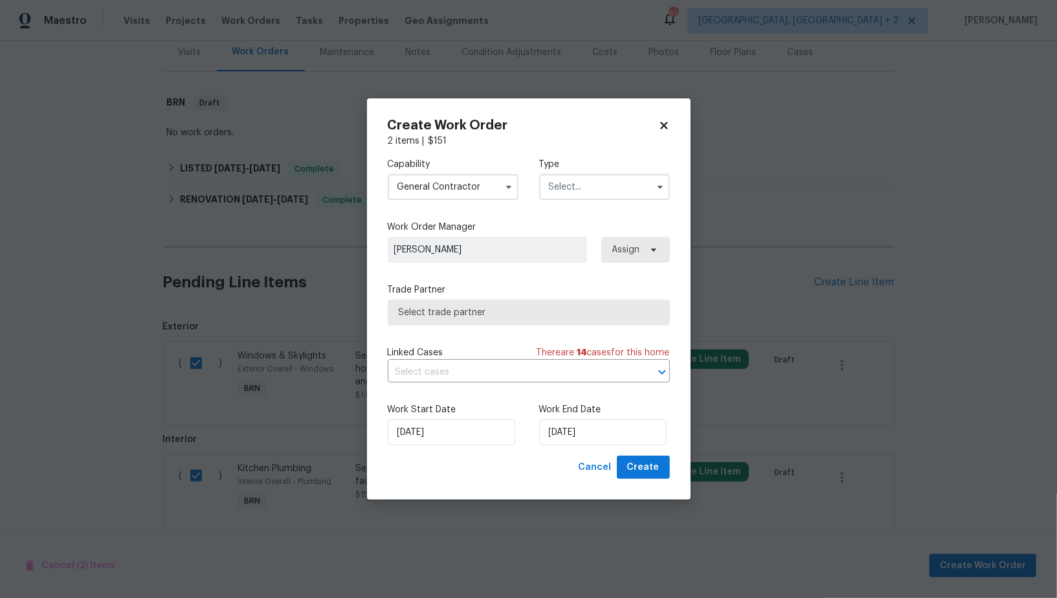
click at [581, 201] on div "Capability General Contractor Agent Appliance Bathtub Resurfacing BRN And Lrr B…" at bounding box center [529, 179] width 282 height 63
click at [581, 184] on input "text" at bounding box center [604, 187] width 131 height 26
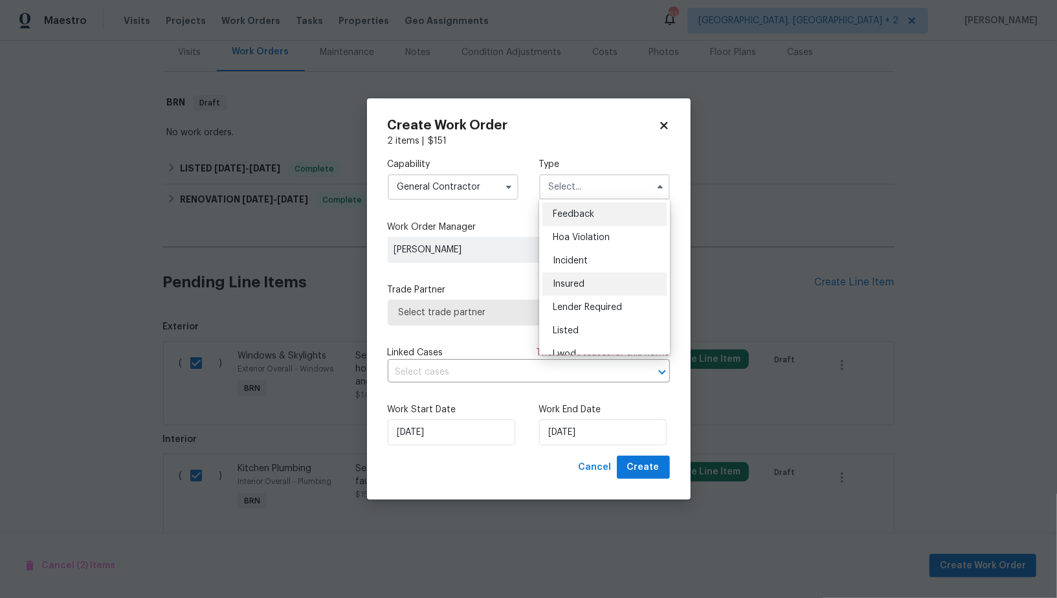
scroll to position [153, 0]
click at [588, 289] on div "Resale" at bounding box center [604, 293] width 124 height 23
type input "Resale"
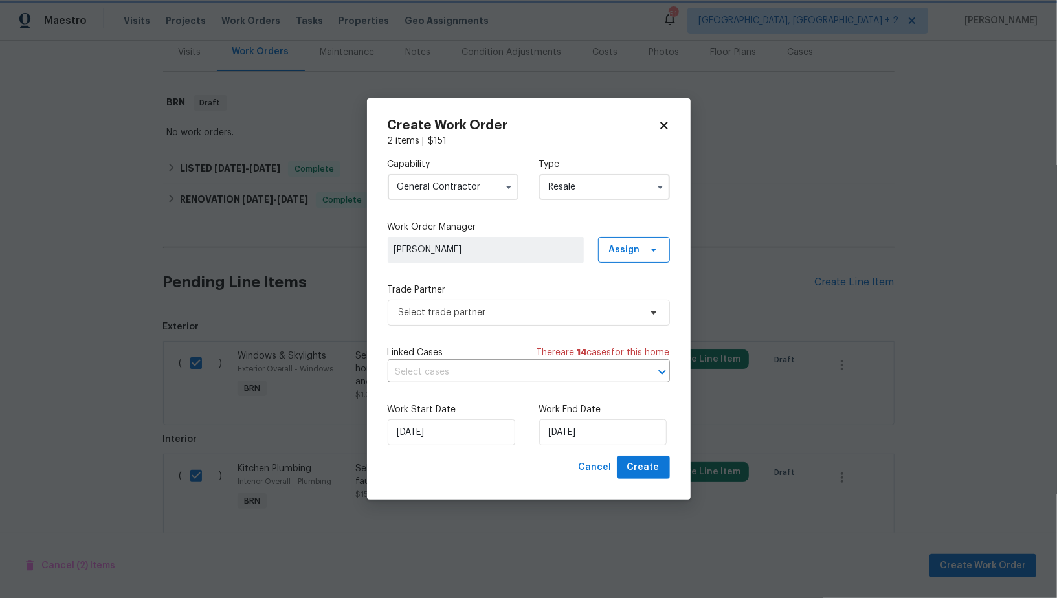
scroll to position [0, 0]
click at [553, 304] on span "Select trade partner" at bounding box center [529, 313] width 282 height 26
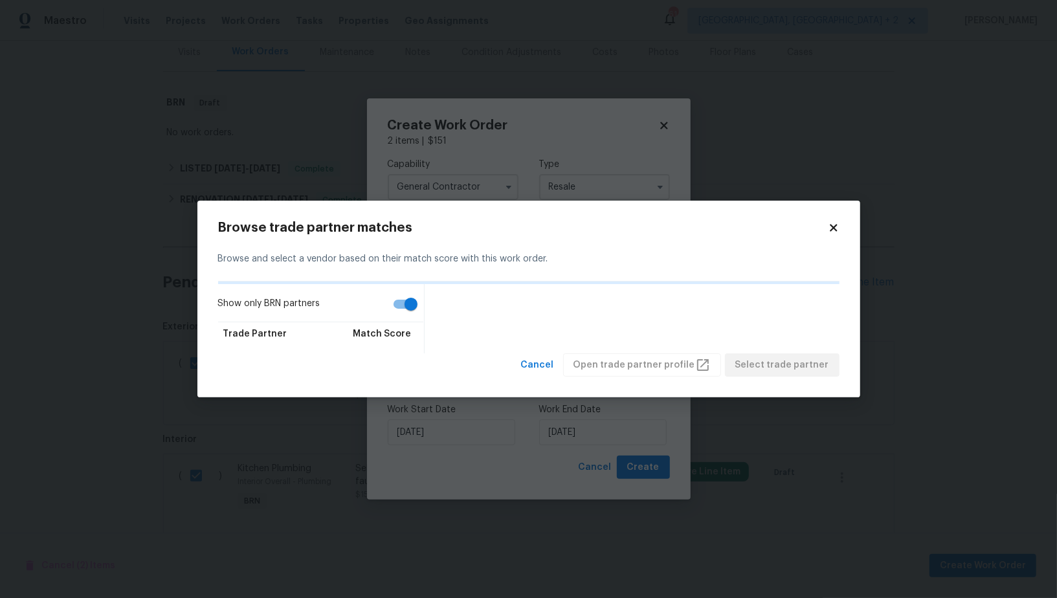
click at [412, 307] on input "Show only BRN partners" at bounding box center [411, 304] width 74 height 25
checkbox input "false"
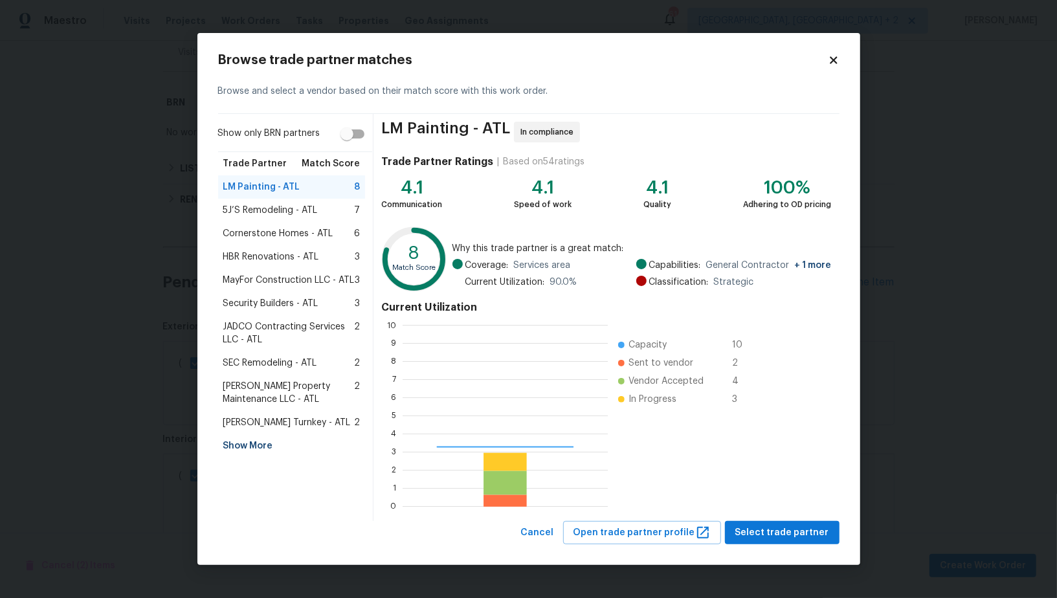
scroll to position [181, 204]
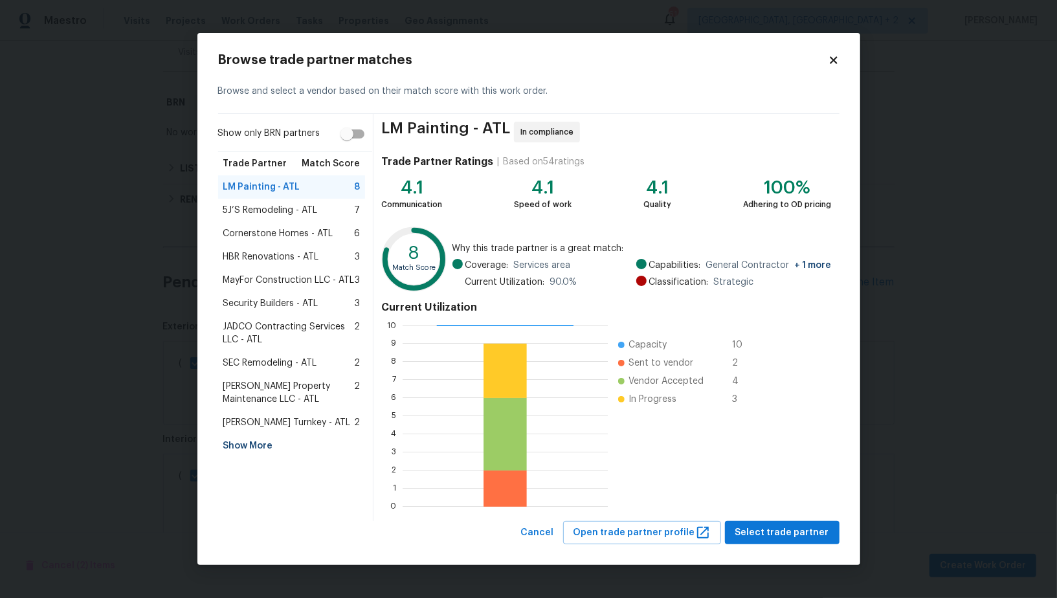
click at [270, 212] on span "5J’S Remodeling - ATL" at bounding box center [270, 210] width 94 height 13
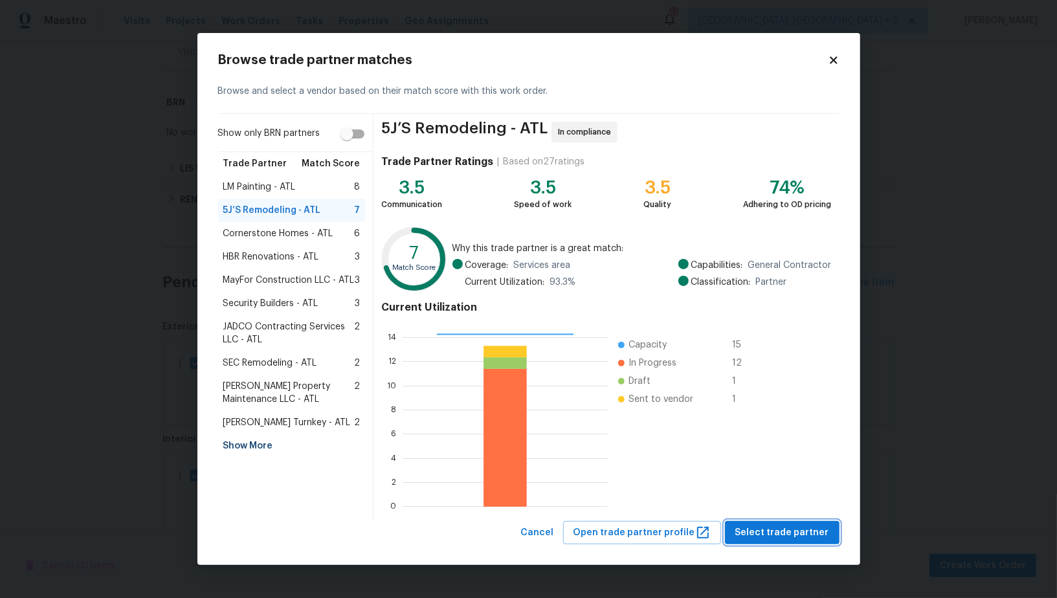
click at [800, 533] on span "Select trade partner" at bounding box center [782, 533] width 94 height 16
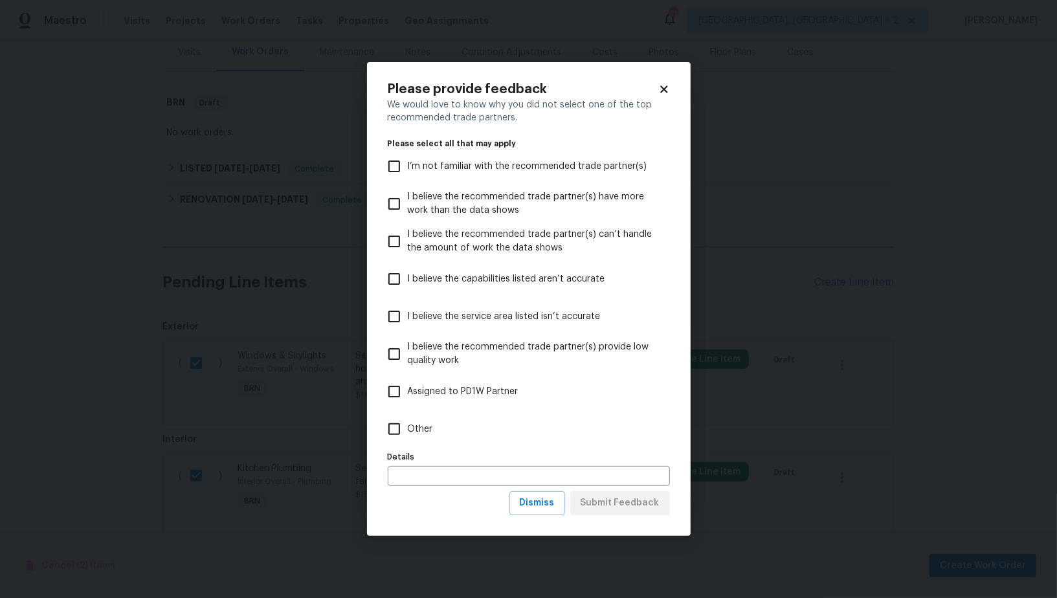
click at [384, 443] on label "Other" at bounding box center [519, 429] width 279 height 38
click at [384, 443] on input "Other" at bounding box center [393, 428] width 27 height 27
checkbox input "true"
click at [602, 501] on span "Submit Feedback" at bounding box center [619, 503] width 79 height 16
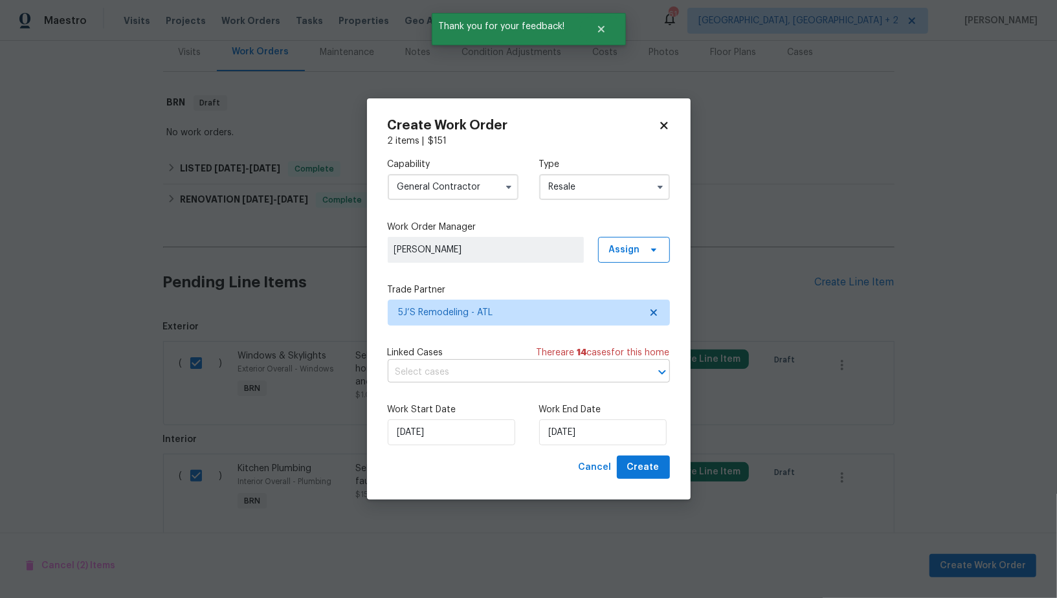
click at [499, 379] on input "text" at bounding box center [511, 372] width 246 height 20
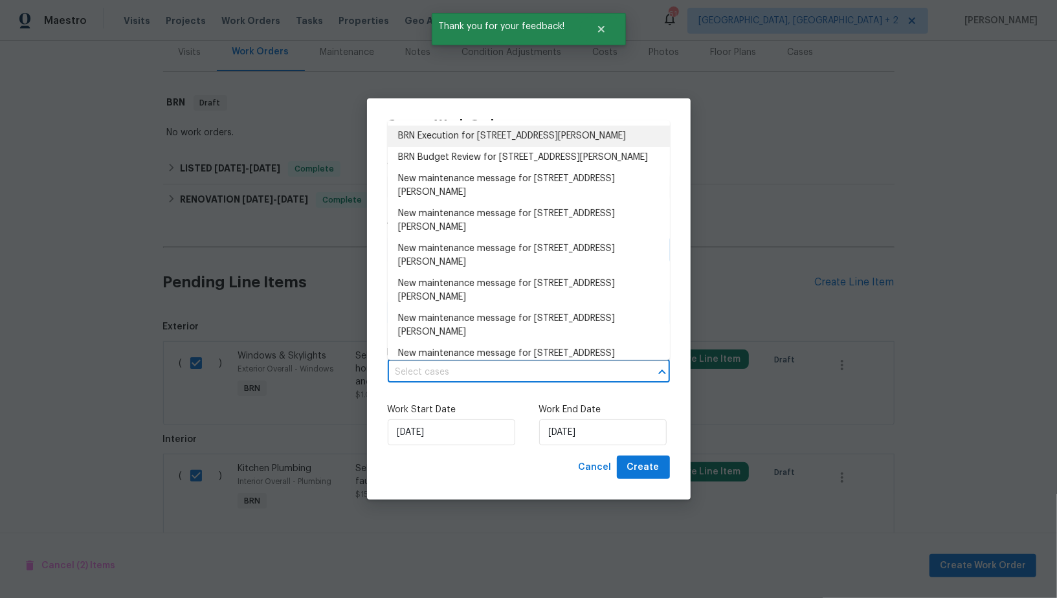
drag, startPoint x: 484, startPoint y: 133, endPoint x: 501, endPoint y: 198, distance: 66.9
click at [484, 133] on li "BRN Execution for 935 Brookwood Run Dr SW, Lilburn, GA 30047" at bounding box center [529, 136] width 282 height 21
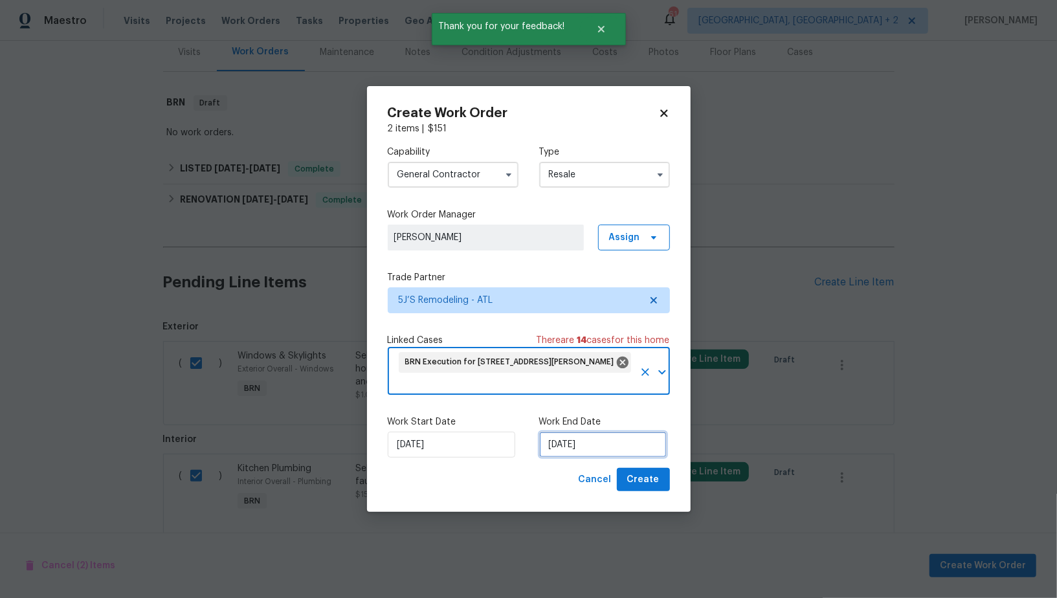
click at [571, 441] on input "19/09/2025" at bounding box center [602, 445] width 127 height 26
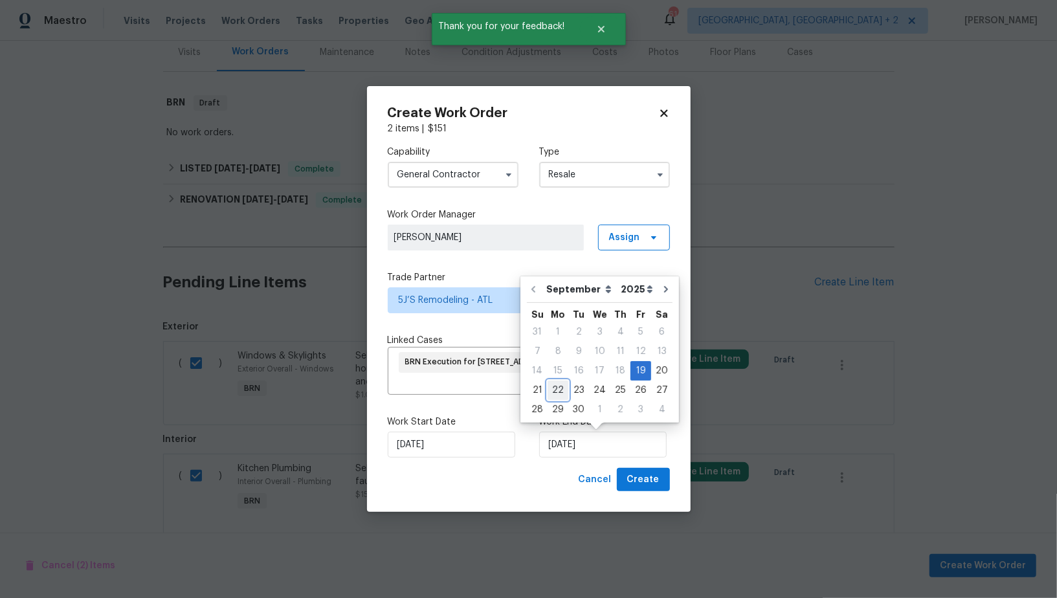
drag, startPoint x: 562, startPoint y: 391, endPoint x: 635, endPoint y: 488, distance: 121.4
click at [562, 391] on div "22" at bounding box center [557, 390] width 21 height 18
type input "22/09/2025"
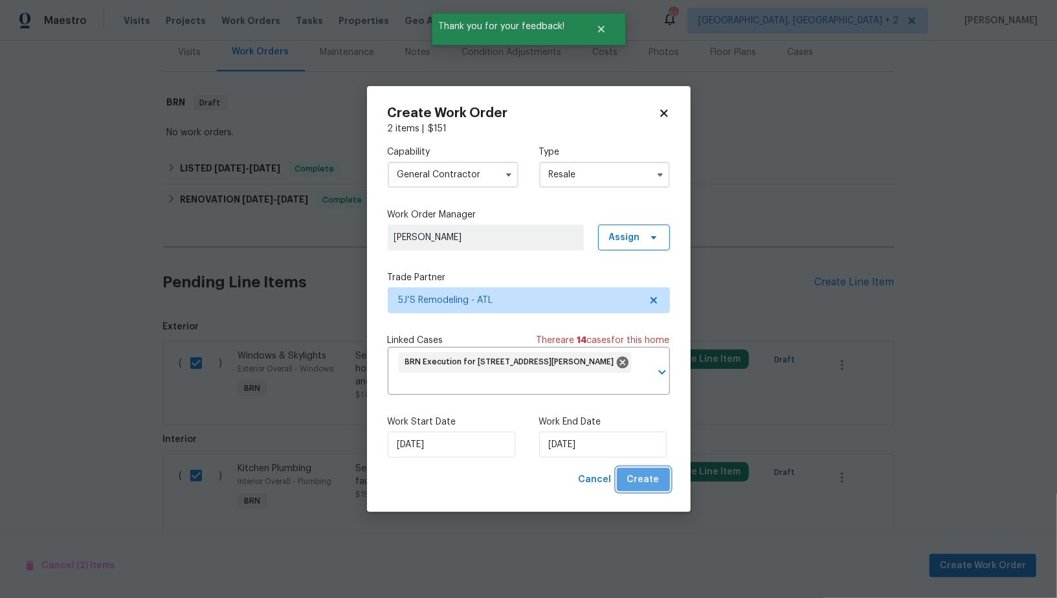
click at [663, 475] on button "Create" at bounding box center [643, 480] width 53 height 24
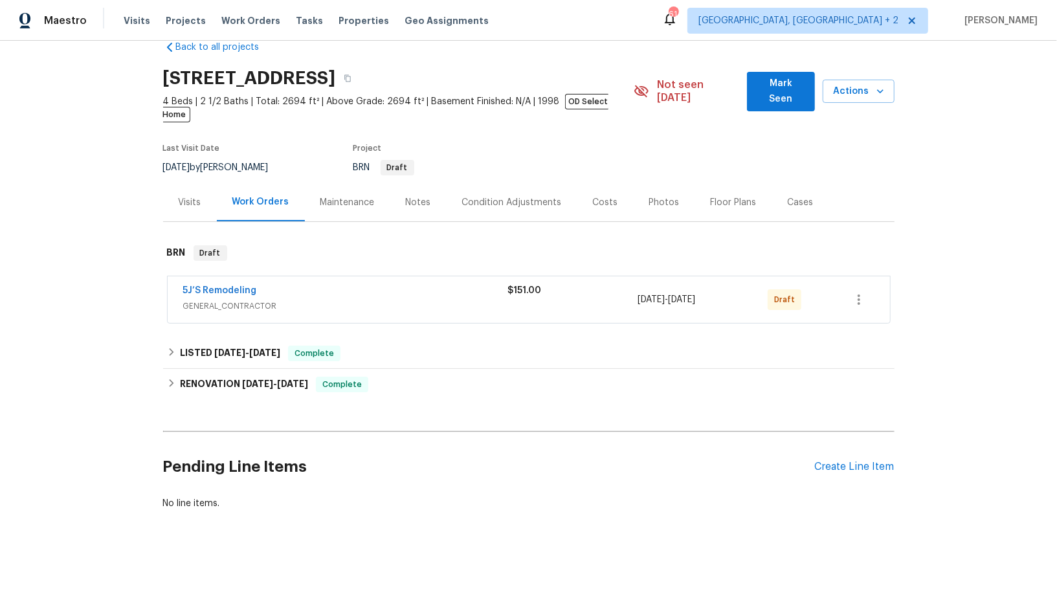
scroll to position [11, 0]
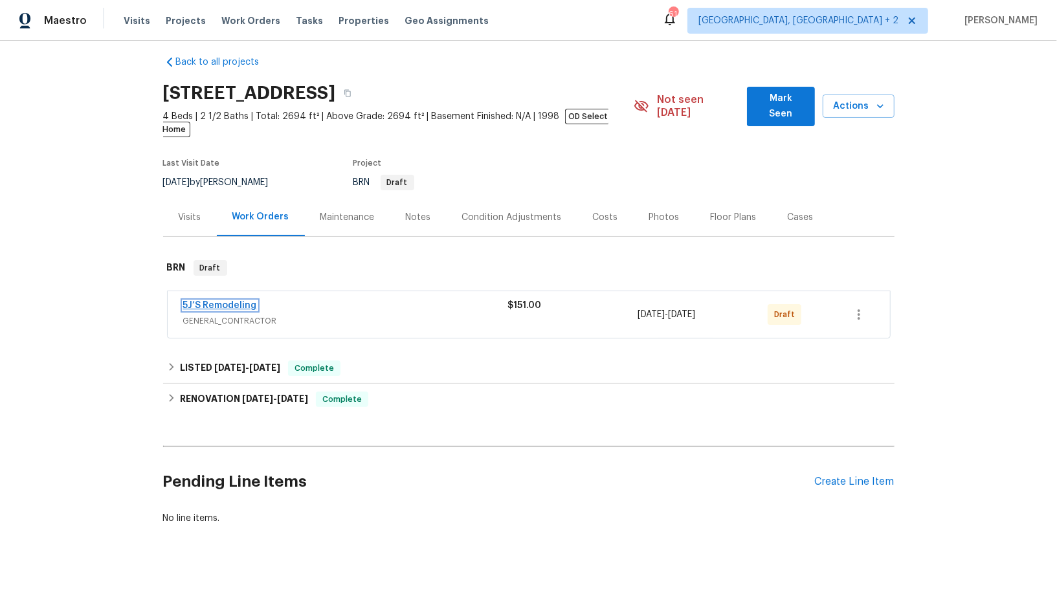
click at [233, 301] on link "5J’S Remodeling" at bounding box center [220, 305] width 74 height 9
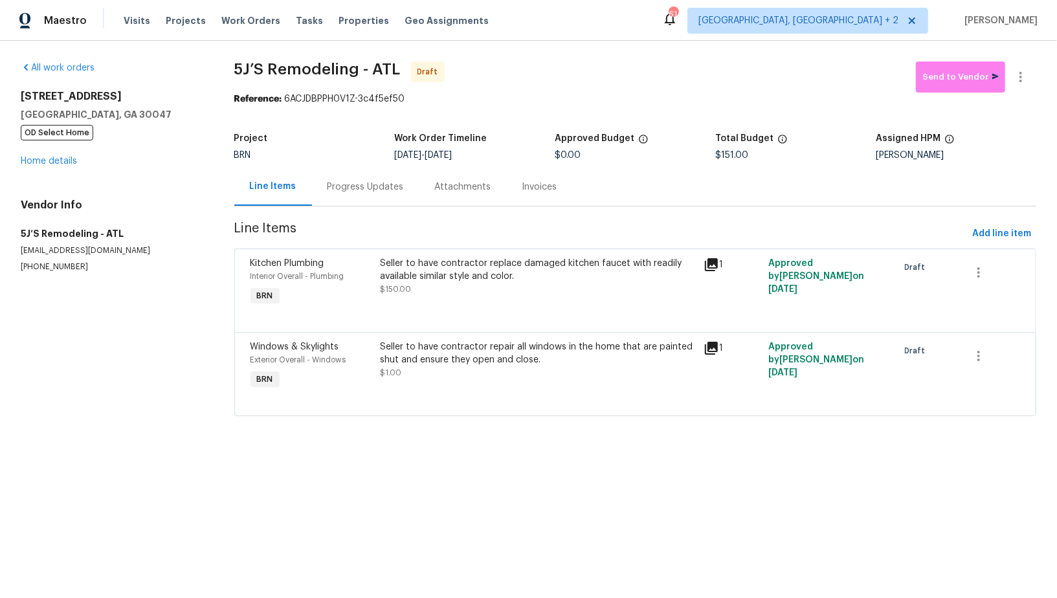
click at [384, 196] on div "Progress Updates" at bounding box center [365, 187] width 107 height 38
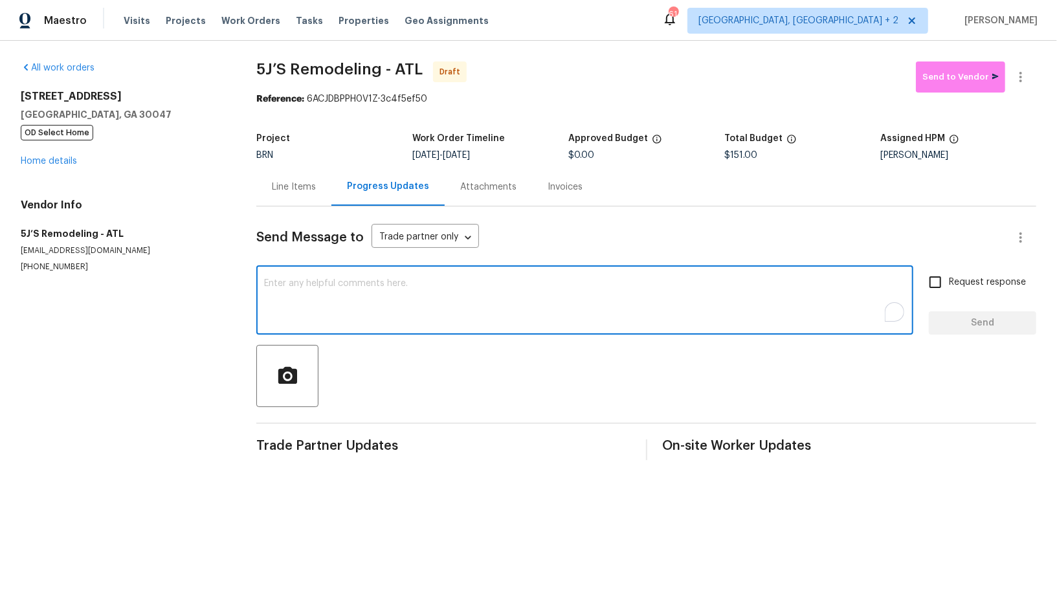
click at [382, 283] on textarea "To enrich screen reader interactions, please activate Accessibility in Grammarl…" at bounding box center [584, 301] width 641 height 45
paste textarea "Hi, I'm Padmapriya from Opendoor. Just wanted to check if you received the WO f…"
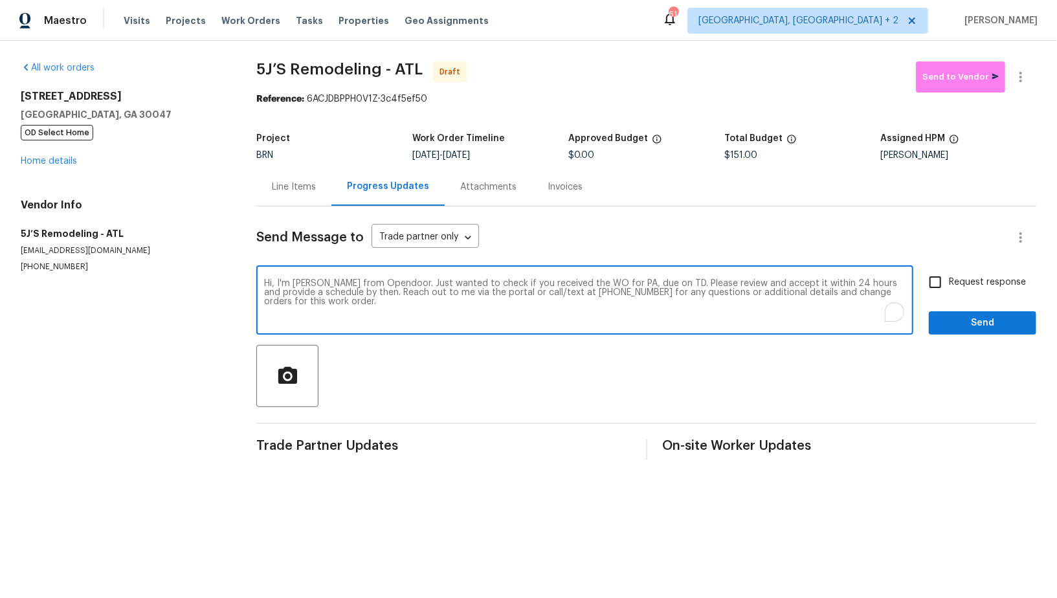
click at [630, 283] on textarea "Hi, I'm Padmapriya from Opendoor. Just wanted to check if you received the WO f…" at bounding box center [584, 301] width 641 height 45
paste textarea "935 Brookwood Run Dr SW, Lilburn, GA 30047"
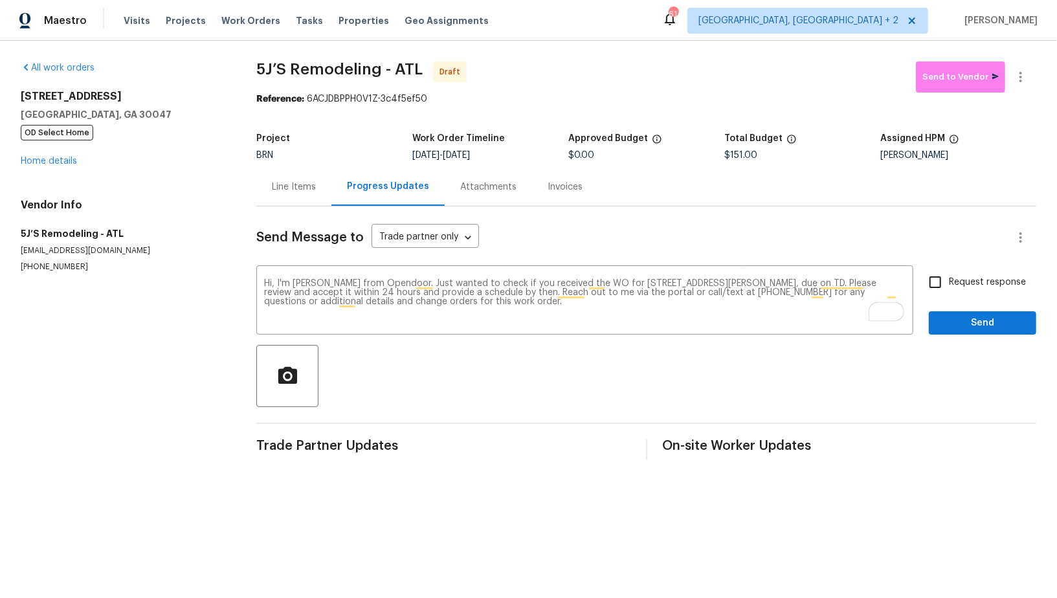
drag, startPoint x: 461, startPoint y: 157, endPoint x: 558, endPoint y: 157, distance: 97.7
click at [558, 157] on div "9/19/2025 - 9/22/2025" at bounding box center [490, 155] width 156 height 9
copy span "9/22/2025"
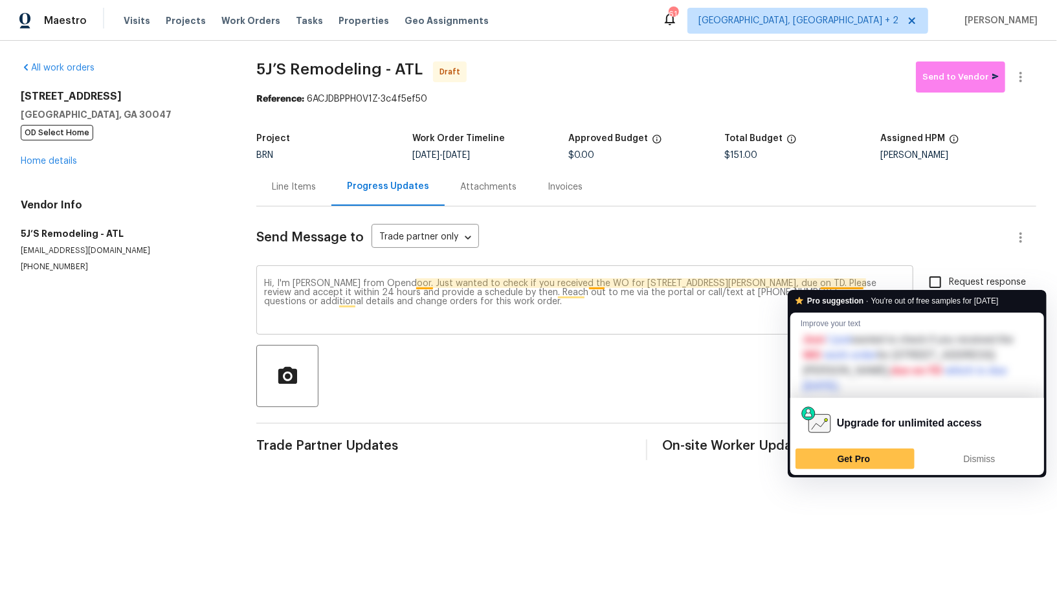
click at [862, 281] on textarea "Hi, I'm Padmapriya from Opendoor. Just wanted to check if you received the WO f…" at bounding box center [584, 301] width 641 height 45
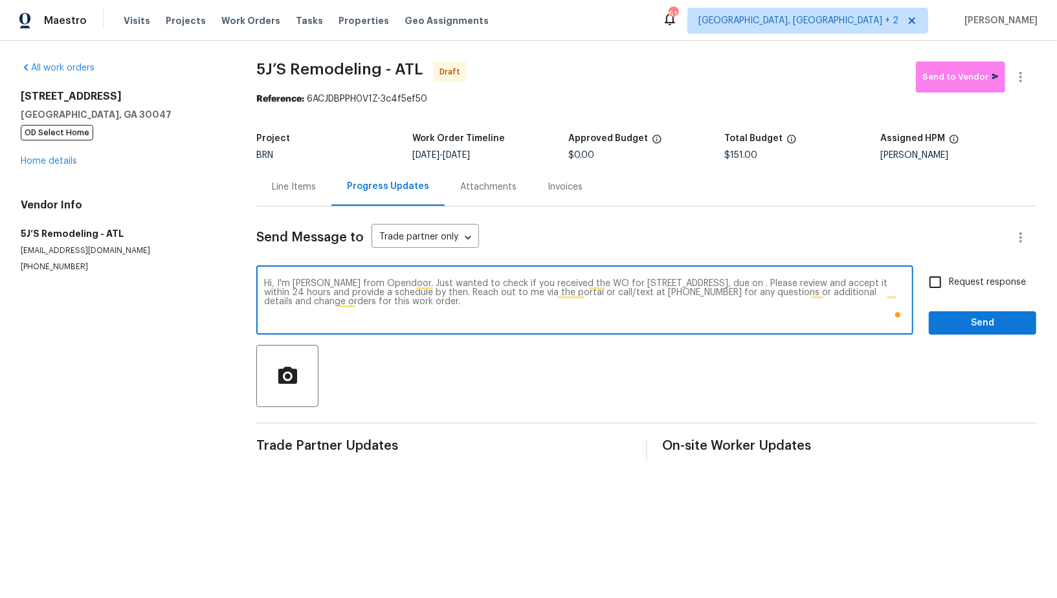
paste textarea "9/22/2025"
click at [855, 280] on textarea "Hi, I'm Padmapriya from Opendoor. Just wanted to check if you received the WO f…" at bounding box center [584, 301] width 641 height 45
type textarea "Hi, I'm Padmapriya from Opendoor. Just wanted to check if you received the WO f…"
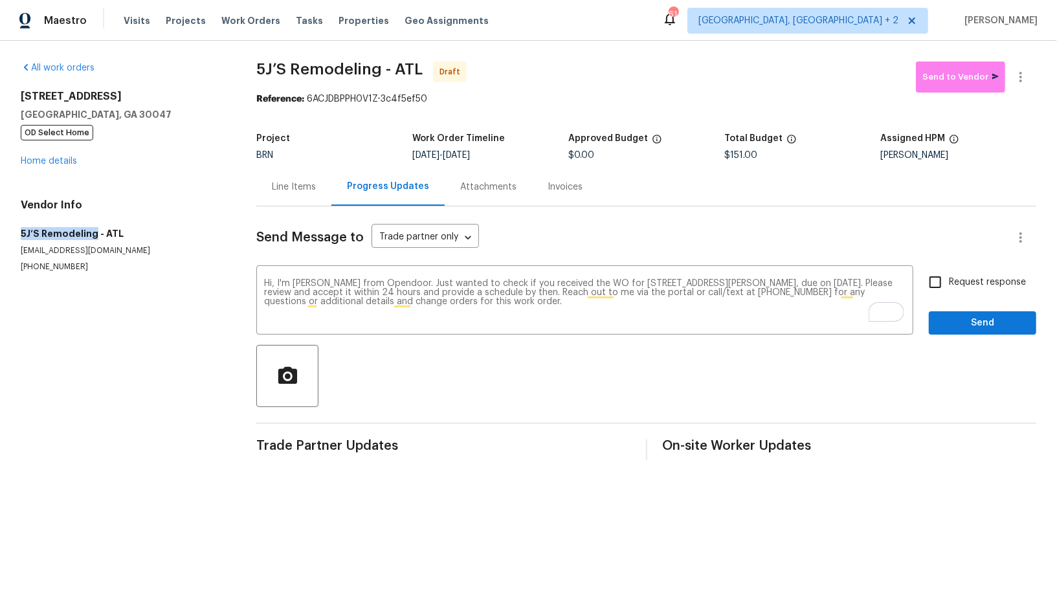
drag, startPoint x: 3, startPoint y: 226, endPoint x: 93, endPoint y: 237, distance: 90.6
click at [93, 237] on div "All work orders 935 Brookwood Run Dr SW Lilburn, GA 30047 OD Select Home Home d…" at bounding box center [528, 261] width 1057 height 440
copy h5 "5J’S Remodeling"
click at [939, 290] on input "Request response" at bounding box center [934, 282] width 27 height 27
checkbox input "true"
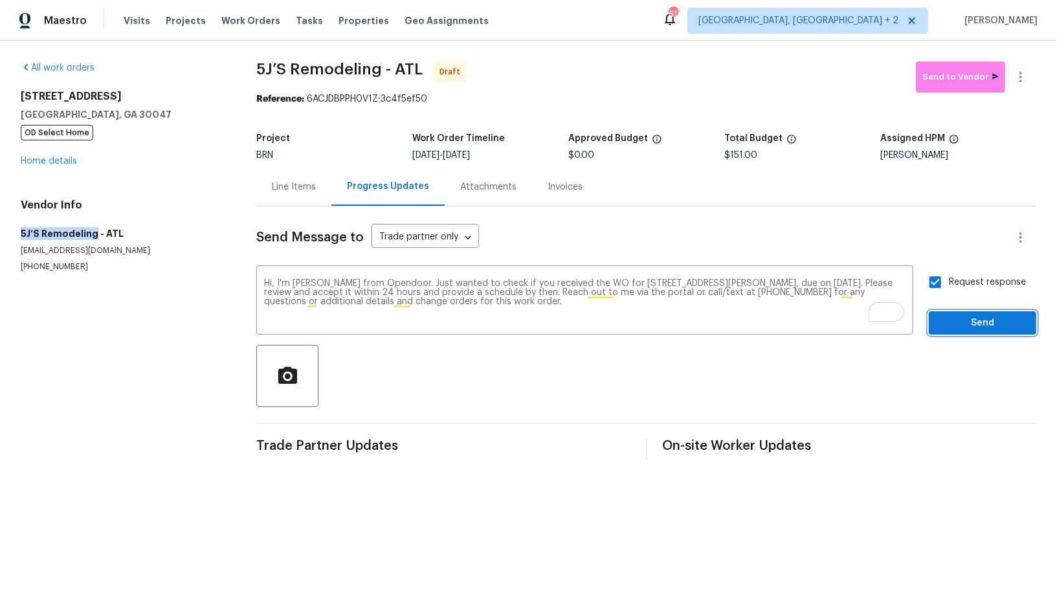
click at [946, 315] on span "Send" at bounding box center [982, 323] width 87 height 16
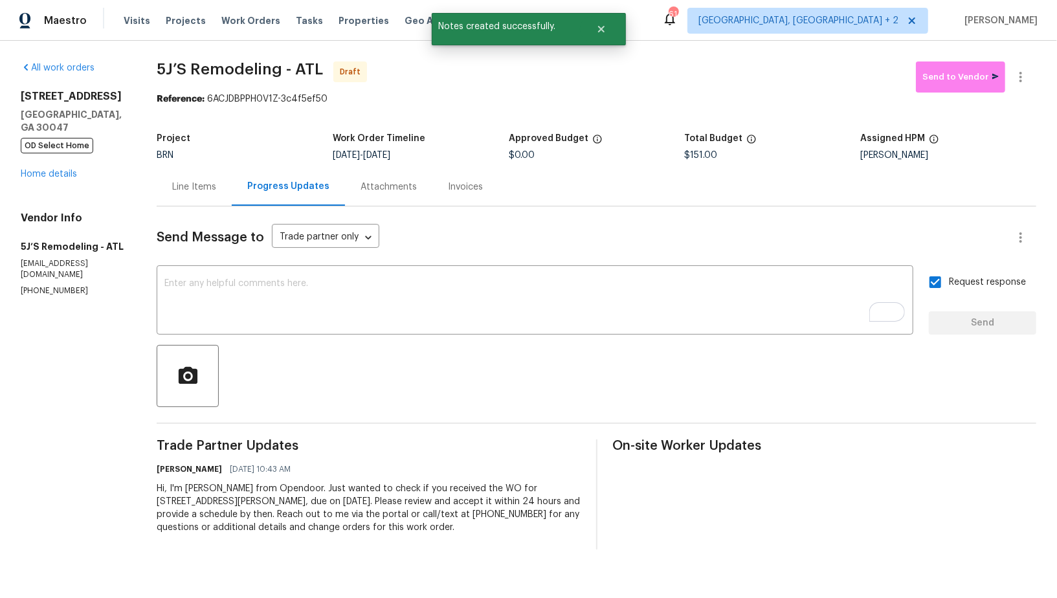
click at [193, 189] on div "Line Items" at bounding box center [194, 187] width 44 height 13
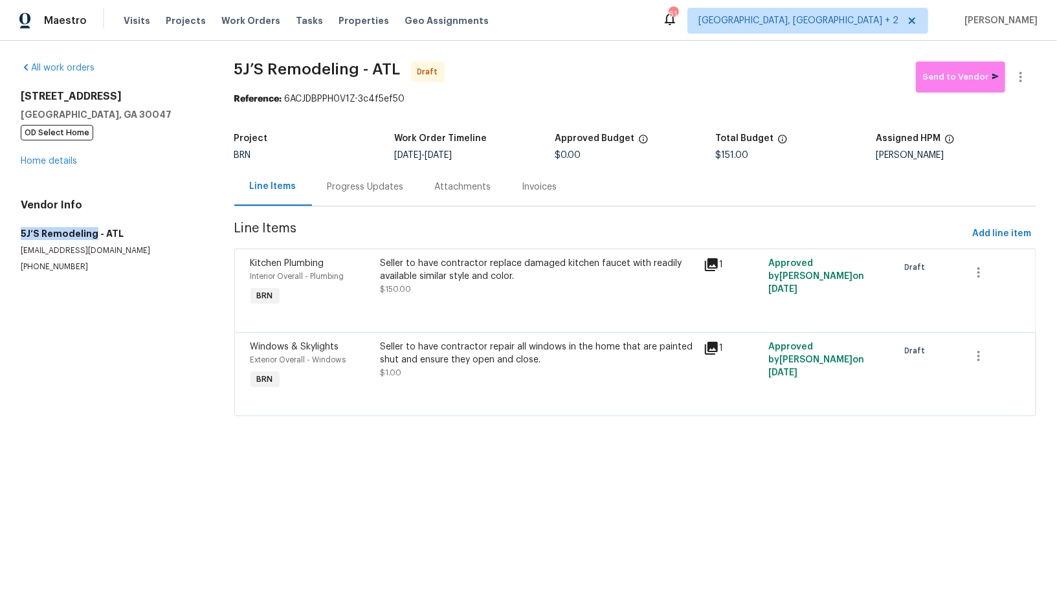
drag, startPoint x: 0, startPoint y: 239, endPoint x: 91, endPoint y: 237, distance: 91.3
click at [91, 237] on div "All work orders 935 Brookwood Run Dr SW Lilburn, GA 30047 OD Select Home Home d…" at bounding box center [528, 246] width 1057 height 411
copy h5 "5J’S Remodeling"
click at [1027, 76] on icon "button" at bounding box center [1021, 77] width 16 height 16
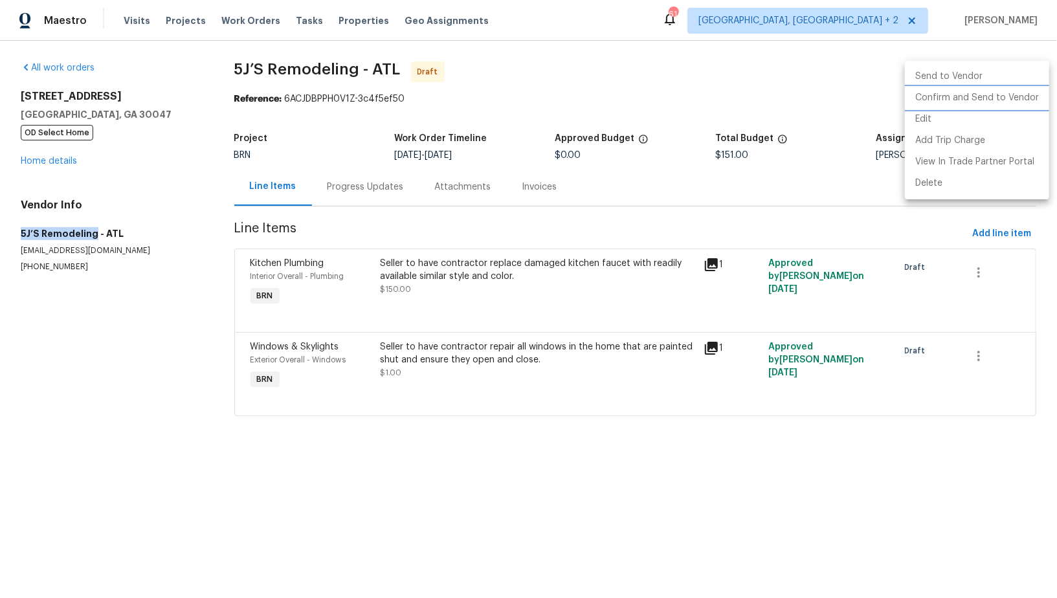
click at [1003, 94] on li "Confirm and Send to Vendor" at bounding box center [976, 97] width 144 height 21
click at [373, 200] on div at bounding box center [528, 299] width 1057 height 598
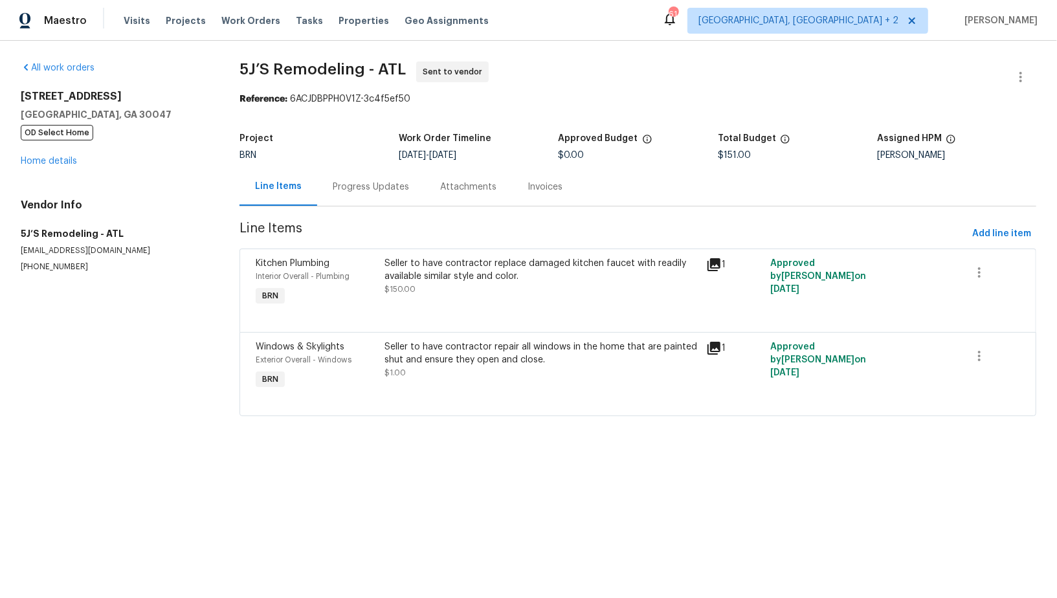
click at [366, 193] on div "Progress Updates" at bounding box center [371, 187] width 76 height 13
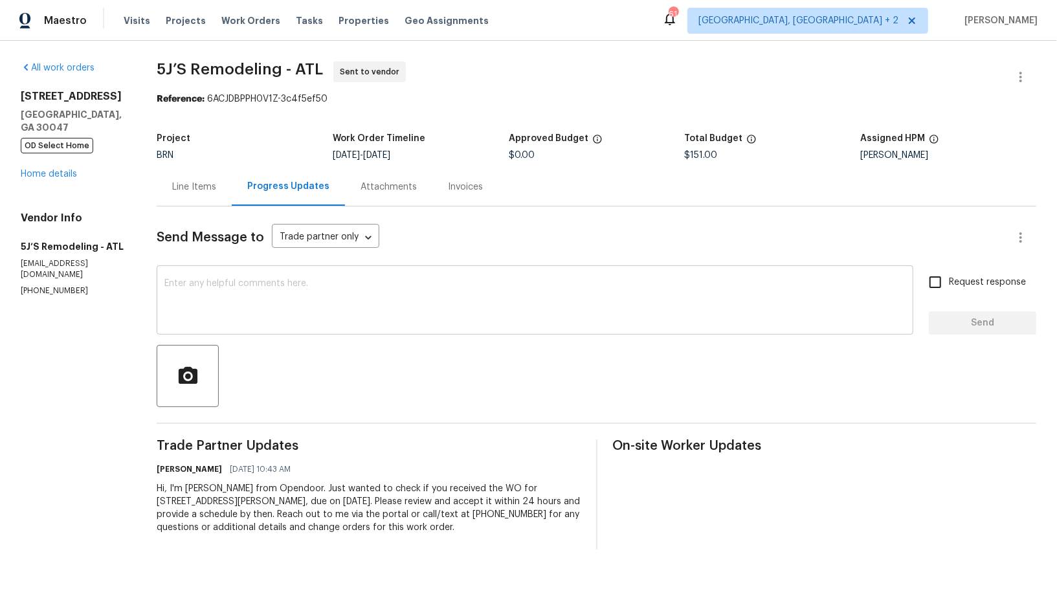
click at [285, 310] on textarea at bounding box center [534, 301] width 741 height 45
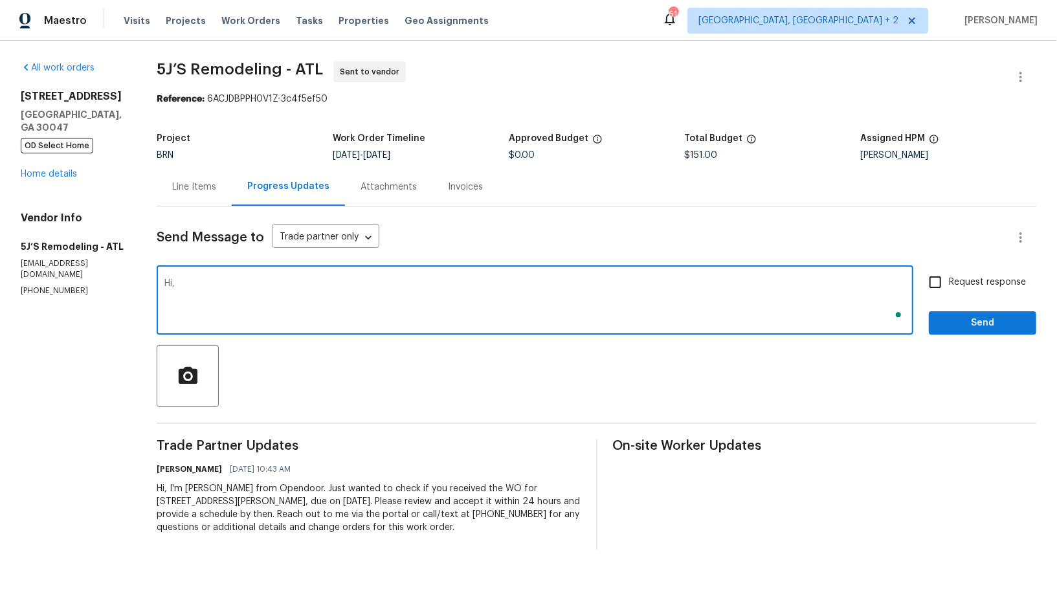
type textarea "Hi,"
click at [205, 195] on div "Line Items" at bounding box center [194, 187] width 75 height 38
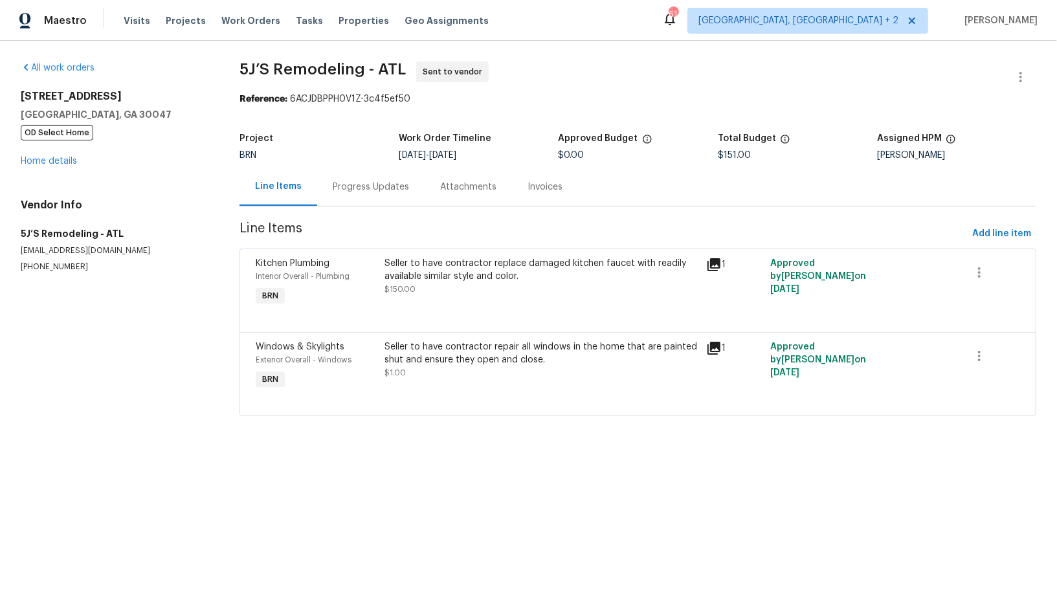
click at [476, 360] on div "Seller to have contractor repair all windows in the home that are painted shut …" at bounding box center [541, 353] width 314 height 26
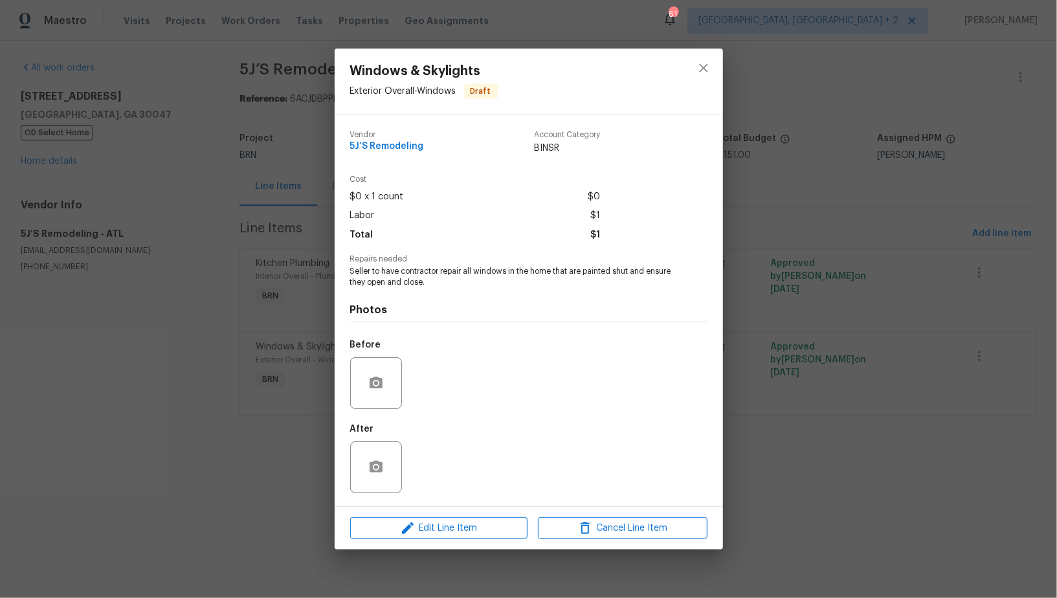
click at [426, 388] on div "Before" at bounding box center [528, 375] width 357 height 84
click at [244, 316] on div "Windows & Skylights Exterior Overall - Windows Draft Vendor 5J’S Remodeling Acc…" at bounding box center [528, 299] width 1057 height 598
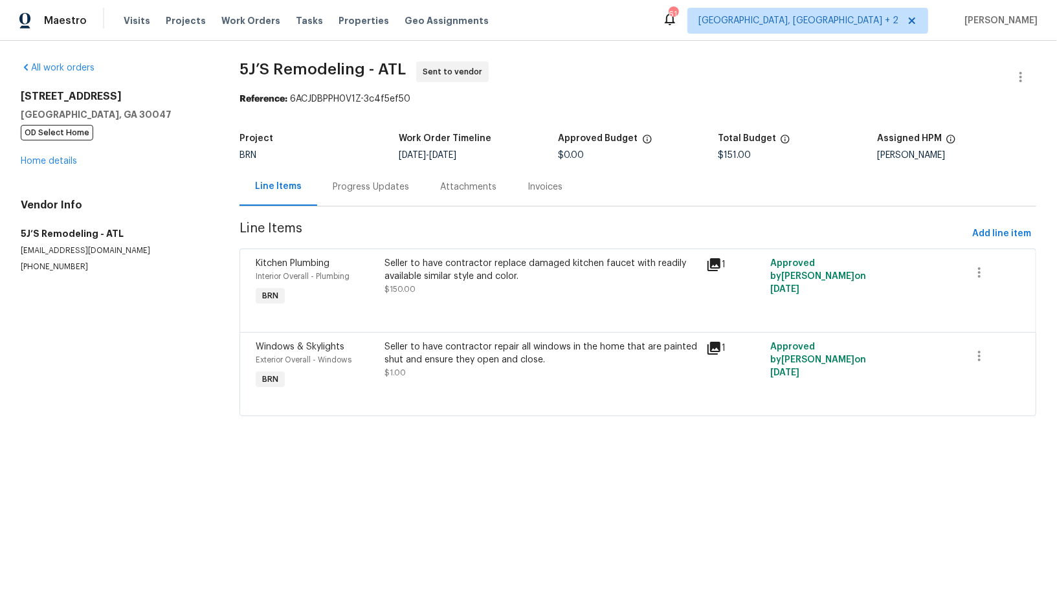
click at [369, 184] on div "Progress Updates" at bounding box center [371, 187] width 76 height 13
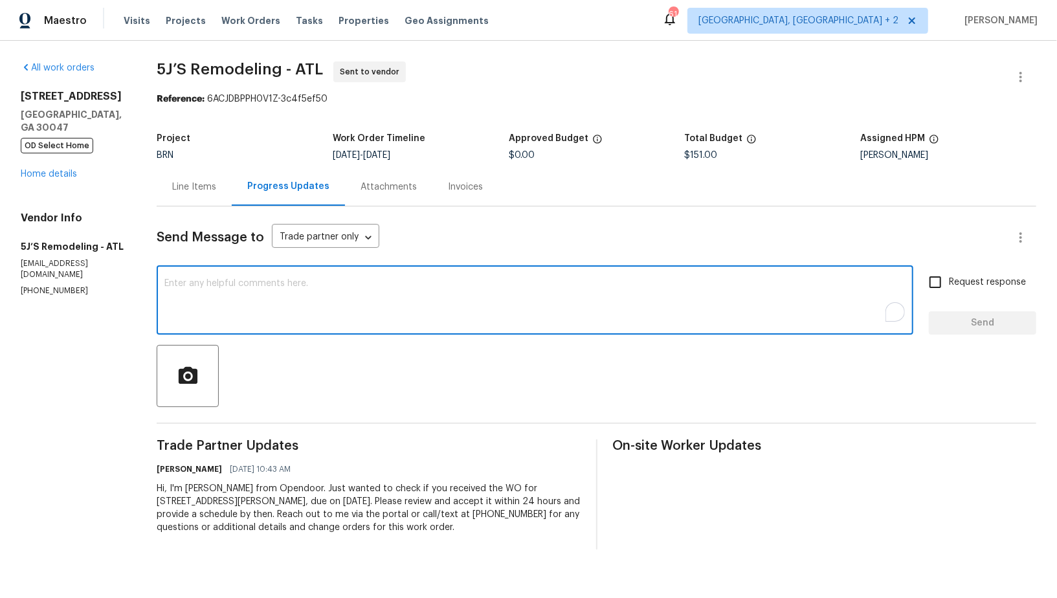
click at [375, 323] on textarea "To enrich screen reader interactions, please activate Accessibility in Grammarl…" at bounding box center [534, 301] width 741 height 45
type textarea "Just a headsup,"
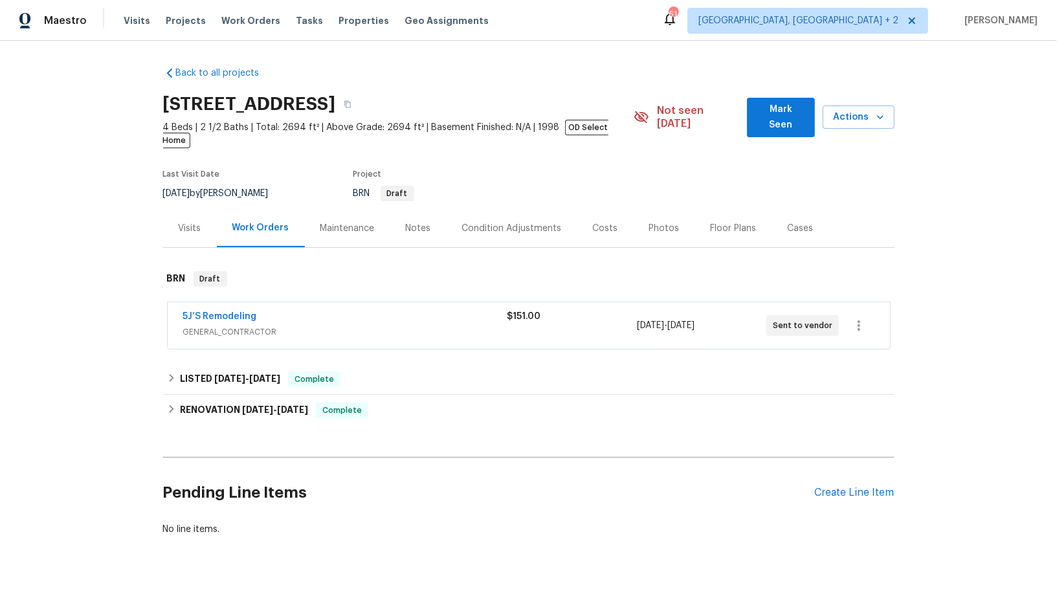
scroll to position [11, 0]
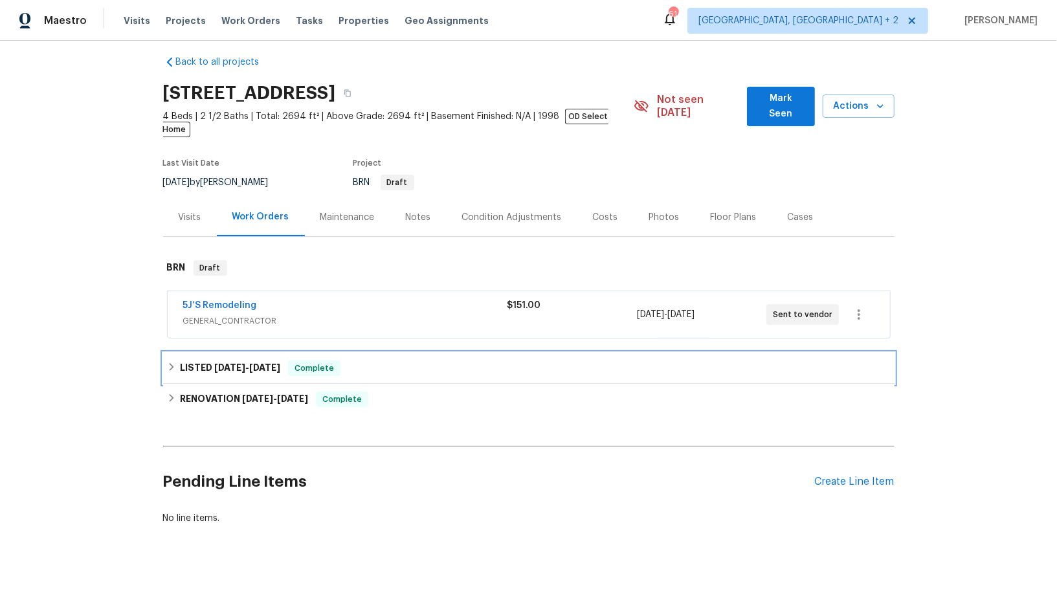
click at [178, 360] on div "LISTED [DATE] - [DATE] Complete" at bounding box center [528, 368] width 723 height 16
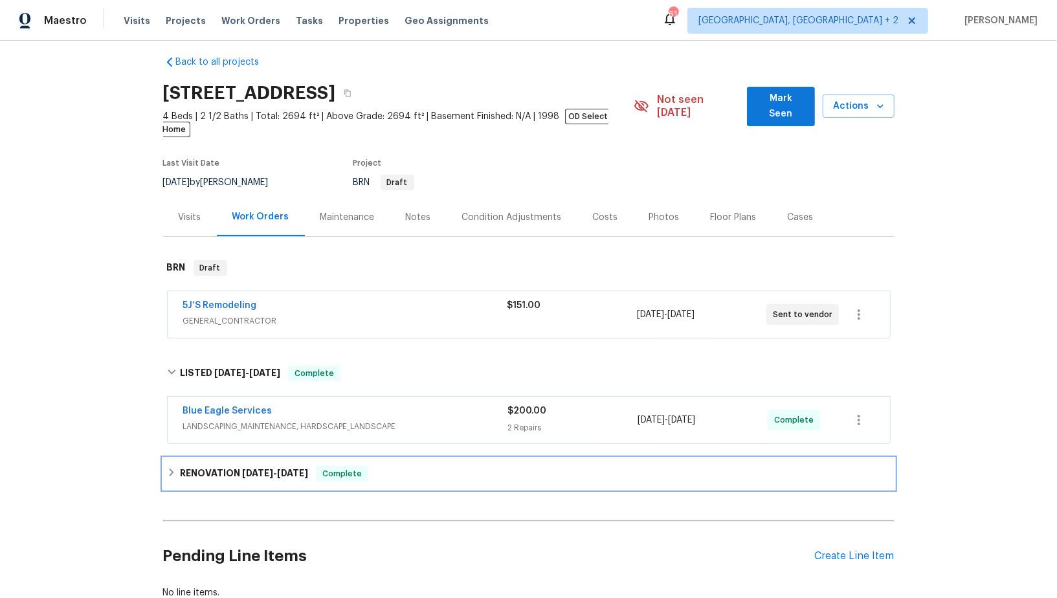
click at [168, 458] on div "RENOVATION [DATE] - [DATE] Complete" at bounding box center [528, 473] width 731 height 31
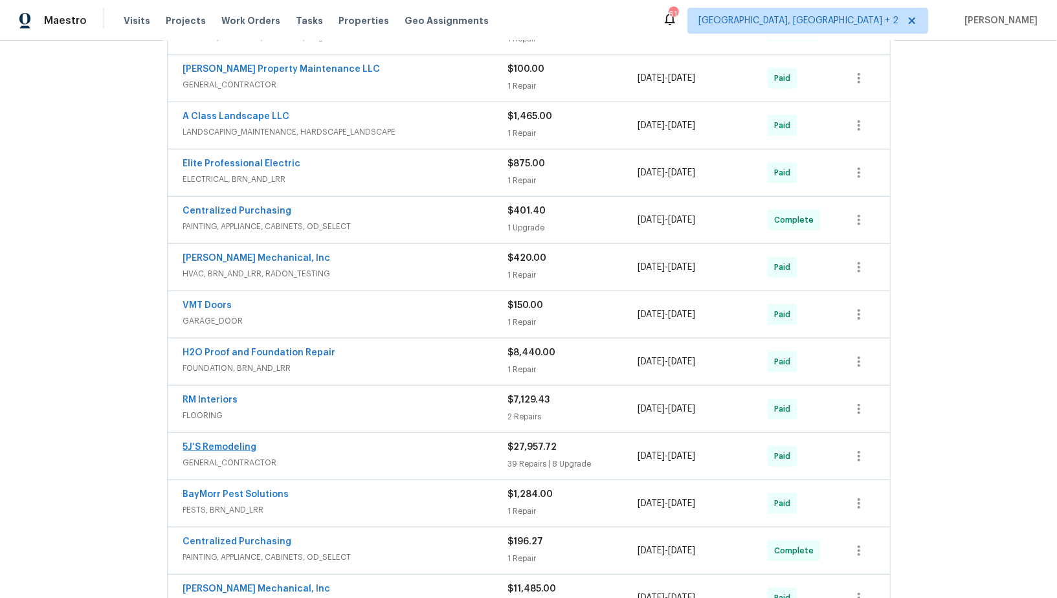
scroll to position [518, 0]
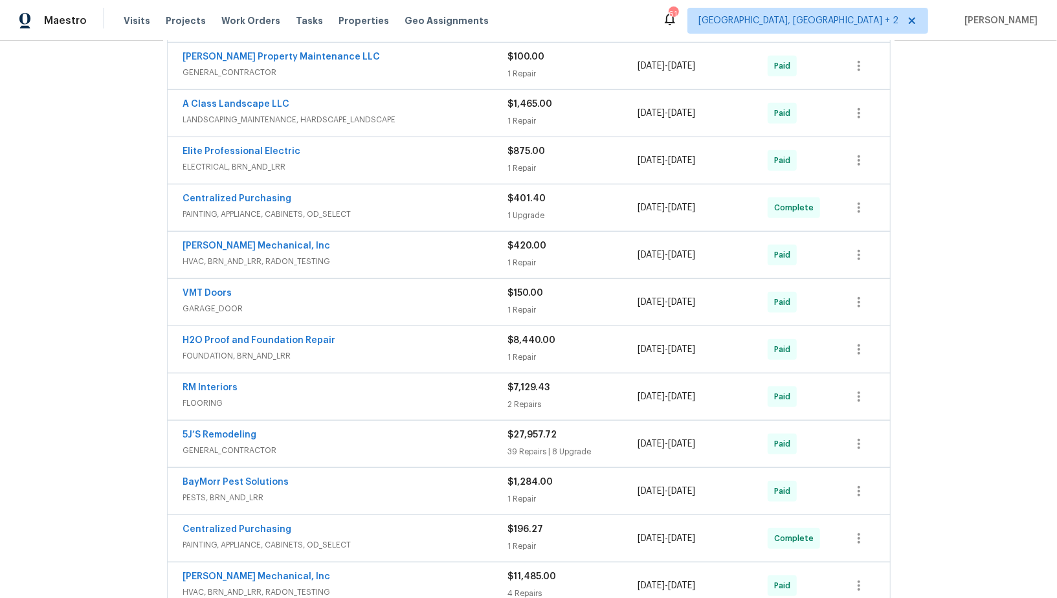
click at [226, 428] on div "5J’S Remodeling" at bounding box center [345, 436] width 325 height 16
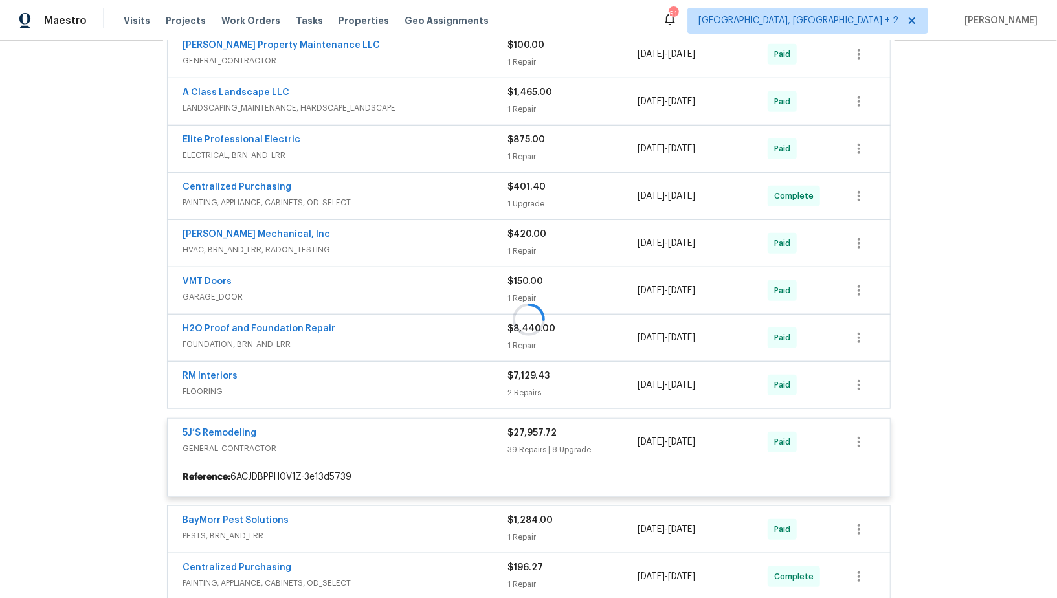
scroll to position [531, 0]
click at [231, 408] on div at bounding box center [528, 318] width 731 height 759
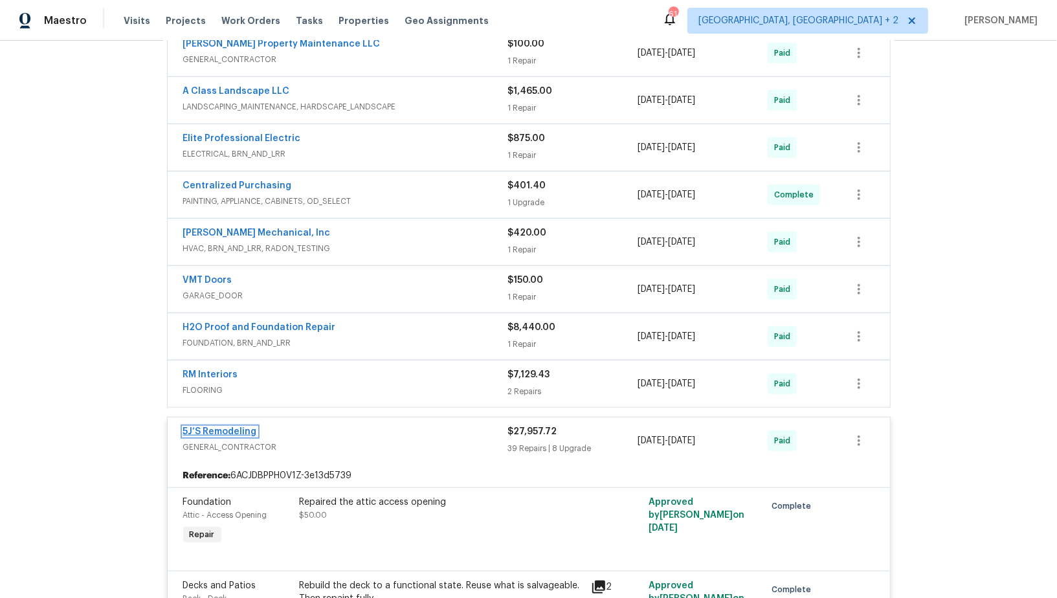
click at [223, 427] on link "5J’S Remodeling" at bounding box center [220, 431] width 74 height 9
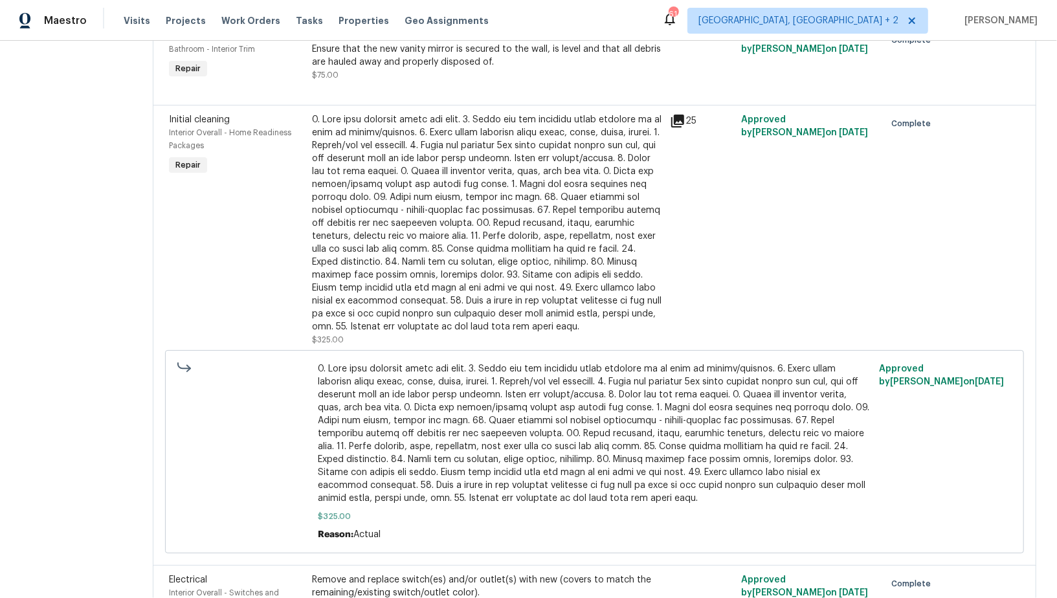
scroll to position [3601, 0]
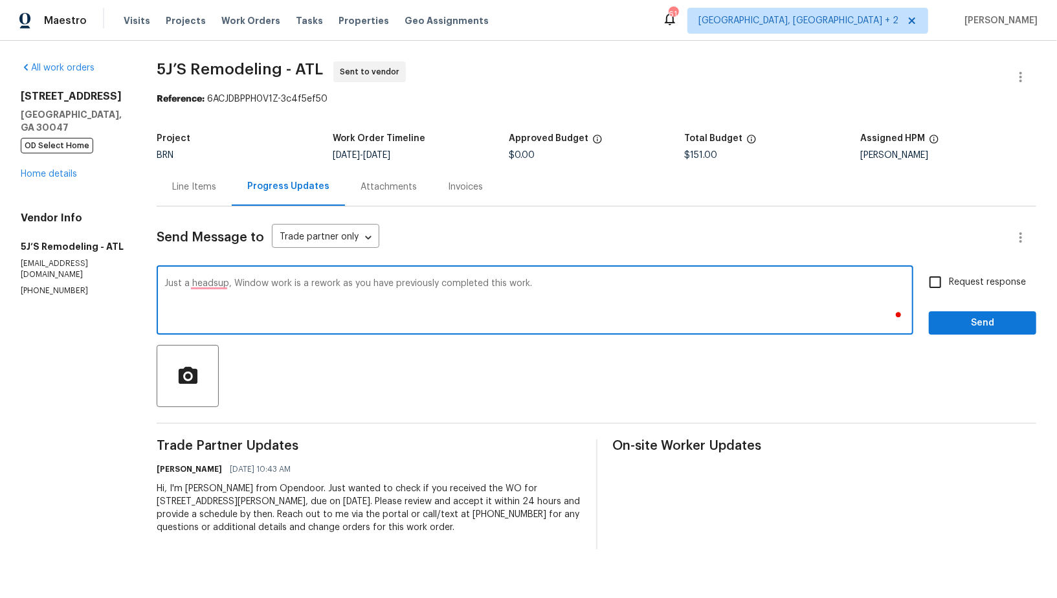
type textarea "Just a headsup, Window work is a rework as you have previously completed this w…"
paste textarea "Just a heads-up, the window work is a rework since you had previously completed…"
type textarea "Just a heads-up, the window work is a rework since you had previously completed…"
click at [947, 282] on input "Request response" at bounding box center [934, 282] width 27 height 27
checkbox input "true"
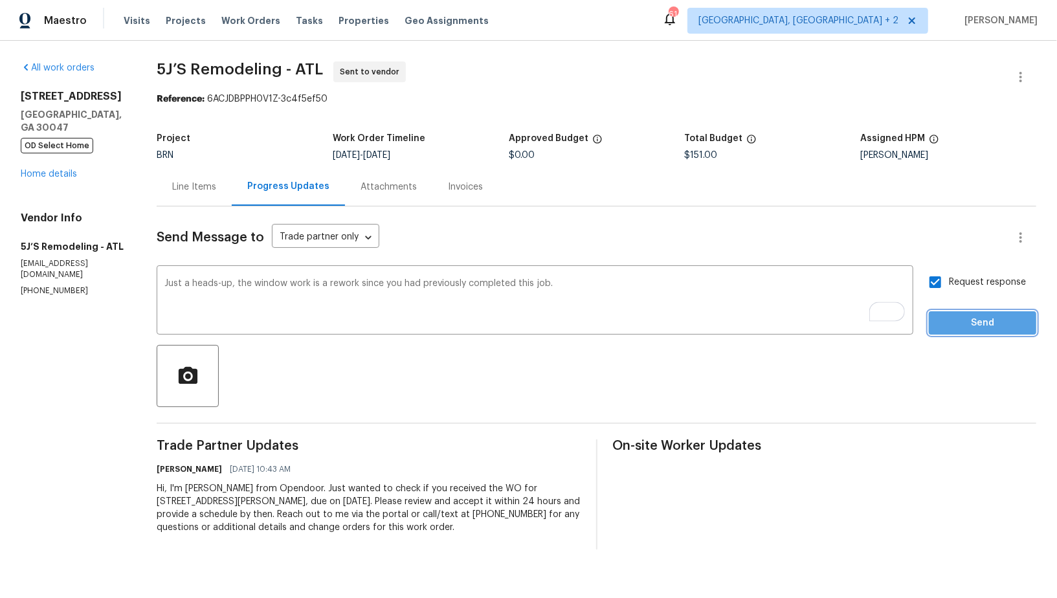
click at [964, 329] on span "Send" at bounding box center [982, 323] width 87 height 16
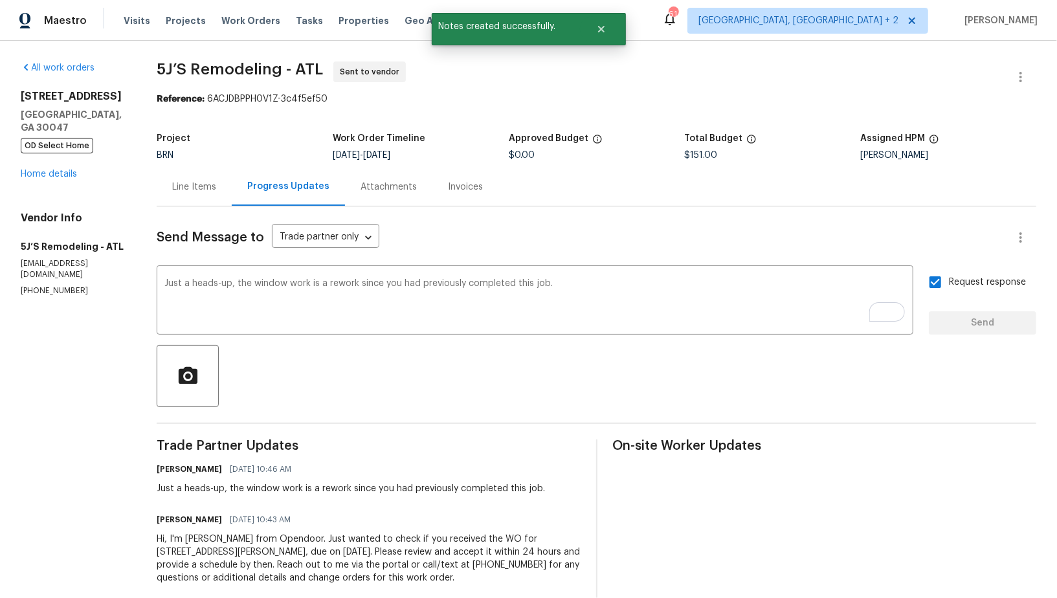
click at [205, 187] on div "Line Items" at bounding box center [194, 187] width 44 height 13
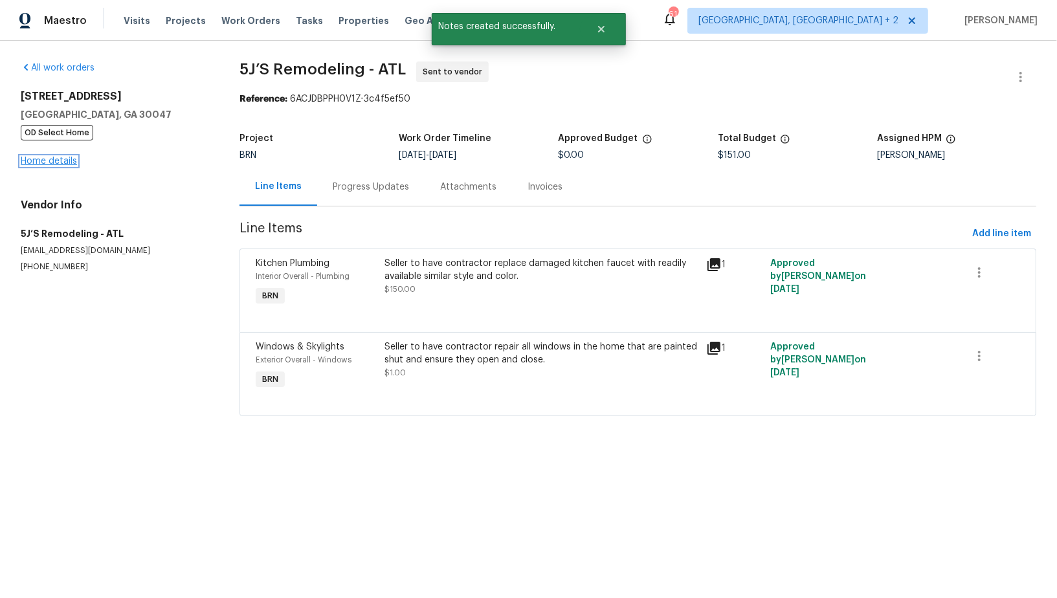
click at [69, 165] on link "Home details" at bounding box center [49, 161] width 56 height 9
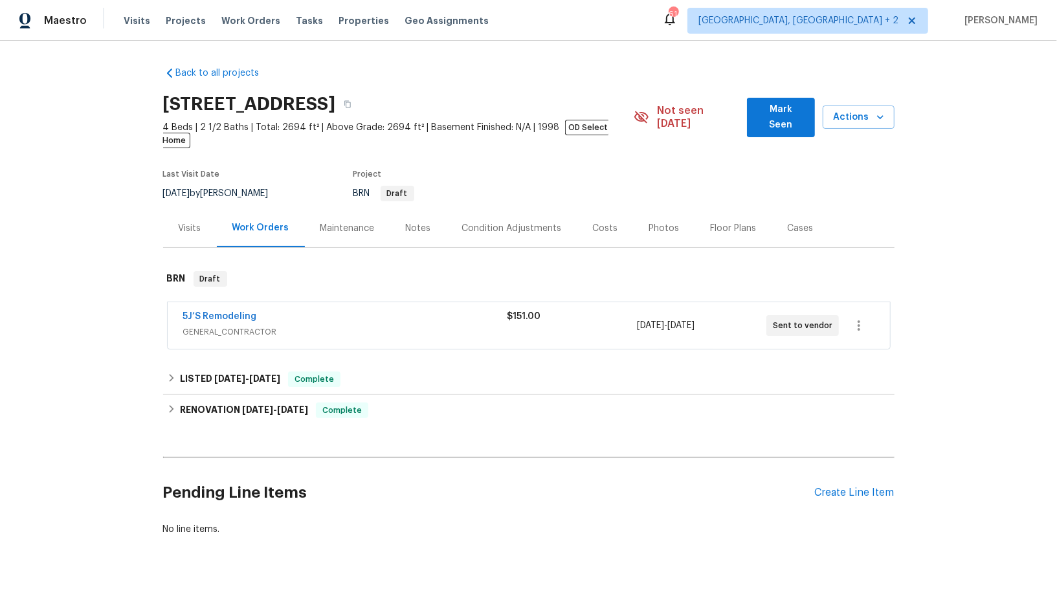
click at [206, 310] on span "5J’S Remodeling" at bounding box center [220, 316] width 74 height 13
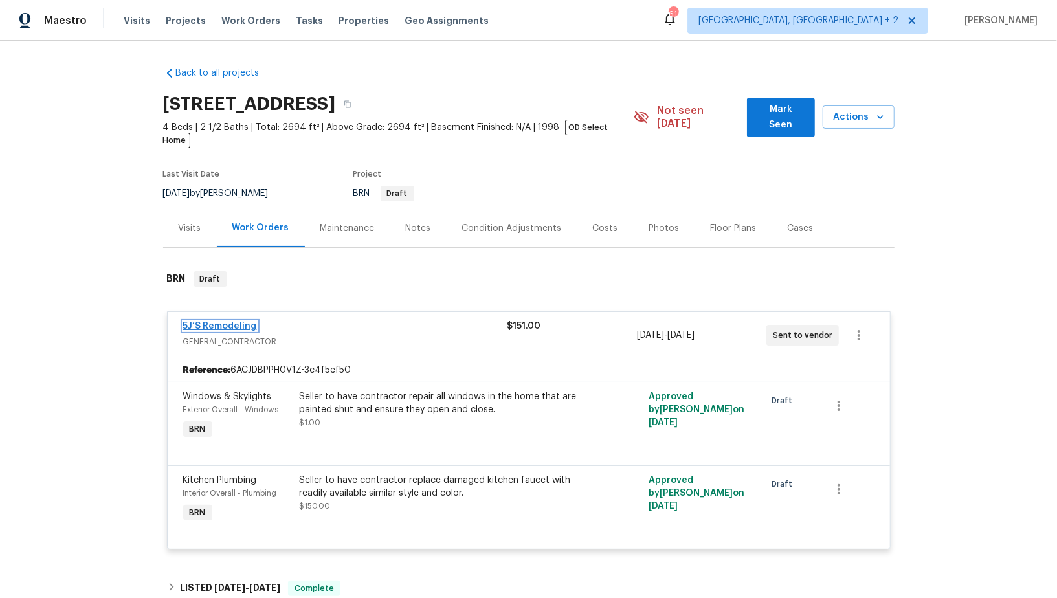
click at [204, 322] on link "5J’S Remodeling" at bounding box center [220, 326] width 74 height 9
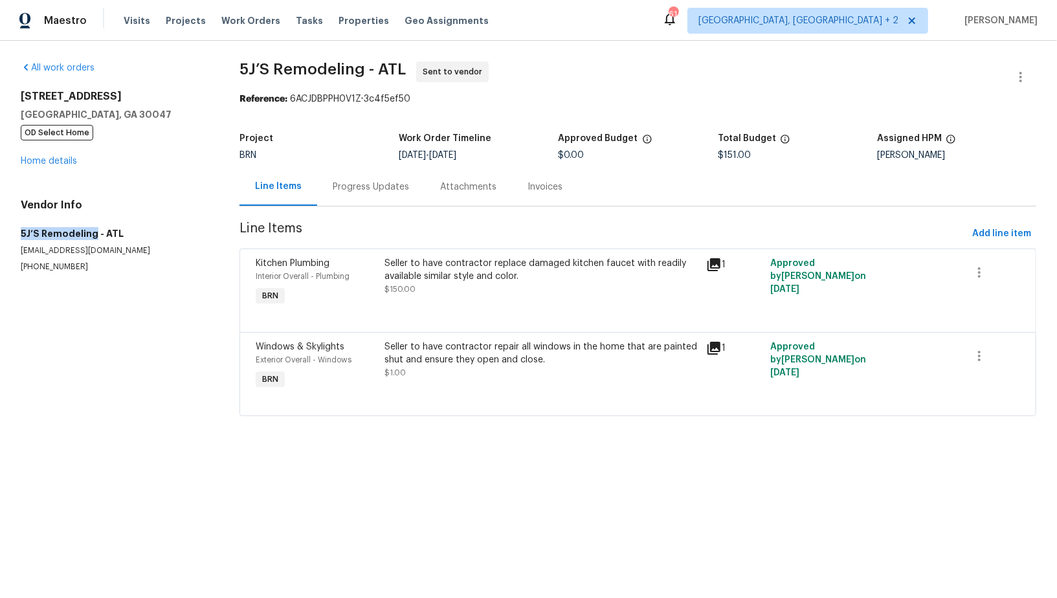
drag, startPoint x: 0, startPoint y: 225, endPoint x: 93, endPoint y: 231, distance: 92.7
click at [93, 234] on div "All work orders 935 Brookwood Run Dr SW Lilburn, GA 30047 OD Select Home Home d…" at bounding box center [528, 246] width 1057 height 411
copy h5 "5J’S Remodeling"
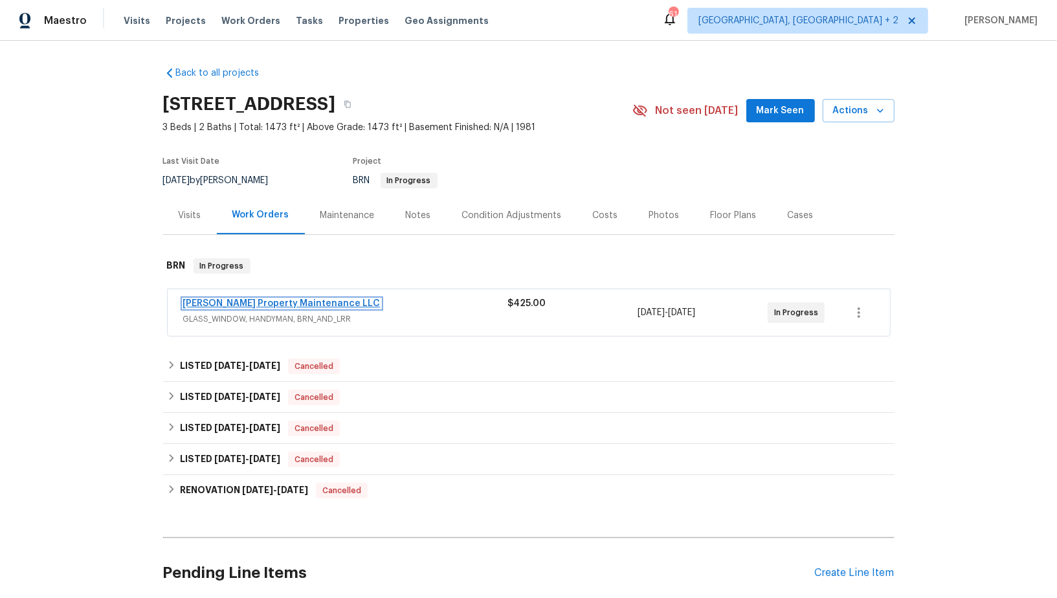
click at [232, 300] on link "[PERSON_NAME] Property Maintenance LLC" at bounding box center [281, 303] width 197 height 9
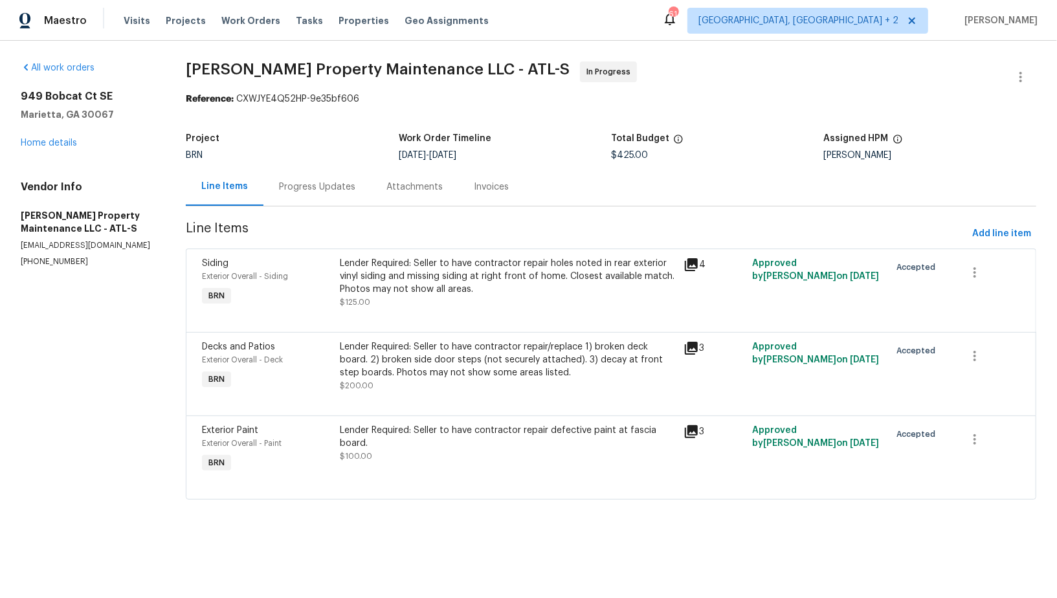
click at [327, 195] on div "Progress Updates" at bounding box center [316, 187] width 107 height 38
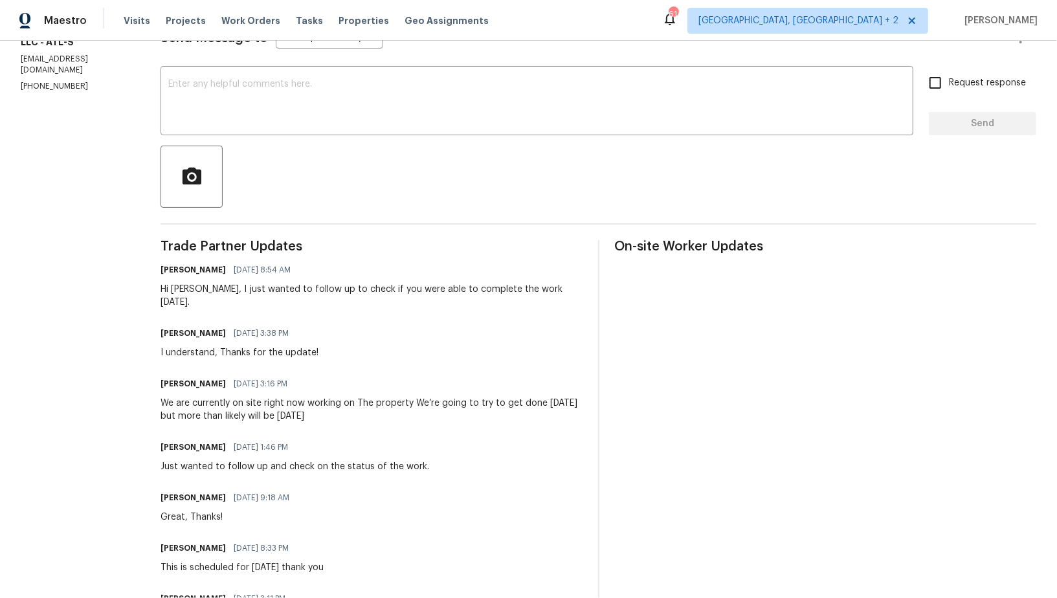
scroll to position [287, 0]
